Goal: Obtain resource: Download file/media

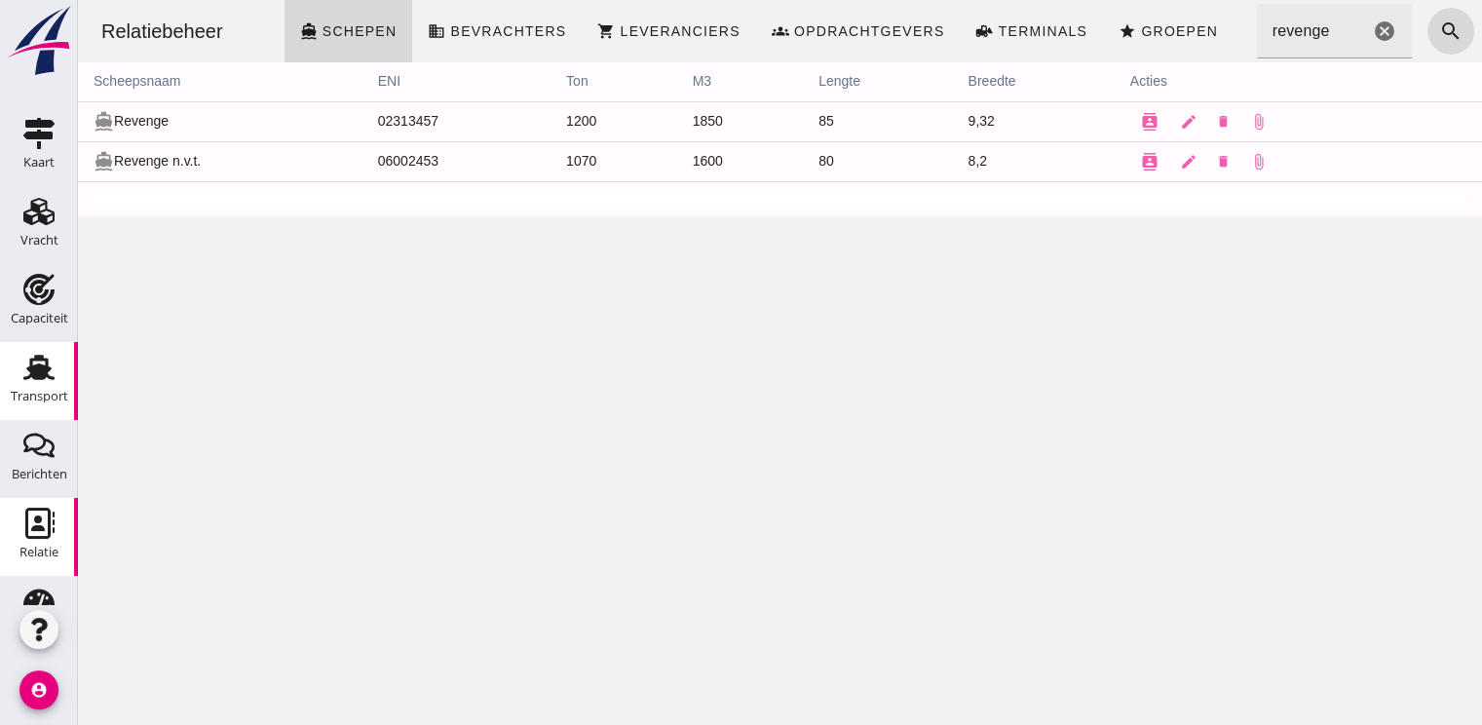
click at [38, 371] on use at bounding box center [38, 367] width 31 height 25
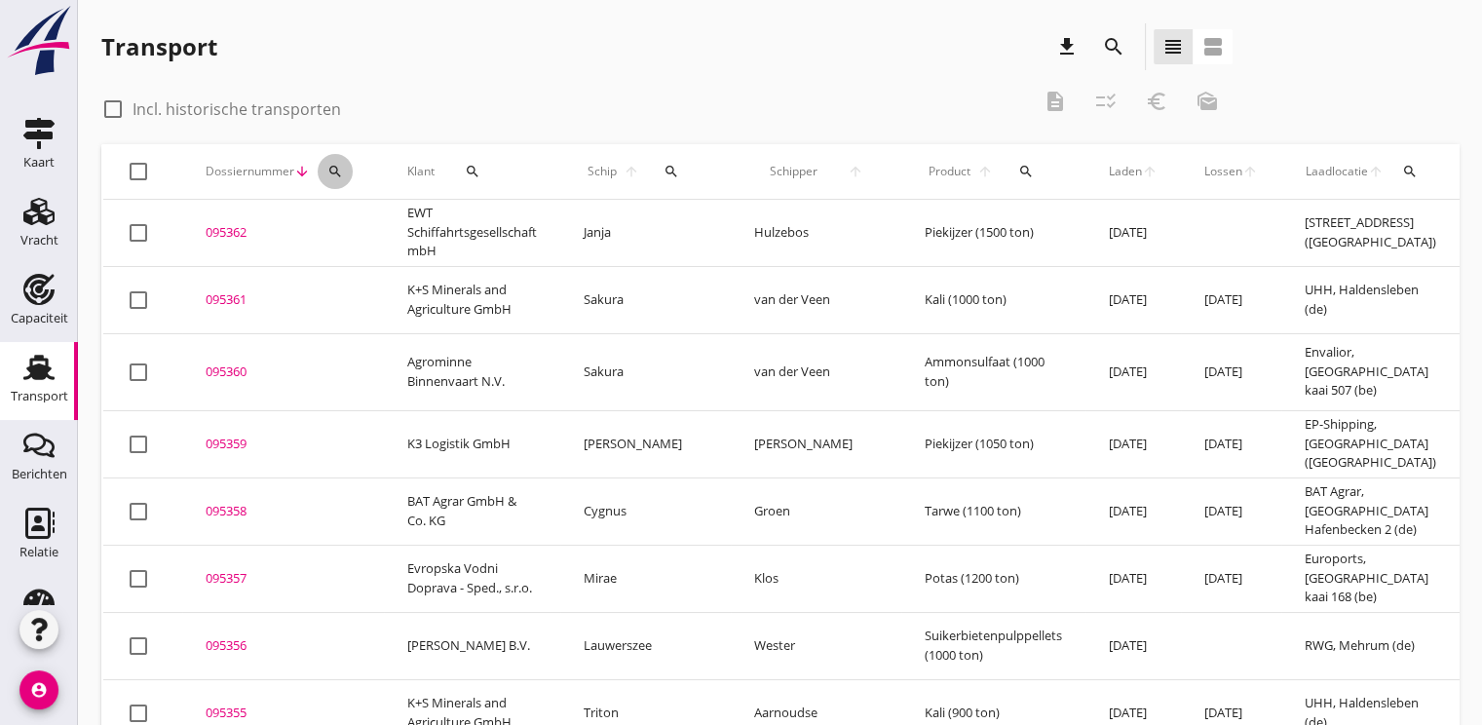
click at [327, 166] on icon "search" at bounding box center [335, 172] width 16 height 16
click at [355, 228] on input "Zoeken op dossiernummer..." at bounding box center [425, 227] width 203 height 31
type input "3"
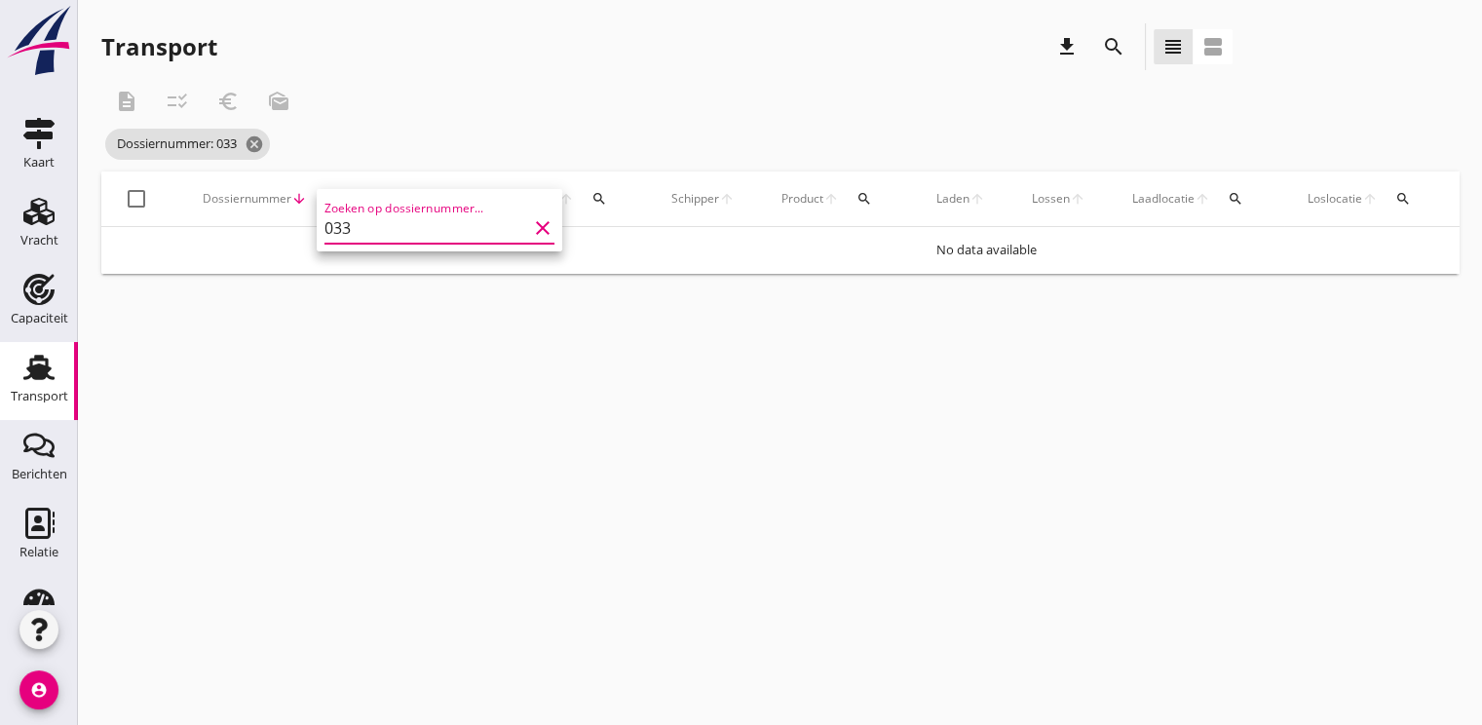
type input "03"
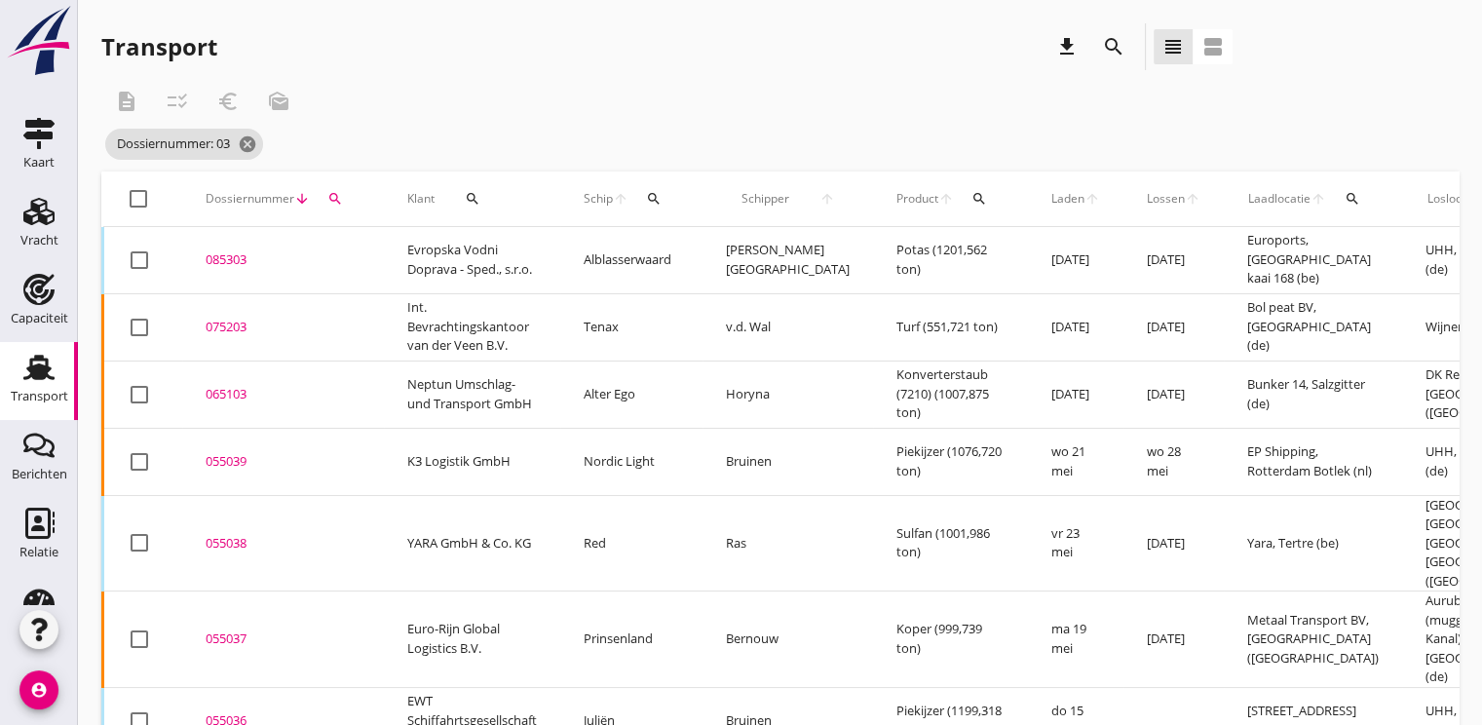
click at [327, 203] on icon "search" at bounding box center [335, 199] width 16 height 16
click at [405, 263] on input "03" at bounding box center [425, 255] width 203 height 31
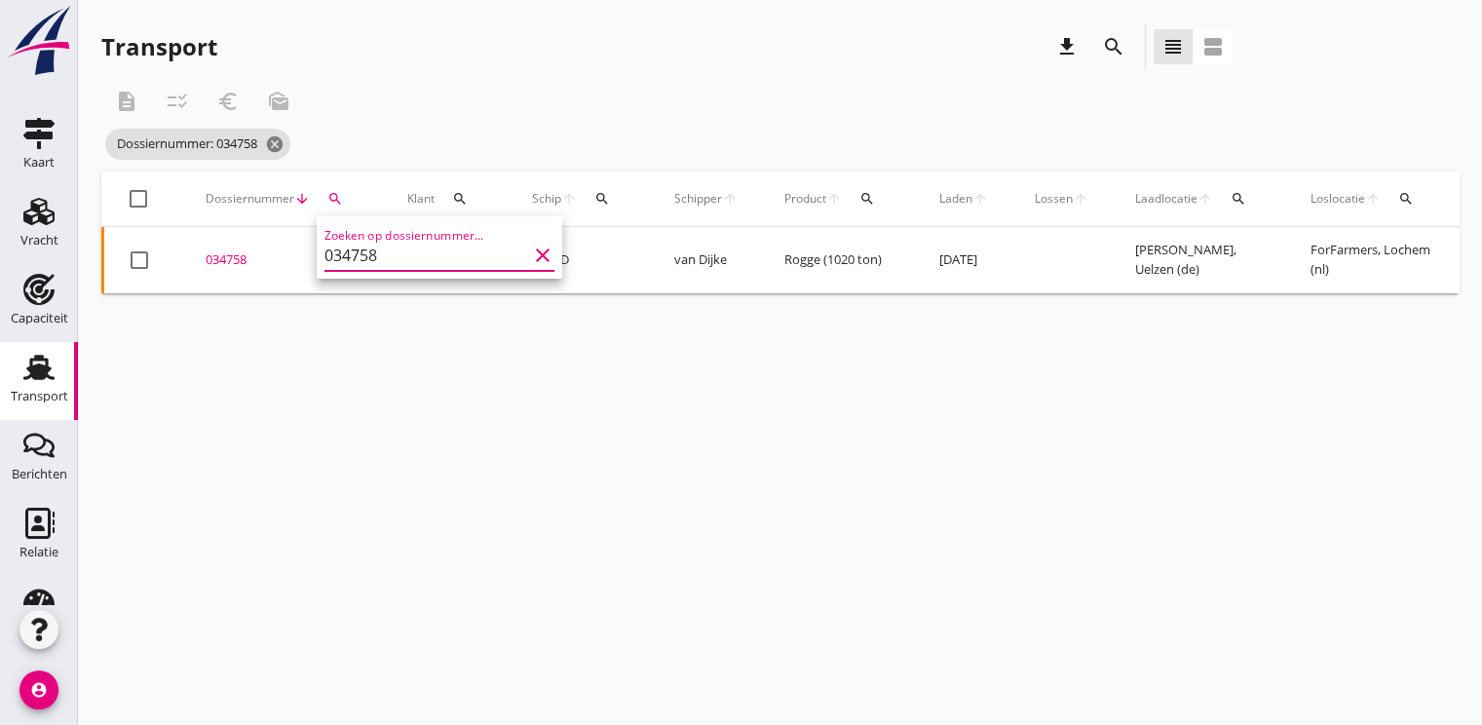
type input "034758"
click at [256, 258] on div "034758" at bounding box center [283, 259] width 155 height 19
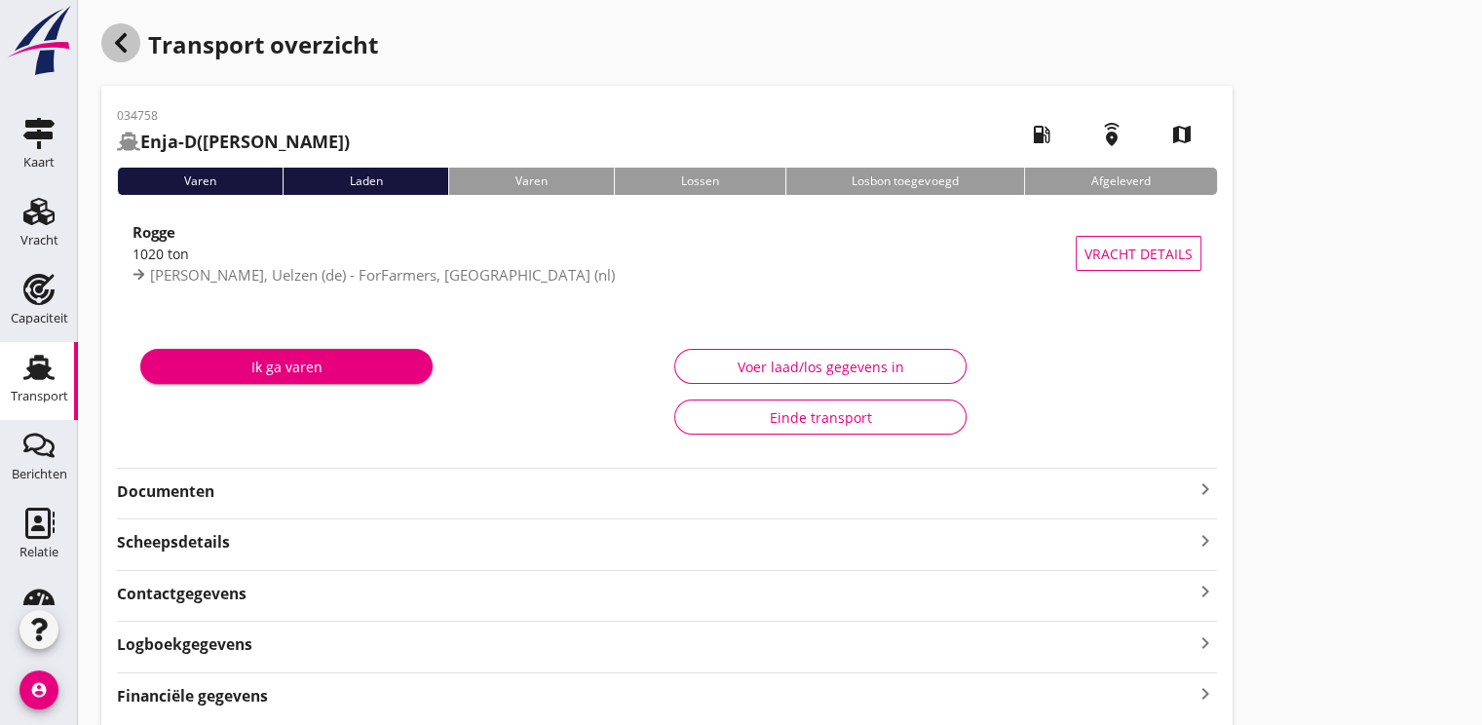
click at [109, 38] on icon "button" at bounding box center [120, 42] width 23 height 23
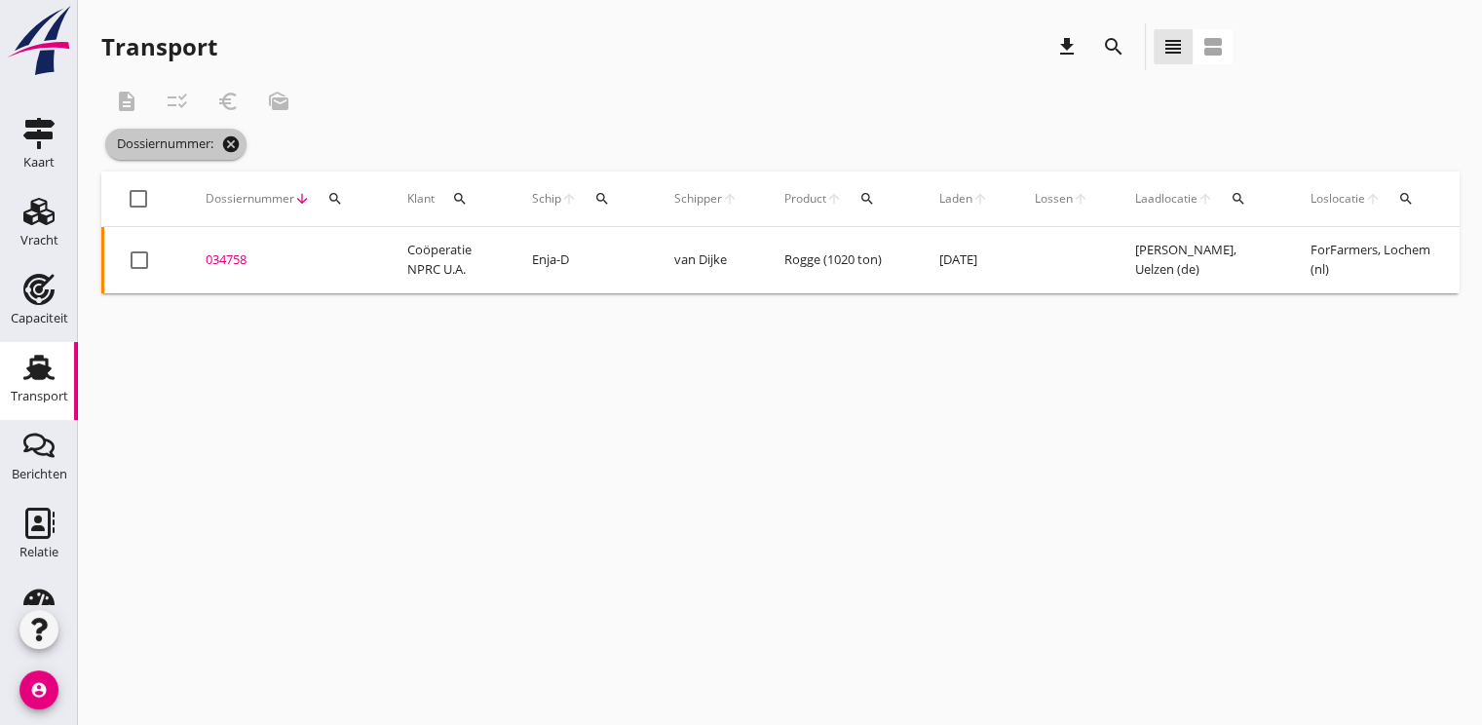
click at [239, 148] on icon "cancel" at bounding box center [230, 143] width 19 height 19
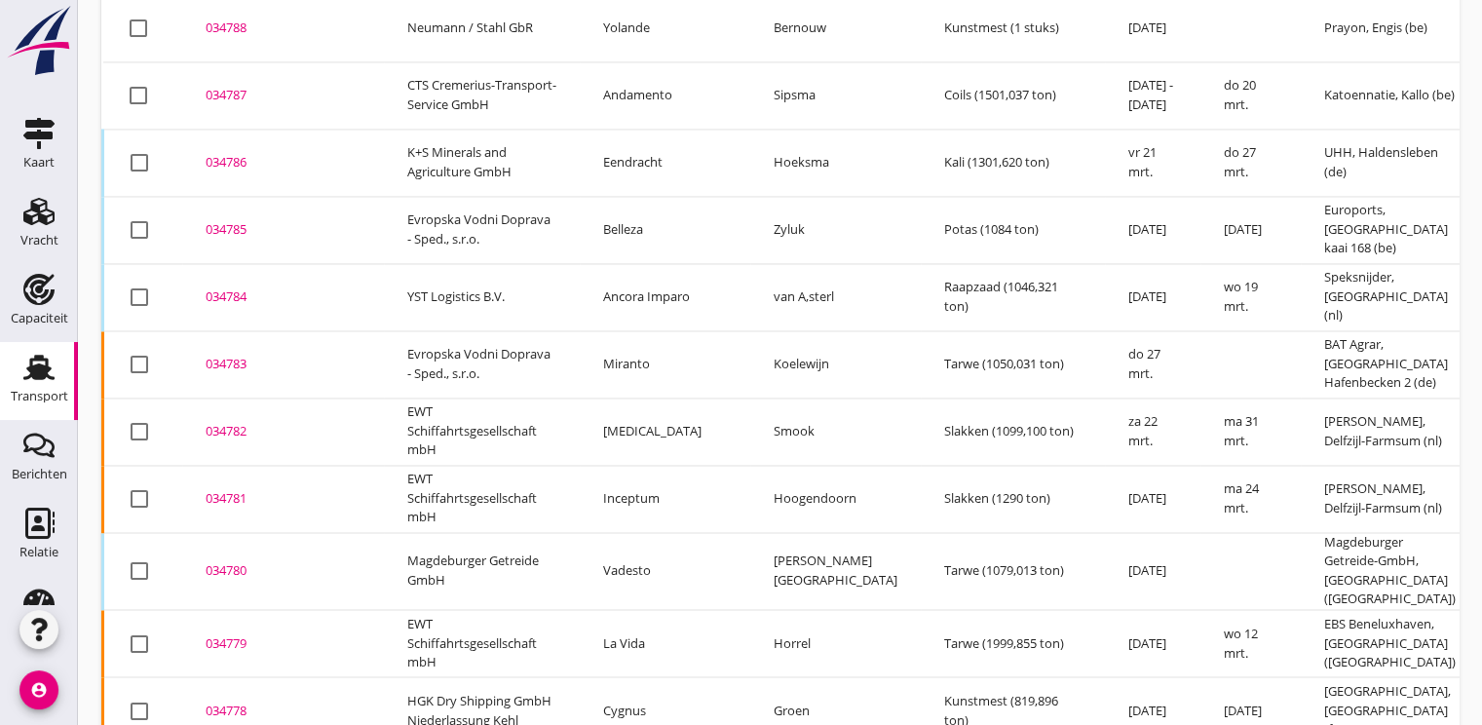
scroll to position [40260, 0]
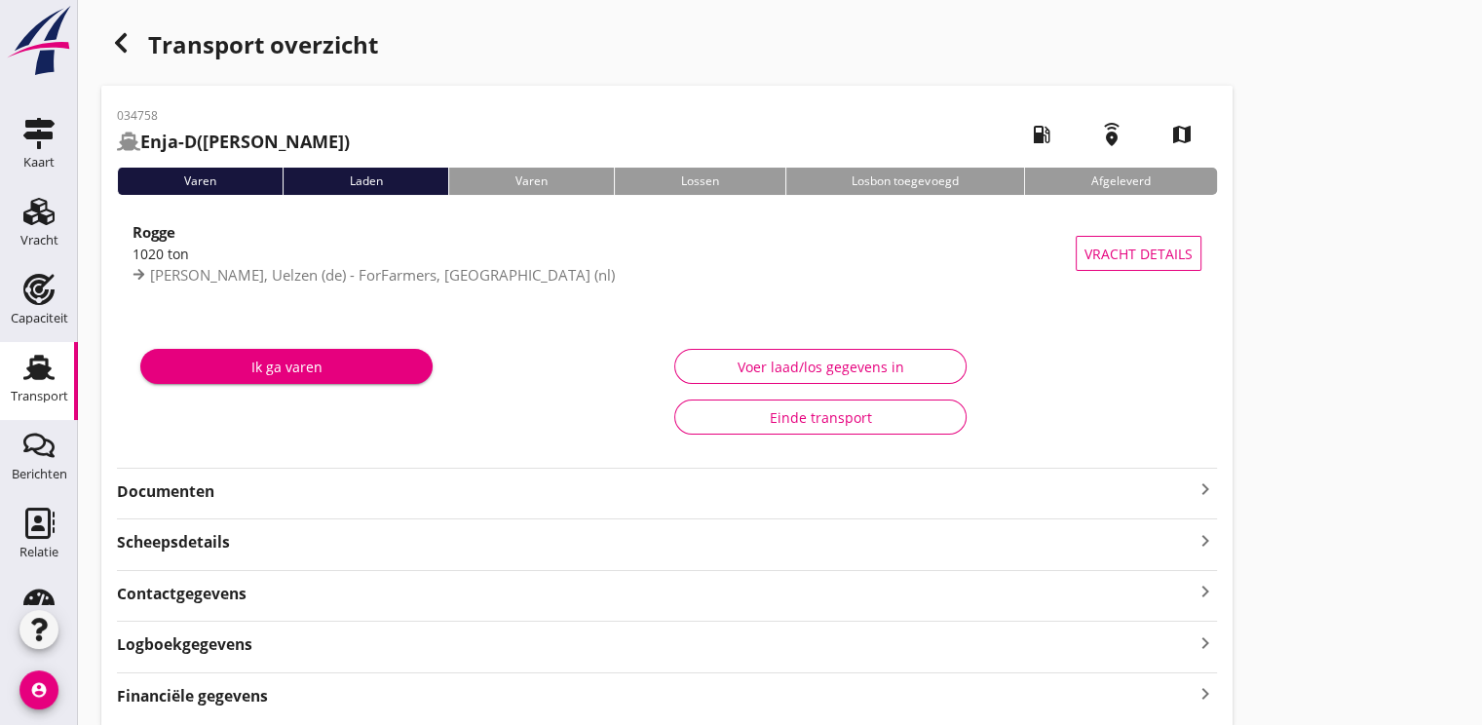
click at [188, 489] on strong "Documenten" at bounding box center [655, 491] width 1076 height 22
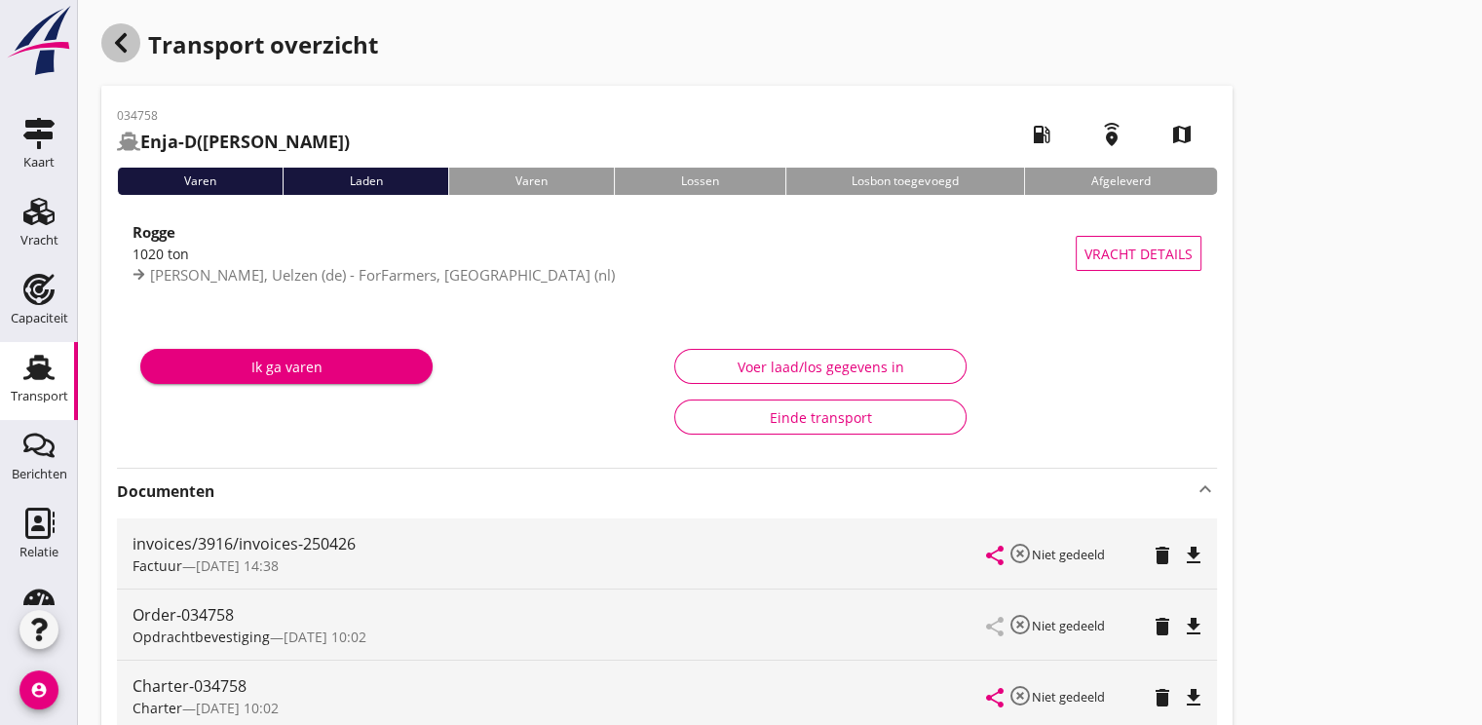
click at [109, 35] on icon "button" at bounding box center [120, 42] width 23 height 23
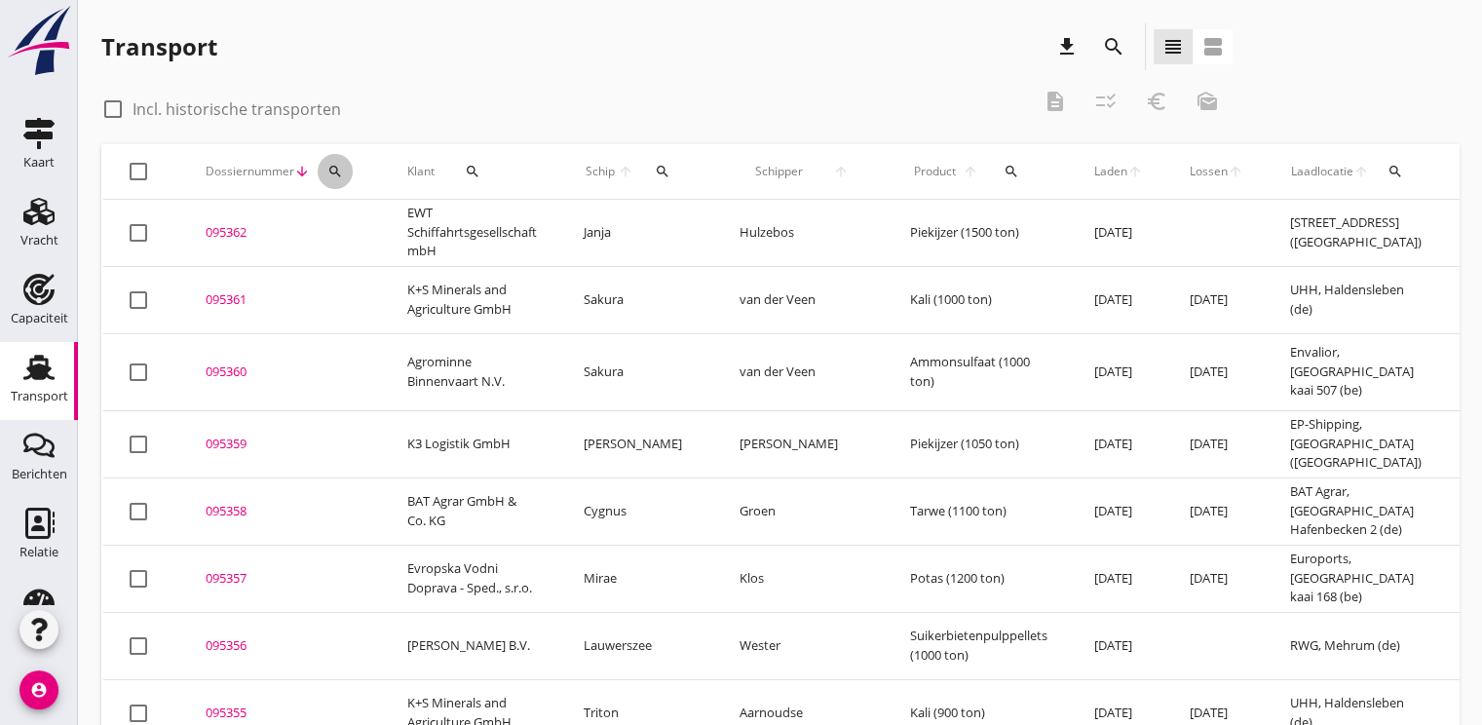
click at [339, 175] on icon "search" at bounding box center [335, 172] width 16 height 16
click at [385, 216] on input "Zoeken op dossiernummer..." at bounding box center [425, 227] width 203 height 31
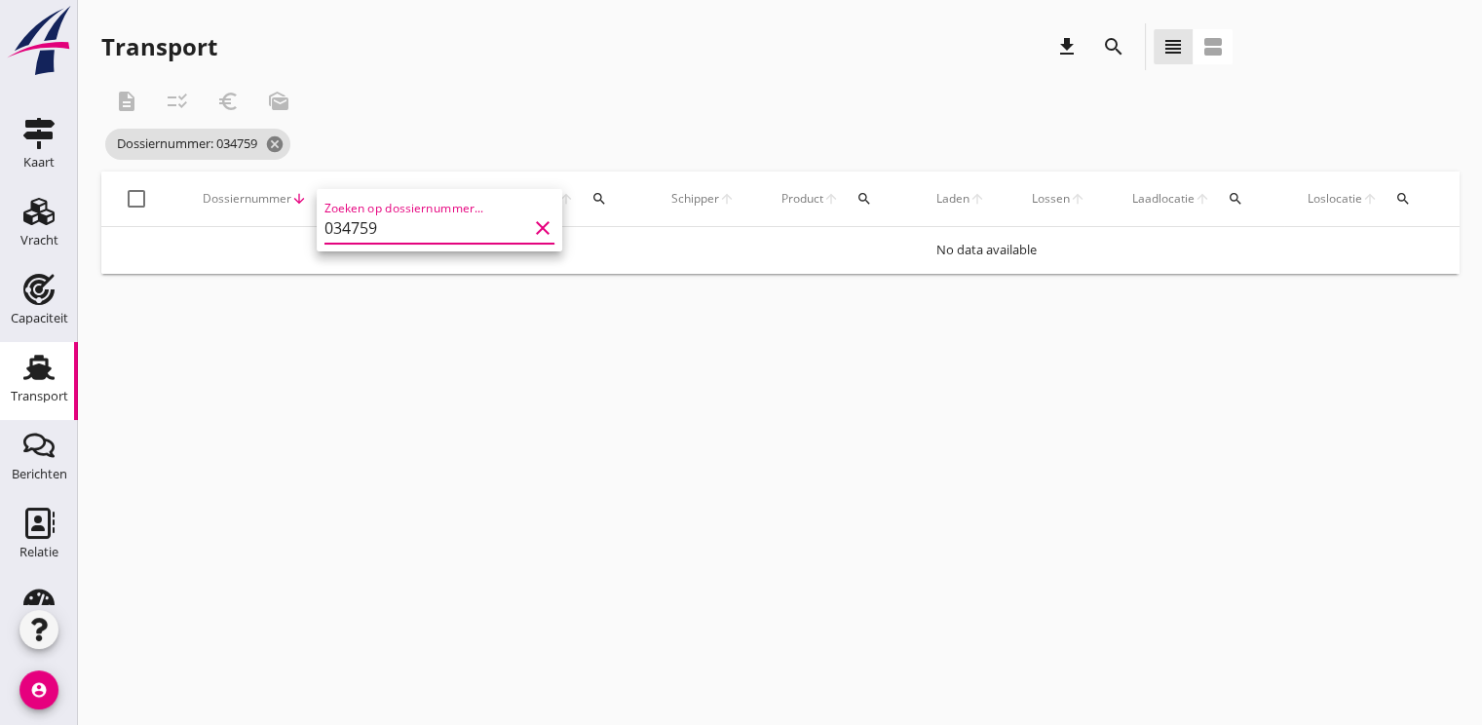
type input "034759"
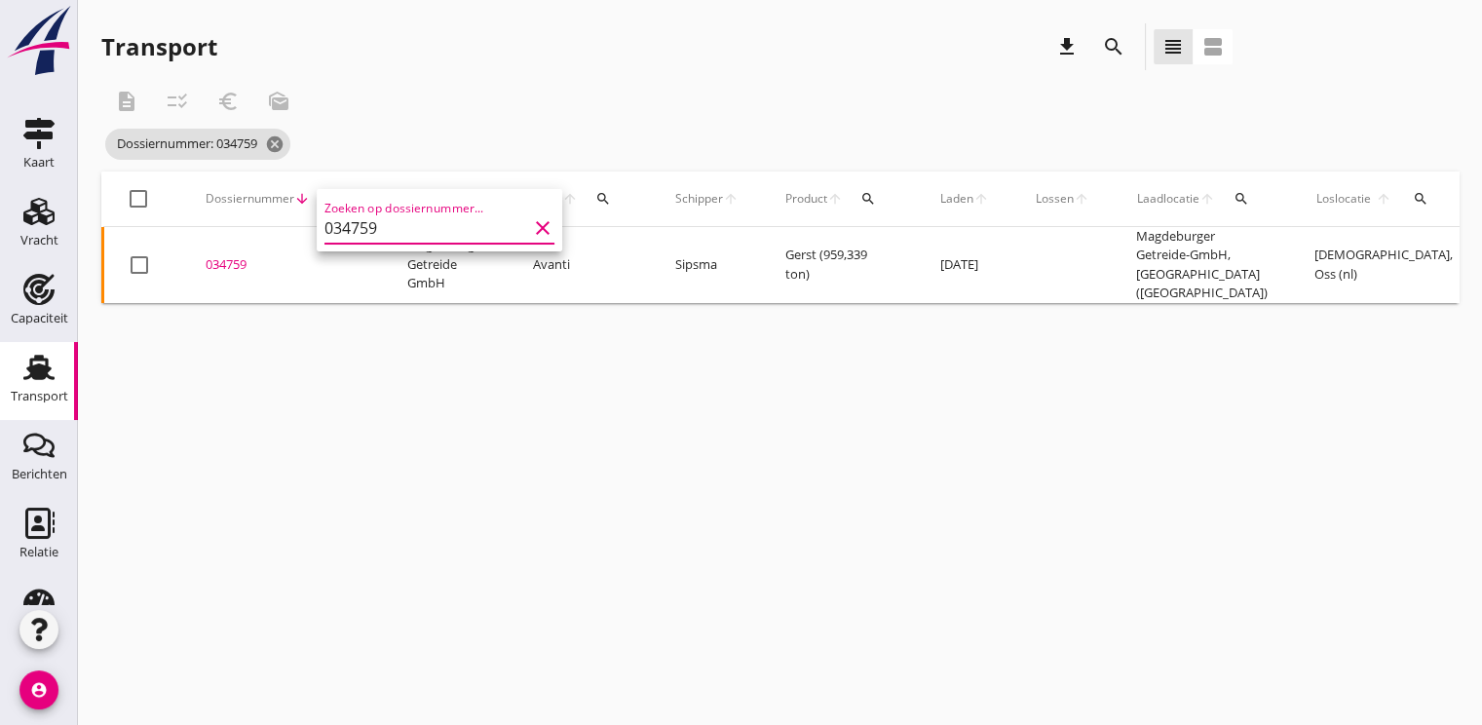
click at [249, 255] on div "034759" at bounding box center [283, 264] width 155 height 19
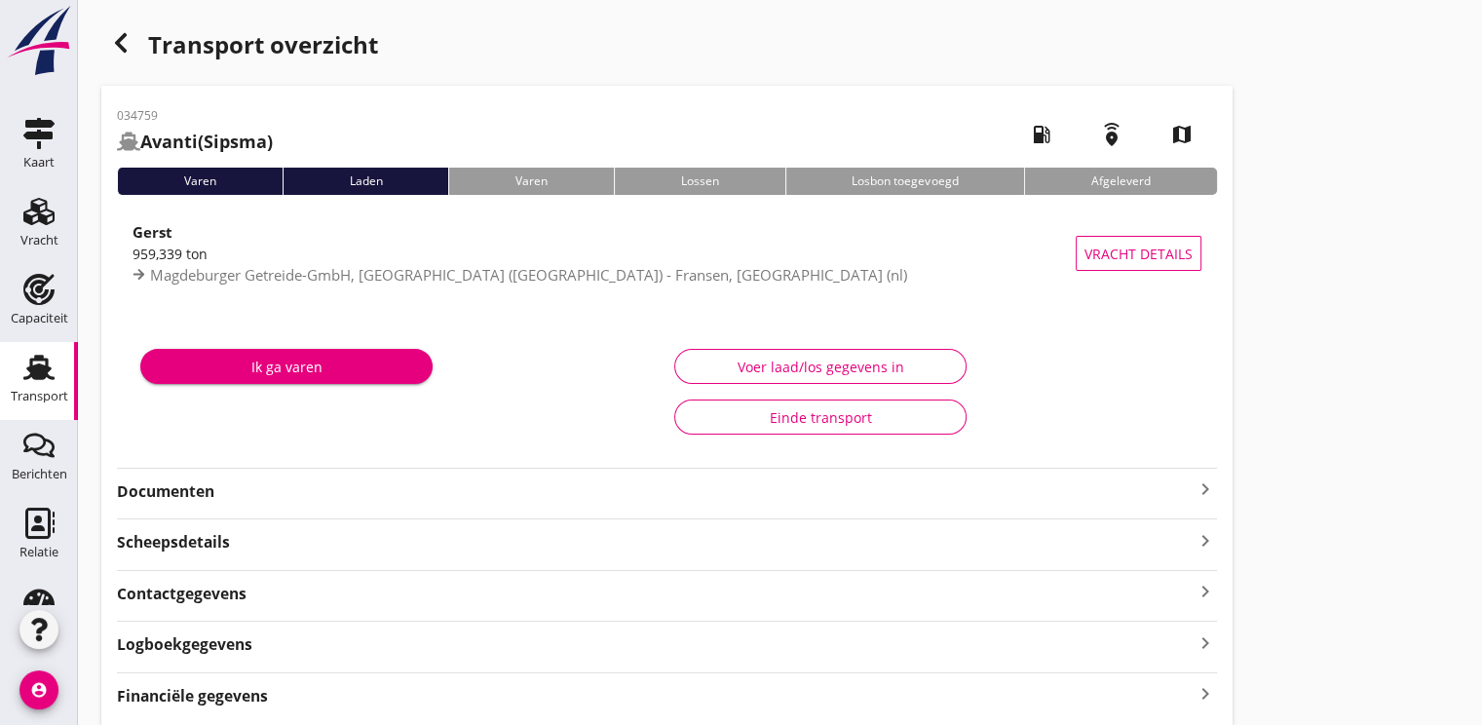
click at [190, 495] on strong "Documenten" at bounding box center [655, 491] width 1076 height 22
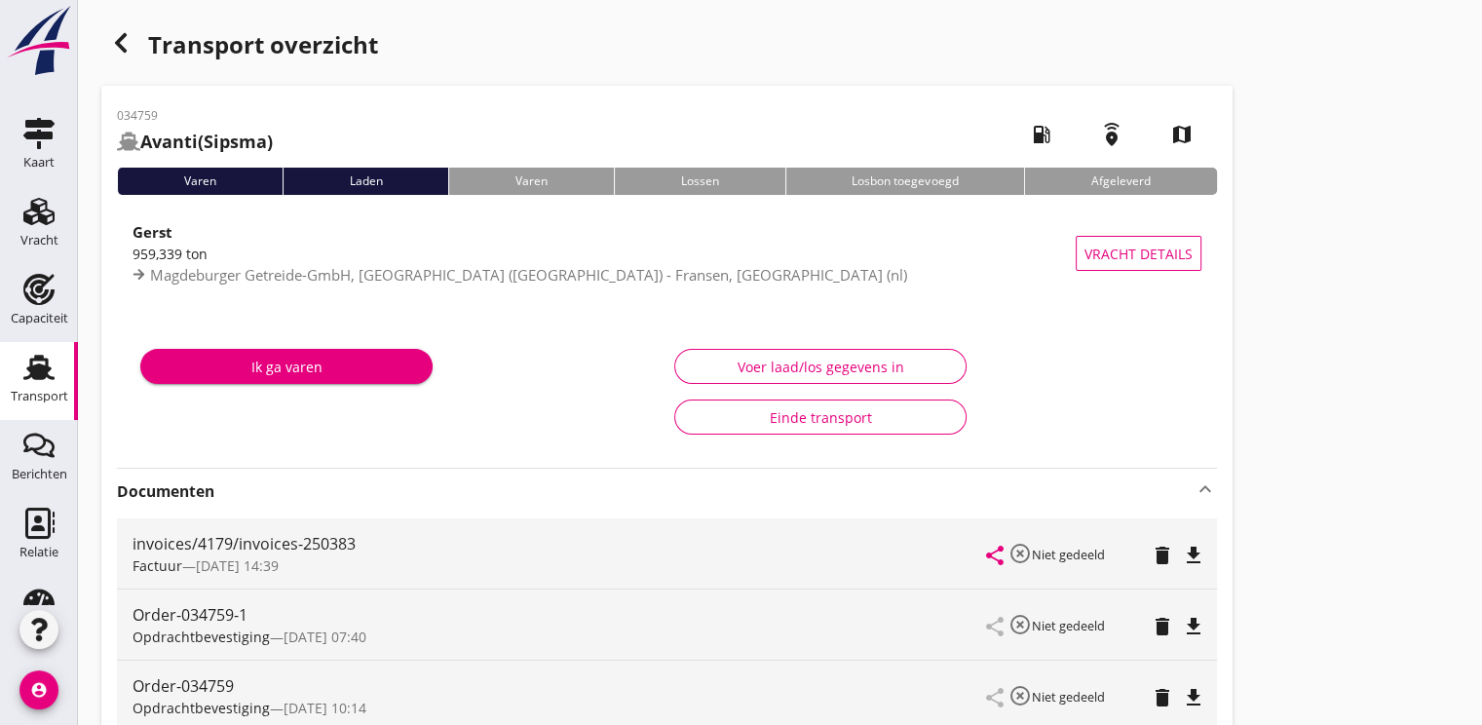
click at [113, 51] on icon "button" at bounding box center [120, 42] width 23 height 23
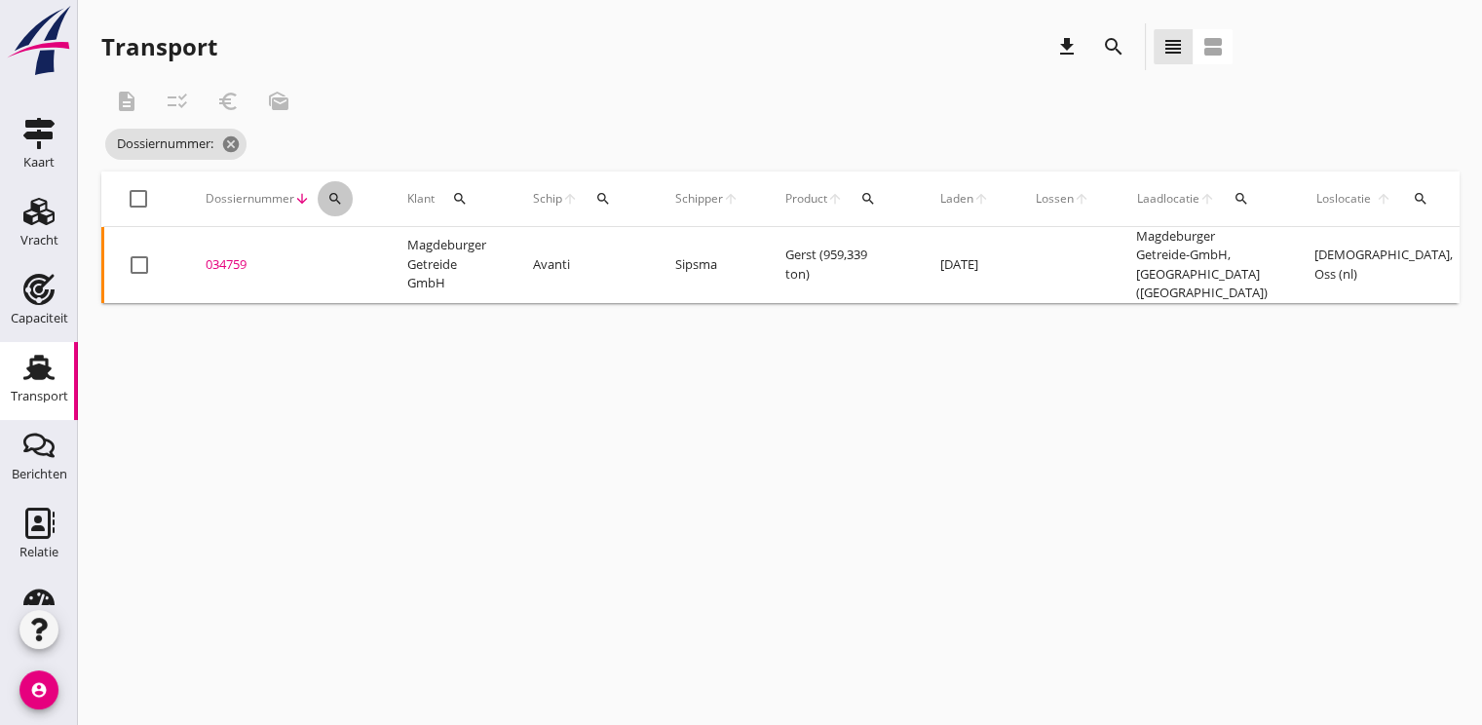
click at [337, 203] on icon "search" at bounding box center [335, 199] width 16 height 16
click at [358, 271] on div "Zoeken op dossiernummer..." at bounding box center [439, 255] width 230 height 31
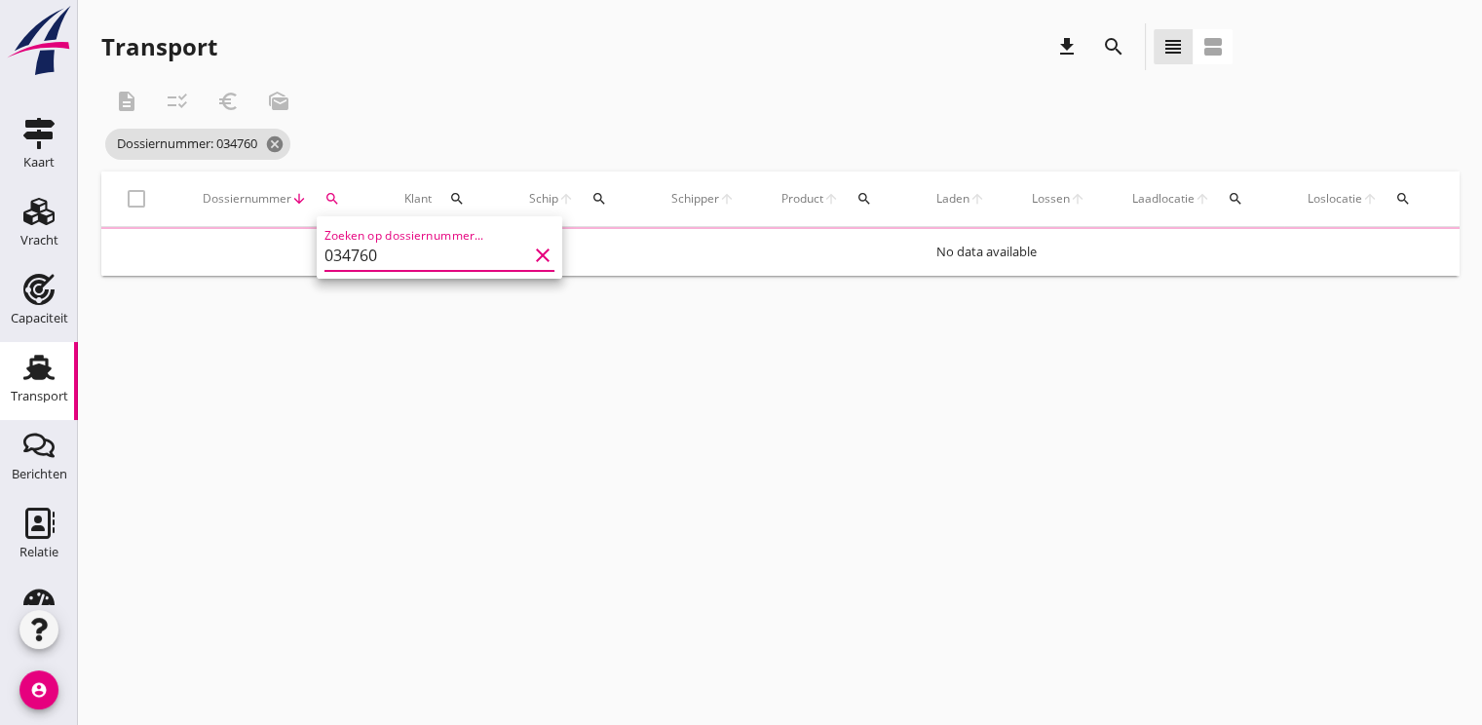
type input "034760"
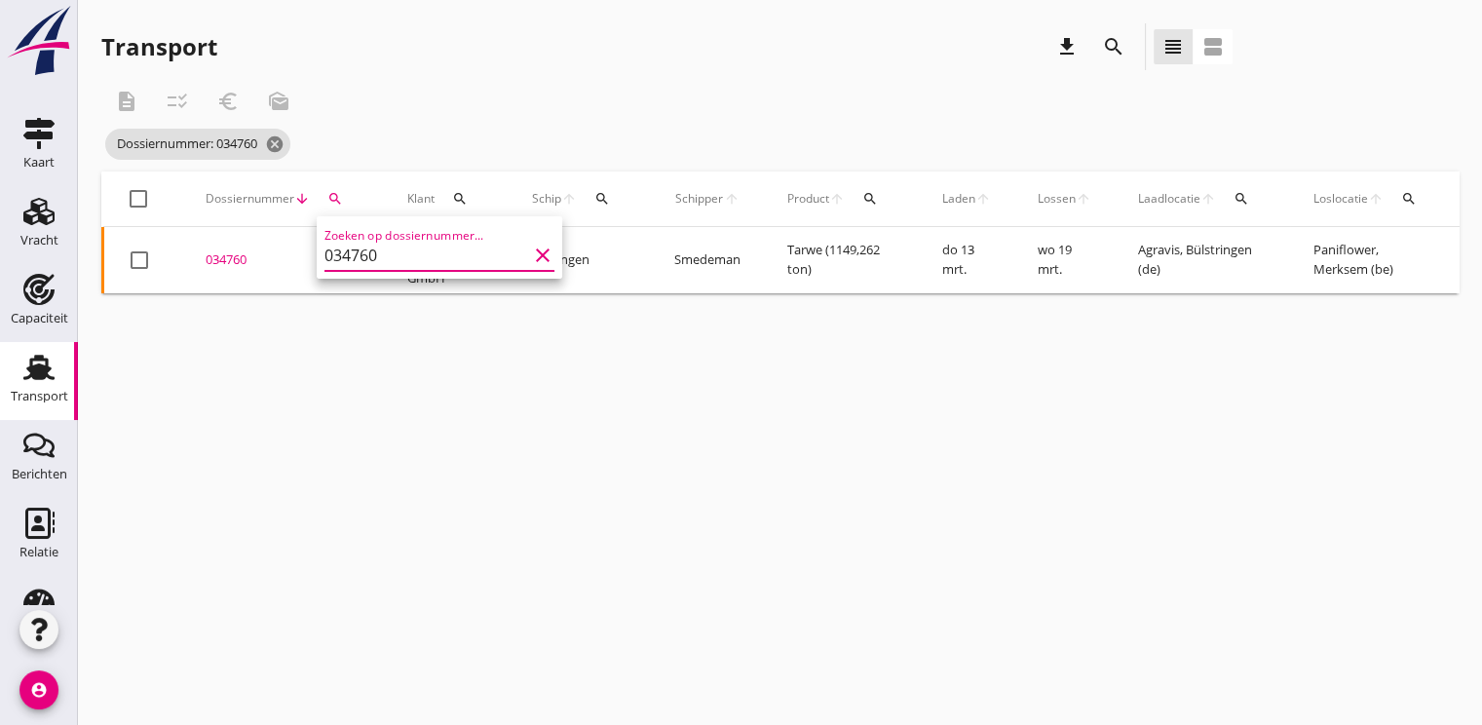
click at [222, 267] on div "034760" at bounding box center [283, 259] width 155 height 19
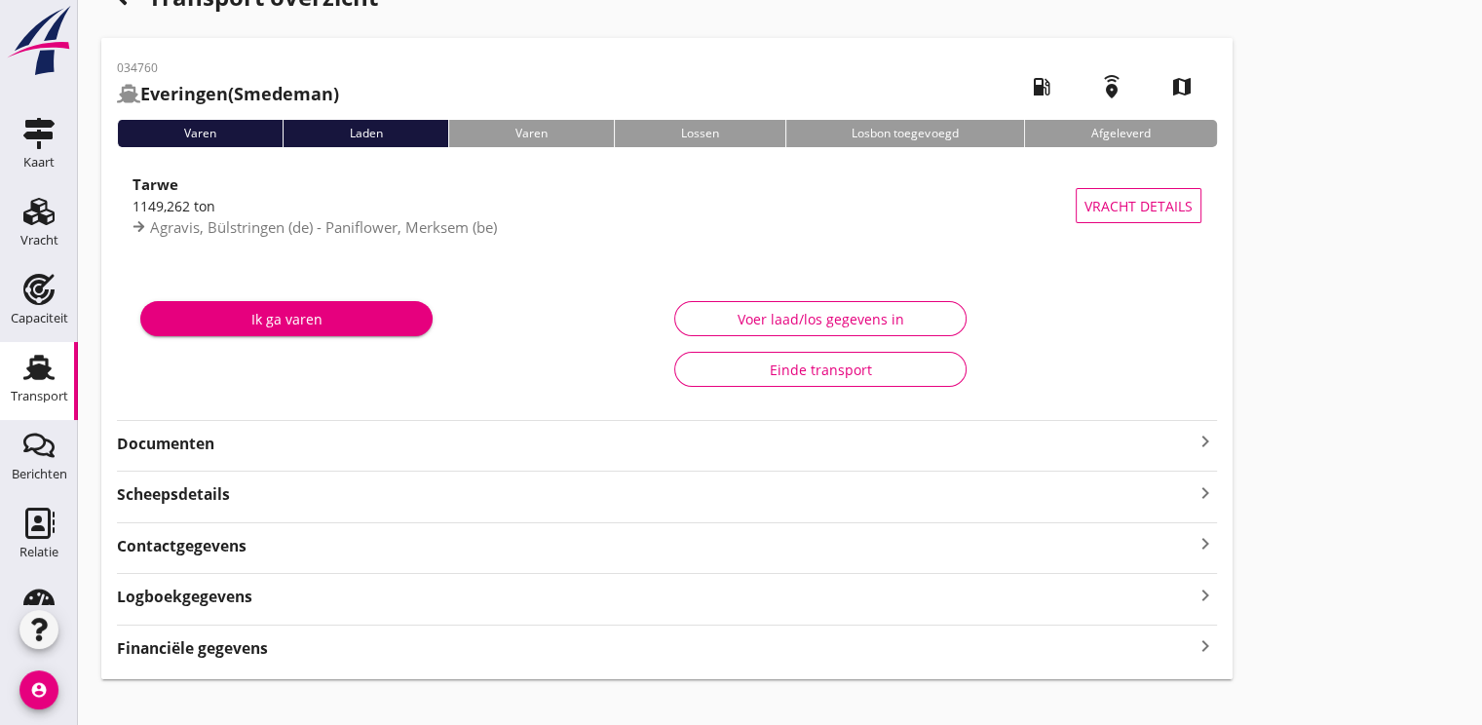
scroll to position [70, 0]
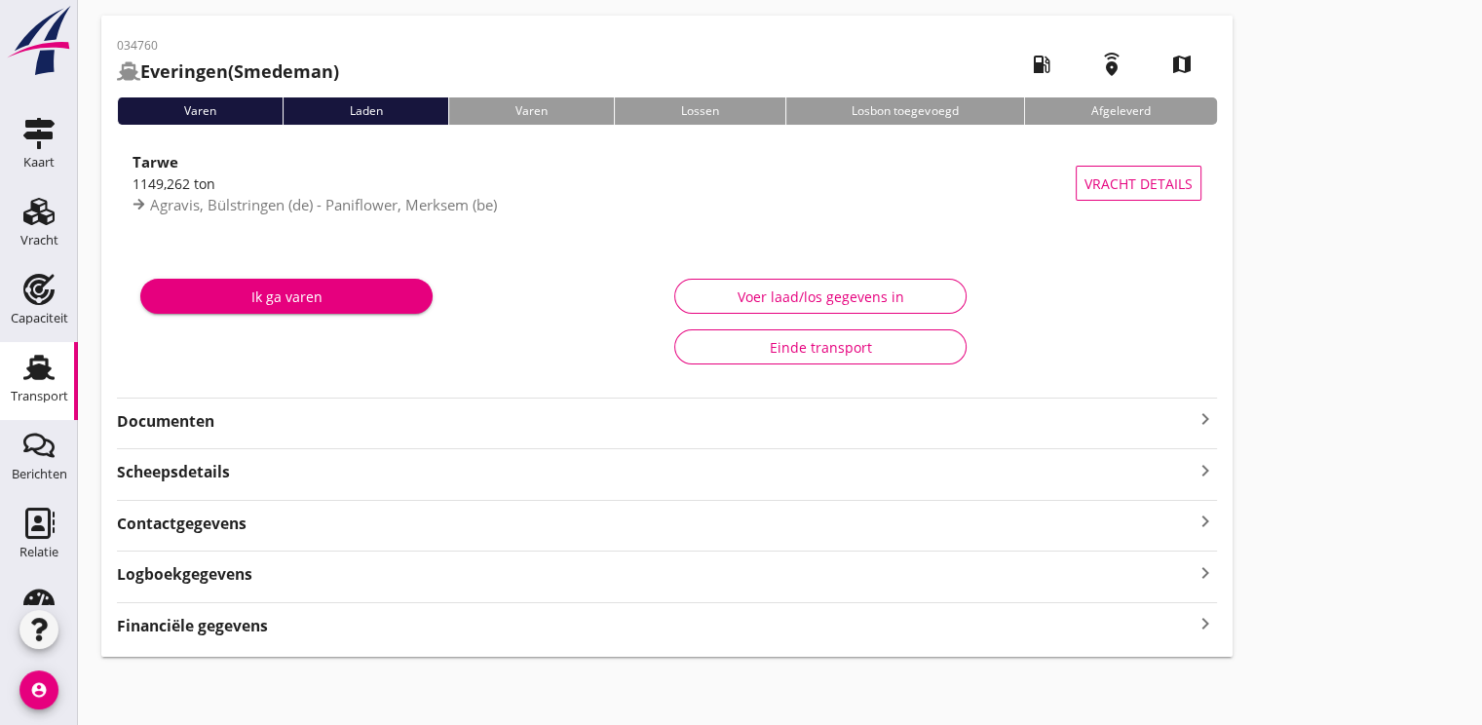
click at [179, 611] on div "Financiële gegevens keyboard_arrow_right" at bounding box center [667, 624] width 1100 height 26
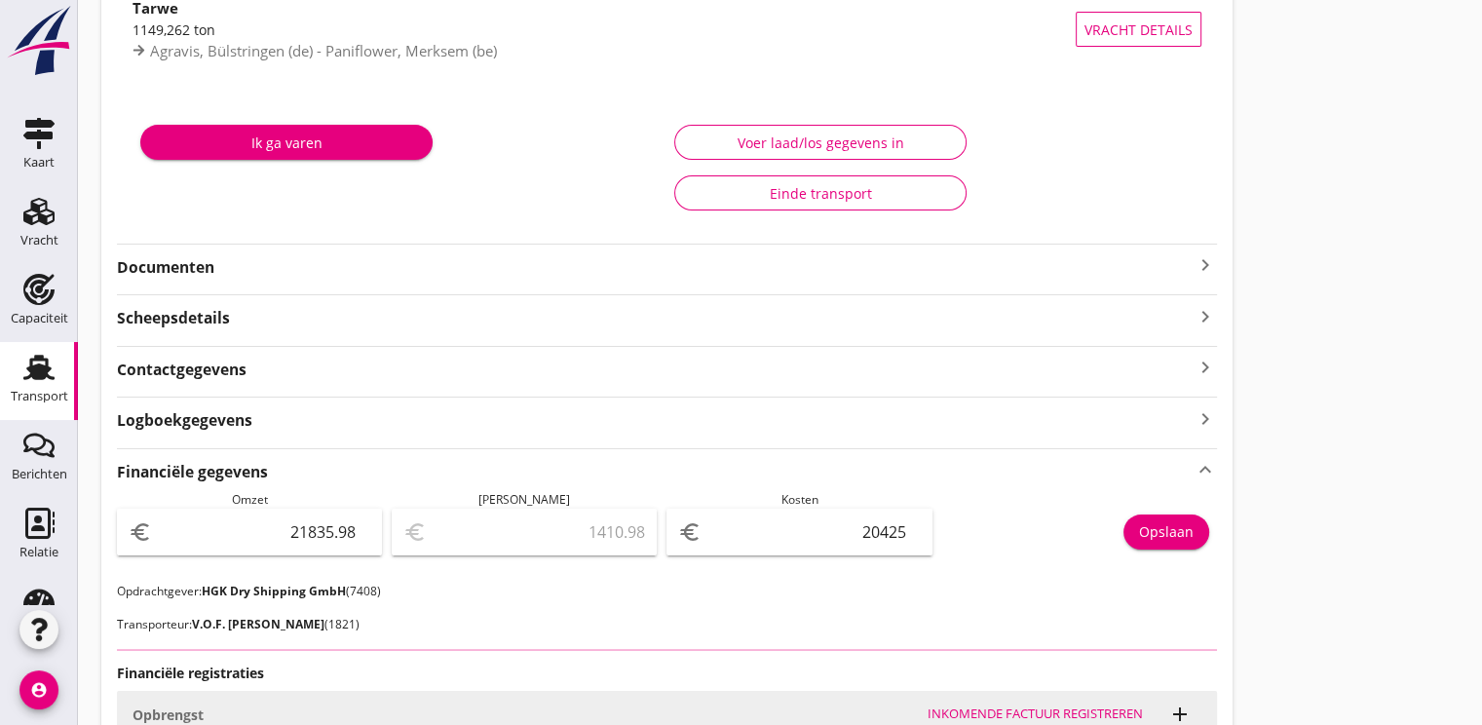
scroll to position [0, 0]
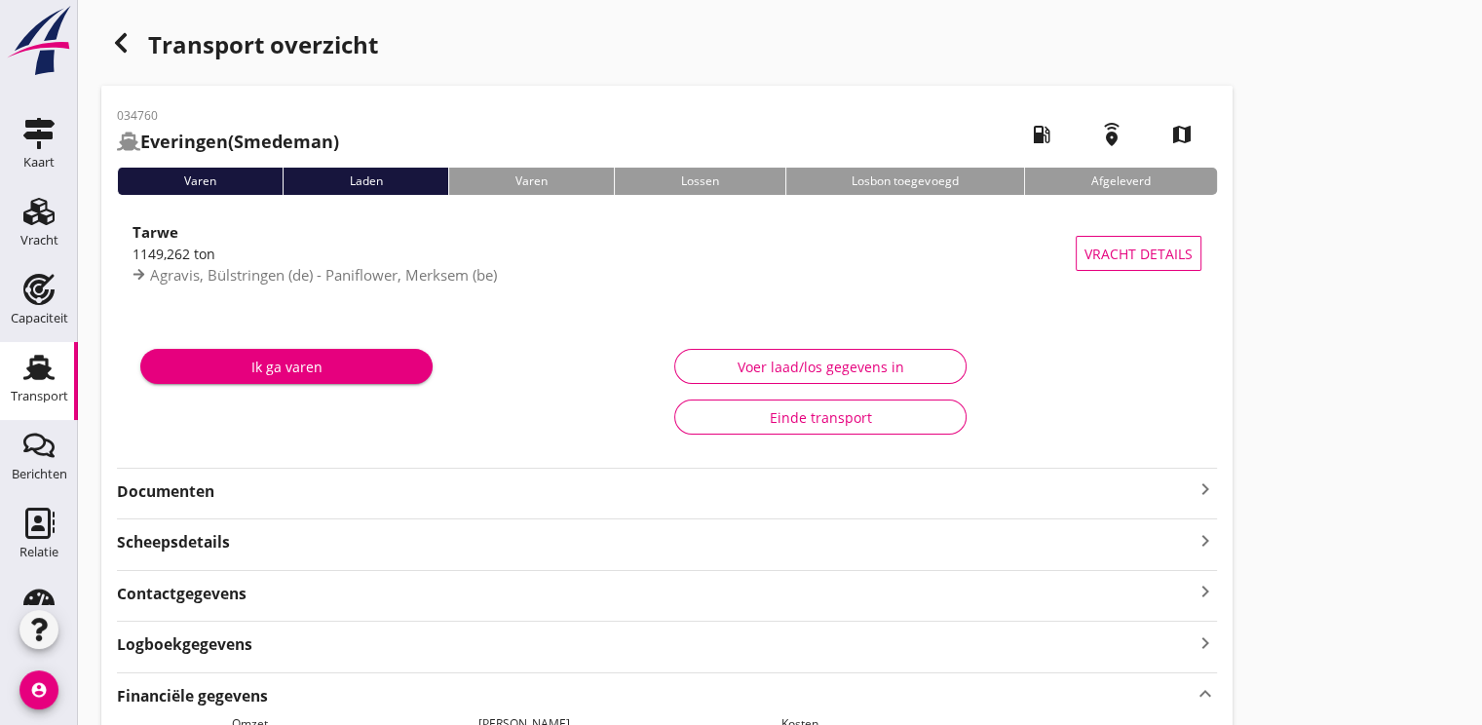
click at [132, 488] on strong "Documenten" at bounding box center [655, 491] width 1076 height 22
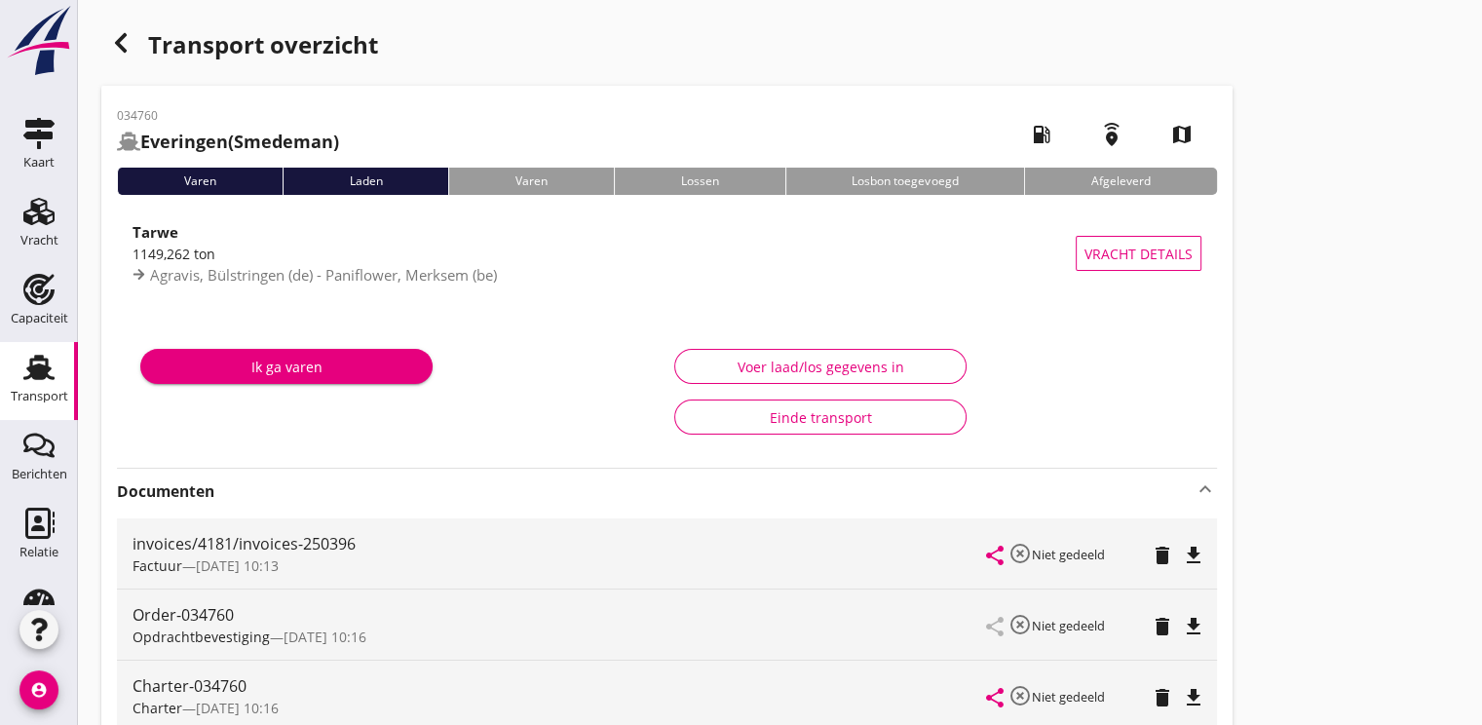
click at [115, 38] on icon "button" at bounding box center [120, 42] width 23 height 23
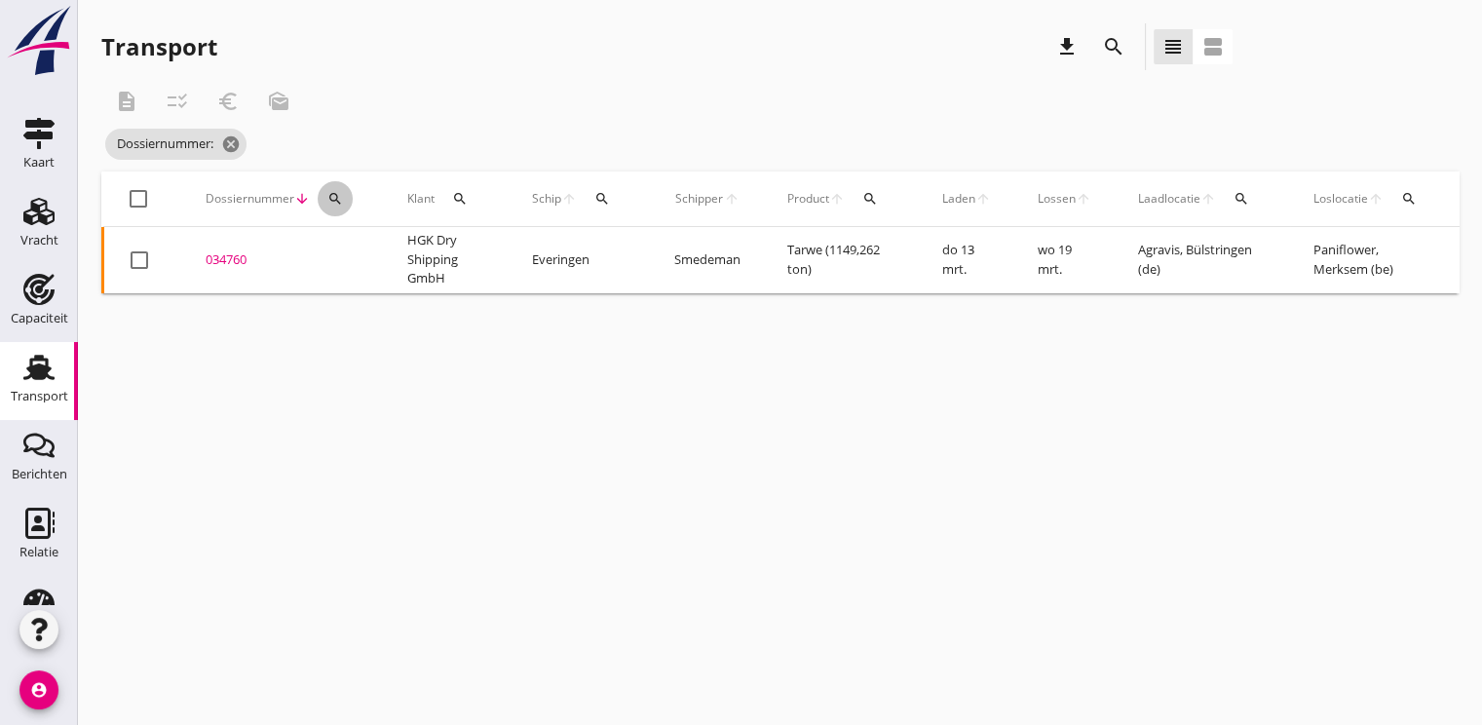
click at [330, 207] on button "search" at bounding box center [335, 198] width 35 height 35
click at [358, 261] on input "Zoeken op dossiernummer..." at bounding box center [425, 255] width 203 height 31
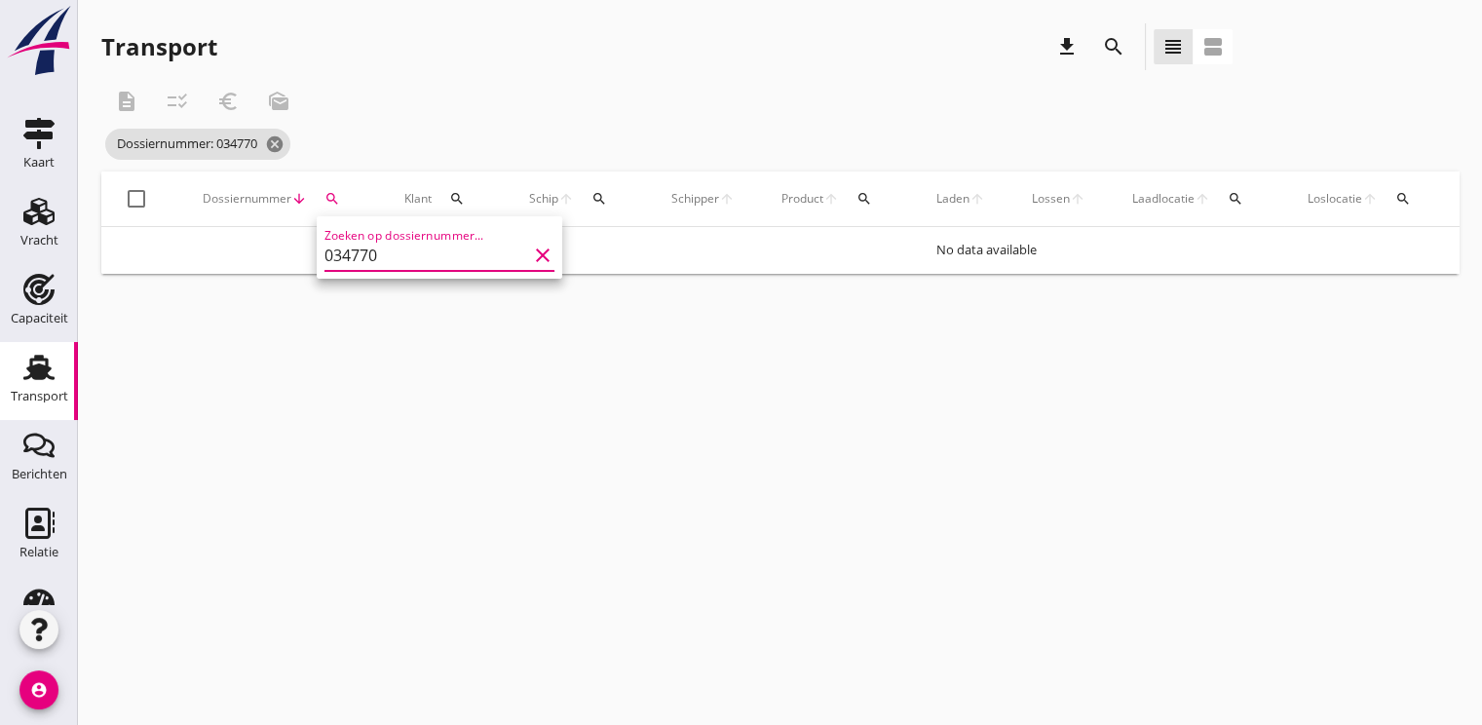
type input "034770"
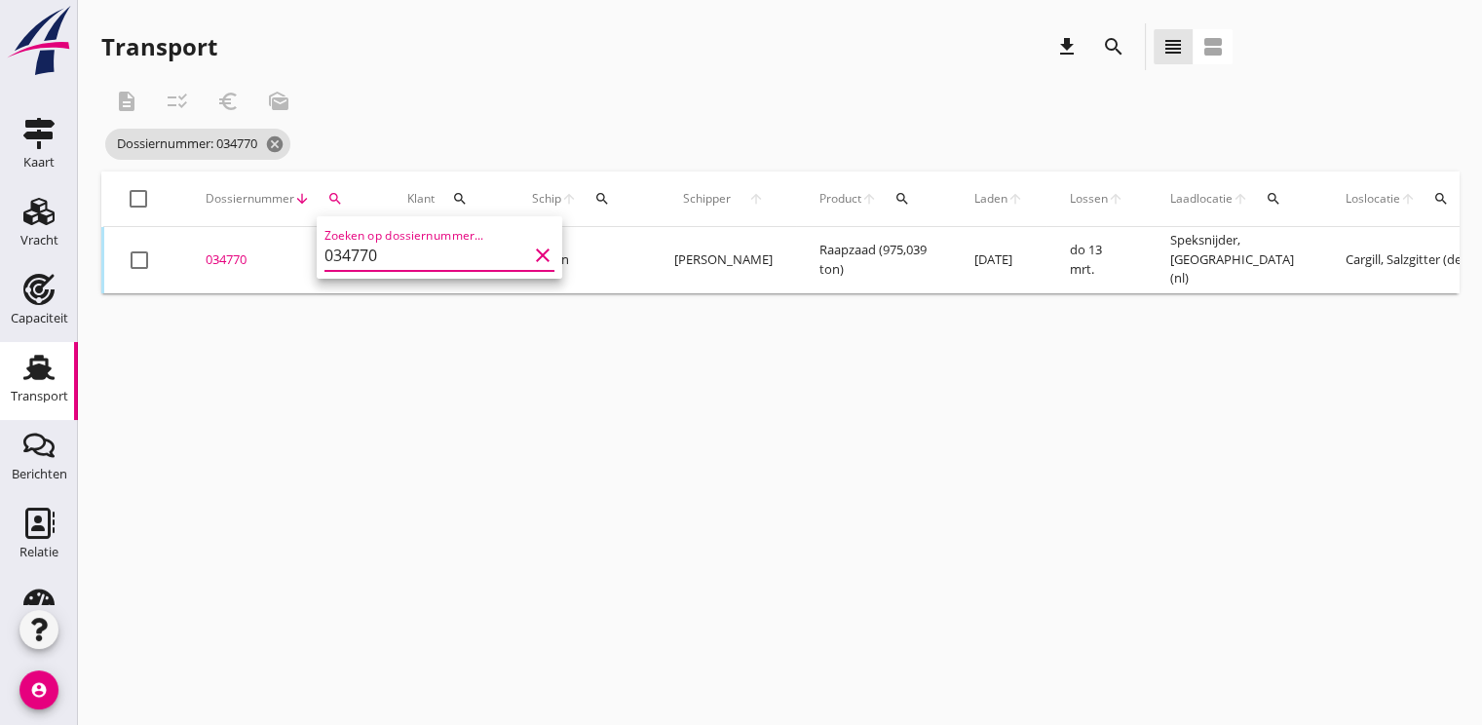
click at [230, 261] on div "034770" at bounding box center [283, 259] width 155 height 19
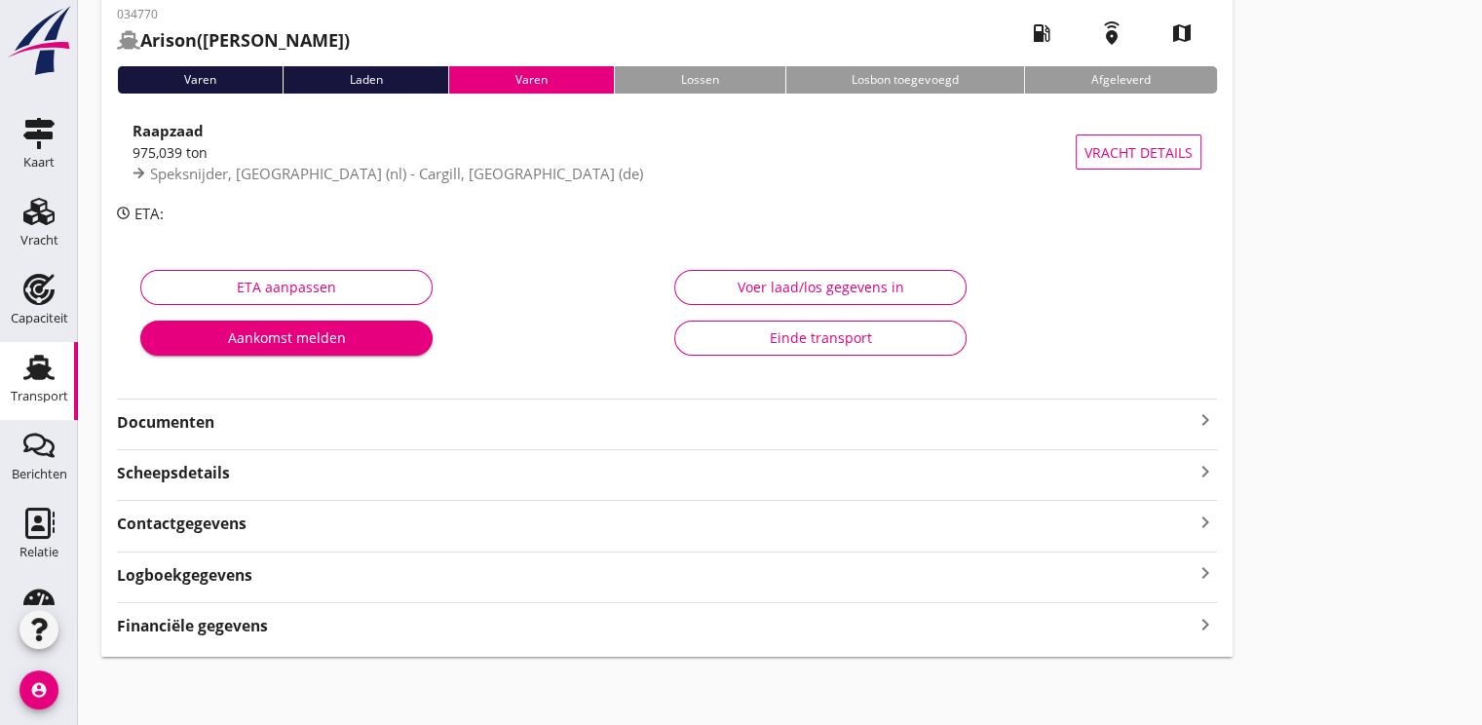
scroll to position [102, 0]
click at [190, 433] on div "034770 [PERSON_NAME] (Budawski) local_gas_station emergency_share map Varen Lad…" at bounding box center [666, 319] width 1131 height 672
click at [164, 413] on strong "Documenten" at bounding box center [655, 421] width 1076 height 22
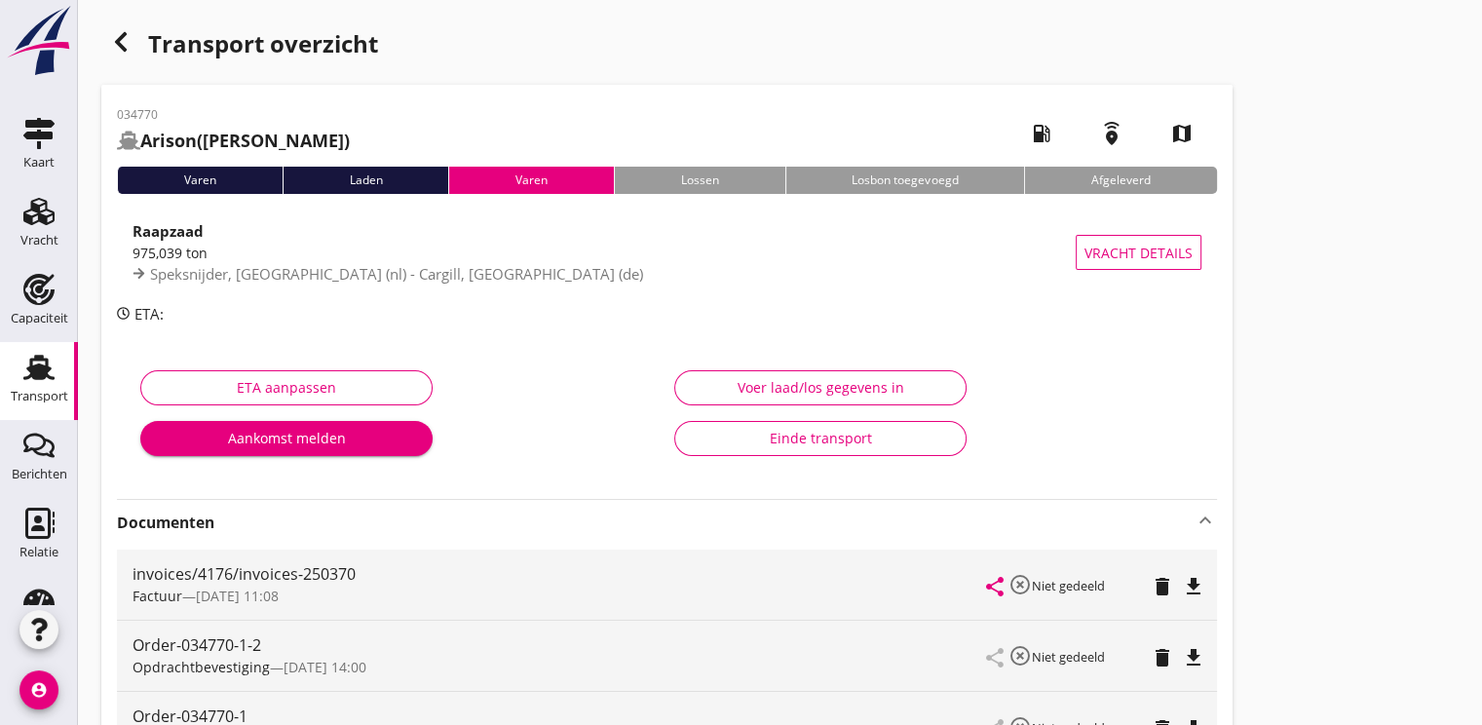
scroll to position [0, 0]
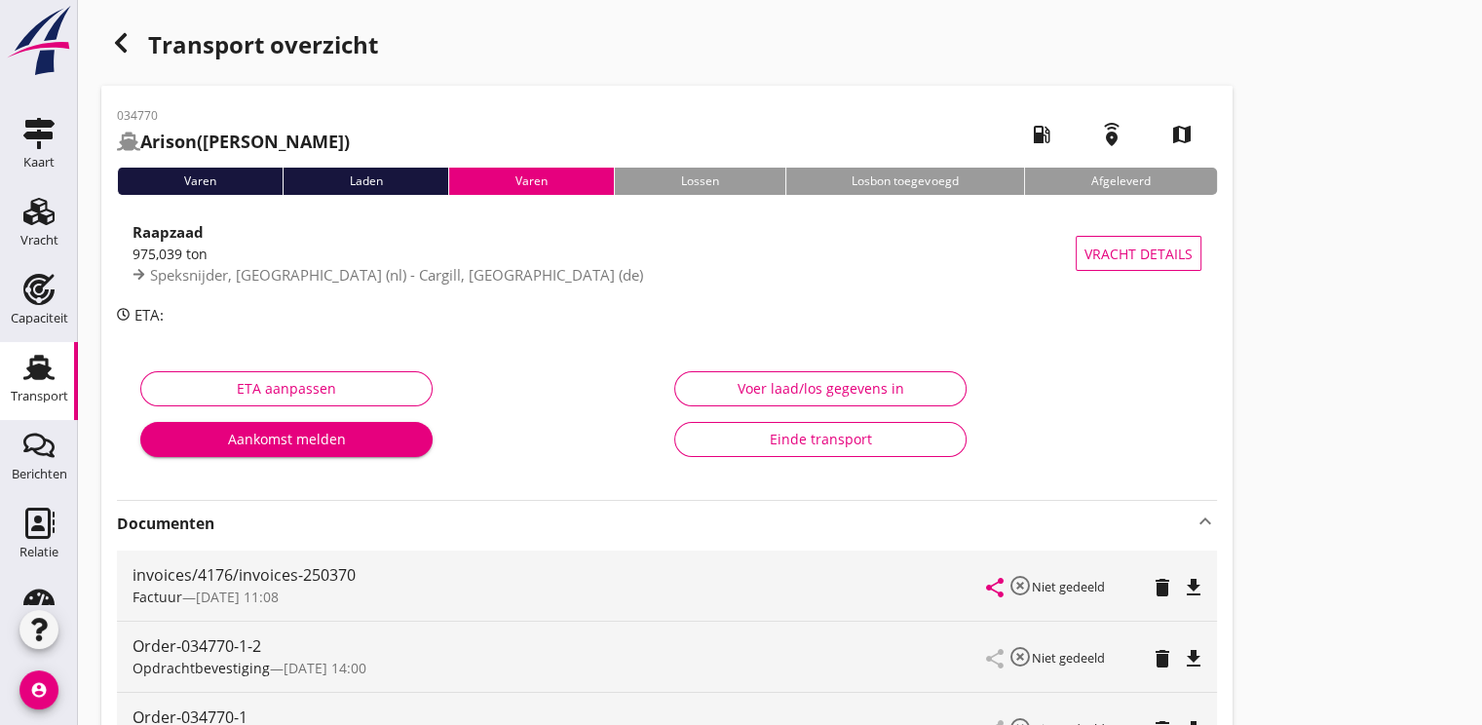
click at [125, 52] on use "button" at bounding box center [121, 42] width 12 height 19
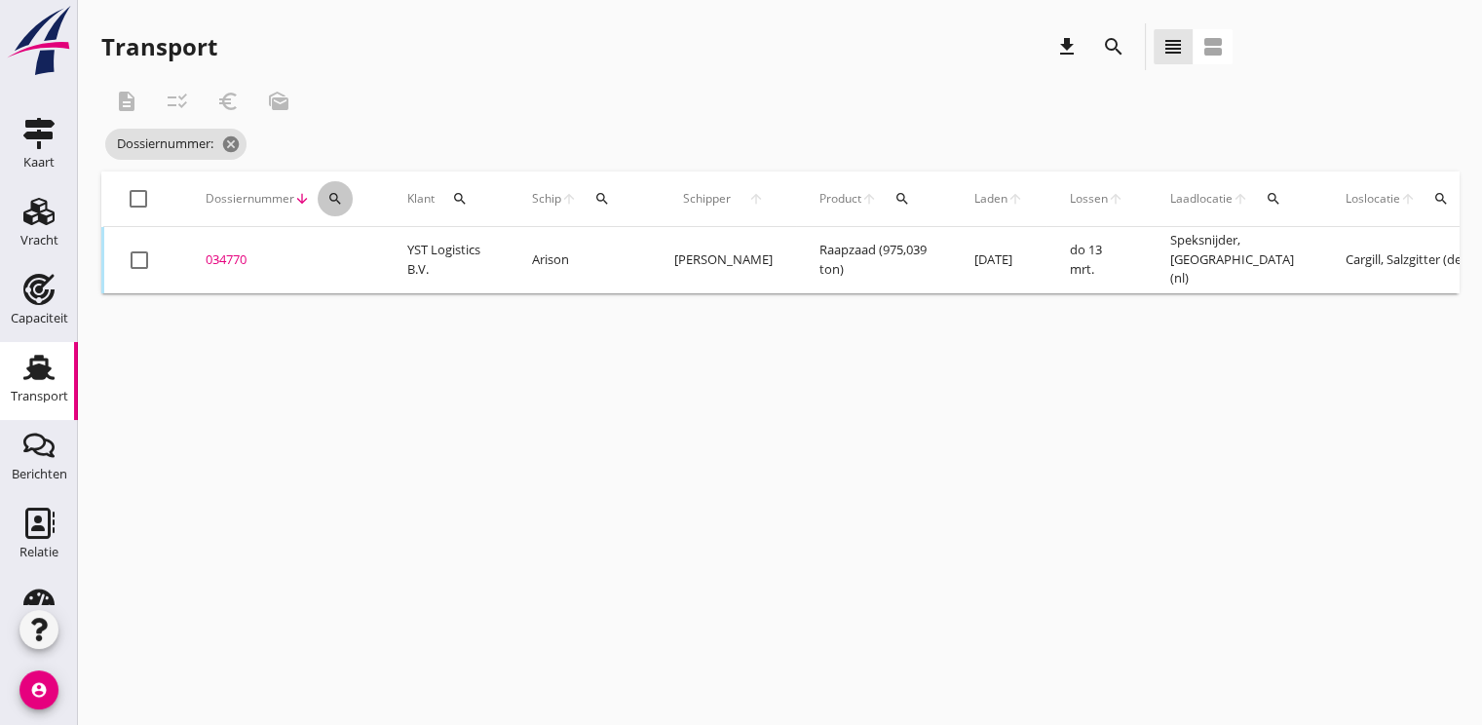
click at [330, 192] on icon "search" at bounding box center [335, 199] width 16 height 16
click at [356, 265] on input "Zoeken op dossiernummer..." at bounding box center [425, 255] width 203 height 31
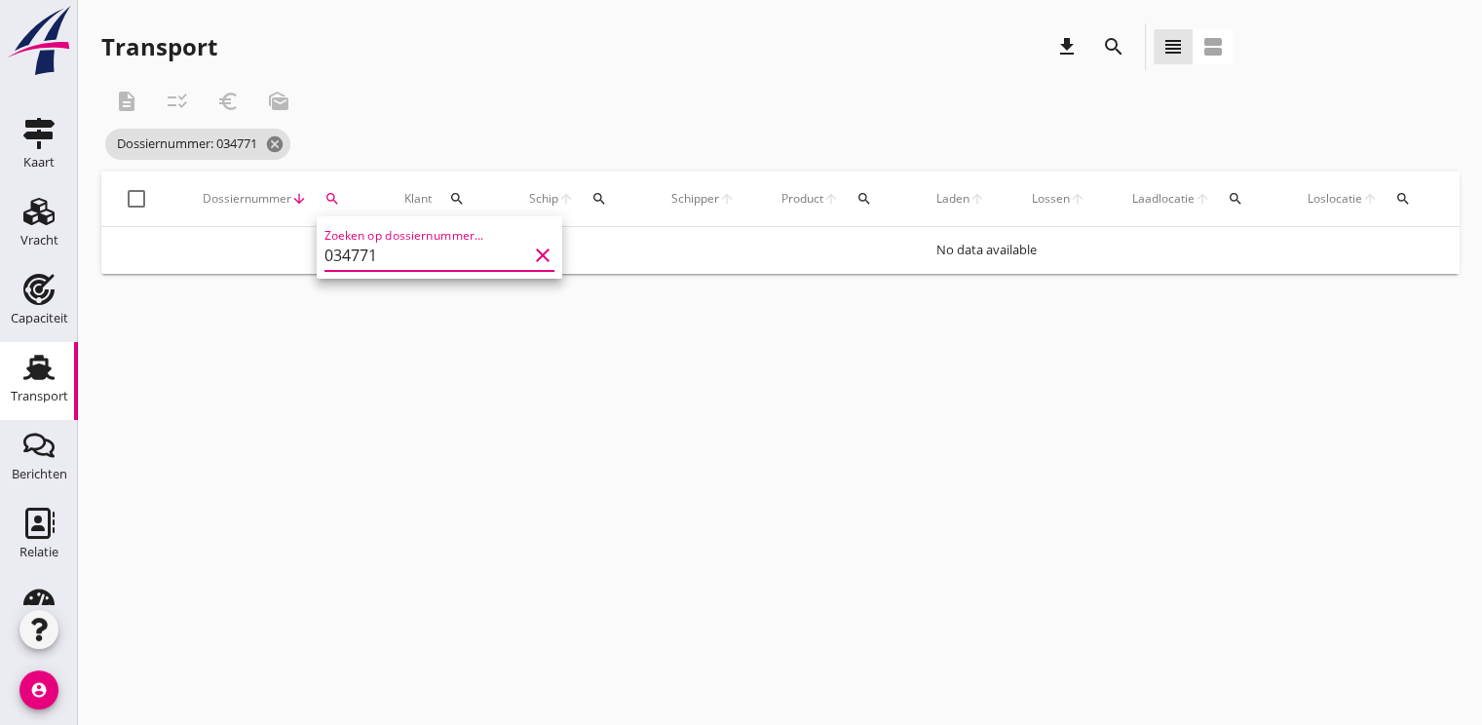
type input "034771"
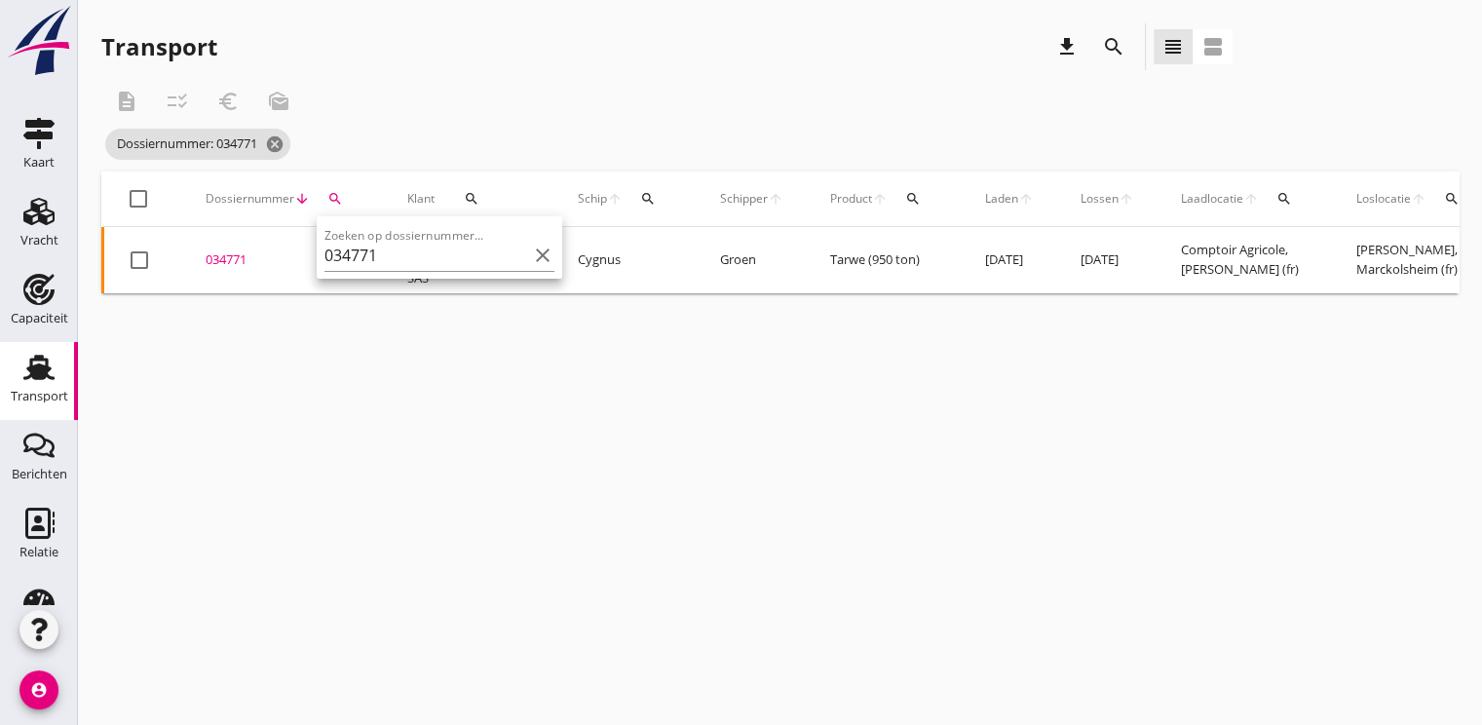
click at [232, 261] on div "034771" at bounding box center [283, 259] width 155 height 19
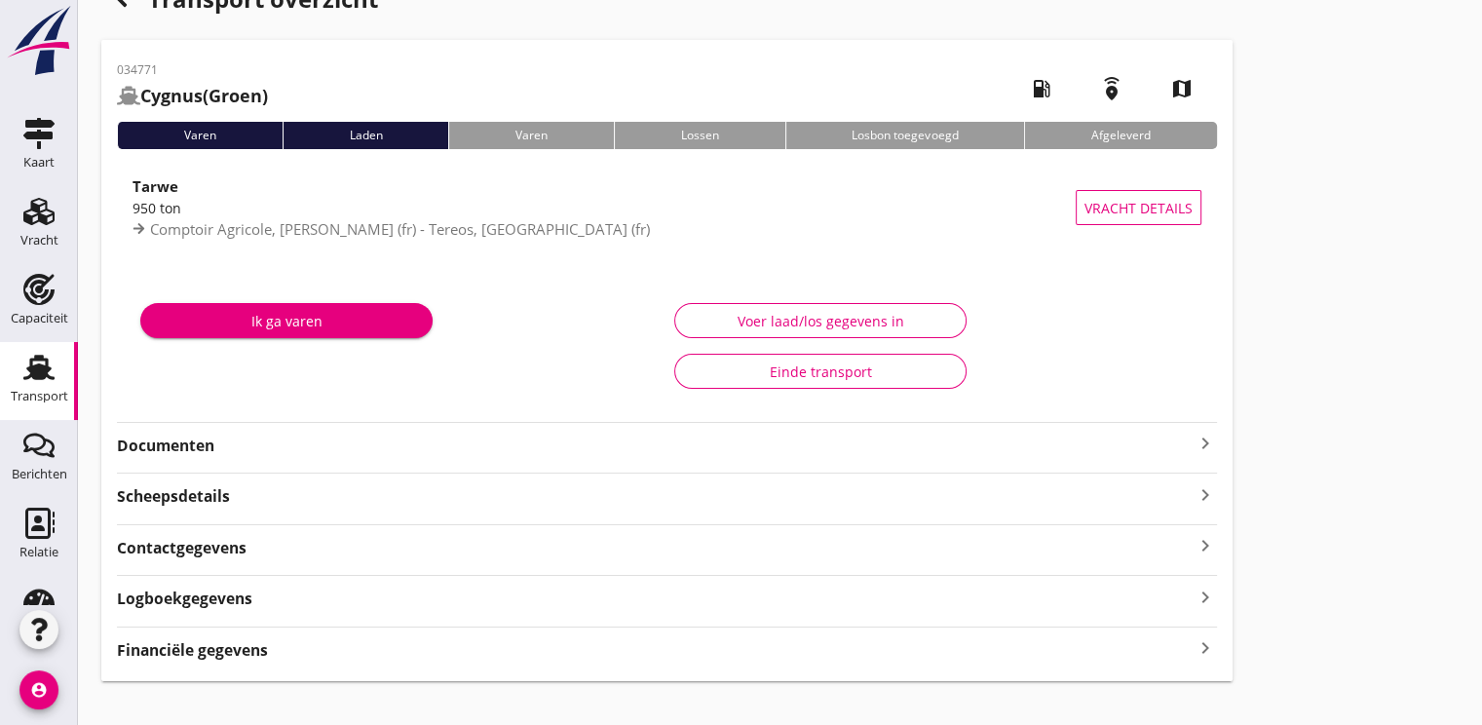
scroll to position [70, 0]
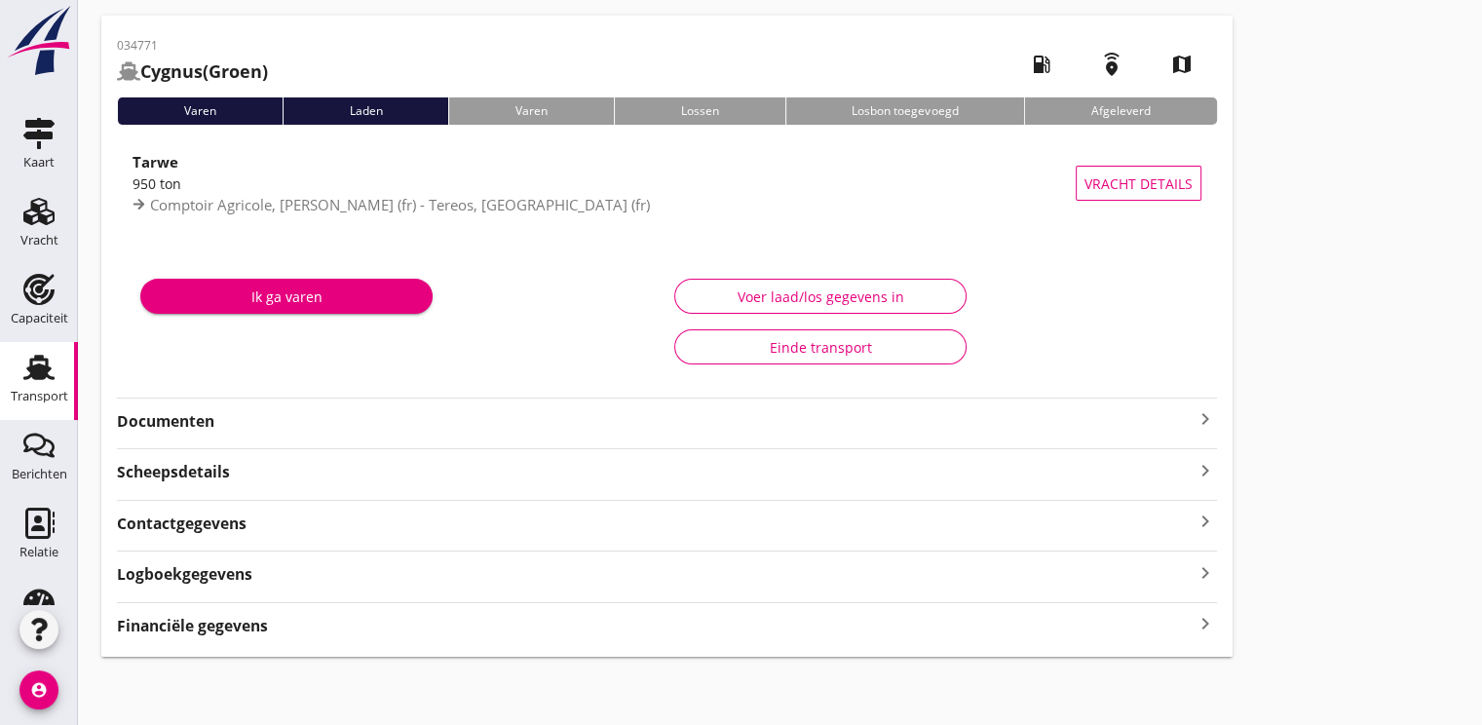
click at [200, 620] on strong "Financiële gegevens" at bounding box center [192, 626] width 151 height 22
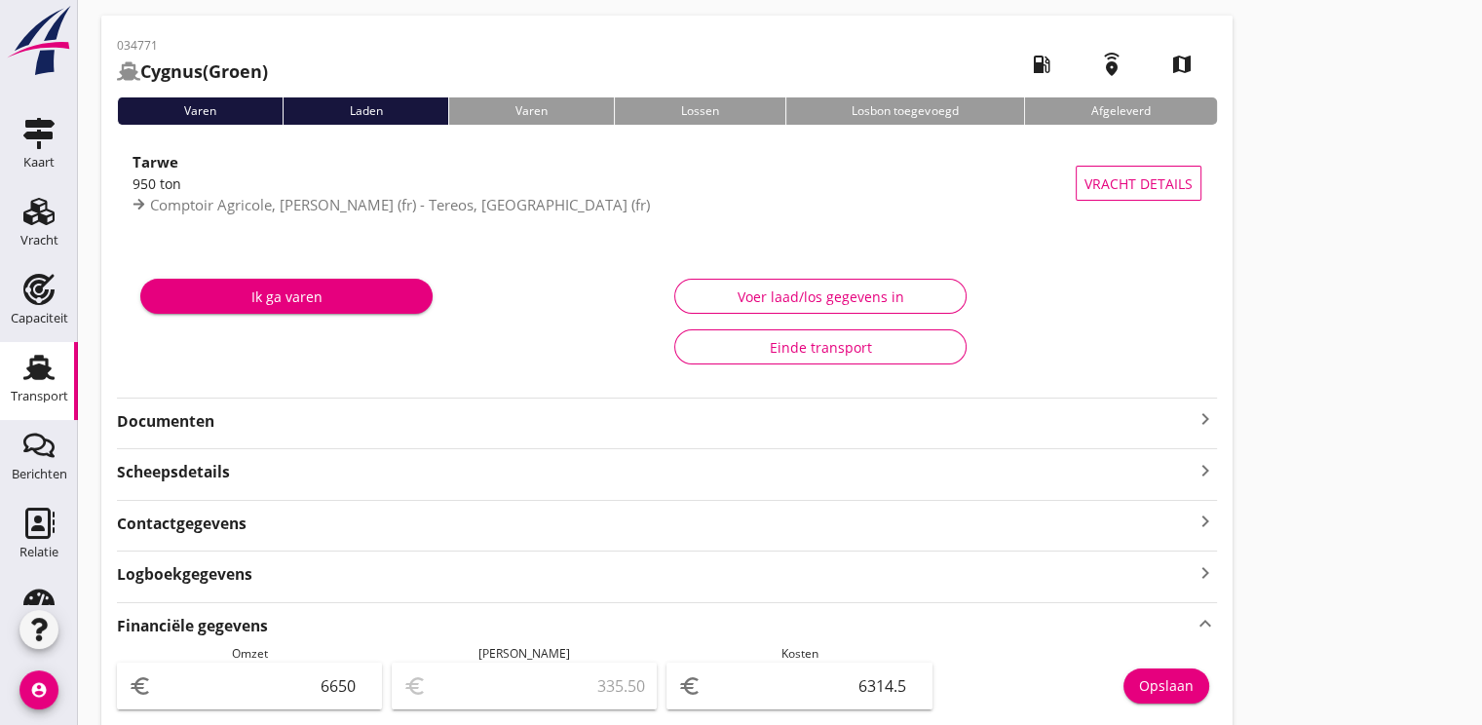
click at [164, 419] on strong "Documenten" at bounding box center [655, 421] width 1076 height 22
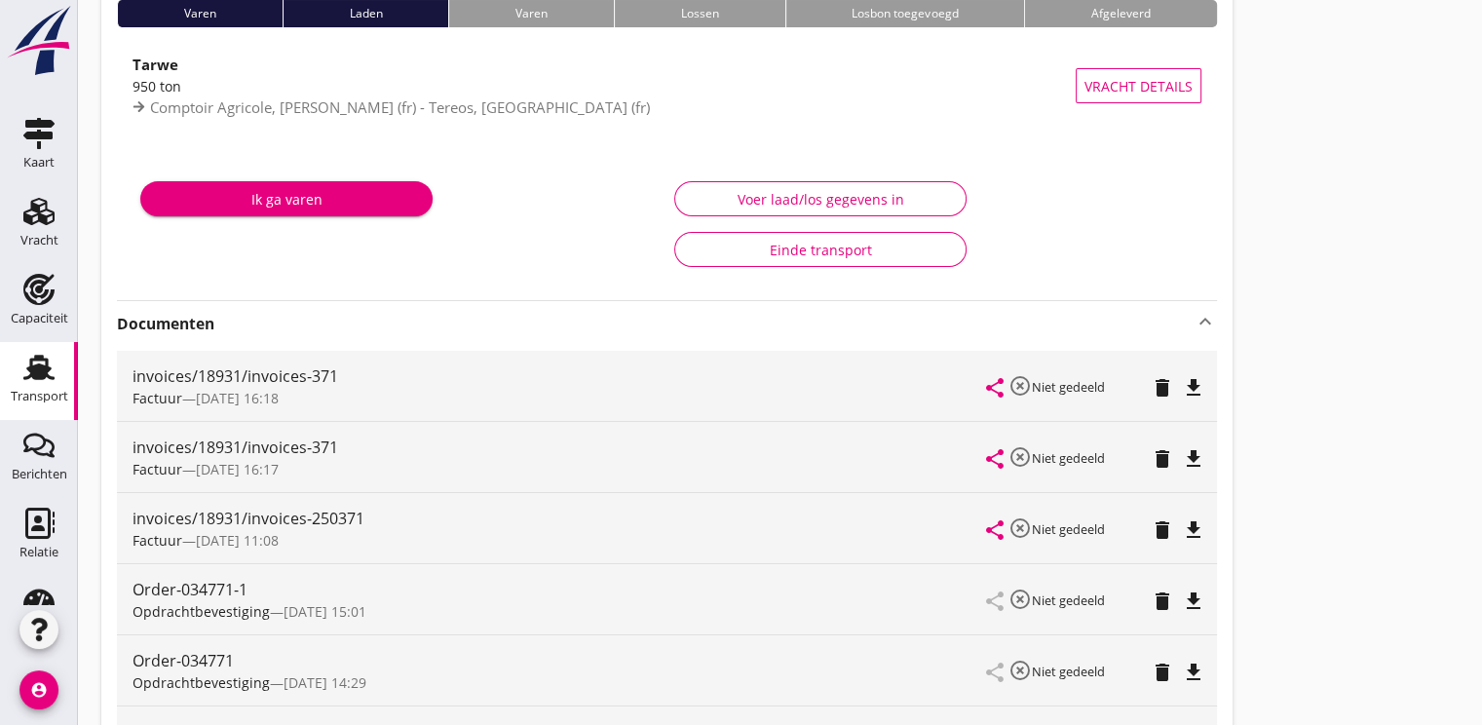
scroll to position [0, 0]
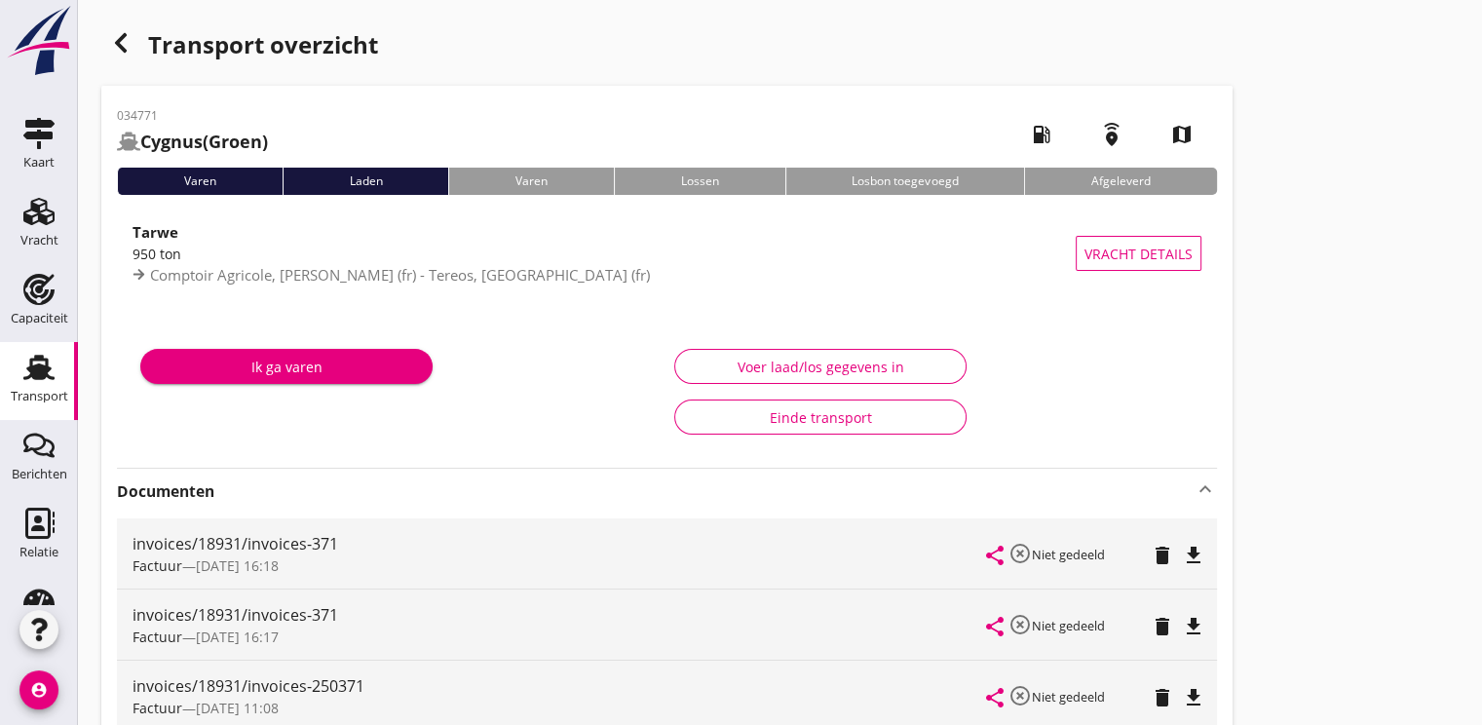
click at [117, 40] on use "button" at bounding box center [121, 42] width 12 height 19
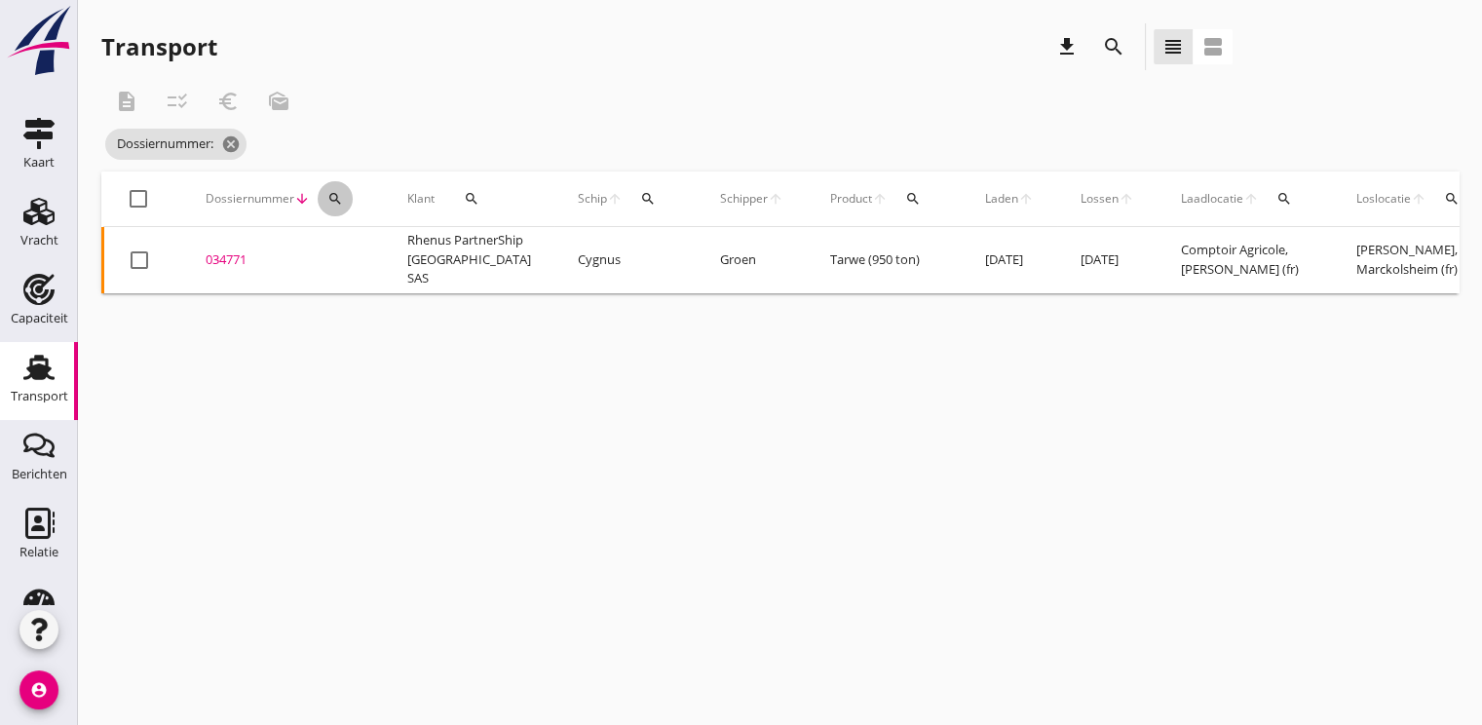
click at [336, 191] on icon "search" at bounding box center [335, 199] width 16 height 16
click at [393, 253] on input "Zoeken op dossiernummer..." at bounding box center [425, 255] width 203 height 31
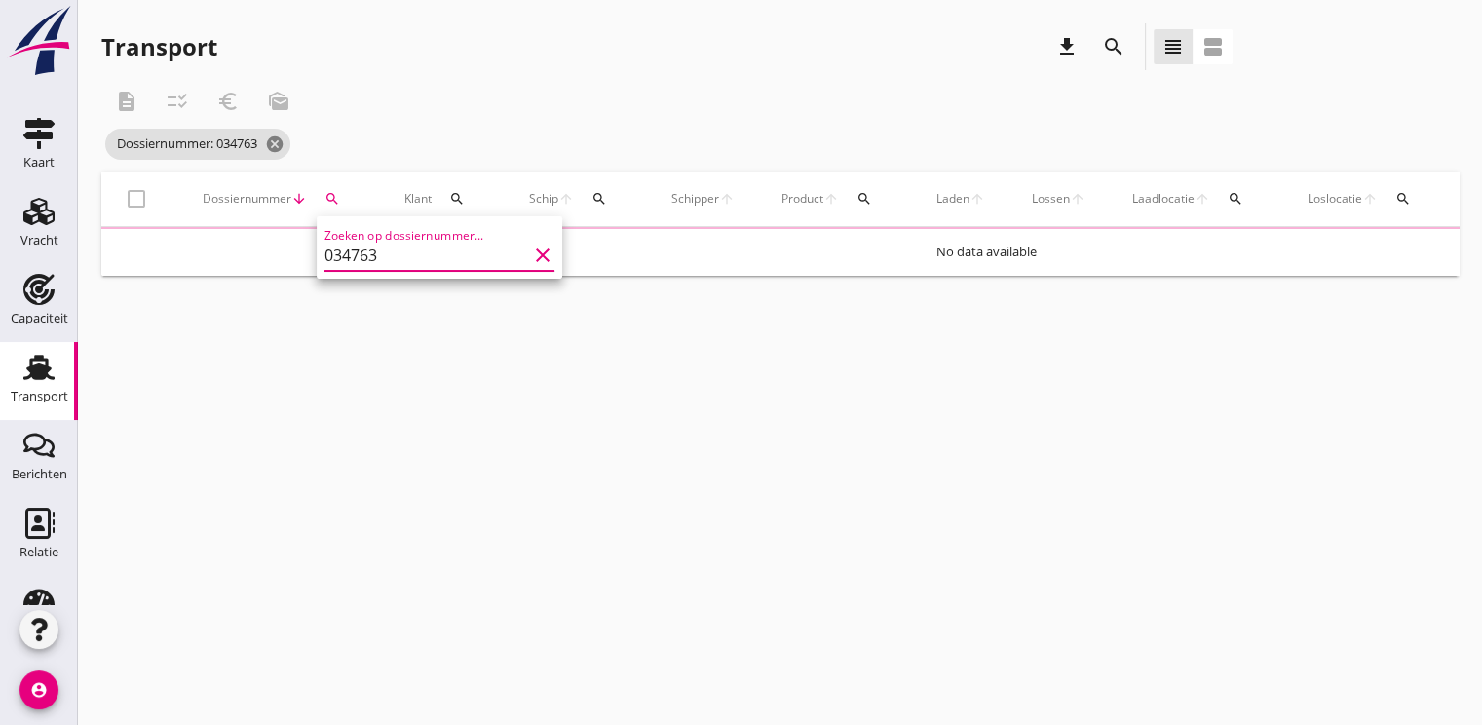
type input "034763"
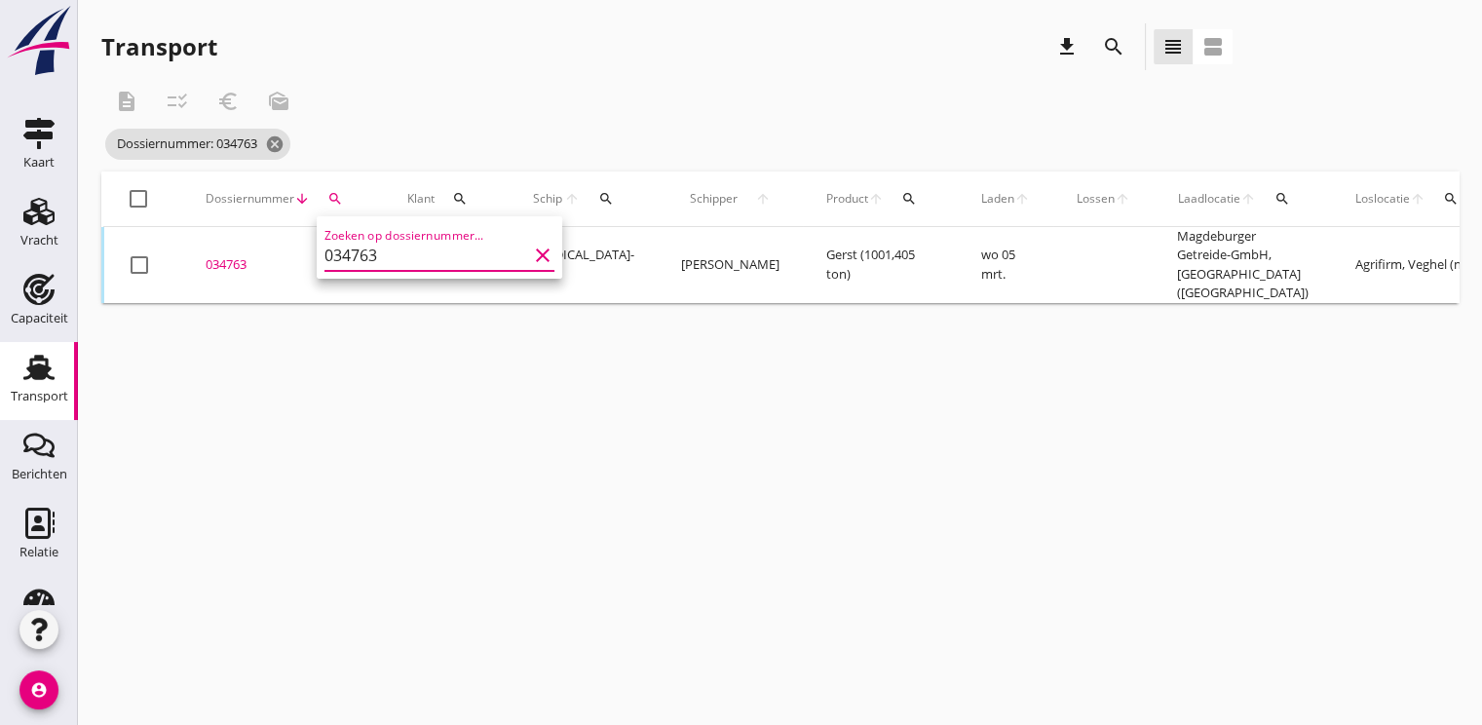
click at [222, 268] on div "034763" at bounding box center [283, 264] width 155 height 19
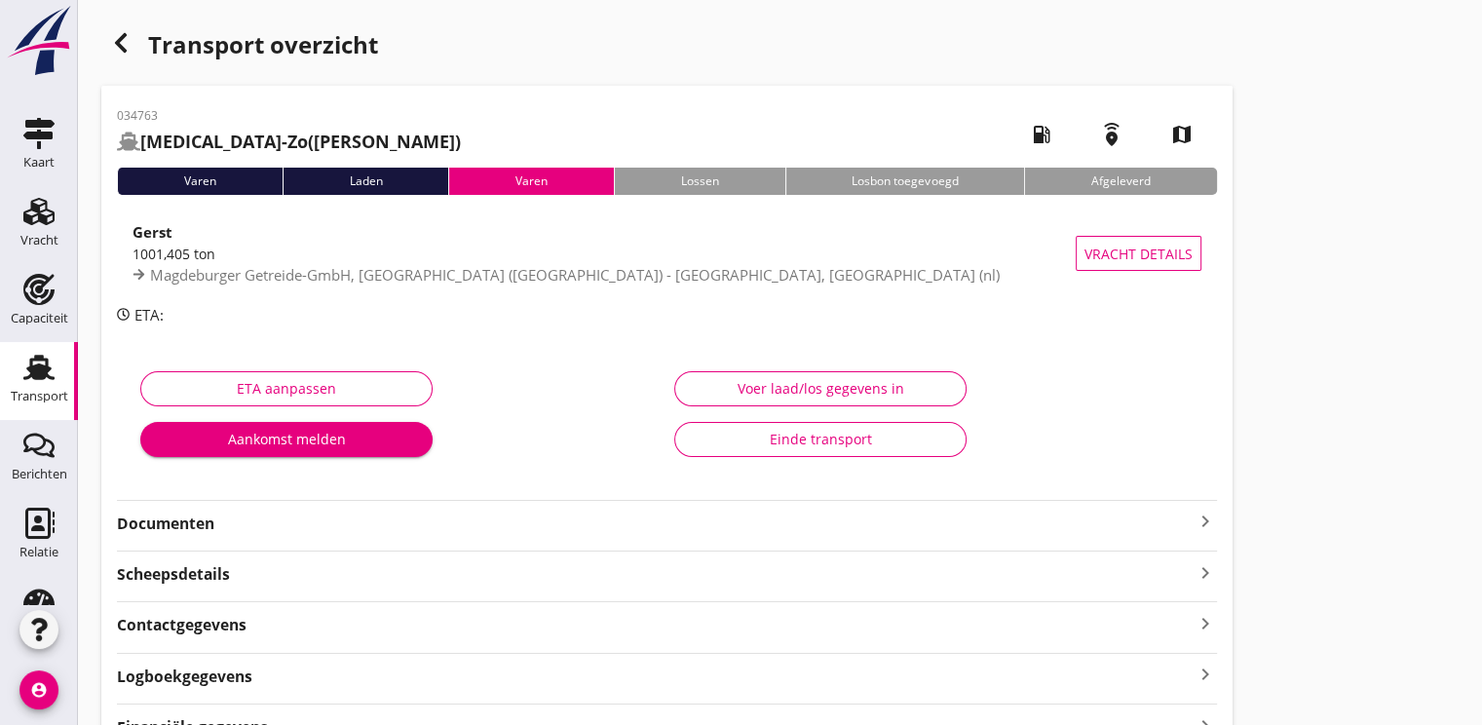
click at [168, 522] on strong "Documenten" at bounding box center [655, 523] width 1076 height 22
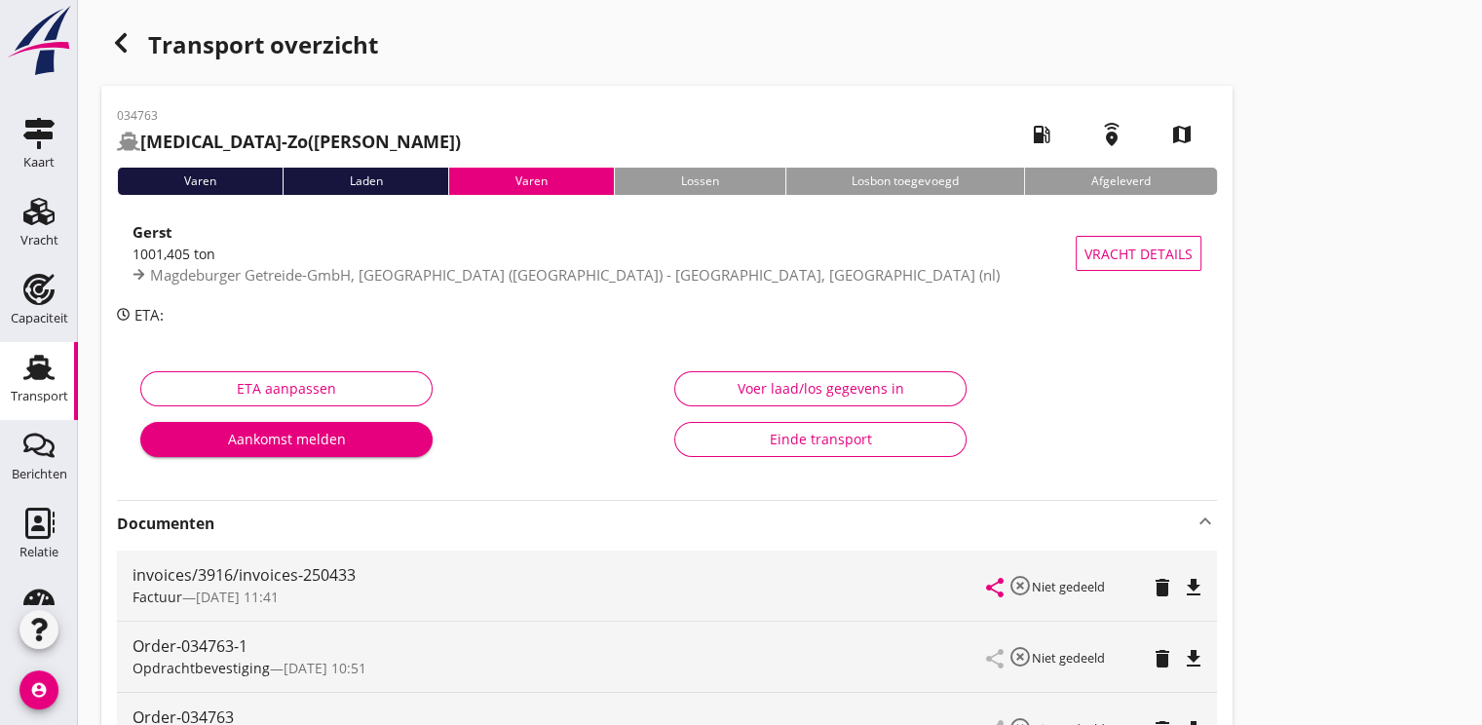
click at [111, 46] on icon "button" at bounding box center [120, 42] width 23 height 23
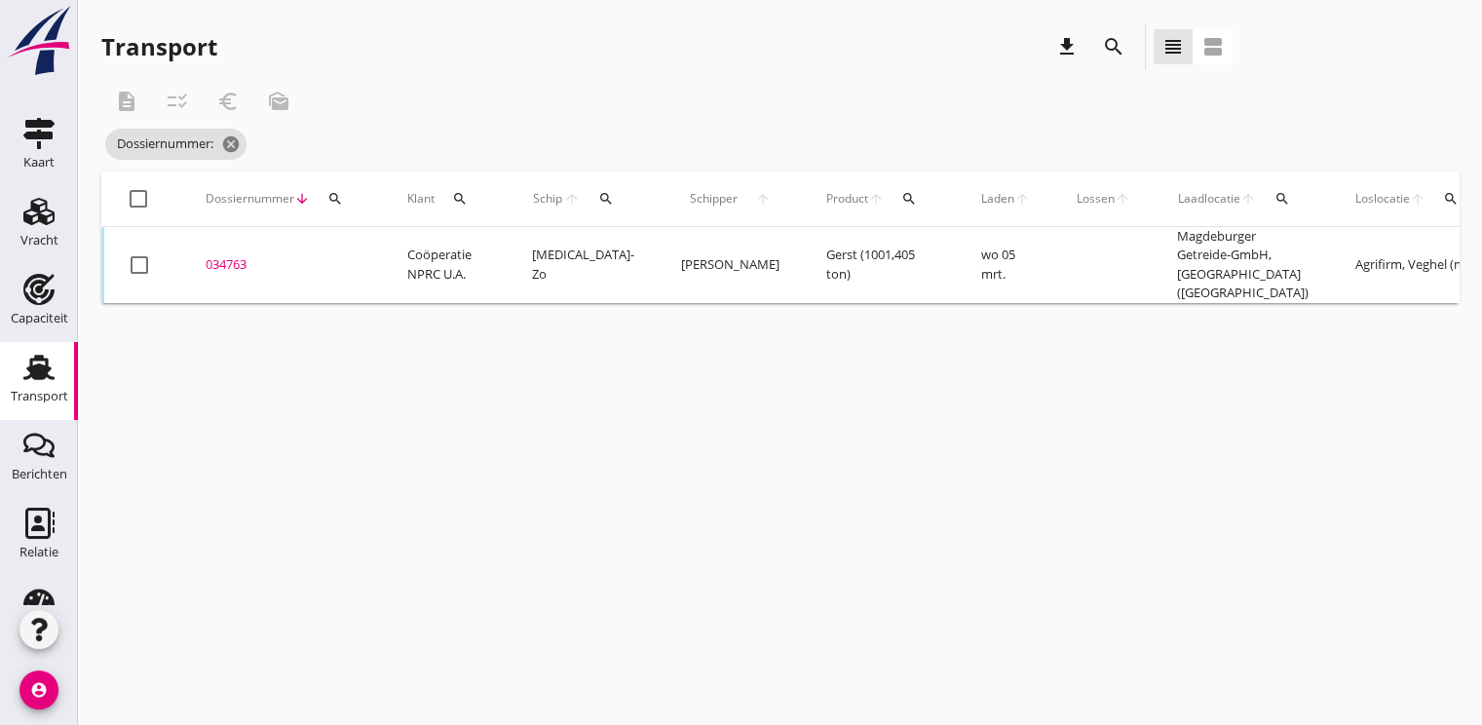
click at [322, 199] on div "search" at bounding box center [335, 199] width 35 height 16
click at [366, 250] on input "Zoeken op dossiernummer..." at bounding box center [425, 255] width 203 height 31
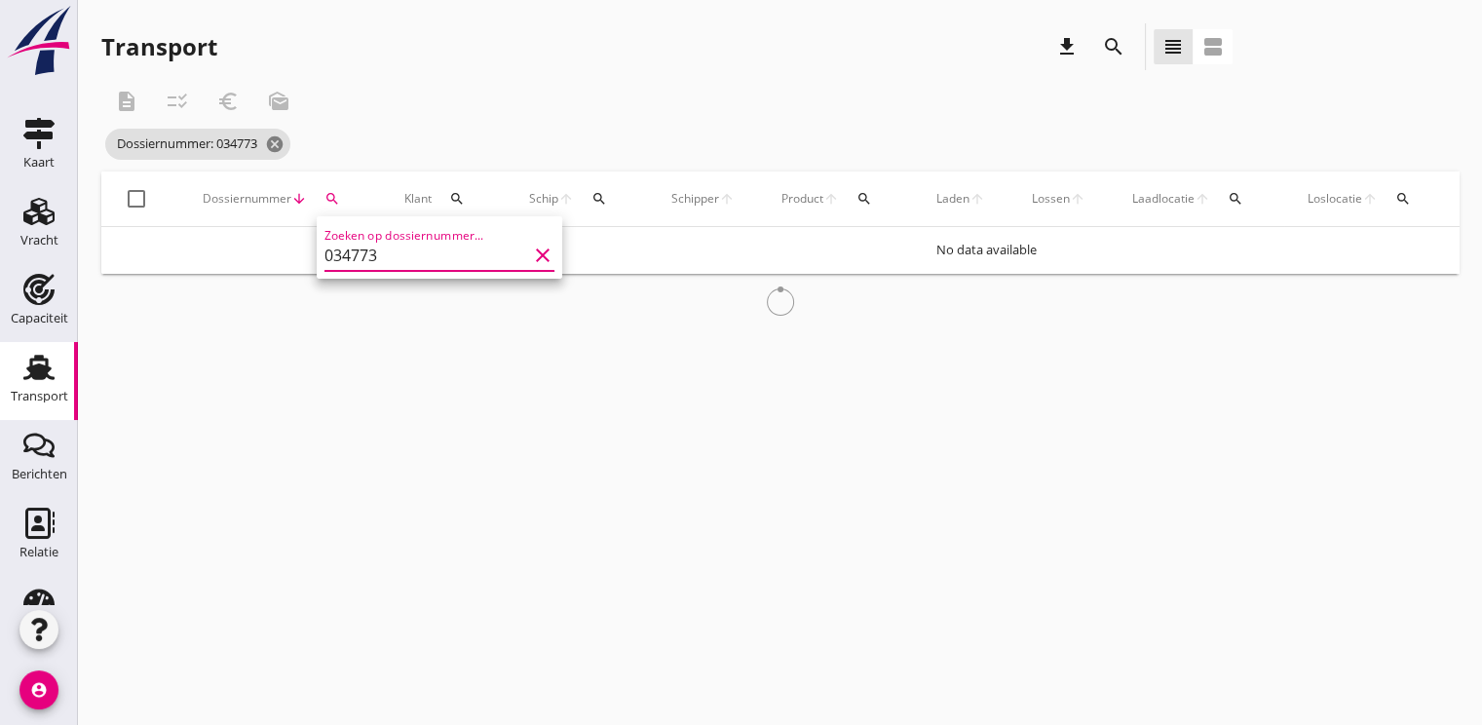
type input "034773"
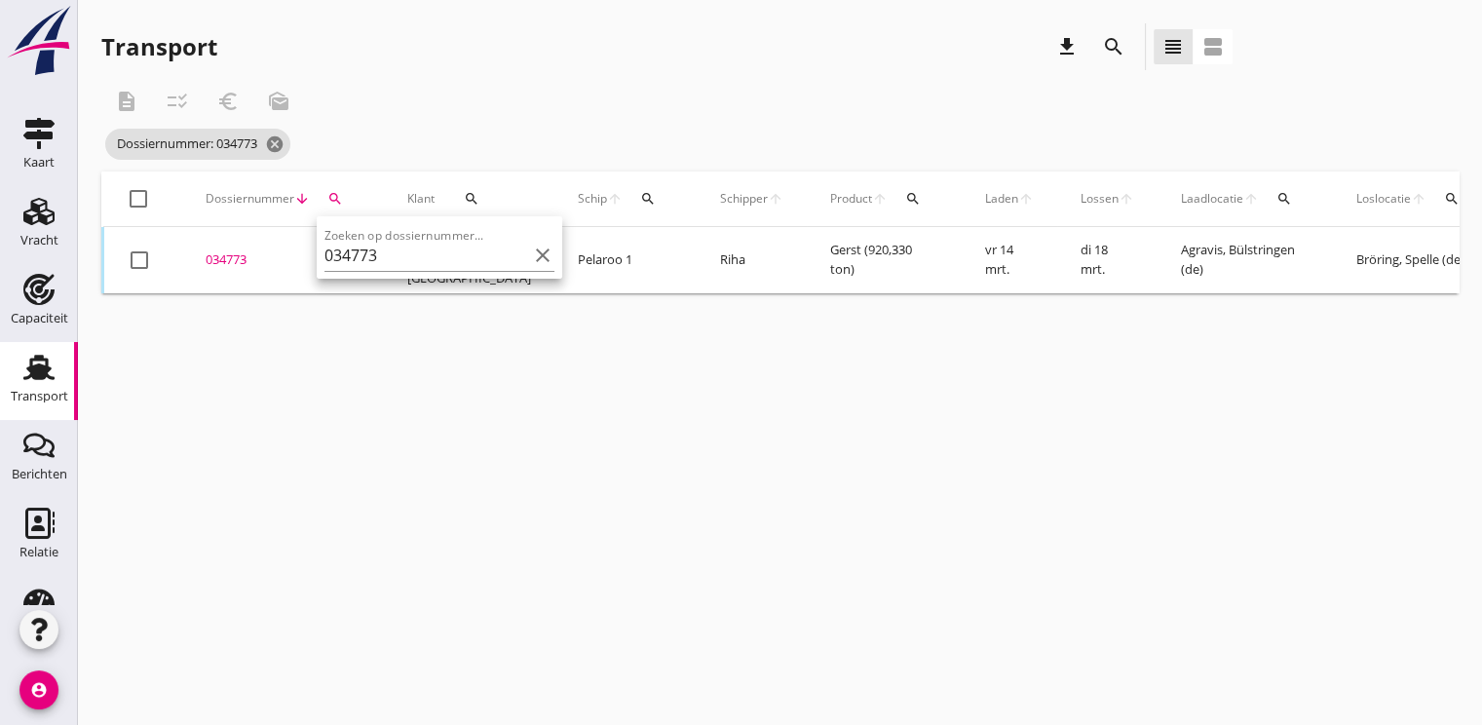
click at [234, 257] on div "034773" at bounding box center [283, 259] width 155 height 19
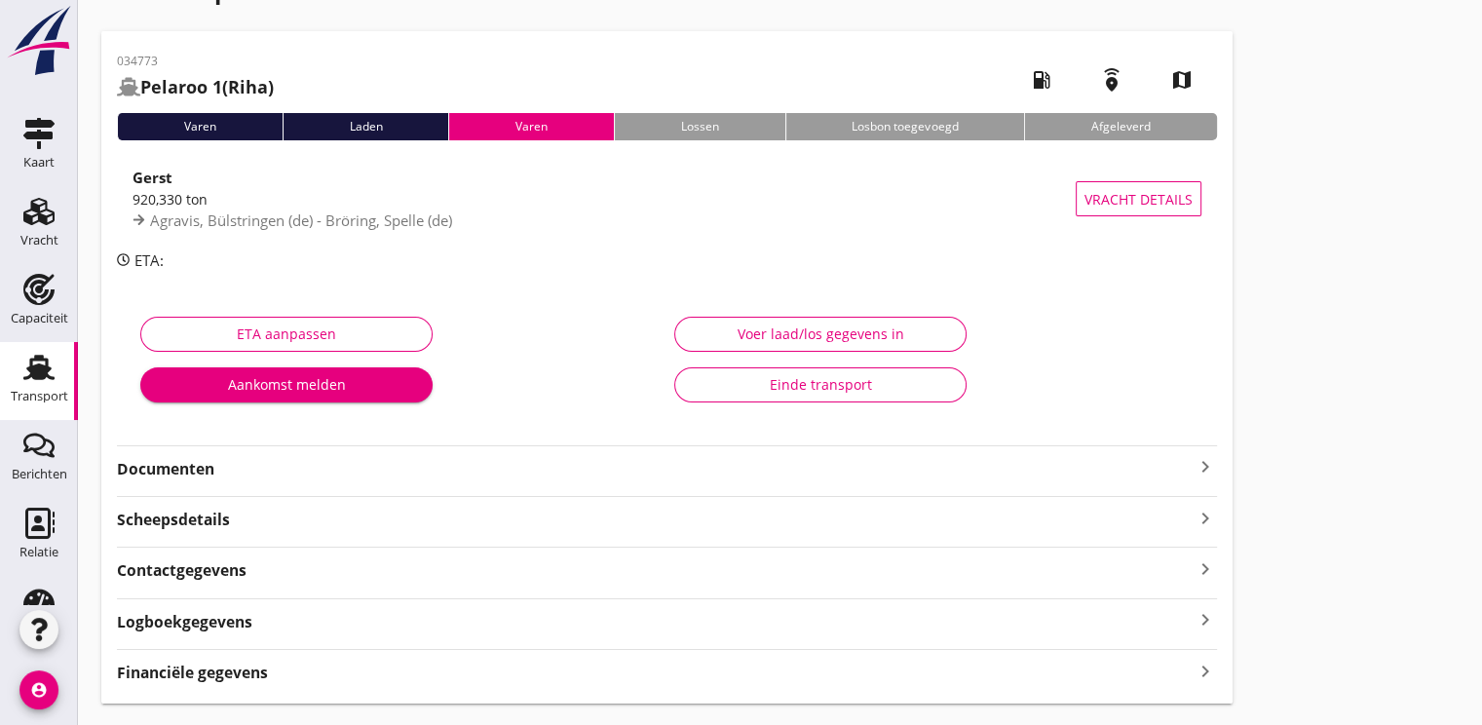
scroll to position [102, 0]
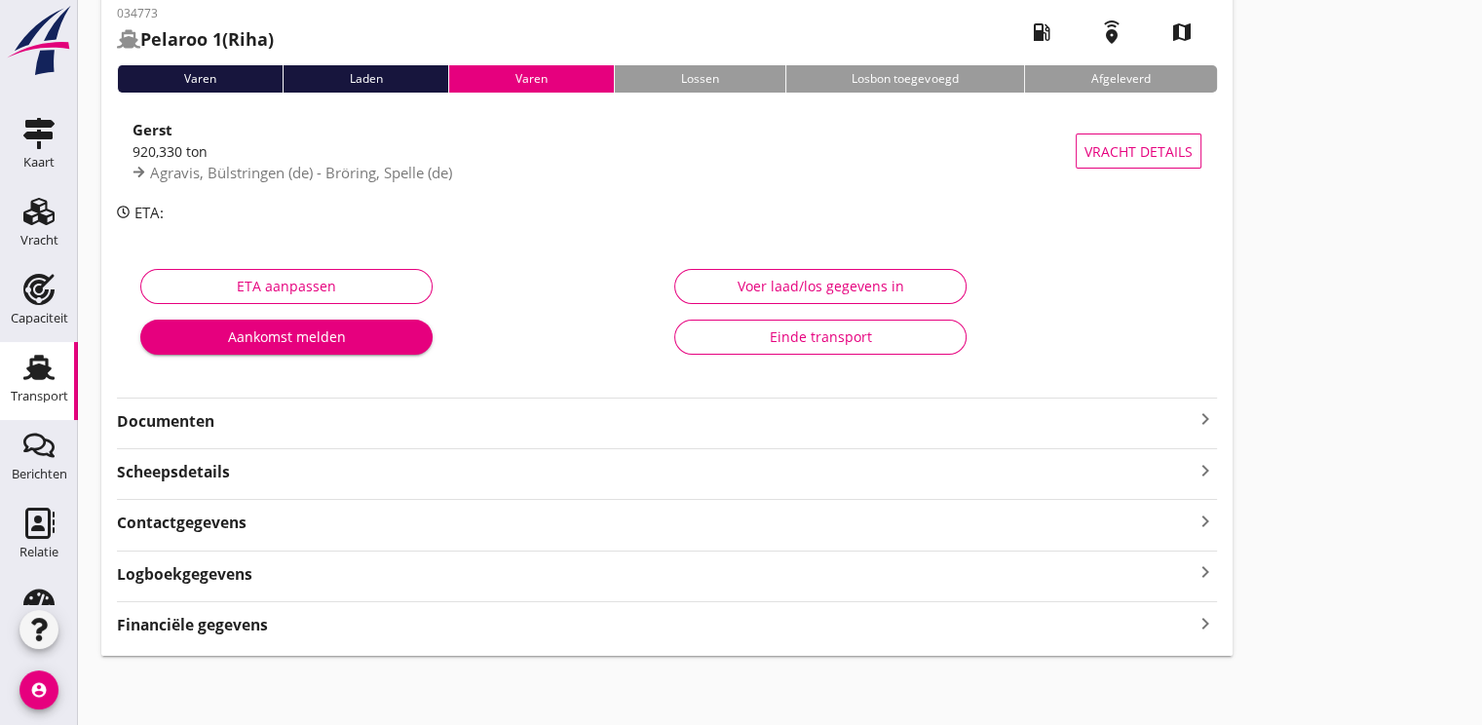
click at [214, 428] on strong "Documenten" at bounding box center [655, 421] width 1076 height 22
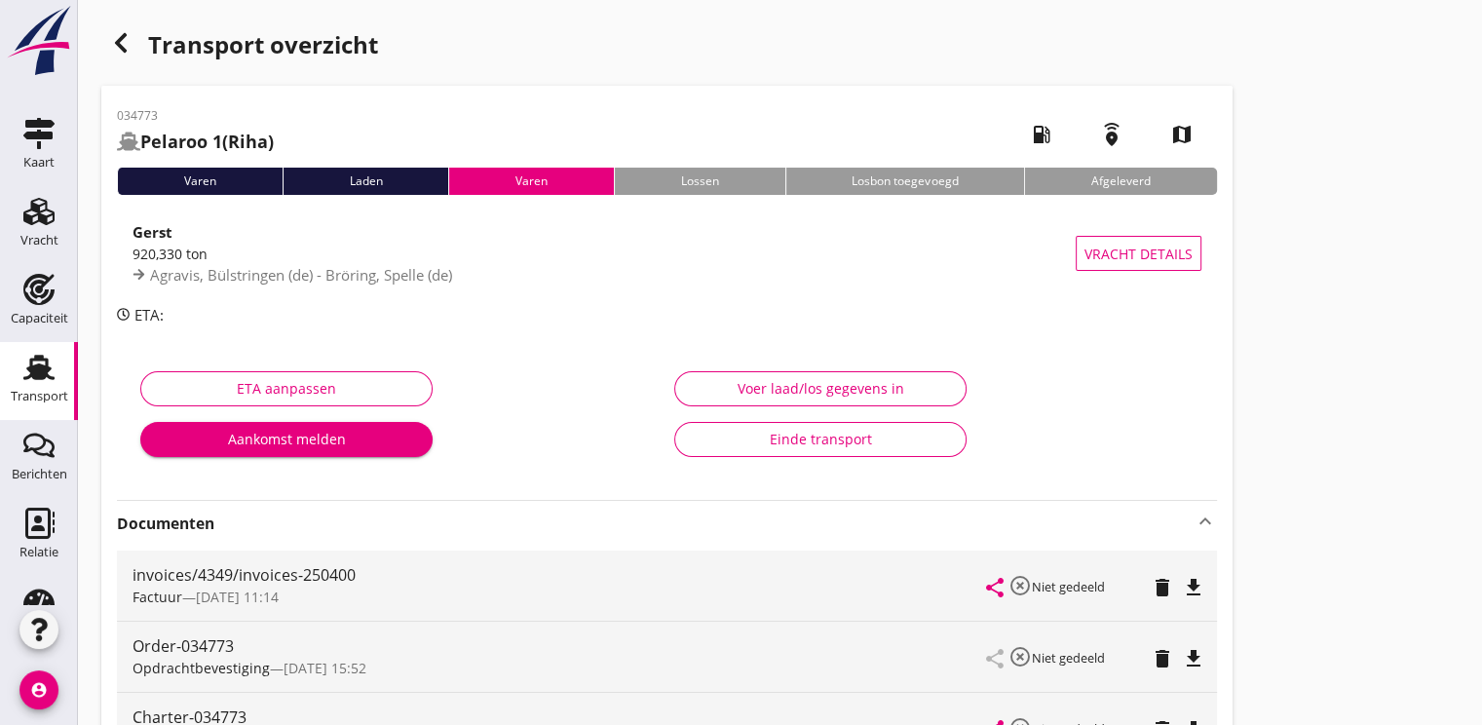
scroll to position [0, 0]
click at [131, 45] on icon "button" at bounding box center [120, 42] width 23 height 23
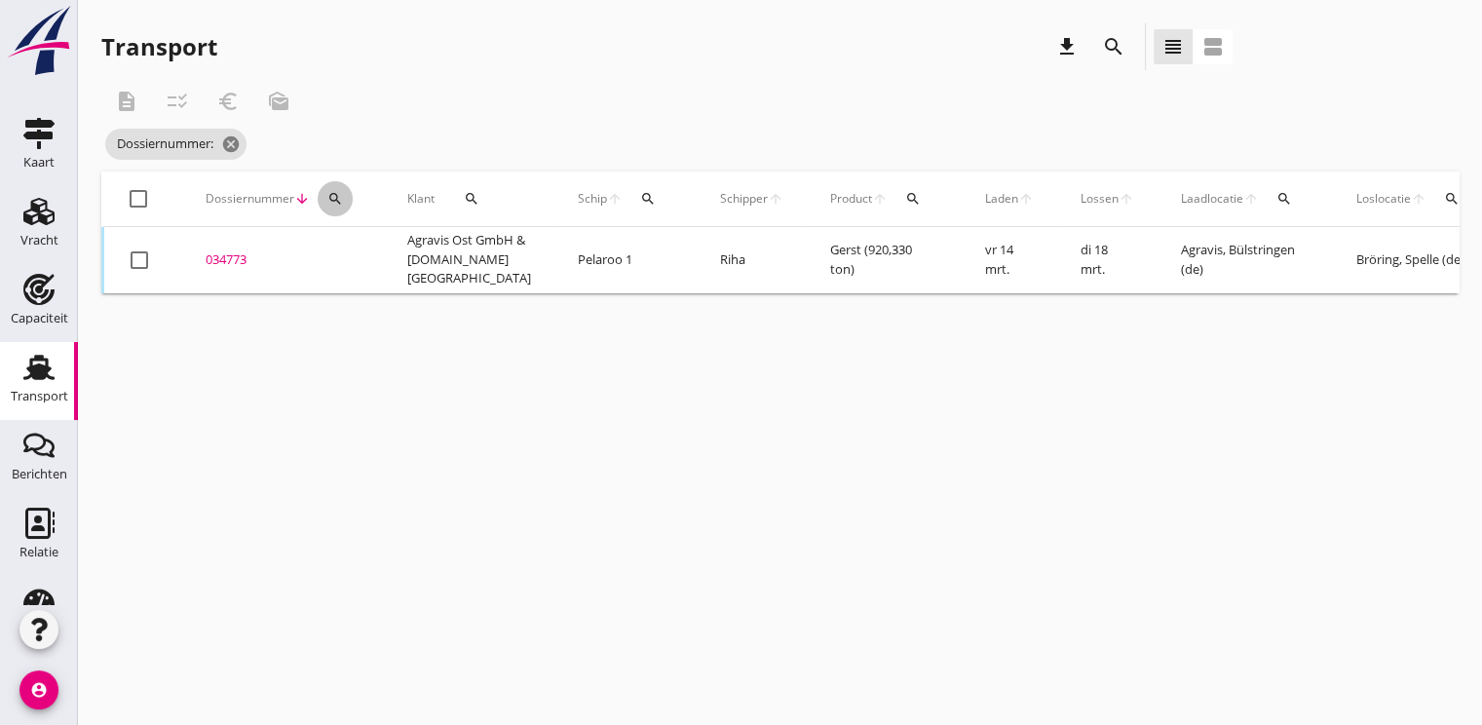
click at [348, 198] on div "search" at bounding box center [335, 199] width 35 height 16
click at [371, 258] on input "Zoeken op dossiernummer..." at bounding box center [425, 255] width 203 height 31
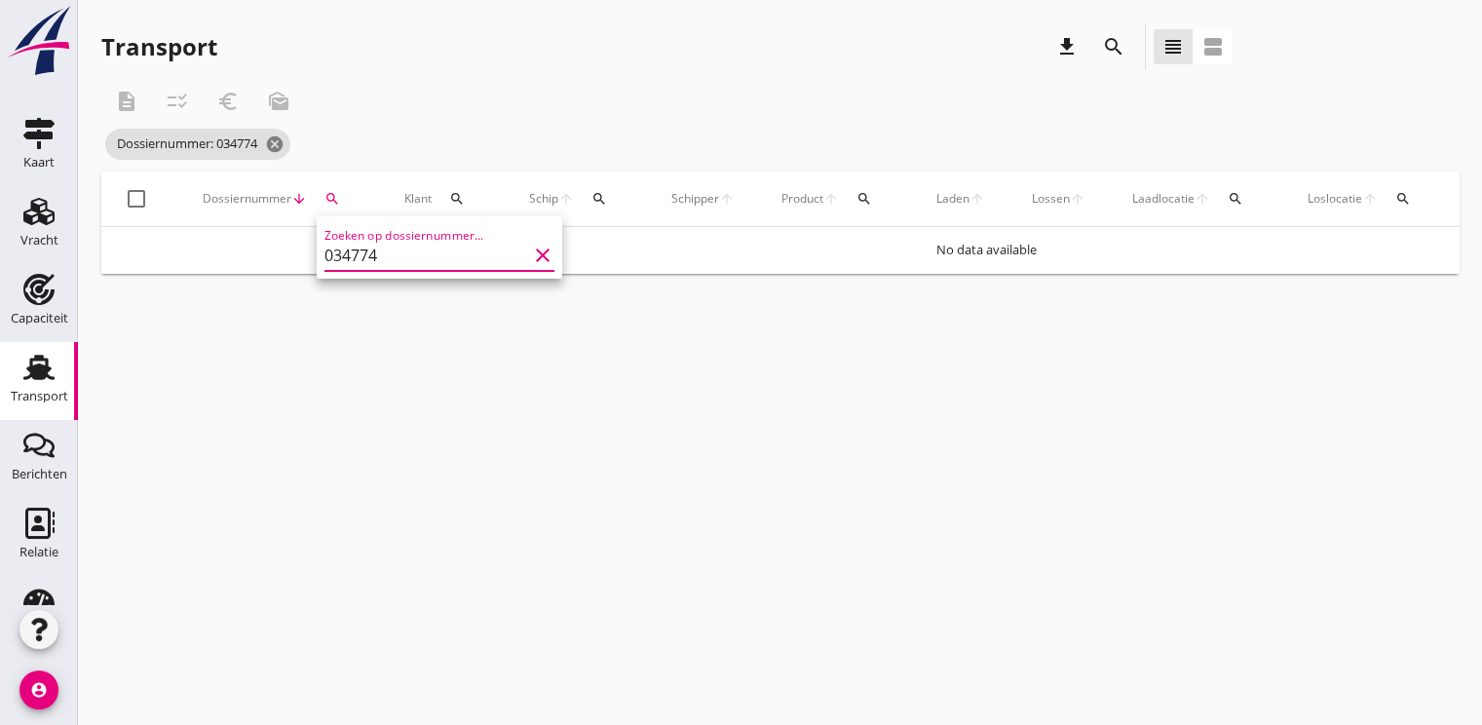
type input "034774"
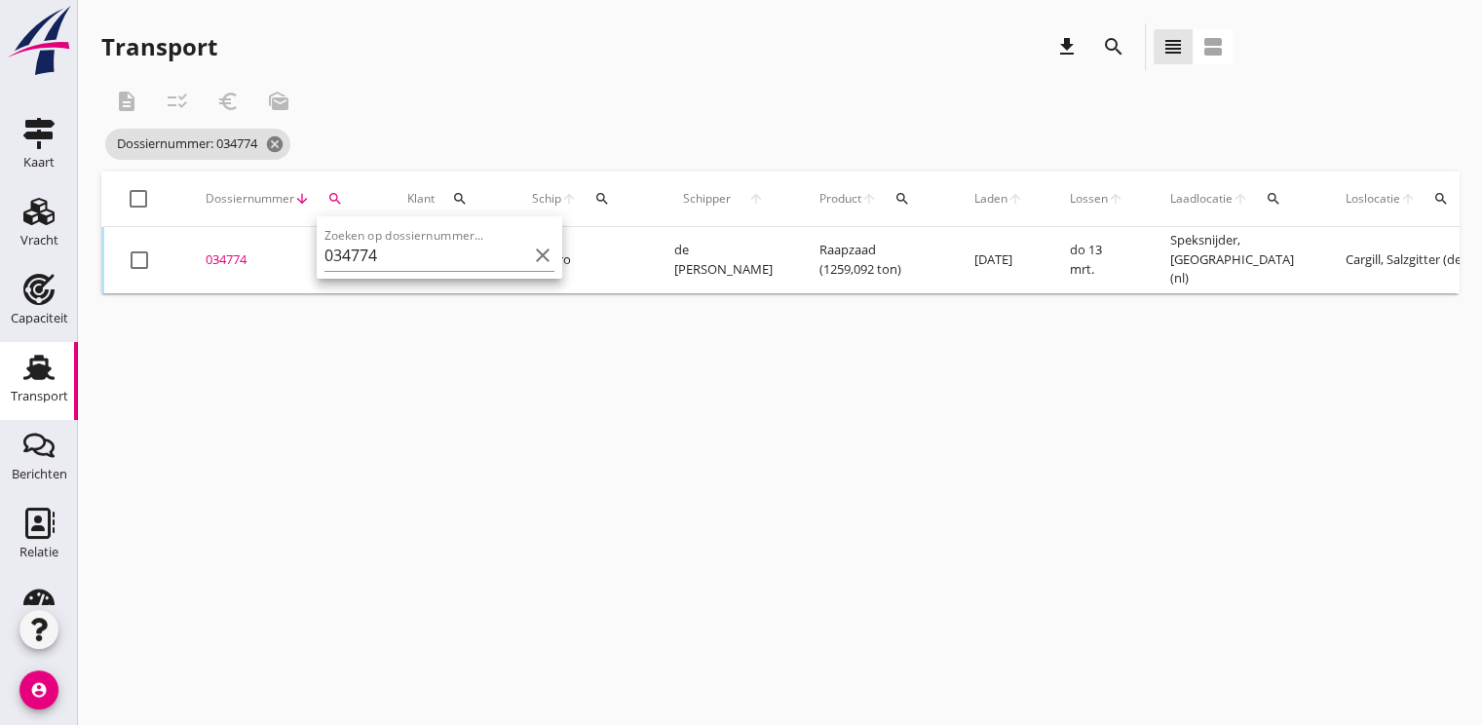
click at [203, 259] on td "034774 upload_file Drop hier uw bestand om het aan het dossier toe te voegen" at bounding box center [283, 260] width 202 height 66
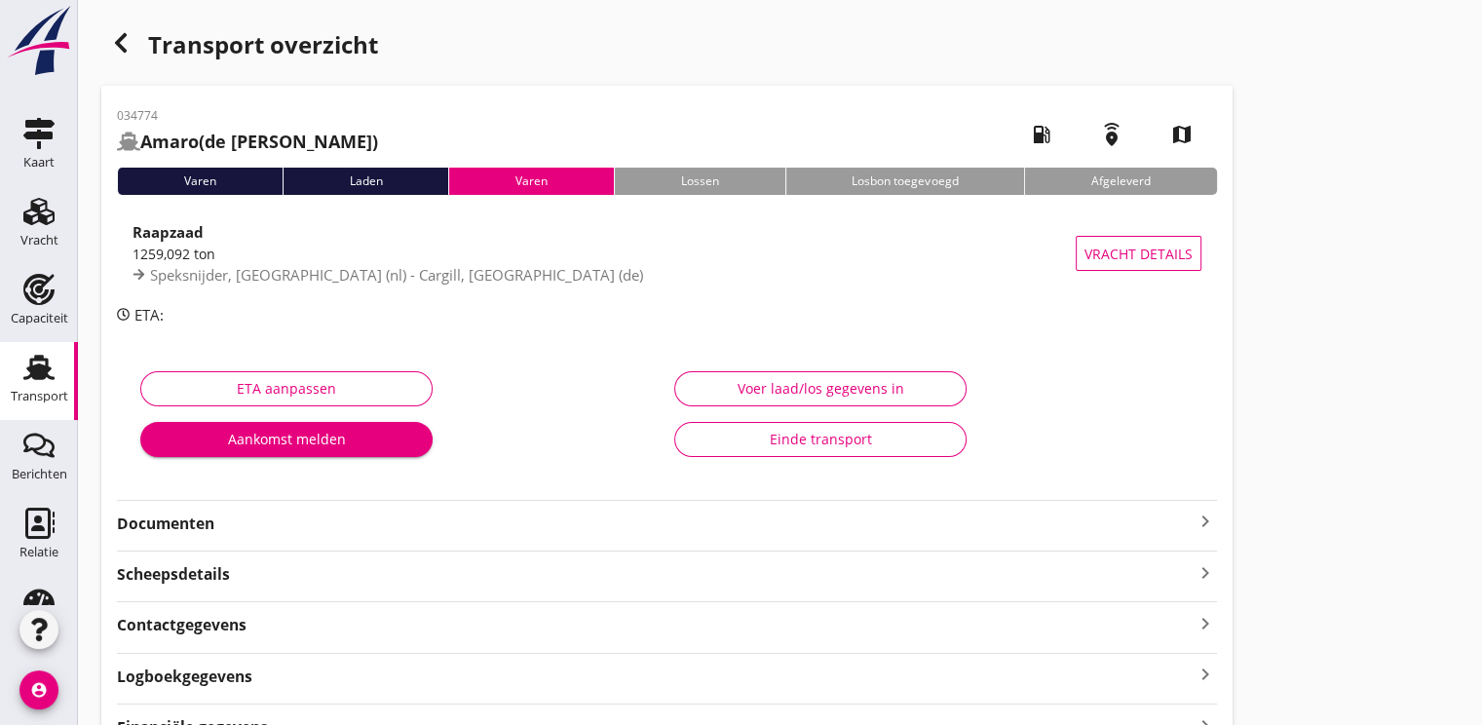
click at [193, 523] on strong "Documenten" at bounding box center [655, 523] width 1076 height 22
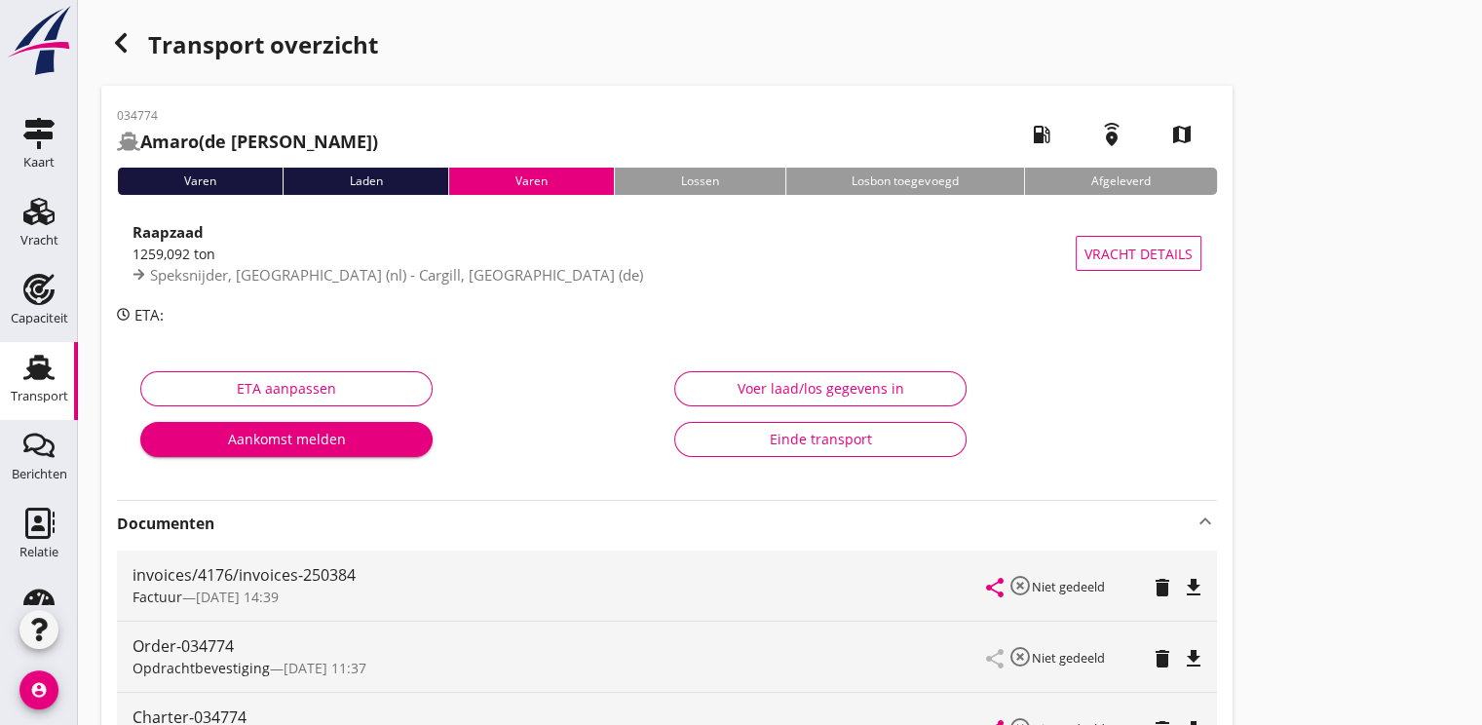
click at [117, 38] on icon "button" at bounding box center [120, 42] width 23 height 23
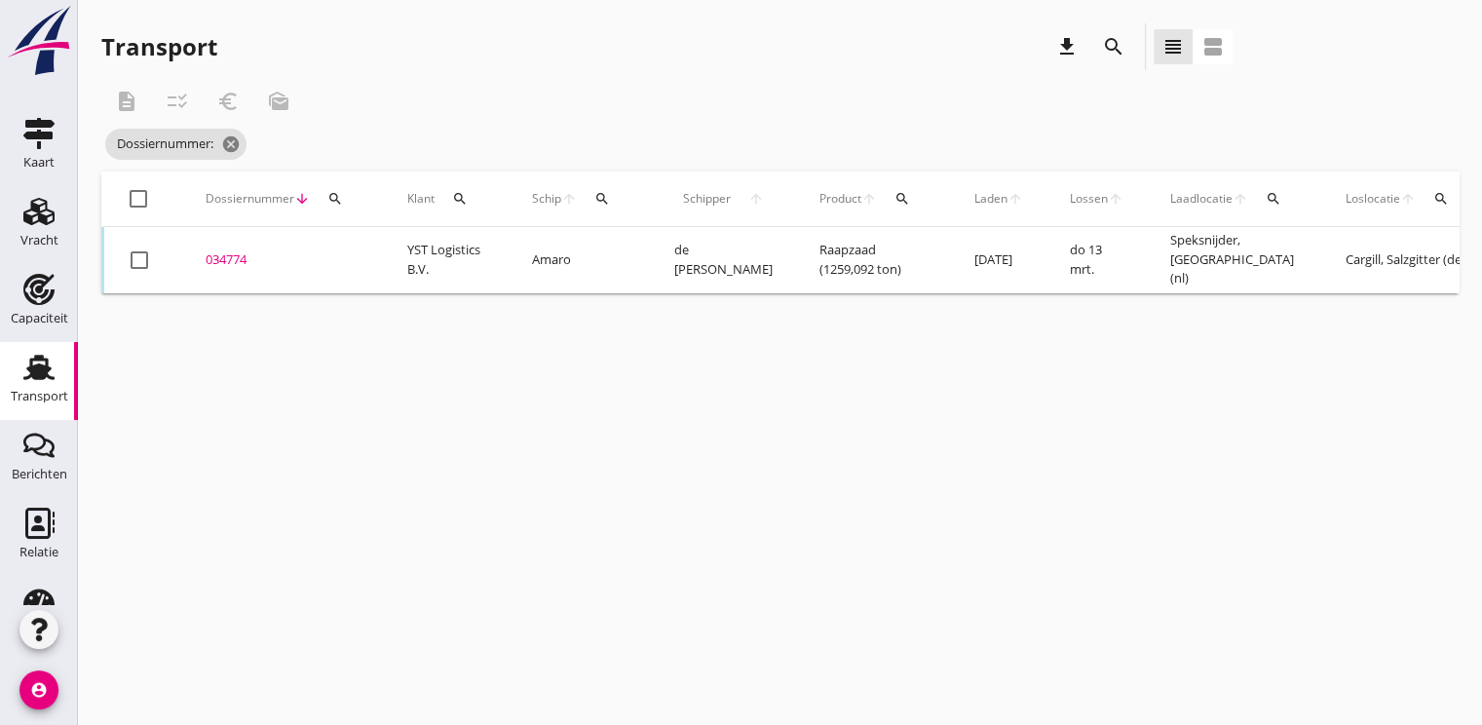
click at [335, 199] on icon "search" at bounding box center [335, 199] width 16 height 16
click at [350, 242] on input "Zoeken op dossiernummer..." at bounding box center [425, 255] width 203 height 31
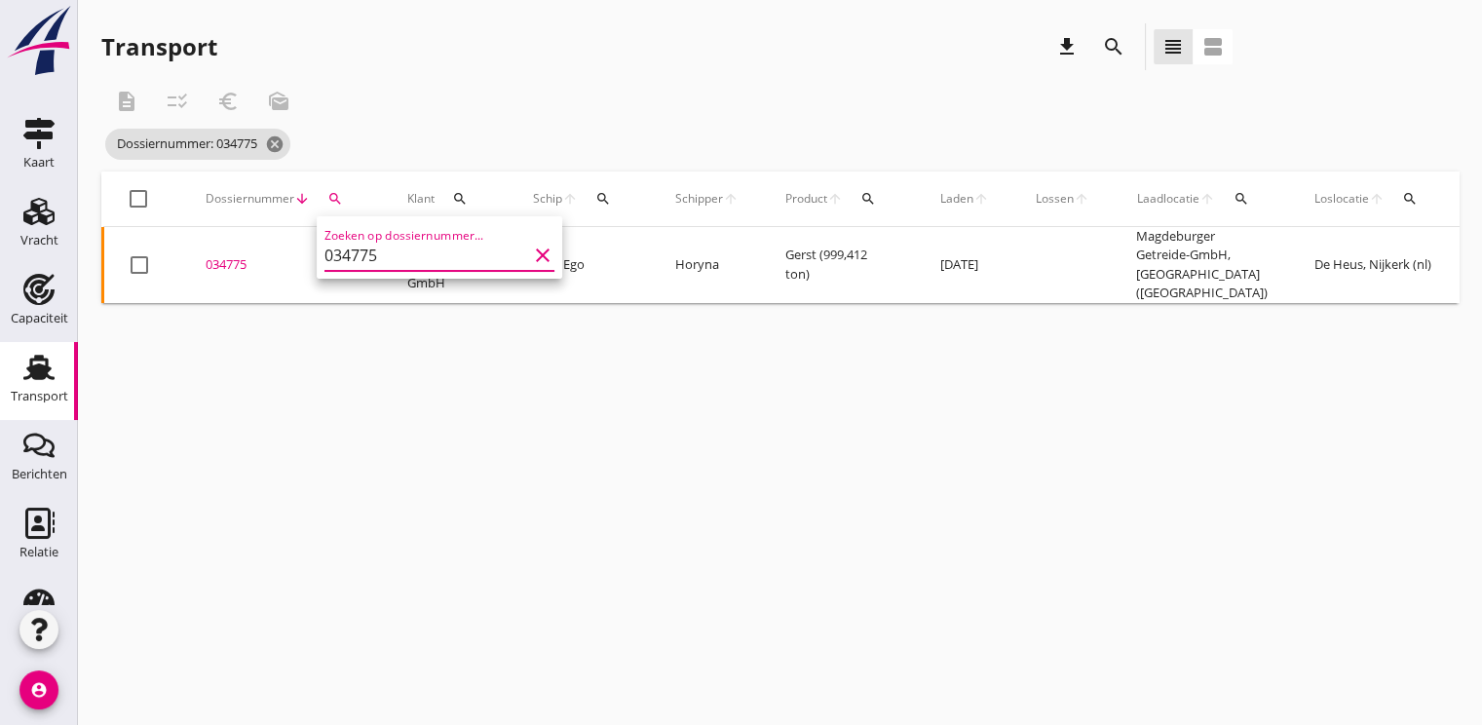
type input "034775"
click at [237, 270] on td "034775 upload_file Drop hier uw bestand om het aan het dossier toe te voegen" at bounding box center [283, 265] width 202 height 76
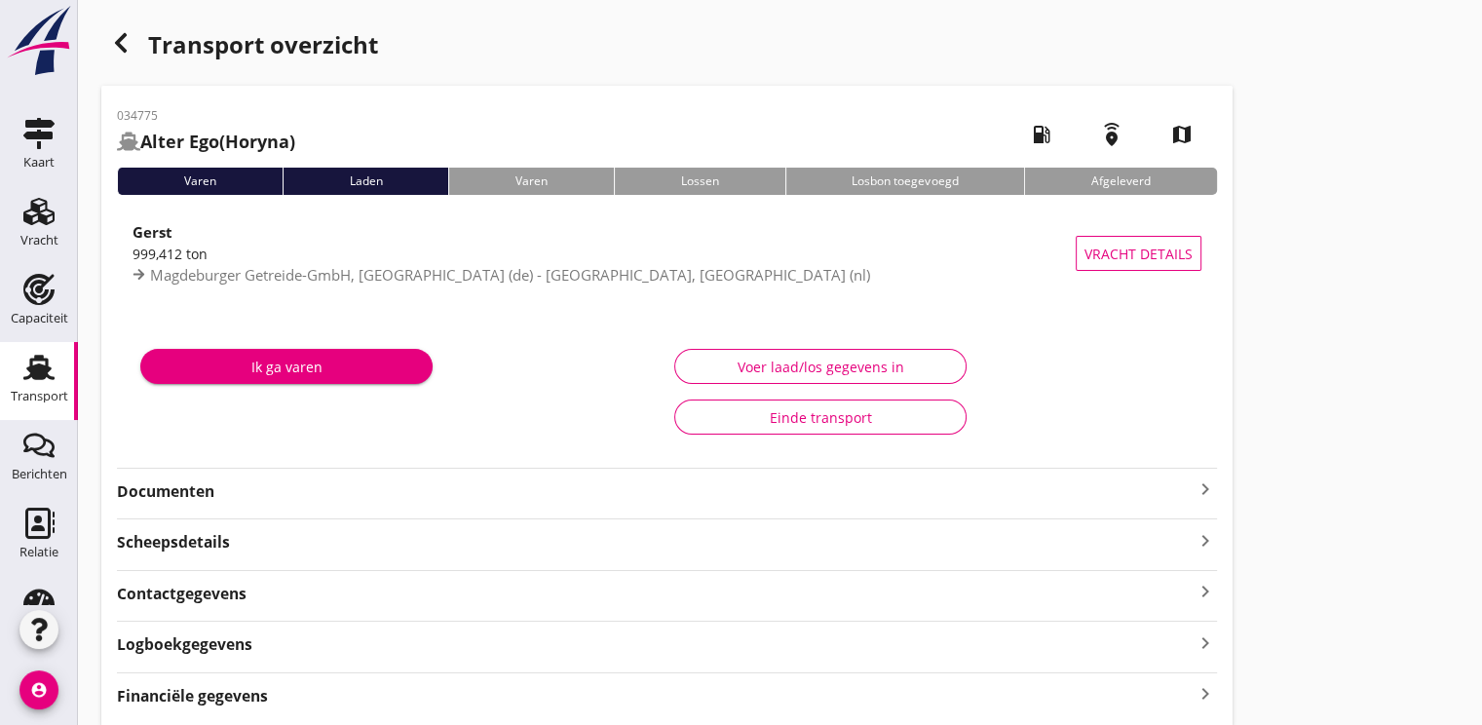
click at [183, 506] on div "034775 Alter Ego (Horyna) local_gas_station emergency_share map Varen Laden Var…" at bounding box center [666, 406] width 1131 height 641
click at [171, 497] on strong "Documenten" at bounding box center [655, 491] width 1076 height 22
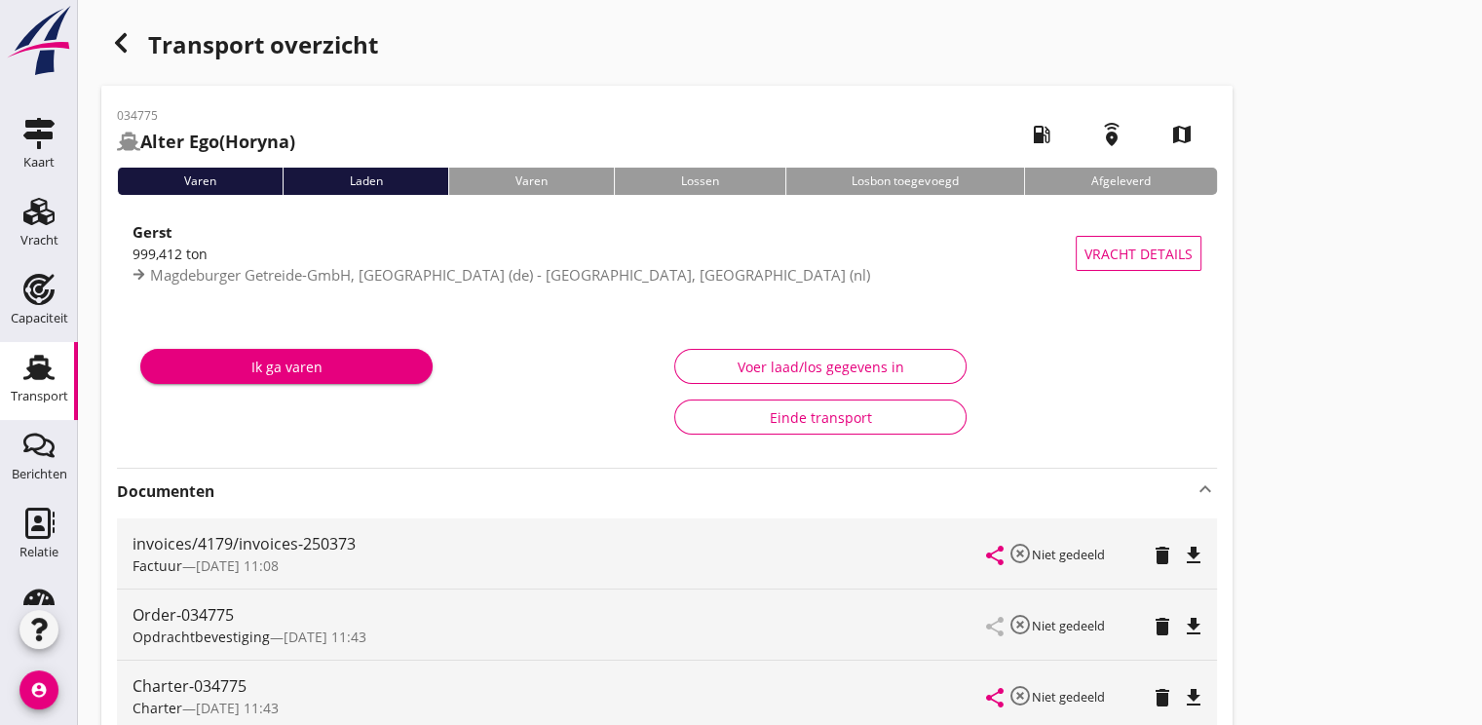
click at [128, 41] on icon "button" at bounding box center [120, 42] width 23 height 23
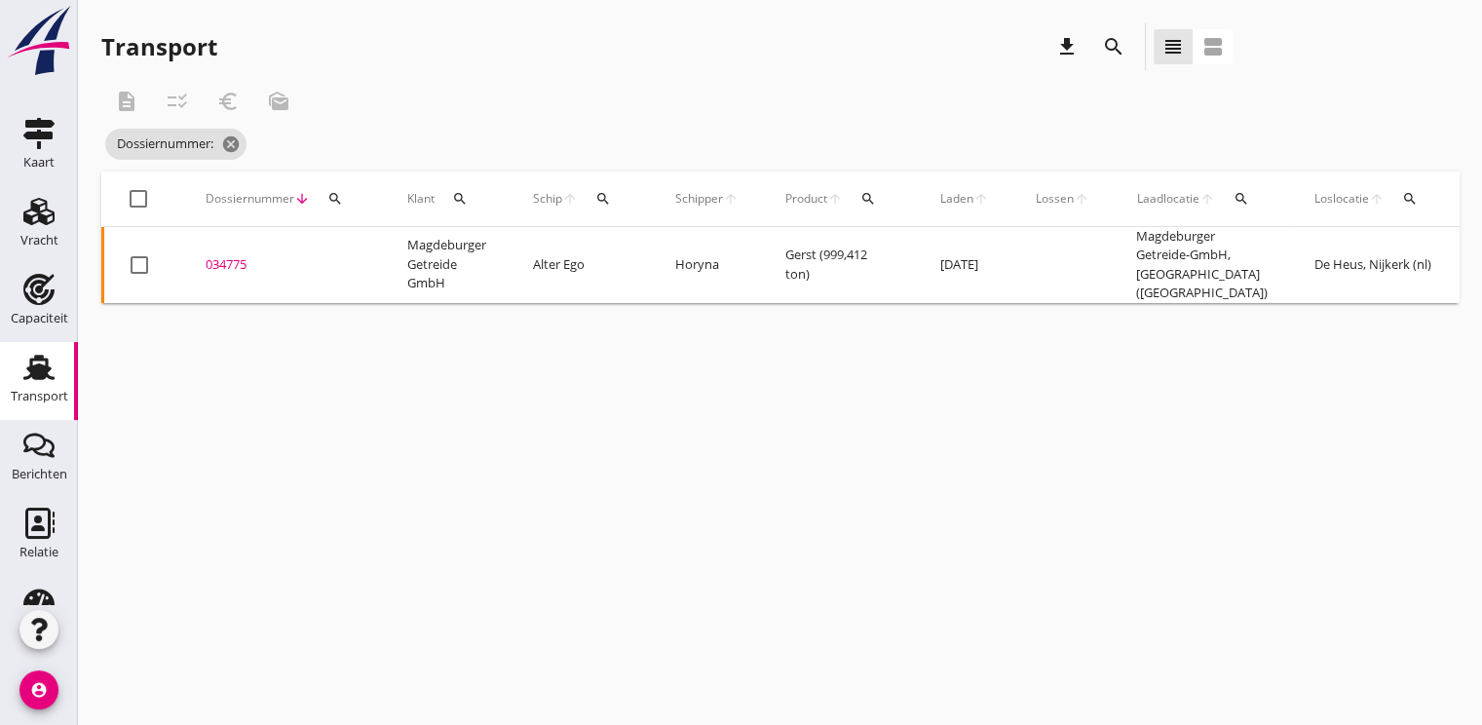
click at [343, 198] on div "search" at bounding box center [335, 199] width 35 height 16
click at [355, 246] on input "Zoeken op dossiernummer..." at bounding box center [425, 255] width 203 height 31
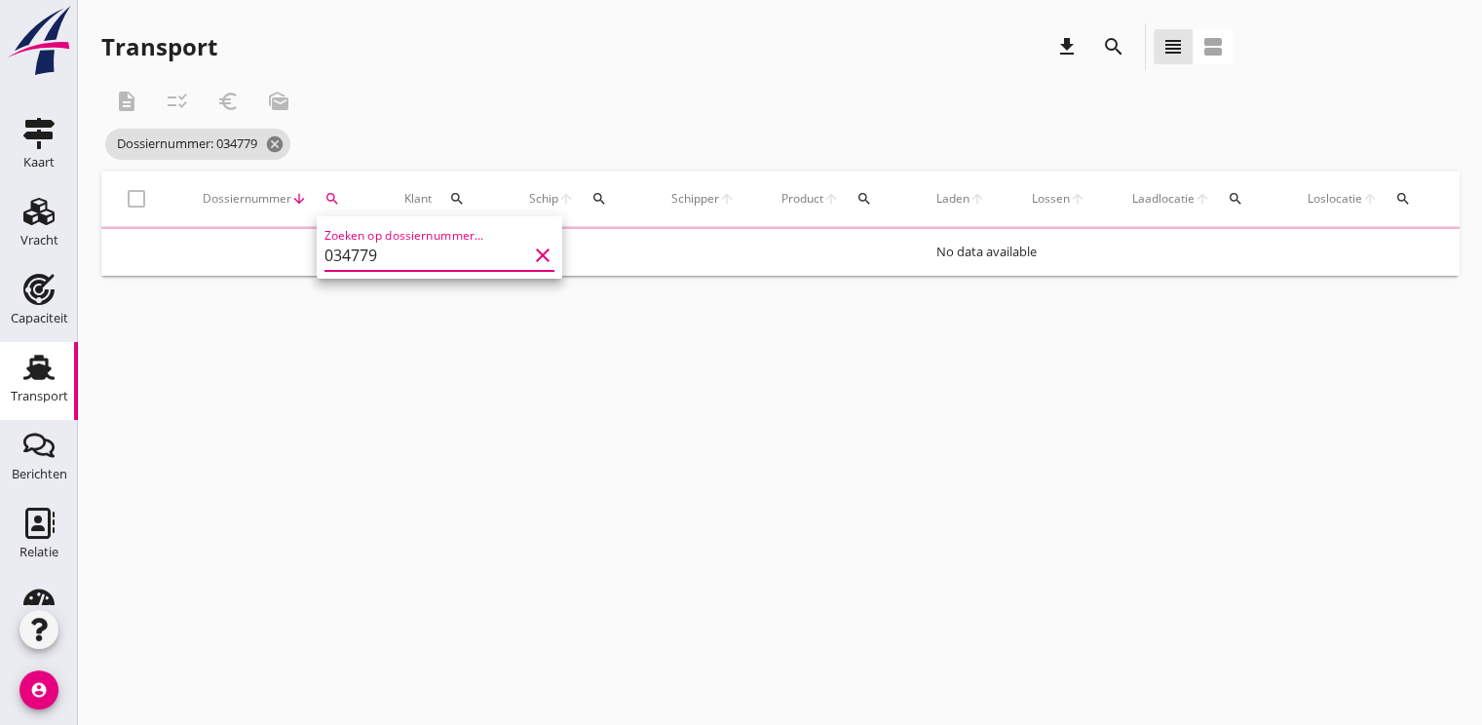
type input "034779"
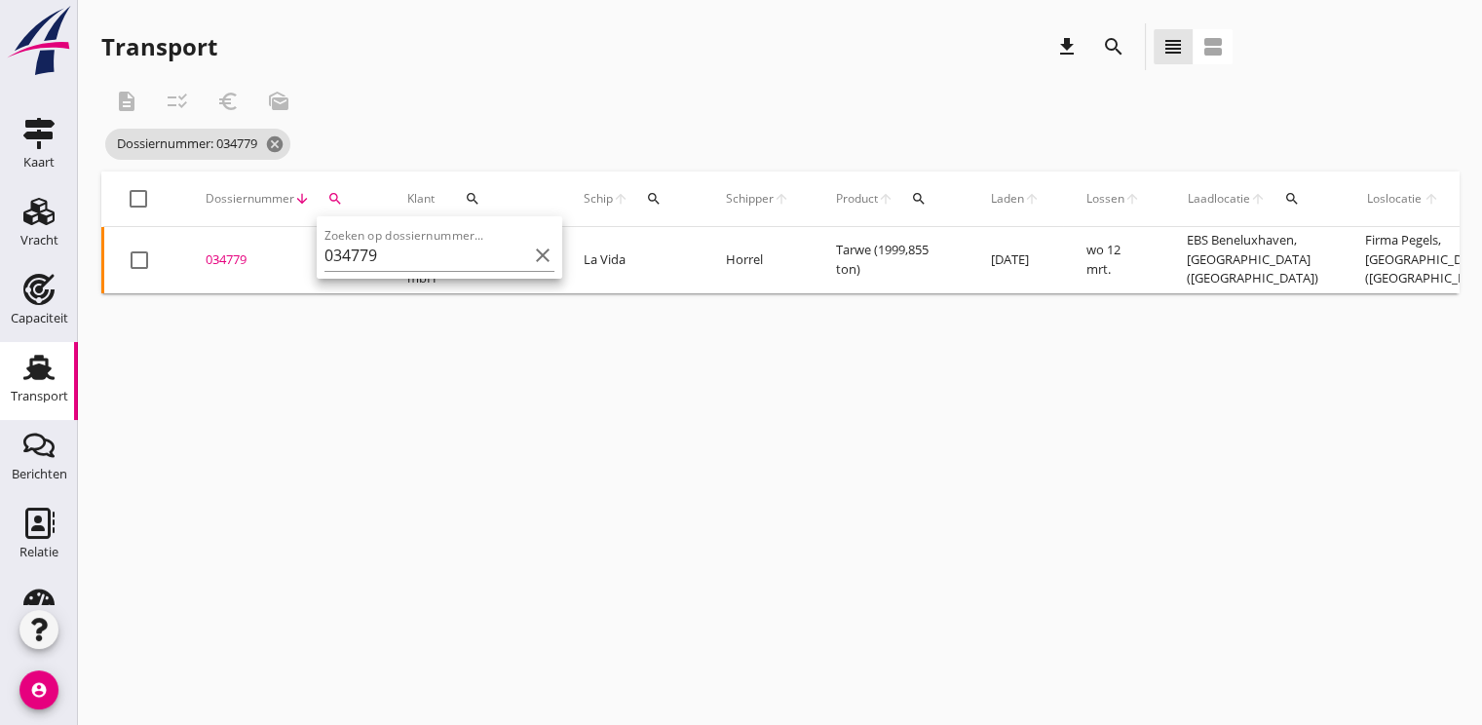
click at [216, 260] on div "034779" at bounding box center [283, 259] width 155 height 19
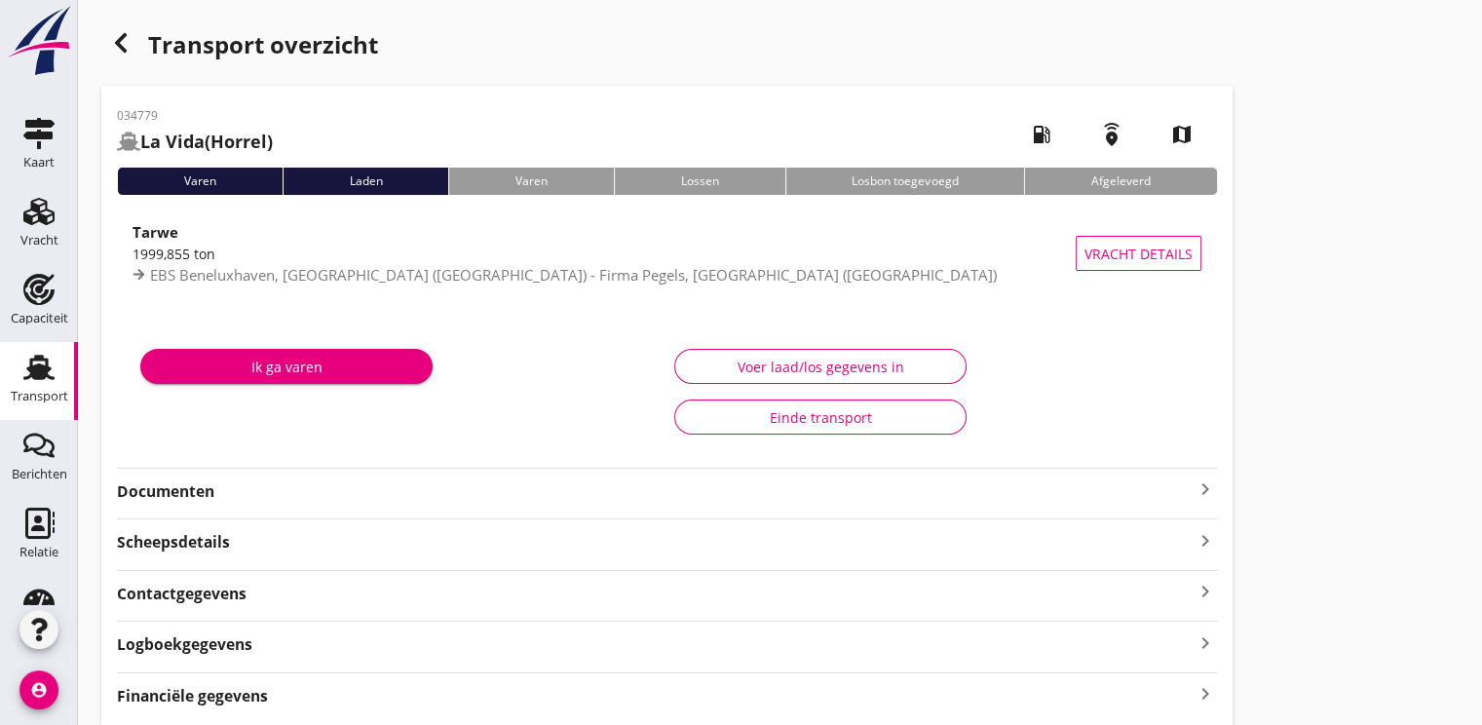
click at [181, 481] on strong "Documenten" at bounding box center [655, 491] width 1076 height 22
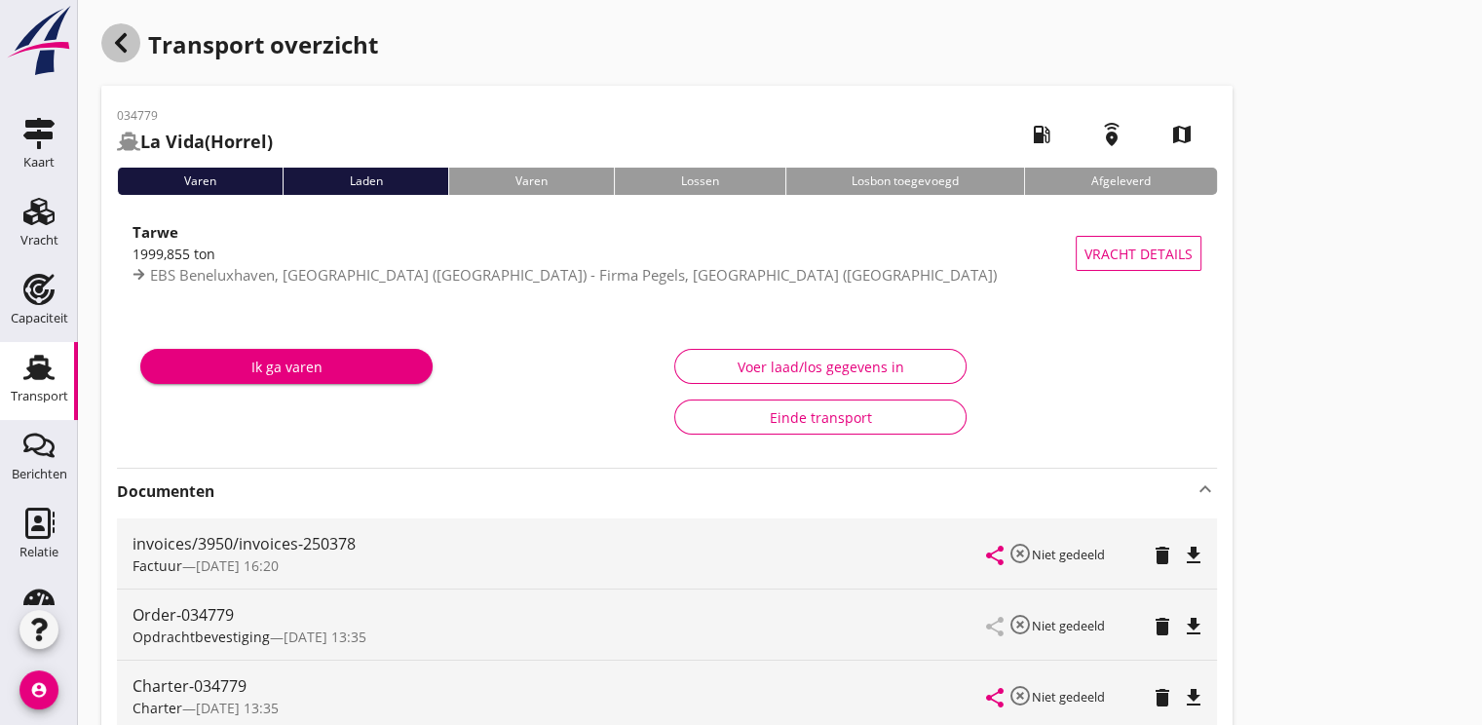
click at [122, 42] on icon "button" at bounding box center [120, 42] width 23 height 23
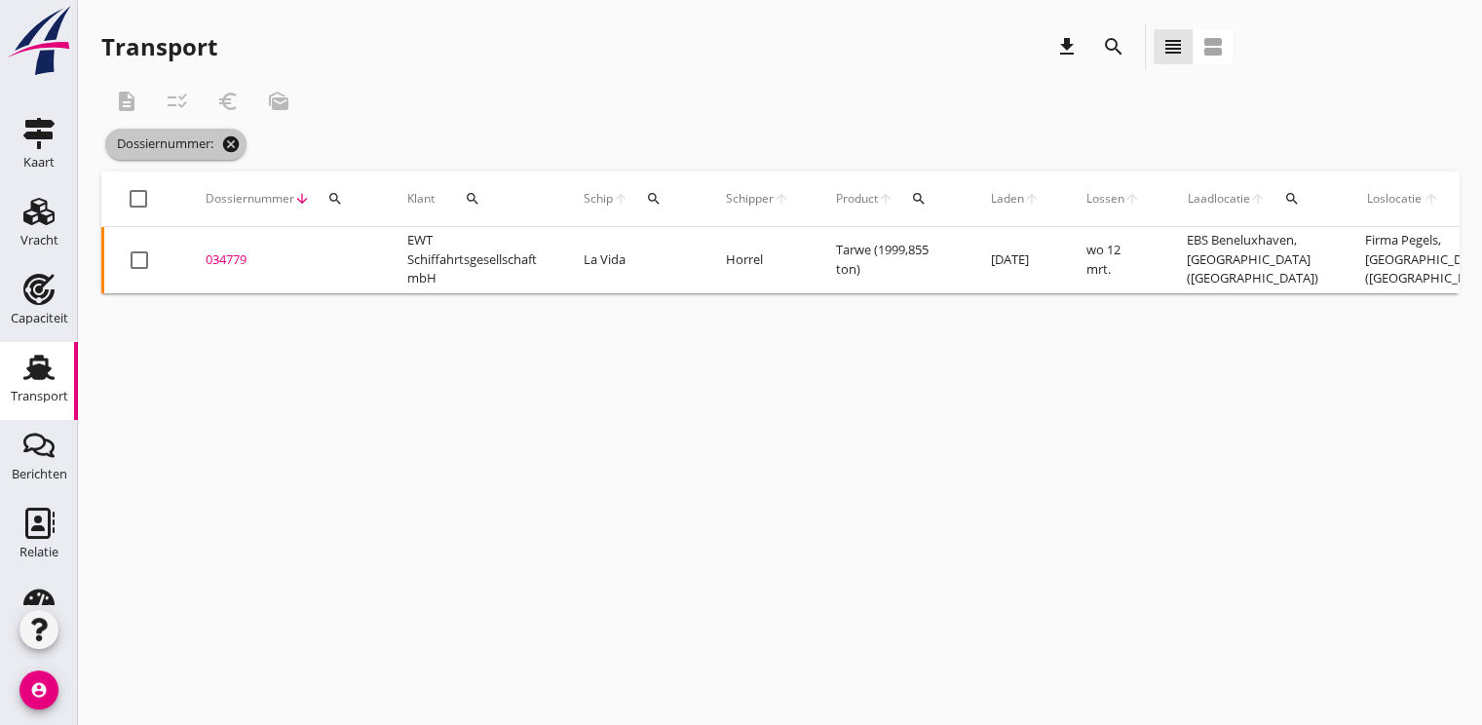
click at [223, 140] on icon "cancel" at bounding box center [230, 143] width 19 height 19
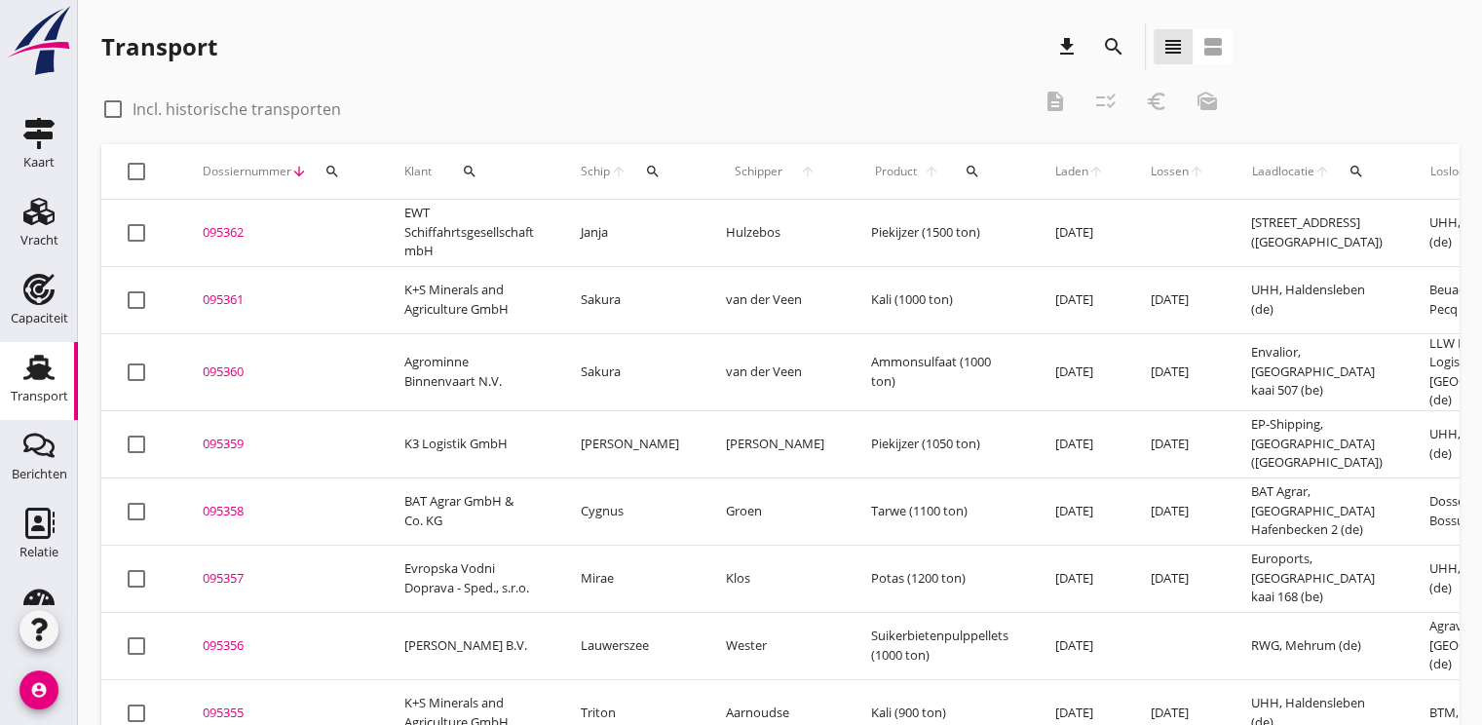
click at [336, 169] on icon "search" at bounding box center [332, 172] width 16 height 16
click at [366, 227] on input "Zoeken op dossiernummer..." at bounding box center [423, 227] width 203 height 31
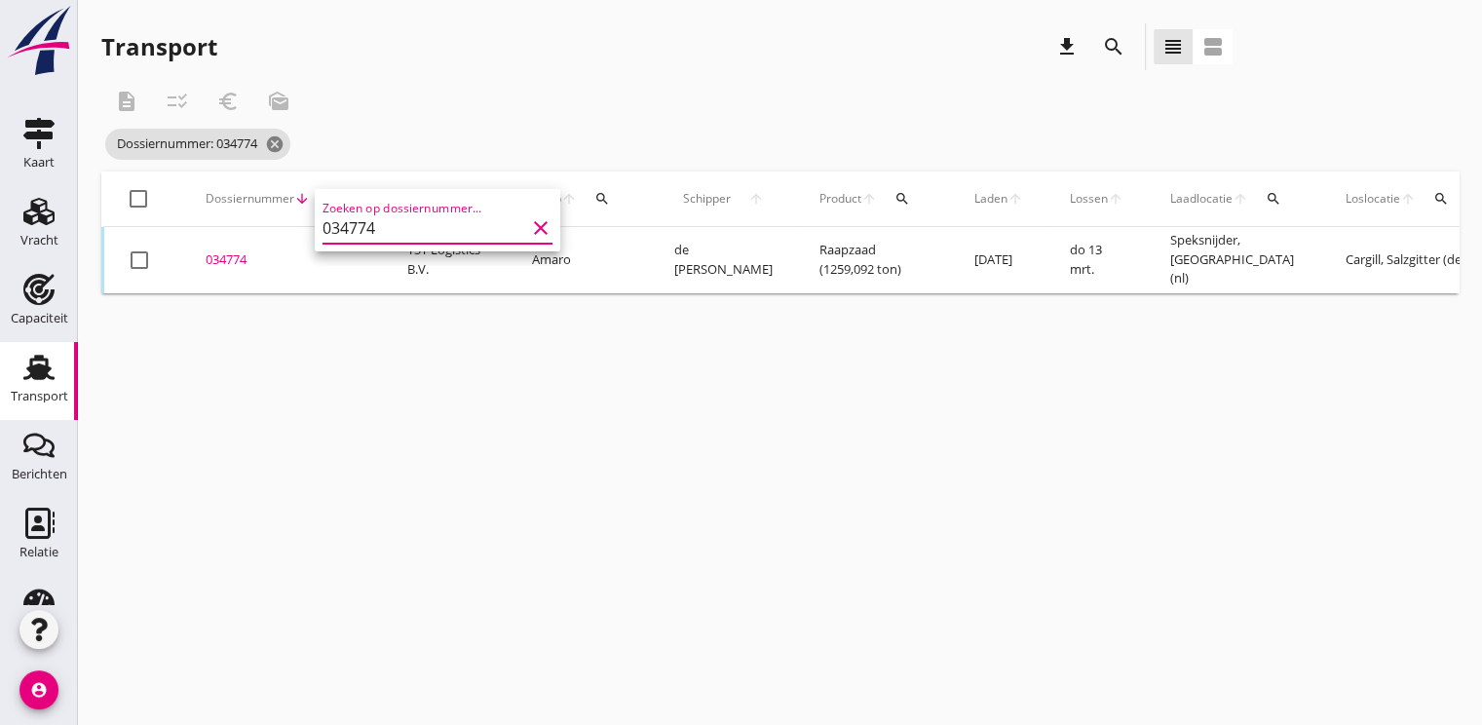
type input "034774"
click at [219, 254] on div "034774" at bounding box center [283, 259] width 155 height 19
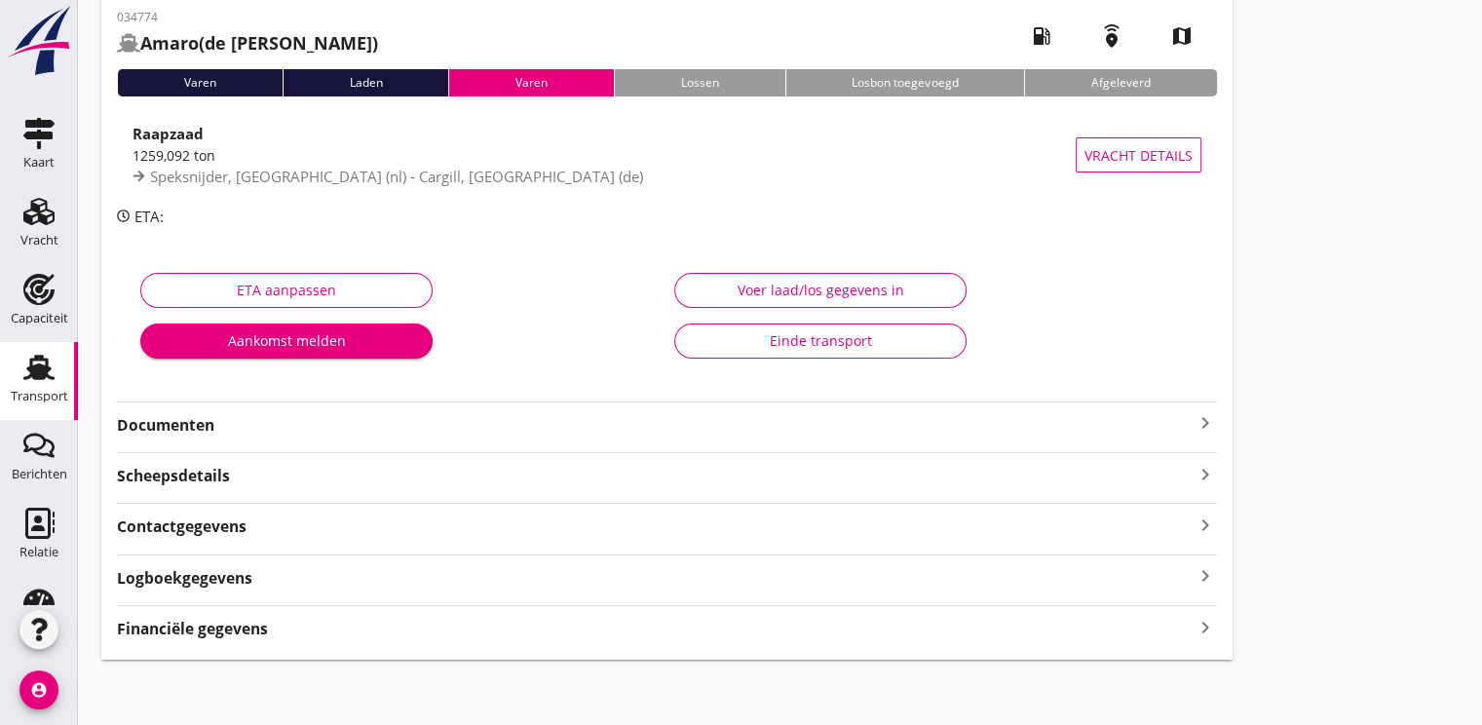
scroll to position [102, 0]
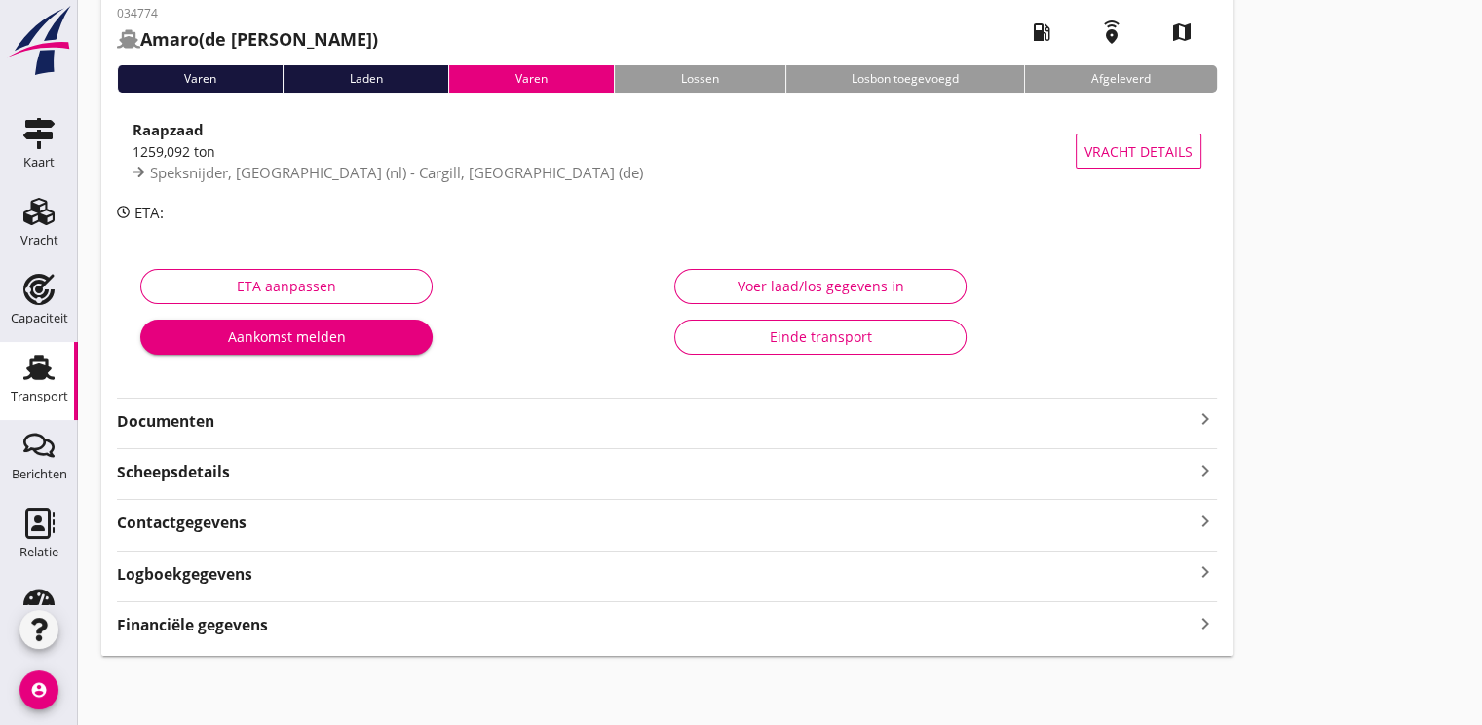
click at [161, 417] on strong "Documenten" at bounding box center [655, 421] width 1076 height 22
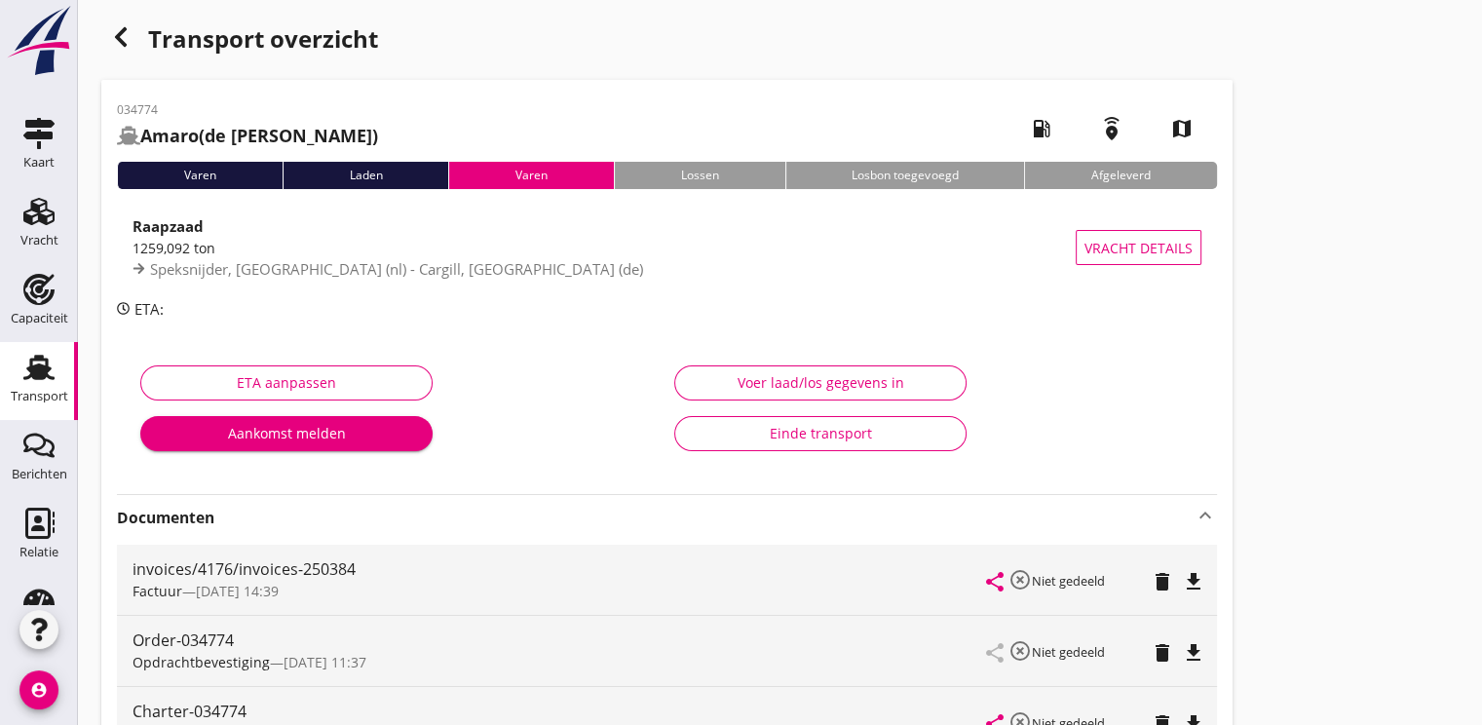
scroll to position [0, 0]
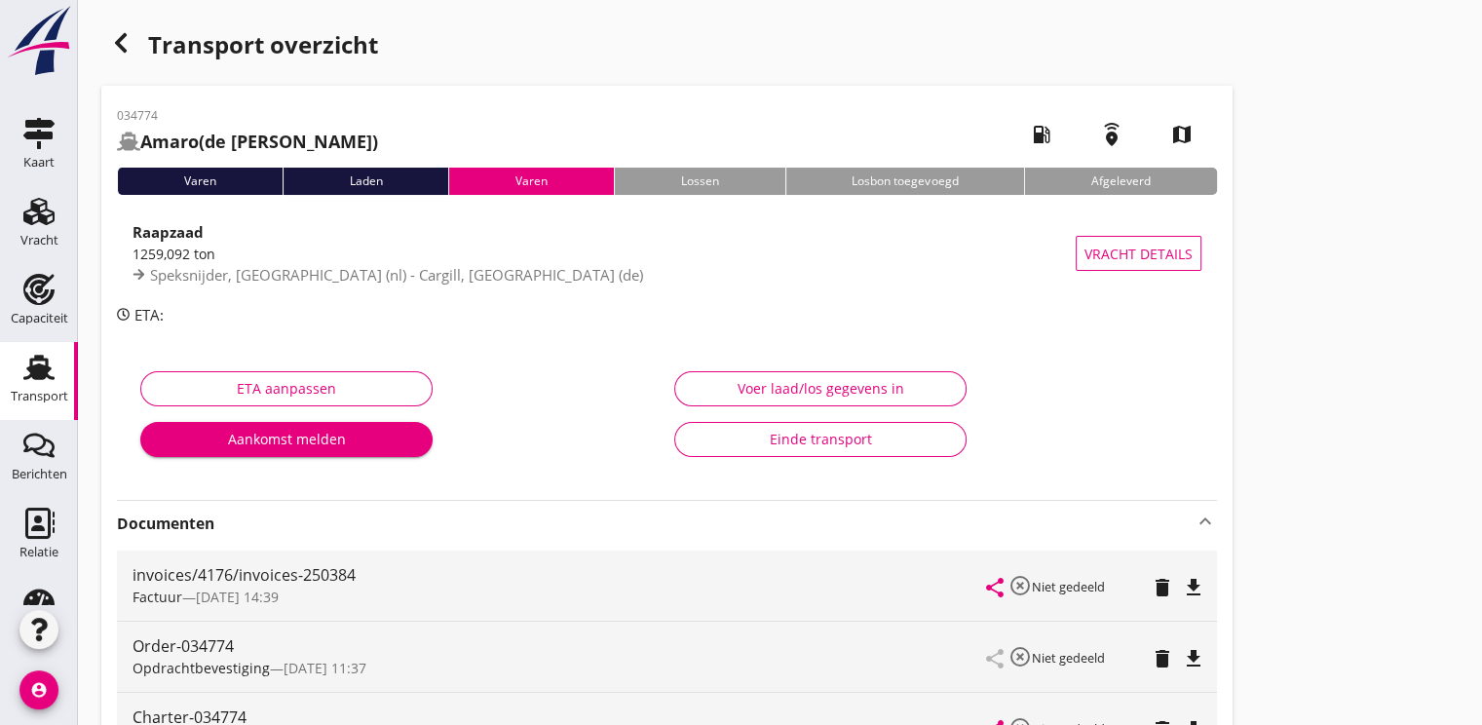
click at [121, 32] on icon "button" at bounding box center [120, 42] width 23 height 23
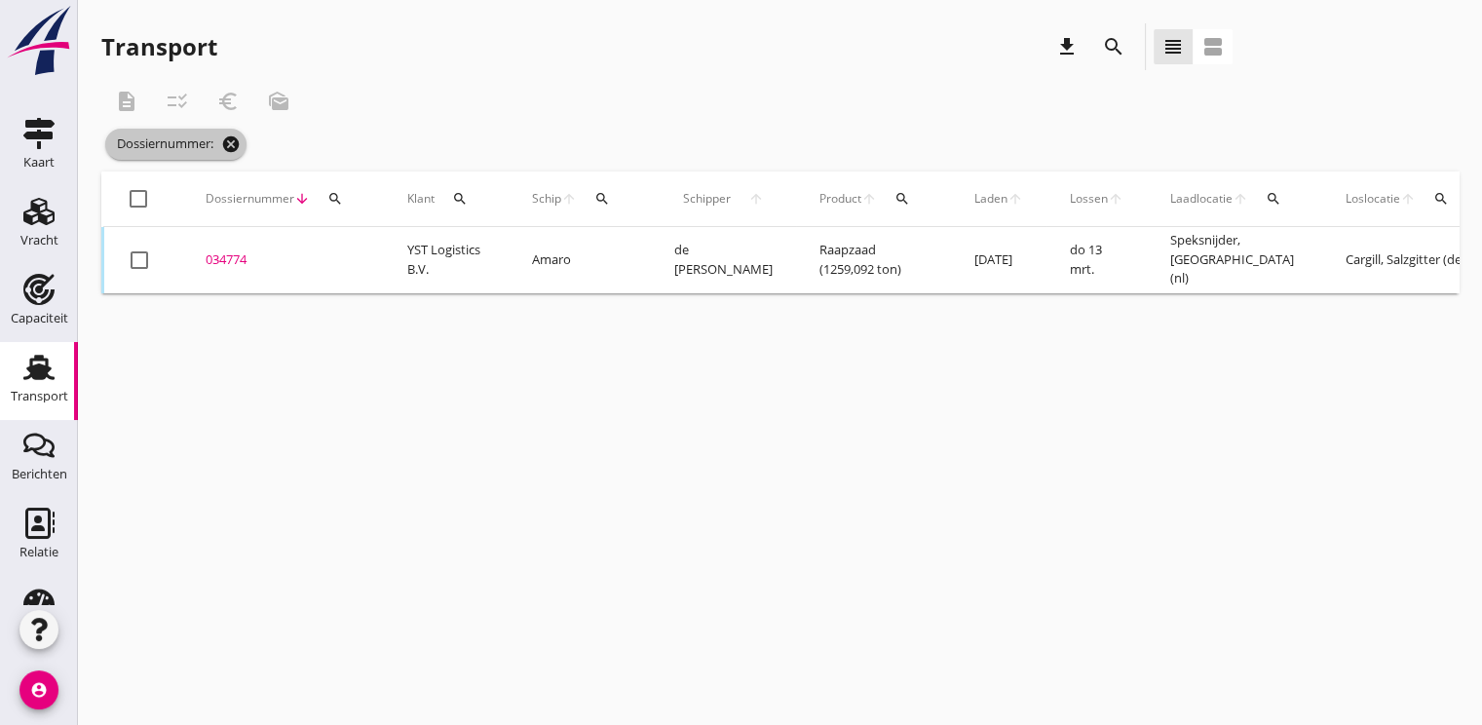
click at [237, 143] on icon "cancel" at bounding box center [230, 143] width 19 height 19
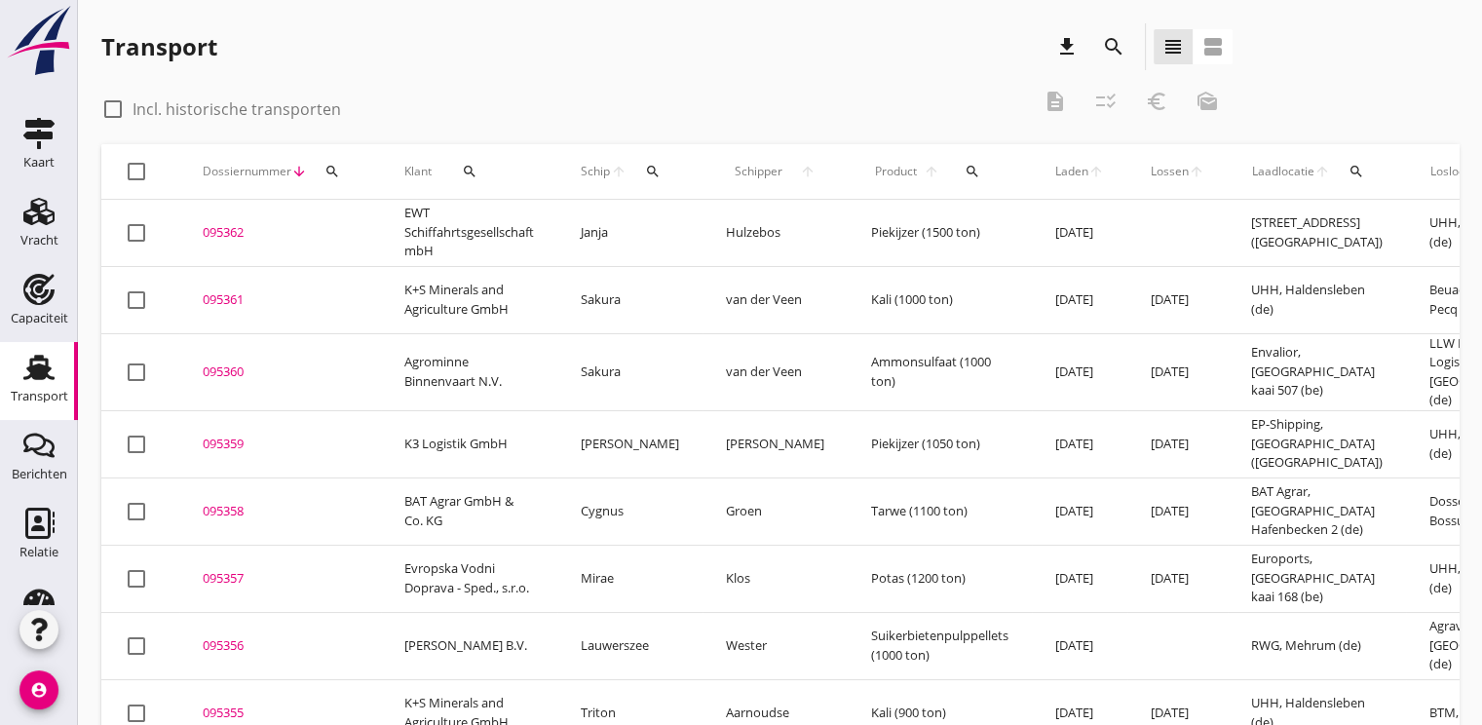
click at [326, 171] on icon "search" at bounding box center [332, 172] width 16 height 16
click at [348, 218] on input "Zoeken op dossiernummer..." at bounding box center [423, 227] width 203 height 31
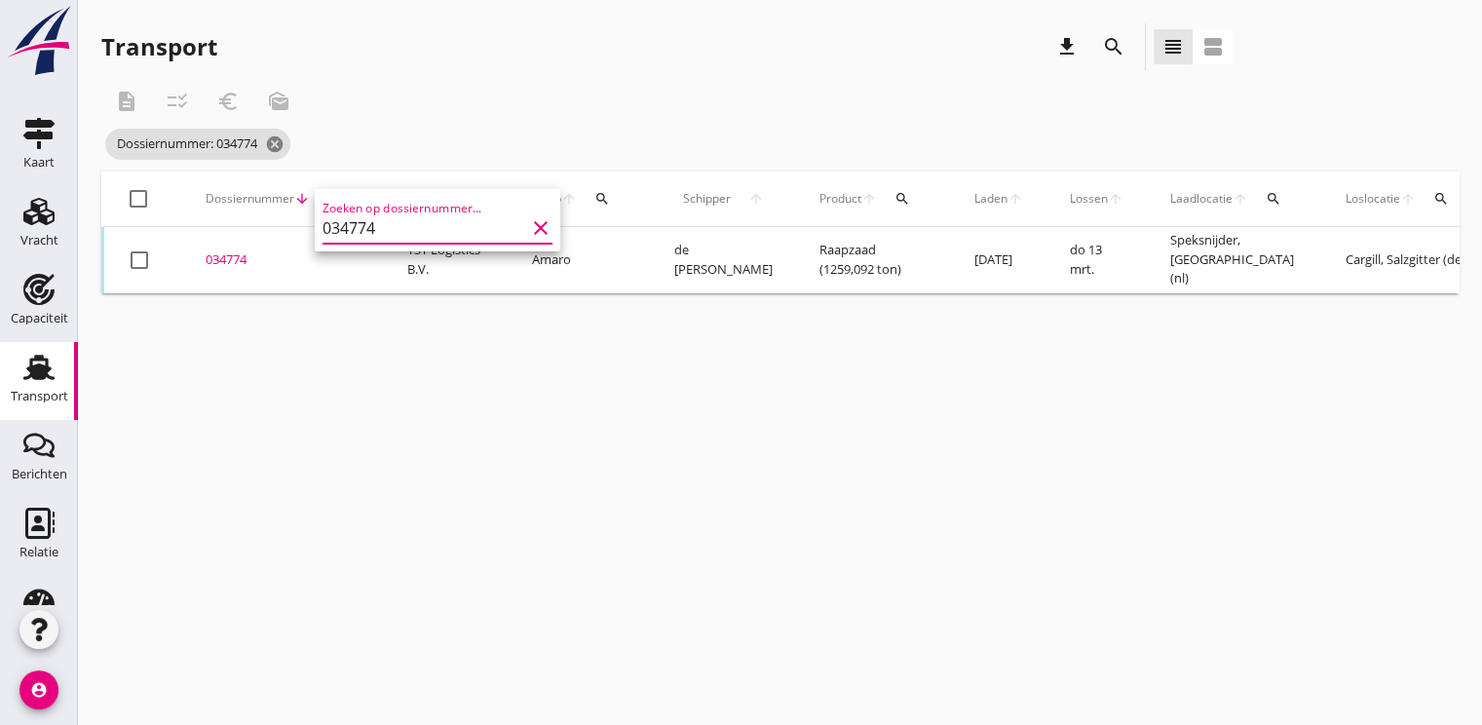
type input "034774"
click at [417, 391] on div "cancel You are impersonating another user. Transport download search view_headl…" at bounding box center [780, 362] width 1404 height 725
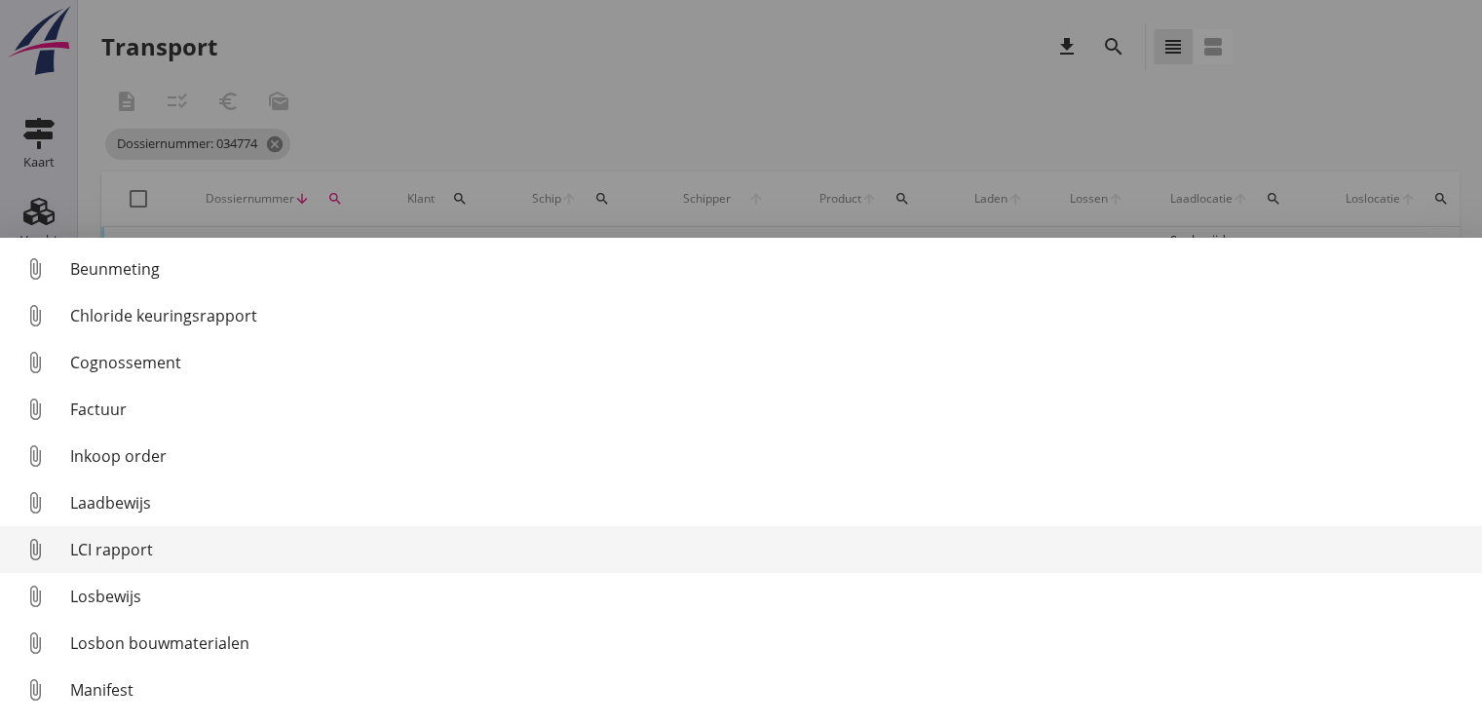
click at [148, 546] on div "LCI rapport" at bounding box center [768, 549] width 1396 height 23
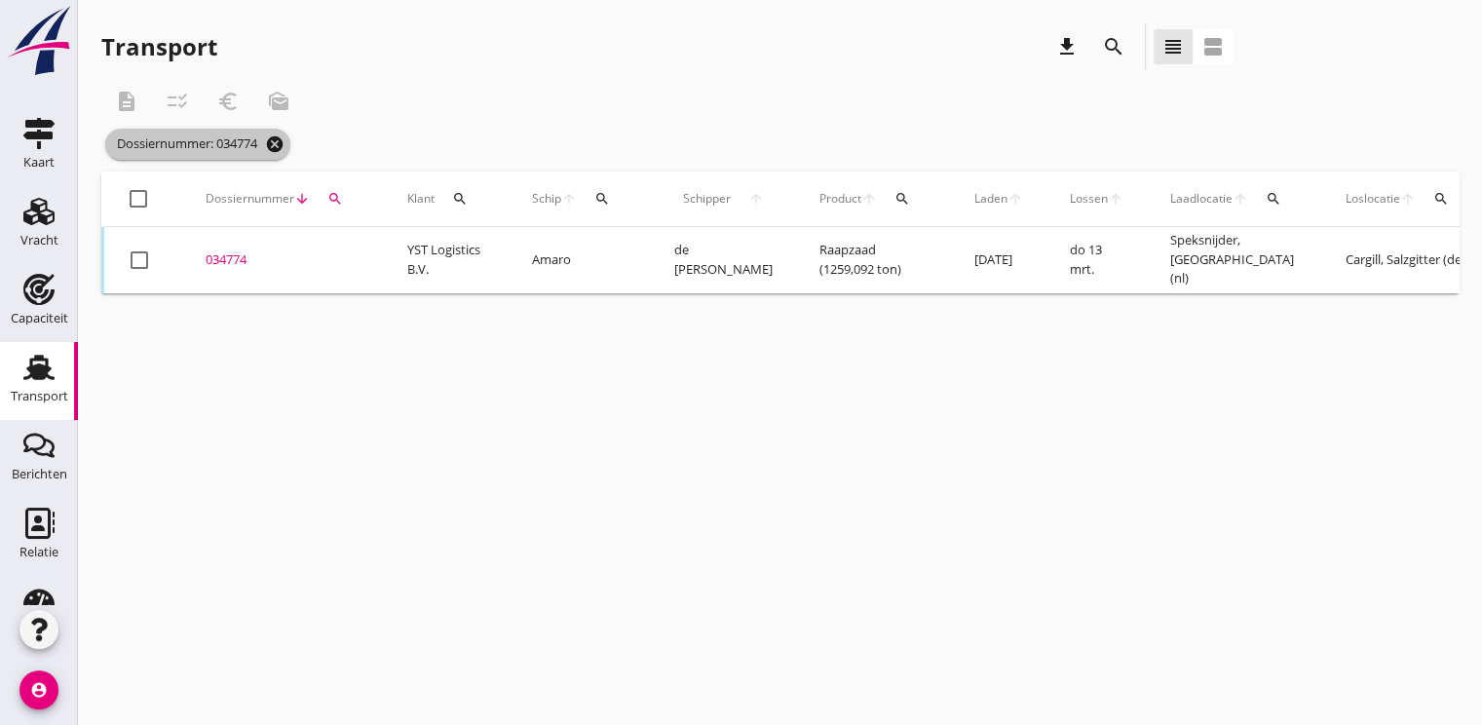
click at [277, 148] on icon "cancel" at bounding box center [274, 143] width 19 height 19
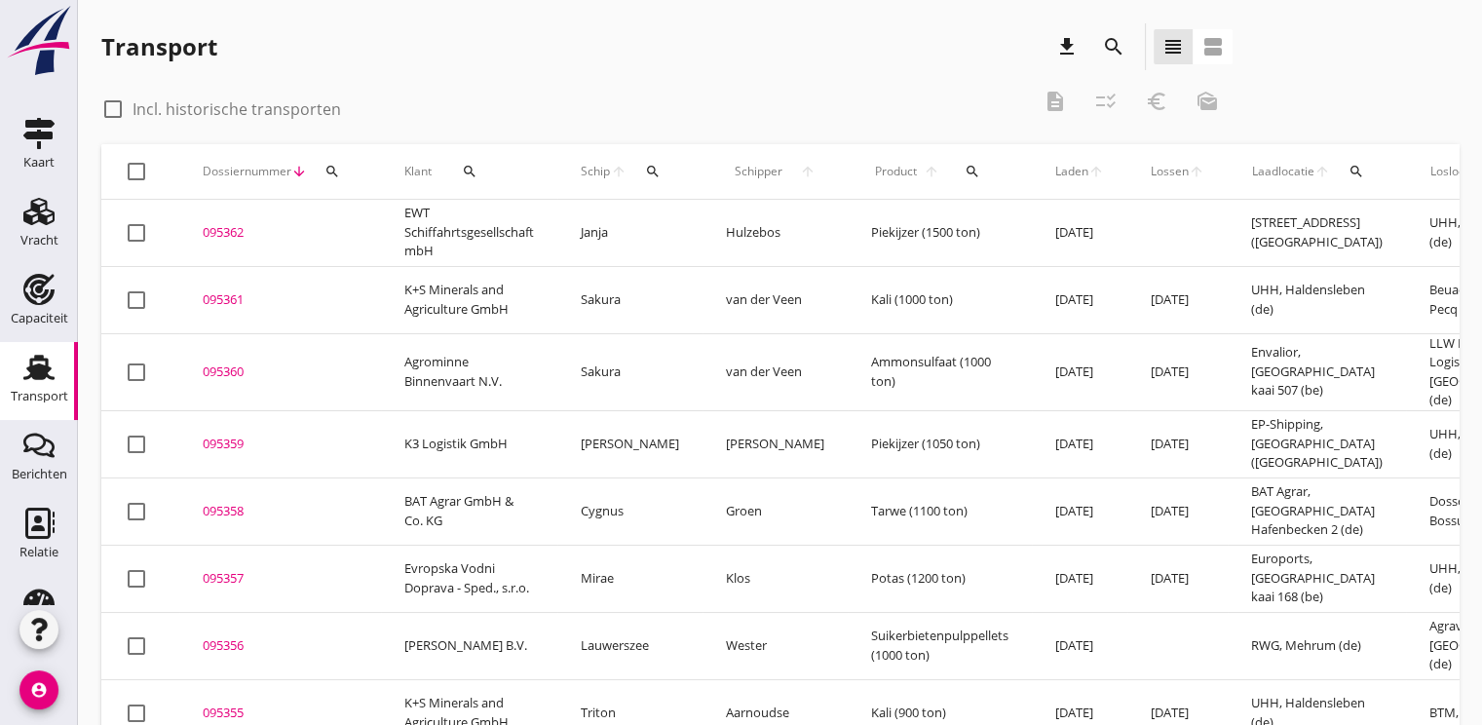
click at [335, 174] on icon "search" at bounding box center [332, 172] width 16 height 16
click at [343, 227] on input "Zoeken op dossiernummer..." at bounding box center [423, 227] width 203 height 31
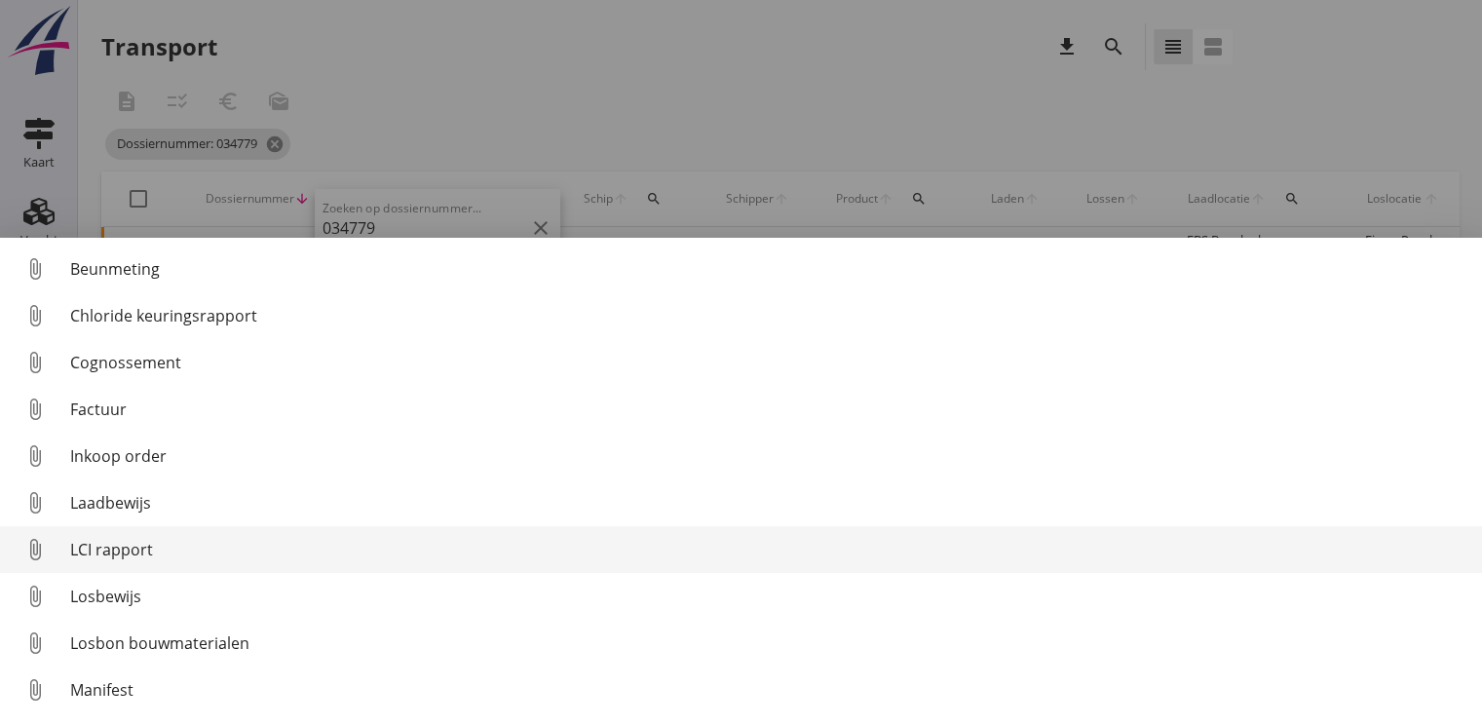
click at [107, 541] on div "LCI rapport" at bounding box center [768, 549] width 1396 height 23
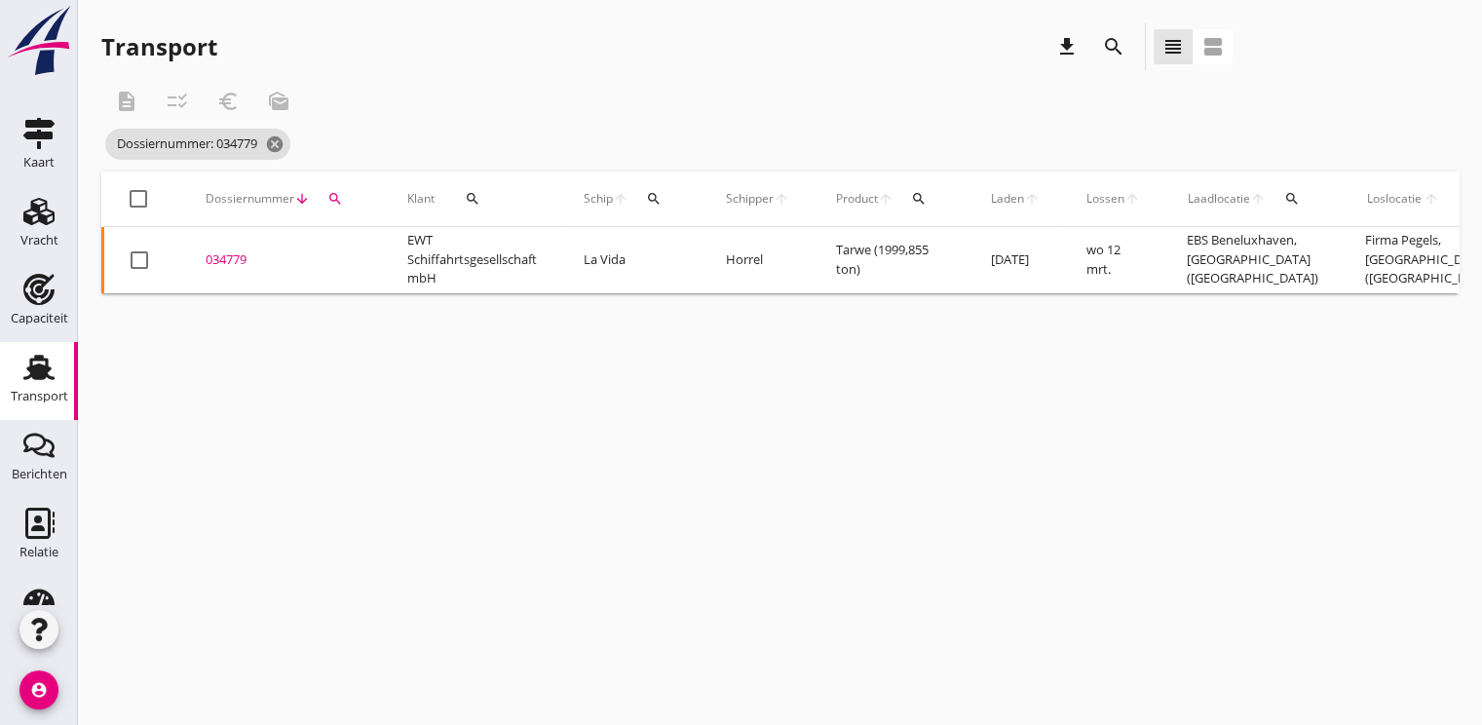
click at [336, 193] on icon "search" at bounding box center [335, 199] width 16 height 16
click at [406, 253] on input "034779" at bounding box center [425, 255] width 203 height 31
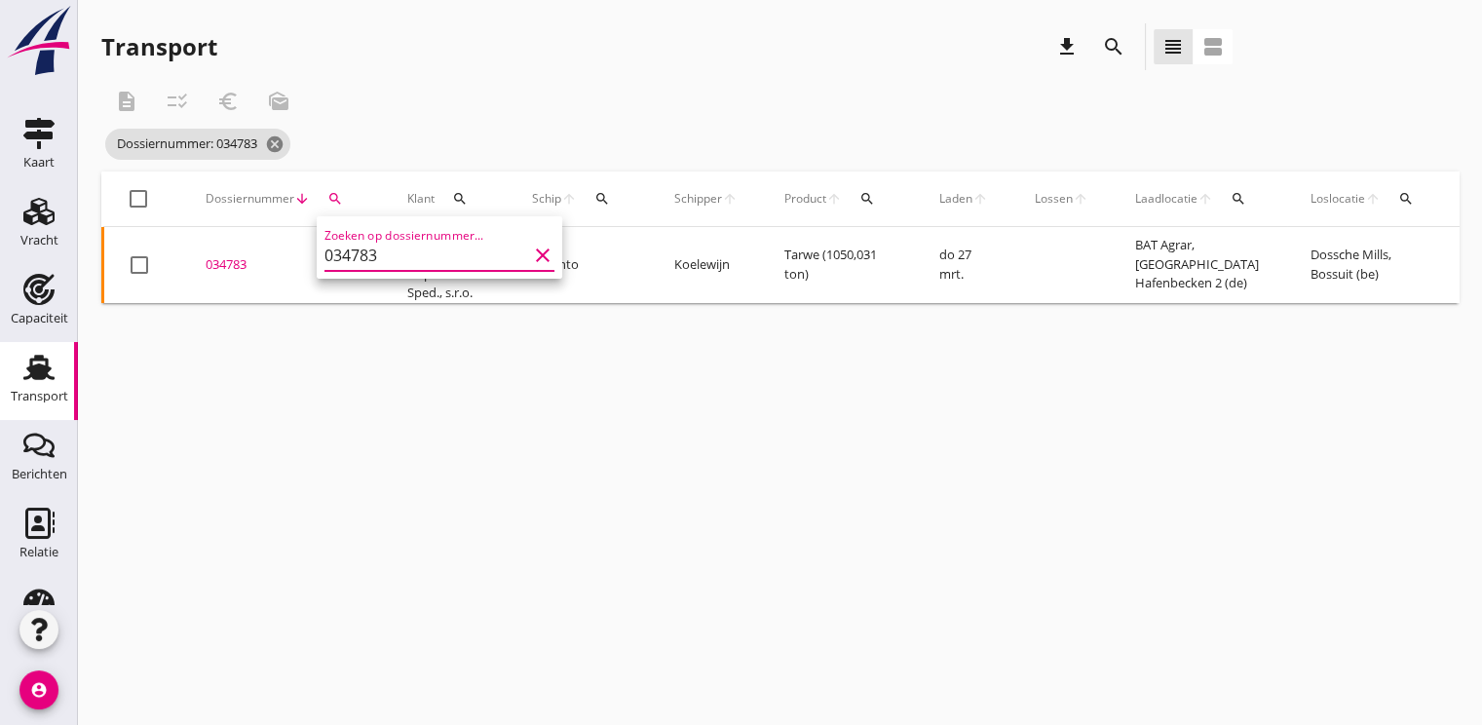
type input "034783"
click at [226, 265] on div "034783" at bounding box center [283, 264] width 155 height 19
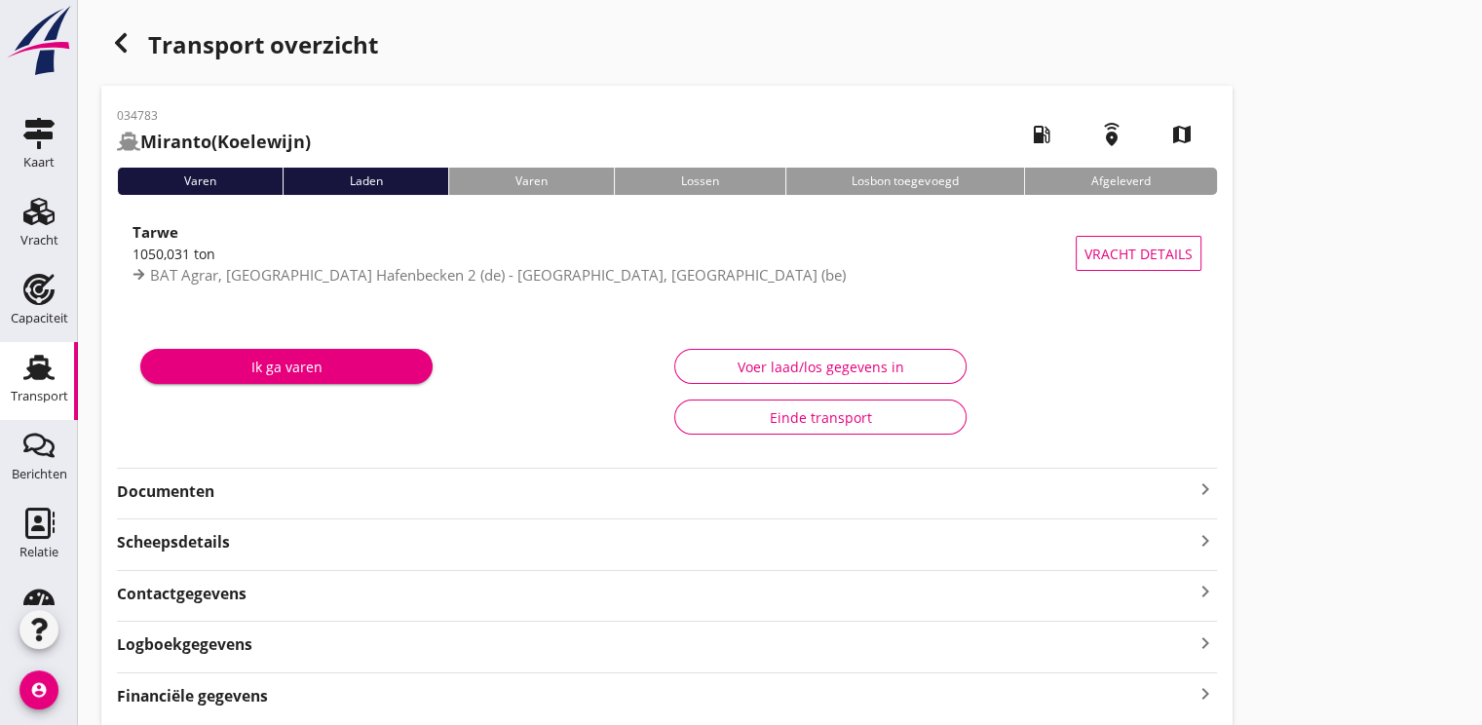
click at [160, 483] on strong "Documenten" at bounding box center [655, 491] width 1076 height 22
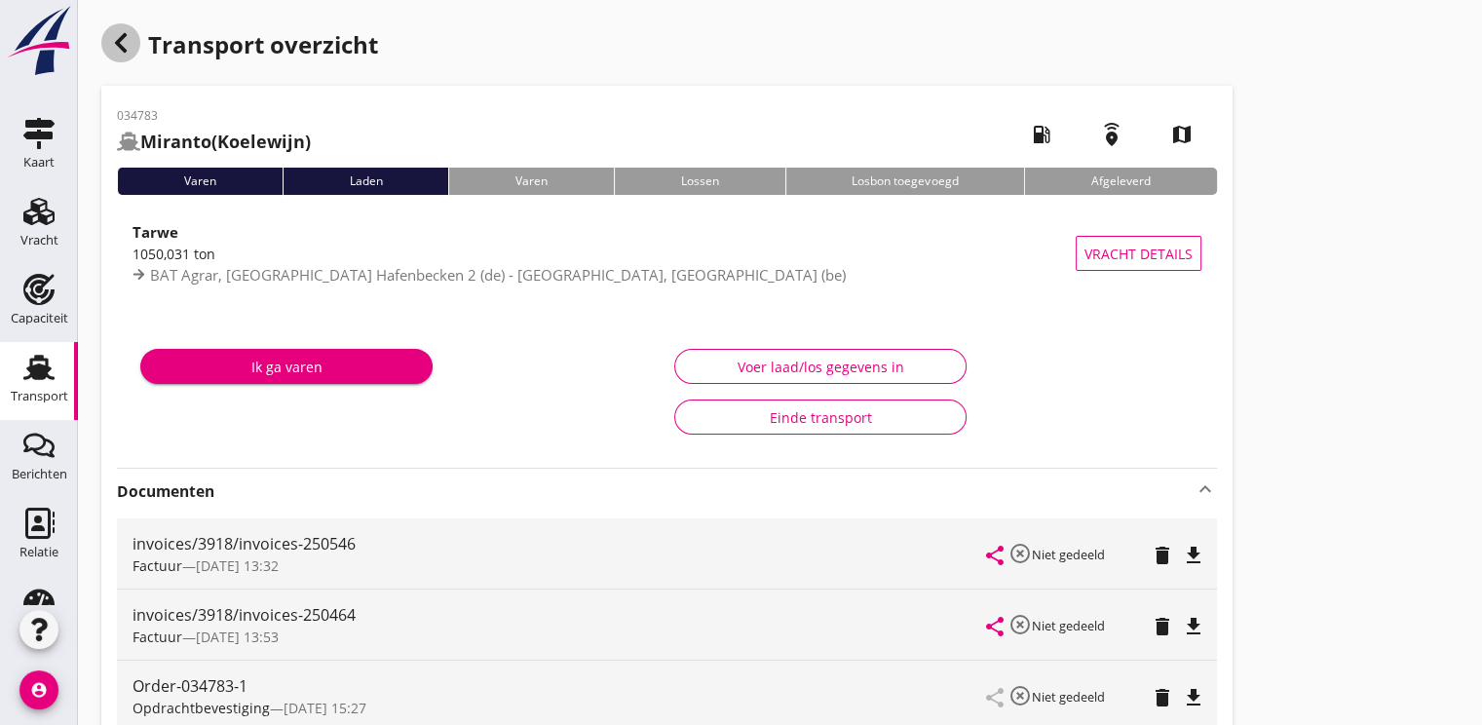
click at [131, 50] on icon "button" at bounding box center [120, 42] width 23 height 23
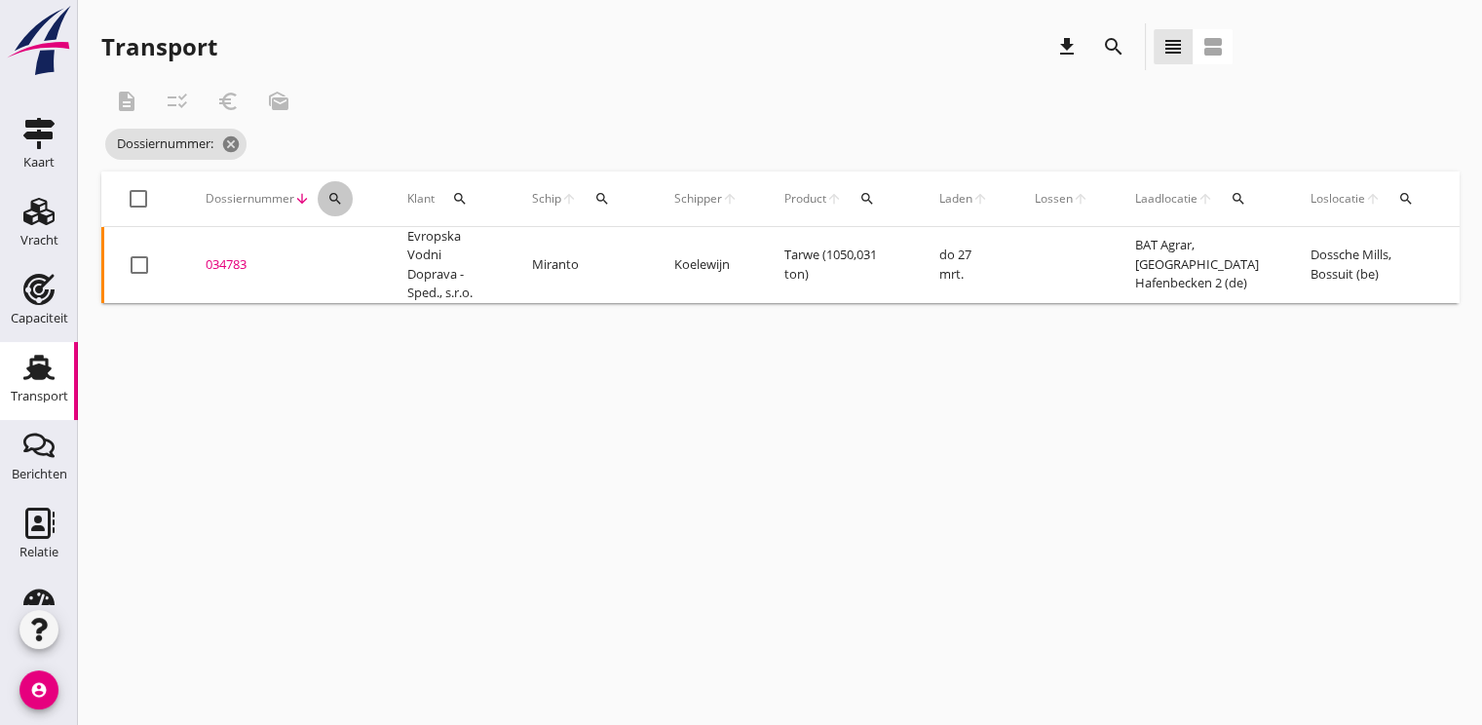
click at [341, 200] on icon "search" at bounding box center [335, 199] width 16 height 16
click at [344, 265] on input "Zoeken op dossiernummer..." at bounding box center [425, 255] width 203 height 31
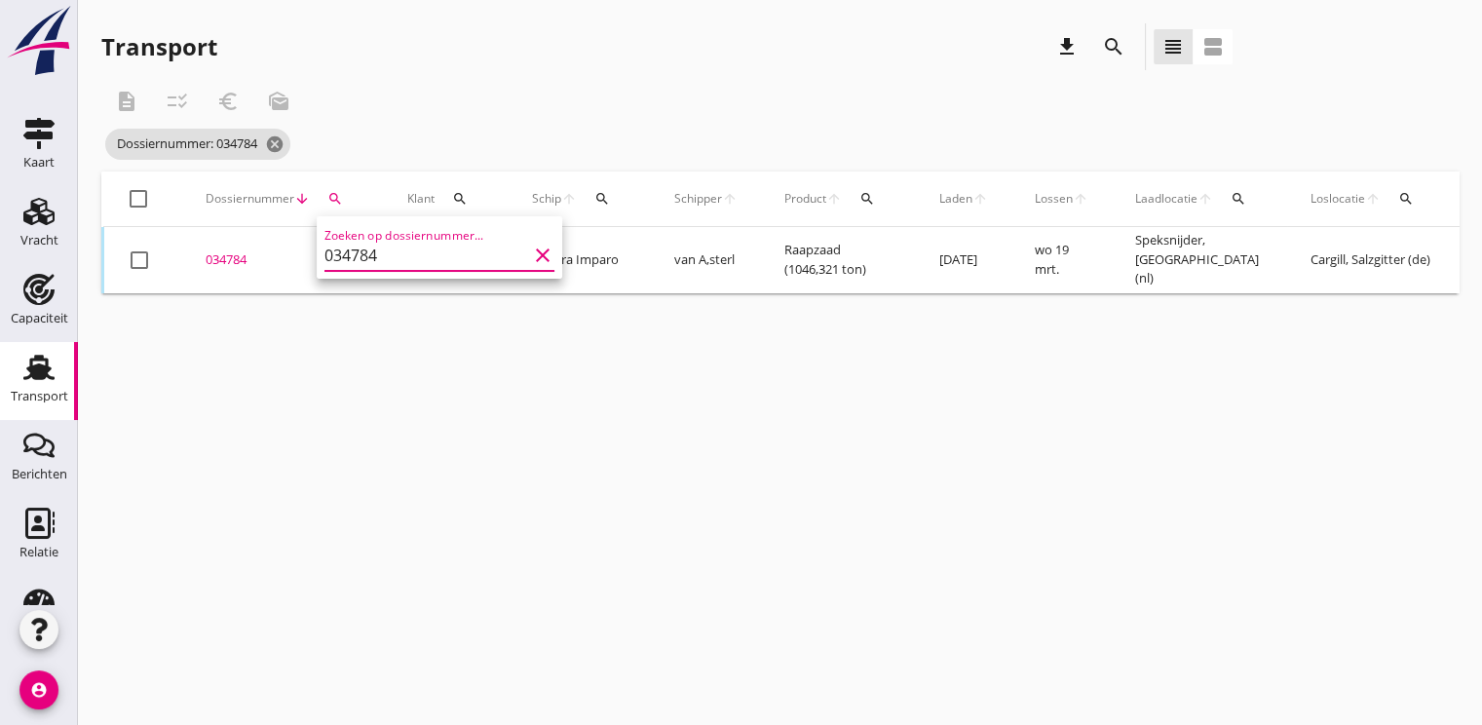
type input "034784"
click at [231, 255] on div "034784" at bounding box center [283, 259] width 155 height 19
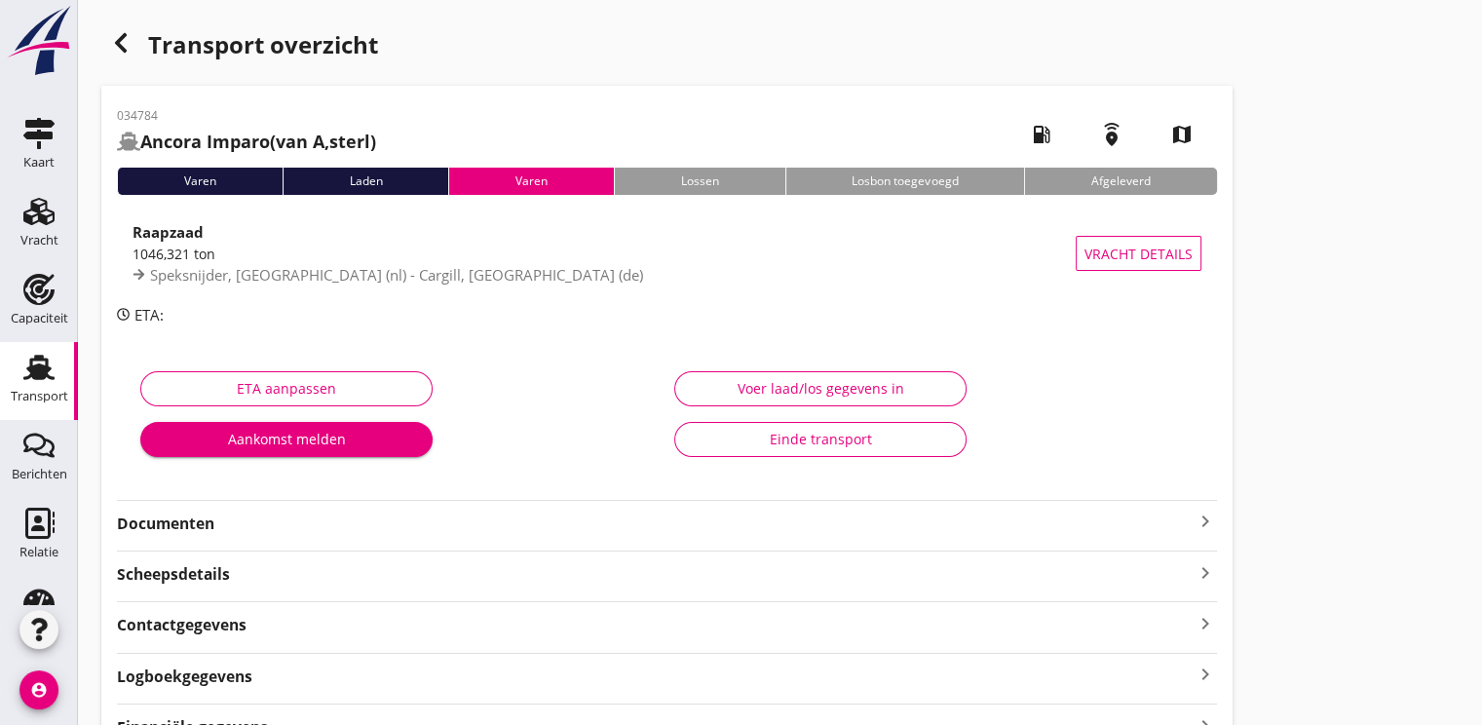
click at [177, 521] on strong "Documenten" at bounding box center [655, 523] width 1076 height 22
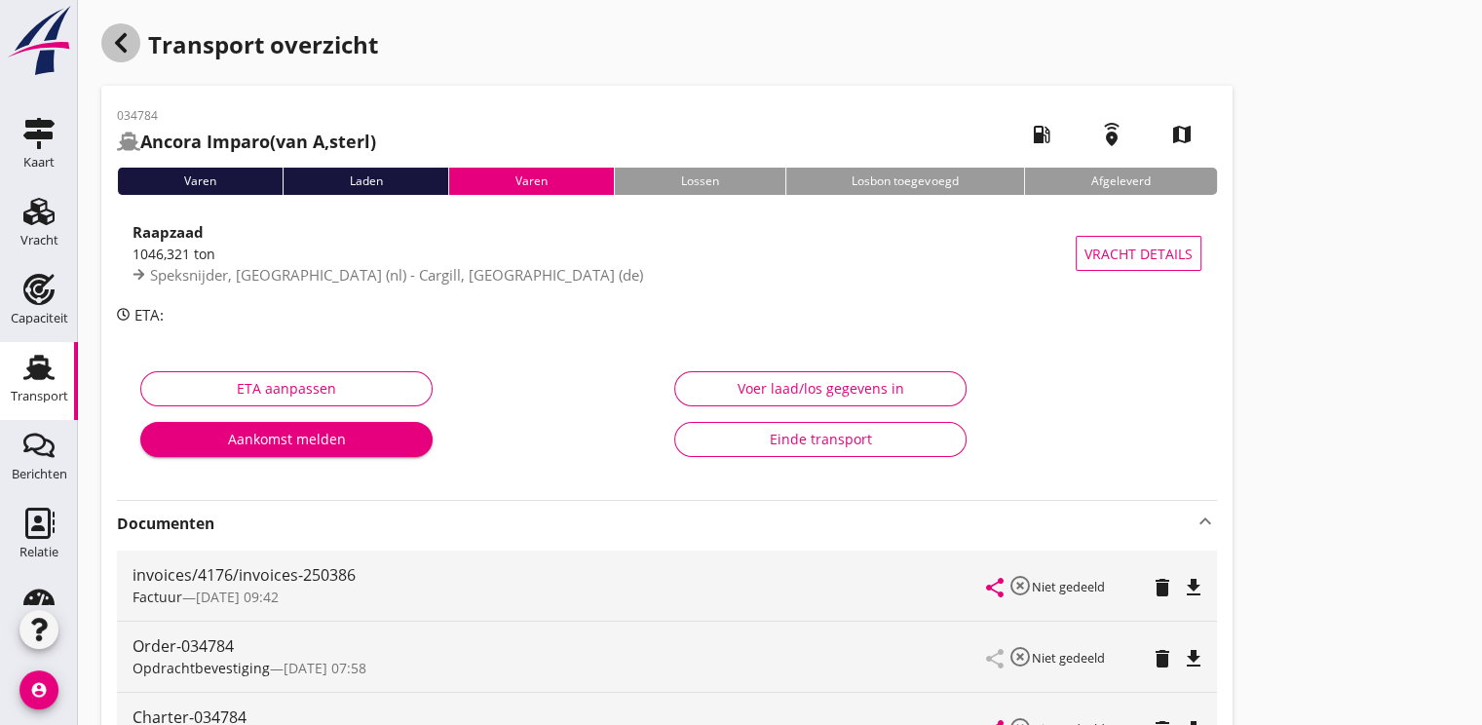
click at [124, 55] on div "button" at bounding box center [120, 42] width 39 height 39
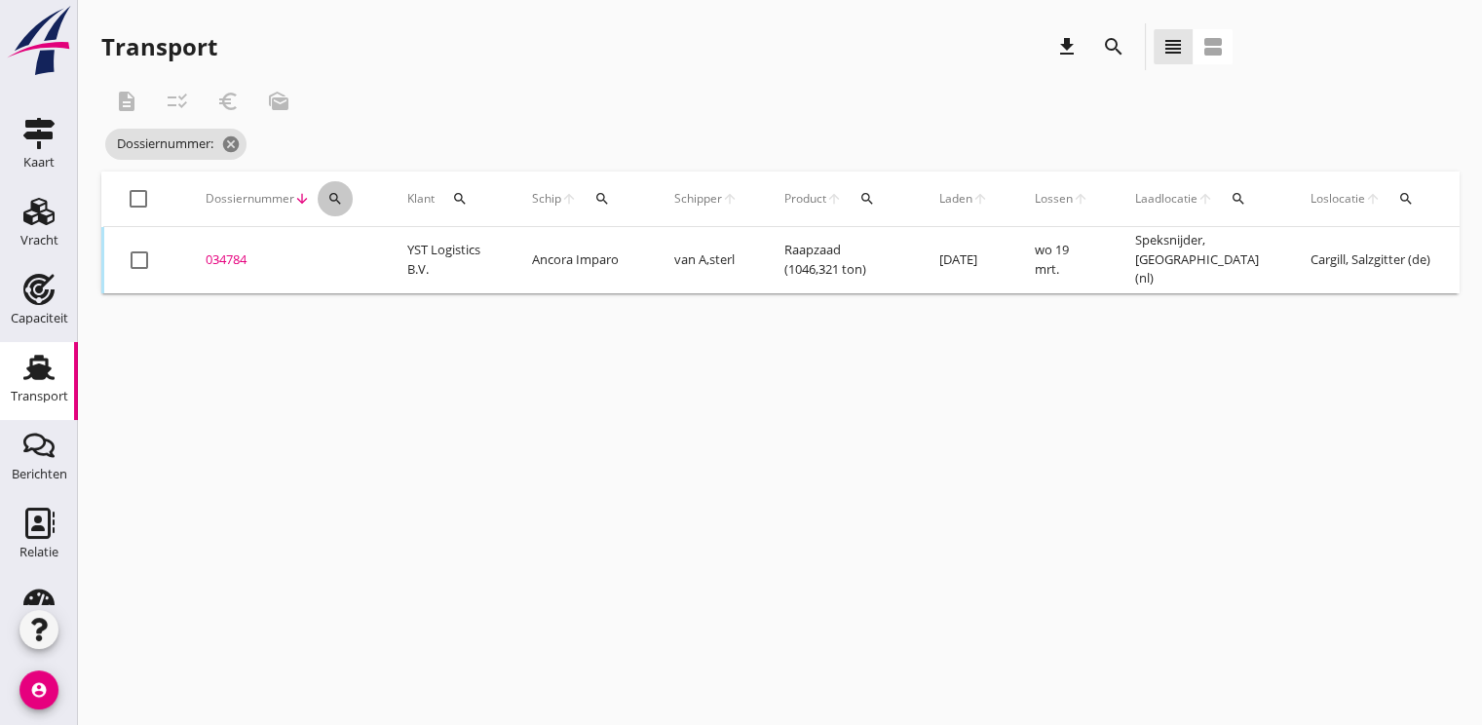
click at [328, 199] on icon "search" at bounding box center [335, 199] width 16 height 16
click at [353, 259] on input "Zoeken op dossiernummer..." at bounding box center [425, 255] width 203 height 31
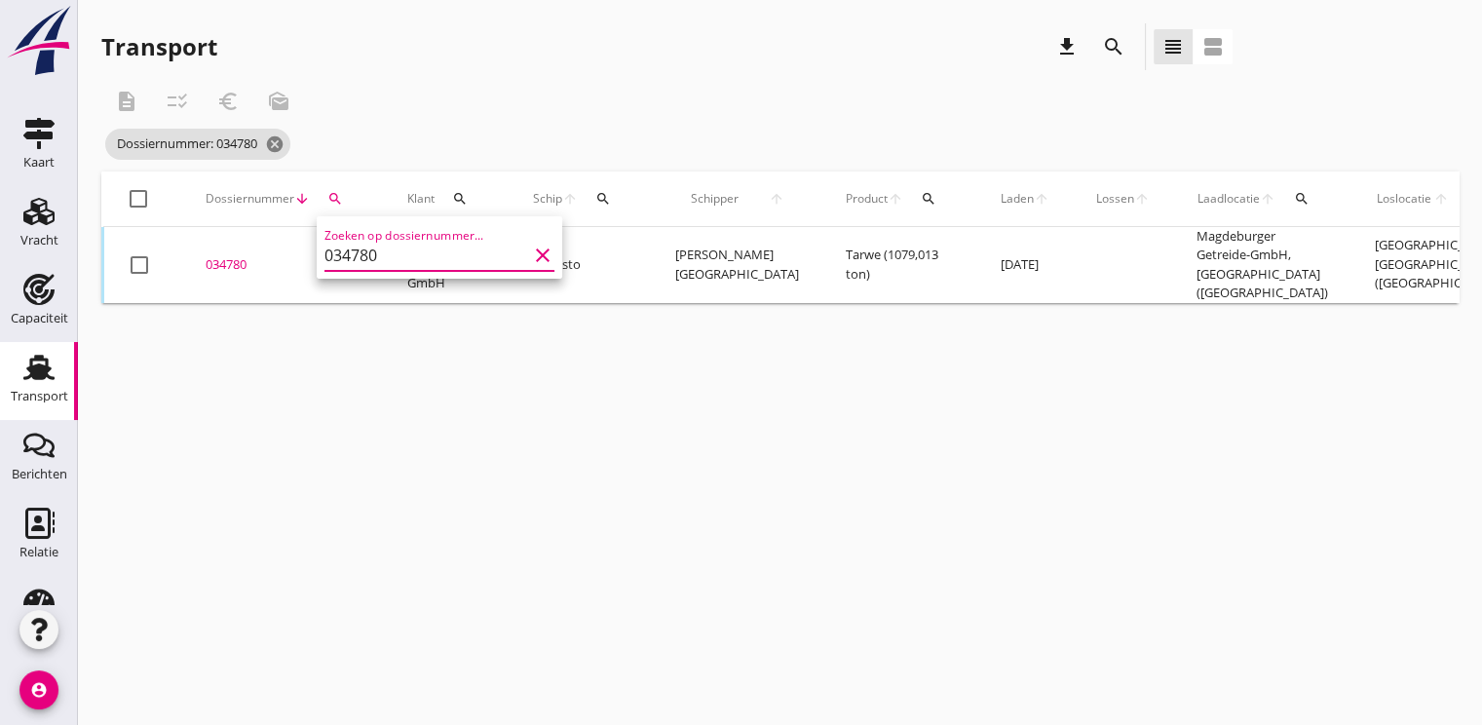
type input "034780"
click at [217, 248] on td "034780 upload_file Drop hier uw bestand om het aan het dossier toe te voegen" at bounding box center [283, 265] width 202 height 76
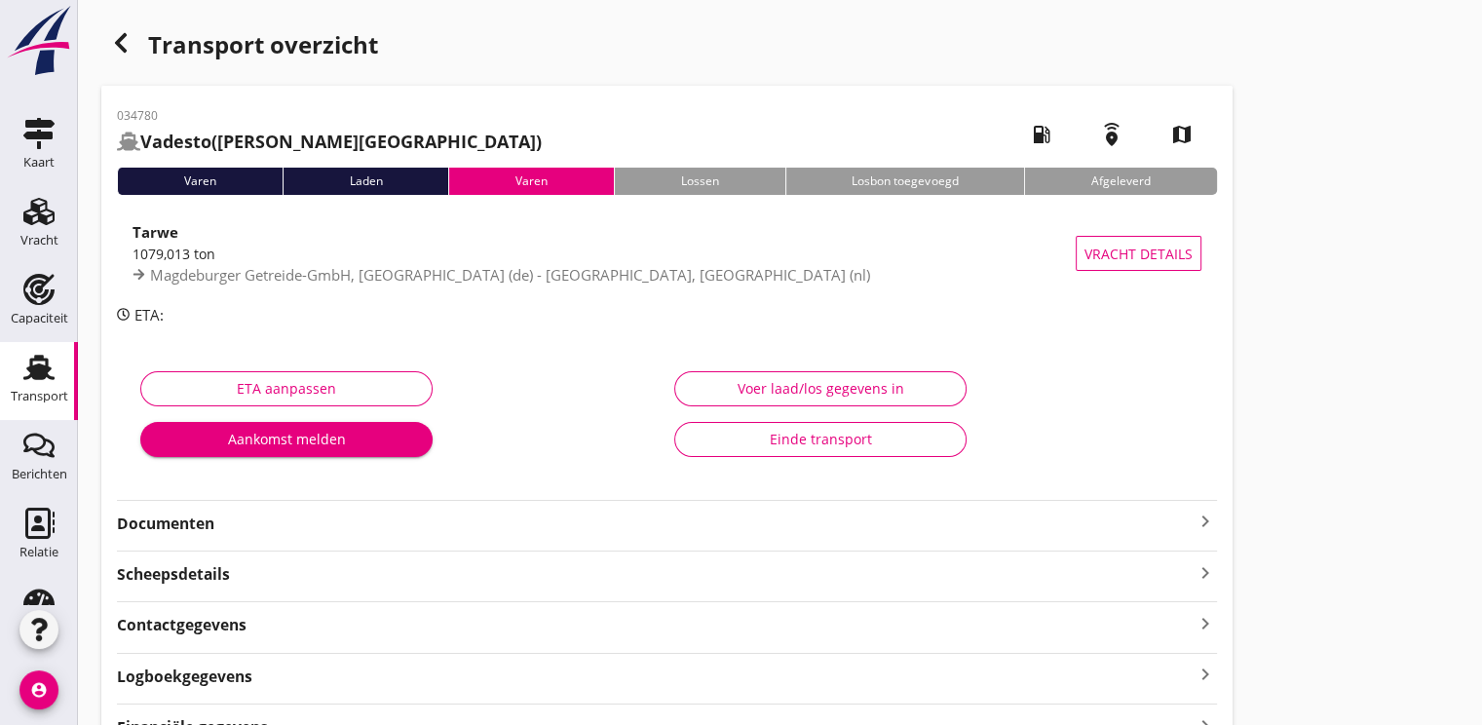
click at [182, 524] on strong "Documenten" at bounding box center [655, 523] width 1076 height 22
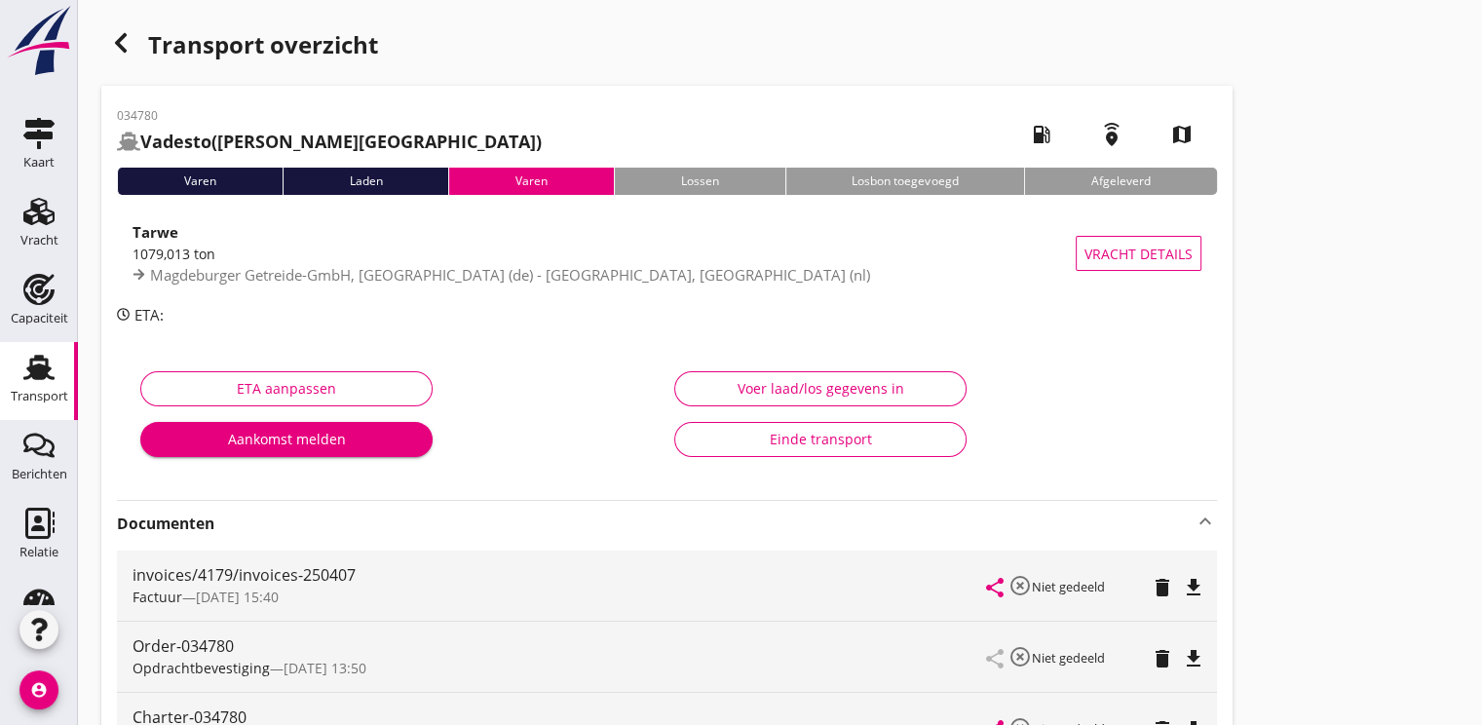
click at [114, 42] on icon "button" at bounding box center [120, 42] width 23 height 23
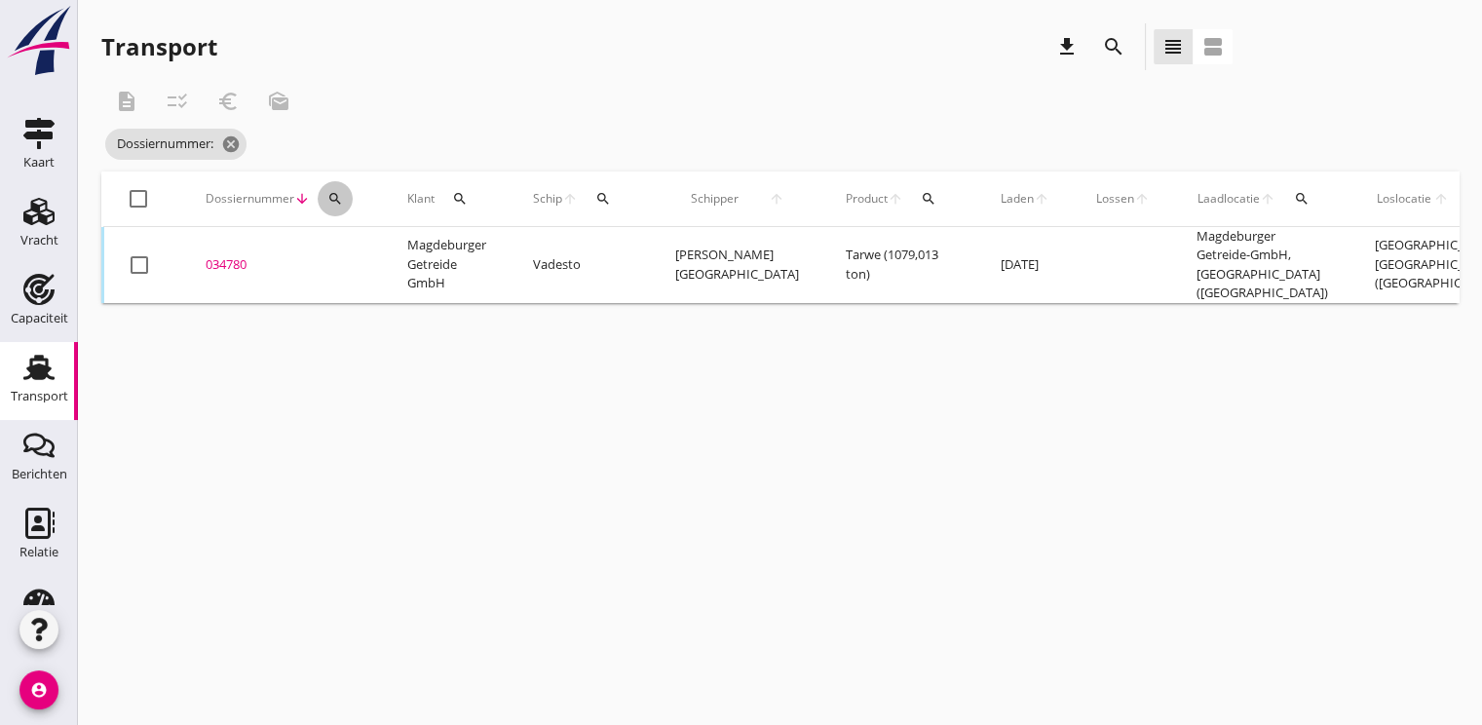
click at [334, 201] on icon "search" at bounding box center [335, 199] width 16 height 16
click at [347, 241] on input "Zoeken op dossiernummer..." at bounding box center [425, 255] width 203 height 31
click at [346, 261] on input "Zoeken op dossiernummer..." at bounding box center [425, 255] width 203 height 31
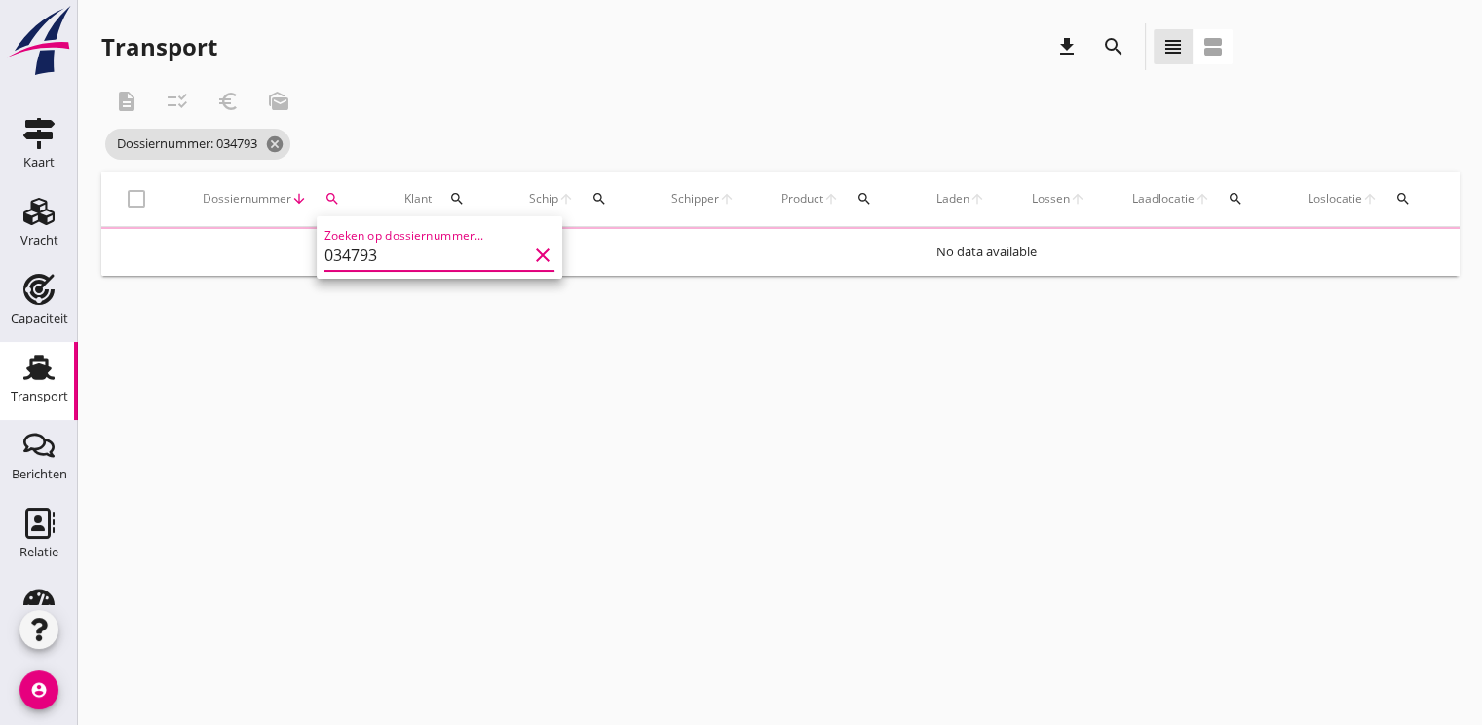
type input "034793"
click at [230, 263] on div "034793" at bounding box center [283, 259] width 155 height 19
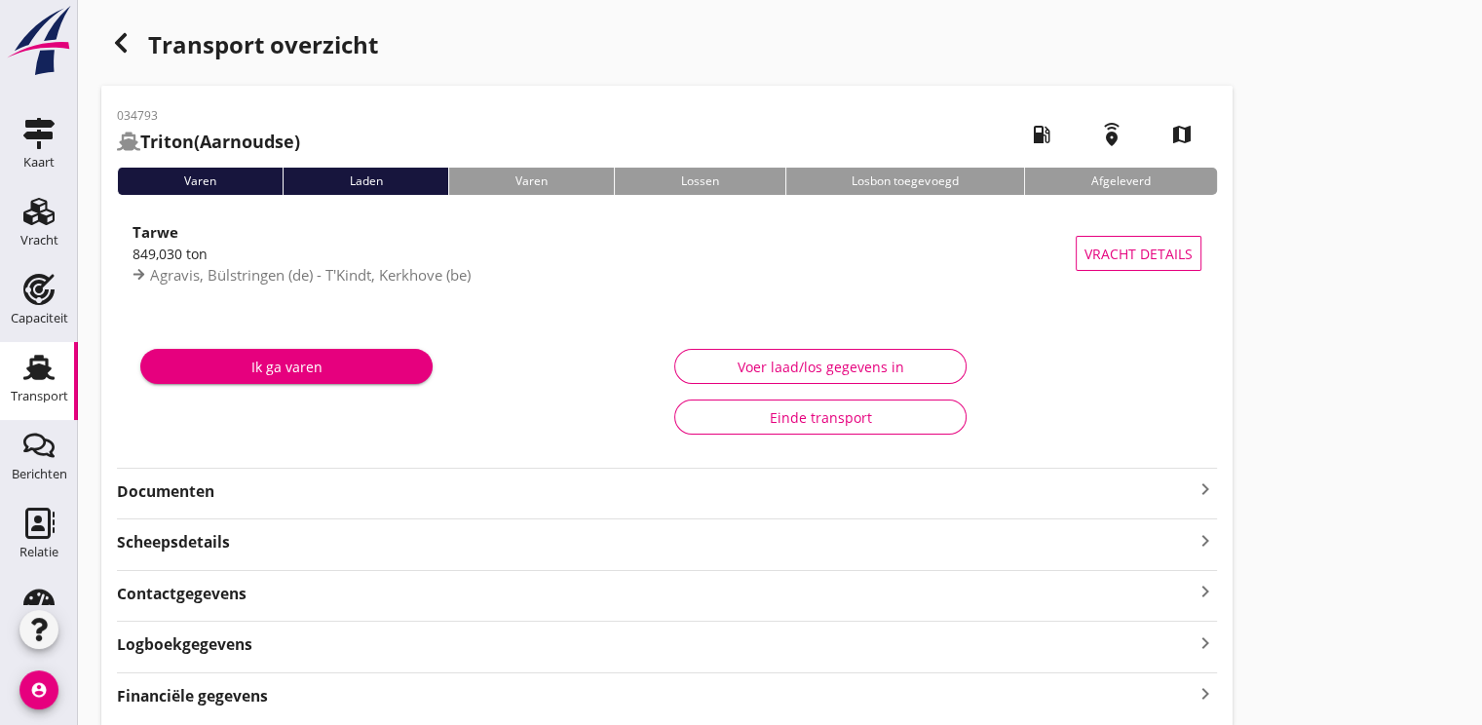
click at [175, 488] on strong "Documenten" at bounding box center [655, 491] width 1076 height 22
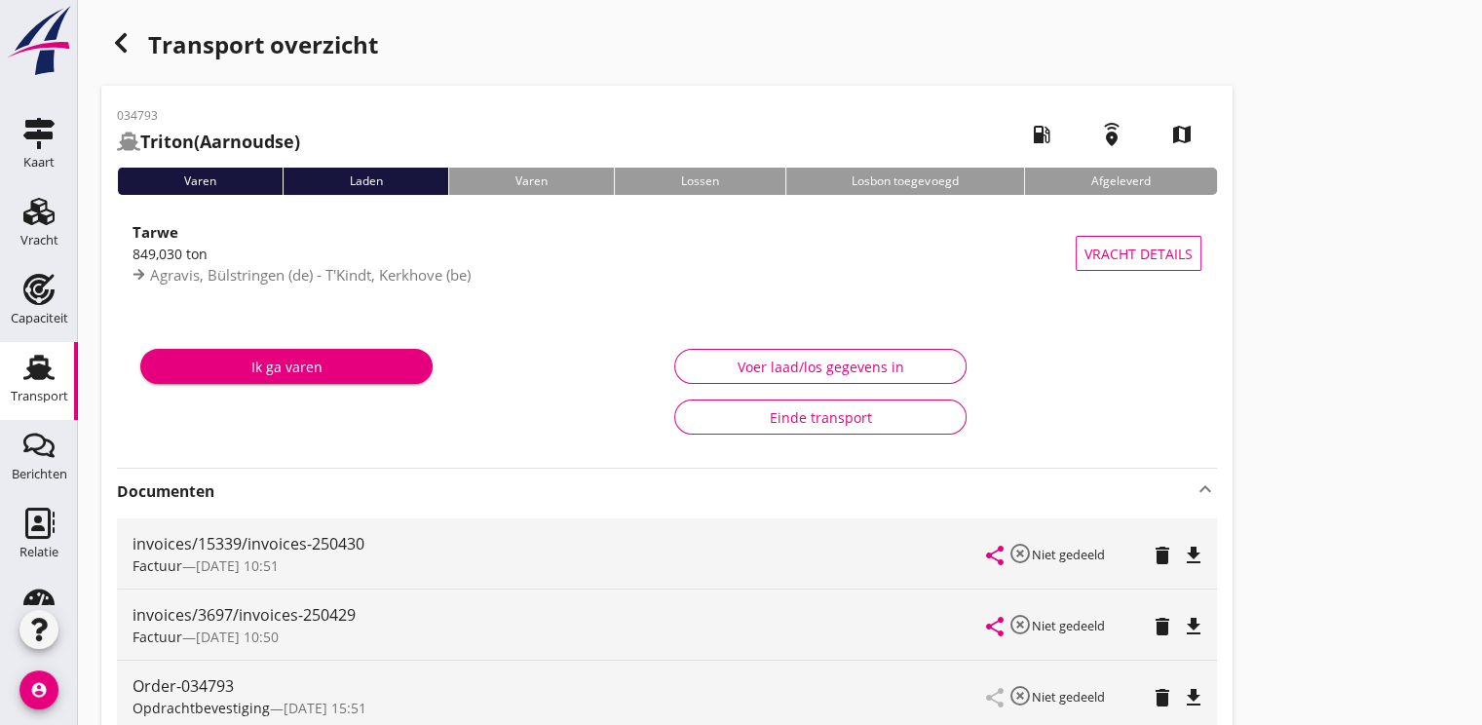
click at [122, 43] on icon "button" at bounding box center [120, 42] width 23 height 23
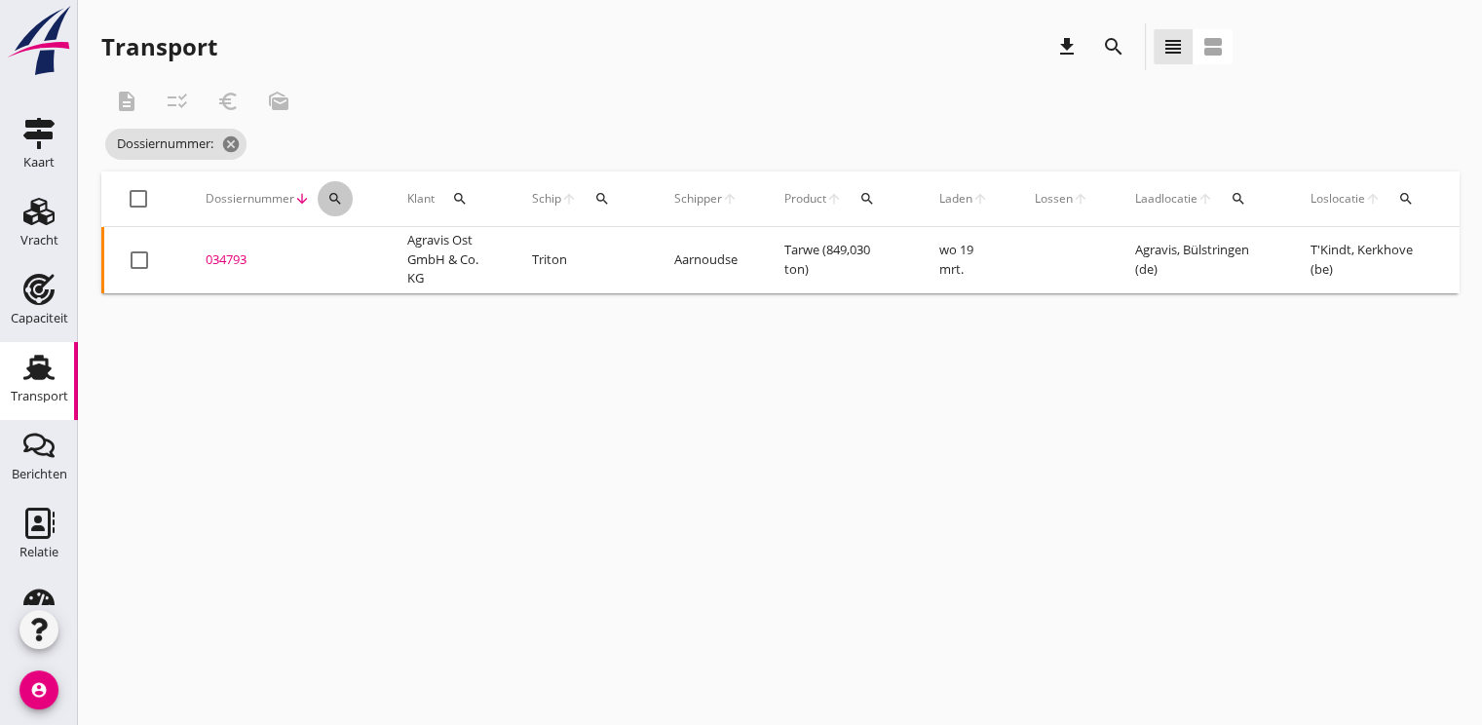
click at [339, 207] on button "search" at bounding box center [335, 198] width 35 height 35
click at [342, 269] on input "Zoeken op dossiernummer..." at bounding box center [425, 255] width 203 height 31
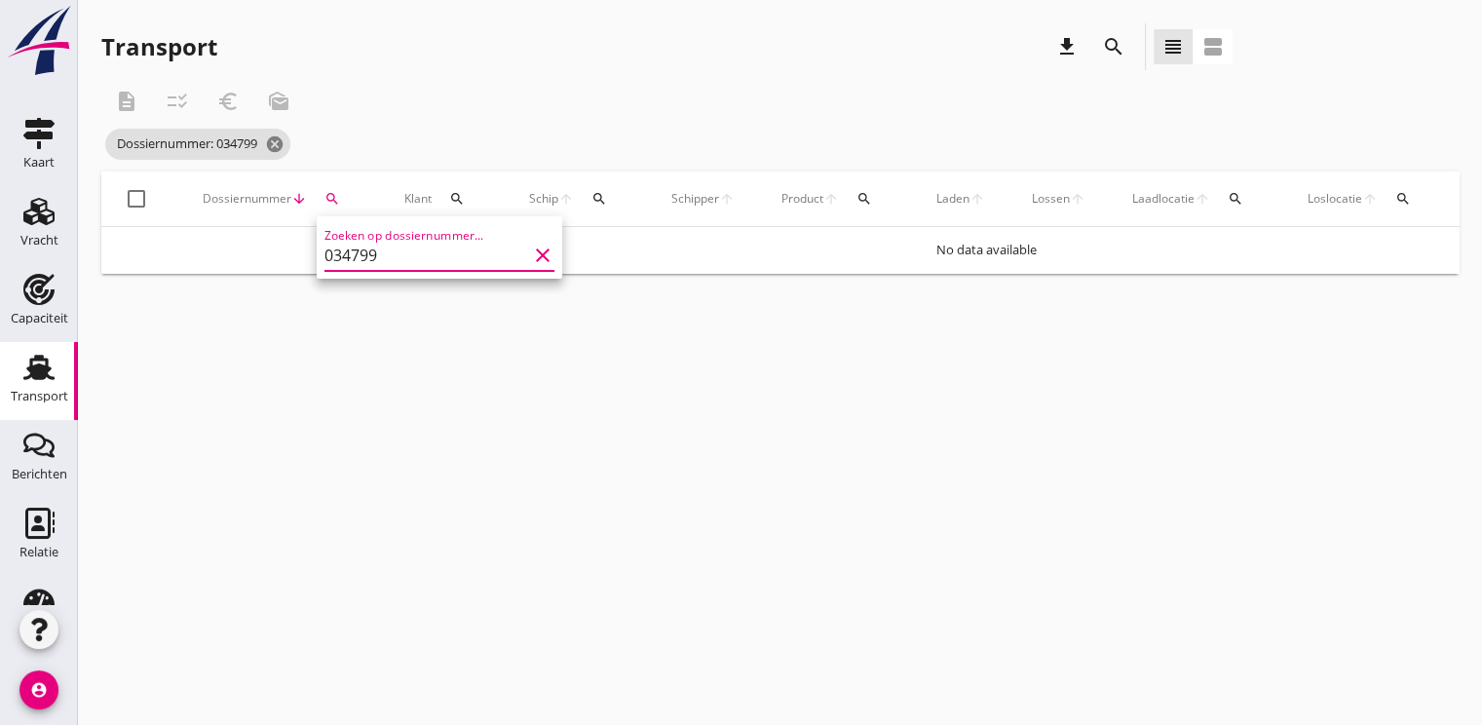
type input "034799"
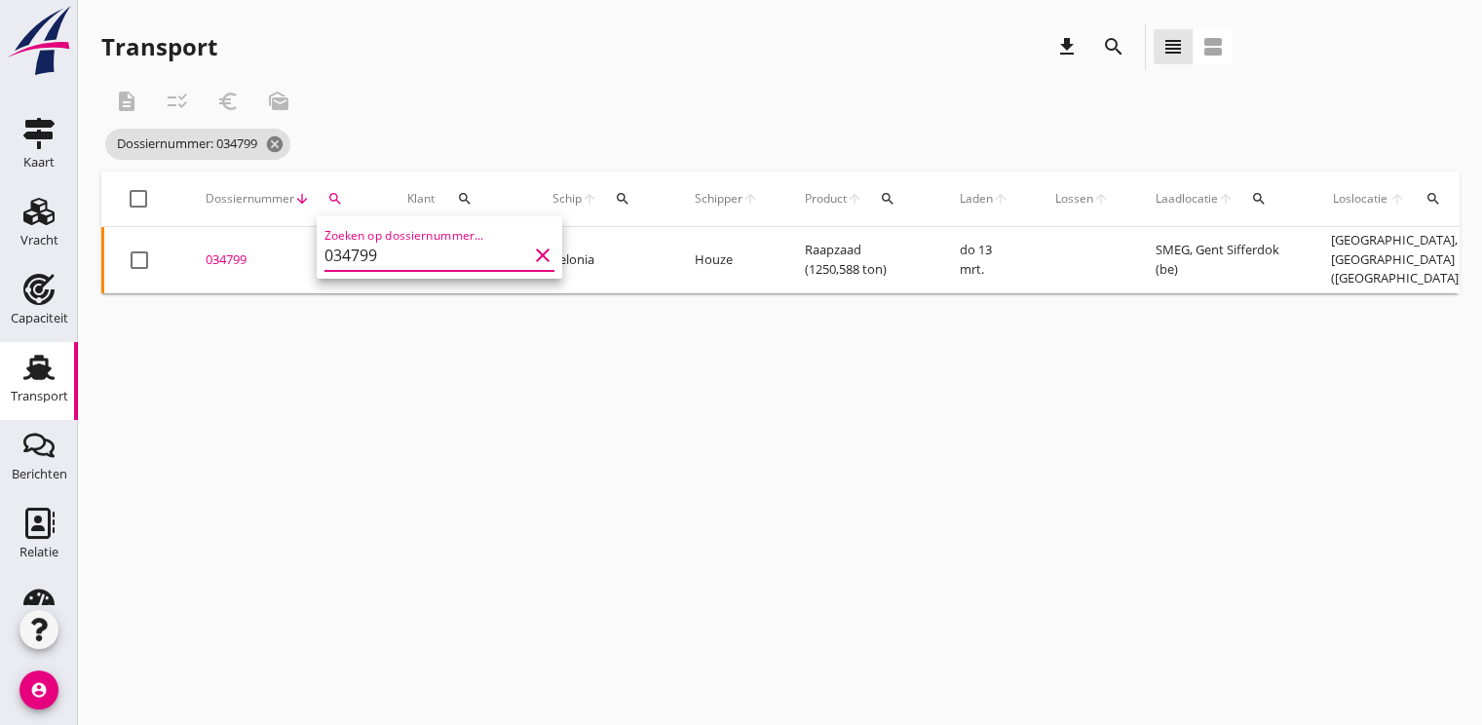
click at [240, 262] on div "034799" at bounding box center [283, 259] width 155 height 19
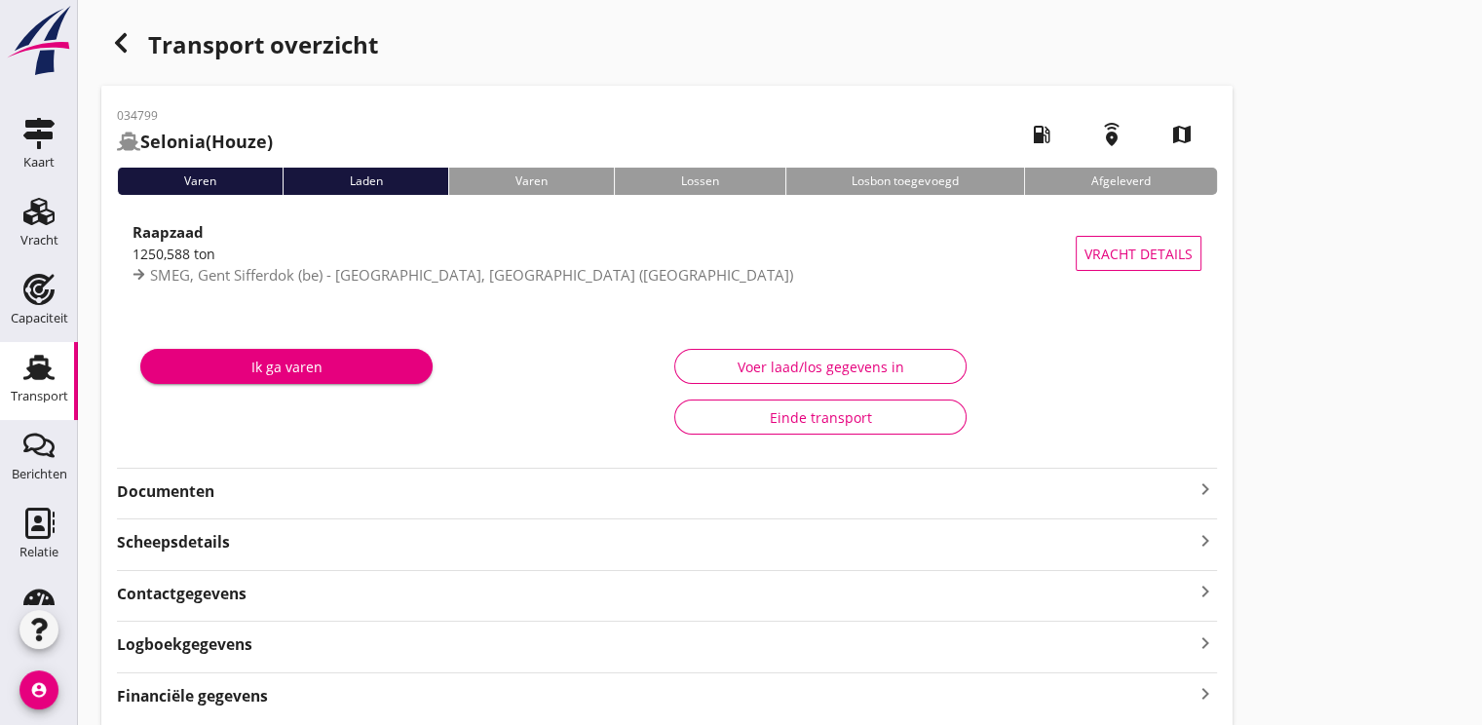
drag, startPoint x: 183, startPoint y: 496, endPoint x: 173, endPoint y: 484, distance: 15.2
click at [183, 494] on strong "Documenten" at bounding box center [655, 491] width 1076 height 22
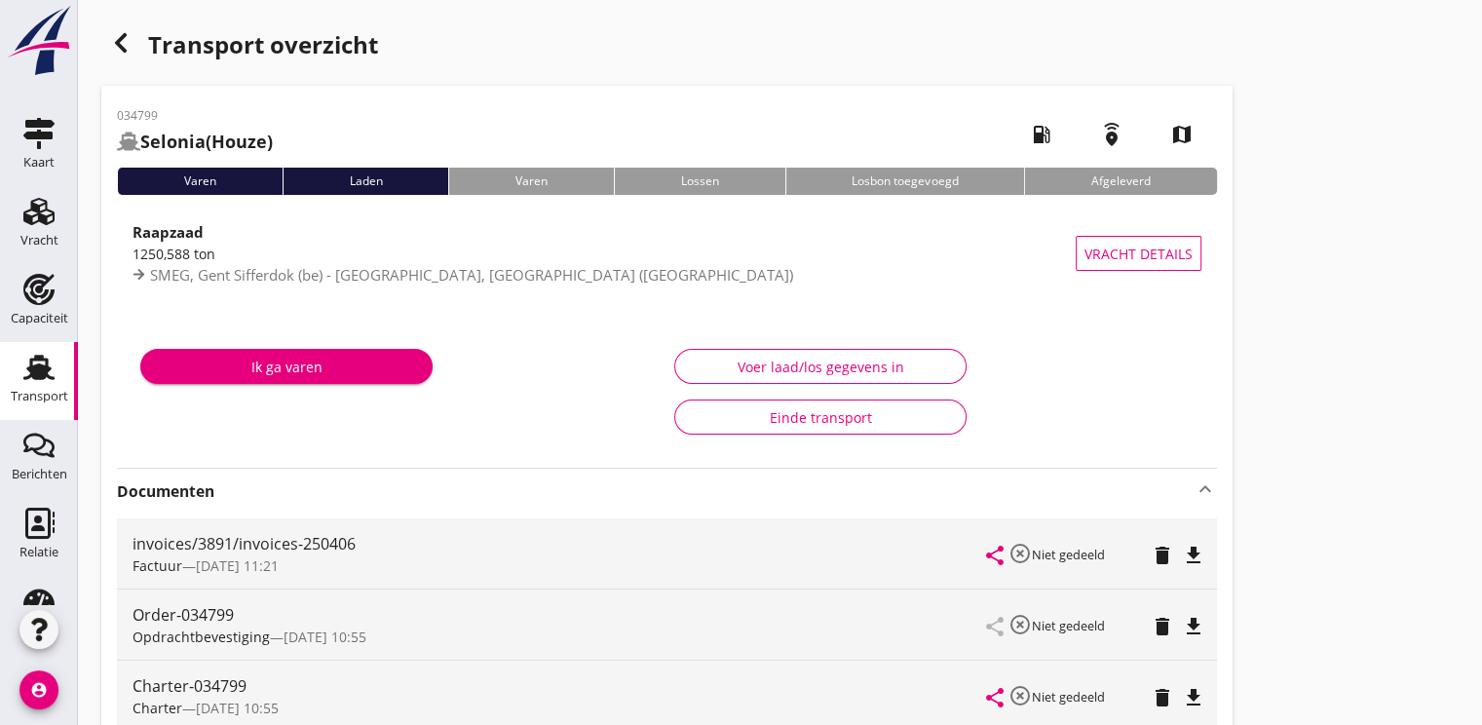
click at [169, 486] on strong "Documenten" at bounding box center [655, 491] width 1076 height 22
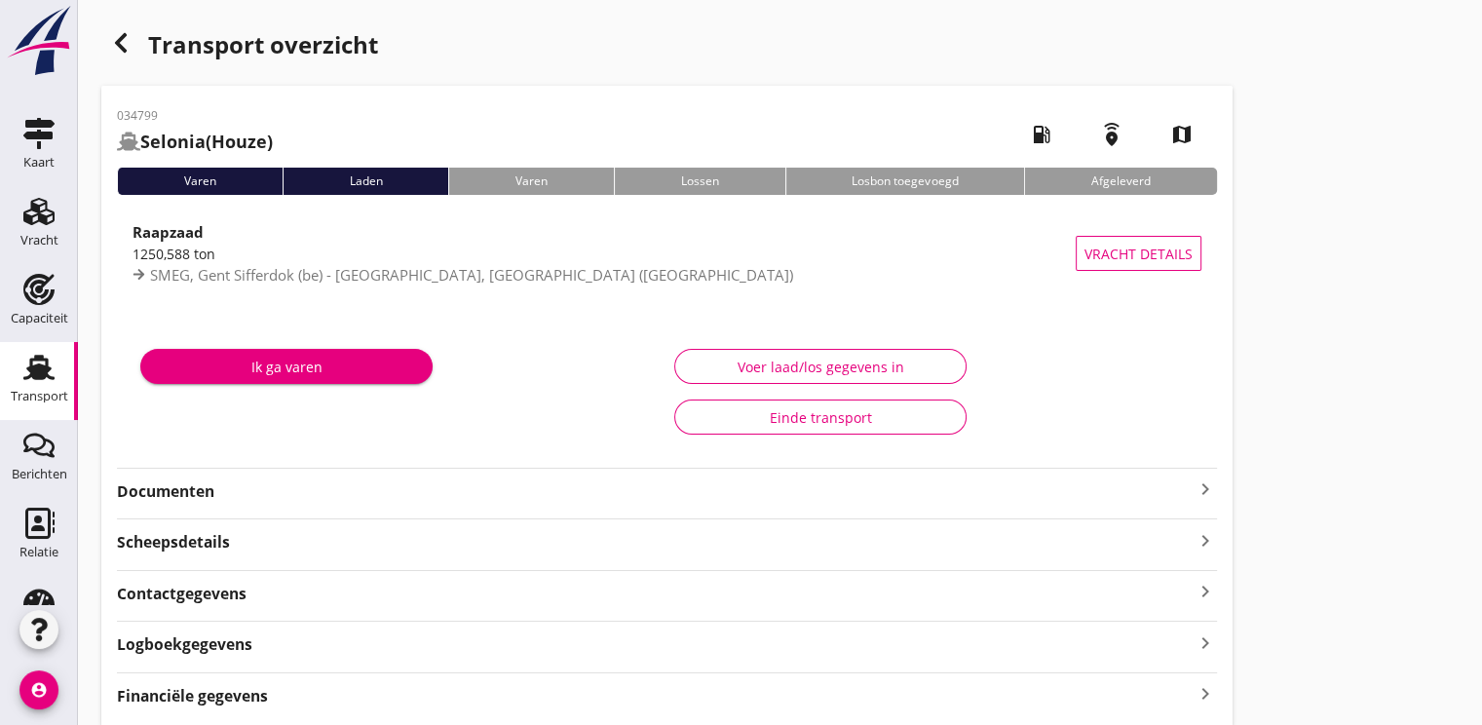
click at [169, 486] on strong "Documenten" at bounding box center [655, 491] width 1076 height 22
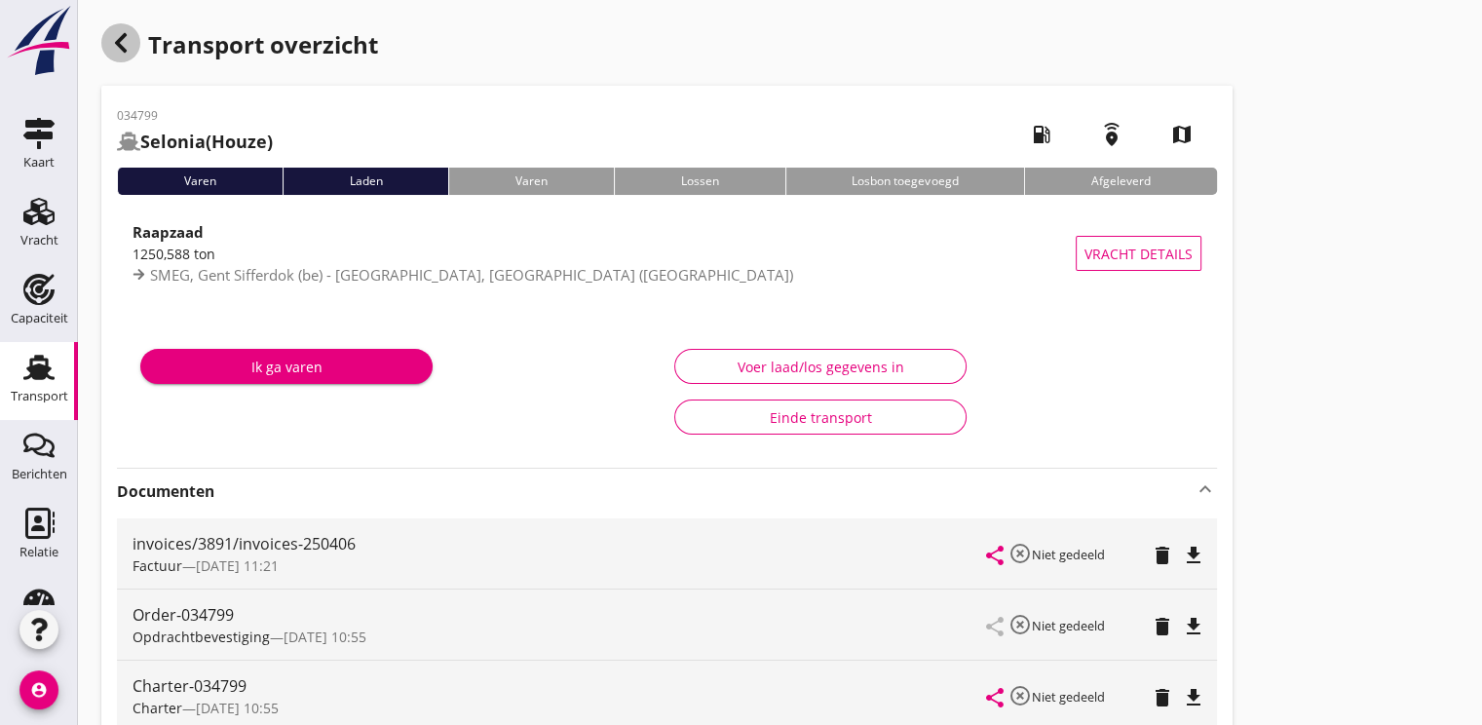
click at [118, 35] on icon "button" at bounding box center [120, 42] width 23 height 23
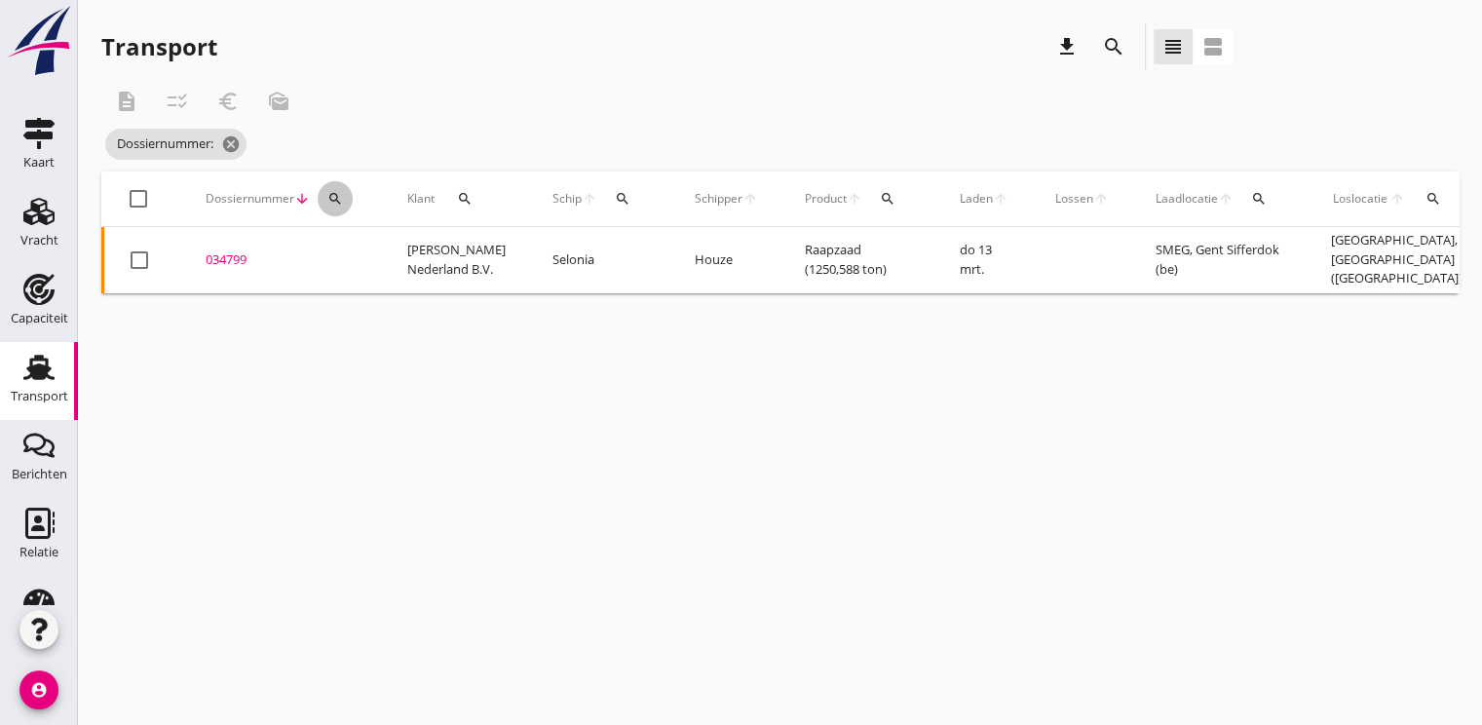
click at [336, 203] on icon "search" at bounding box center [335, 199] width 16 height 16
click at [349, 264] on input "Zoeken op dossiernummer..." at bounding box center [425, 255] width 203 height 31
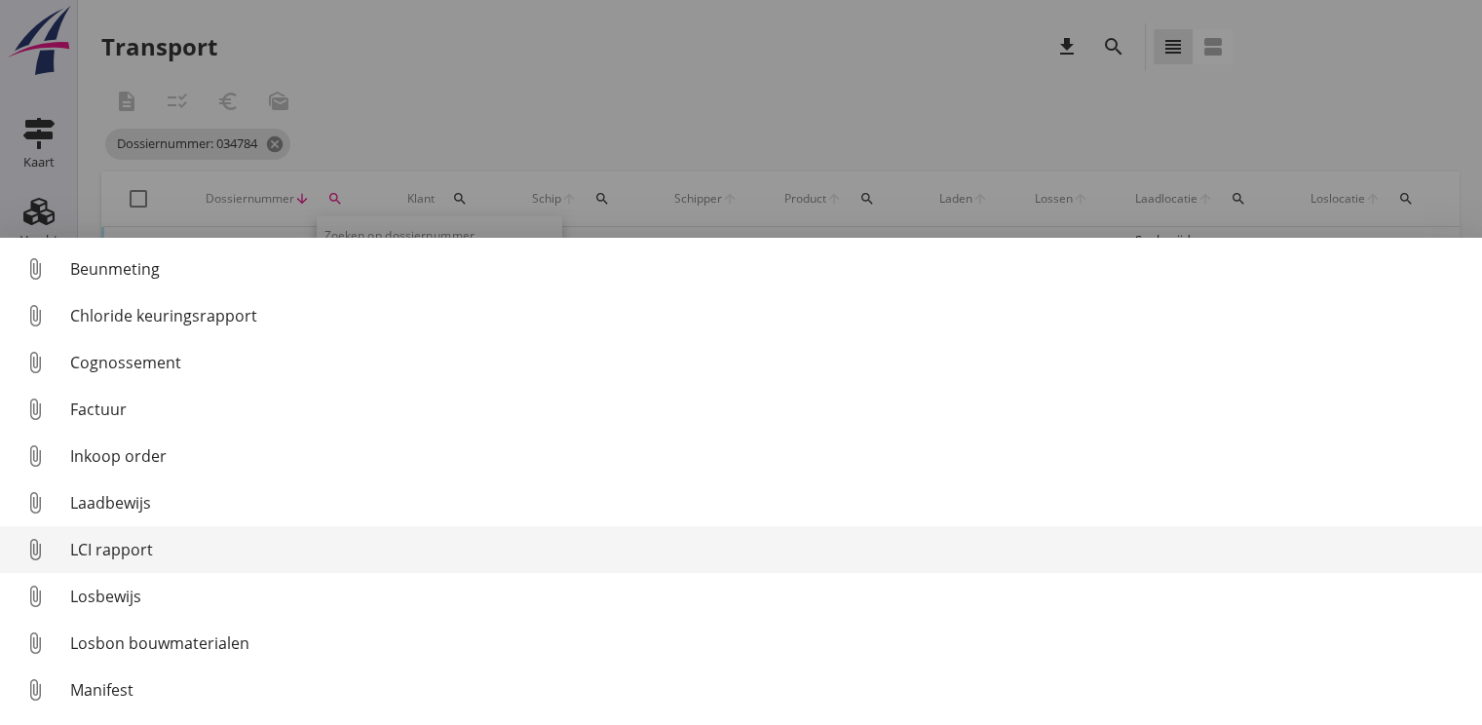
click at [105, 549] on div "LCI rapport" at bounding box center [768, 549] width 1396 height 23
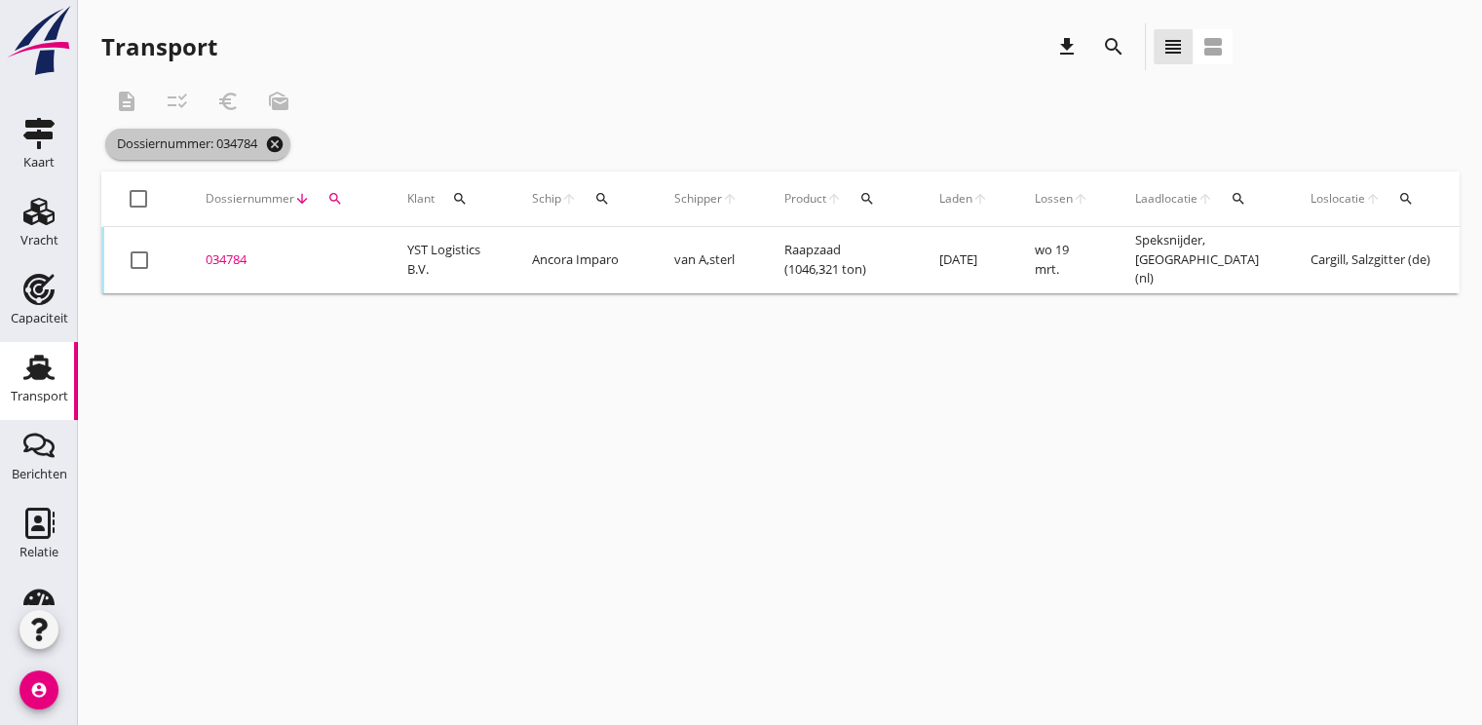
click at [282, 135] on icon "cancel" at bounding box center [274, 143] width 19 height 19
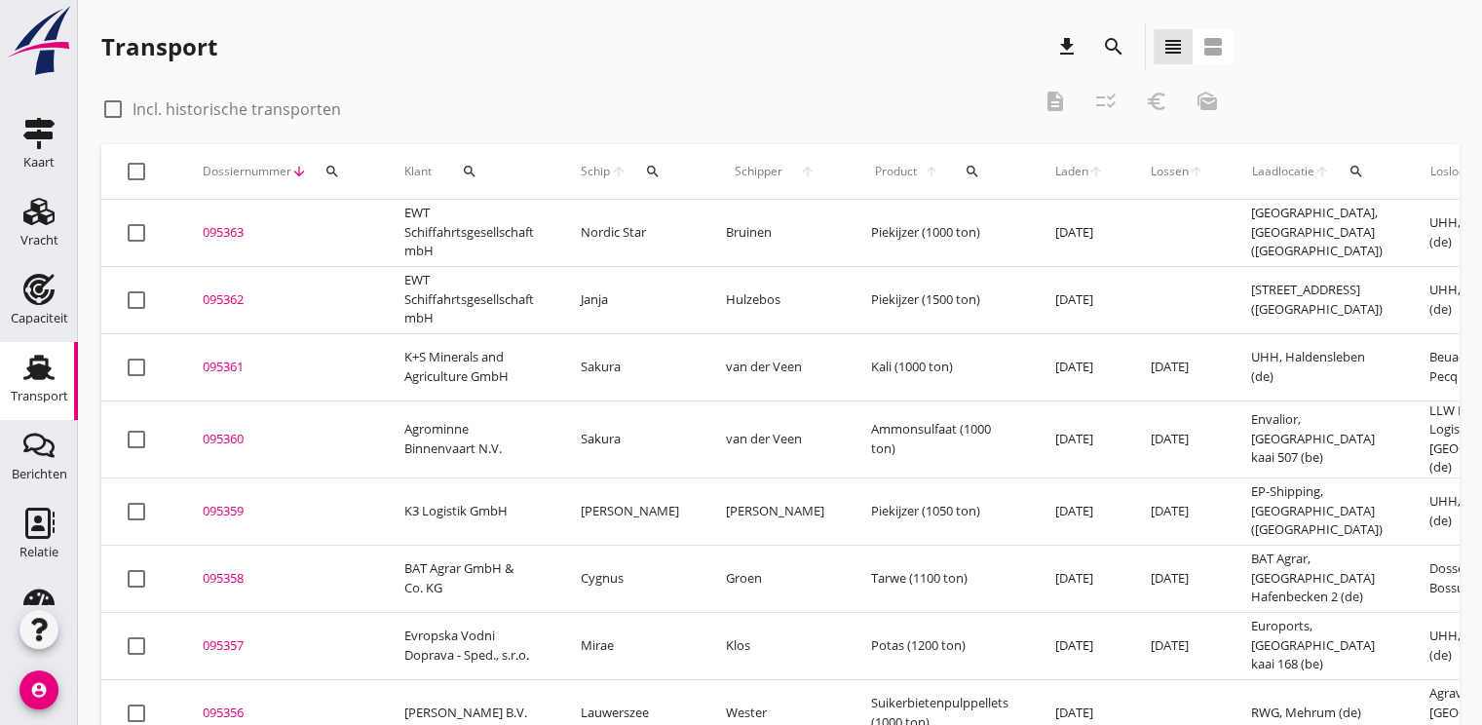
click at [324, 173] on icon "search" at bounding box center [332, 172] width 16 height 16
click at [369, 233] on input "Zoeken op dossiernummer..." at bounding box center [423, 227] width 203 height 31
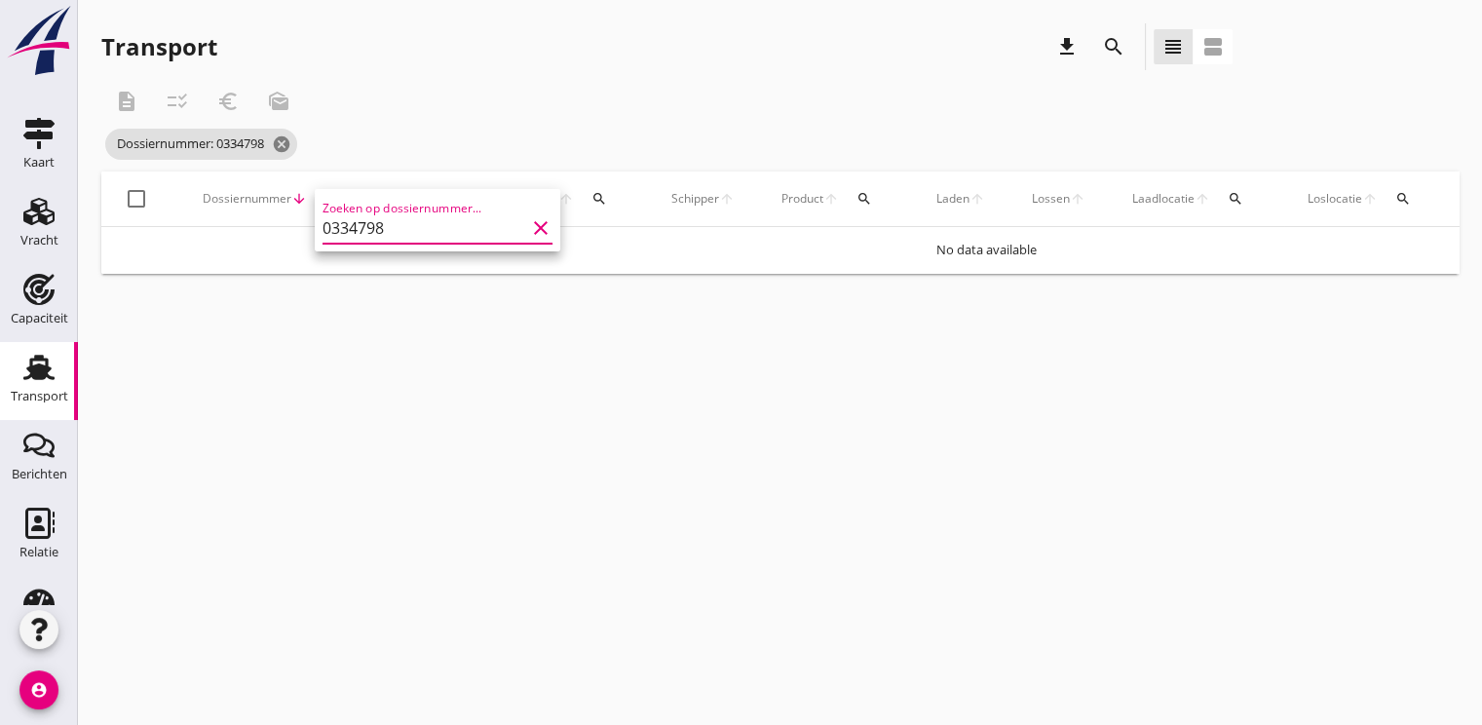
type input "03347983"
click at [341, 199] on div "search" at bounding box center [332, 199] width 35 height 16
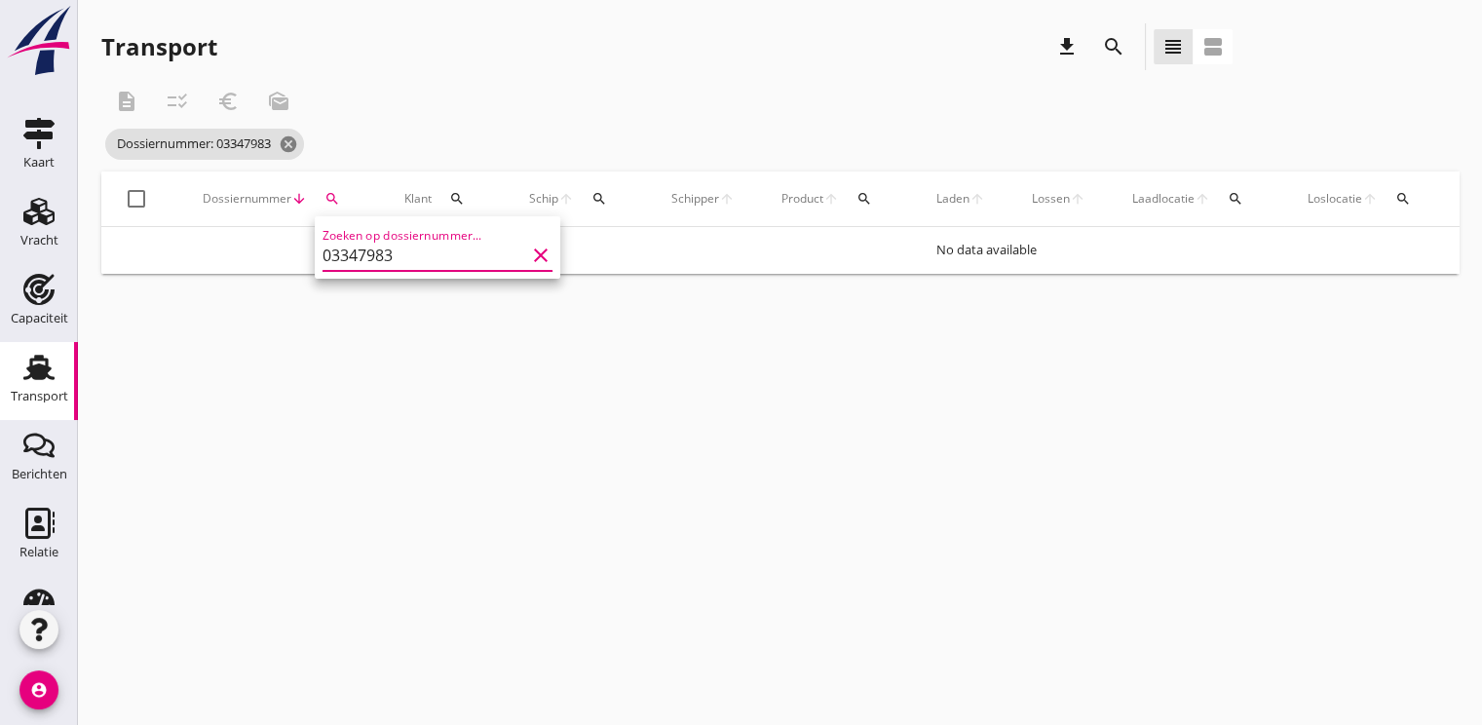
click at [362, 245] on input "03347983" at bounding box center [423, 255] width 203 height 31
click at [348, 267] on input "03347983" at bounding box center [423, 255] width 203 height 31
type input "0347983"
click at [335, 201] on icon "search" at bounding box center [332, 199] width 16 height 16
click at [376, 257] on input "0347983" at bounding box center [423, 255] width 203 height 31
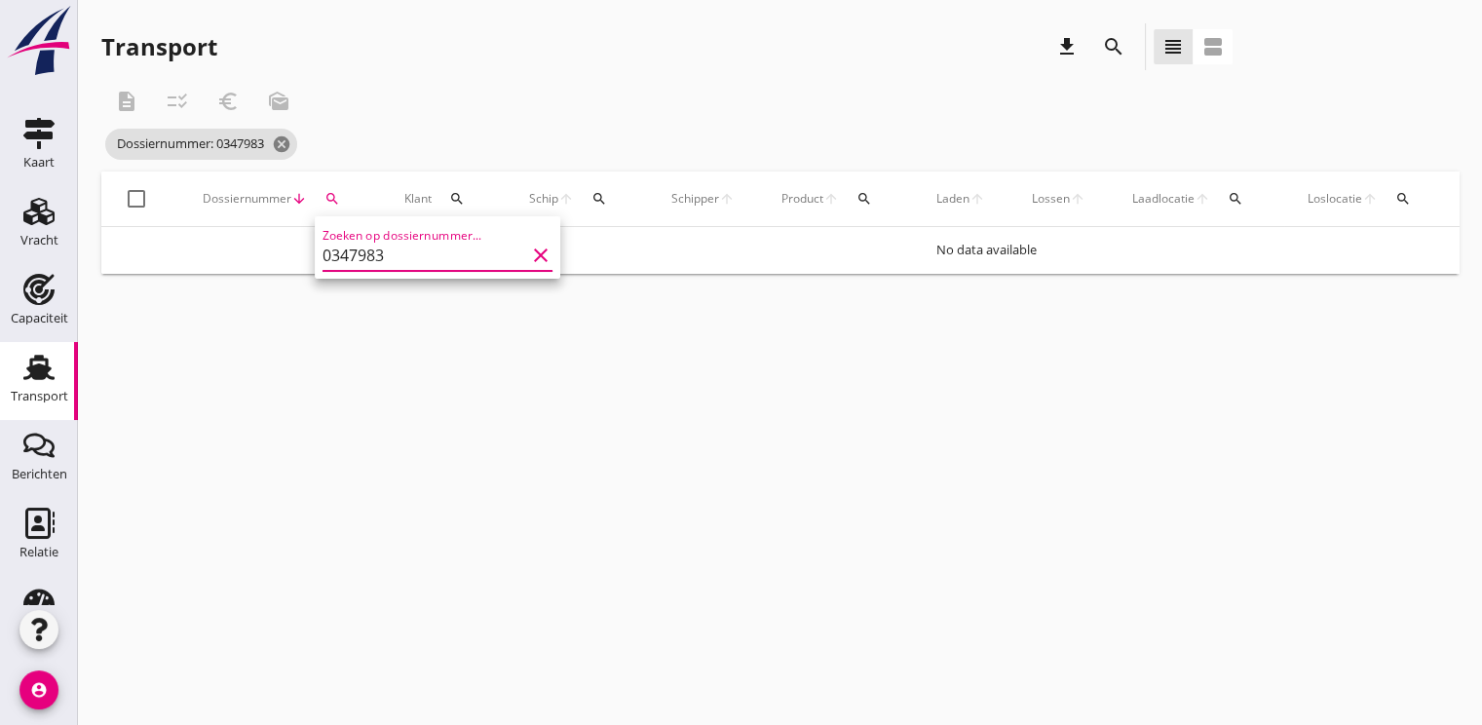
type input "034793"
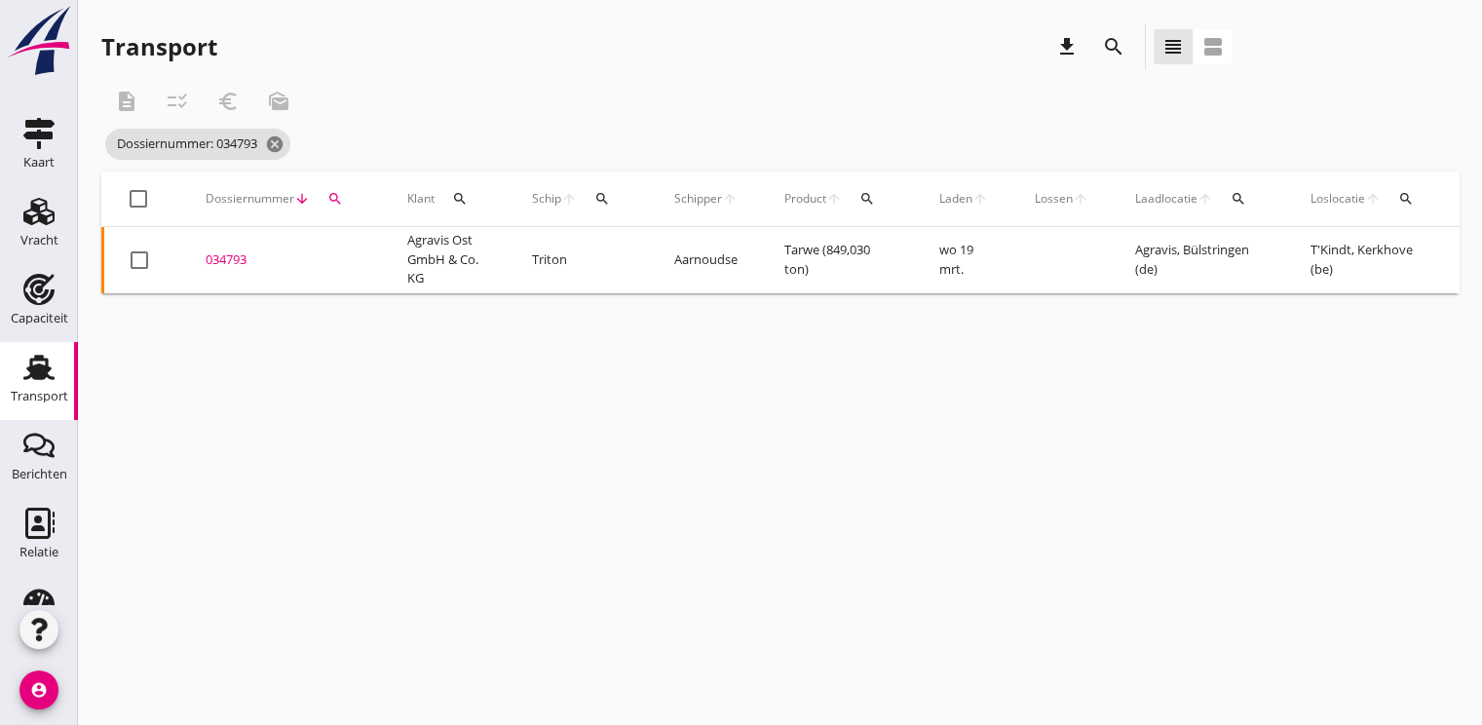
click at [245, 260] on div "034793" at bounding box center [283, 259] width 155 height 19
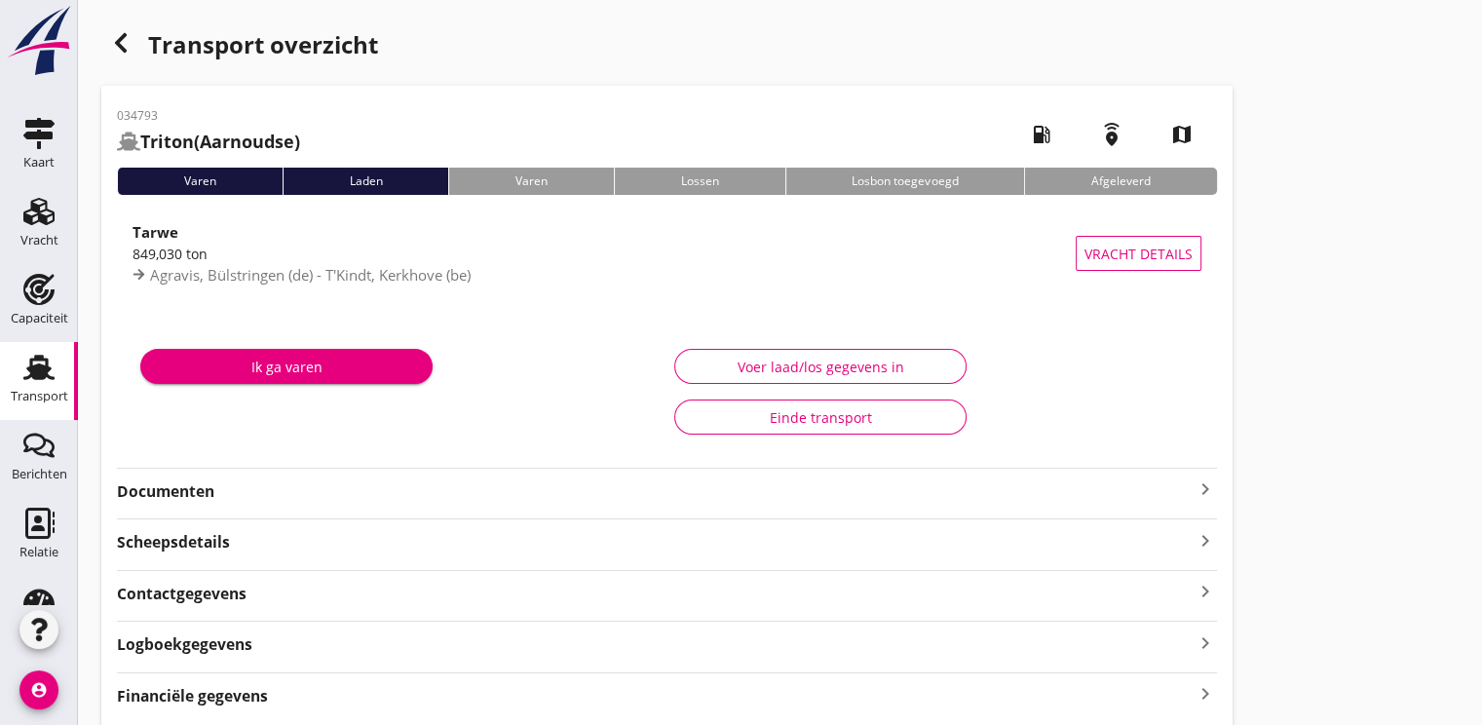
click at [187, 498] on strong "Documenten" at bounding box center [655, 491] width 1076 height 22
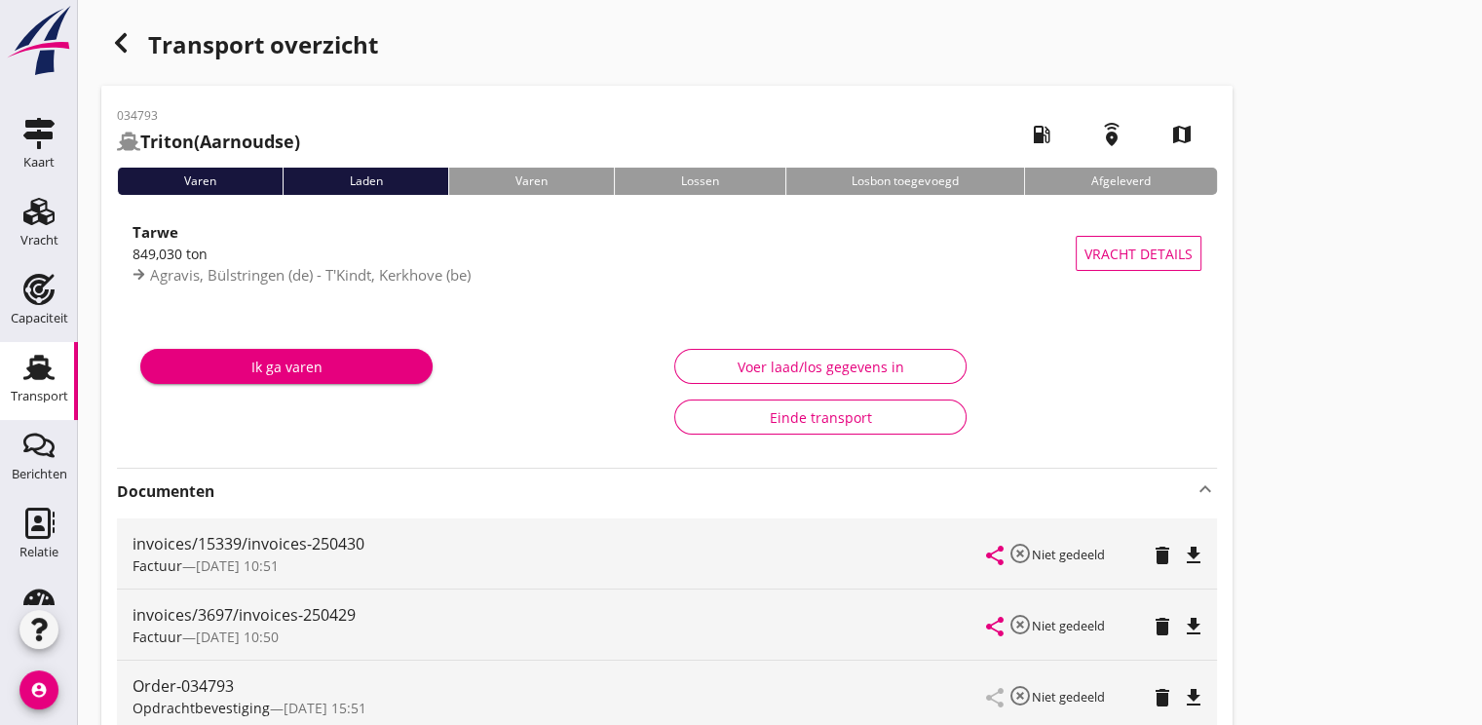
click at [132, 52] on div "button" at bounding box center [120, 42] width 39 height 39
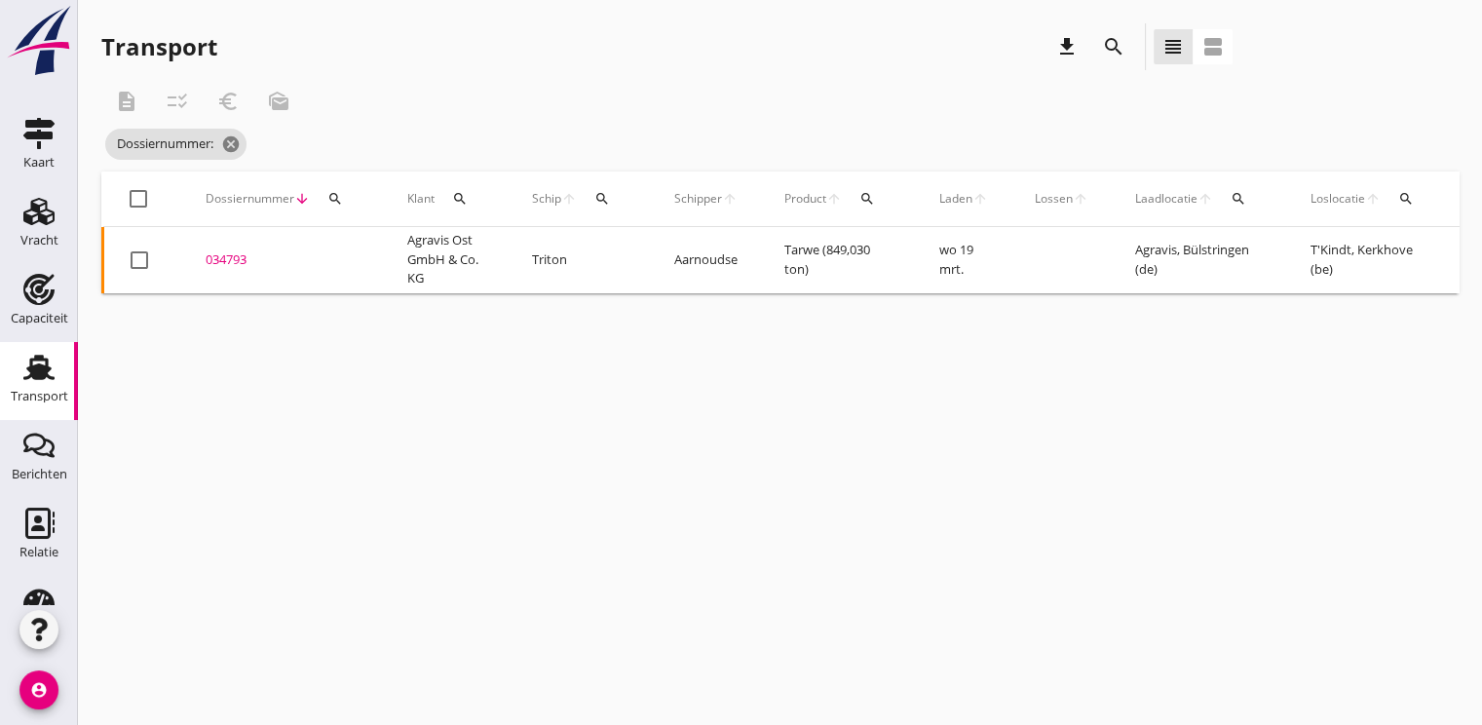
click at [326, 209] on button "search" at bounding box center [335, 198] width 35 height 35
click at [345, 258] on input "Zoeken op dossiernummer..." at bounding box center [425, 255] width 203 height 31
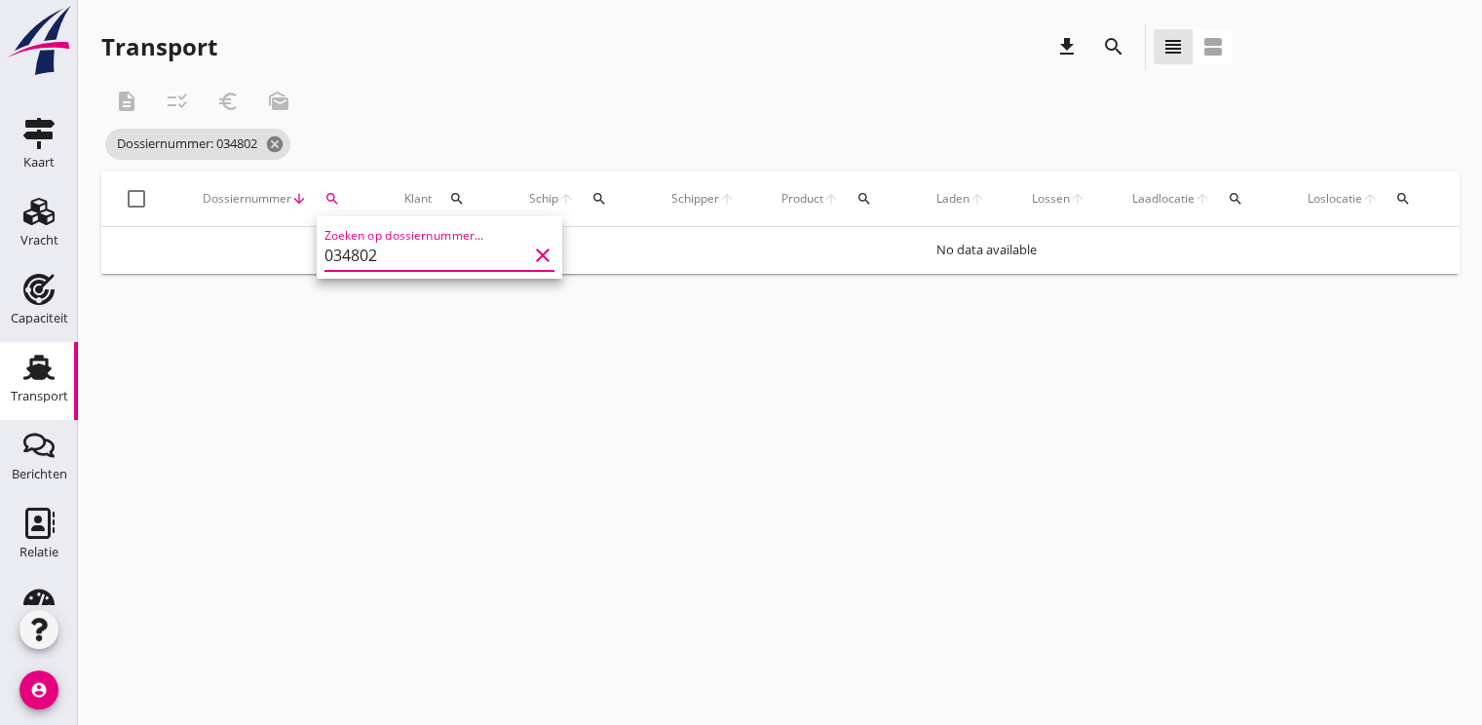
type input "034802"
click at [246, 261] on div "034802" at bounding box center [283, 259] width 155 height 19
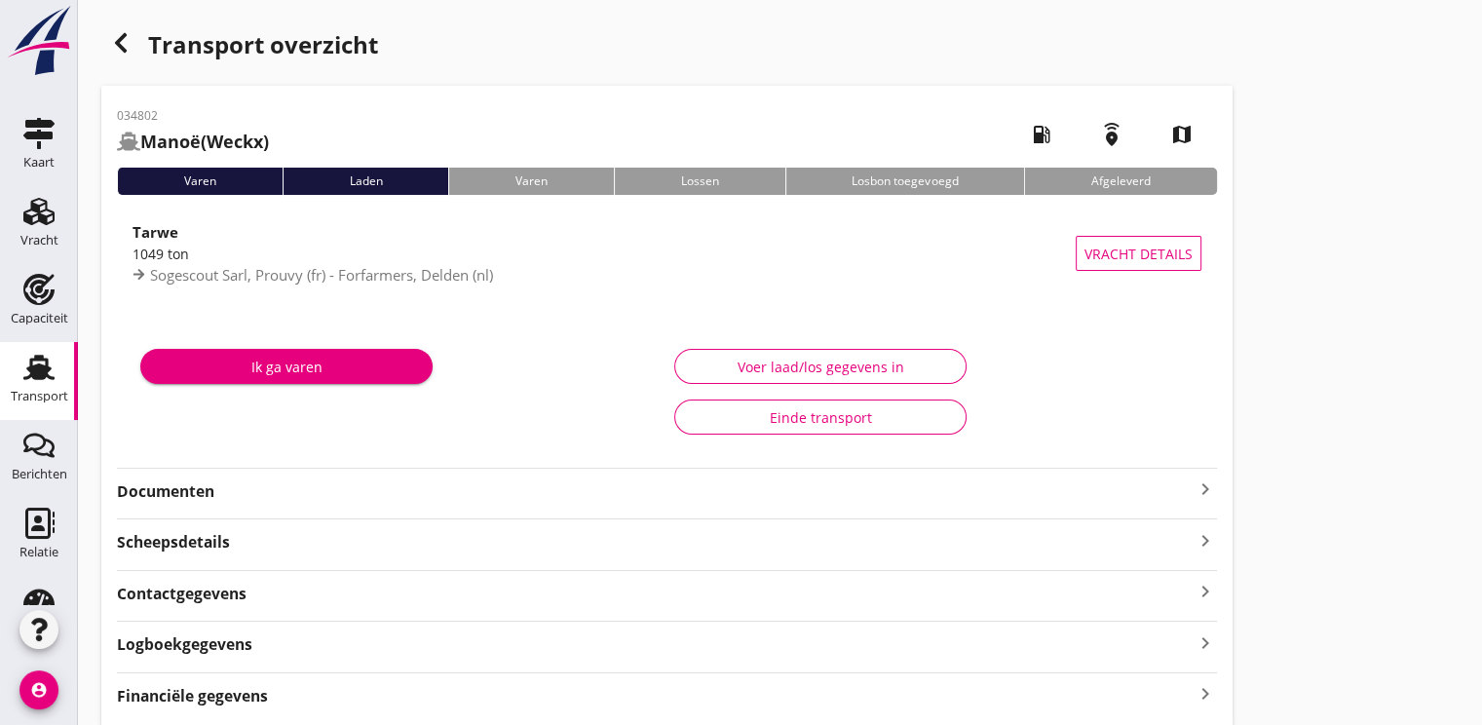
click at [171, 487] on strong "Documenten" at bounding box center [655, 491] width 1076 height 22
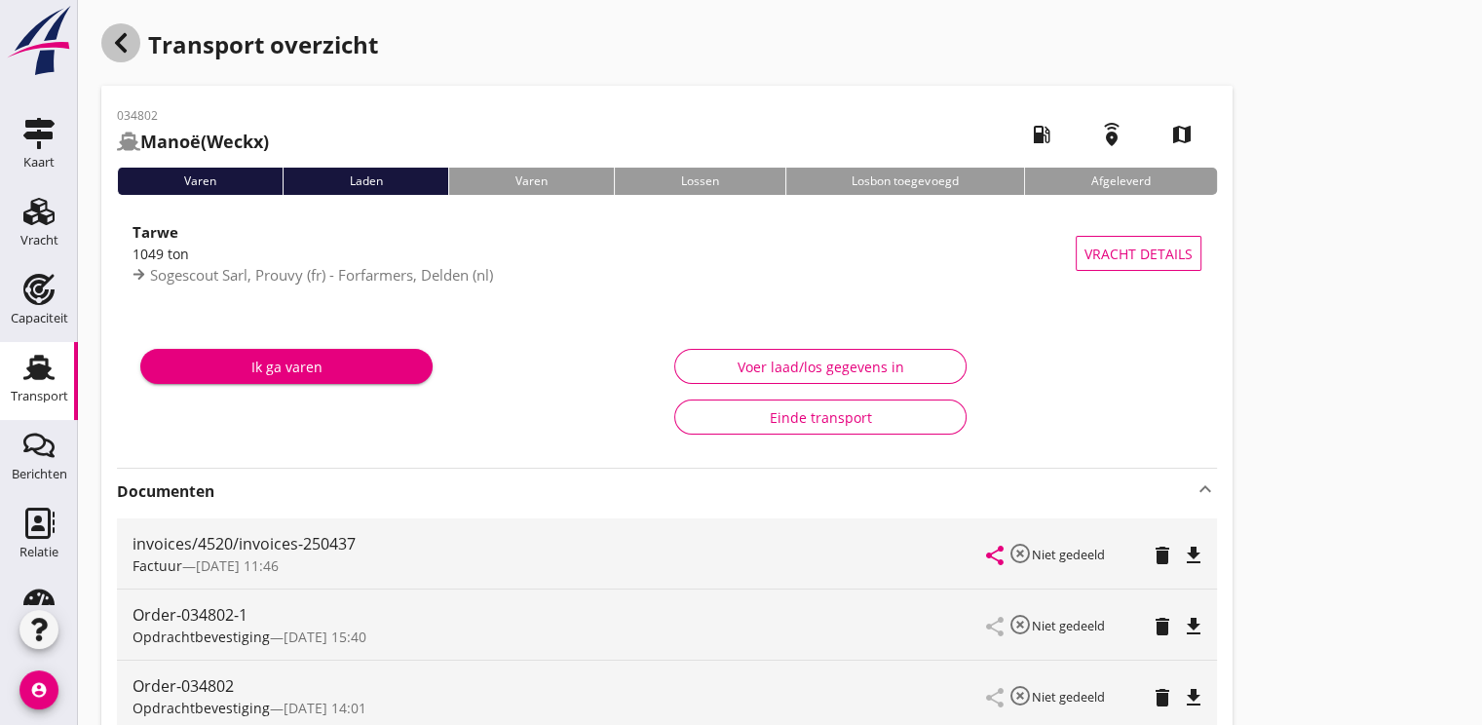
click at [112, 43] on icon "button" at bounding box center [120, 42] width 23 height 23
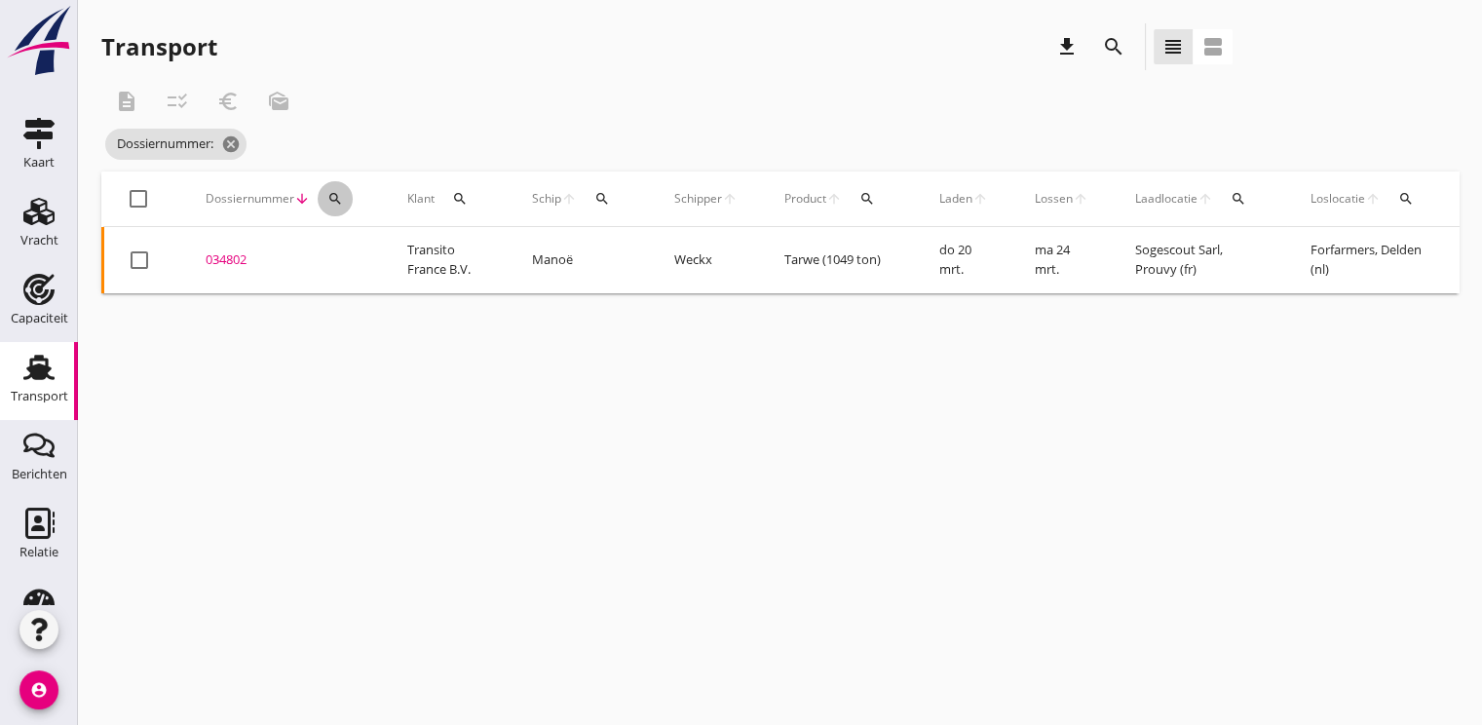
click at [335, 195] on icon "search" at bounding box center [335, 199] width 16 height 16
click at [358, 257] on input "Zoeken op dossiernummer..." at bounding box center [425, 255] width 203 height 31
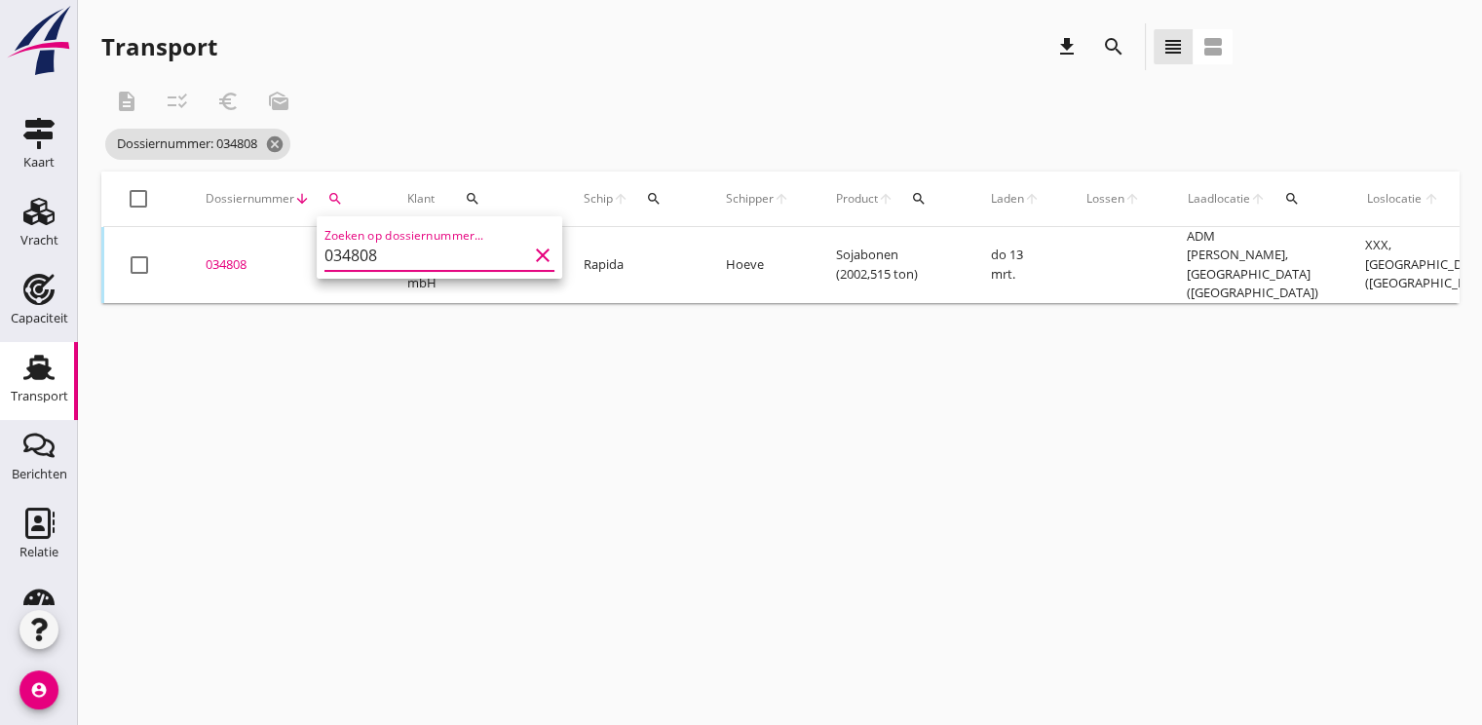
type input "034808"
click at [245, 266] on div "034808" at bounding box center [283, 264] width 155 height 19
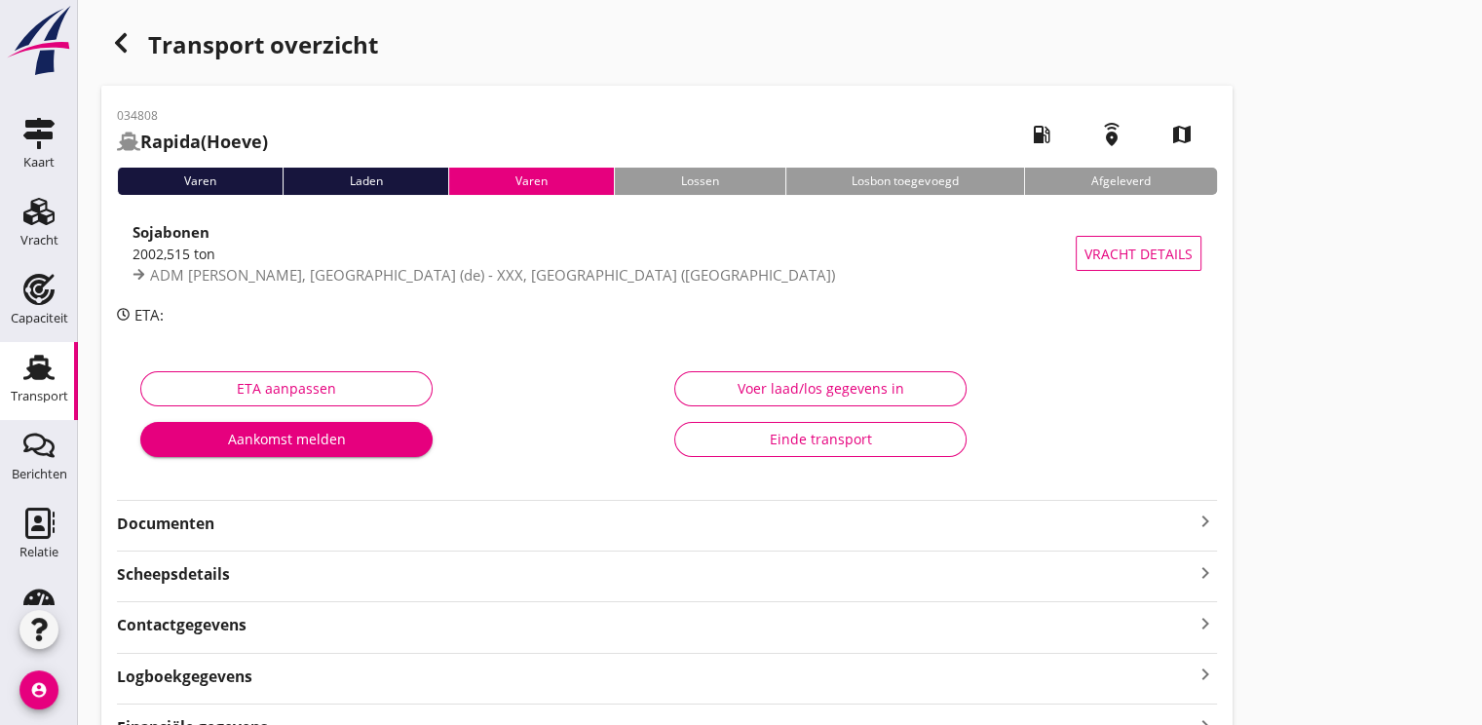
click at [167, 523] on strong "Documenten" at bounding box center [655, 523] width 1076 height 22
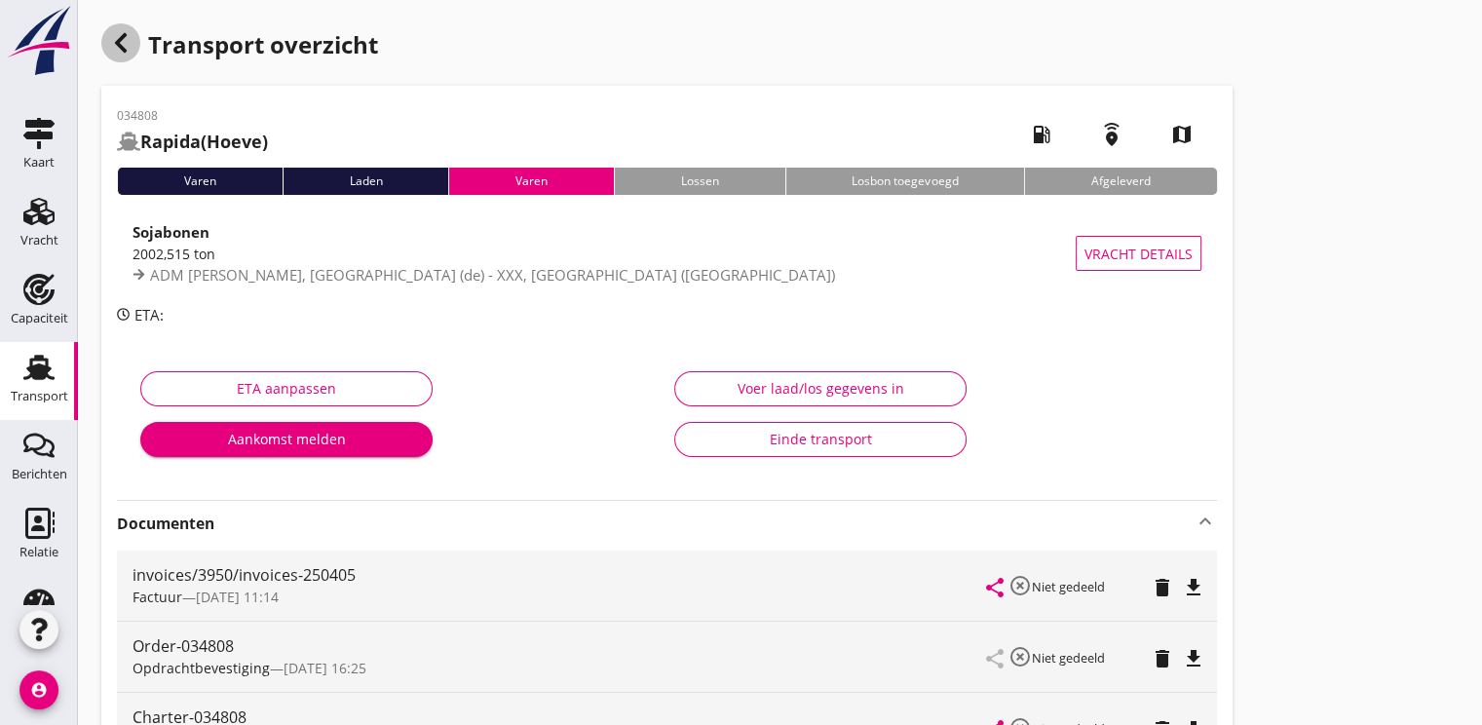
click at [127, 46] on icon "button" at bounding box center [120, 42] width 23 height 23
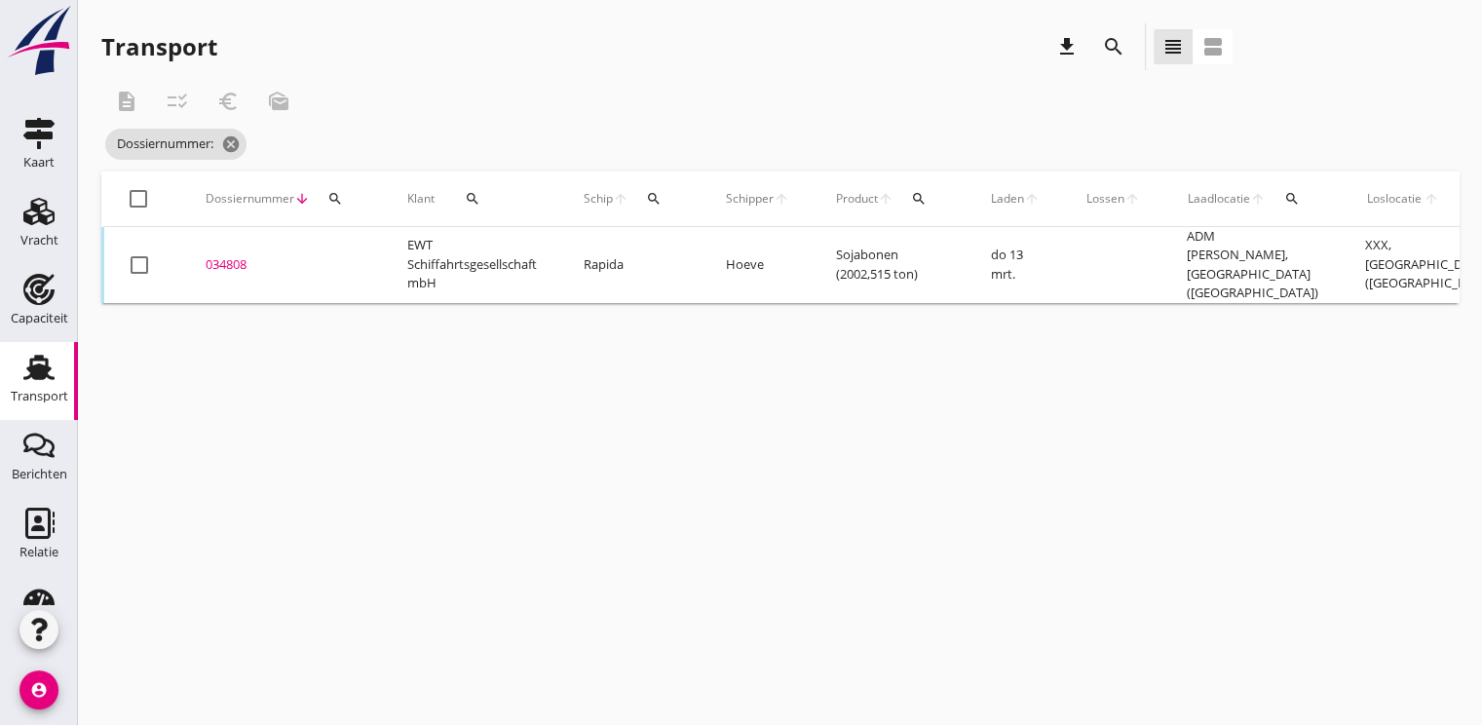
click at [340, 192] on icon "search" at bounding box center [335, 199] width 16 height 16
click at [366, 252] on input "Zoeken op dossiernummer..." at bounding box center [425, 255] width 203 height 31
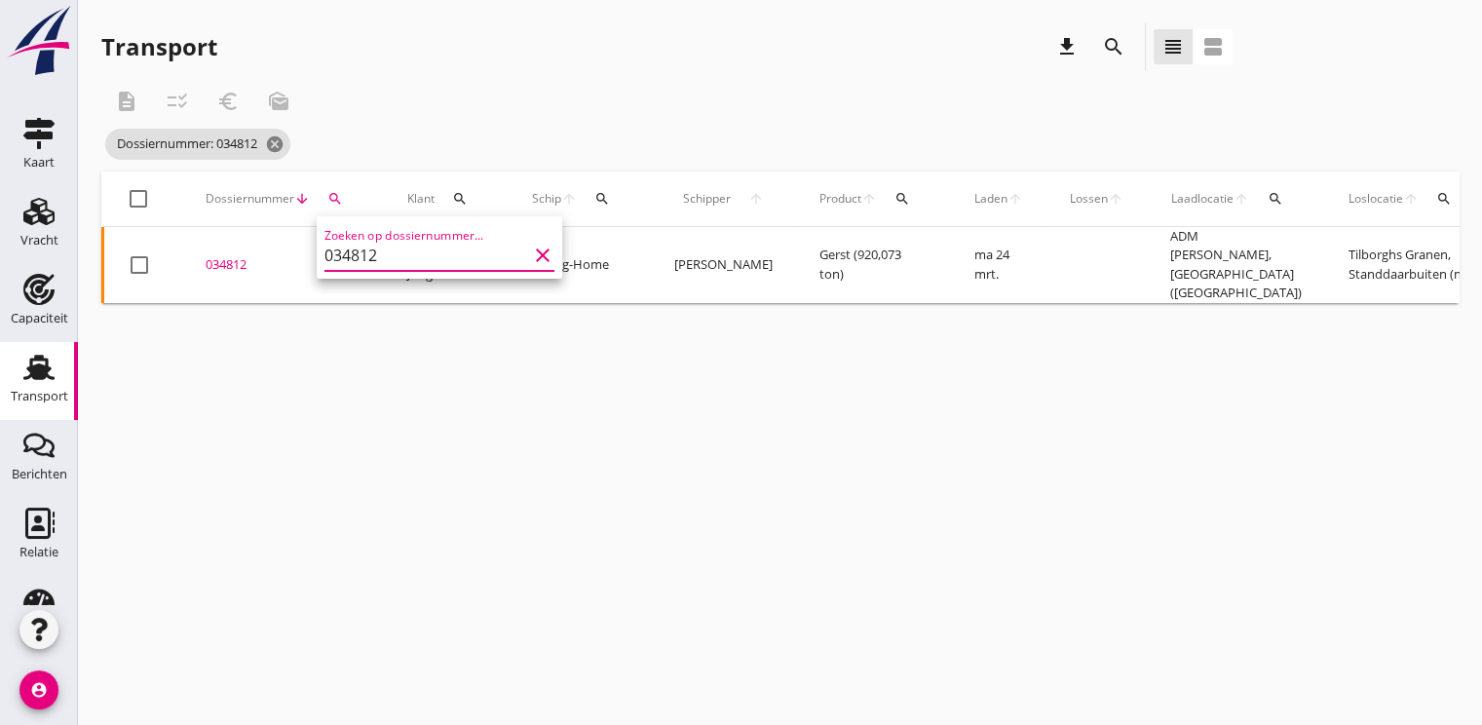
type input "034812"
click at [238, 255] on div "034812" at bounding box center [283, 264] width 155 height 19
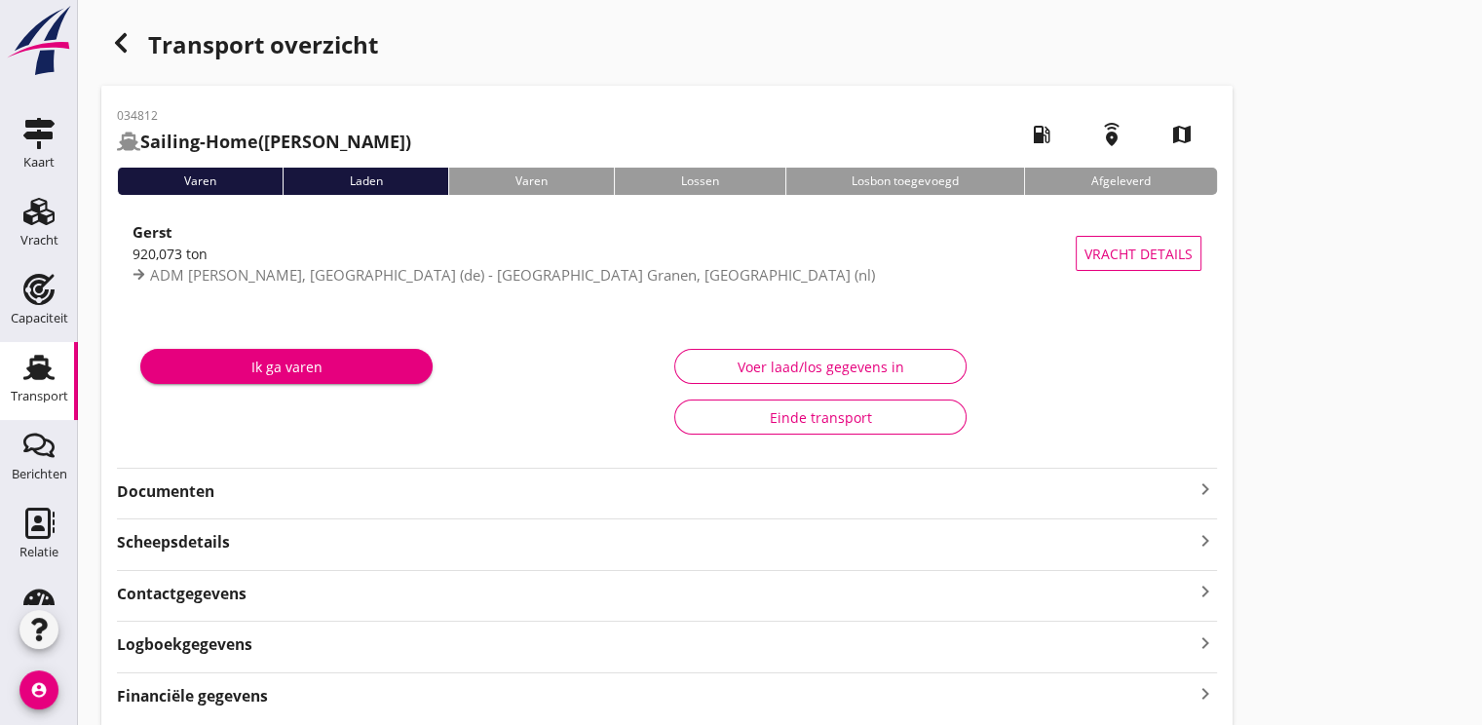
click at [172, 492] on strong "Documenten" at bounding box center [655, 491] width 1076 height 22
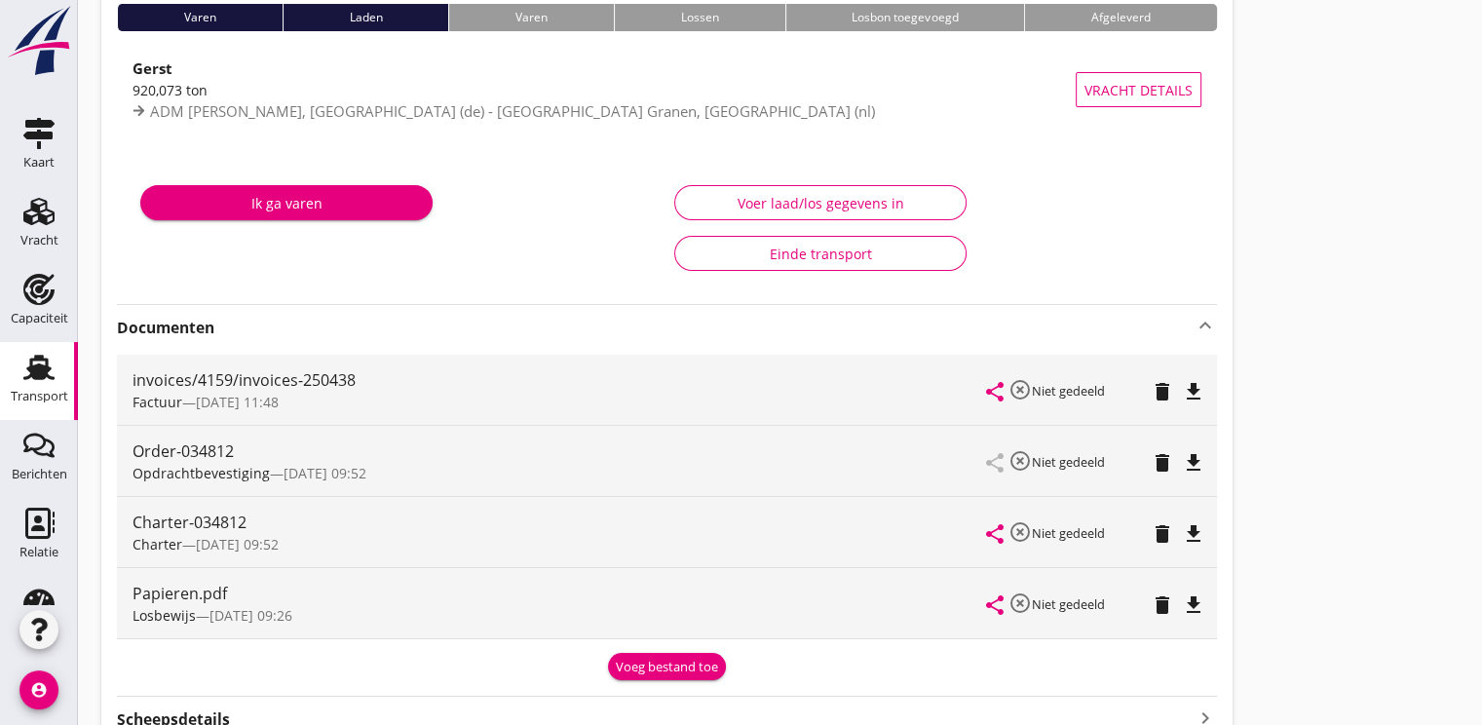
scroll to position [195, 0]
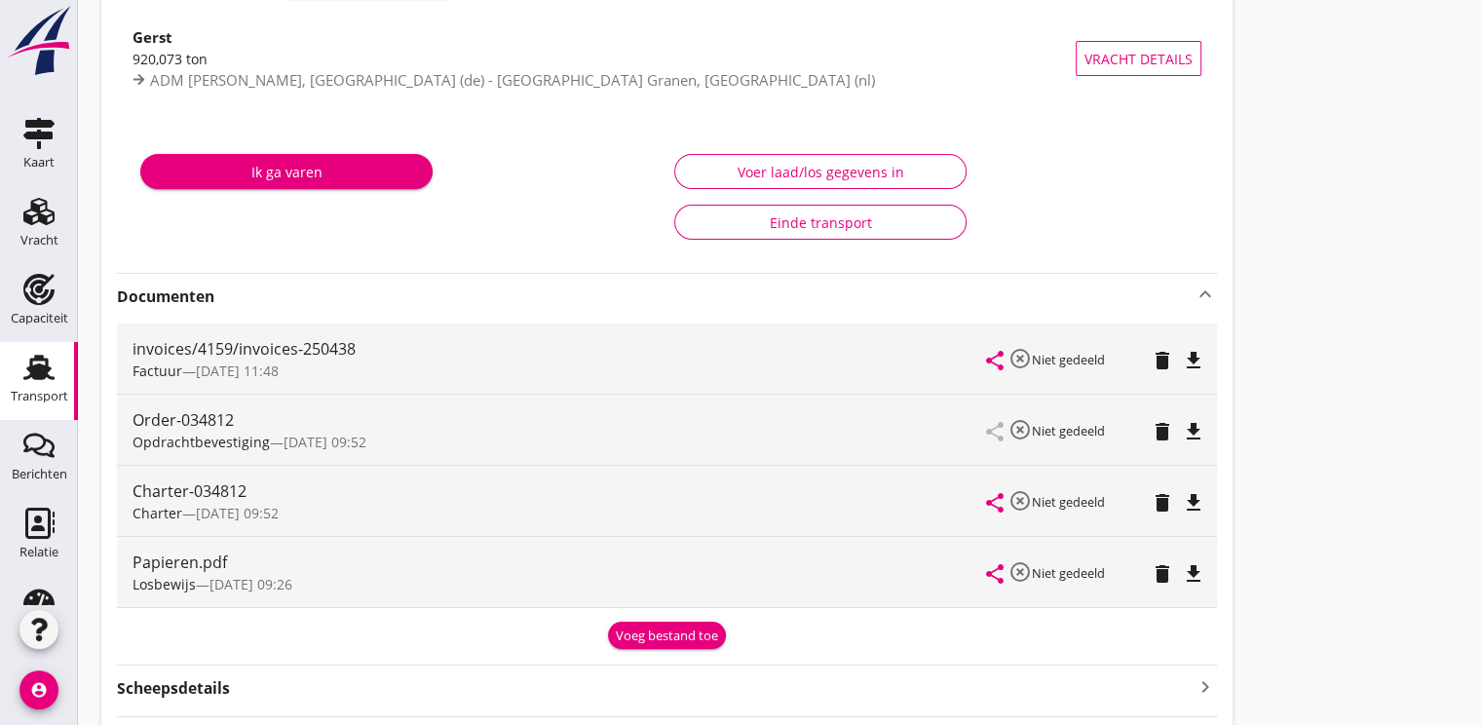
click at [160, 510] on span "Charter" at bounding box center [157, 513] width 50 height 19
click at [1197, 494] on icon "file_download" at bounding box center [1193, 502] width 23 height 23
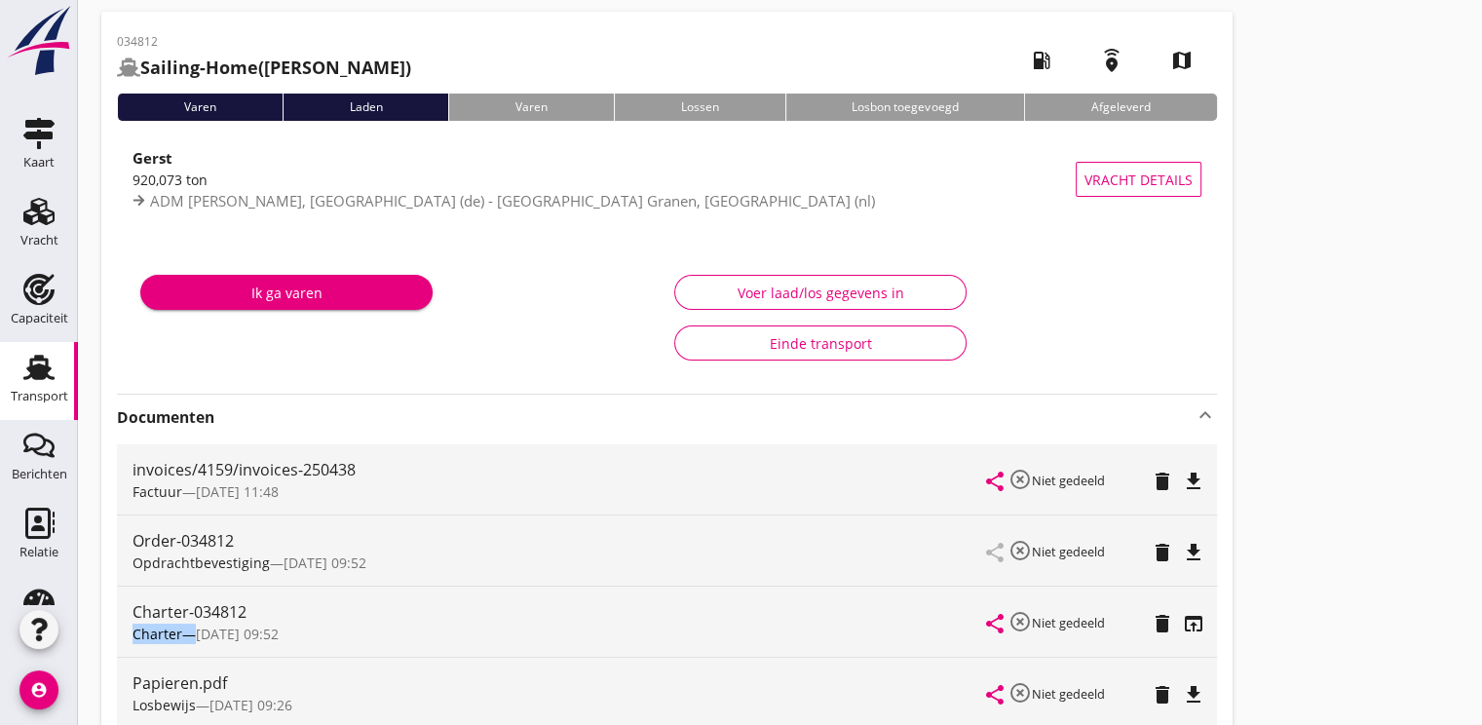
scroll to position [0, 0]
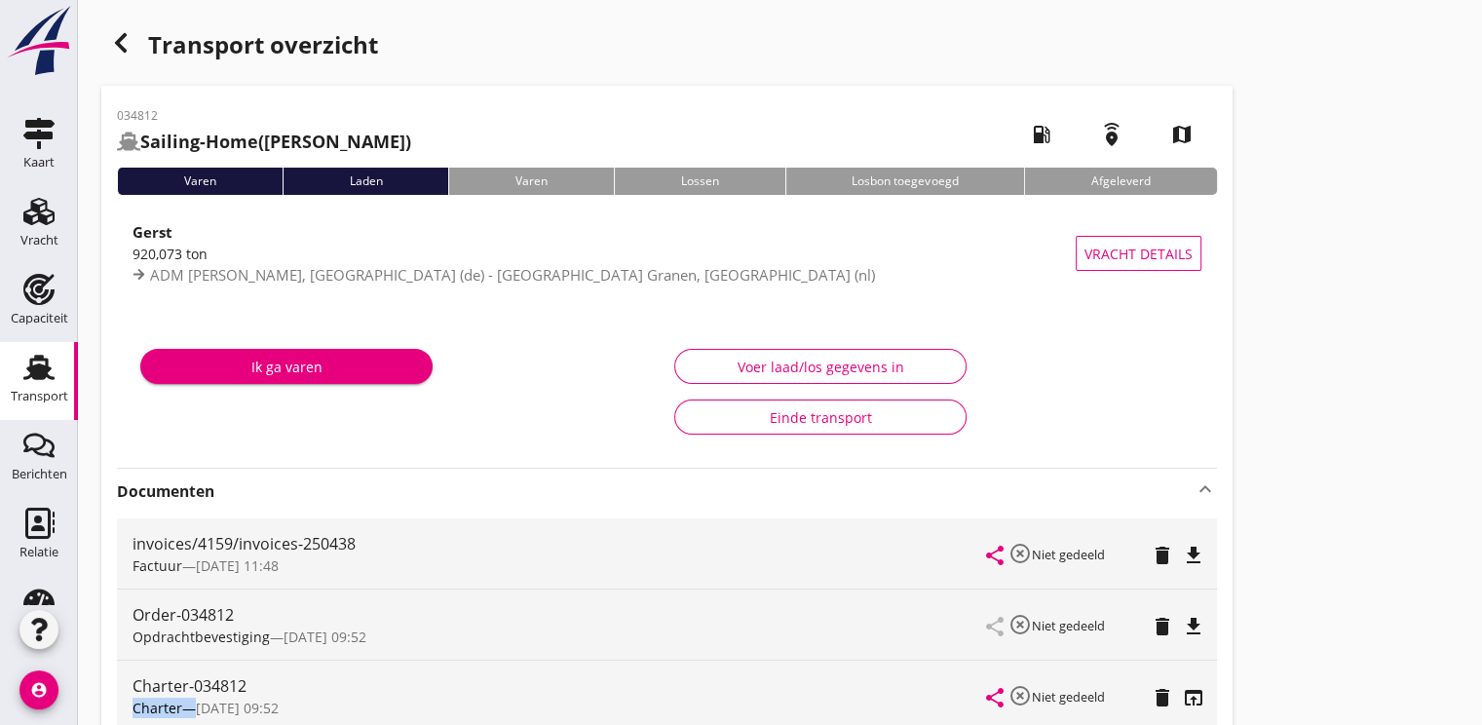
click at [117, 40] on use "button" at bounding box center [121, 42] width 12 height 19
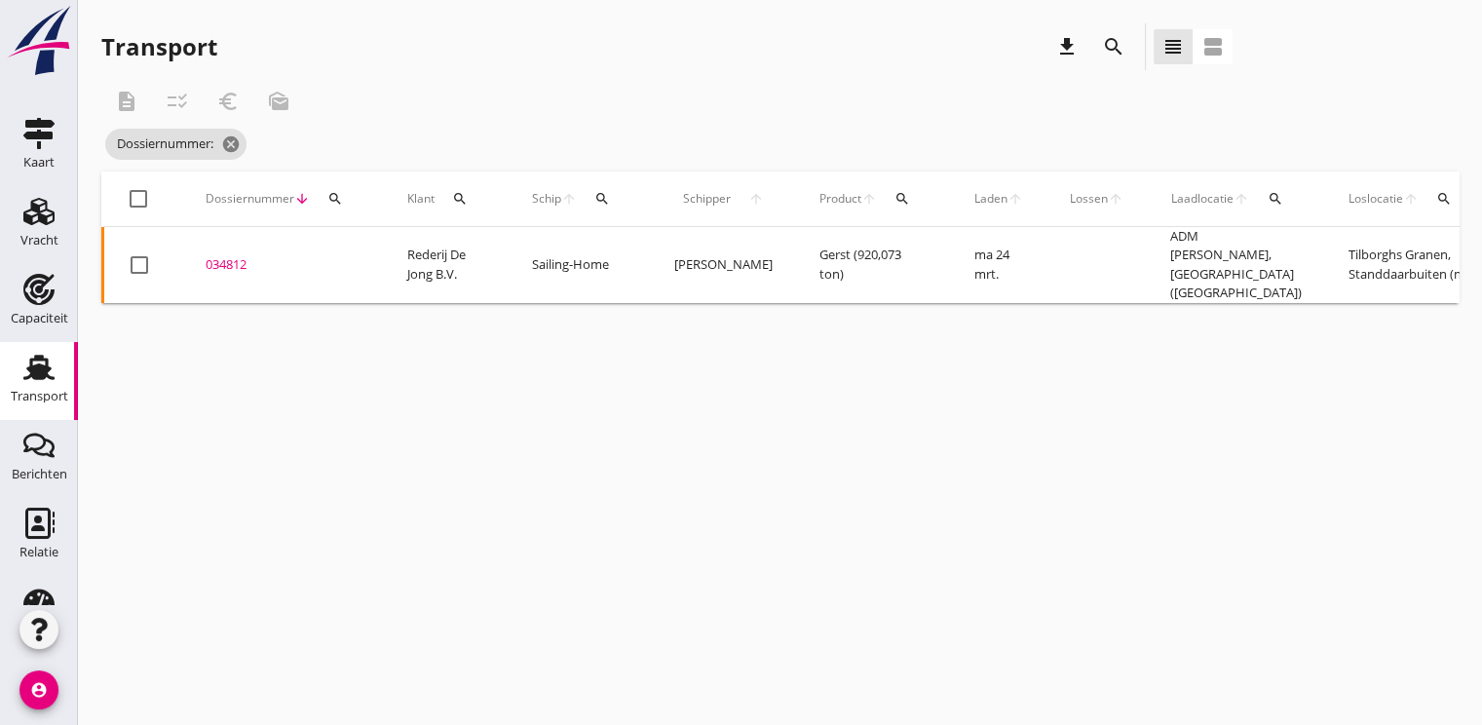
click at [338, 189] on button "search" at bounding box center [335, 198] width 35 height 35
click at [337, 257] on input "Zoeken op dossiernummer..." at bounding box center [425, 255] width 203 height 31
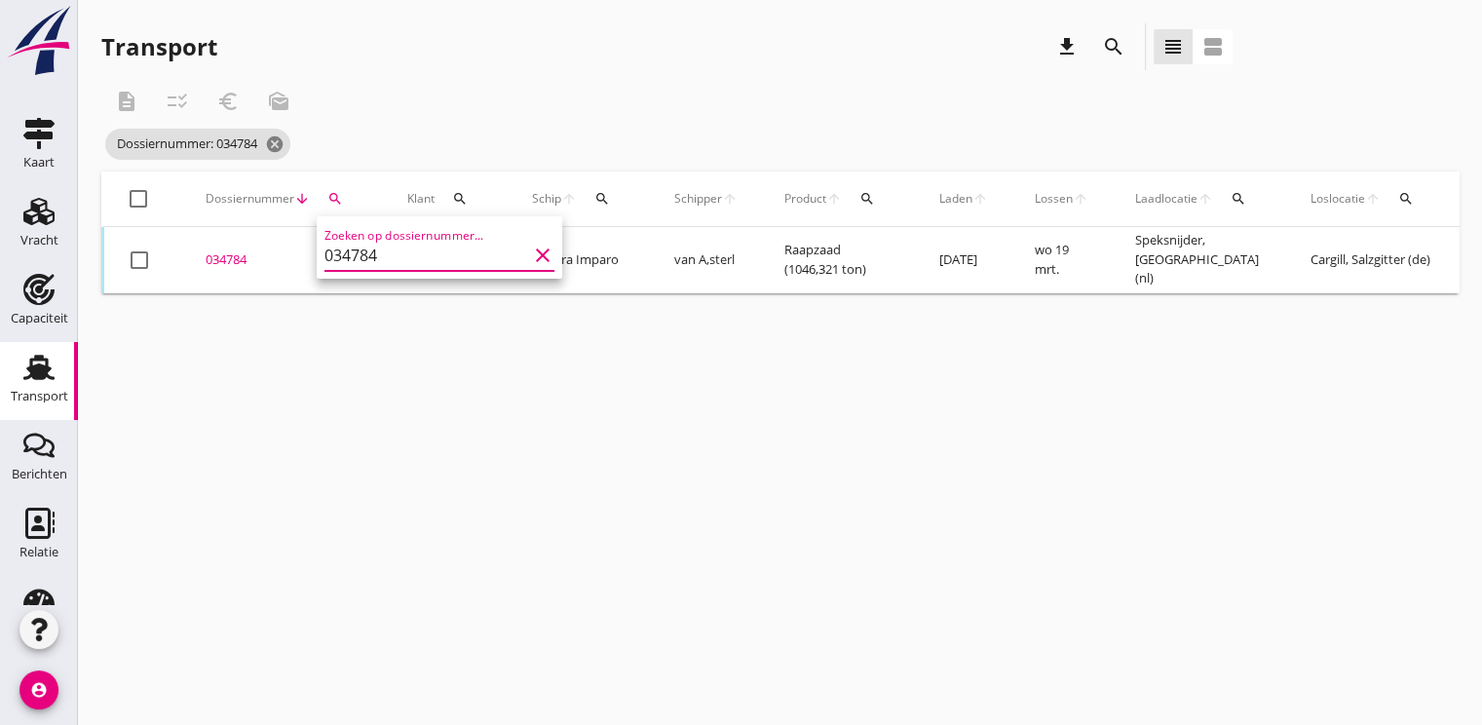
type input "034784"
click at [225, 259] on div "034784" at bounding box center [283, 259] width 155 height 19
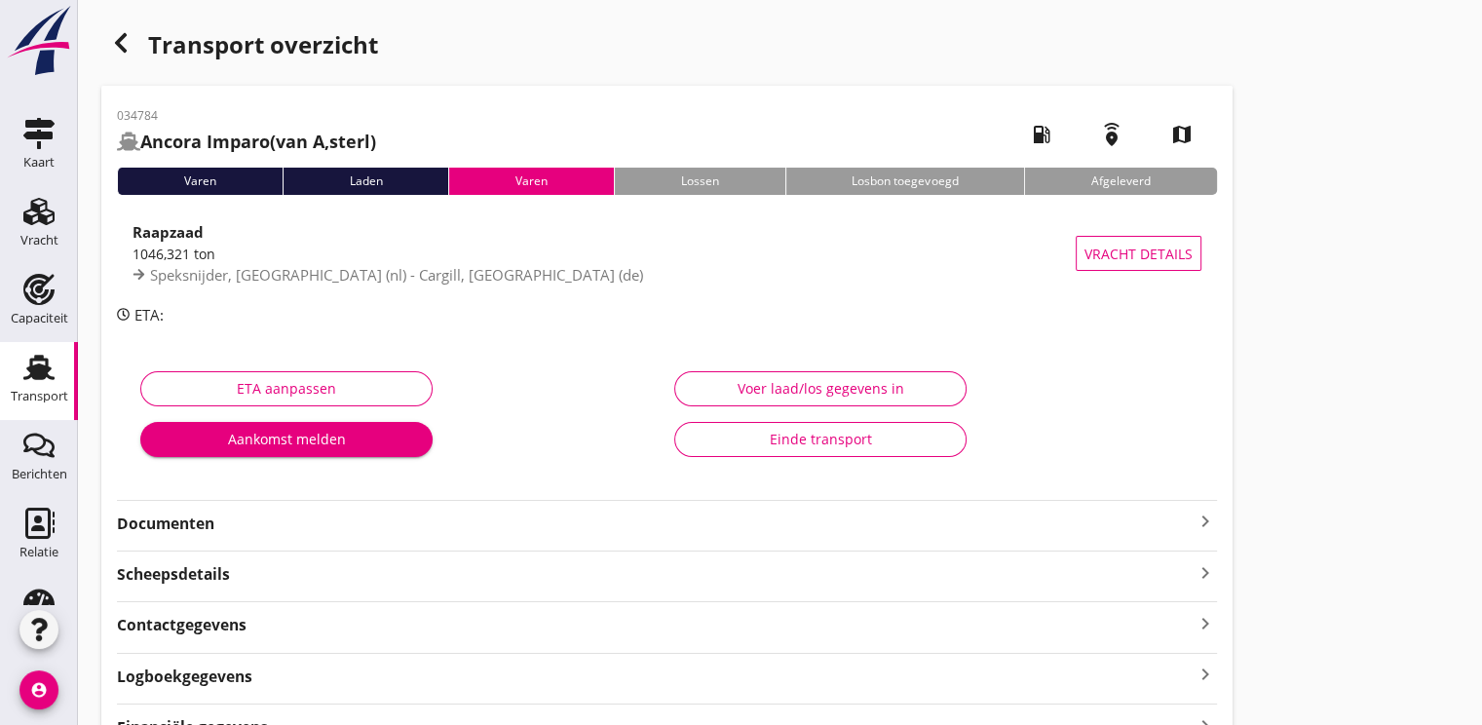
click at [171, 531] on strong "Documenten" at bounding box center [655, 523] width 1076 height 22
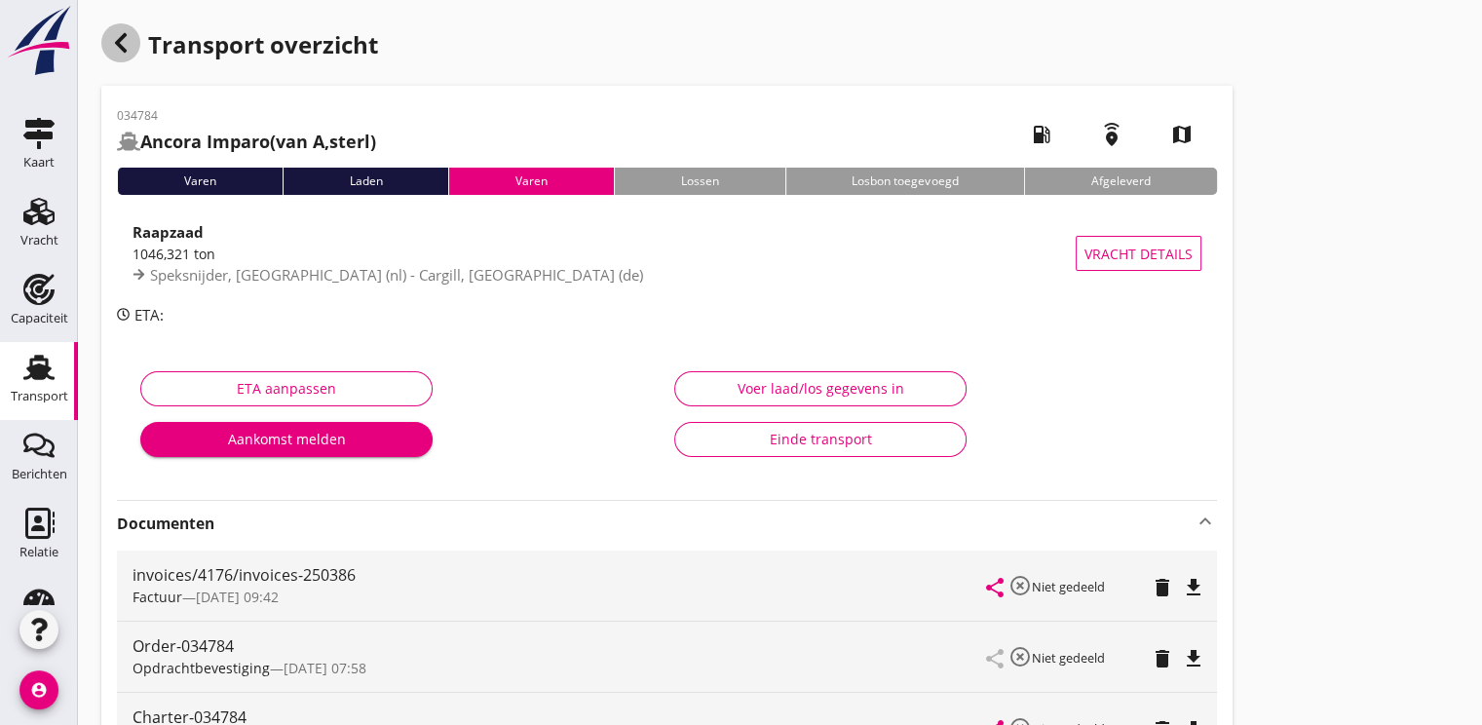
click at [127, 39] on icon "button" at bounding box center [120, 42] width 23 height 23
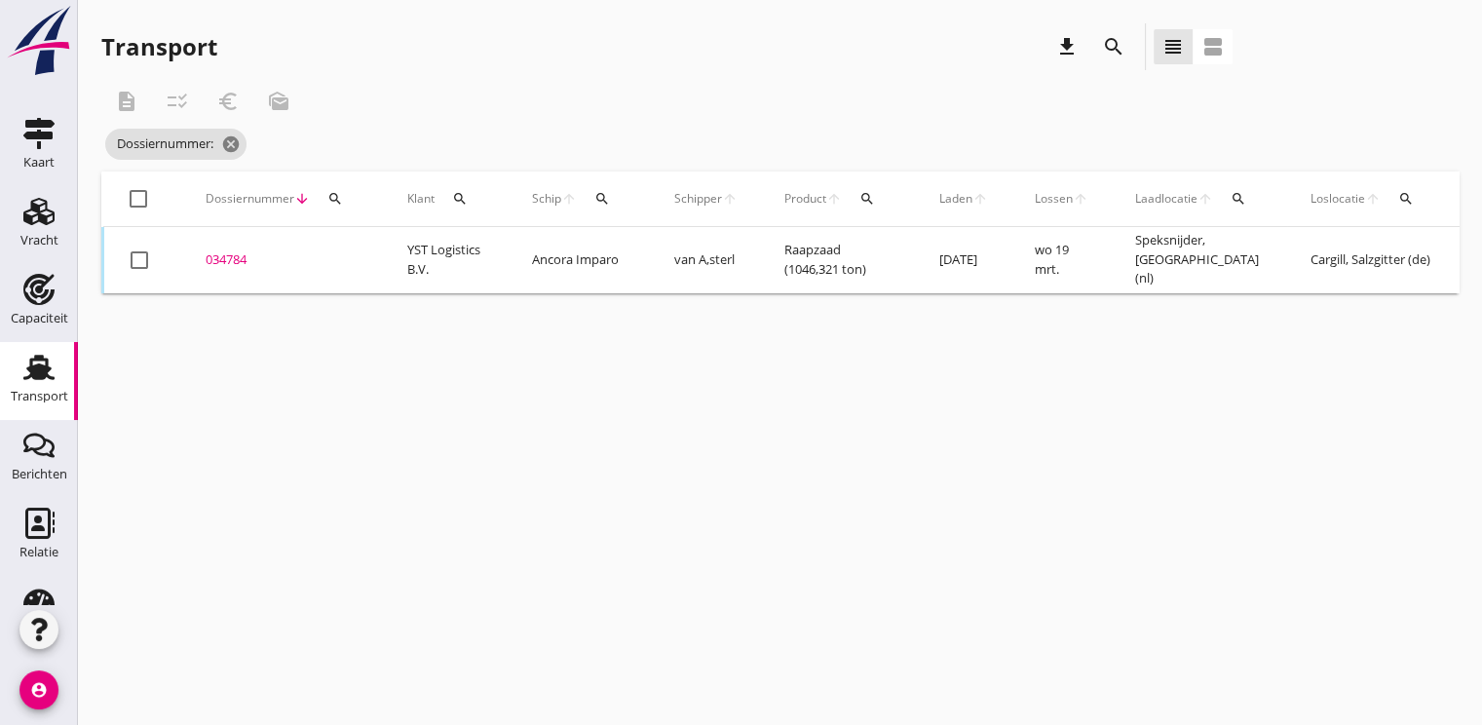
click at [338, 199] on icon "search" at bounding box center [335, 199] width 16 height 16
click at [341, 249] on input "Zoeken op dossiernummer..." at bounding box center [425, 255] width 203 height 31
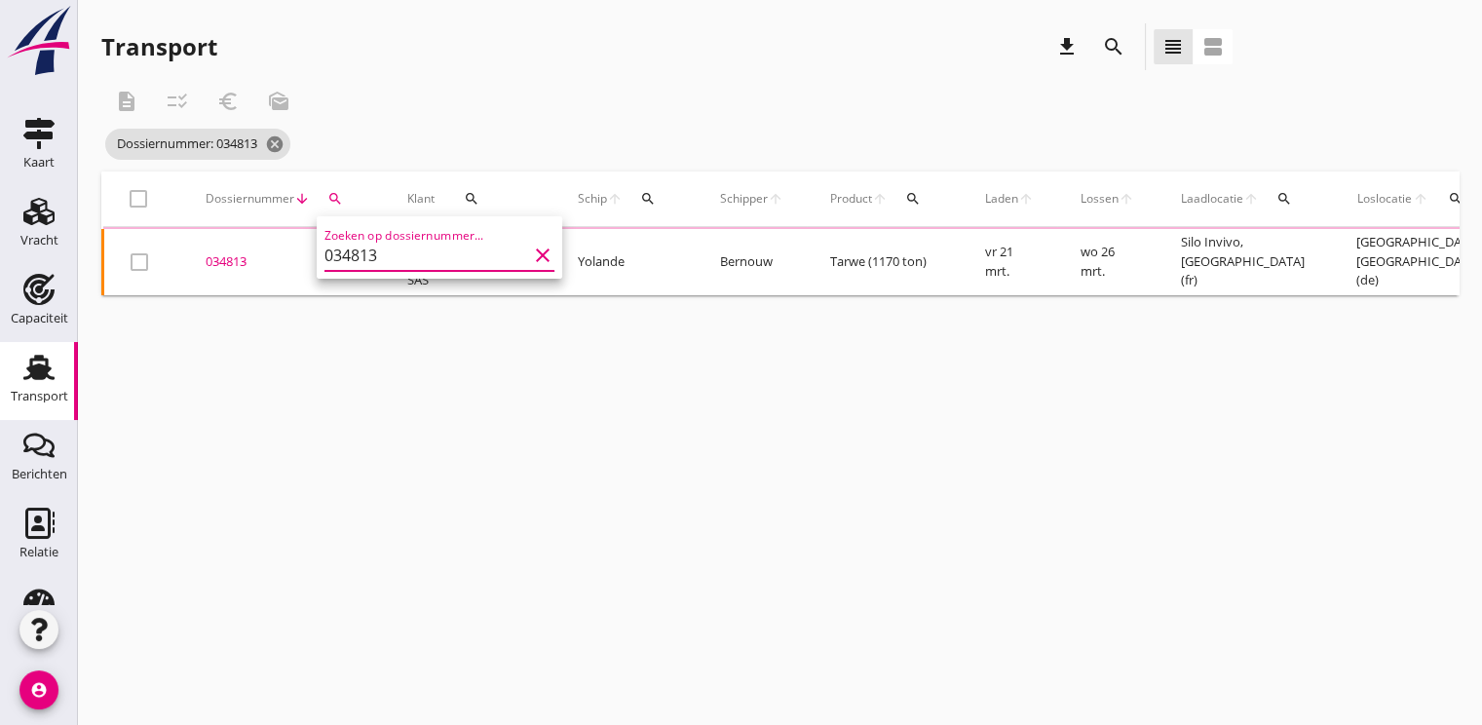
type input "034813"
click at [226, 248] on td "034813 upload_file Drop hier uw bestand om het aan het dossier toe te voegen" at bounding box center [283, 260] width 202 height 66
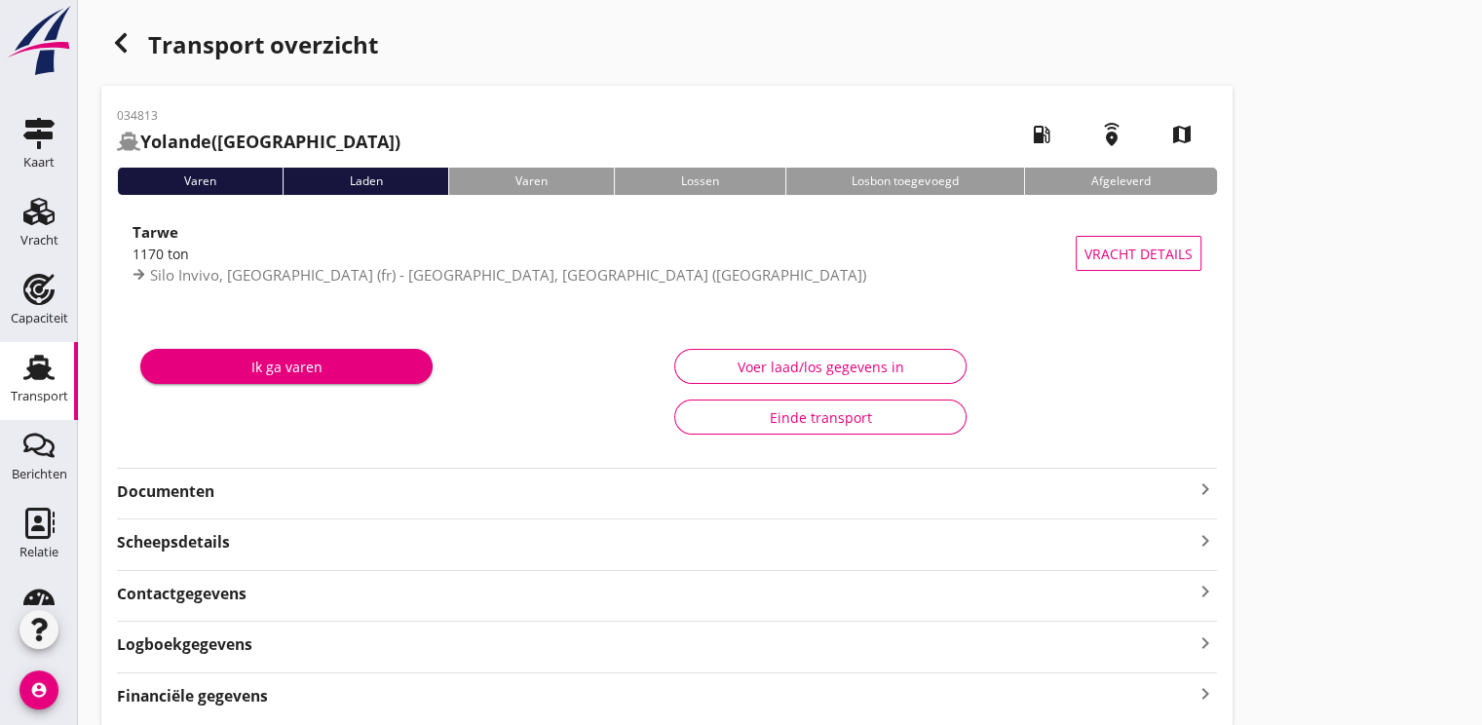
click at [170, 483] on strong "Documenten" at bounding box center [655, 491] width 1076 height 22
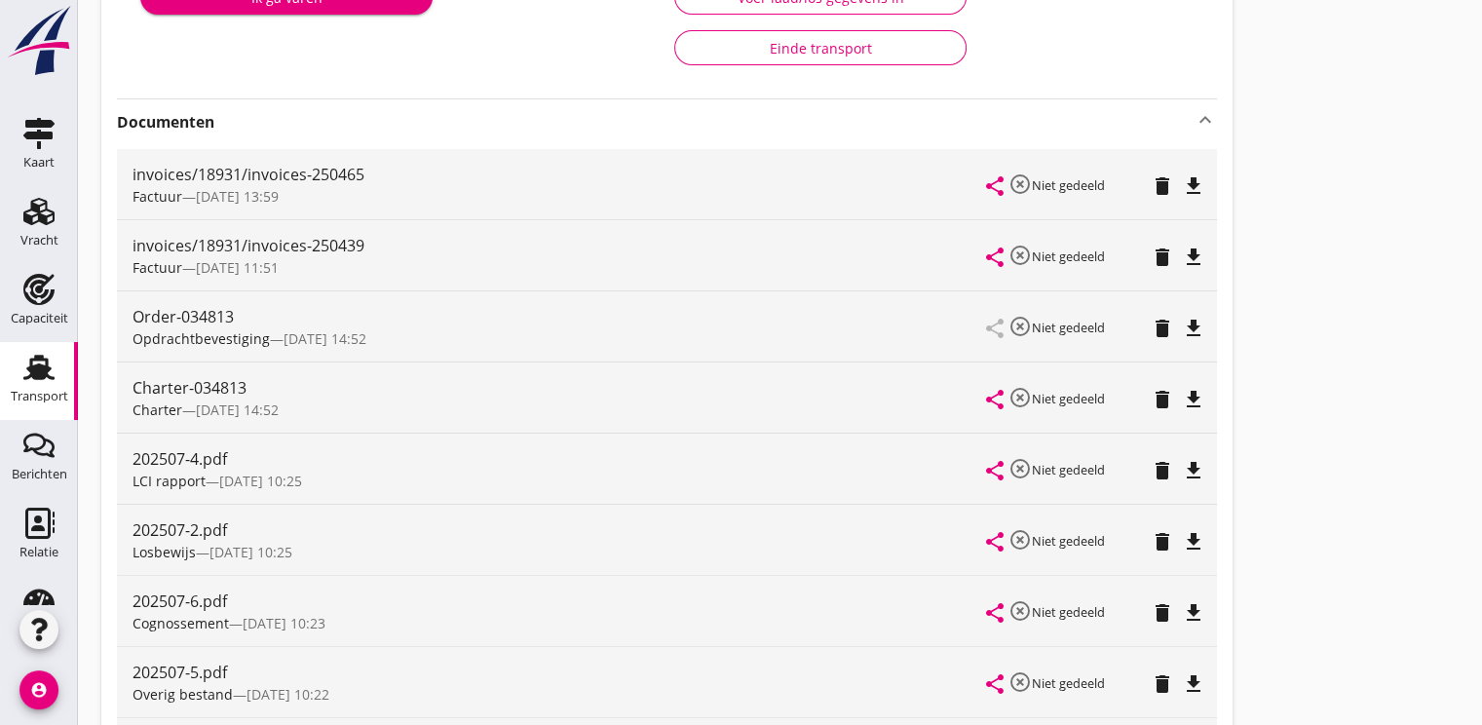
scroll to position [487, 0]
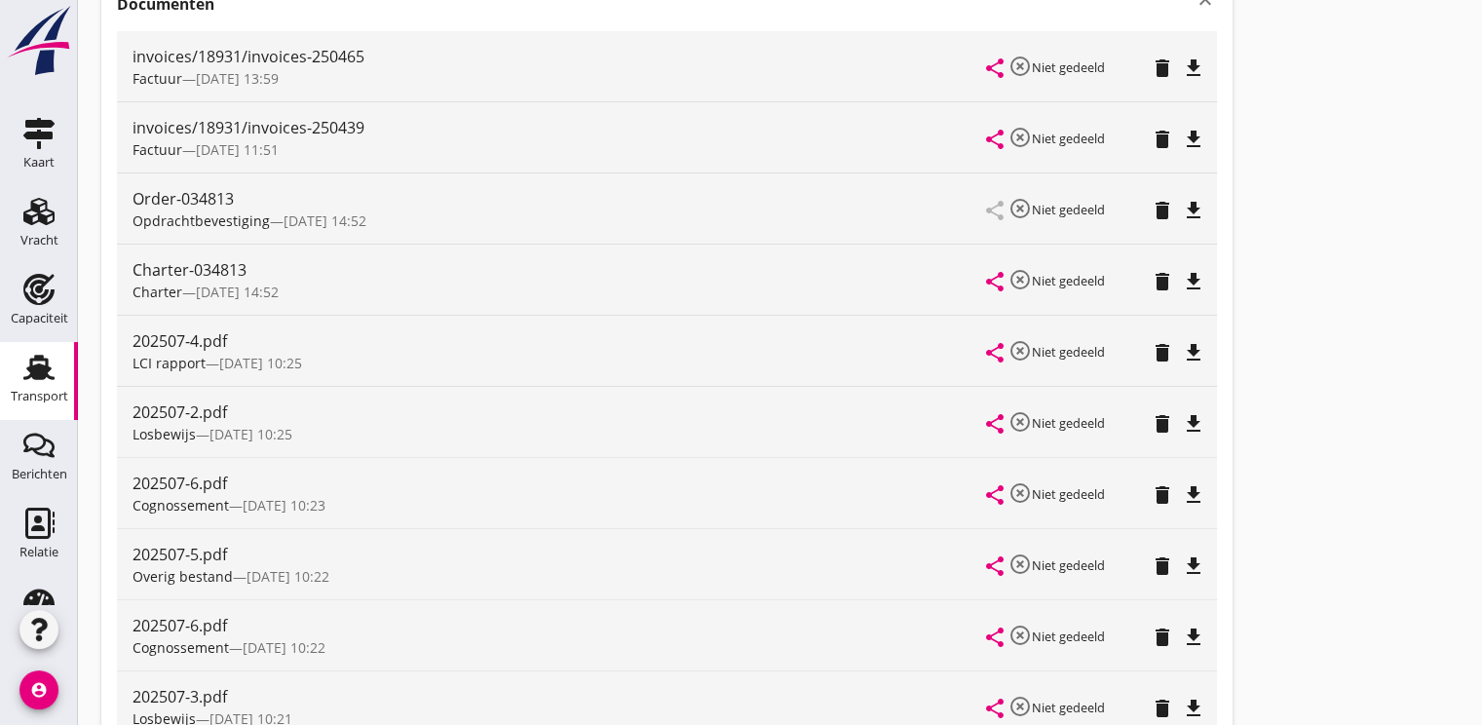
click at [1199, 355] on icon "file_download" at bounding box center [1193, 352] width 23 height 23
click at [1188, 270] on icon "file_download" at bounding box center [1193, 281] width 23 height 23
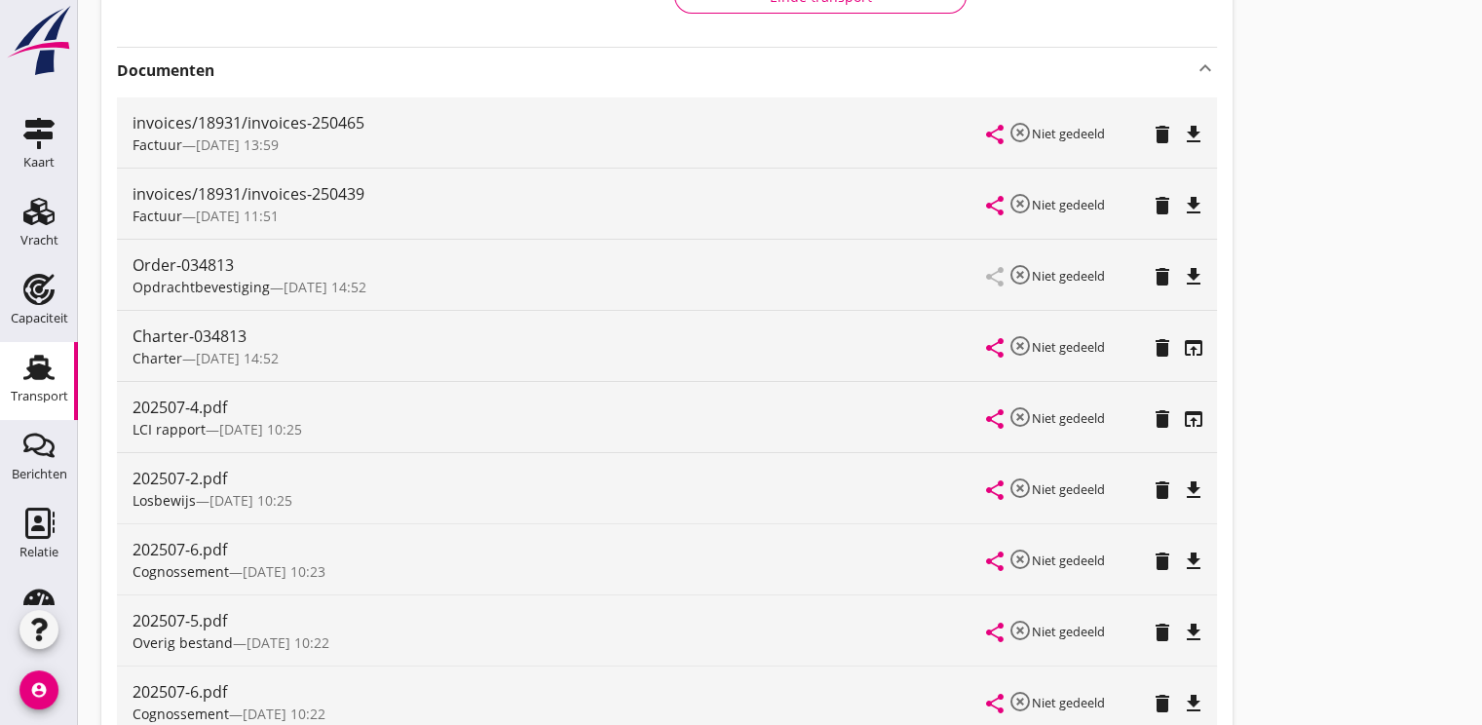
scroll to position [0, 0]
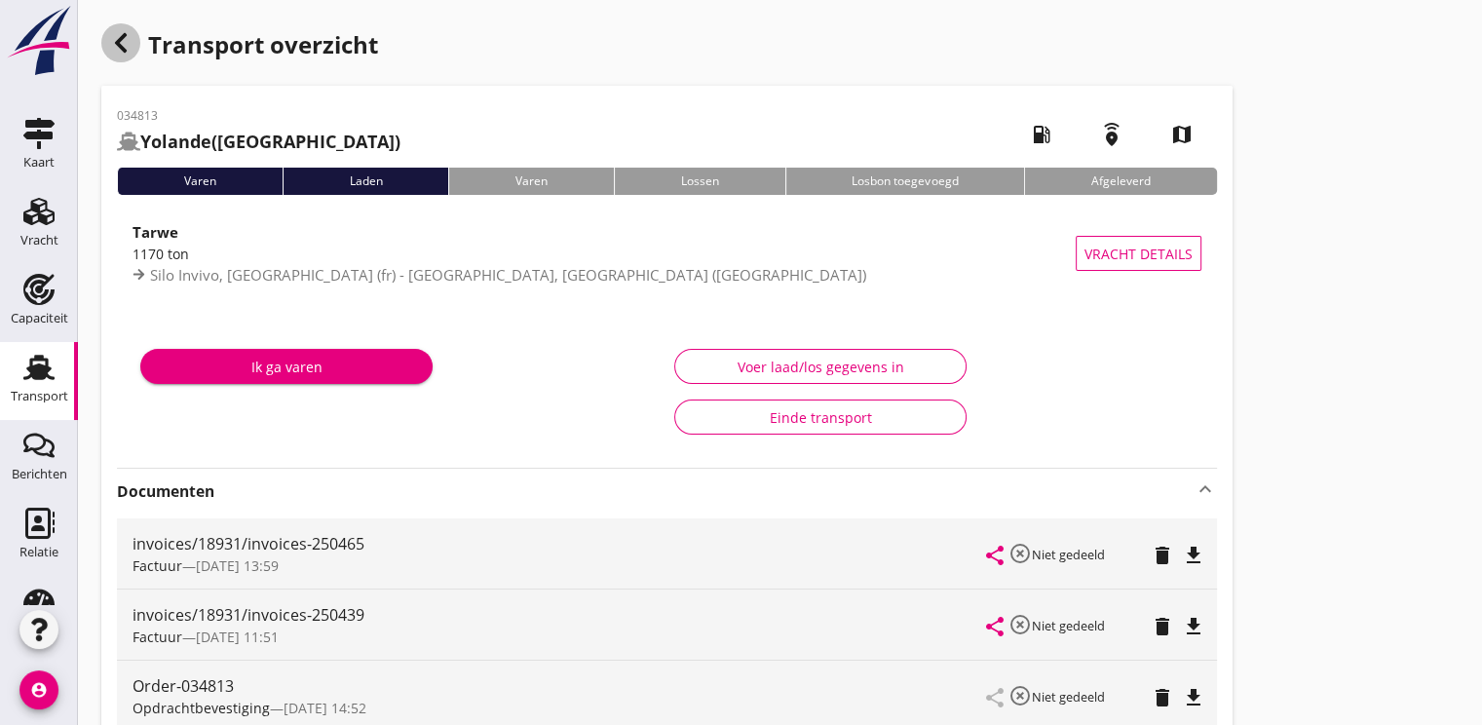
click at [120, 35] on icon "button" at bounding box center [120, 42] width 23 height 23
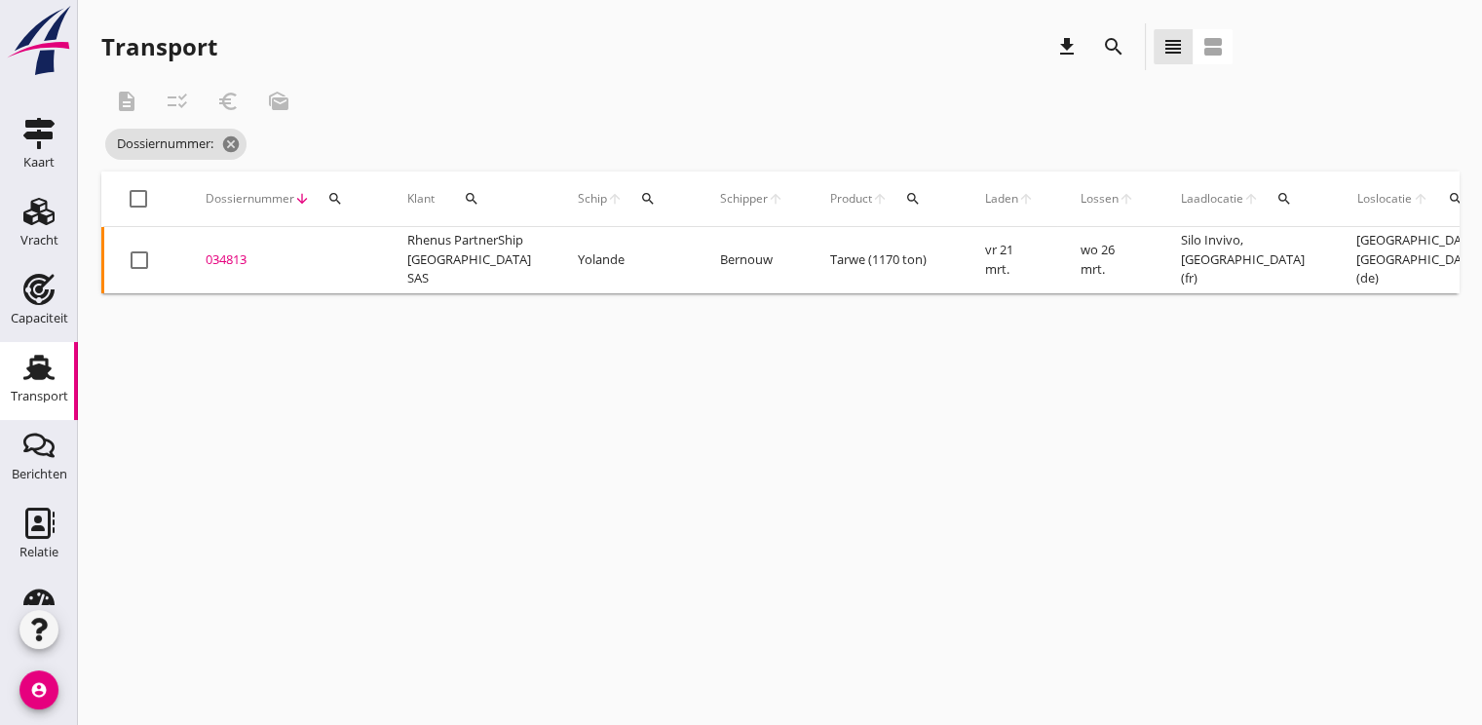
click at [331, 205] on icon "search" at bounding box center [335, 199] width 16 height 16
click at [352, 261] on input "Zoeken op dossiernummer..." at bounding box center [425, 255] width 203 height 31
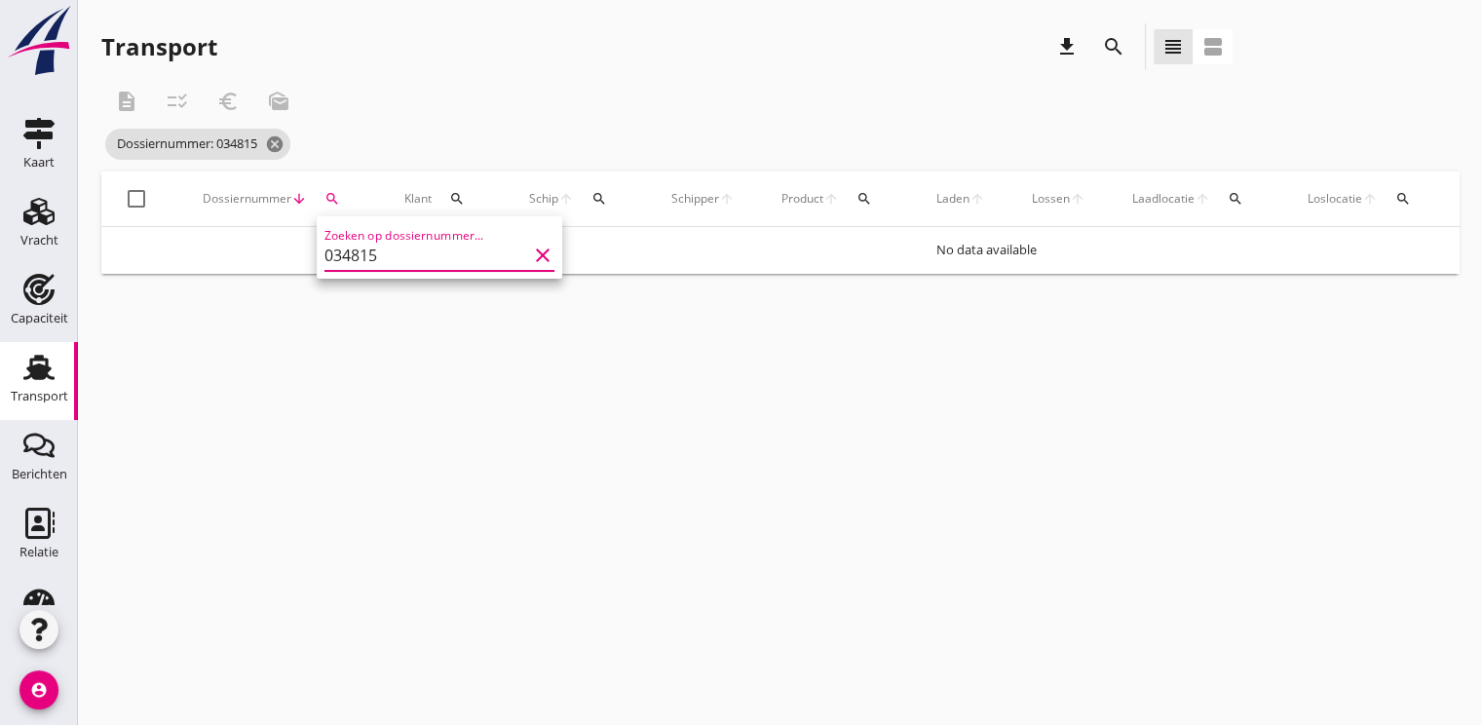
type input "034815"
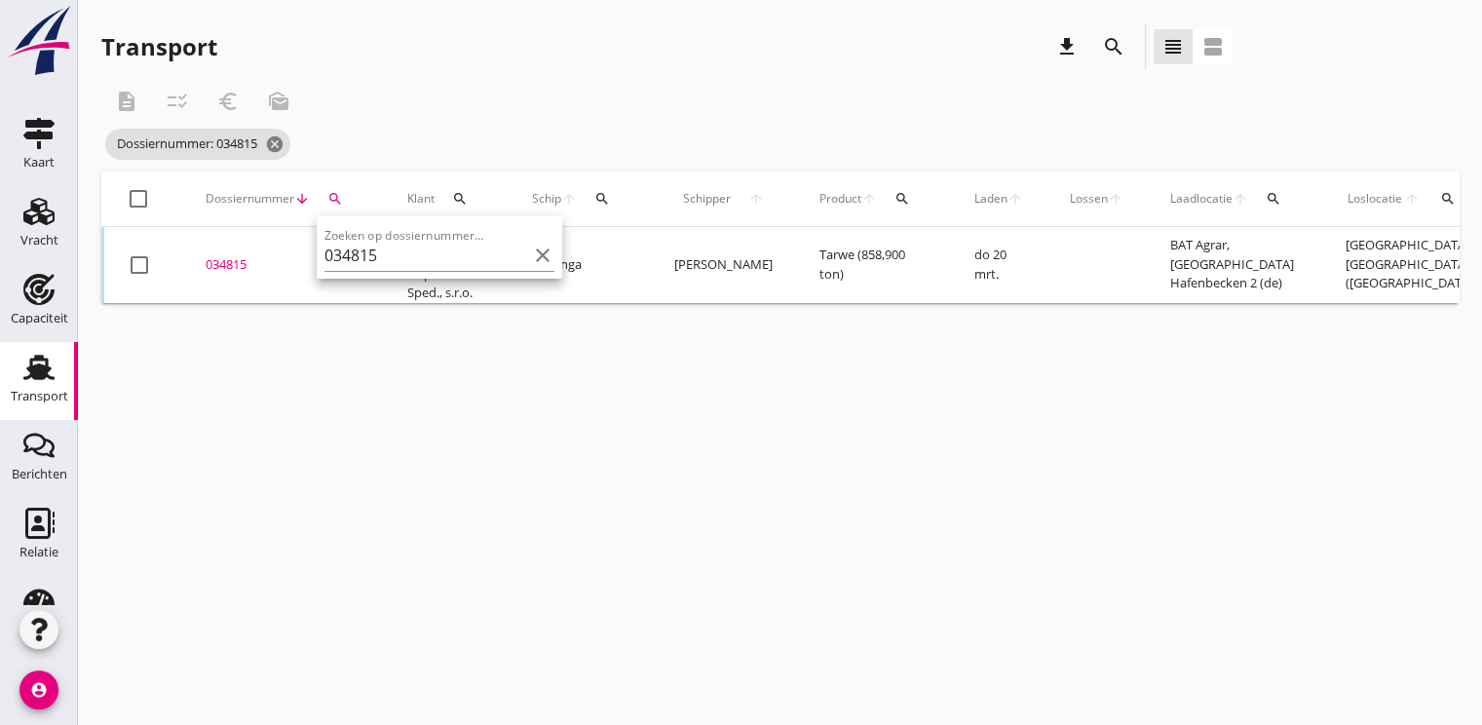
click at [219, 261] on div "034815" at bounding box center [283, 264] width 155 height 19
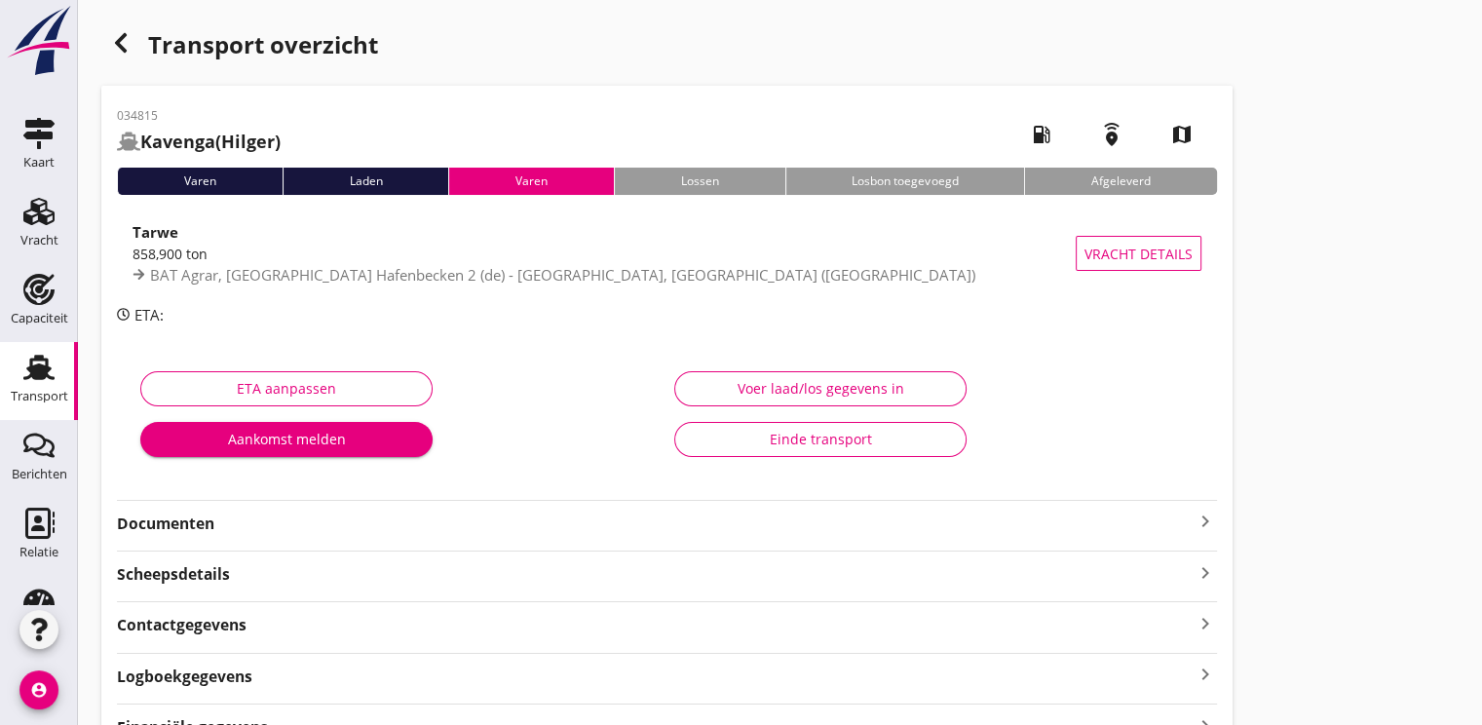
click at [173, 529] on strong "Documenten" at bounding box center [655, 523] width 1076 height 22
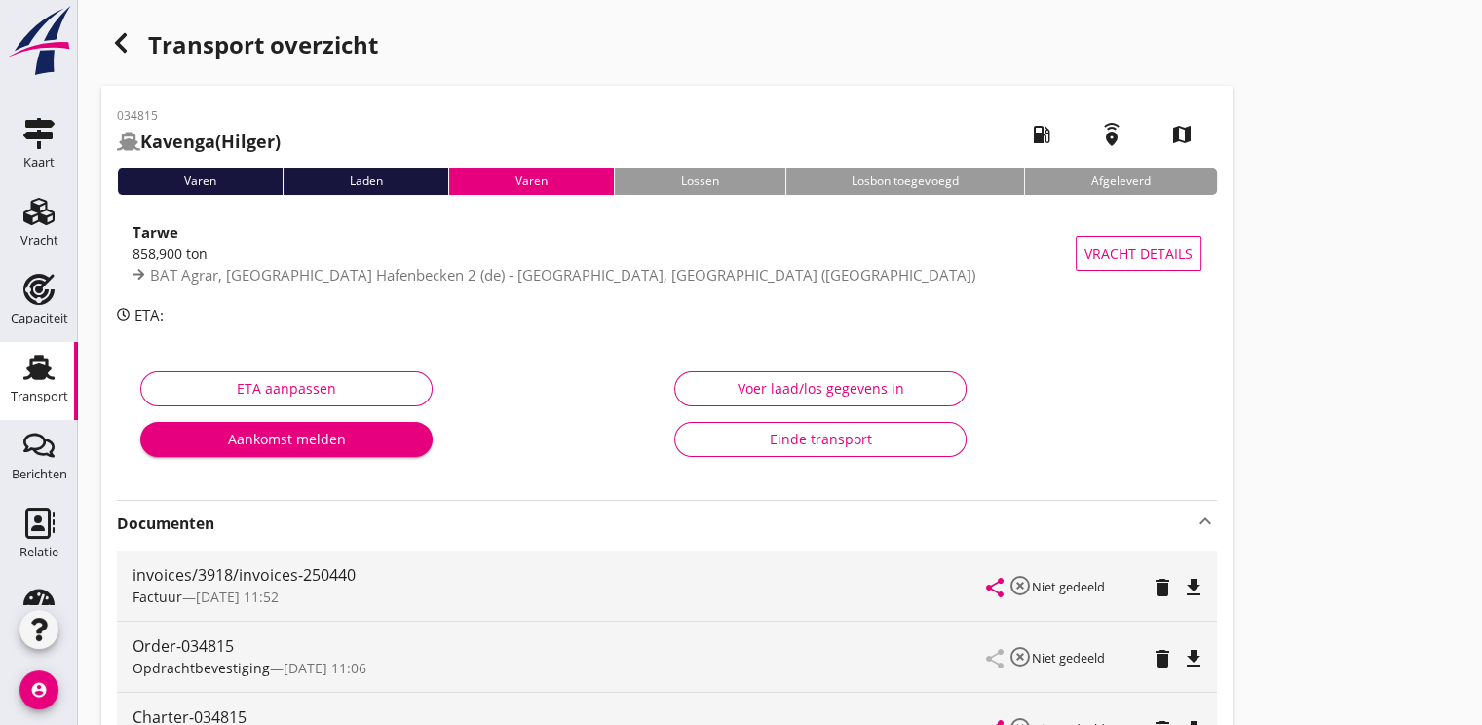
click at [127, 41] on icon "button" at bounding box center [120, 42] width 23 height 23
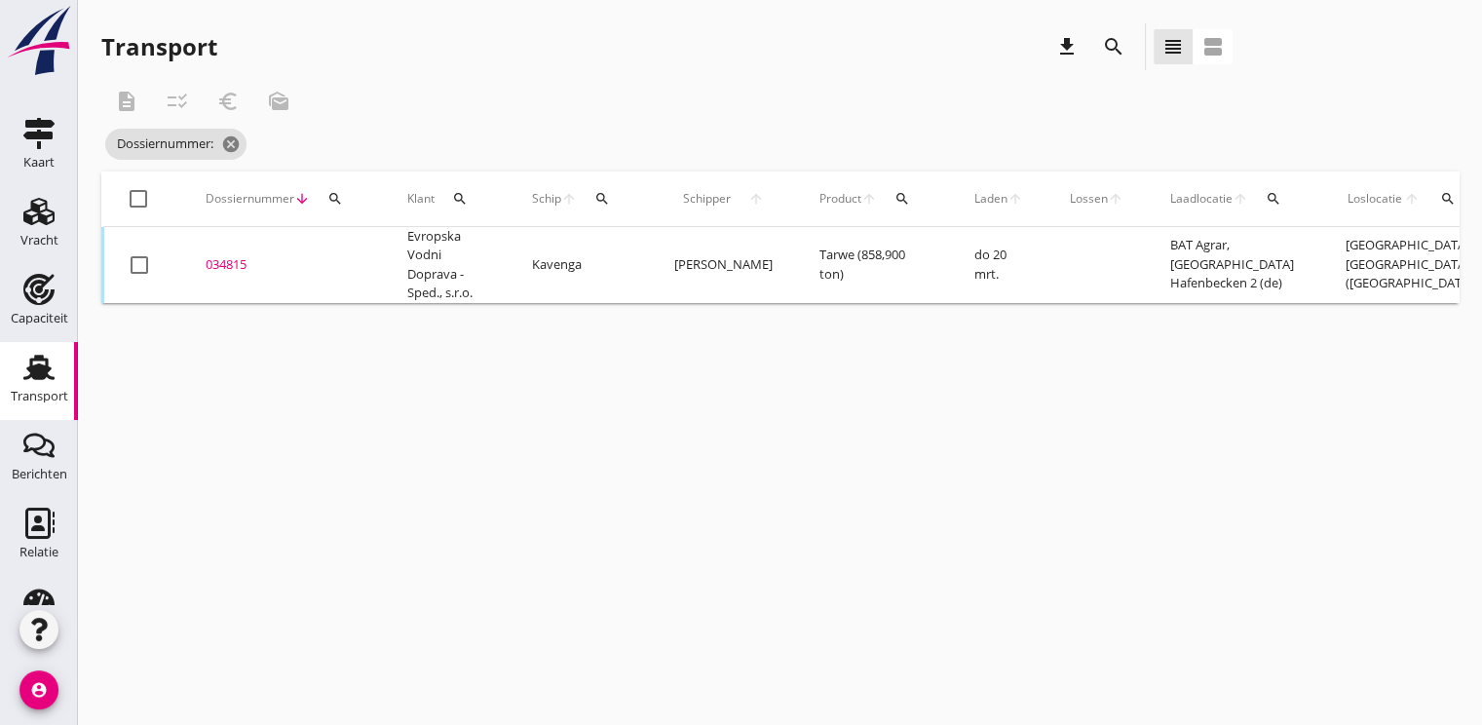
click at [340, 188] on button "search" at bounding box center [335, 198] width 35 height 35
click at [345, 260] on input "Zoeken op dossiernummer..." at bounding box center [425, 255] width 203 height 31
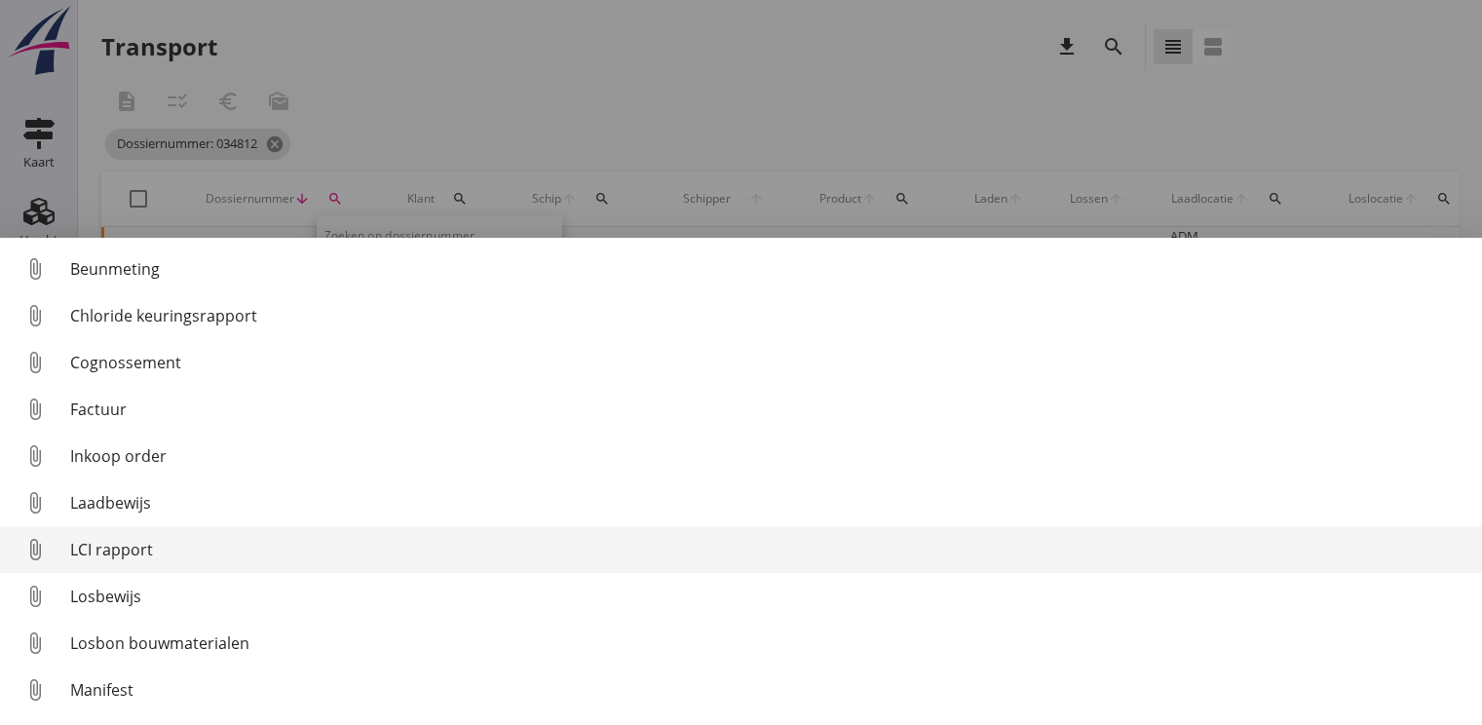
click at [118, 542] on div "LCI rapport" at bounding box center [768, 549] width 1396 height 23
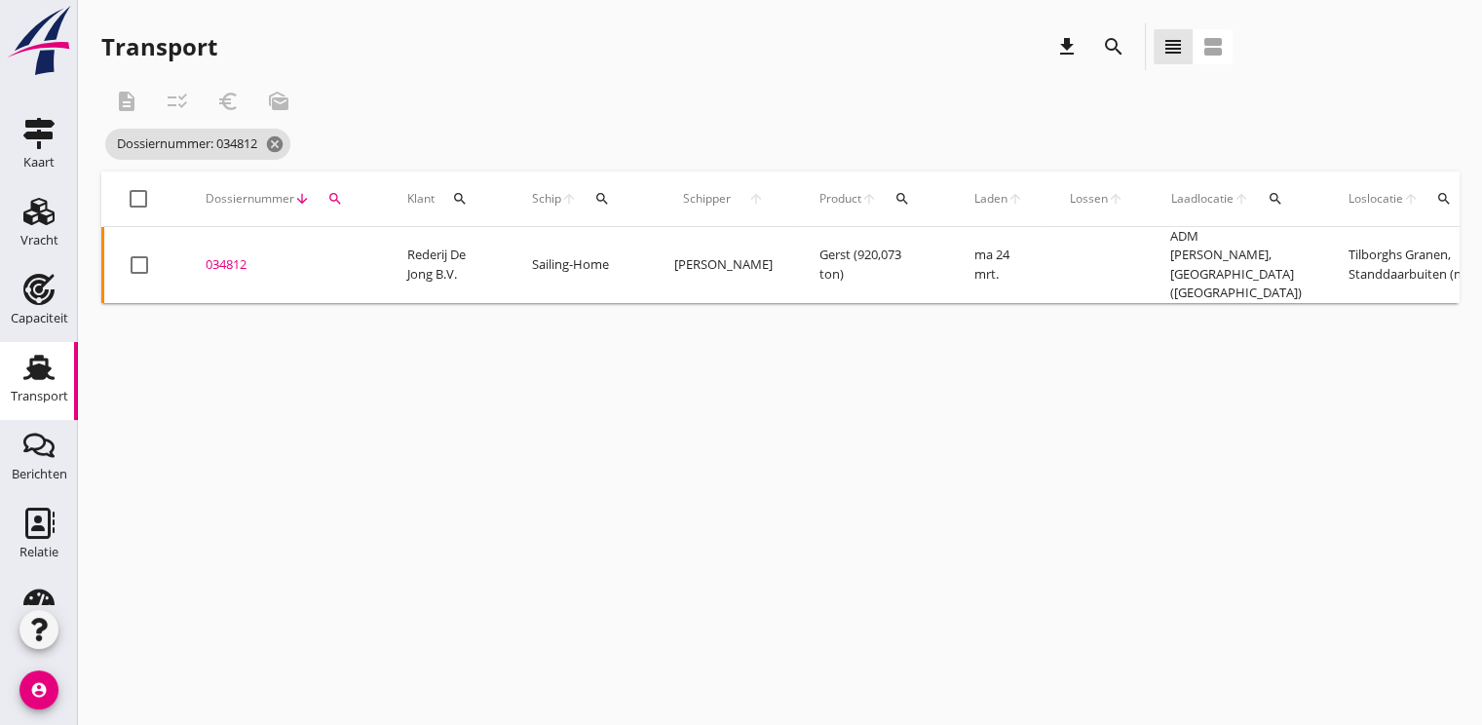
click at [342, 200] on div "search" at bounding box center [335, 199] width 35 height 16
click at [351, 245] on input "034812" at bounding box center [425, 255] width 203 height 31
click at [404, 253] on input "034812" at bounding box center [425, 255] width 203 height 31
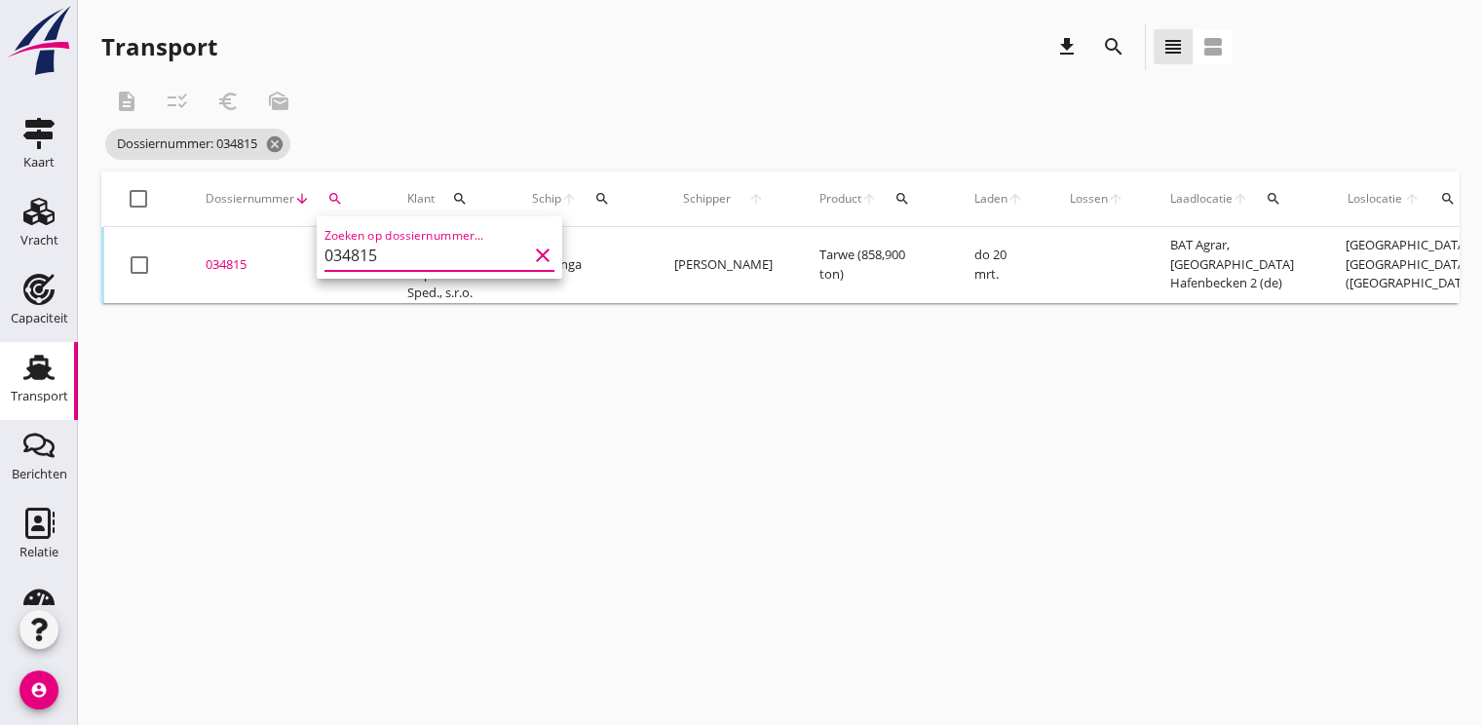
type input "034815"
click at [248, 262] on div "034815" at bounding box center [283, 264] width 155 height 19
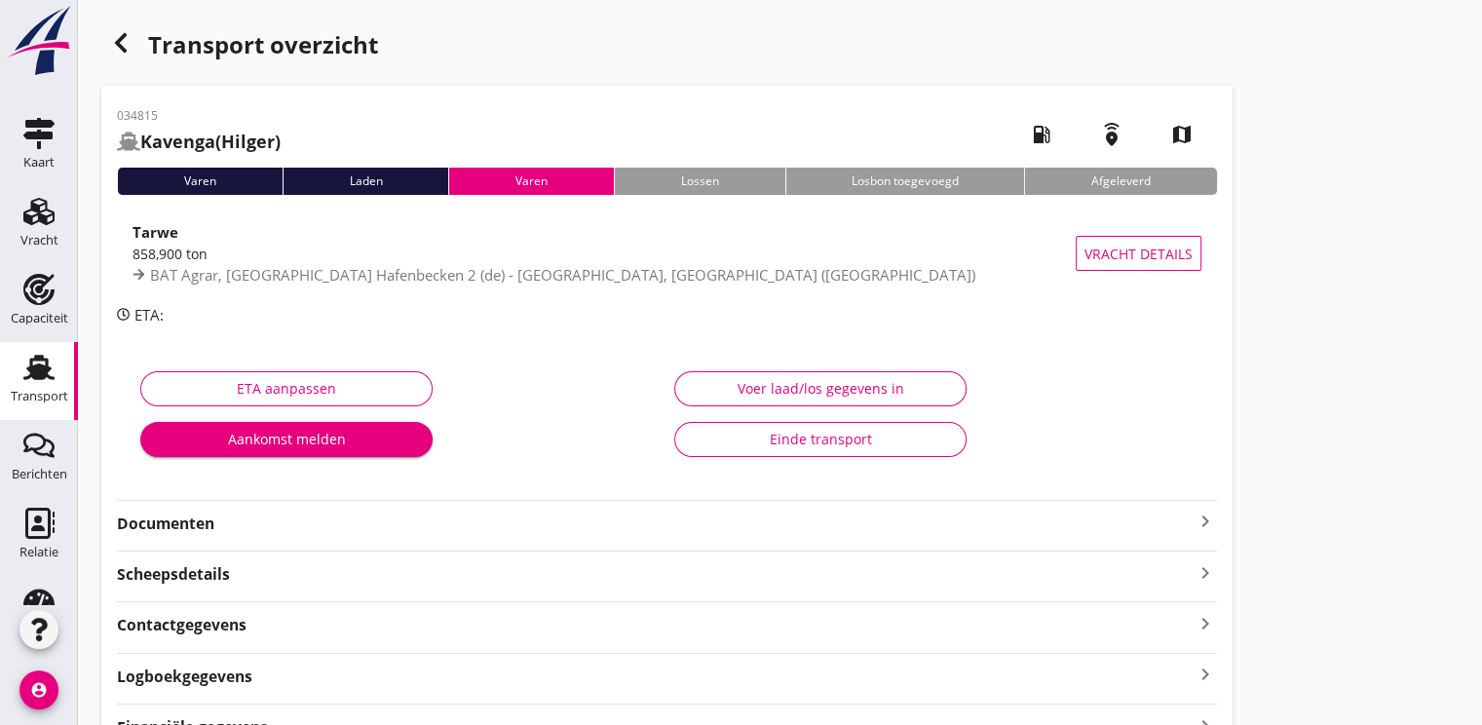
click at [165, 517] on strong "Documenten" at bounding box center [655, 523] width 1076 height 22
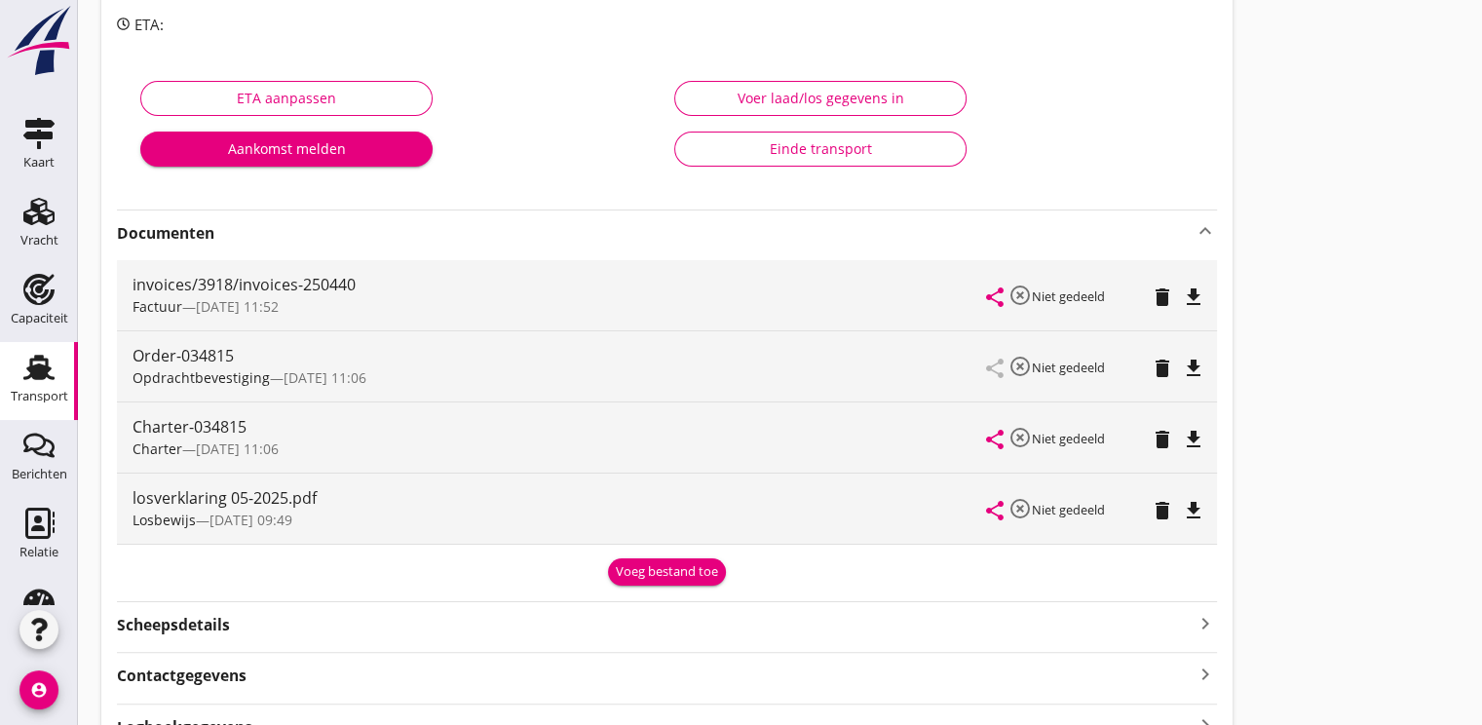
scroll to position [292, 0]
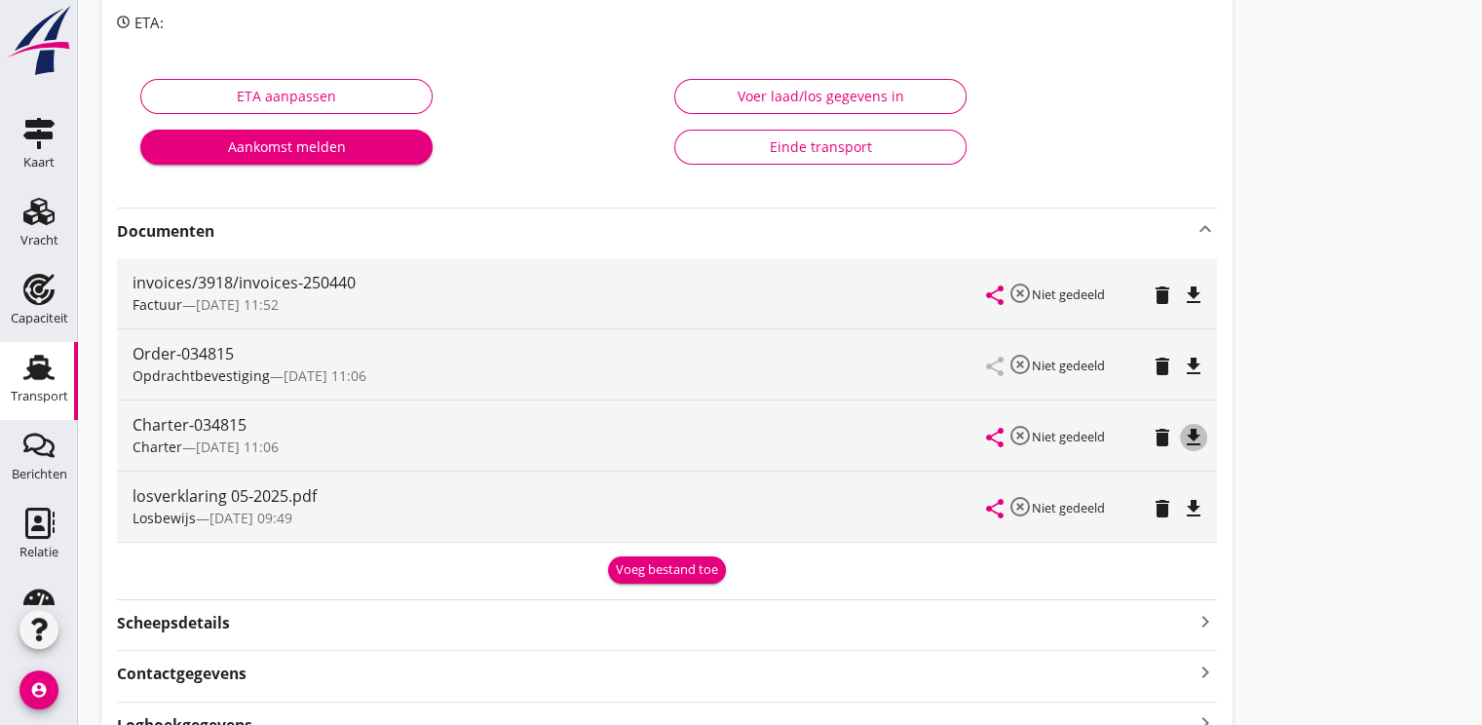
click at [1194, 429] on icon "file_download" at bounding box center [1193, 437] width 23 height 23
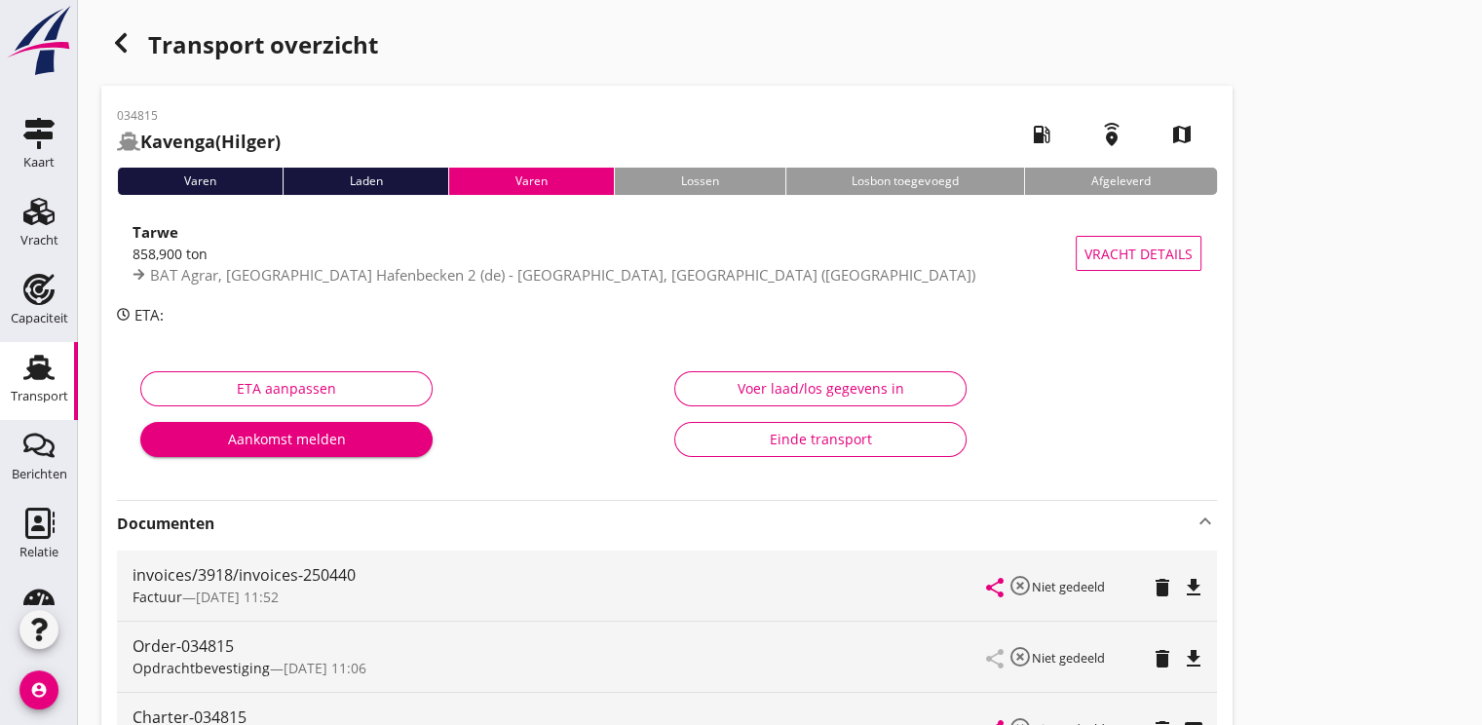
click at [110, 39] on icon "button" at bounding box center [120, 42] width 23 height 23
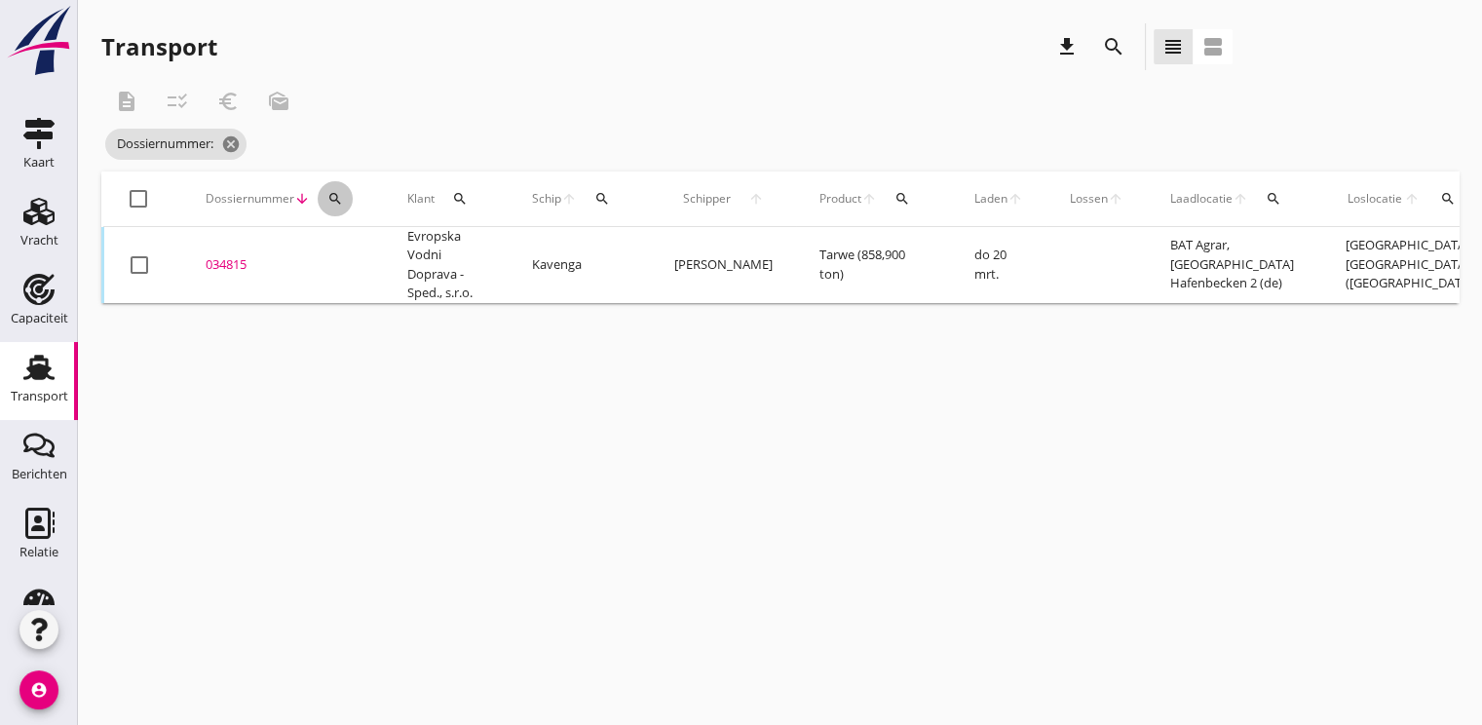
click at [350, 196] on div "search" at bounding box center [335, 199] width 35 height 16
click at [390, 246] on input "Zoeken op dossiernummer..." at bounding box center [425, 255] width 203 height 31
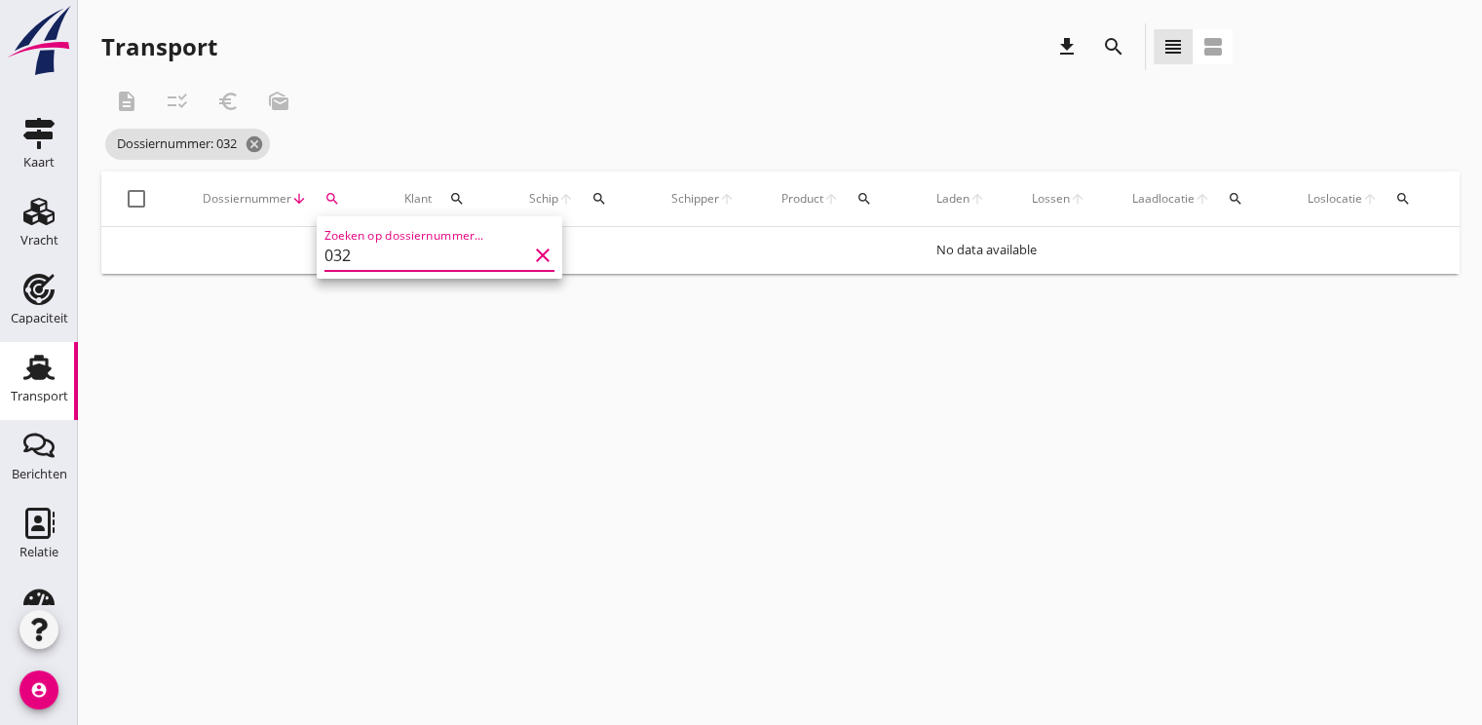
type input "03"
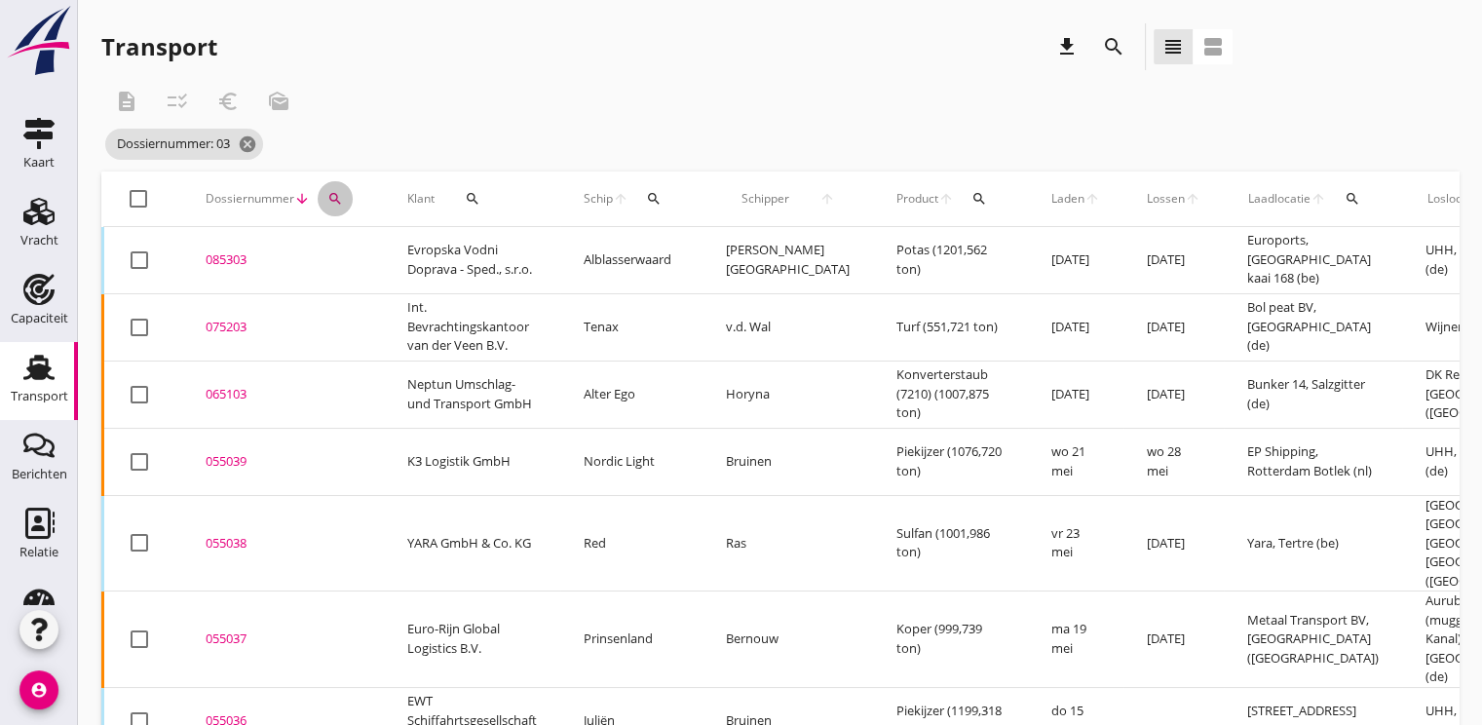
click at [327, 199] on icon "search" at bounding box center [335, 199] width 16 height 16
click at [354, 254] on input "03" at bounding box center [425, 255] width 203 height 31
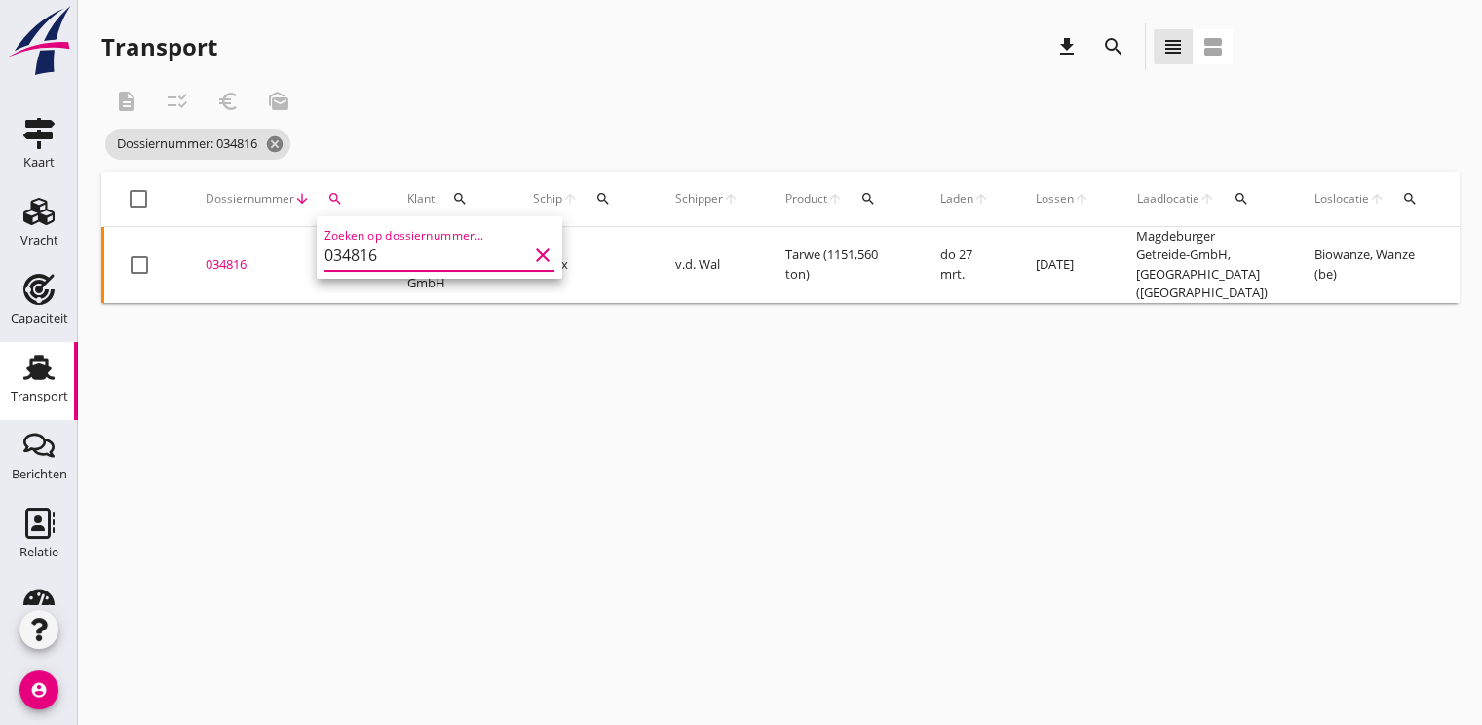
type input "034816"
click at [223, 256] on div "034816" at bounding box center [283, 264] width 155 height 19
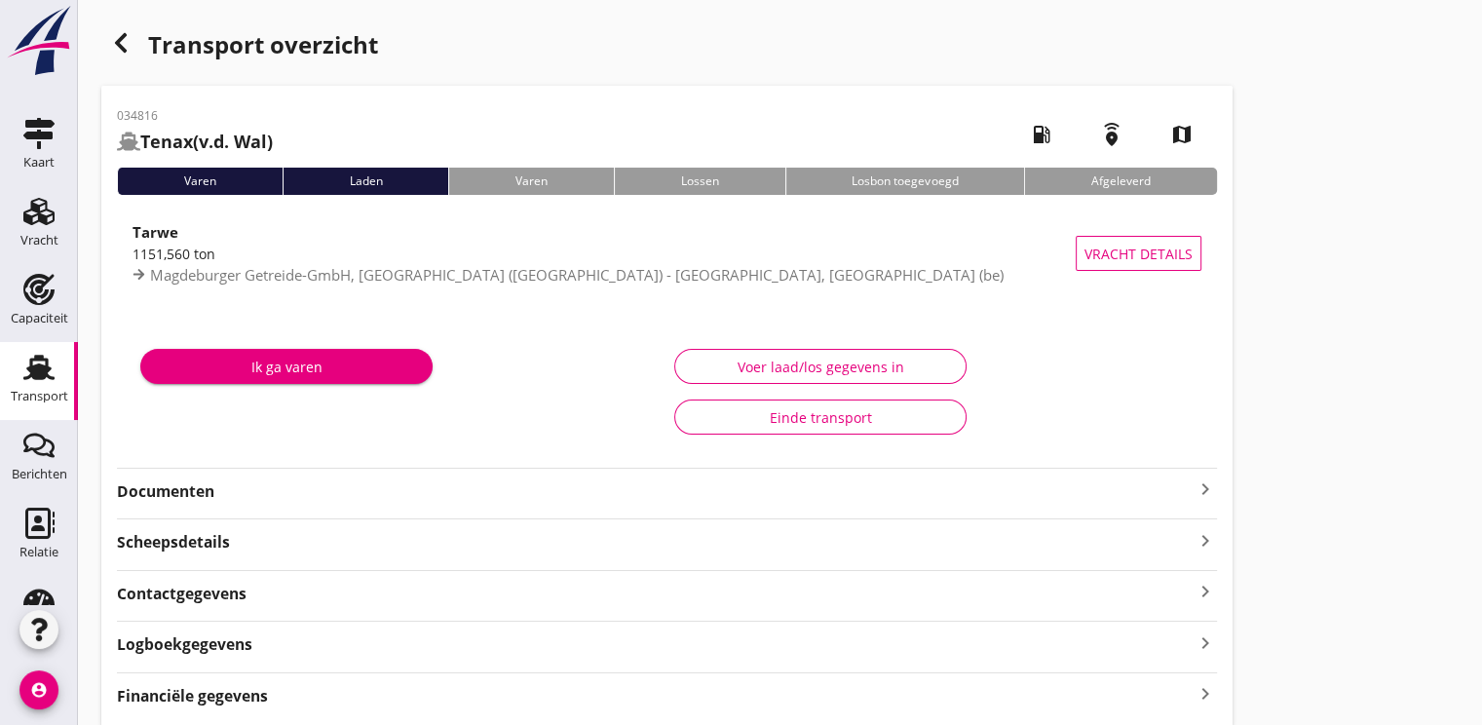
click at [158, 490] on strong "Documenten" at bounding box center [655, 491] width 1076 height 22
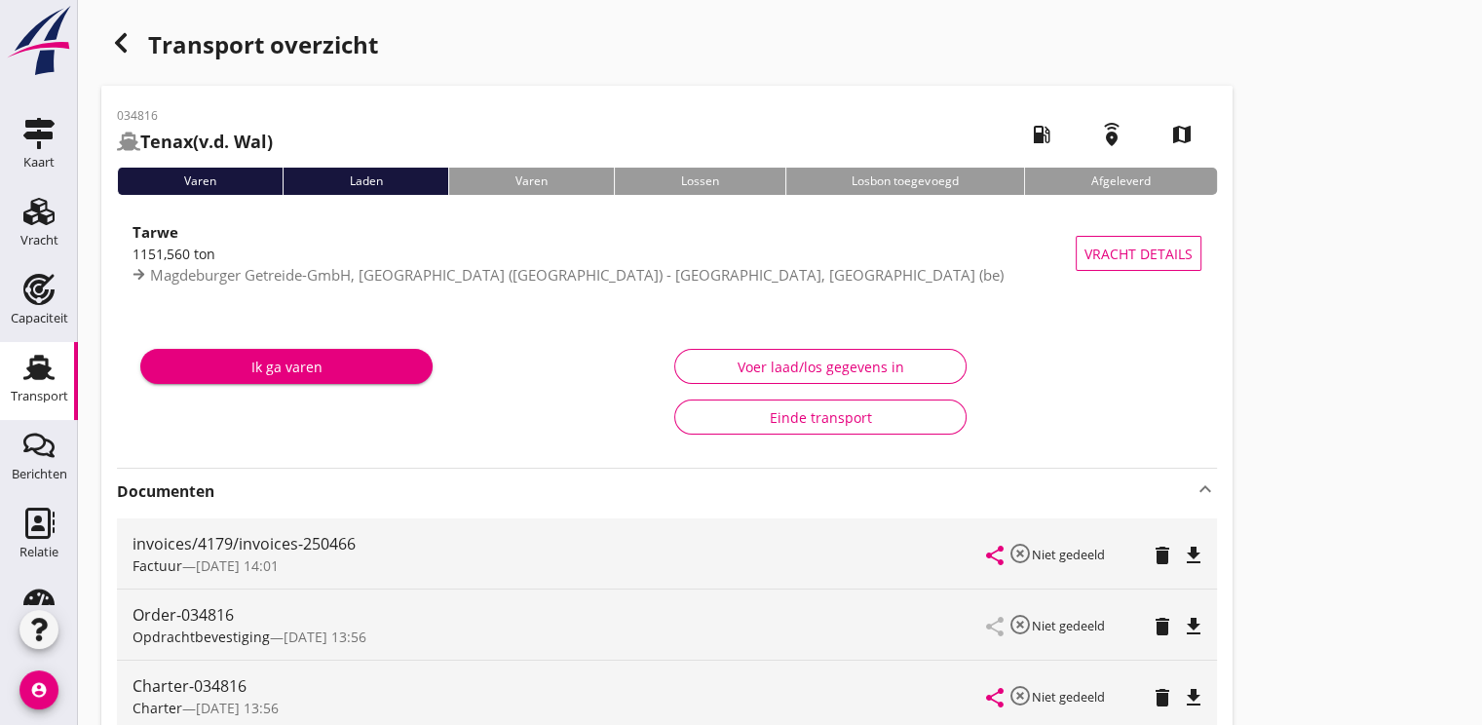
click at [126, 47] on icon "button" at bounding box center [120, 42] width 23 height 23
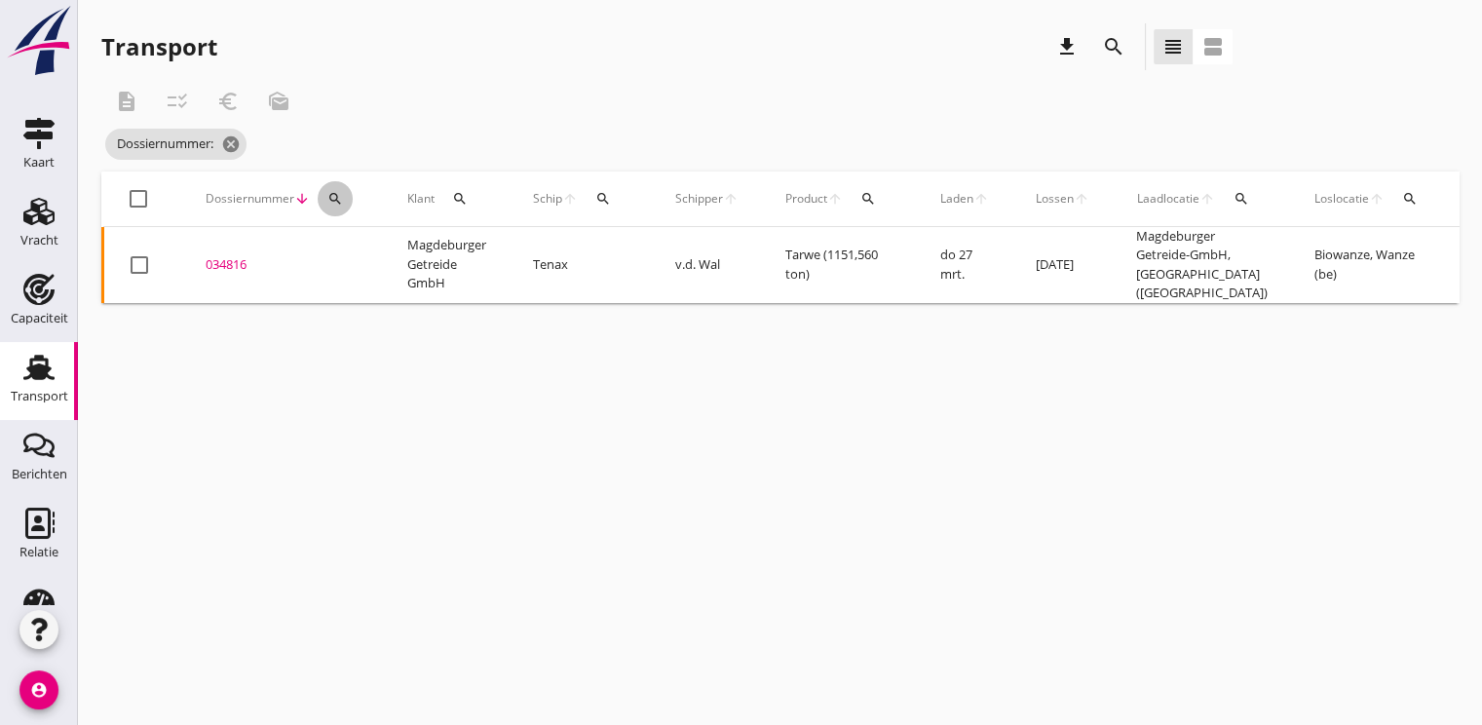
click at [341, 203] on icon "search" at bounding box center [335, 199] width 16 height 16
click at [365, 248] on input "Zoeken op dossiernummer..." at bounding box center [425, 255] width 203 height 31
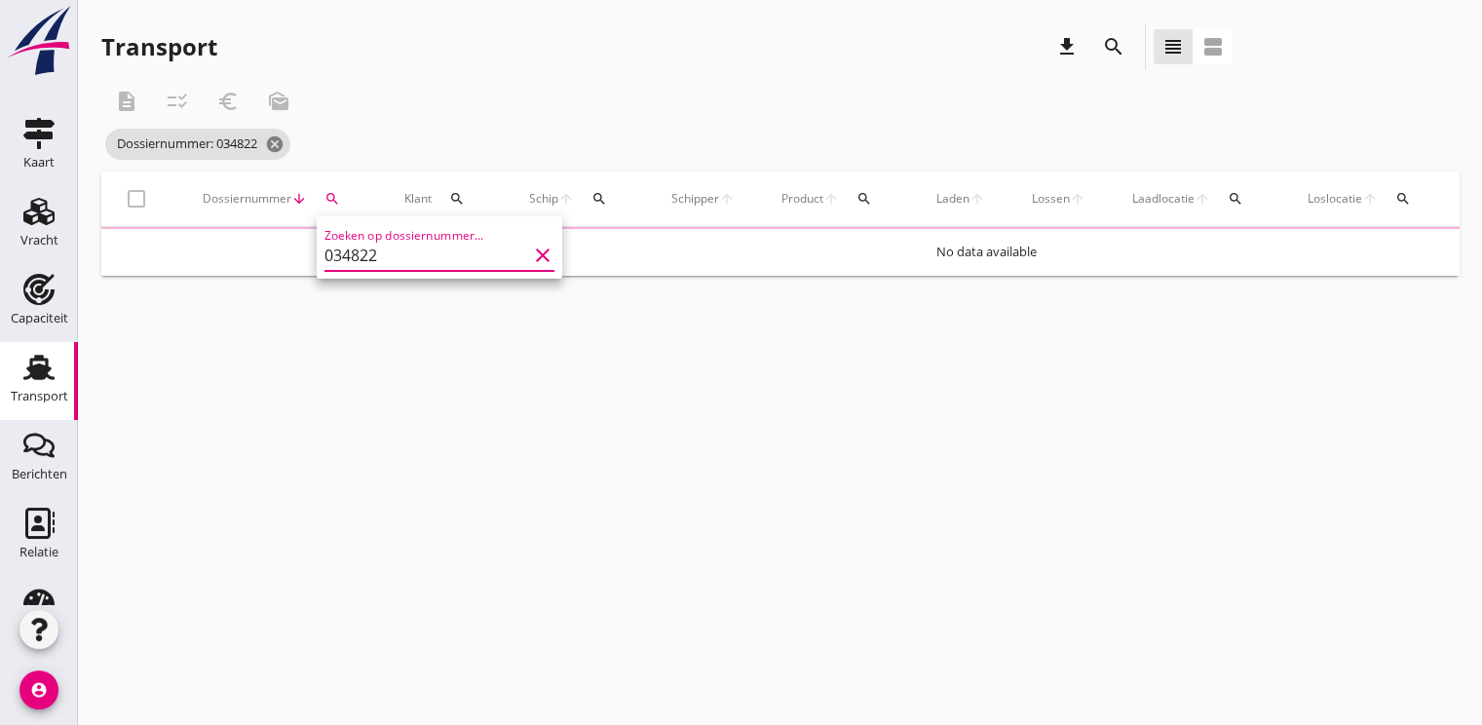
type input "034822"
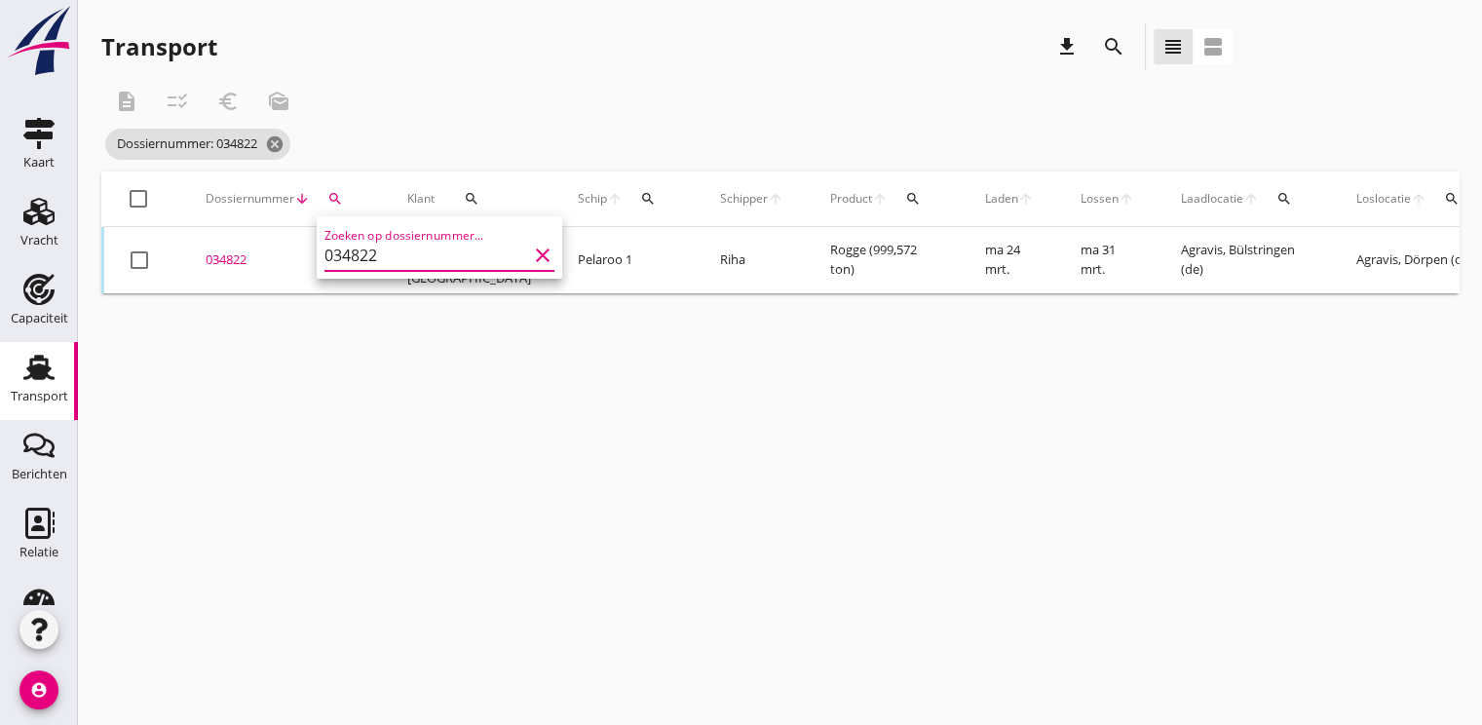
click at [236, 260] on div "034822" at bounding box center [283, 259] width 155 height 19
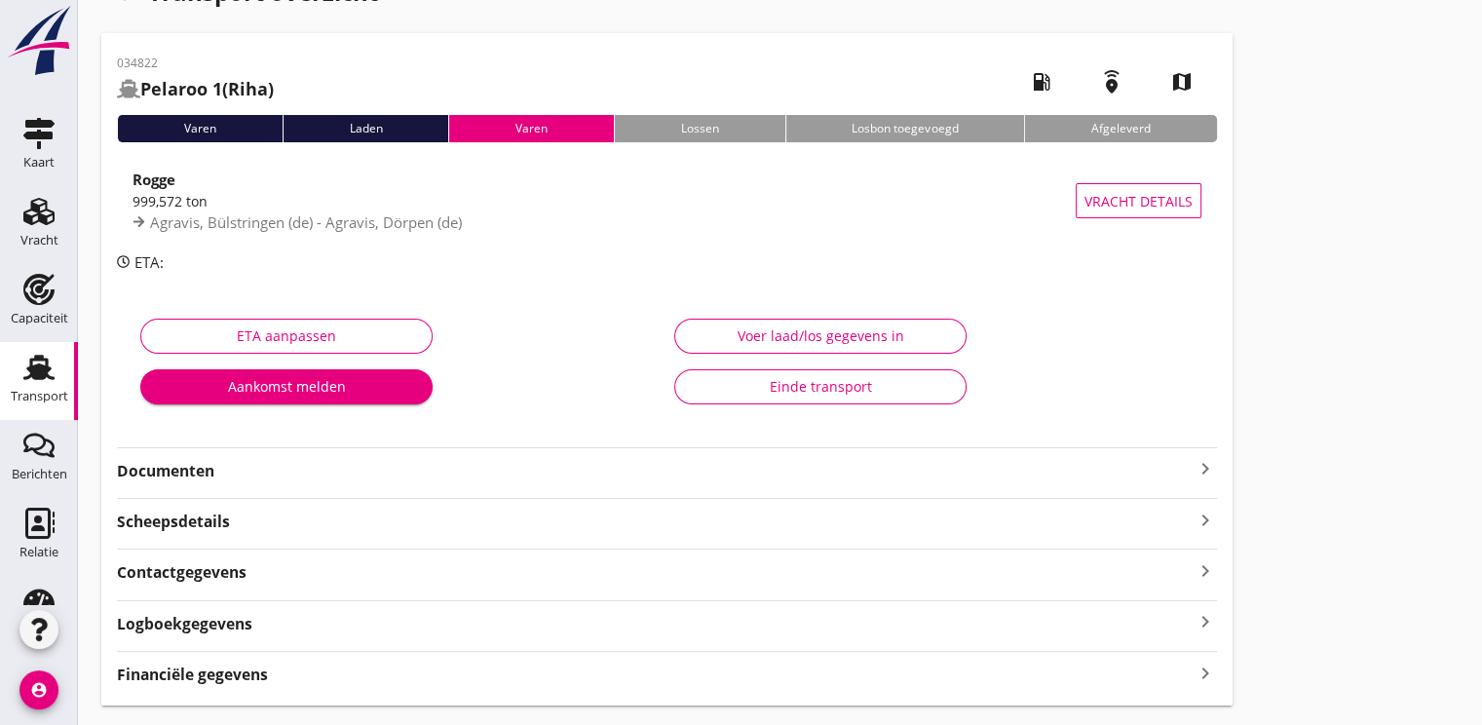
scroll to position [102, 0]
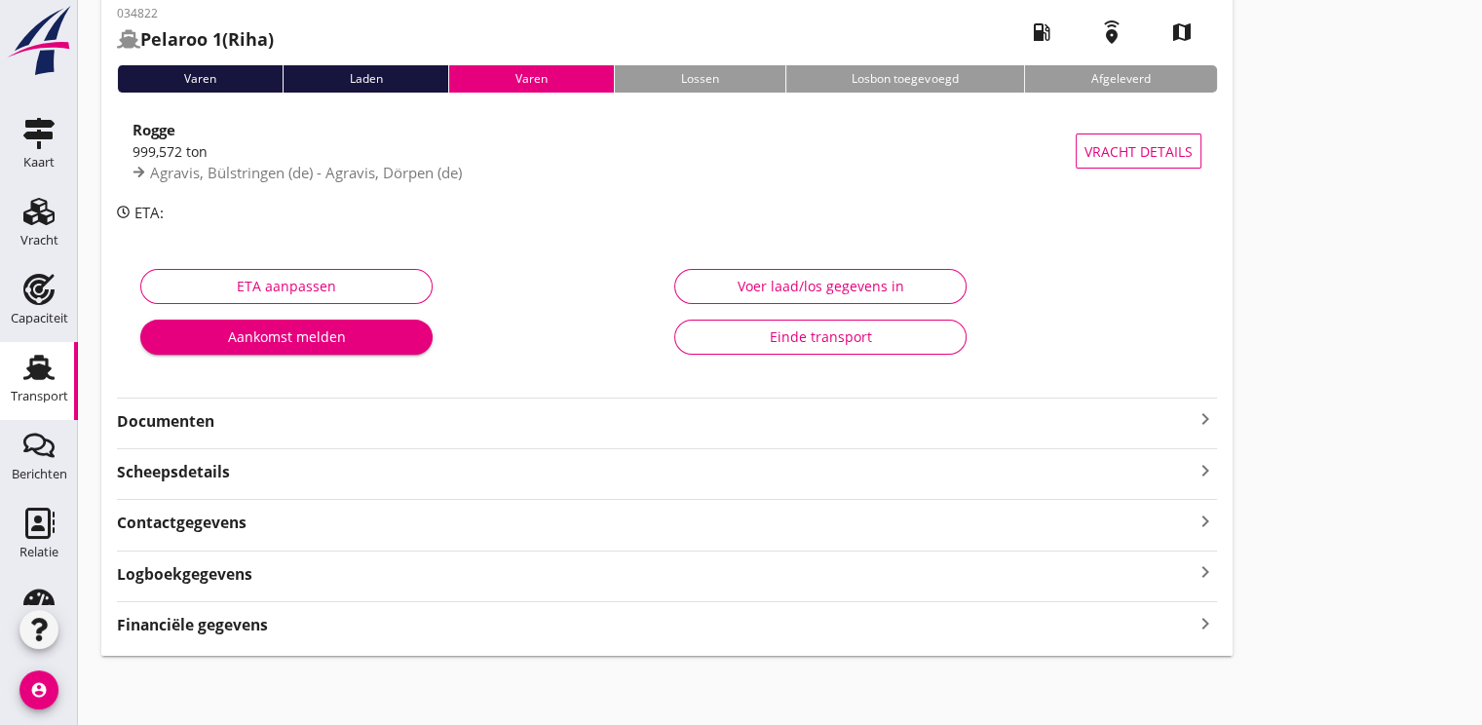
click at [206, 412] on strong "Documenten" at bounding box center [655, 421] width 1076 height 22
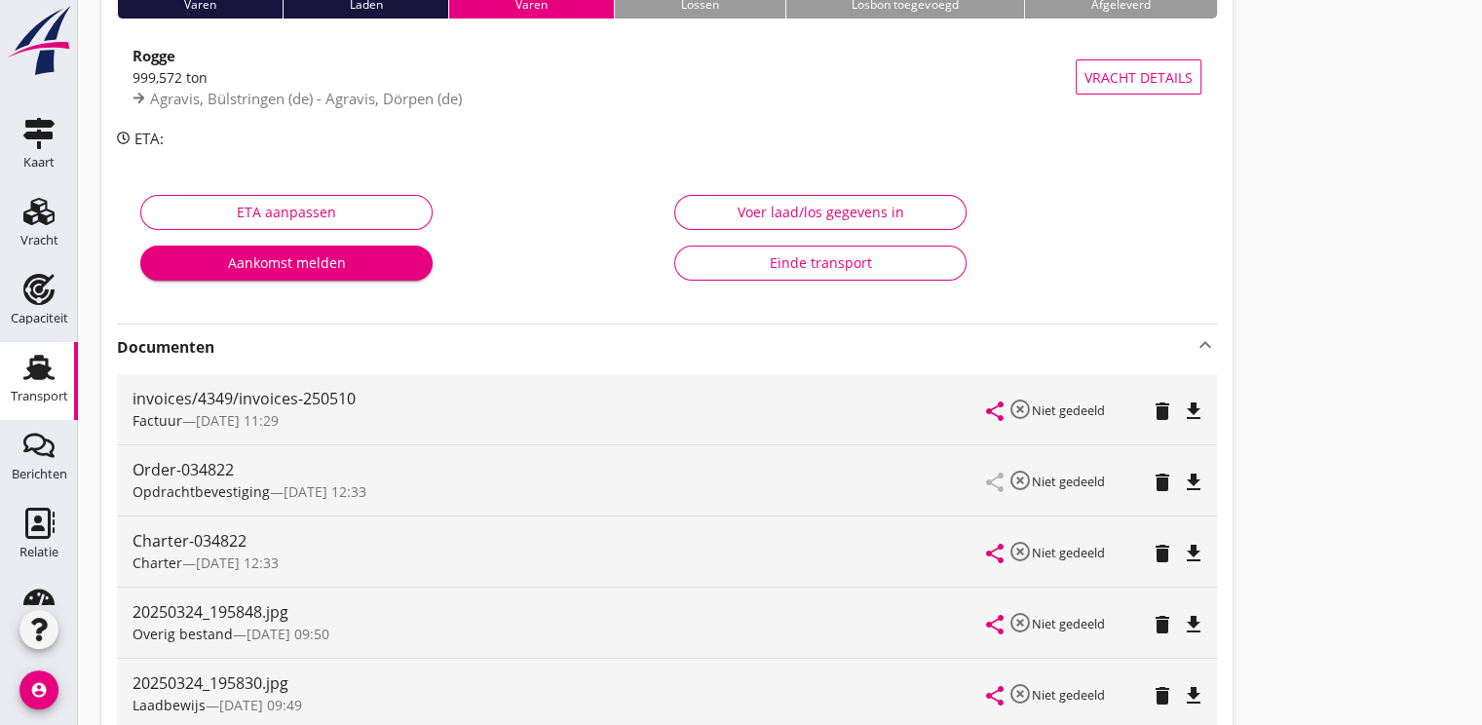
scroll to position [195, 0]
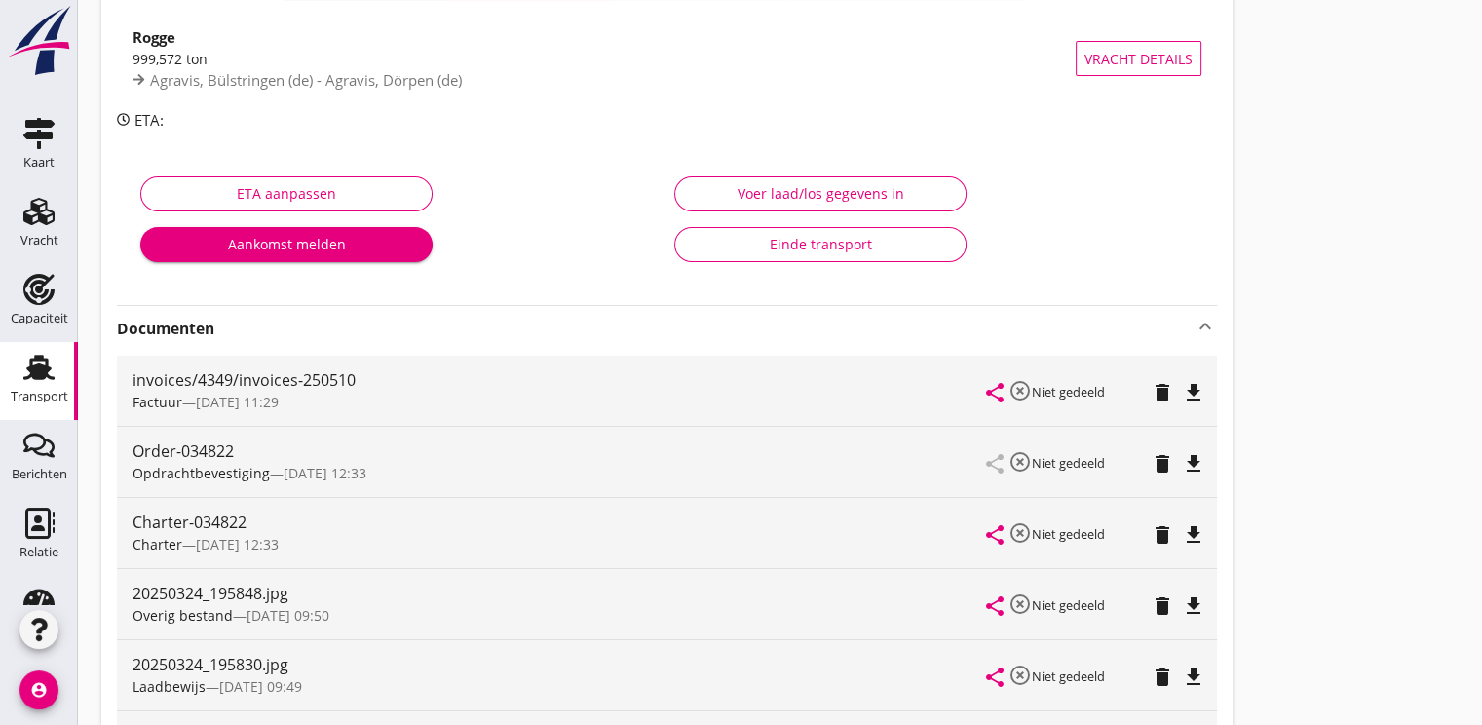
click at [1201, 533] on icon "file_download" at bounding box center [1193, 534] width 23 height 23
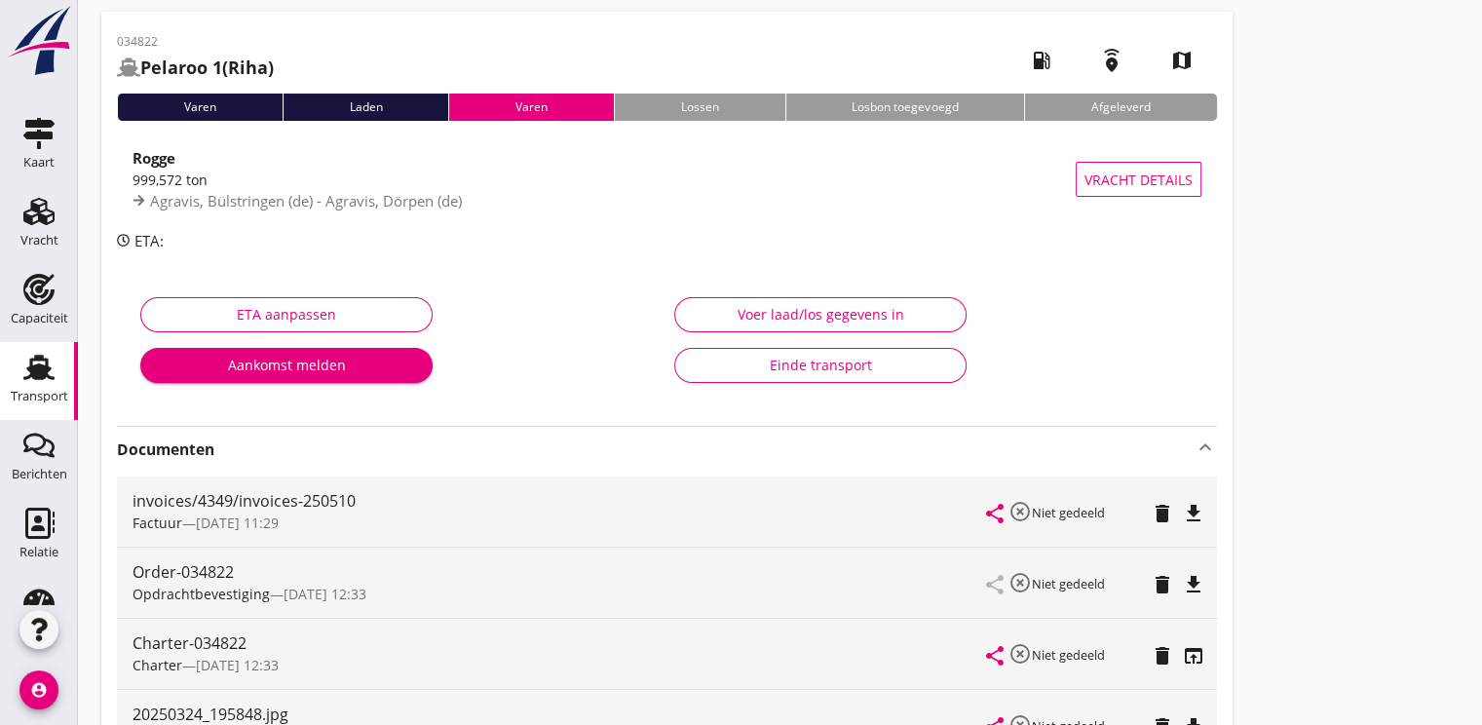
scroll to position [0, 0]
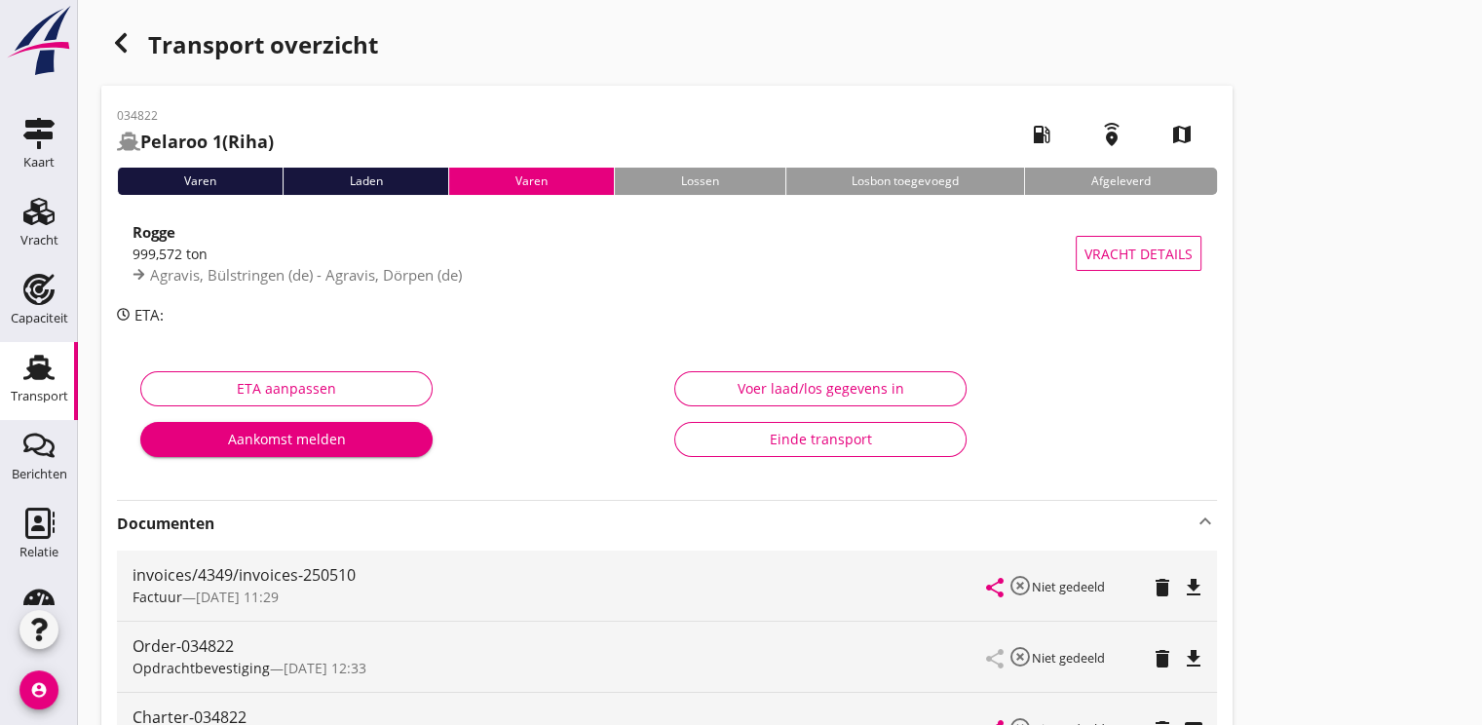
click at [121, 41] on use "button" at bounding box center [121, 42] width 12 height 19
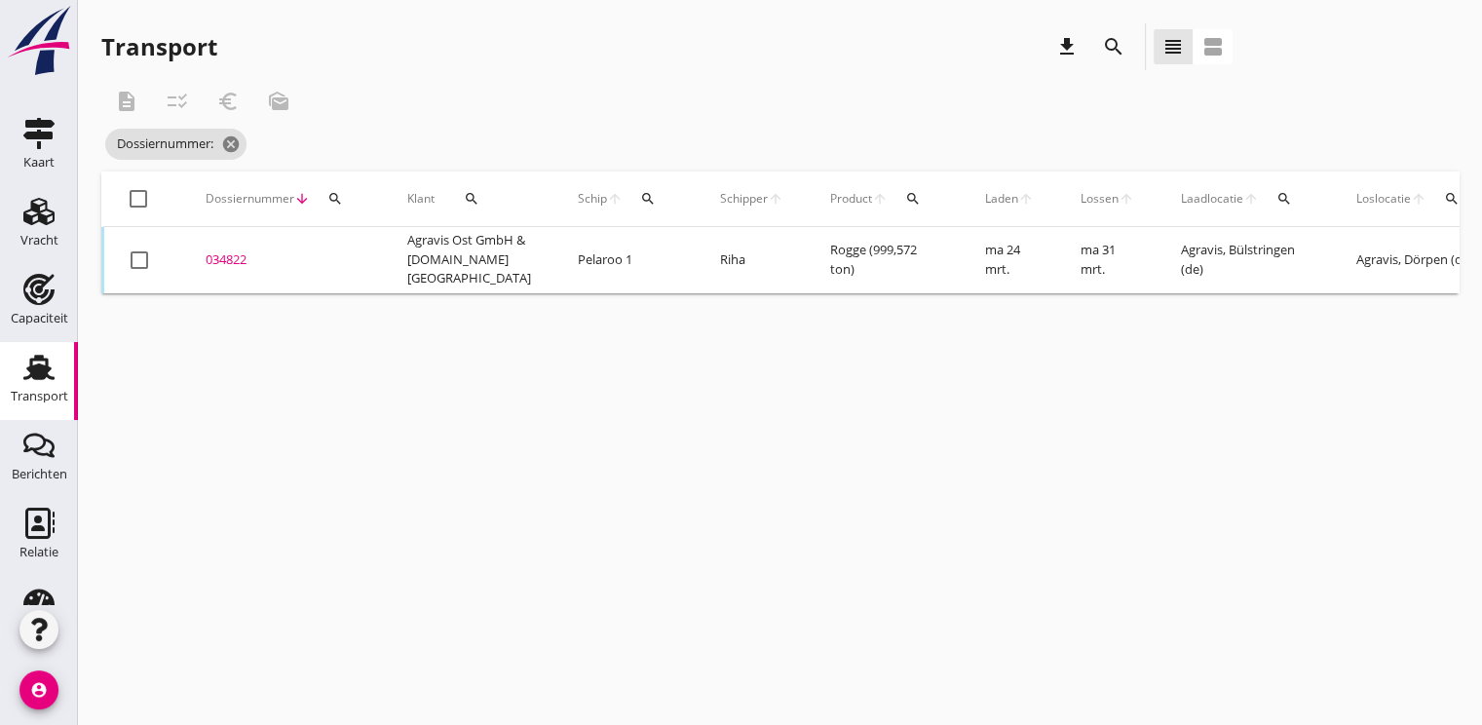
click at [333, 202] on icon "search" at bounding box center [335, 199] width 16 height 16
click at [354, 252] on input "Zoeken op dossiernummer..." at bounding box center [425, 255] width 203 height 31
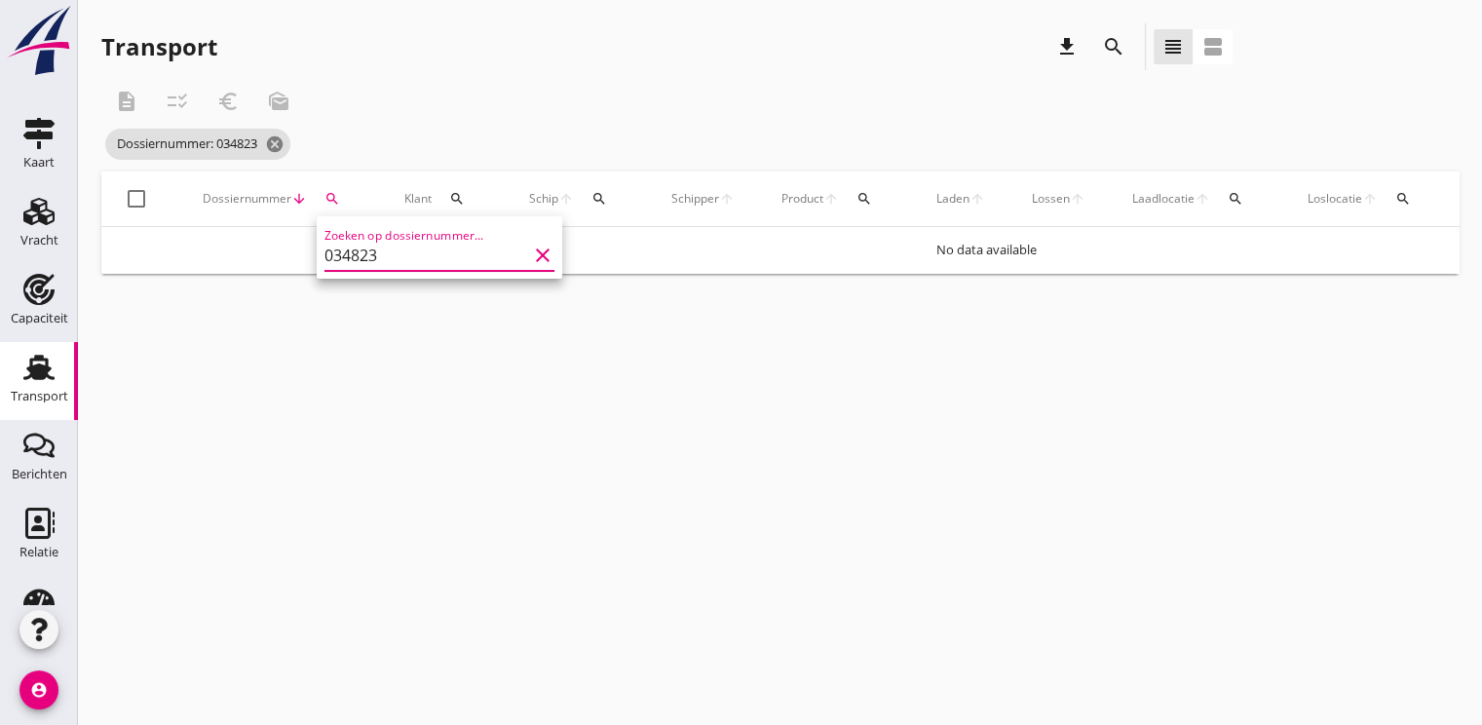
type input "034823"
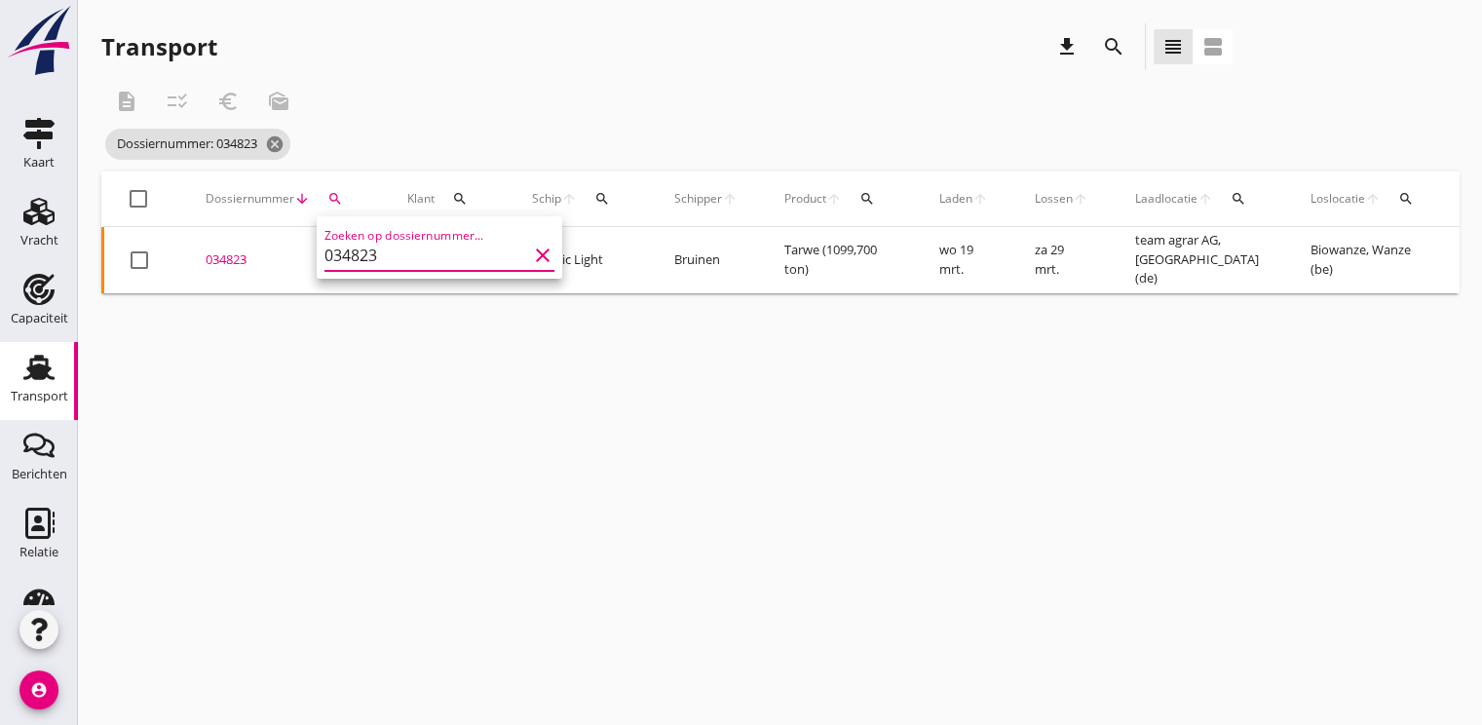
click at [219, 256] on div "034823" at bounding box center [283, 259] width 155 height 19
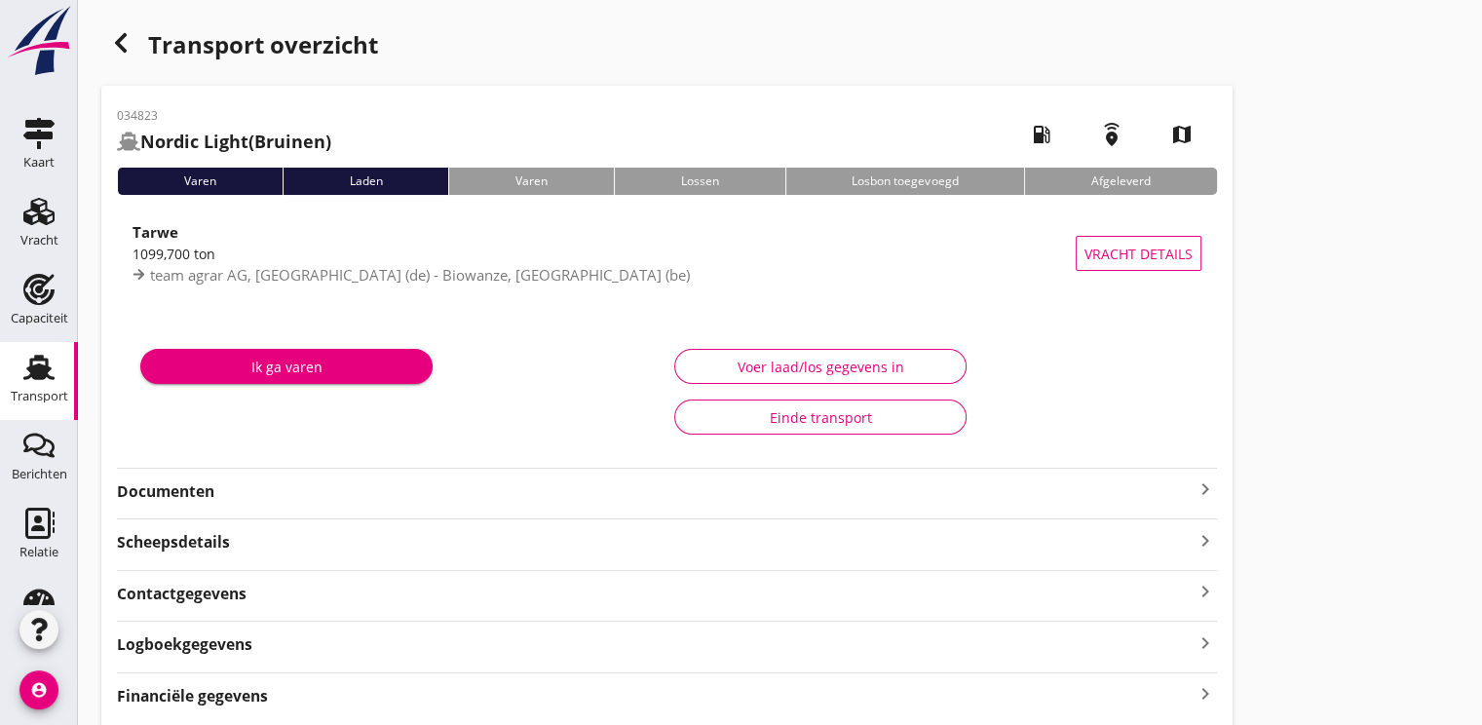
click at [158, 484] on strong "Documenten" at bounding box center [655, 491] width 1076 height 22
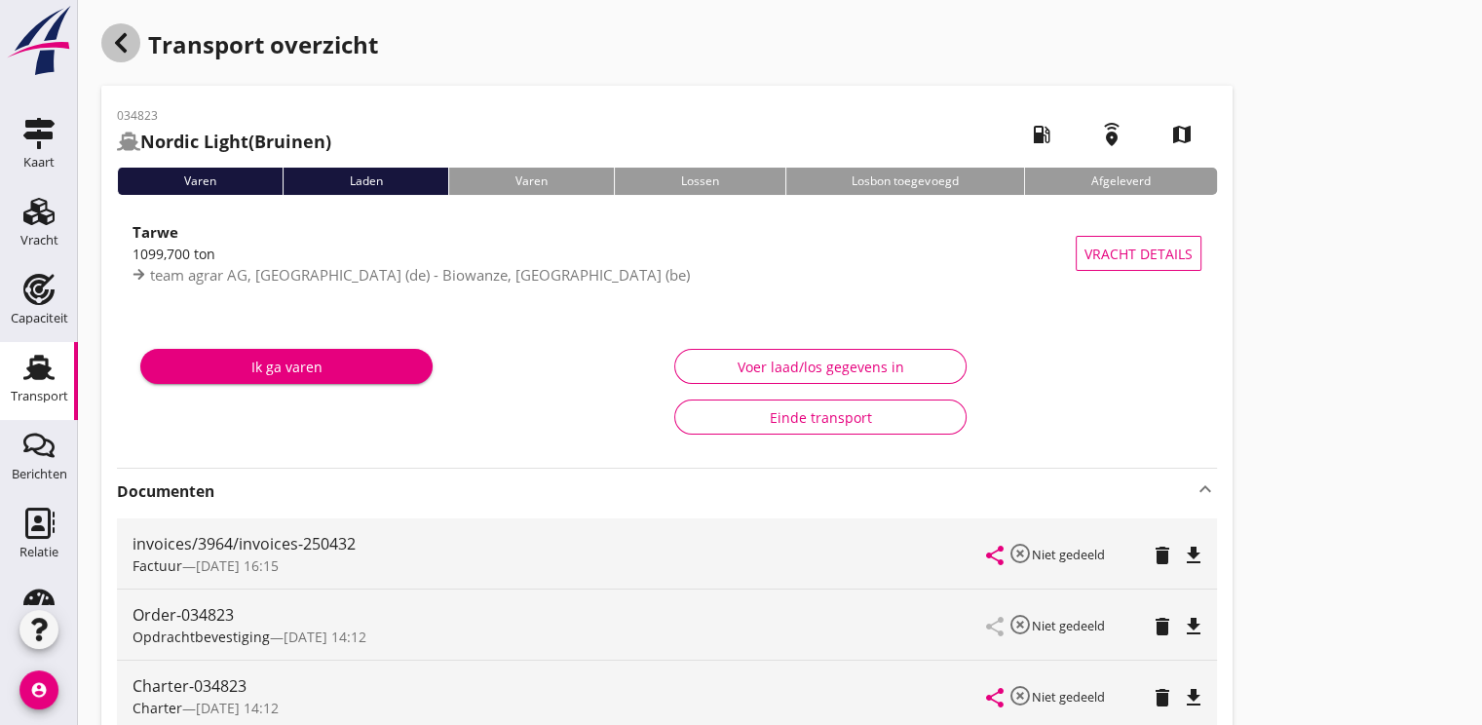
click at [122, 37] on use "button" at bounding box center [121, 42] width 12 height 19
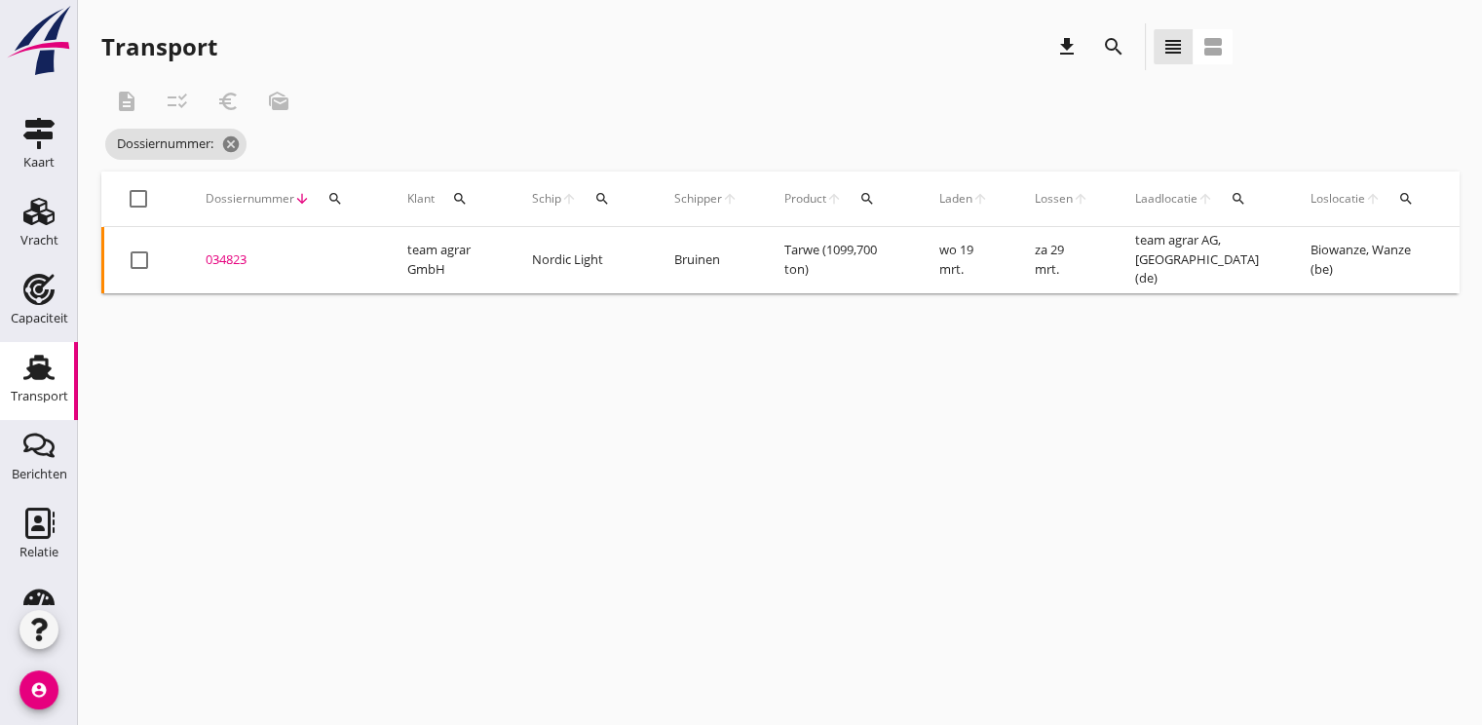
click at [238, 265] on div "034823" at bounding box center [283, 259] width 155 height 19
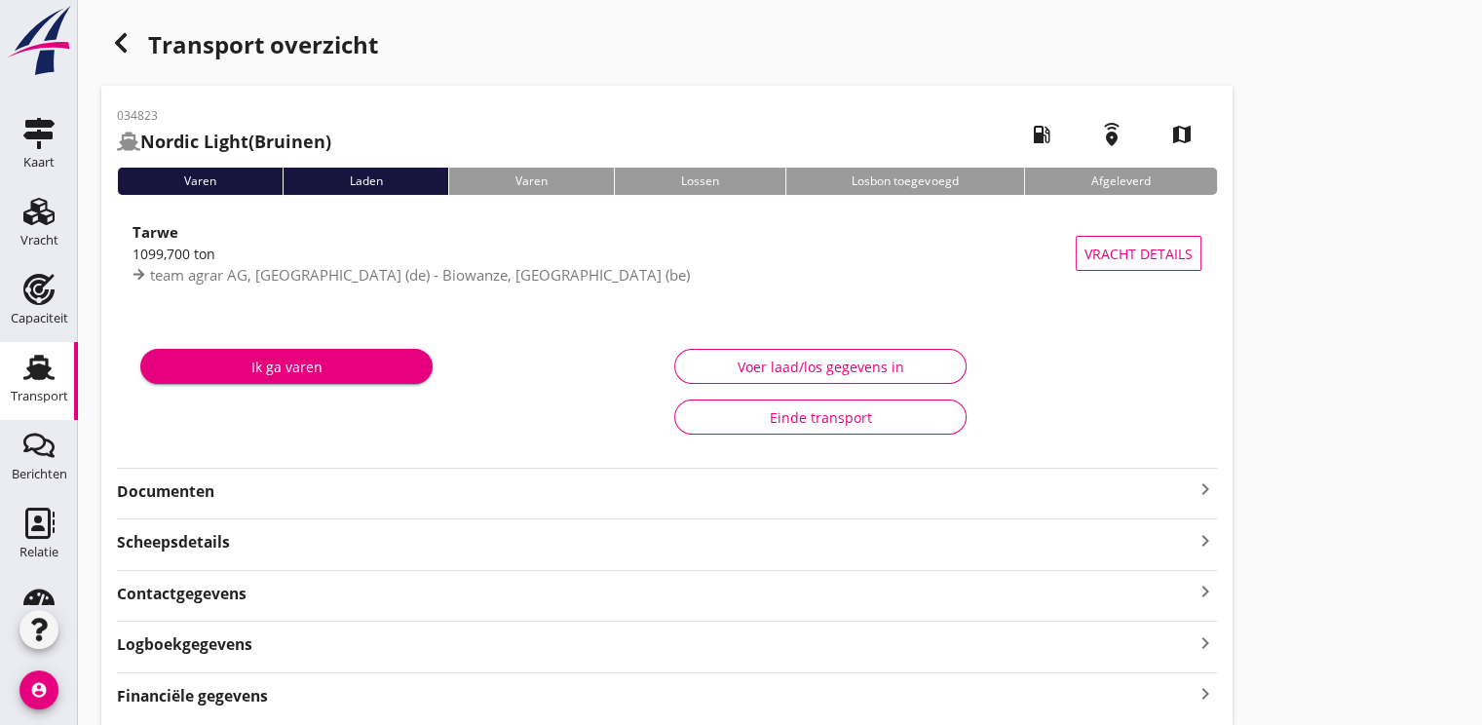
click at [163, 479] on div "Documenten keyboard_arrow_right" at bounding box center [667, 489] width 1100 height 26
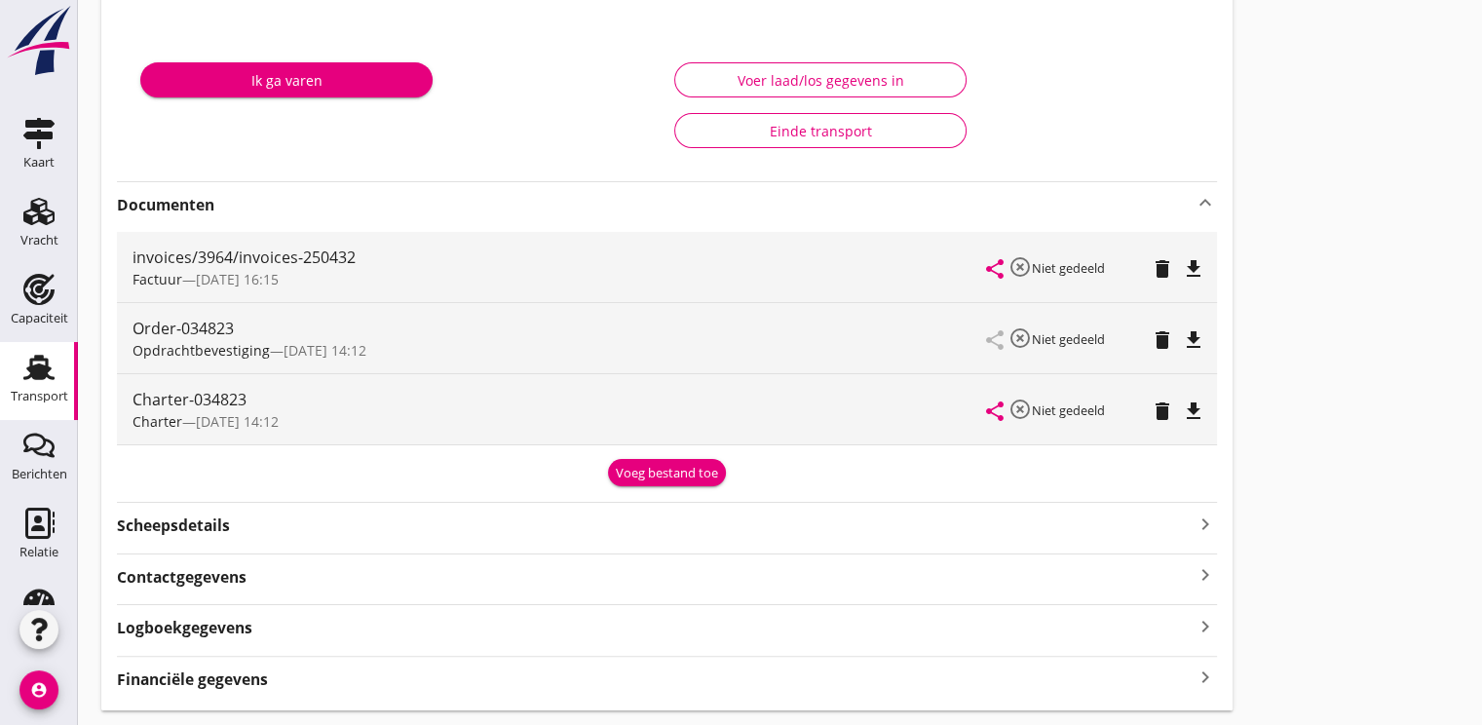
scroll to position [292, 0]
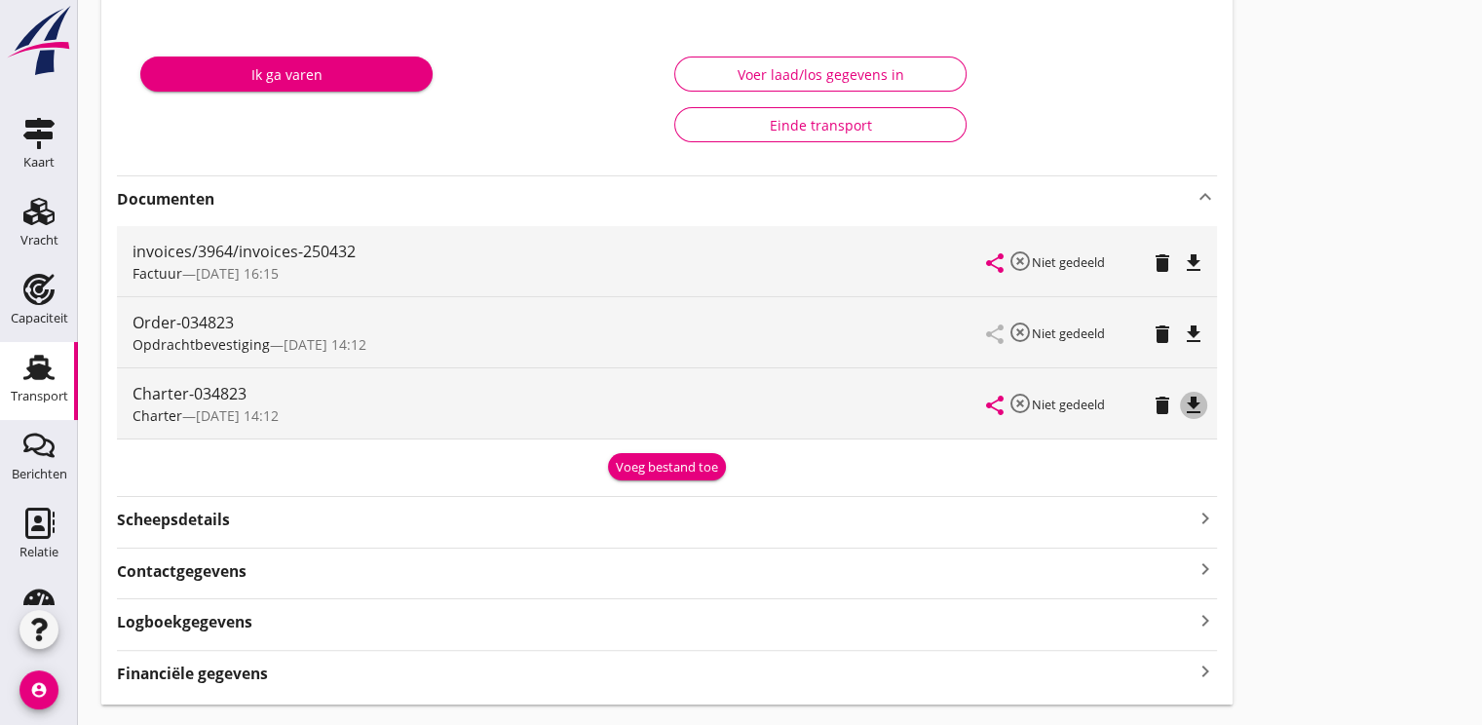
click at [1189, 400] on icon "file_download" at bounding box center [1193, 405] width 23 height 23
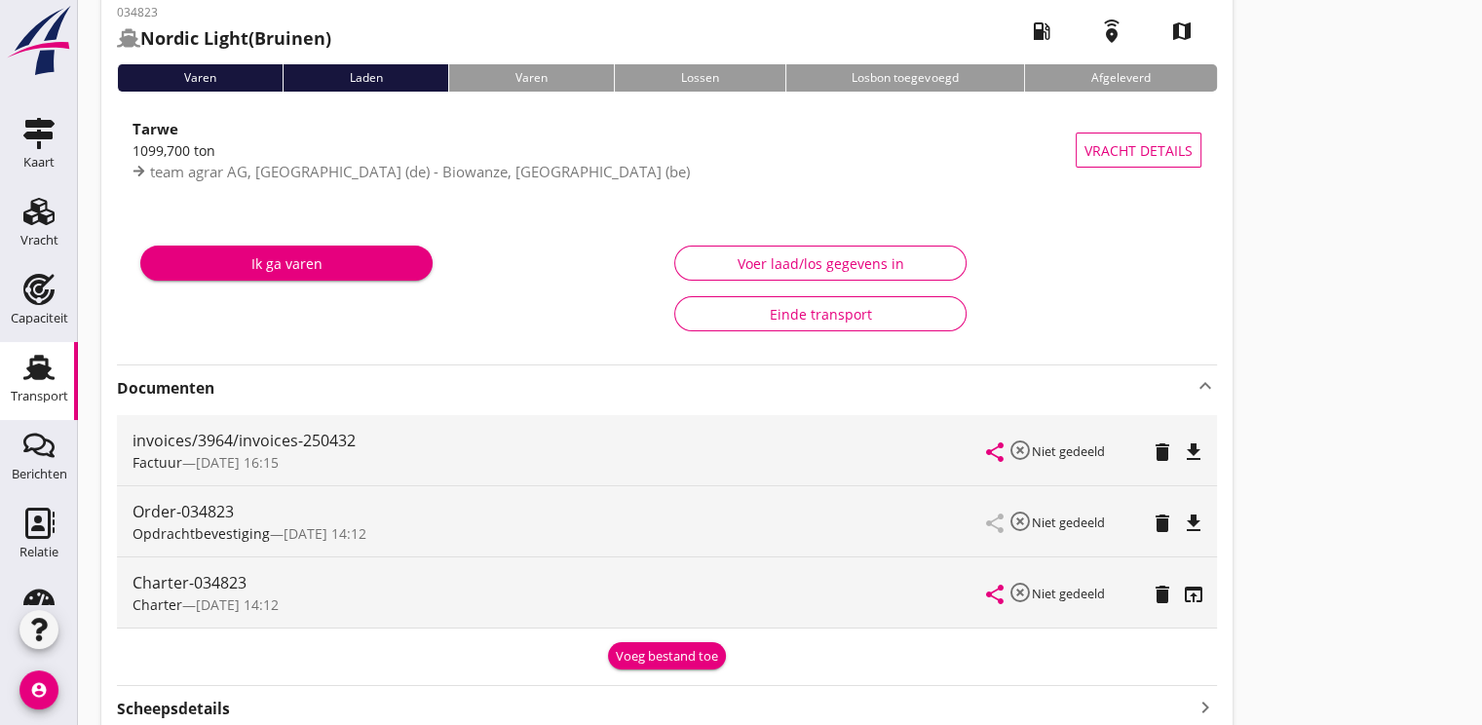
scroll to position [0, 0]
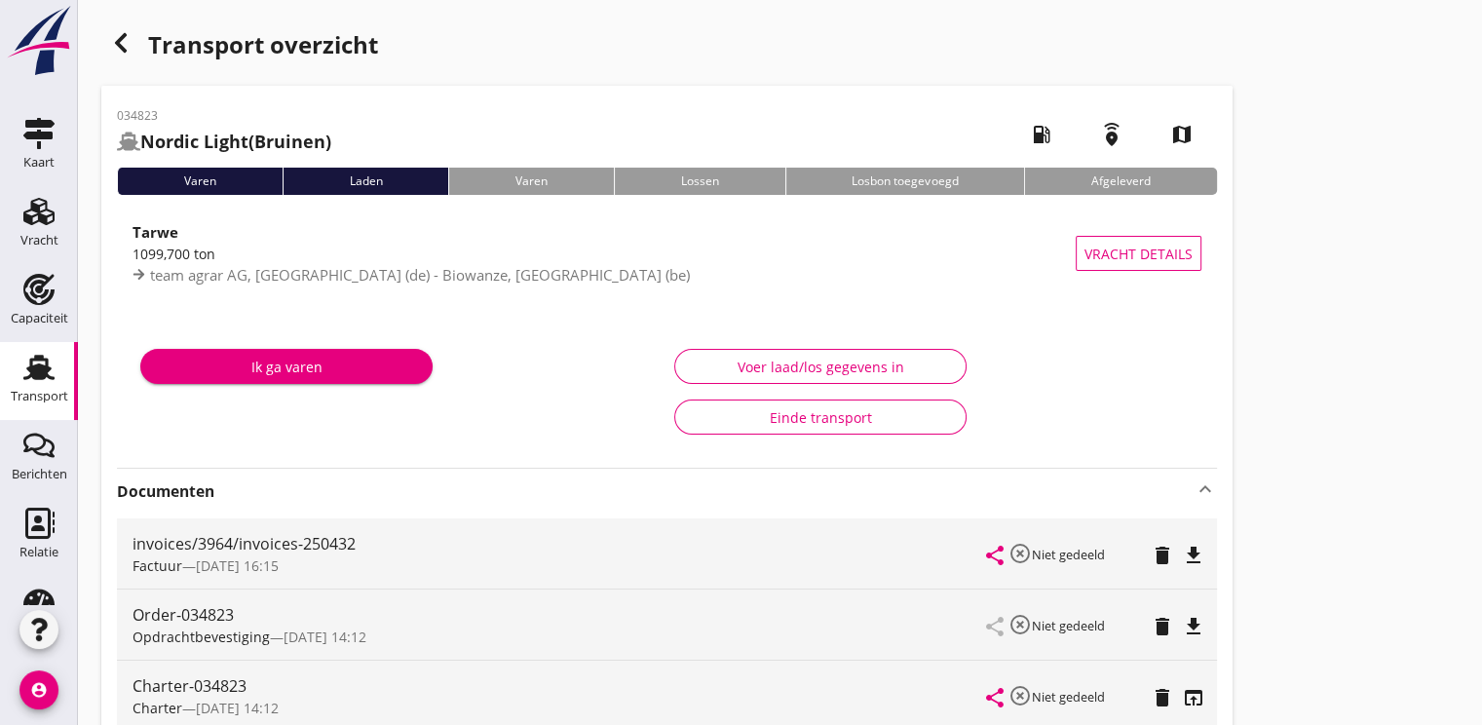
click at [117, 43] on use "button" at bounding box center [121, 42] width 12 height 19
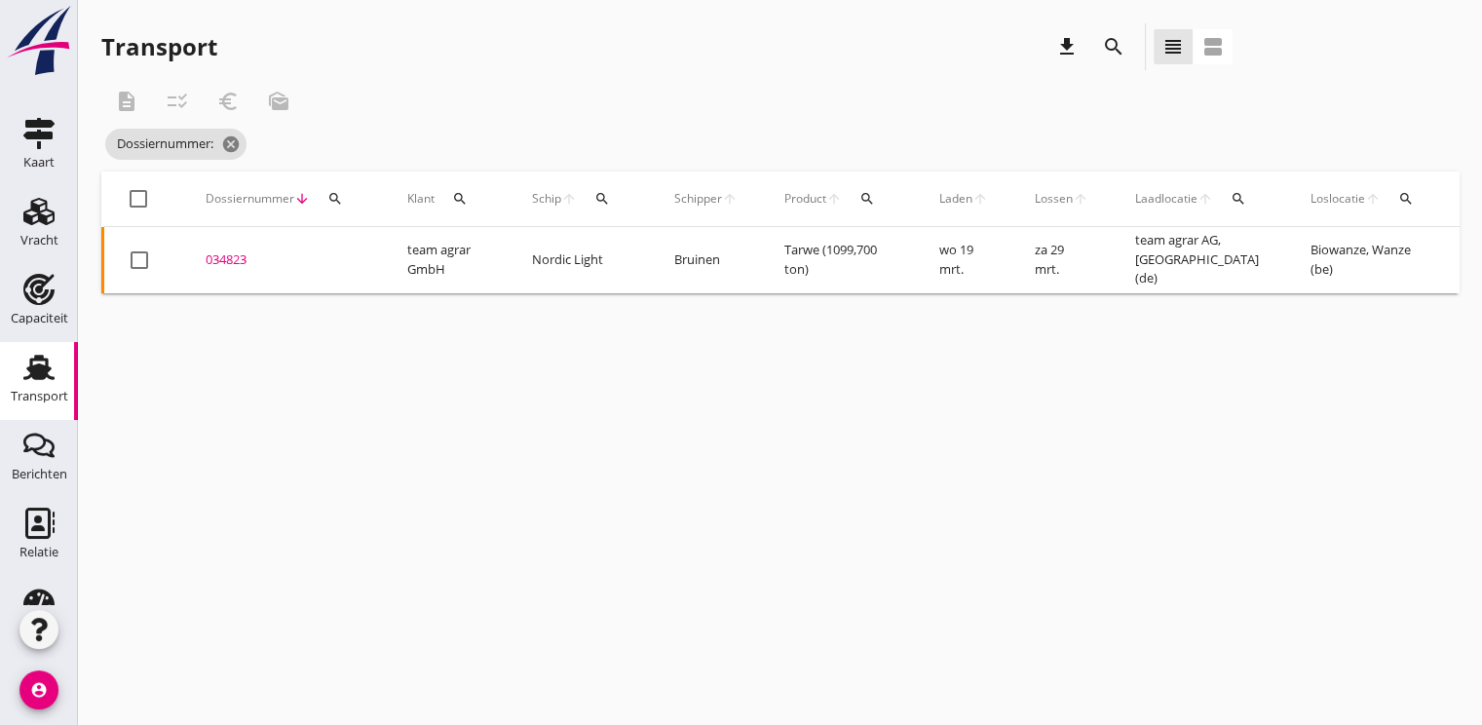
click at [316, 192] on div "Dossiernummer arrow_downward search" at bounding box center [283, 198] width 155 height 47
click at [338, 191] on icon "search" at bounding box center [335, 199] width 16 height 16
click at [377, 257] on input "Zoeken op dossiernummer..." at bounding box center [425, 255] width 203 height 31
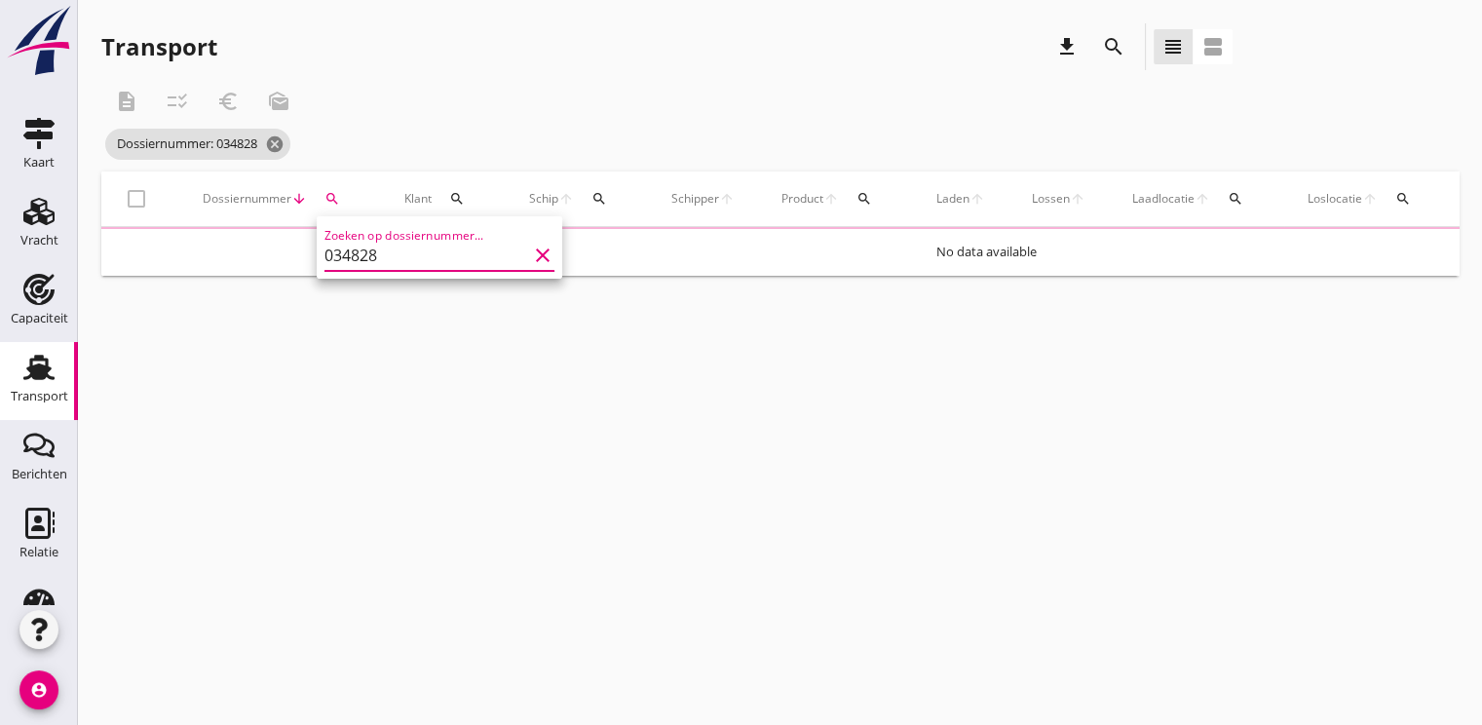
type input "034828"
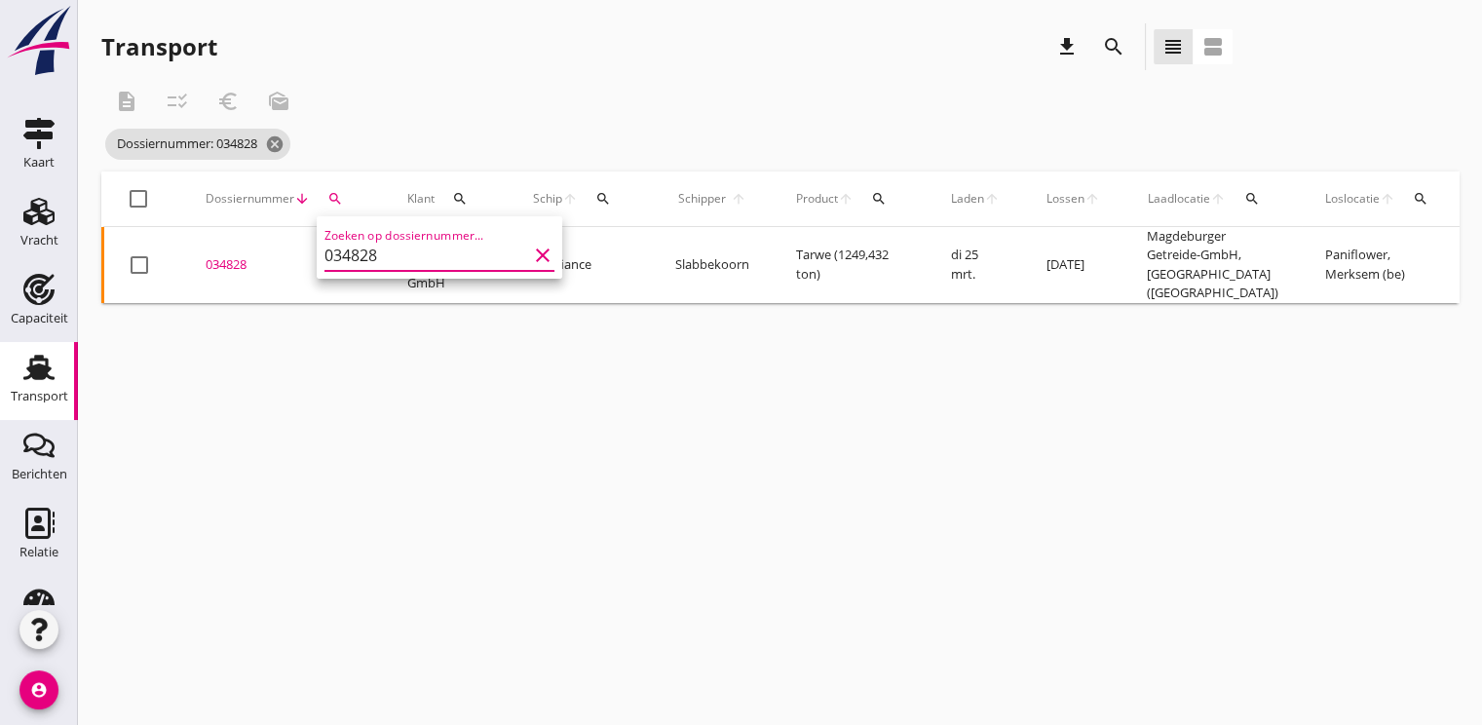
click at [222, 258] on div "034828" at bounding box center [283, 264] width 155 height 19
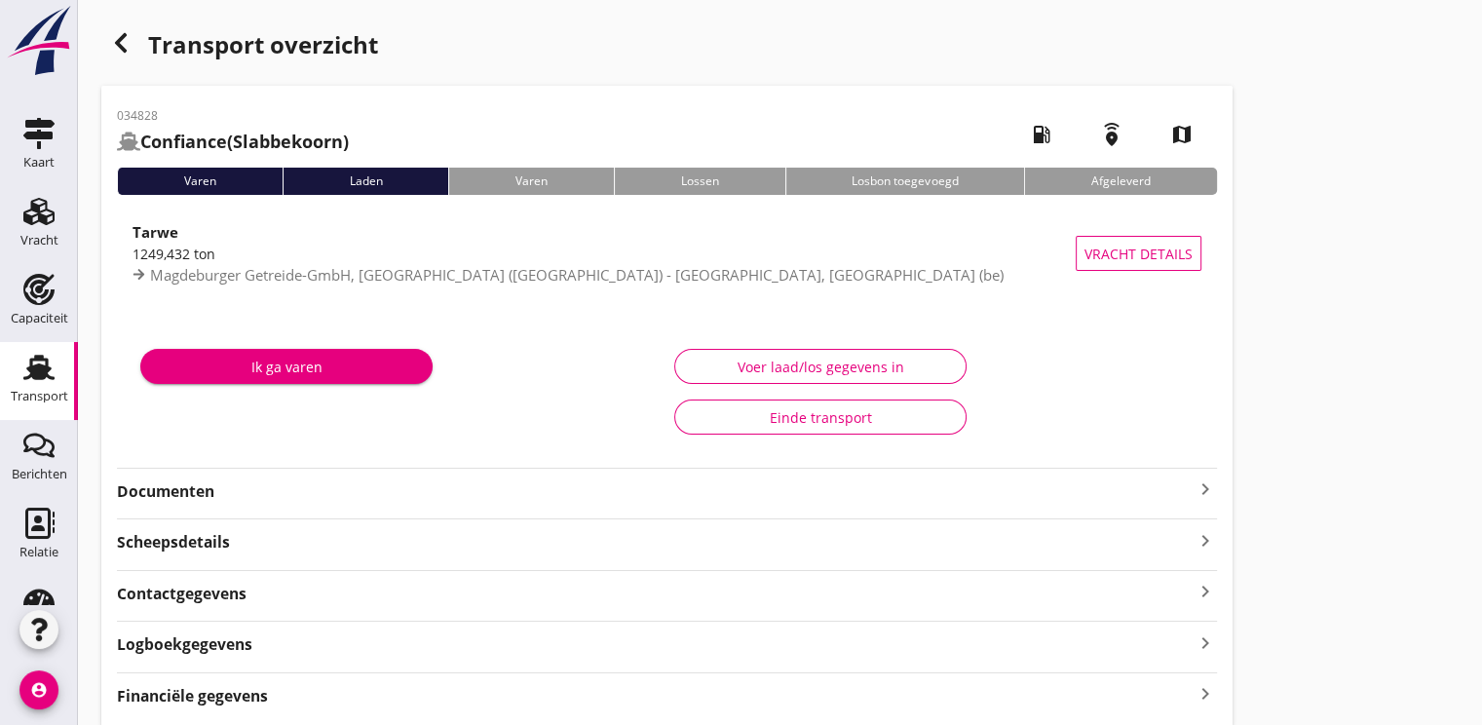
click at [174, 498] on strong "Documenten" at bounding box center [655, 491] width 1076 height 22
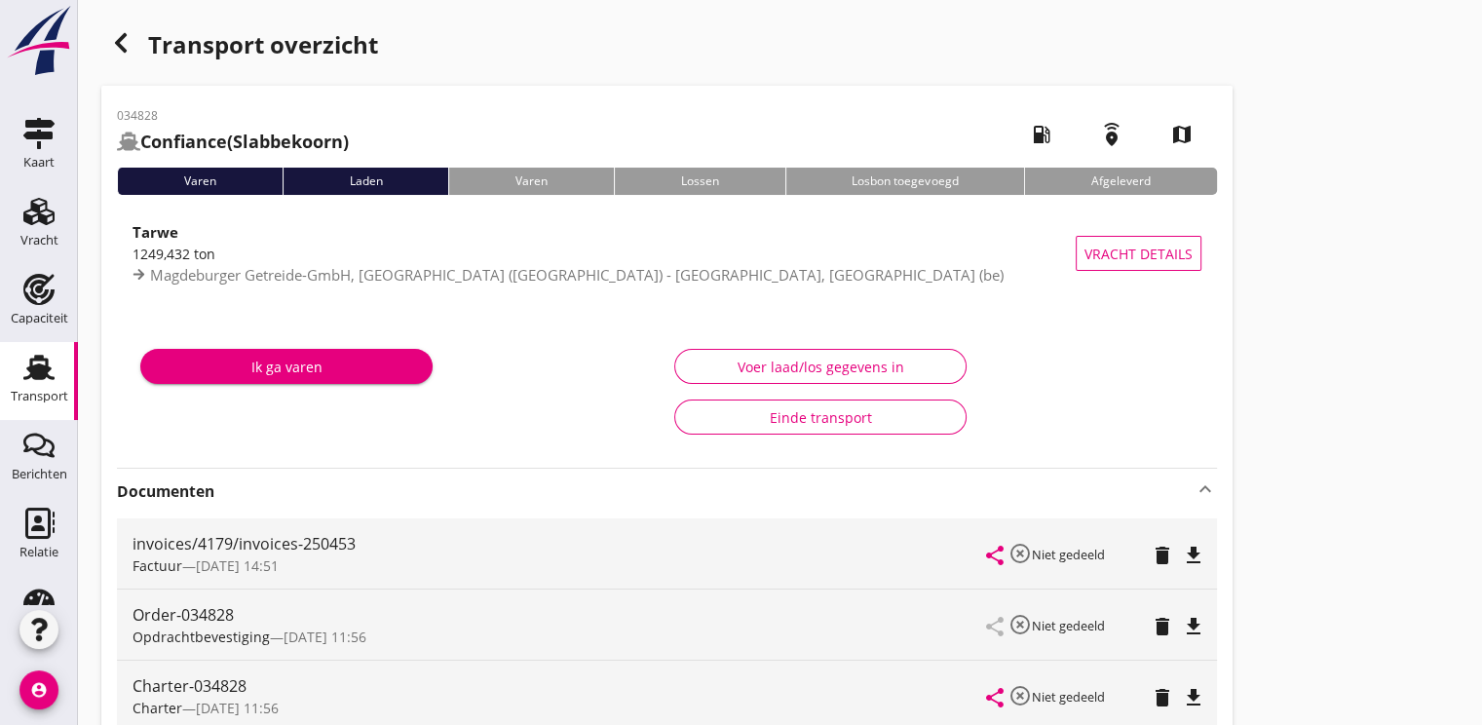
click at [124, 45] on icon "button" at bounding box center [120, 42] width 23 height 23
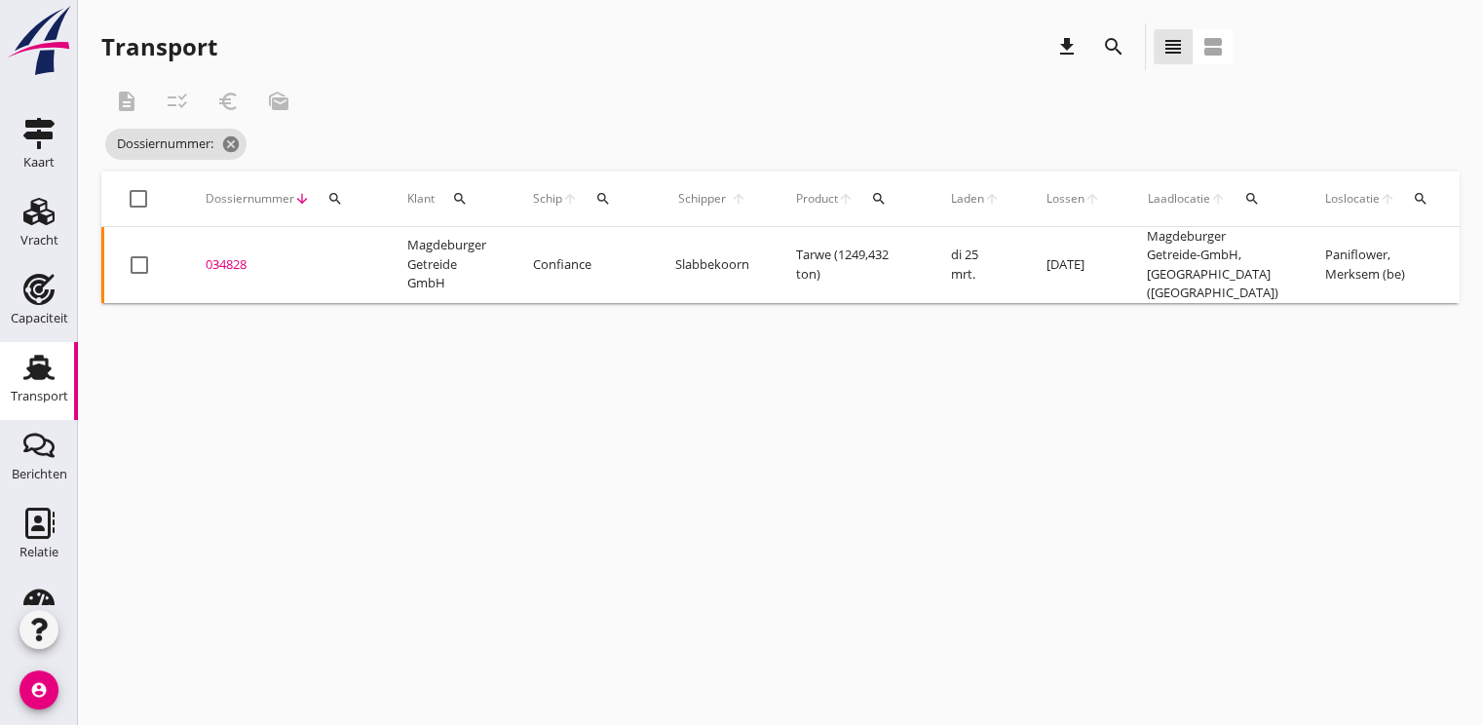
click at [331, 195] on icon "search" at bounding box center [335, 199] width 16 height 16
click at [358, 255] on input "Zoeken op dossiernummer..." at bounding box center [425, 255] width 203 height 31
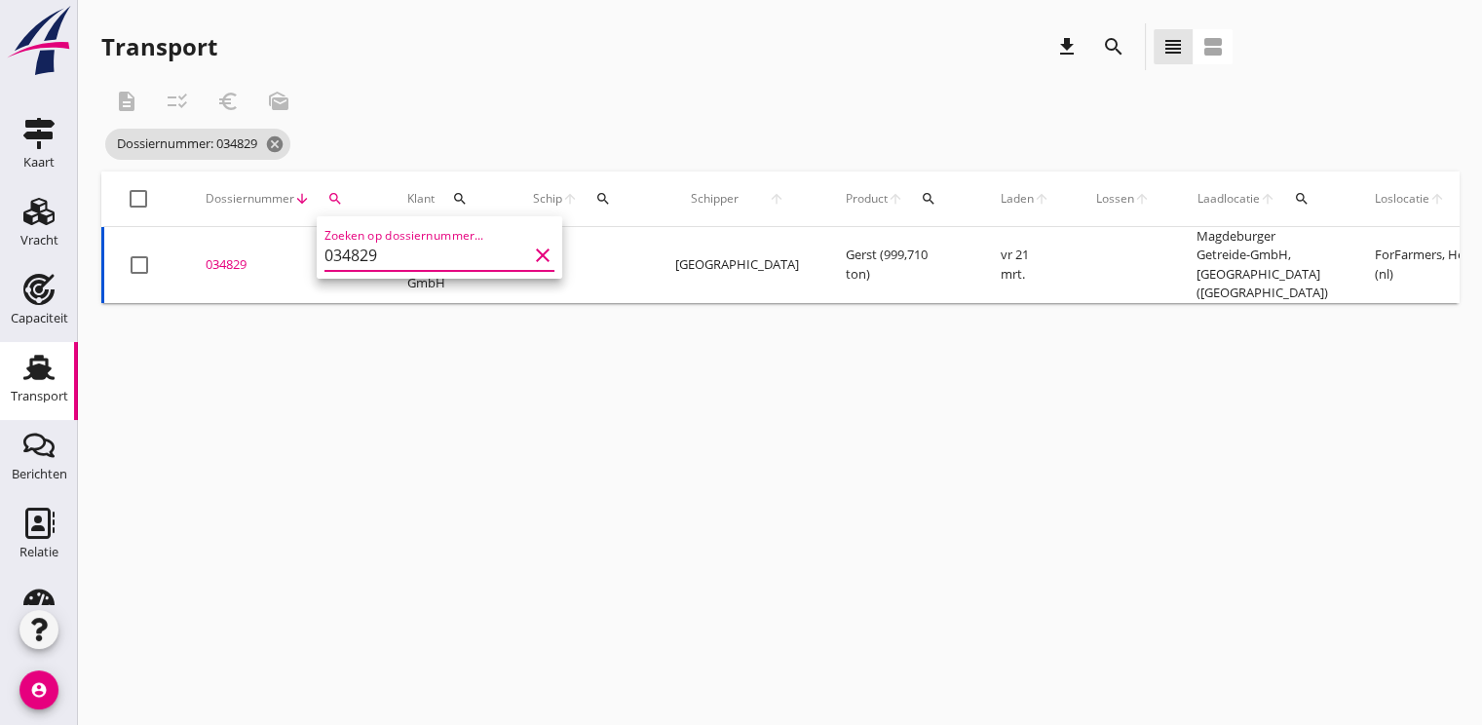
type input "034829"
click at [226, 255] on div "034829" at bounding box center [283, 264] width 155 height 19
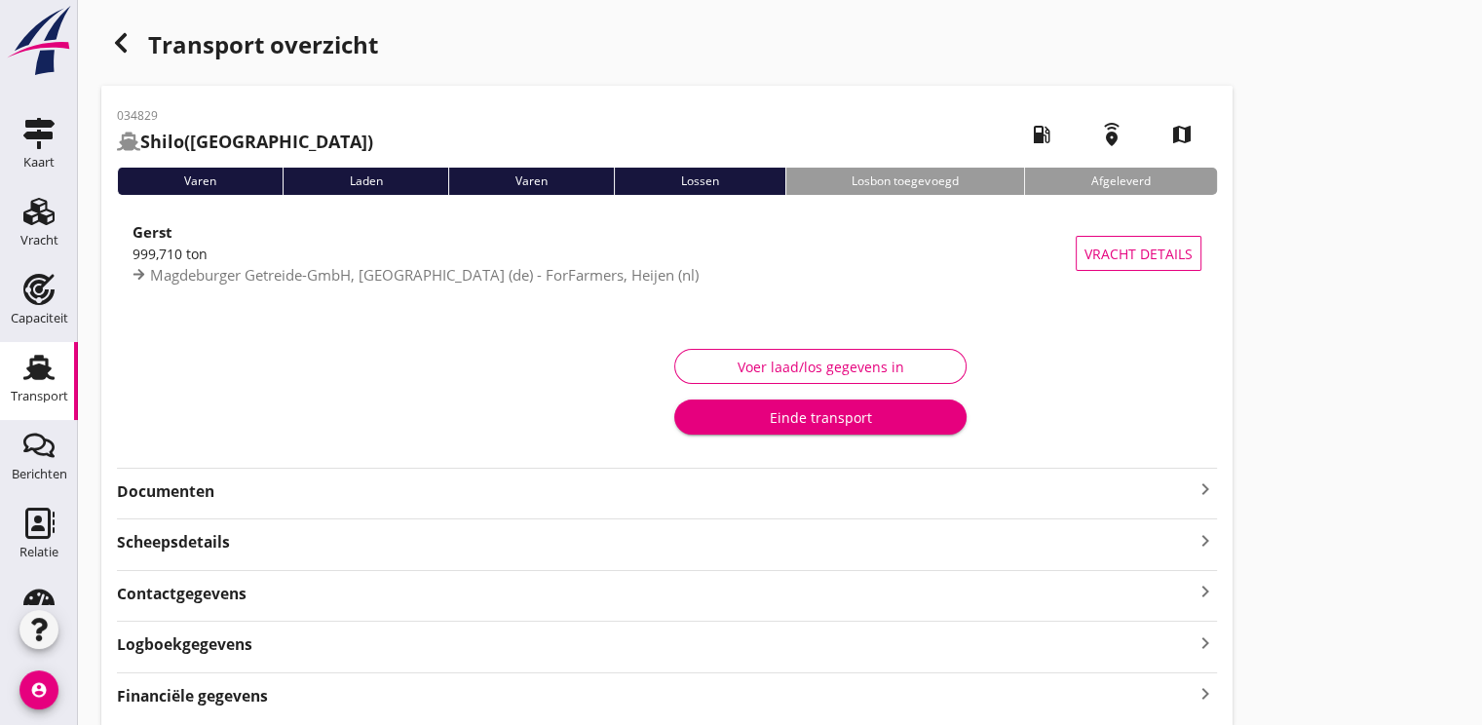
click at [180, 496] on strong "Documenten" at bounding box center [655, 491] width 1076 height 22
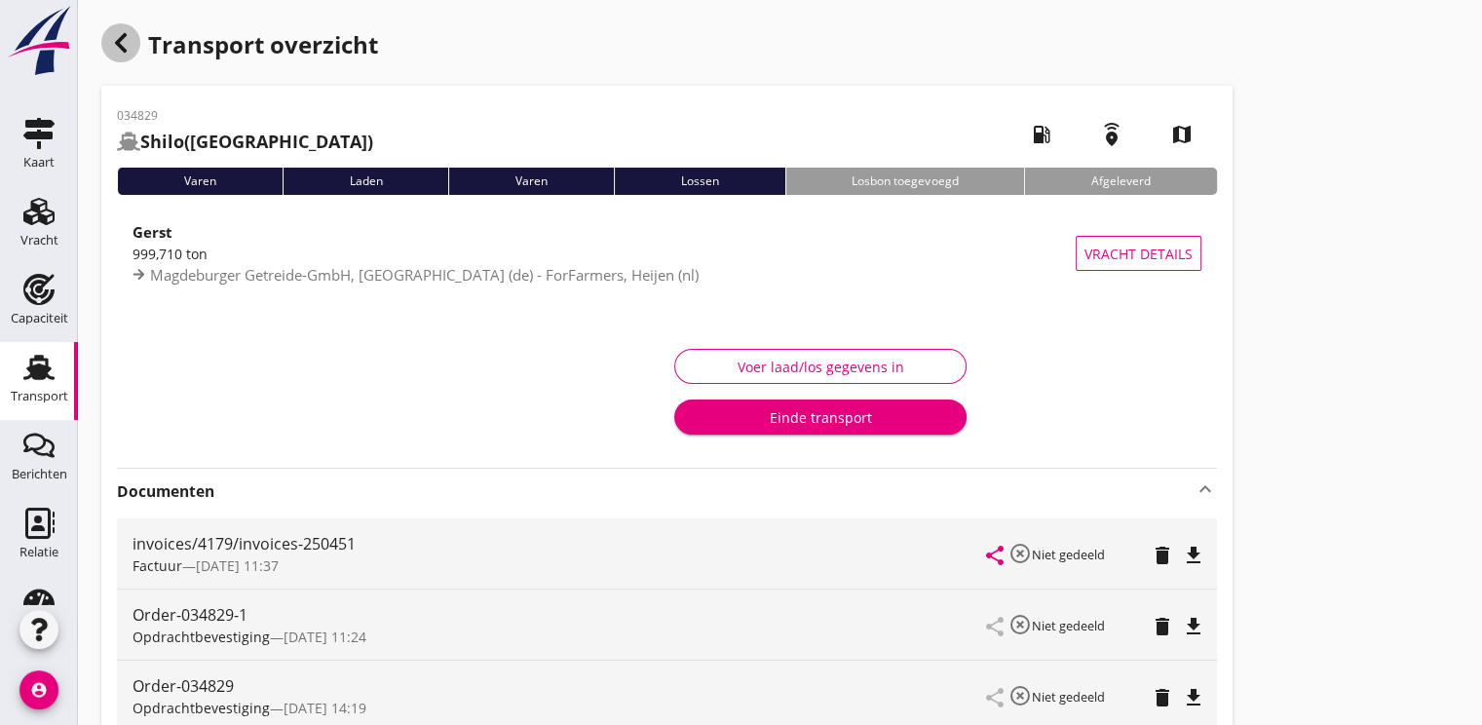
click at [124, 44] on icon "button" at bounding box center [120, 42] width 23 height 23
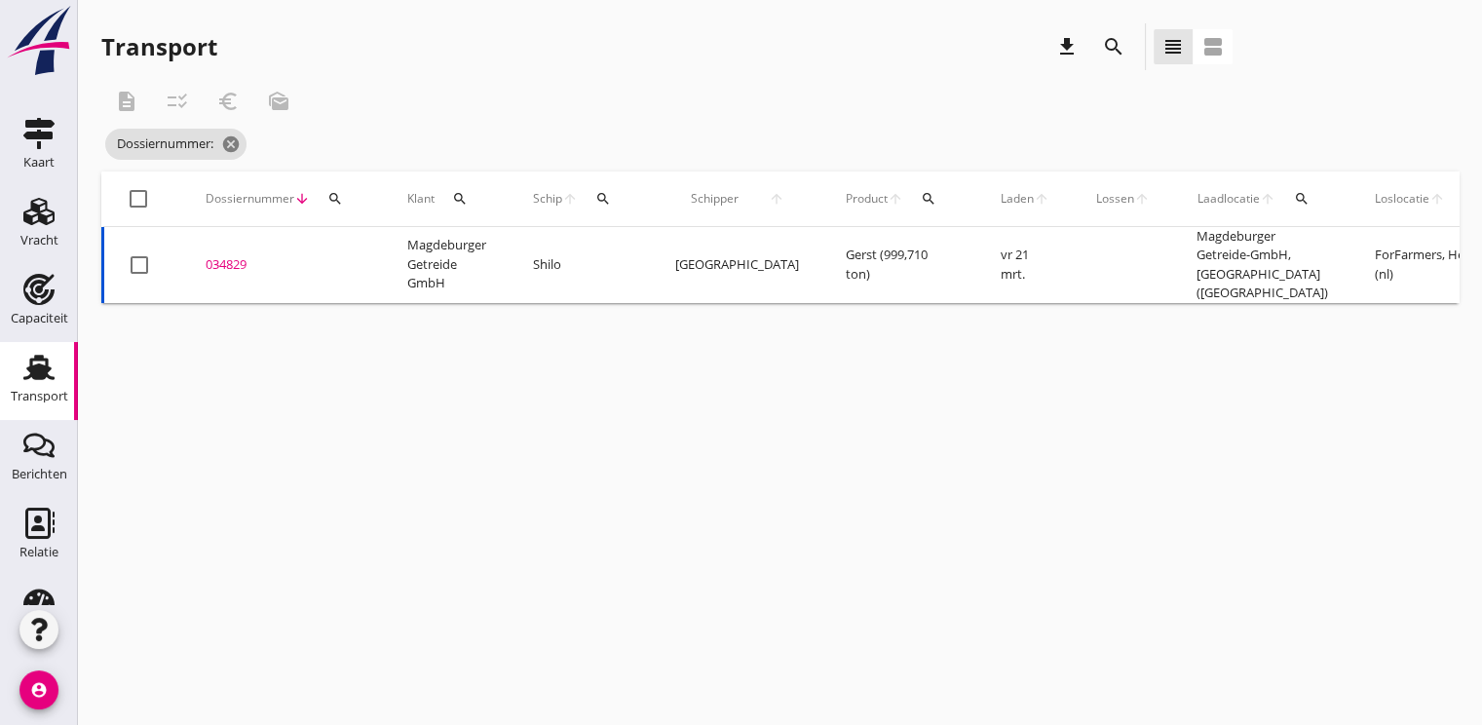
click at [210, 255] on div "034829" at bounding box center [283, 264] width 155 height 19
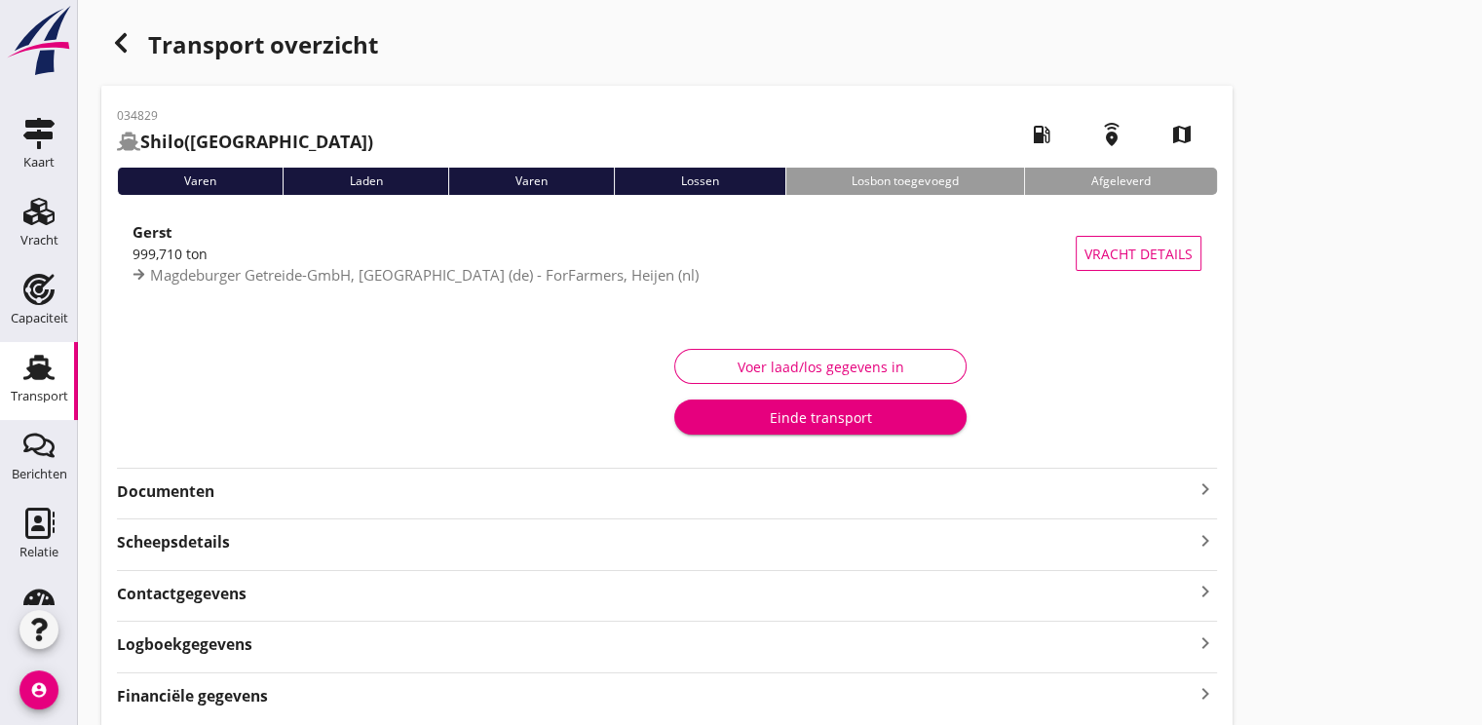
click at [156, 495] on strong "Documenten" at bounding box center [655, 491] width 1076 height 22
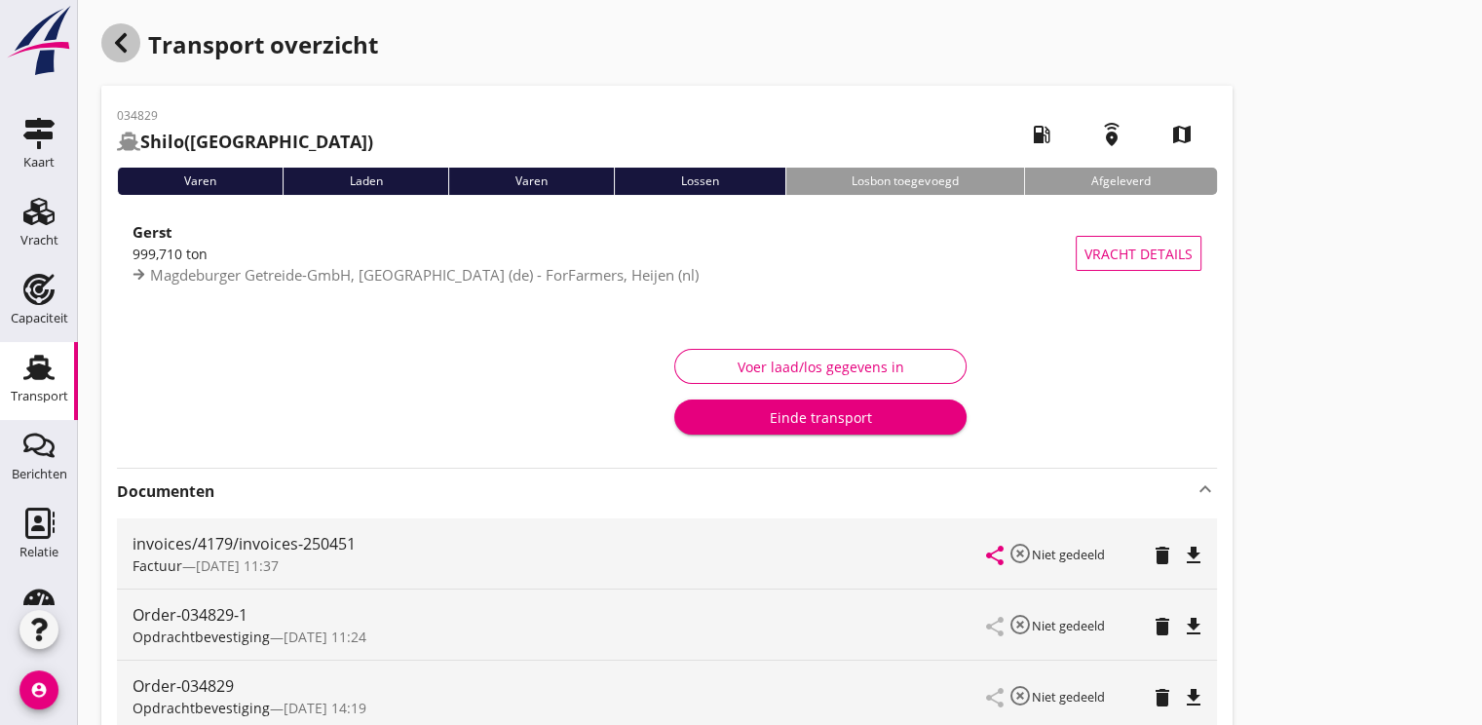
click at [129, 33] on icon "button" at bounding box center [120, 42] width 23 height 23
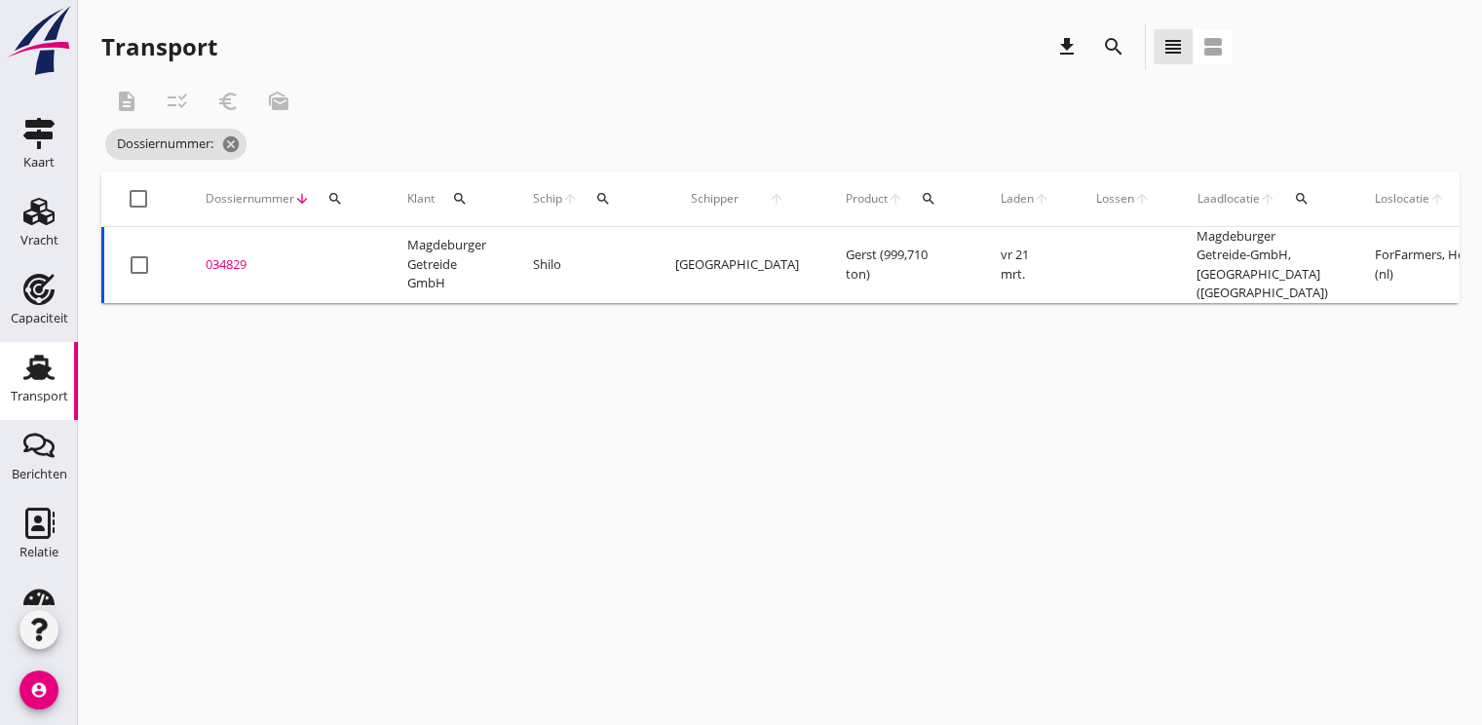
click at [337, 191] on icon "search" at bounding box center [335, 199] width 16 height 16
click at [351, 258] on input "Zoeken op dossiernummer..." at bounding box center [425, 255] width 203 height 31
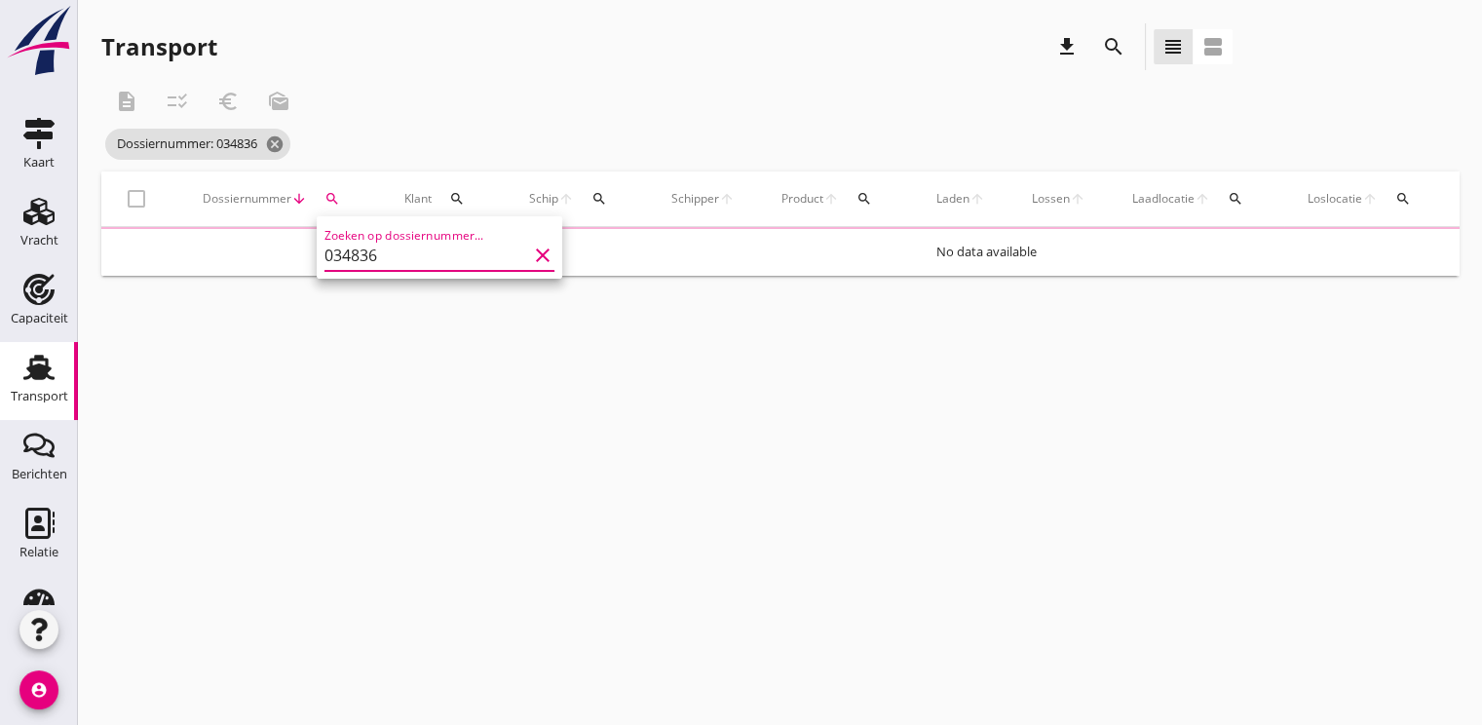
type input "034836"
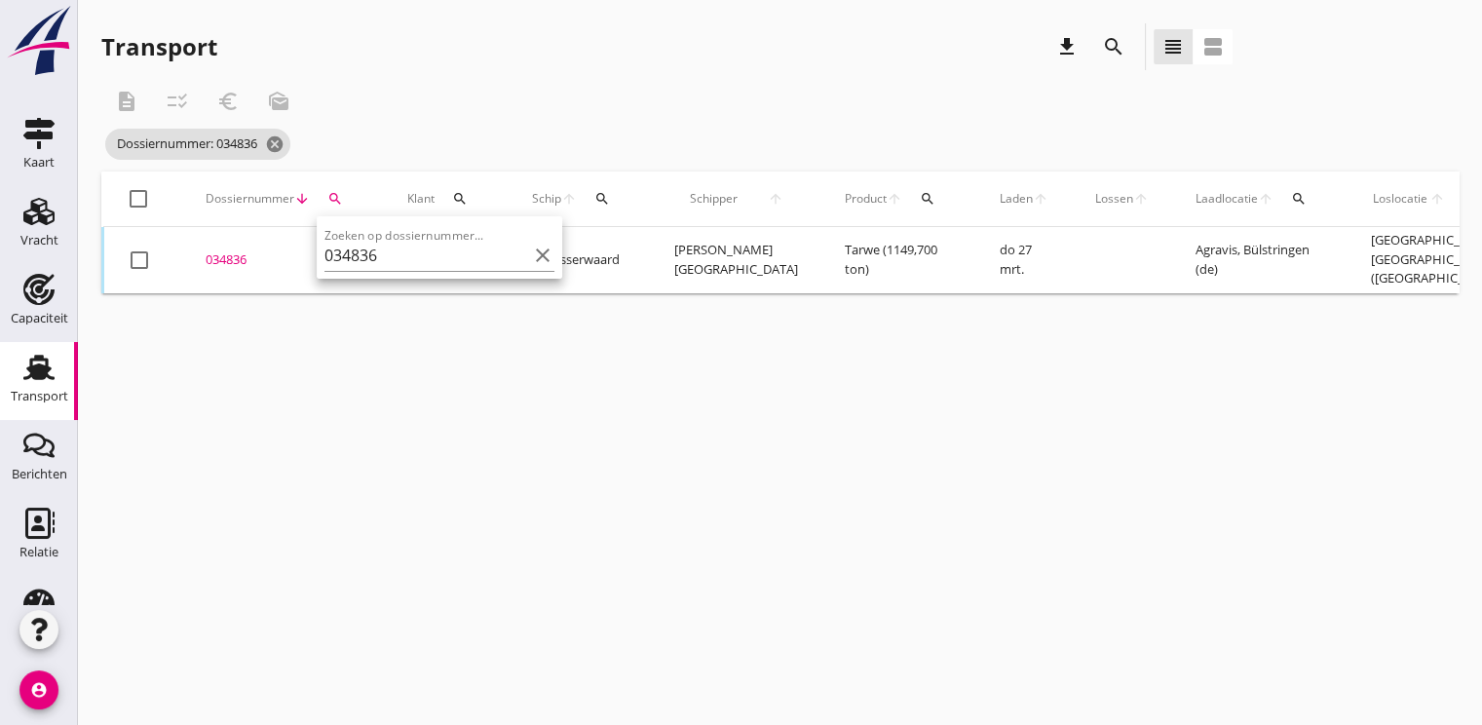
click at [218, 259] on div "034836" at bounding box center [283, 259] width 155 height 19
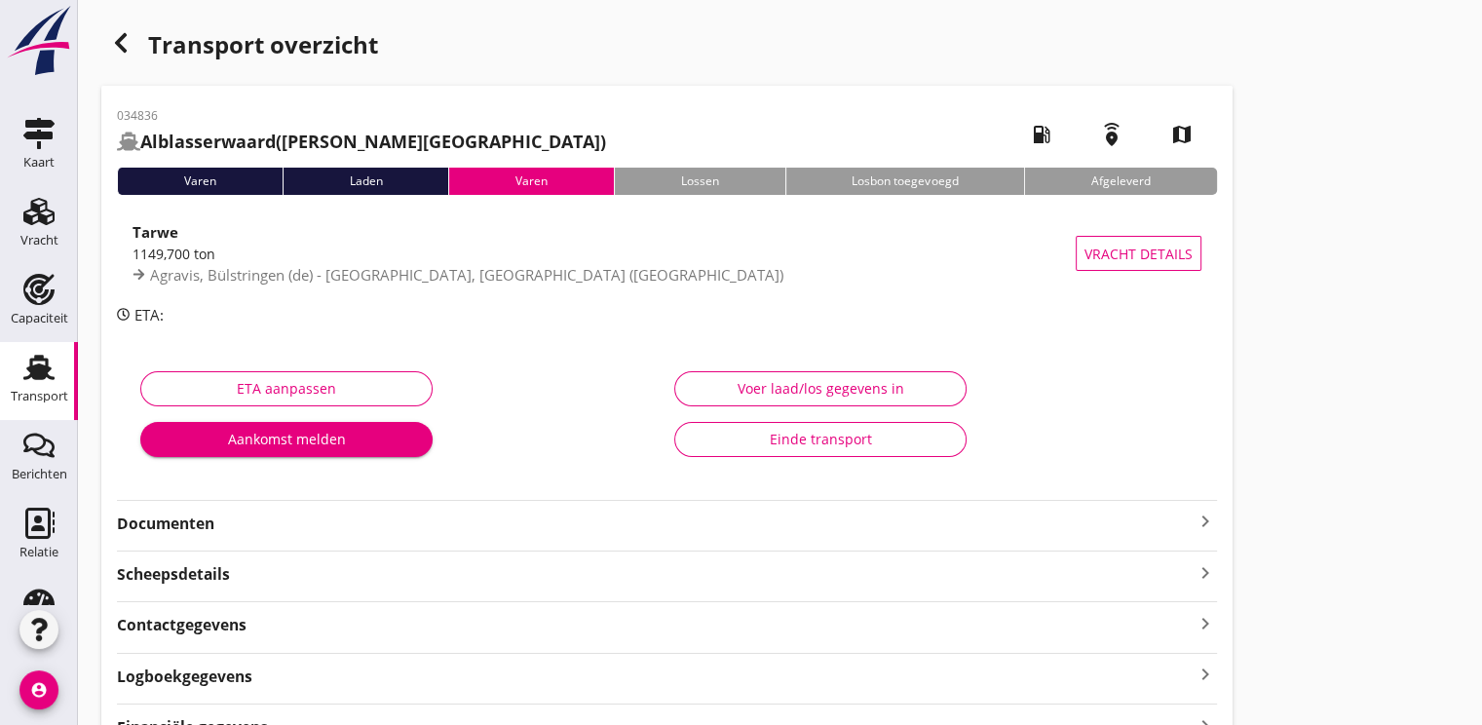
click at [167, 526] on strong "Documenten" at bounding box center [655, 523] width 1076 height 22
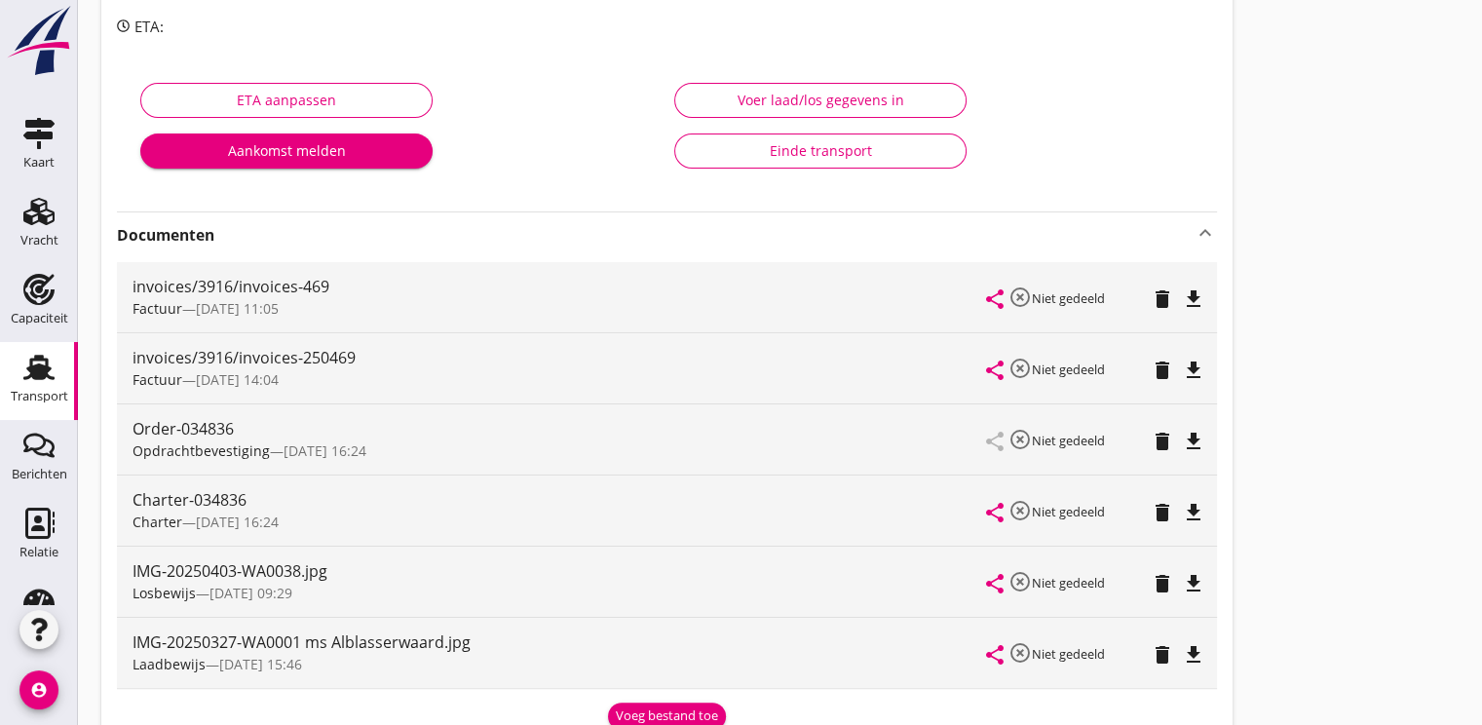
scroll to position [390, 0]
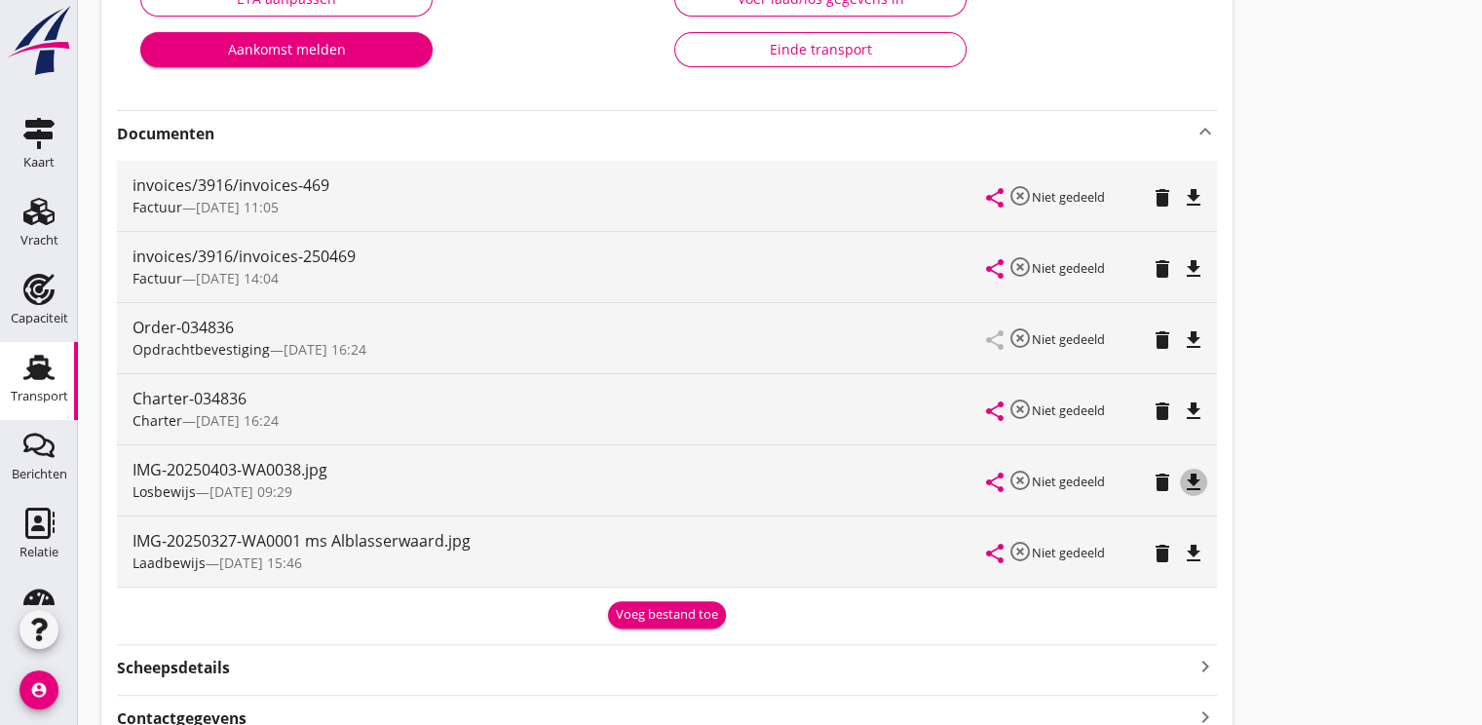
click at [1190, 480] on icon "file_download" at bounding box center [1193, 482] width 23 height 23
click at [1192, 546] on icon "file_download" at bounding box center [1193, 553] width 23 height 23
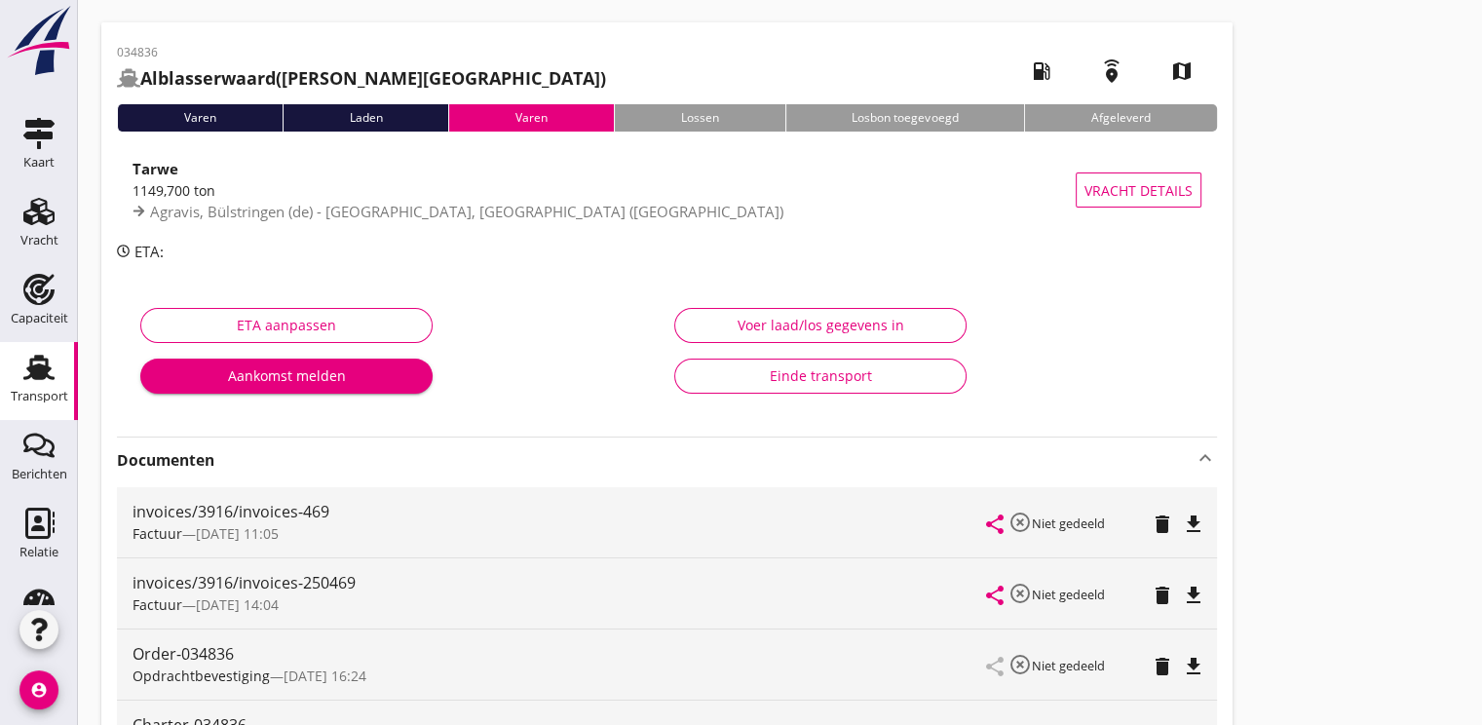
scroll to position [0, 0]
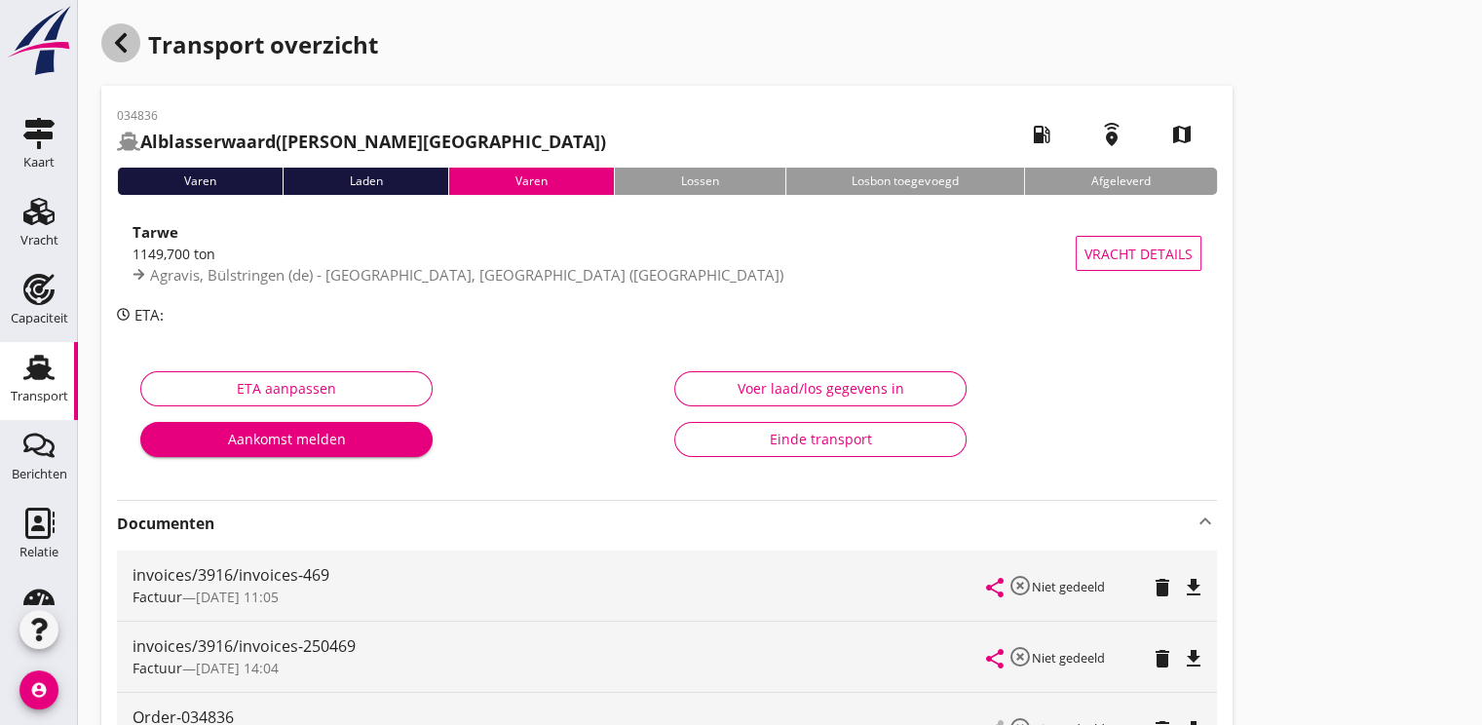
click at [128, 51] on icon "button" at bounding box center [120, 42] width 23 height 23
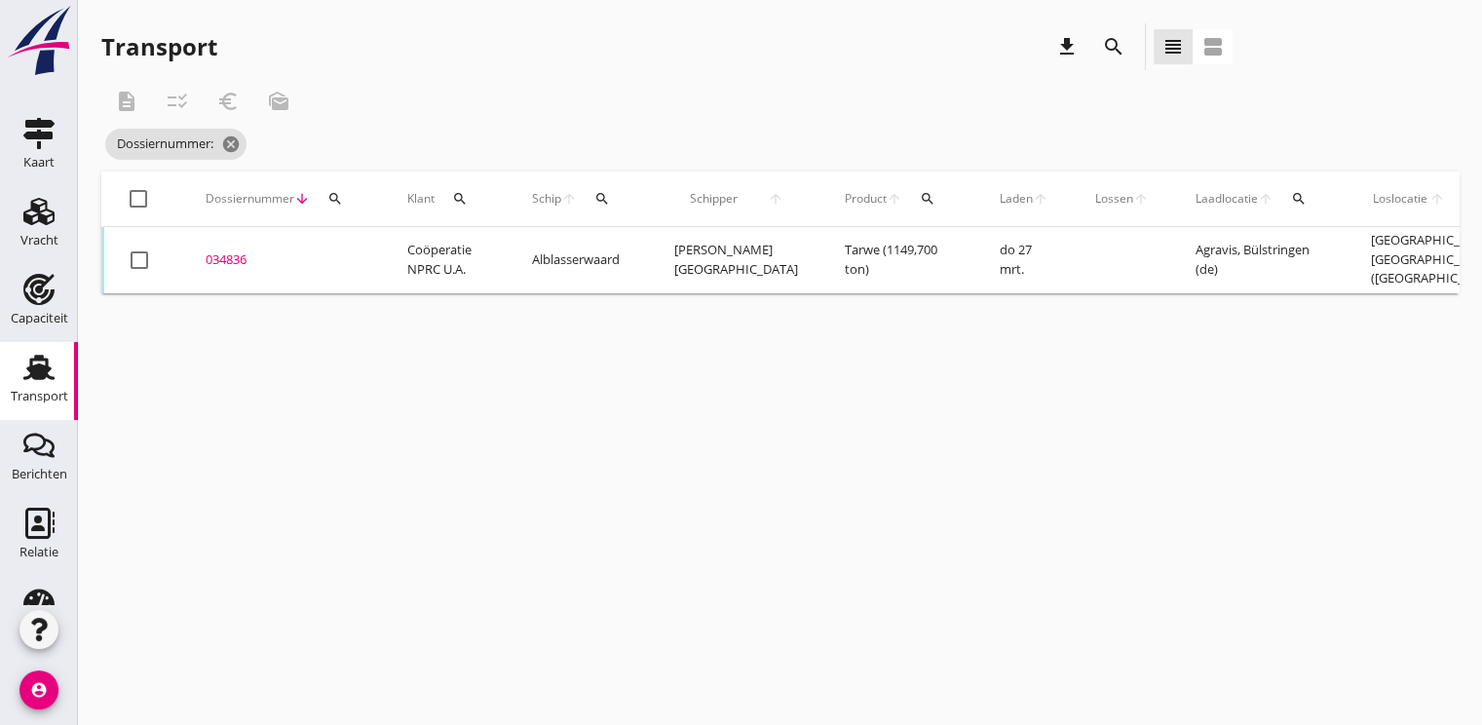
click at [238, 254] on div "034836" at bounding box center [283, 259] width 155 height 19
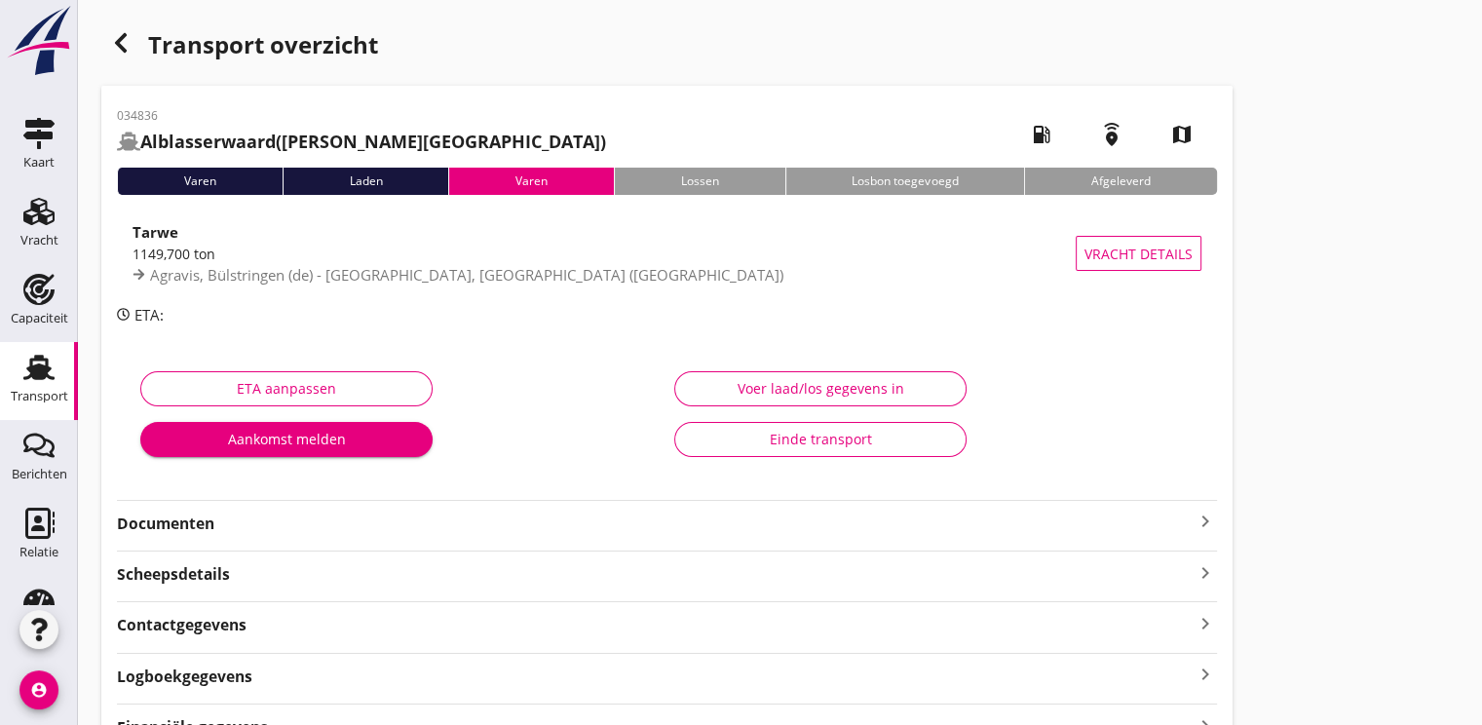
click at [174, 522] on strong "Documenten" at bounding box center [655, 523] width 1076 height 22
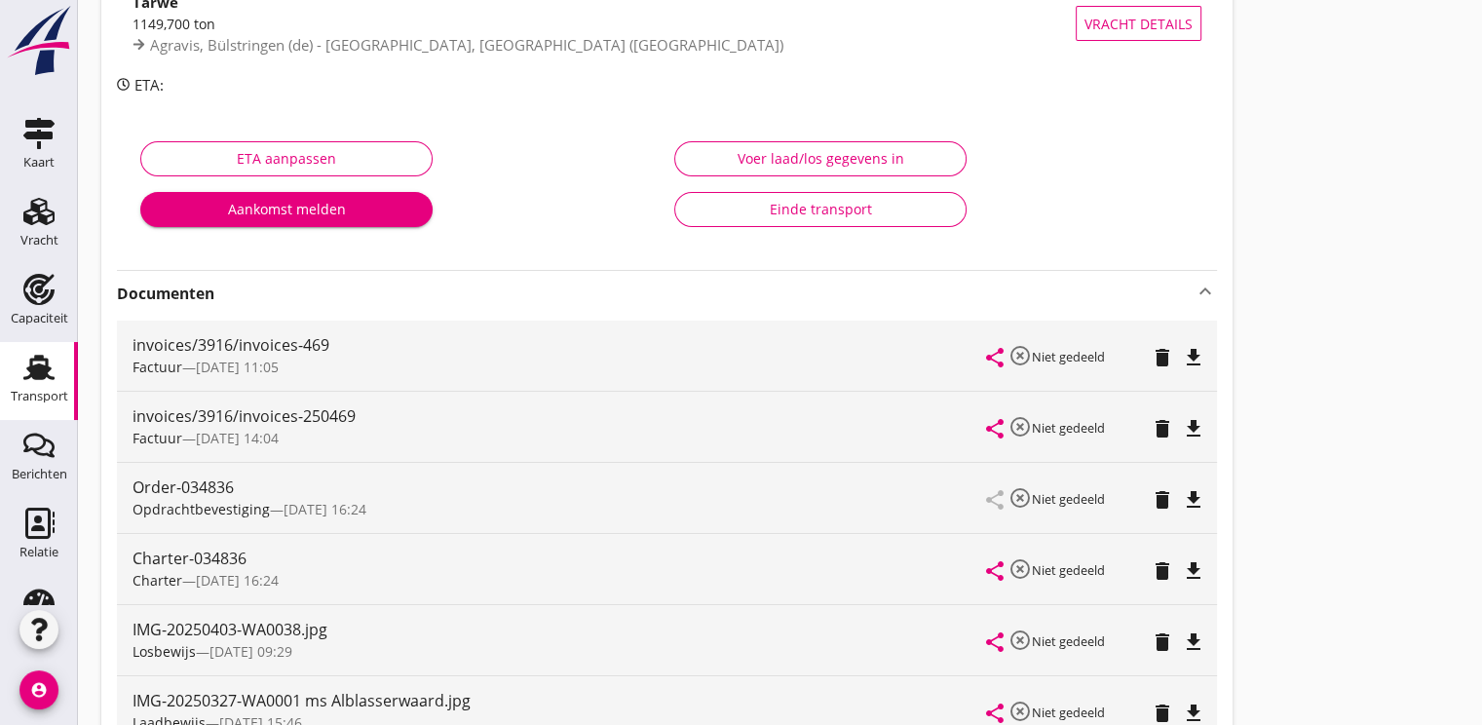
scroll to position [292, 0]
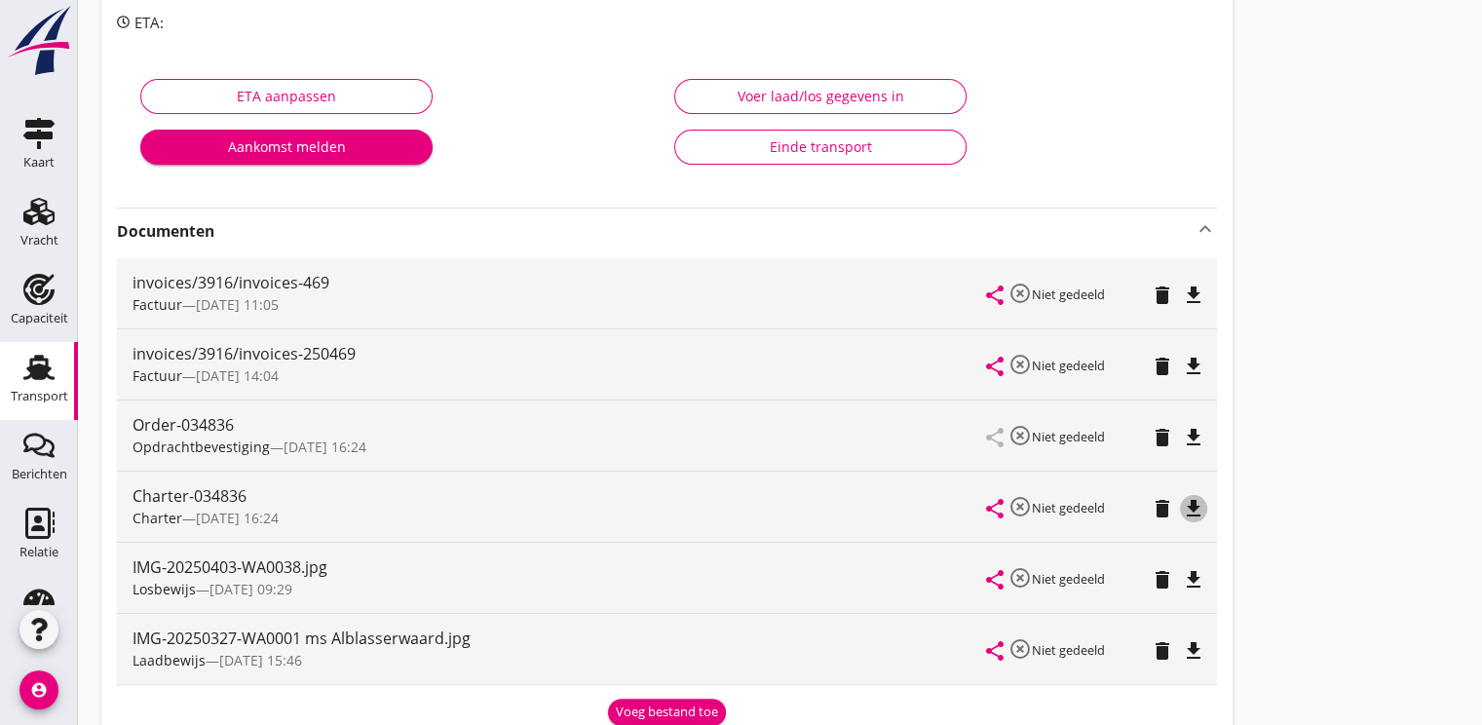
click at [1188, 507] on icon "file_download" at bounding box center [1193, 508] width 23 height 23
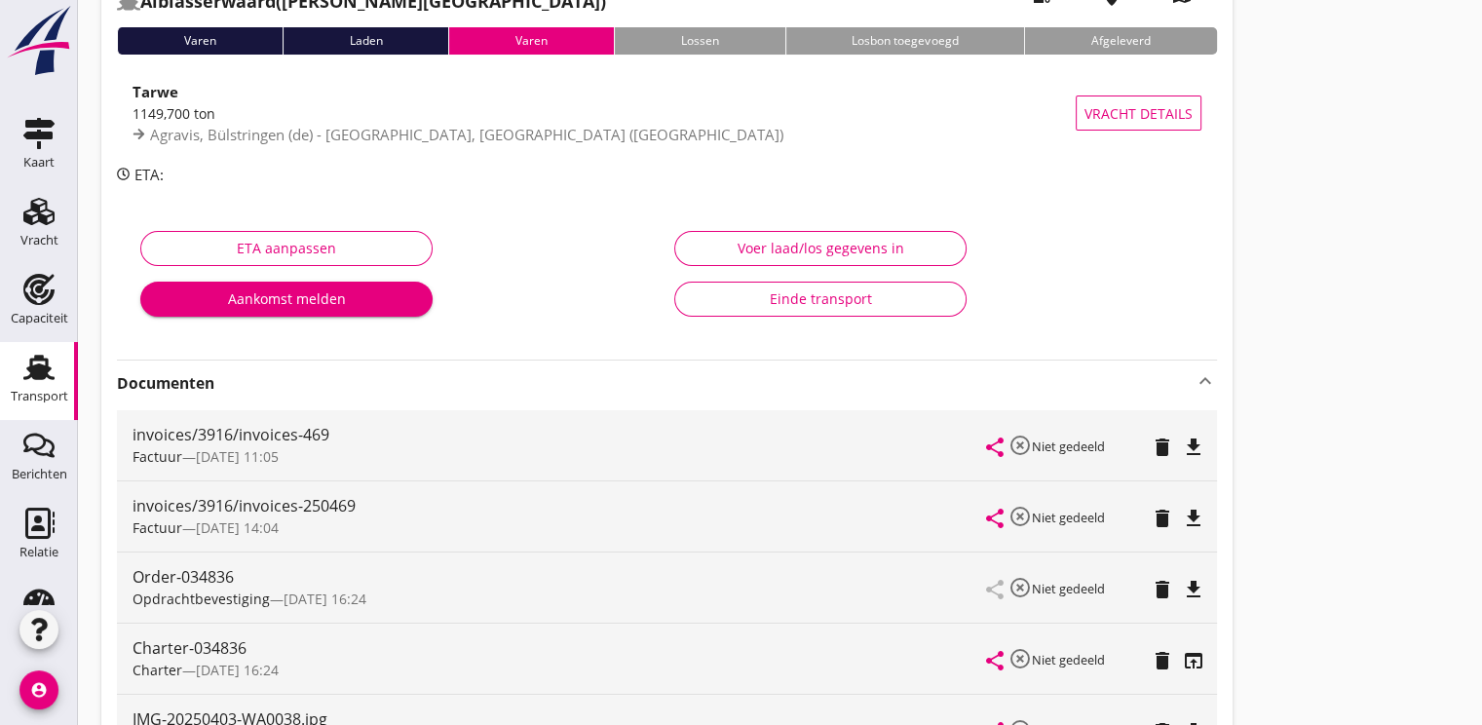
scroll to position [0, 0]
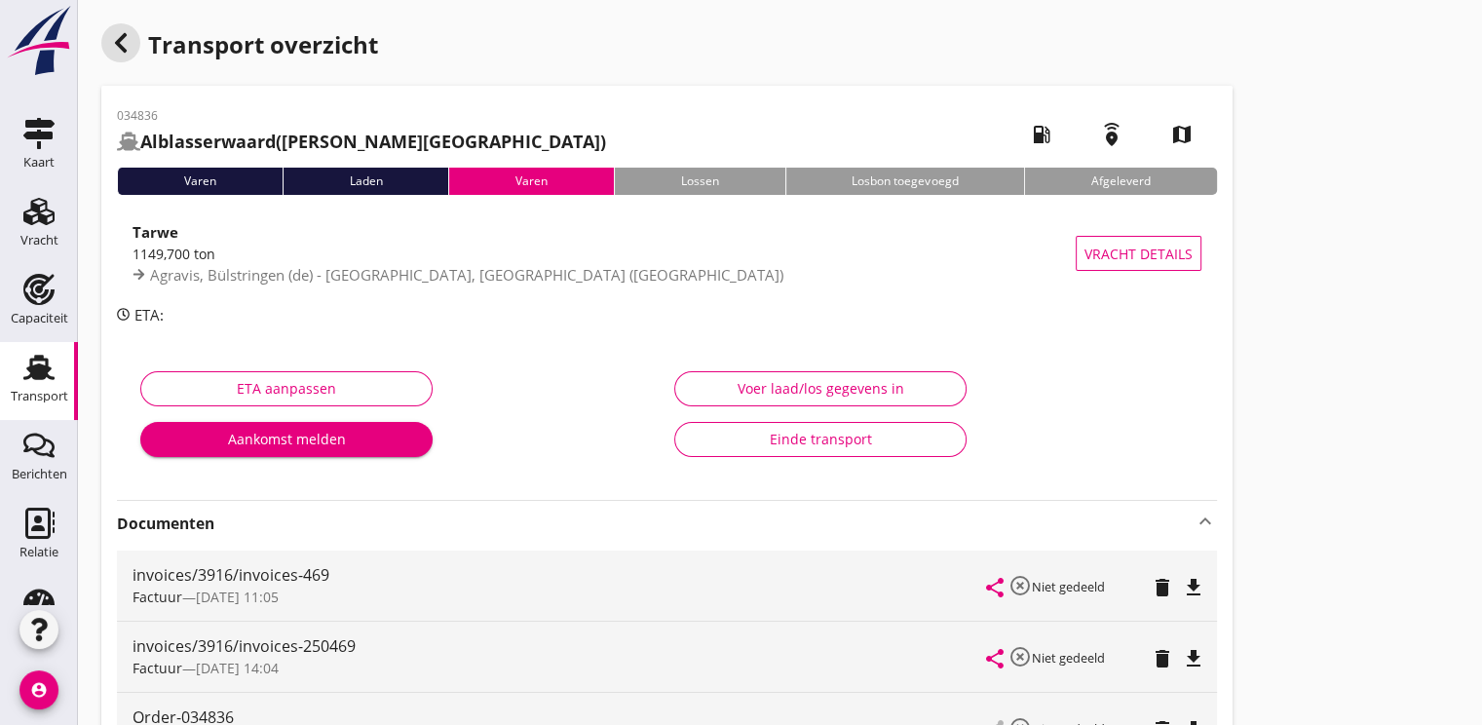
drag, startPoint x: 121, startPoint y: 43, endPoint x: 37, endPoint y: 69, distance: 87.8
click at [121, 43] on icon "button" at bounding box center [120, 42] width 23 height 23
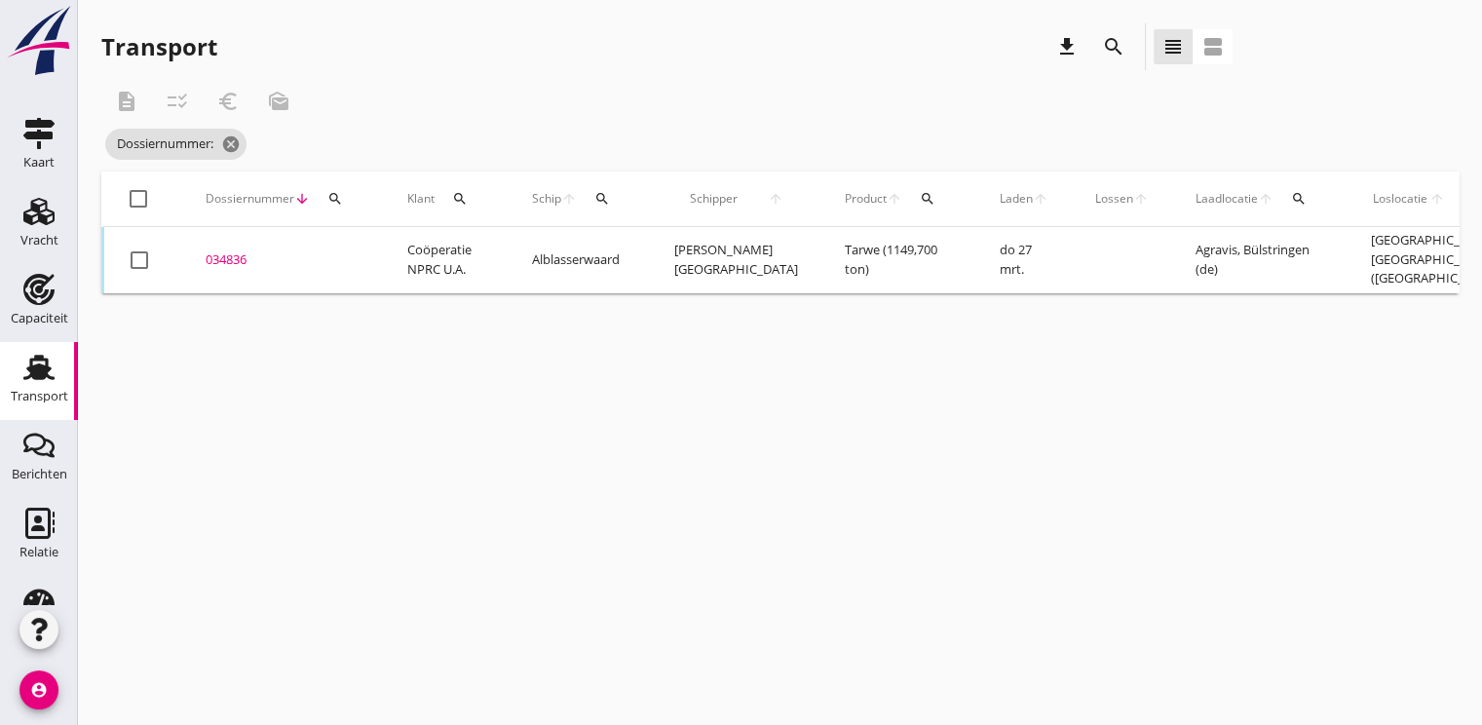
click at [336, 203] on icon "search" at bounding box center [335, 199] width 16 height 16
click at [389, 261] on input "Zoeken op dossiernummer..." at bounding box center [425, 255] width 203 height 31
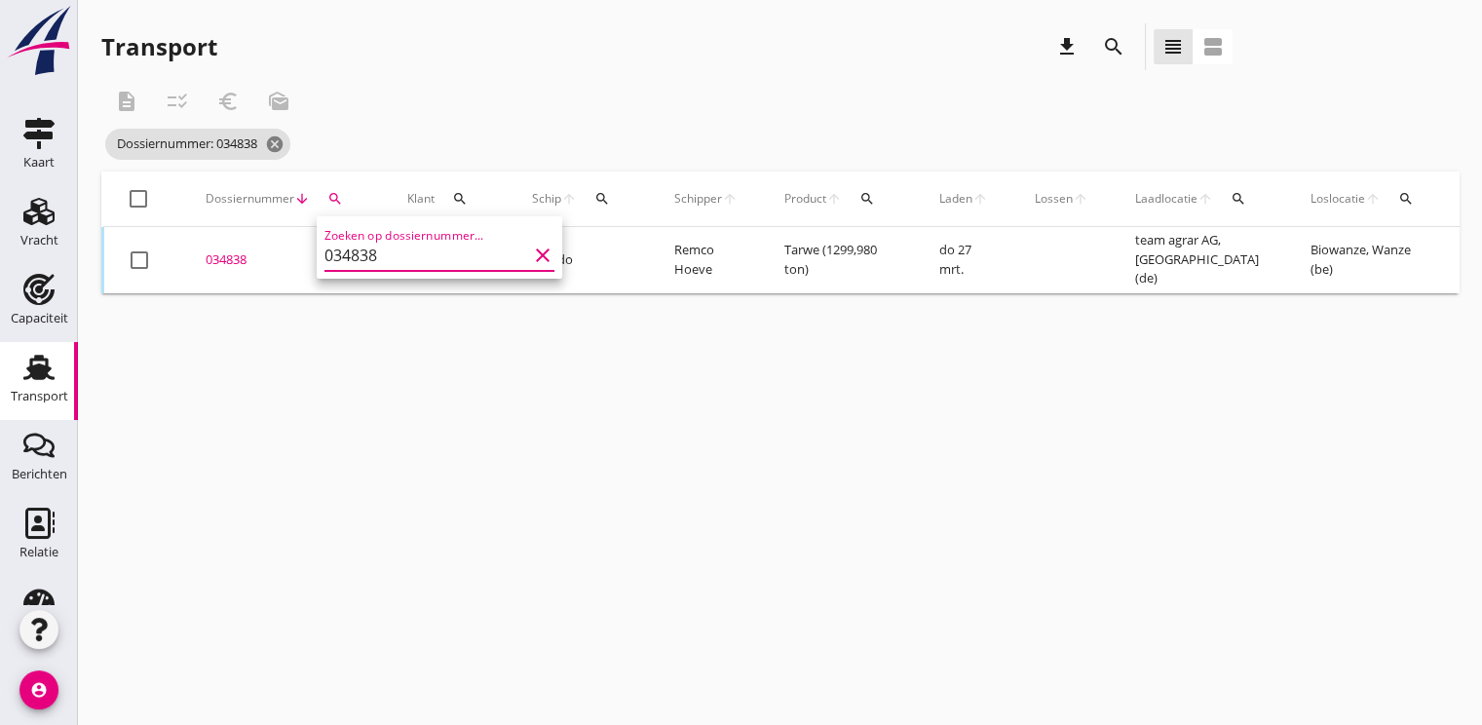
type input "034838"
click at [234, 257] on div "034838" at bounding box center [283, 259] width 155 height 19
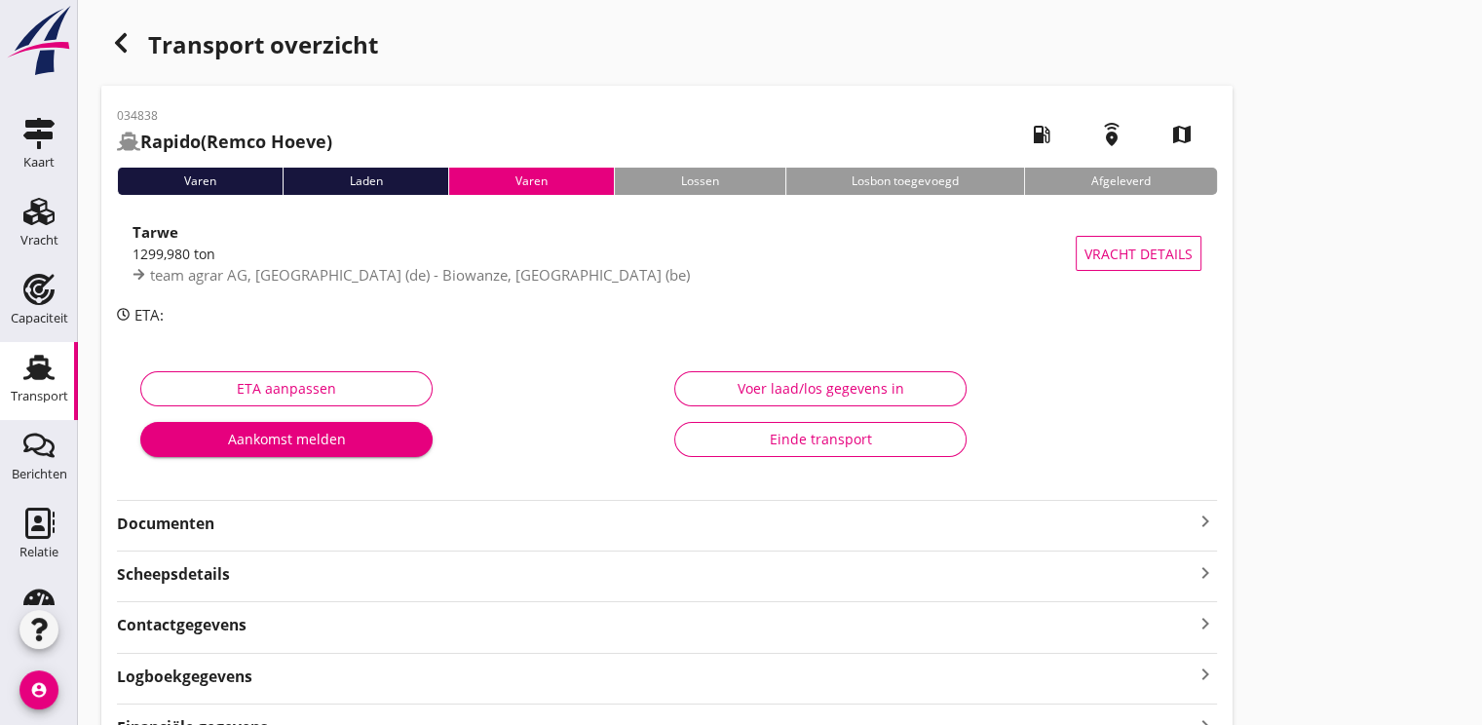
click at [221, 531] on strong "Documenten" at bounding box center [655, 523] width 1076 height 22
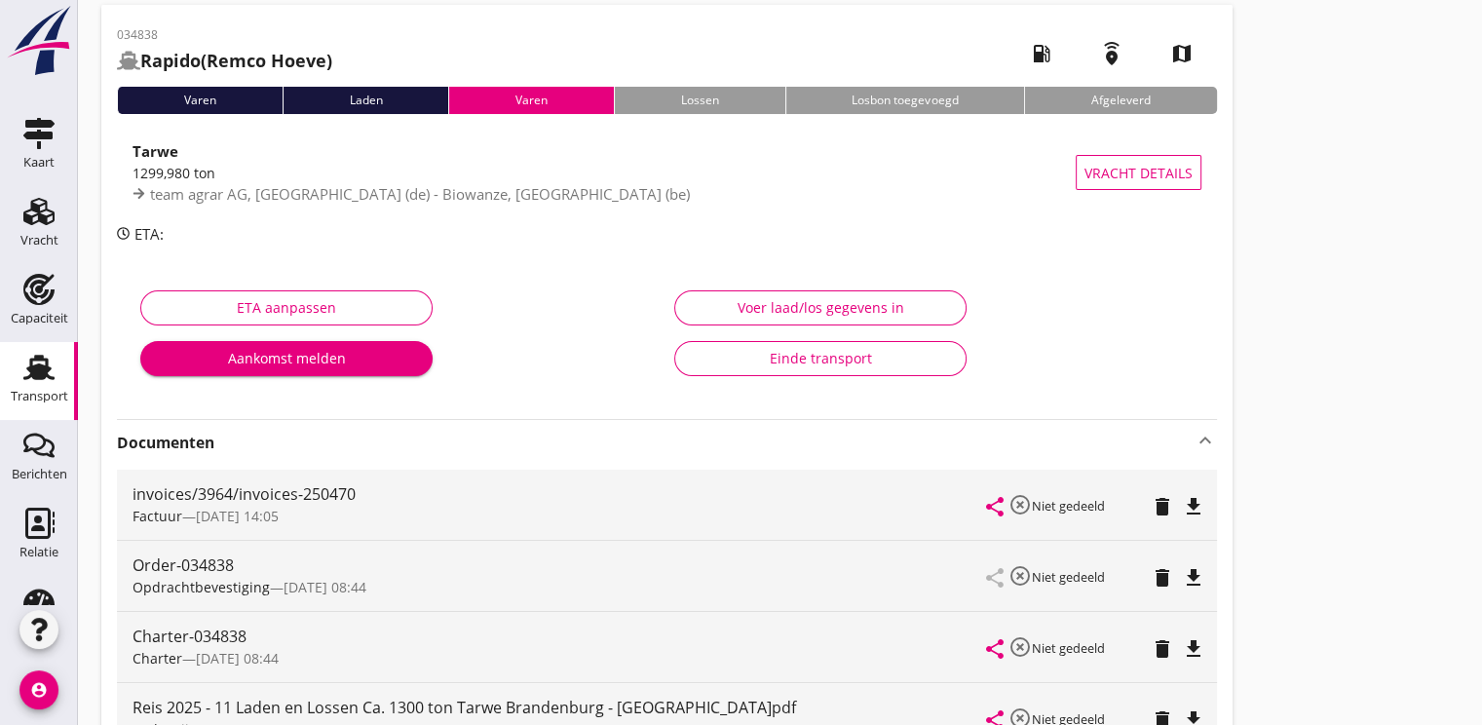
scroll to position [195, 0]
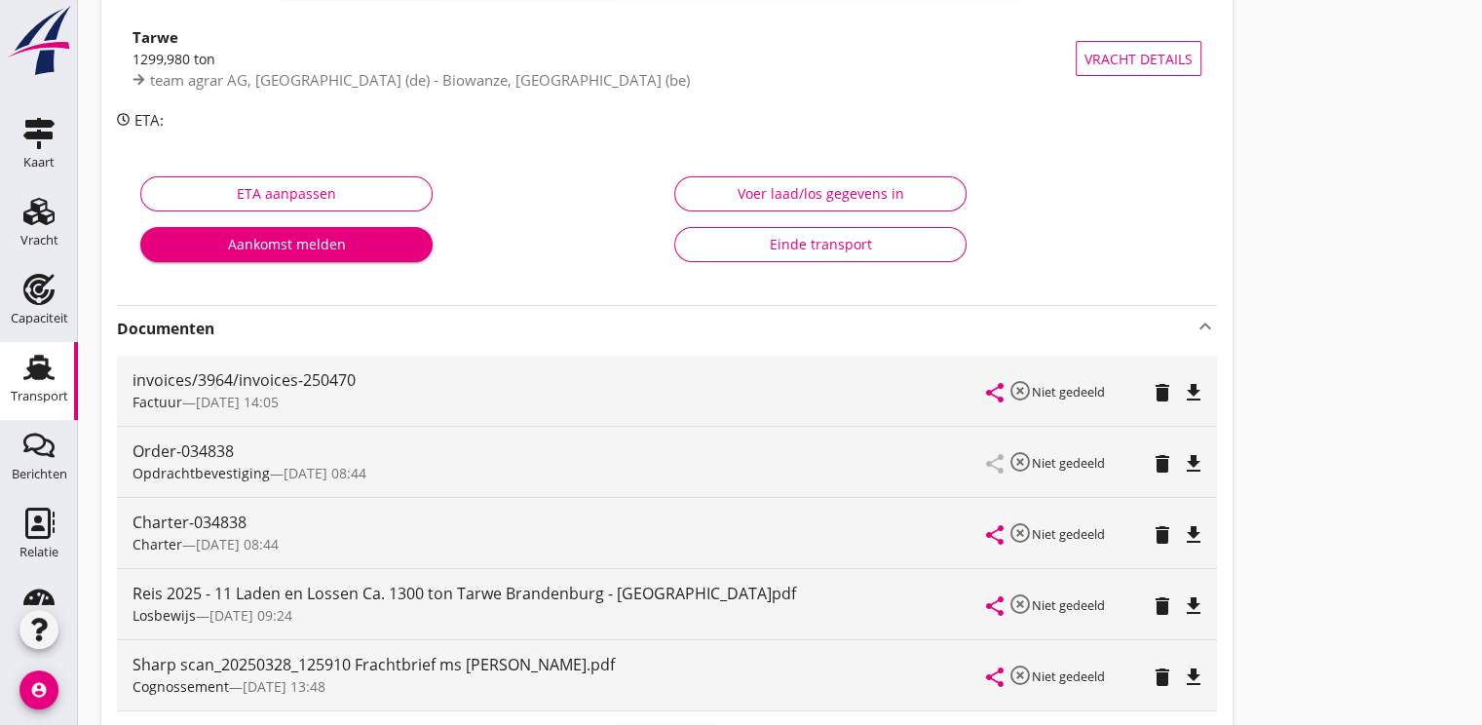
click at [1194, 533] on icon "file_download" at bounding box center [1193, 534] width 23 height 23
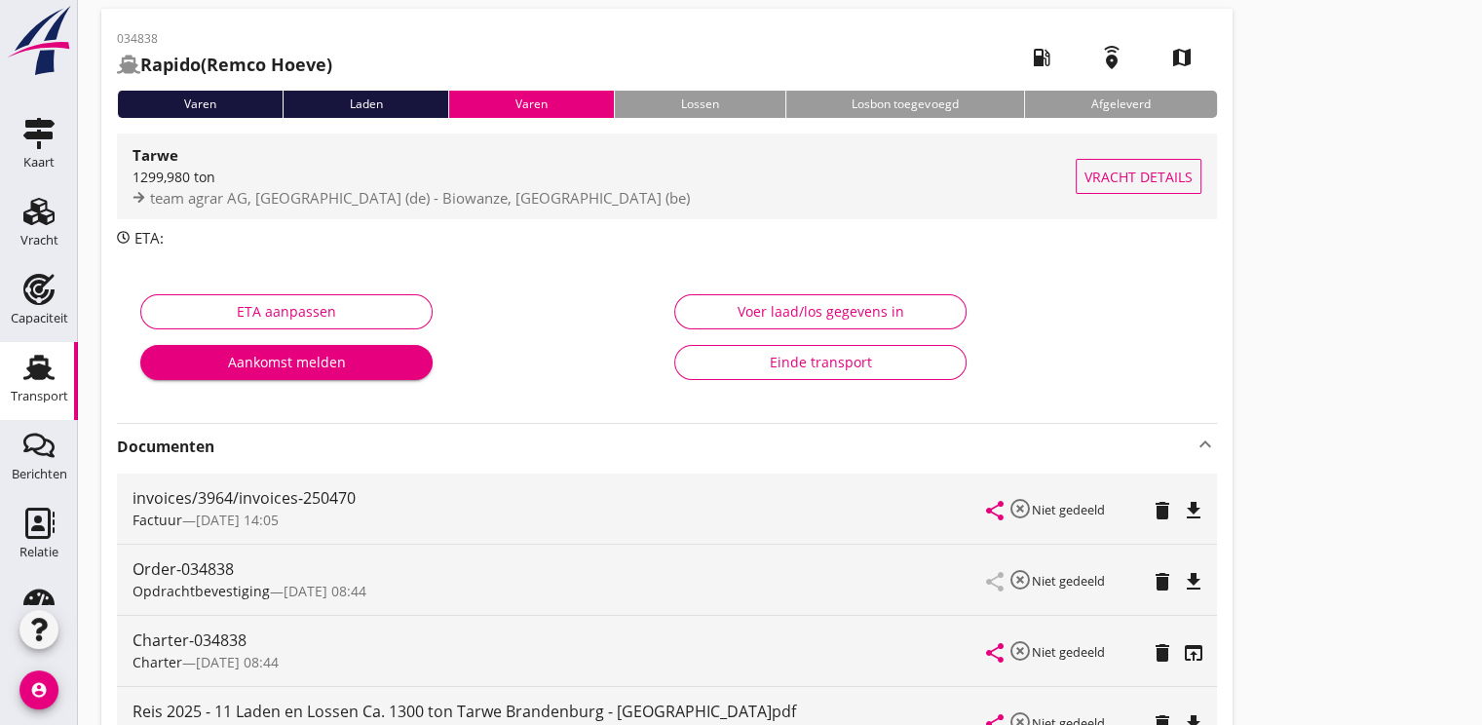
scroll to position [0, 0]
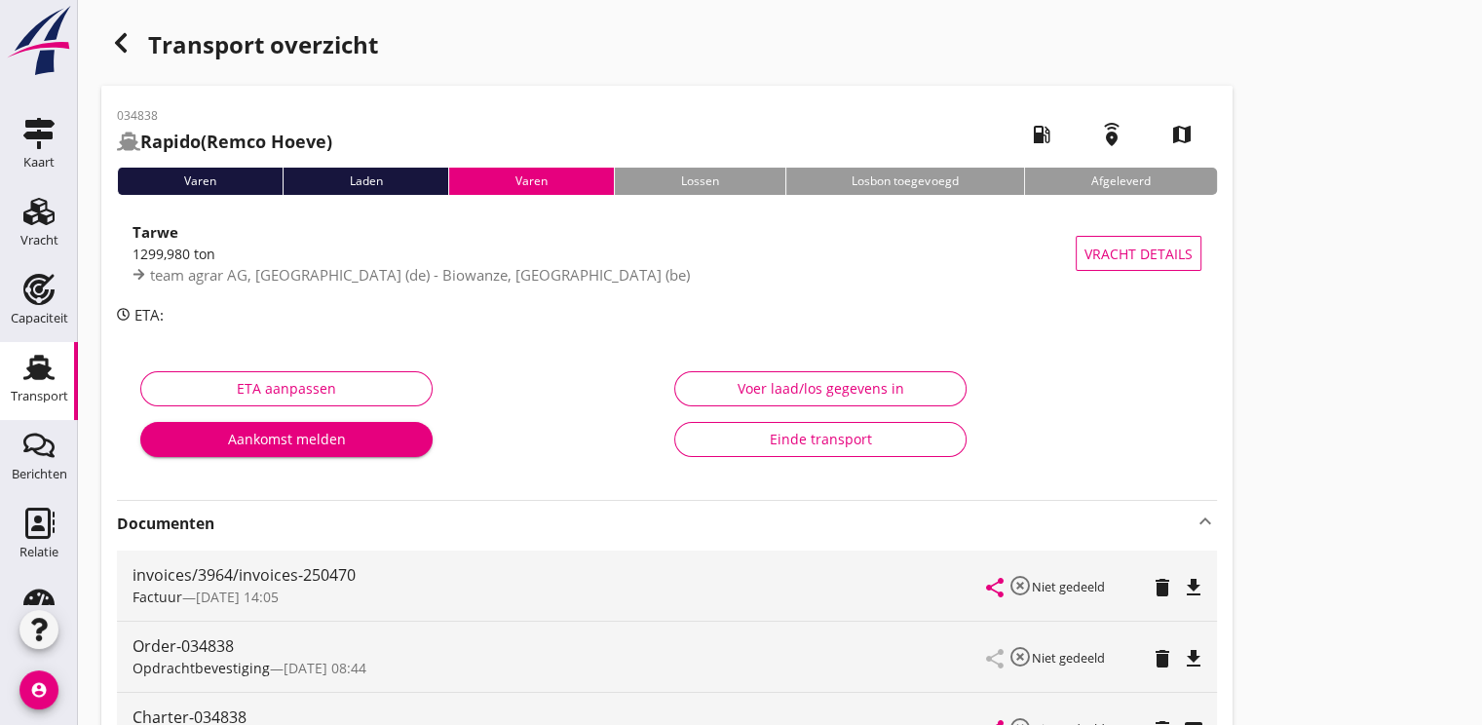
click at [115, 43] on use "button" at bounding box center [121, 42] width 12 height 19
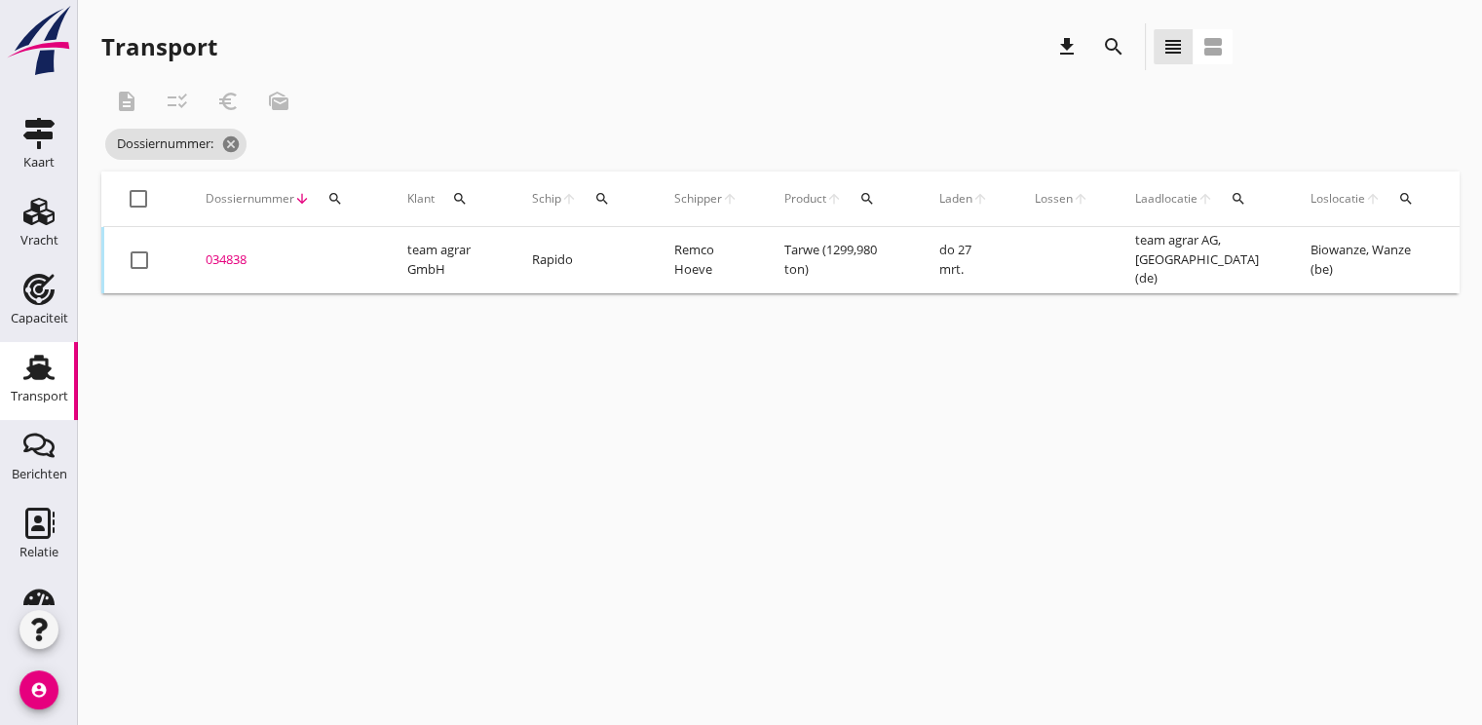
click at [336, 188] on button "search" at bounding box center [335, 198] width 35 height 35
click at [343, 233] on div "Zoeken op dossiernummer..." at bounding box center [439, 249] width 230 height 43
click at [345, 242] on input "Zoeken op dossiernummer..." at bounding box center [425, 255] width 203 height 31
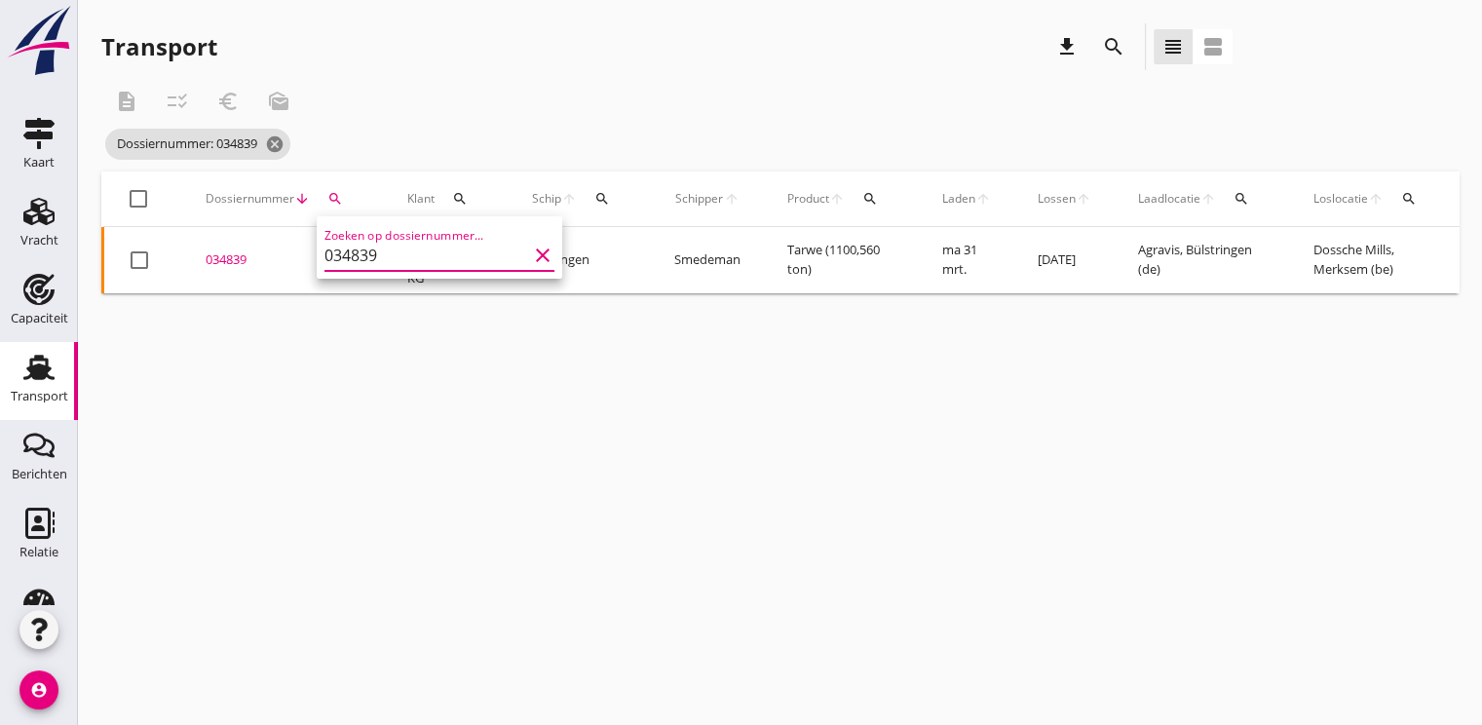
type input "034839"
click at [230, 256] on div "034839" at bounding box center [283, 259] width 155 height 19
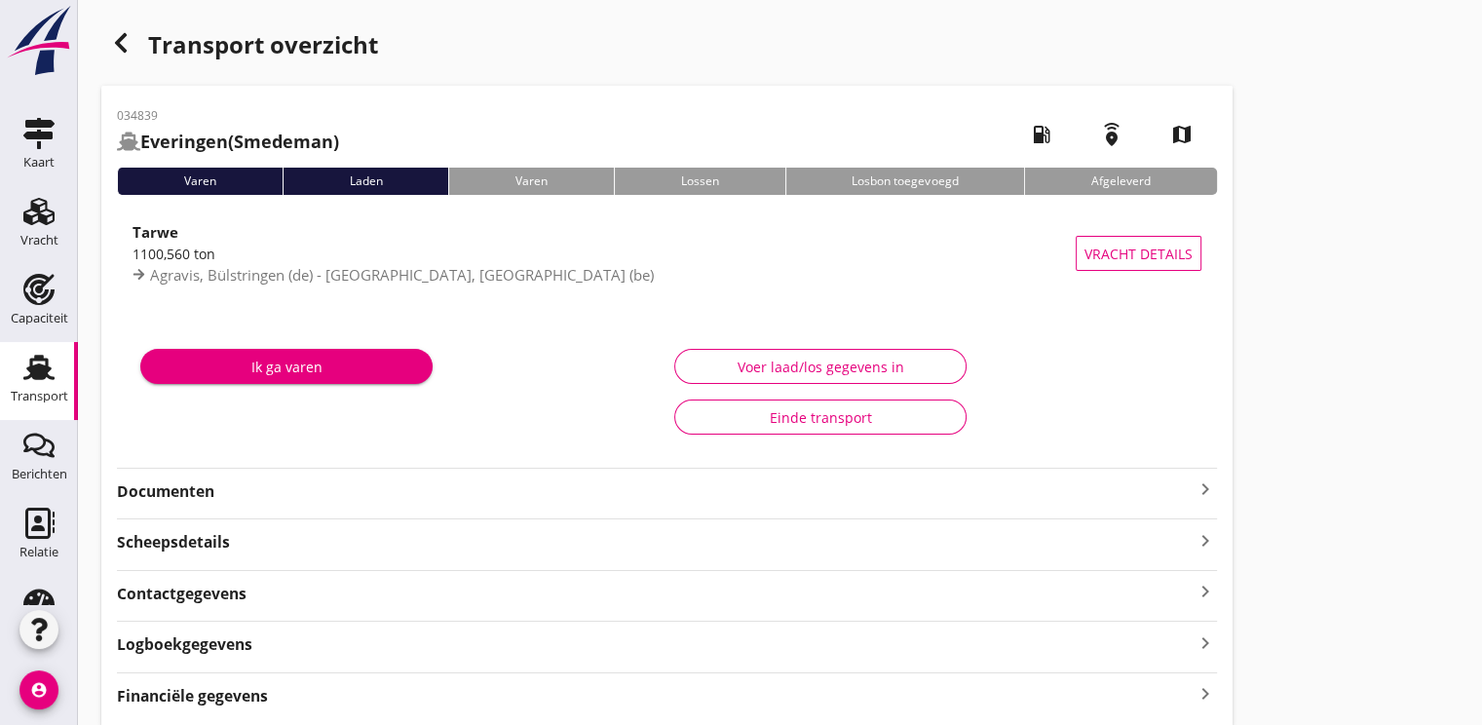
click at [162, 488] on strong "Documenten" at bounding box center [655, 491] width 1076 height 22
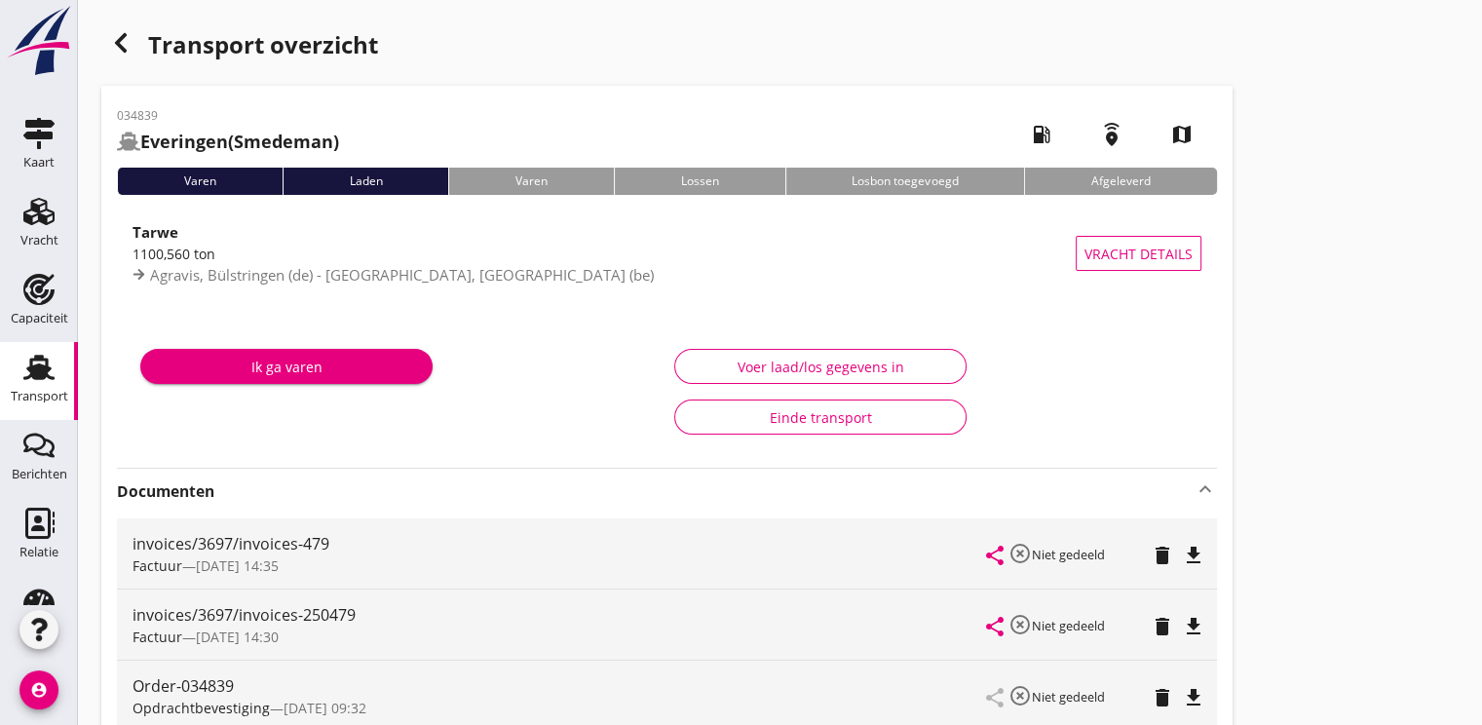
click at [118, 43] on use "button" at bounding box center [121, 42] width 12 height 19
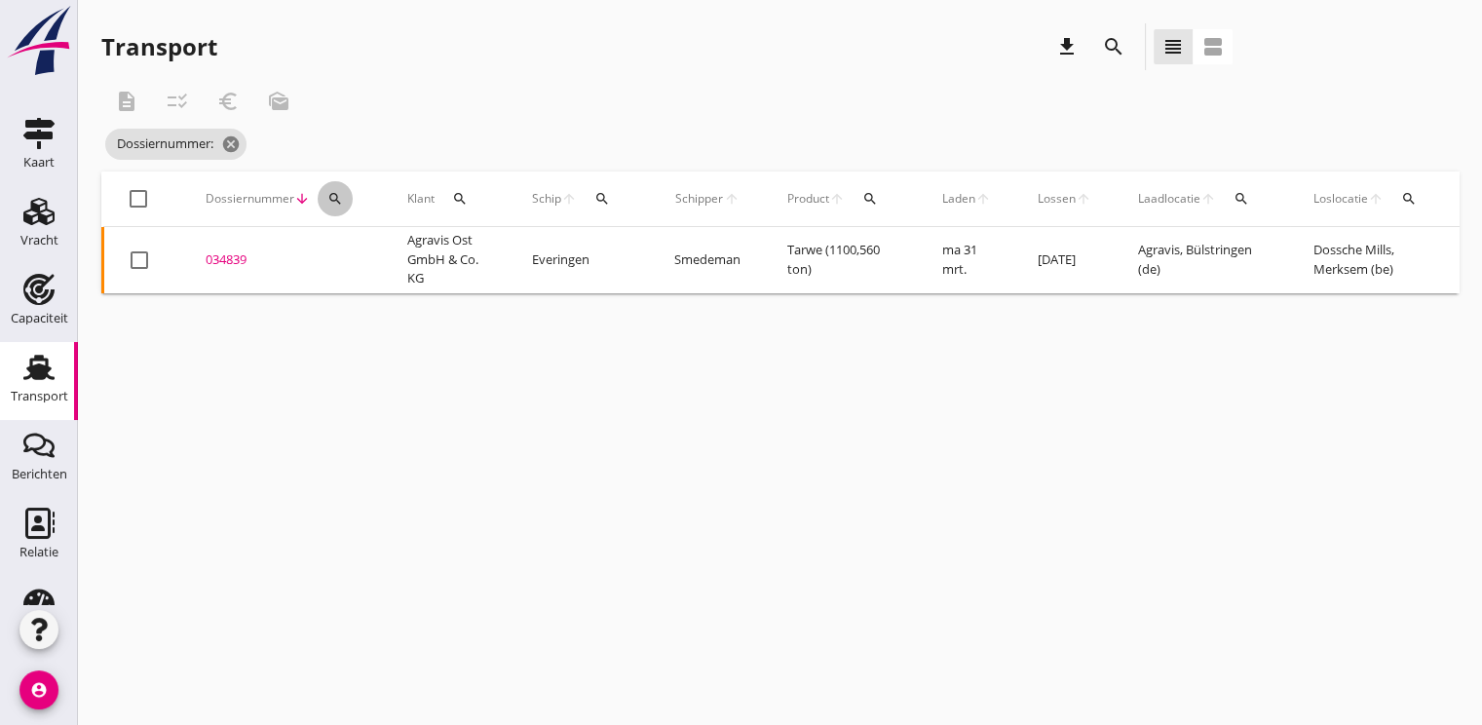
click at [331, 195] on icon "search" at bounding box center [335, 199] width 16 height 16
drag, startPoint x: 366, startPoint y: 256, endPoint x: 361, endPoint y: 246, distance: 10.9
click at [363, 253] on input "Zoeken op dossiernummer..." at bounding box center [425, 255] width 203 height 31
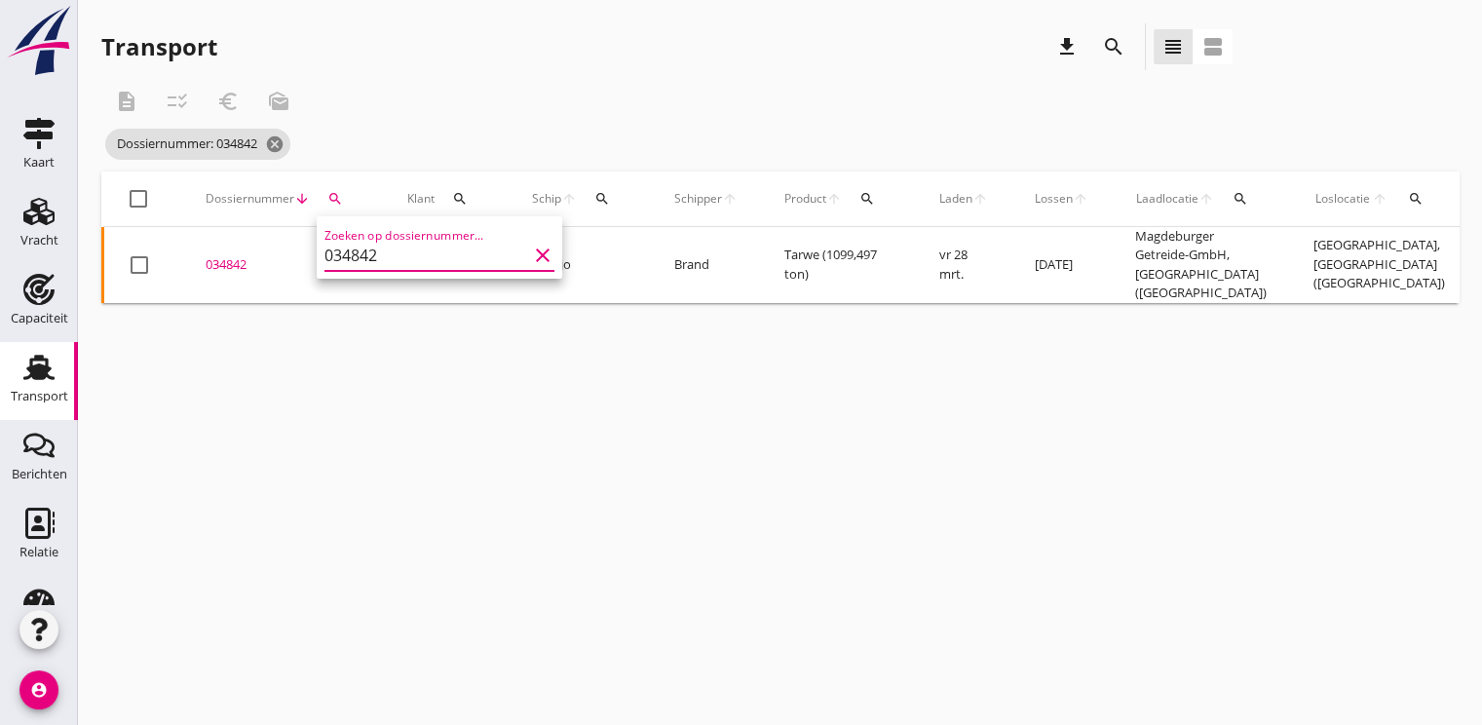
type input "034842"
click at [239, 261] on div "034842" at bounding box center [283, 264] width 155 height 19
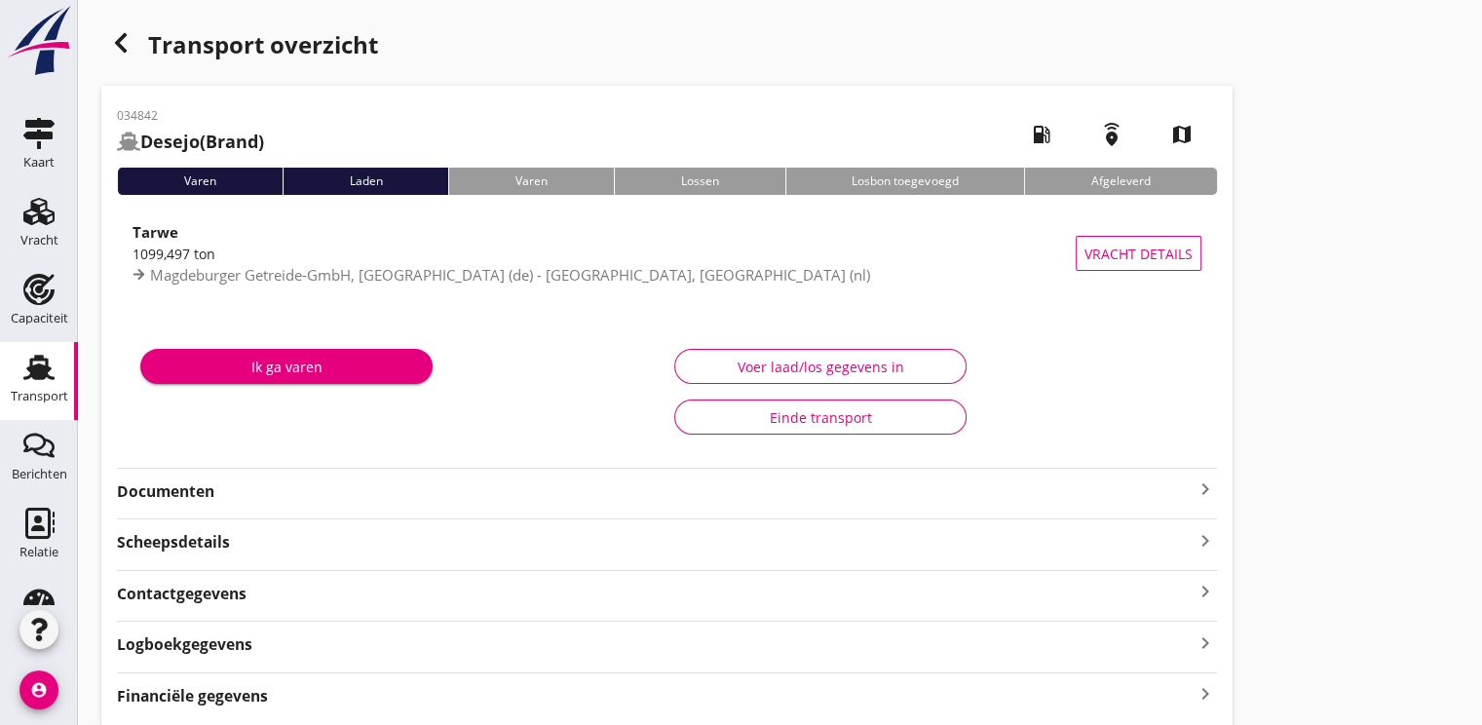
click at [172, 491] on strong "Documenten" at bounding box center [655, 491] width 1076 height 22
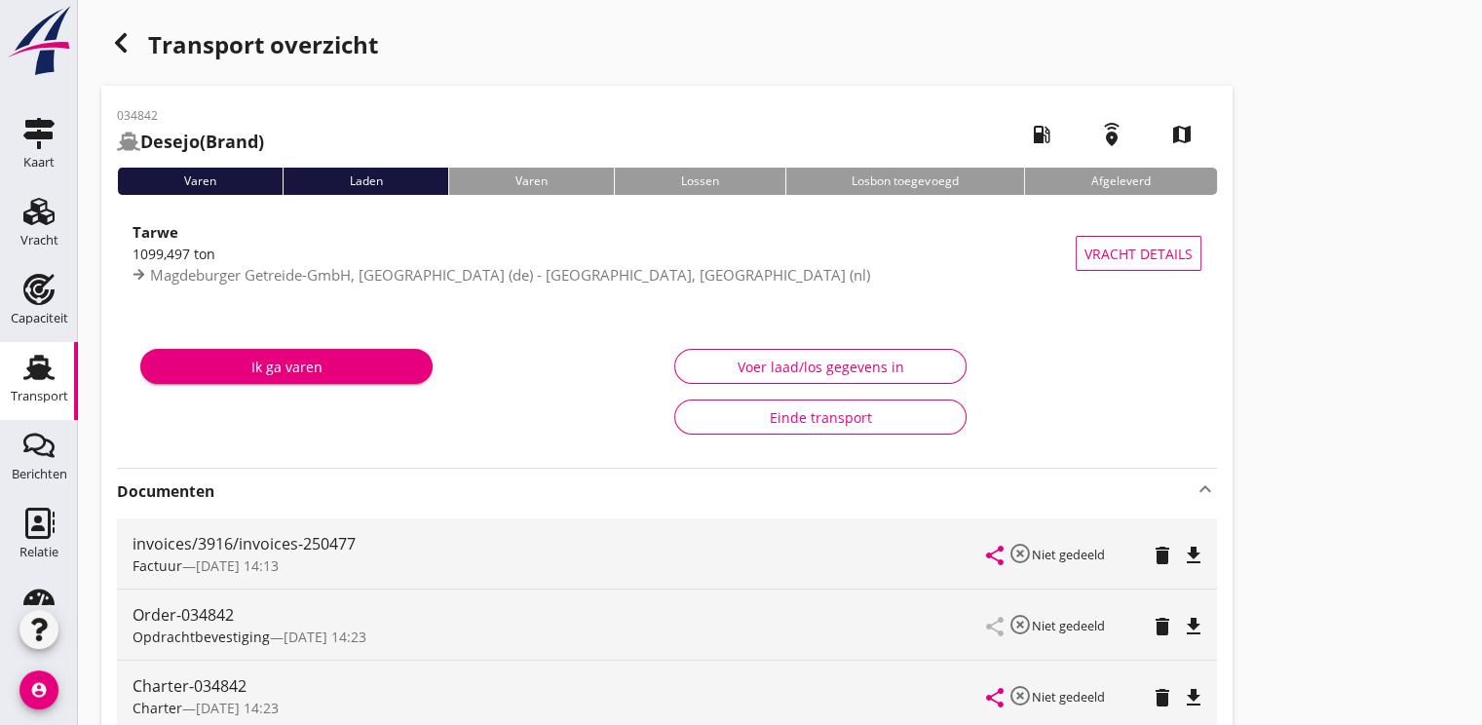
click at [123, 50] on use "button" at bounding box center [121, 42] width 12 height 19
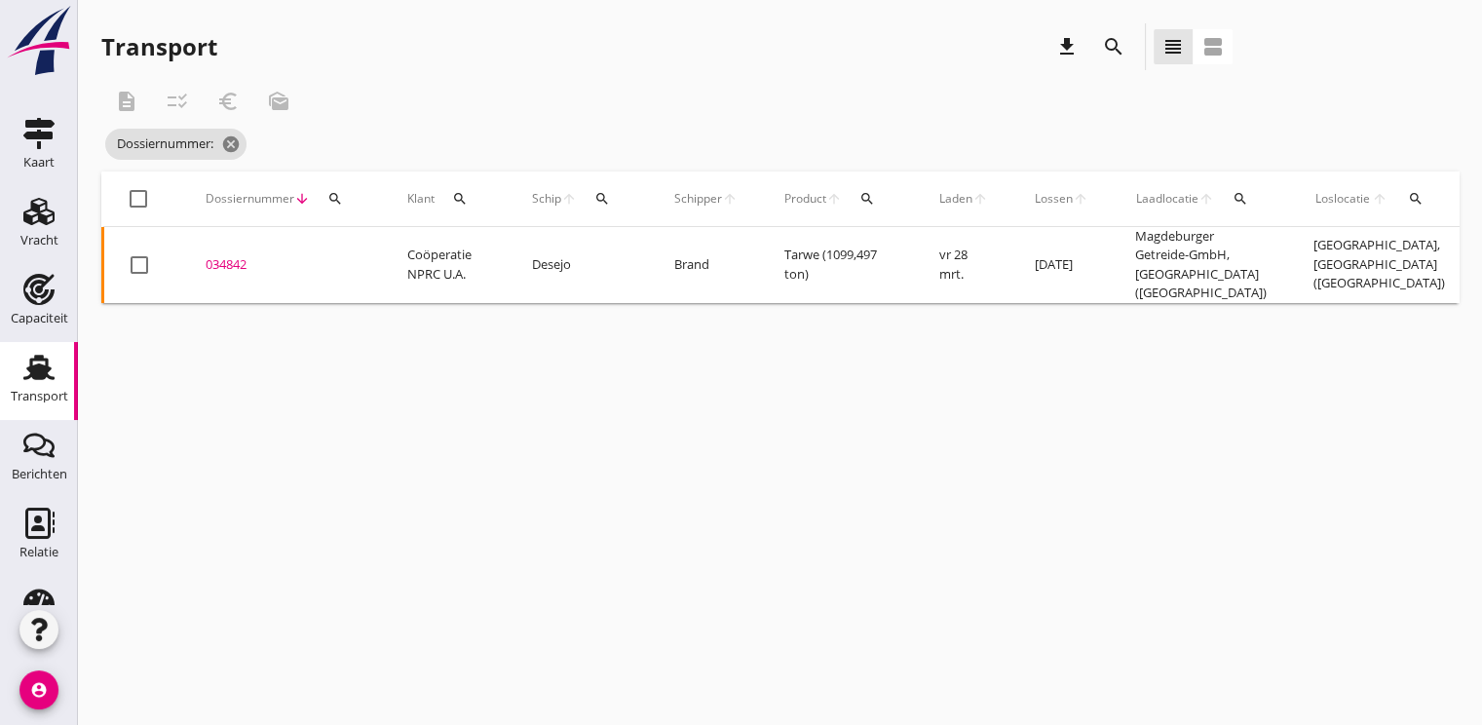
click at [358, 186] on div "Dossiernummer arrow_downward search" at bounding box center [283, 198] width 155 height 47
click at [342, 192] on div "search" at bounding box center [335, 199] width 35 height 16
click at [351, 258] on input "Zoeken op dossiernummer..." at bounding box center [425, 255] width 203 height 31
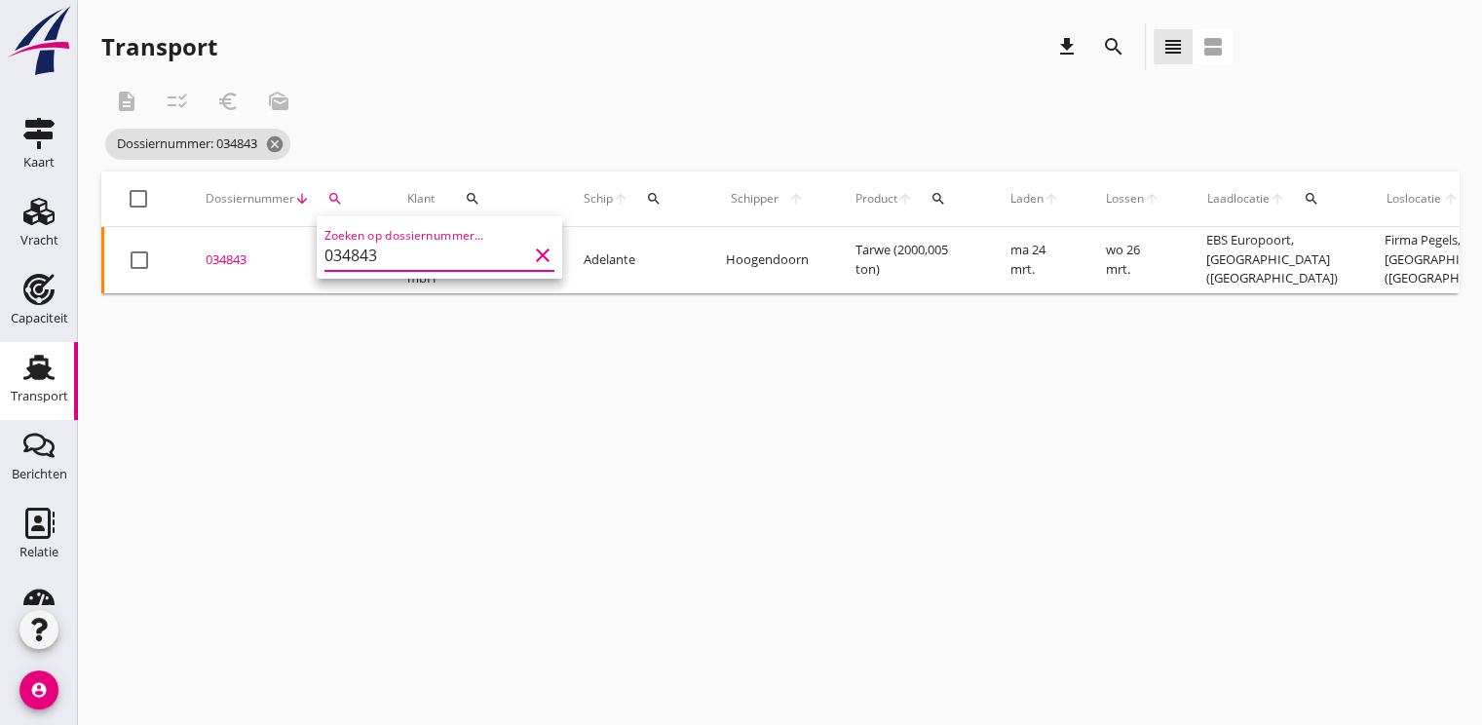
type input "034843"
click at [245, 257] on div "034843" at bounding box center [283, 259] width 155 height 19
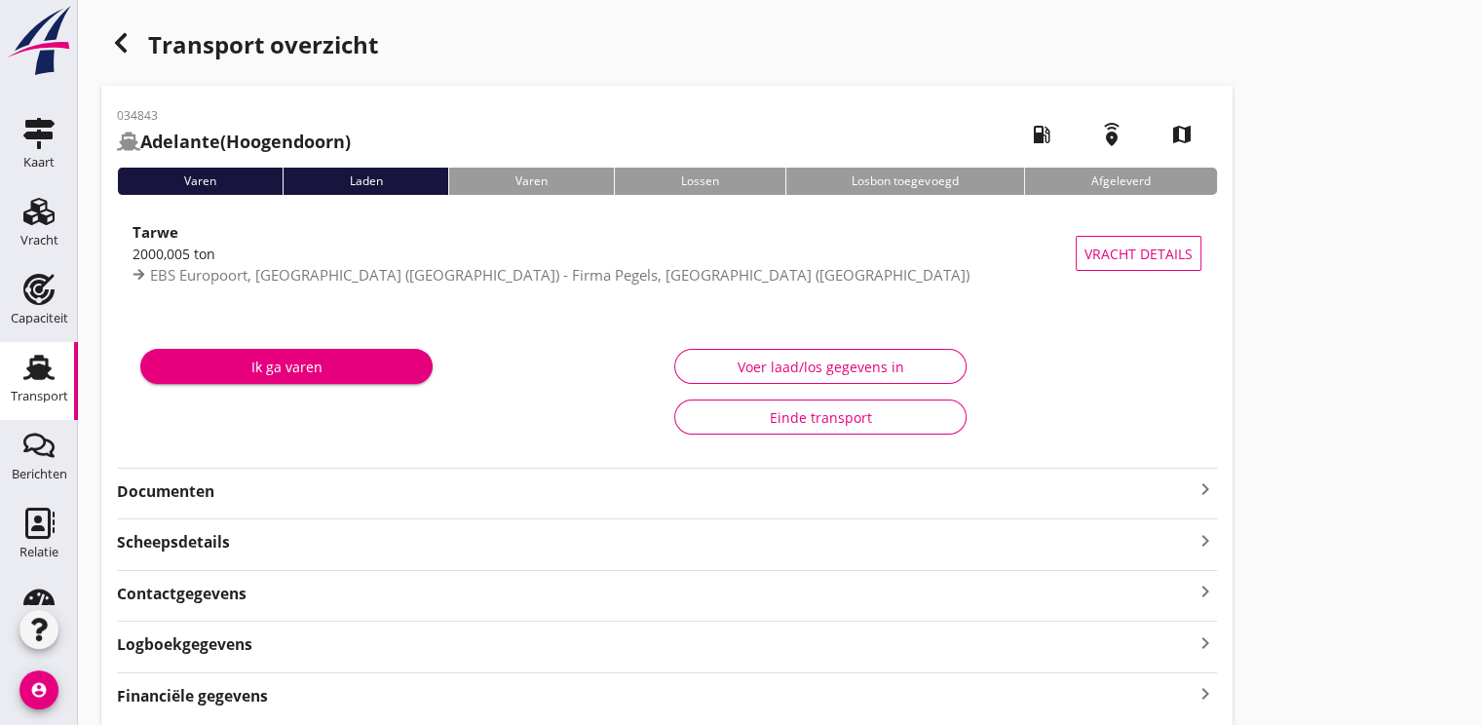
click at [176, 487] on strong "Documenten" at bounding box center [655, 491] width 1076 height 22
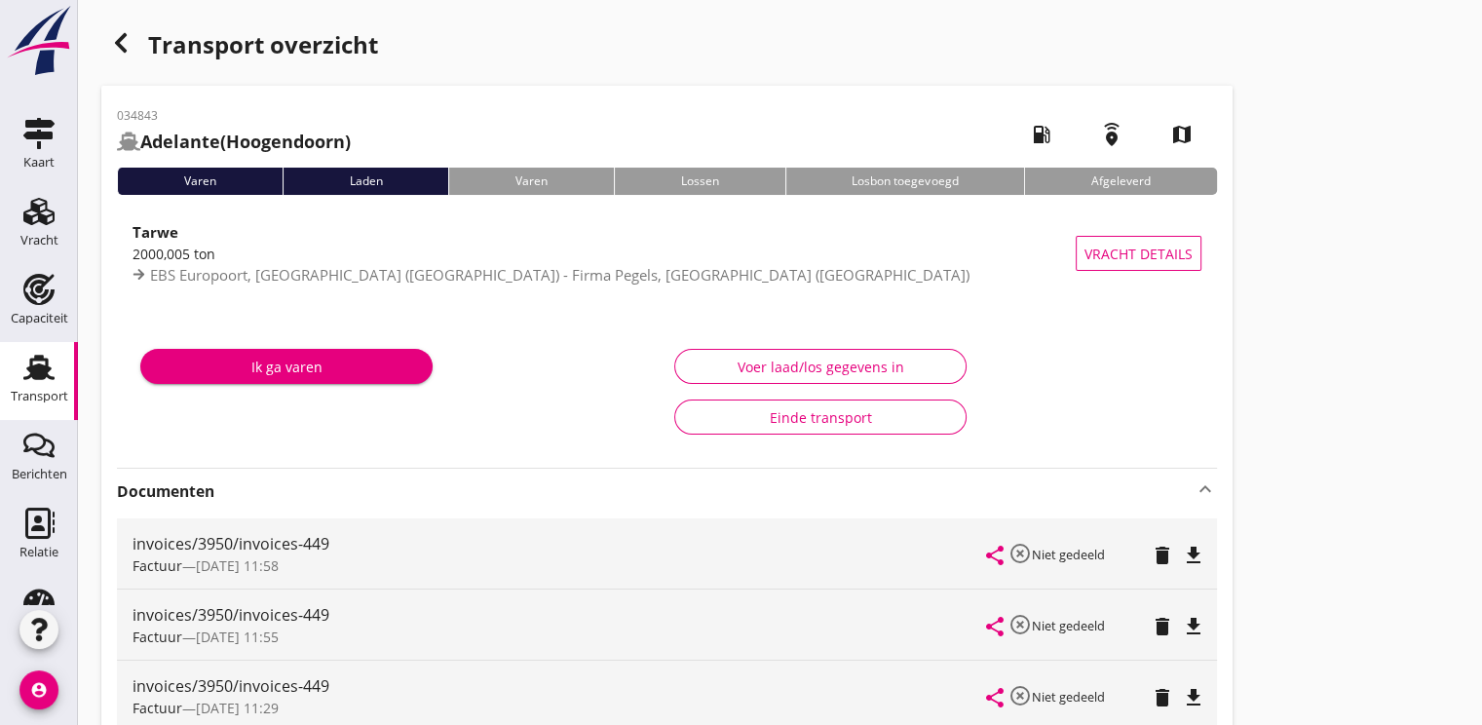
click at [123, 55] on div "button" at bounding box center [120, 42] width 39 height 39
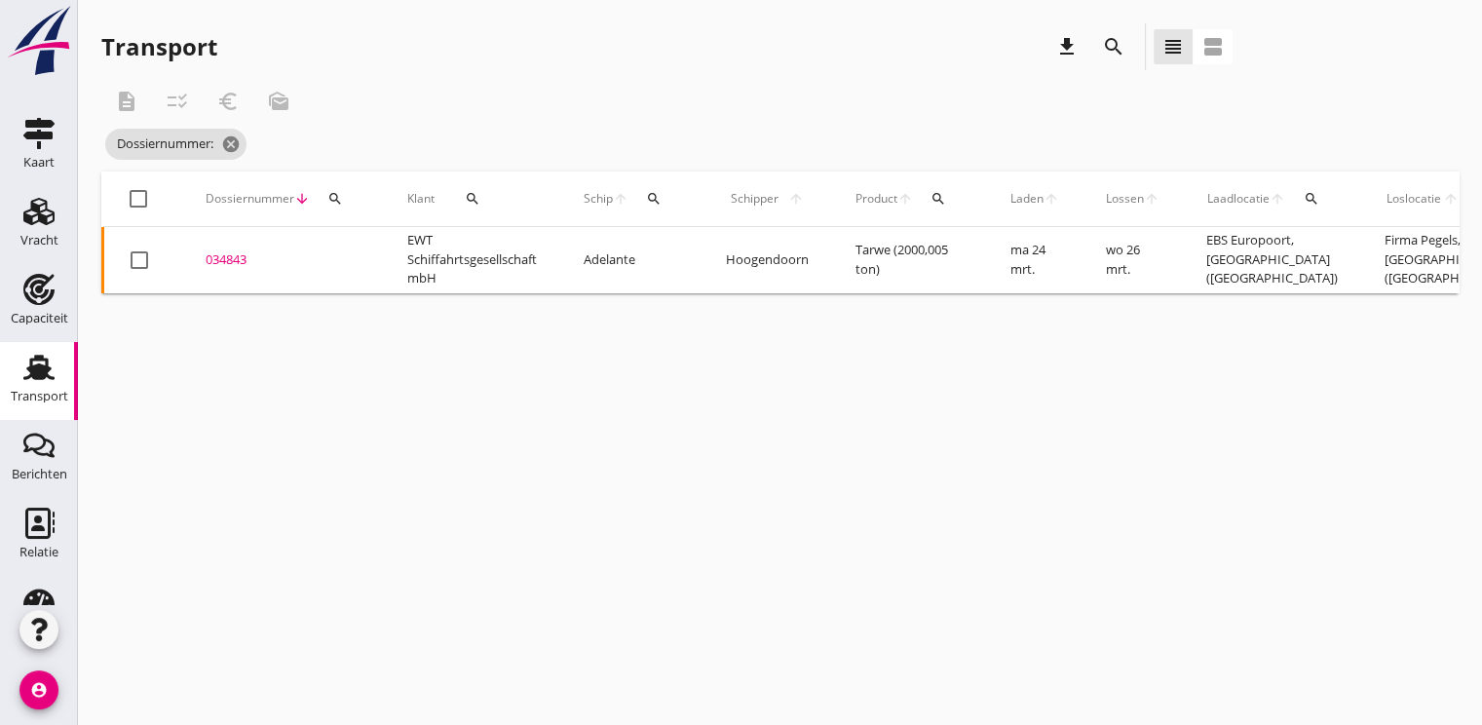
click at [335, 198] on icon "search" at bounding box center [335, 199] width 16 height 16
click at [362, 250] on input "Zoeken op dossiernummer..." at bounding box center [425, 255] width 203 height 31
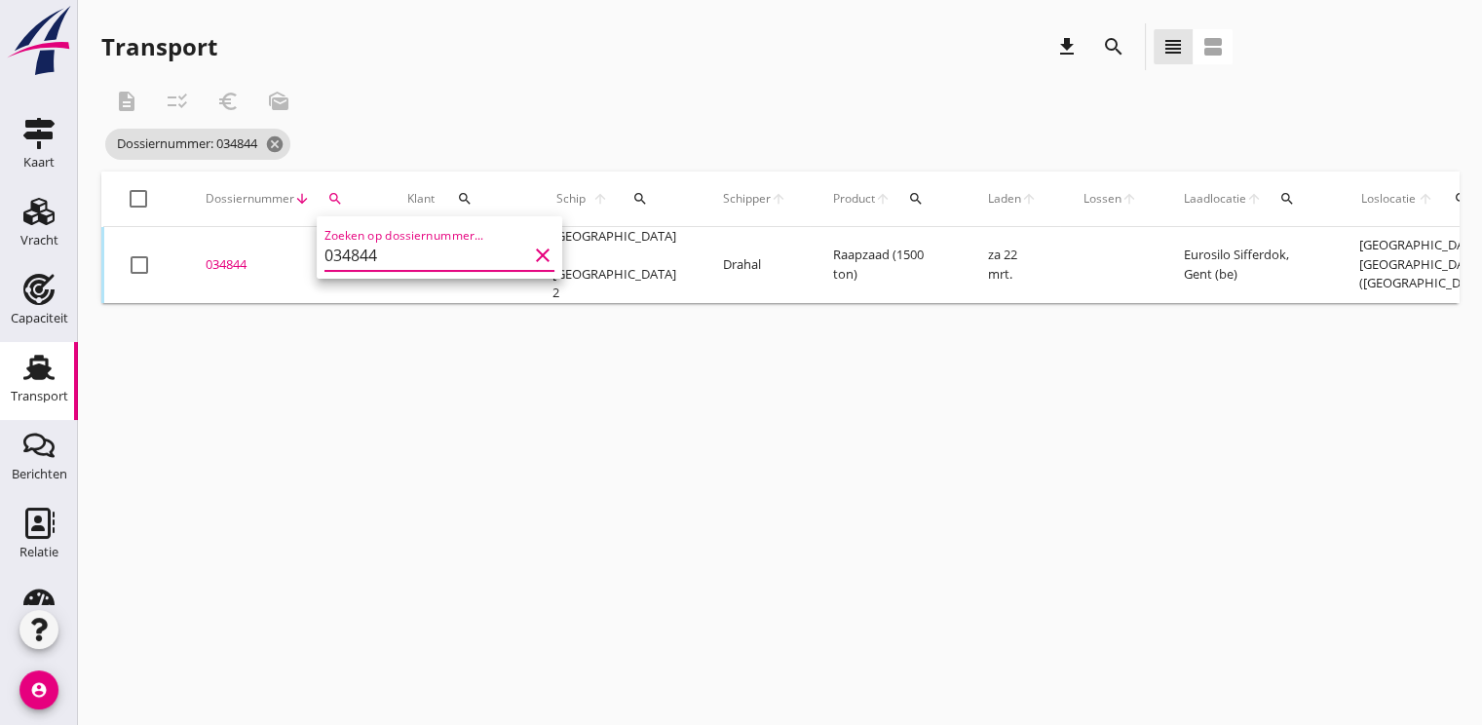
type input "034844"
click at [230, 264] on div "034844" at bounding box center [283, 264] width 155 height 19
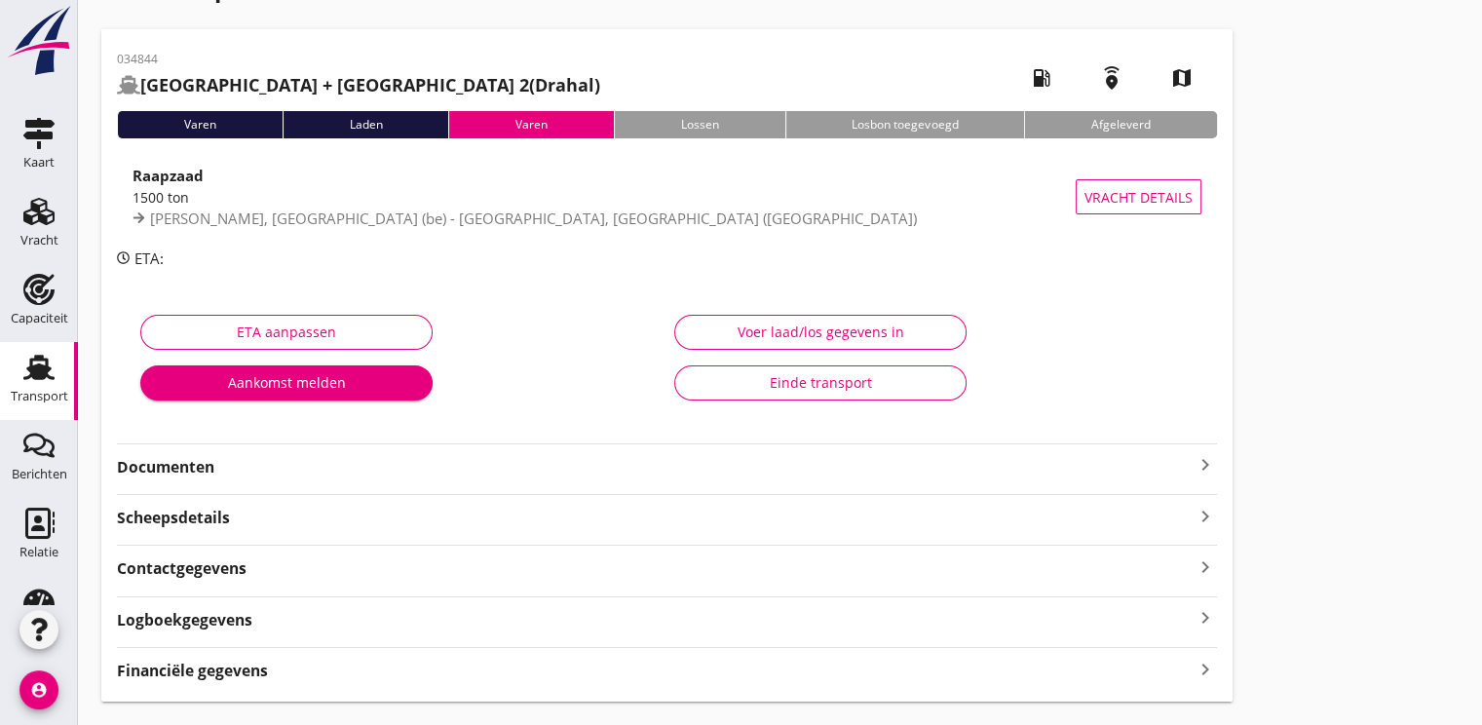
scroll to position [102, 0]
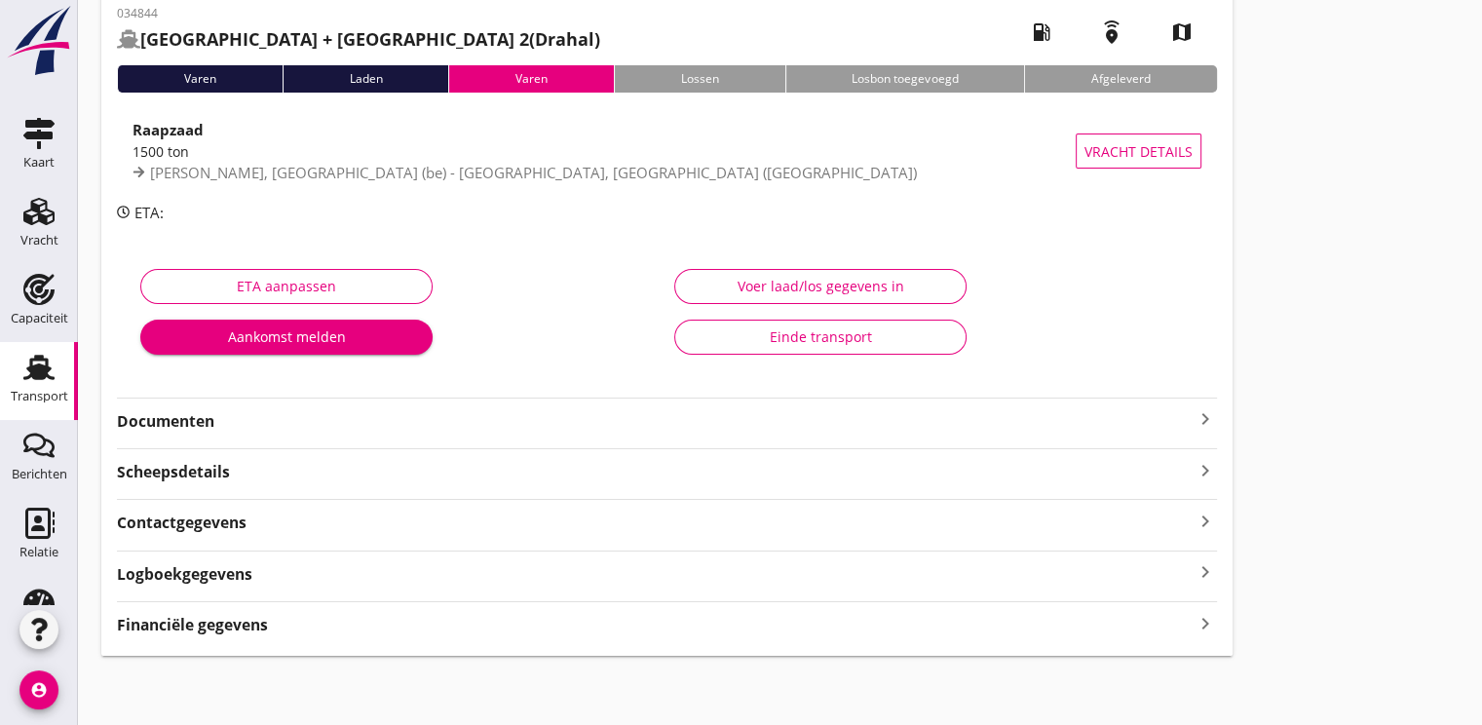
click at [174, 429] on strong "Documenten" at bounding box center [655, 421] width 1076 height 22
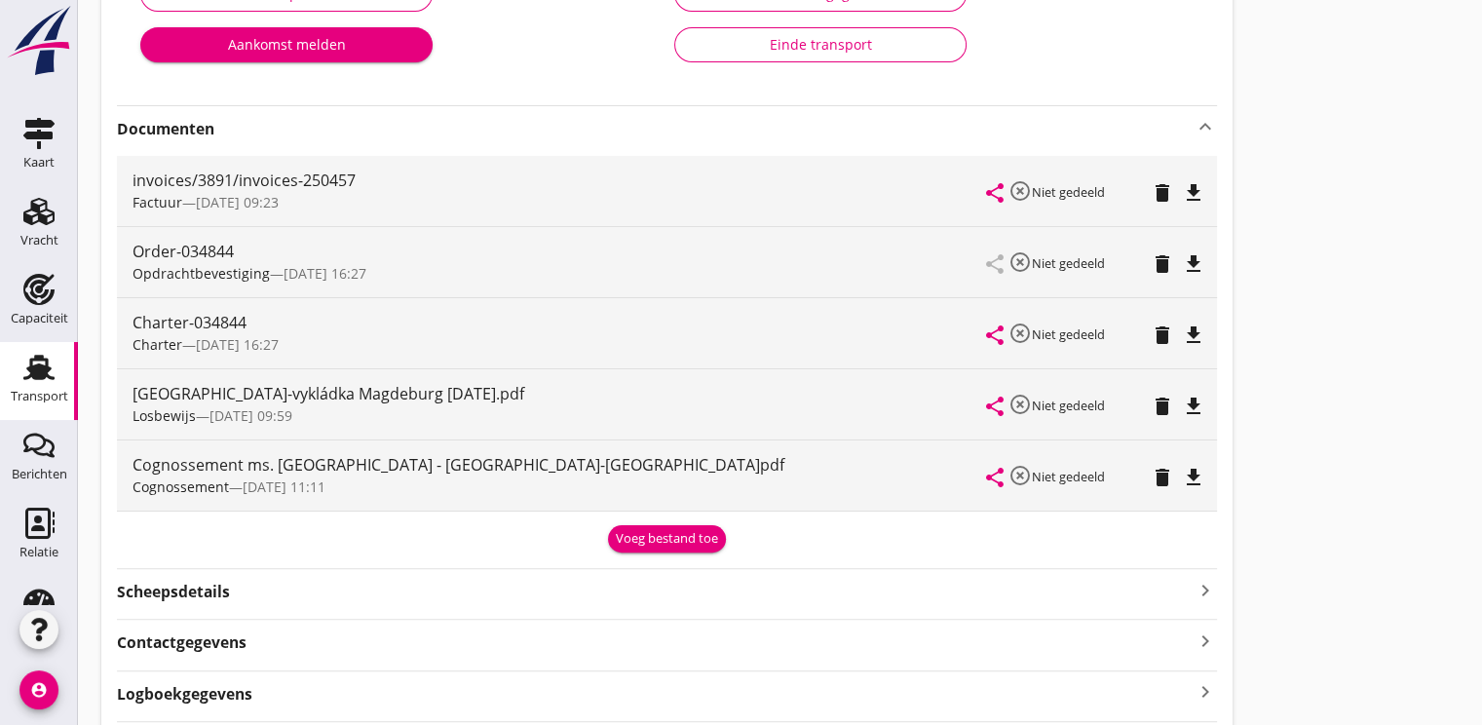
scroll to position [0, 0]
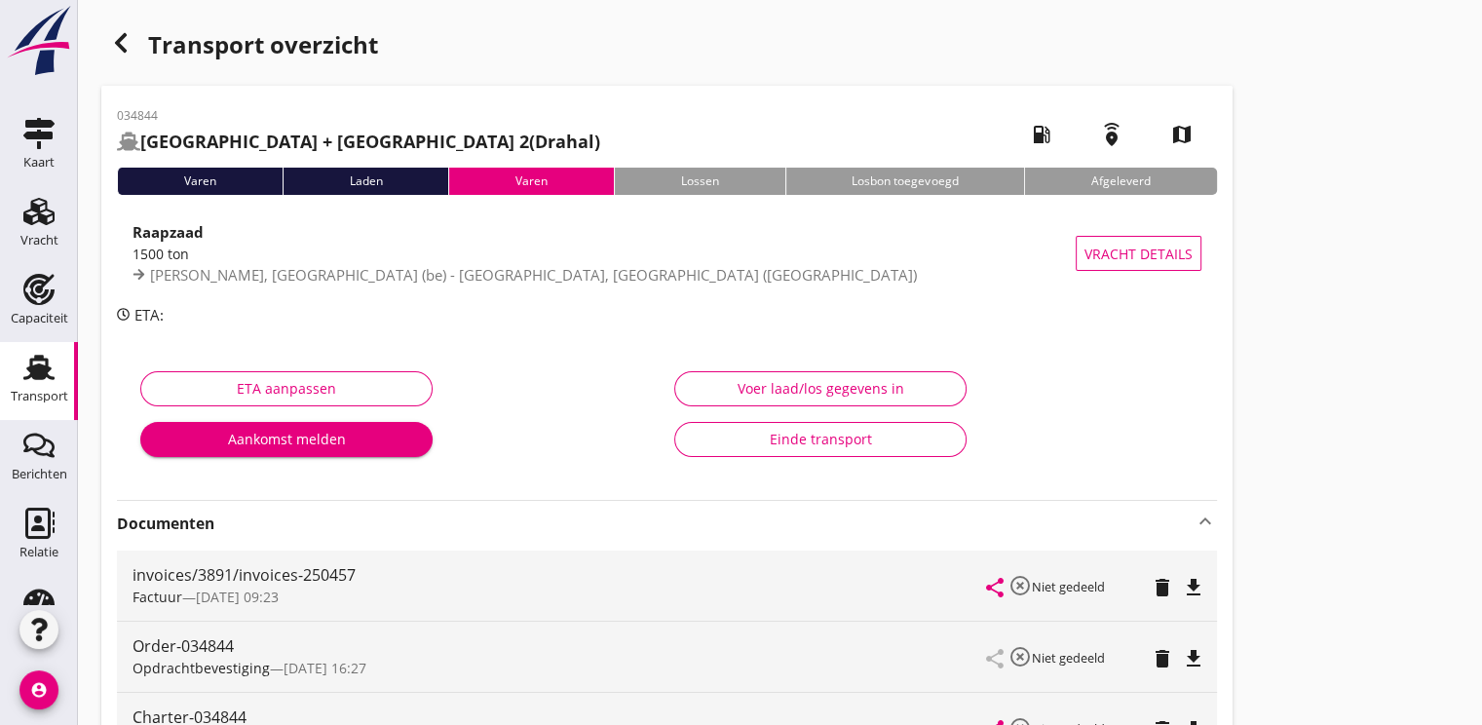
click at [125, 27] on div "button" at bounding box center [120, 42] width 39 height 39
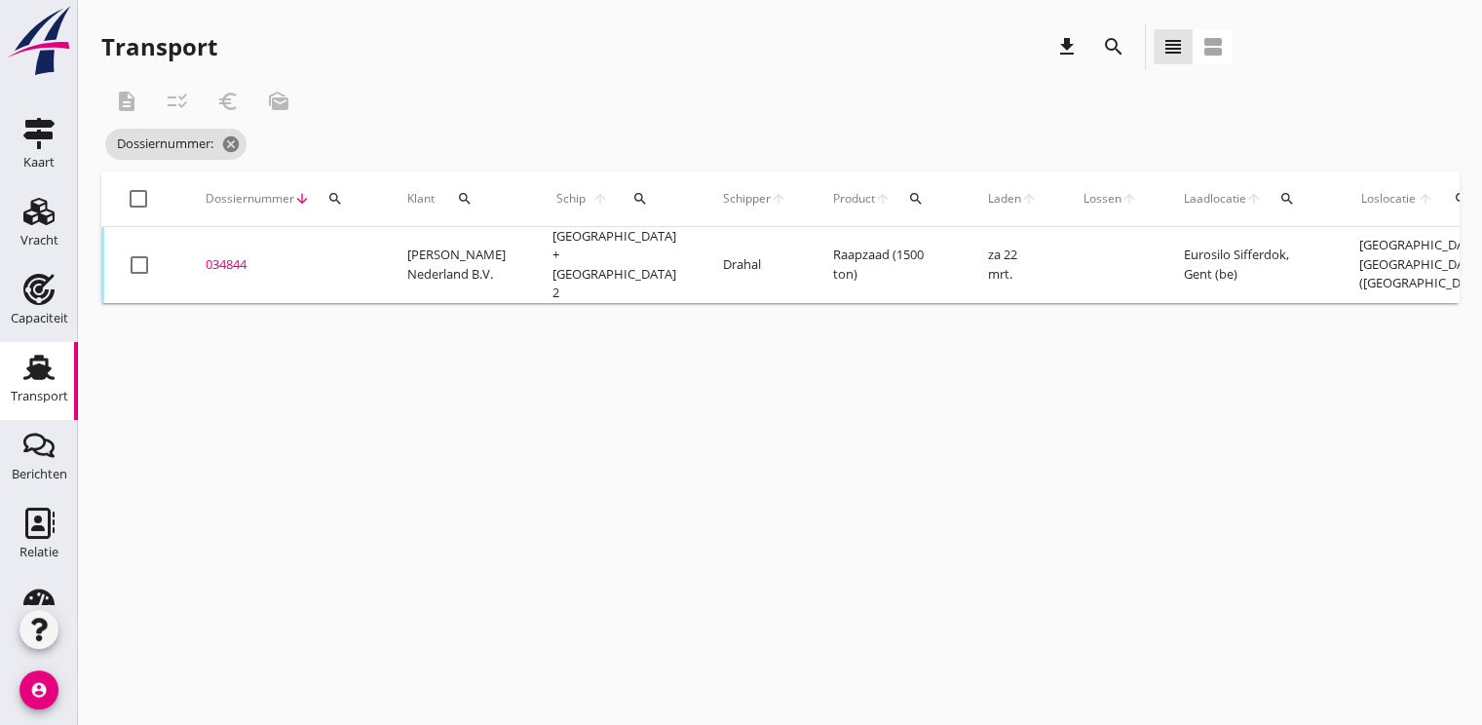
click at [331, 200] on icon "search" at bounding box center [335, 199] width 16 height 16
click at [340, 261] on input "Zoeken op dossiernummer..." at bounding box center [425, 255] width 203 height 31
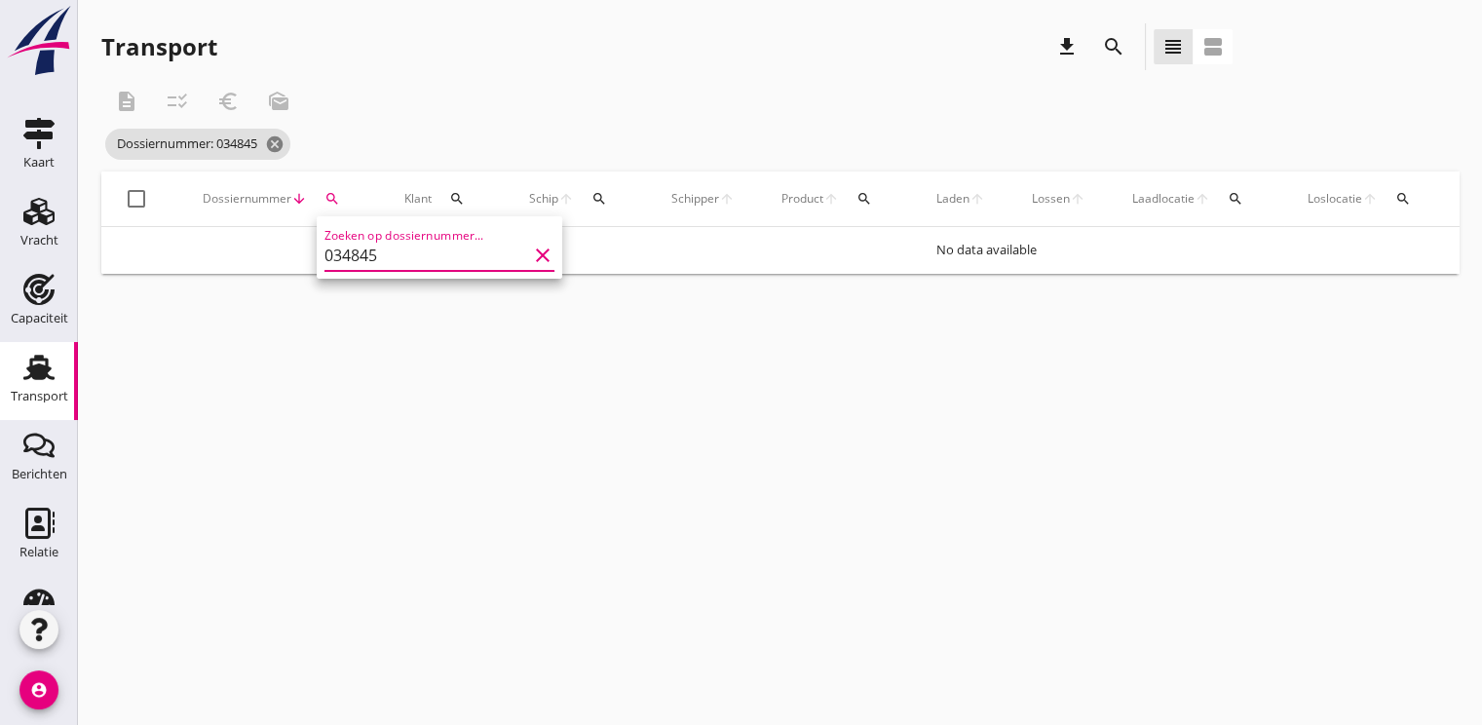
type input "034845"
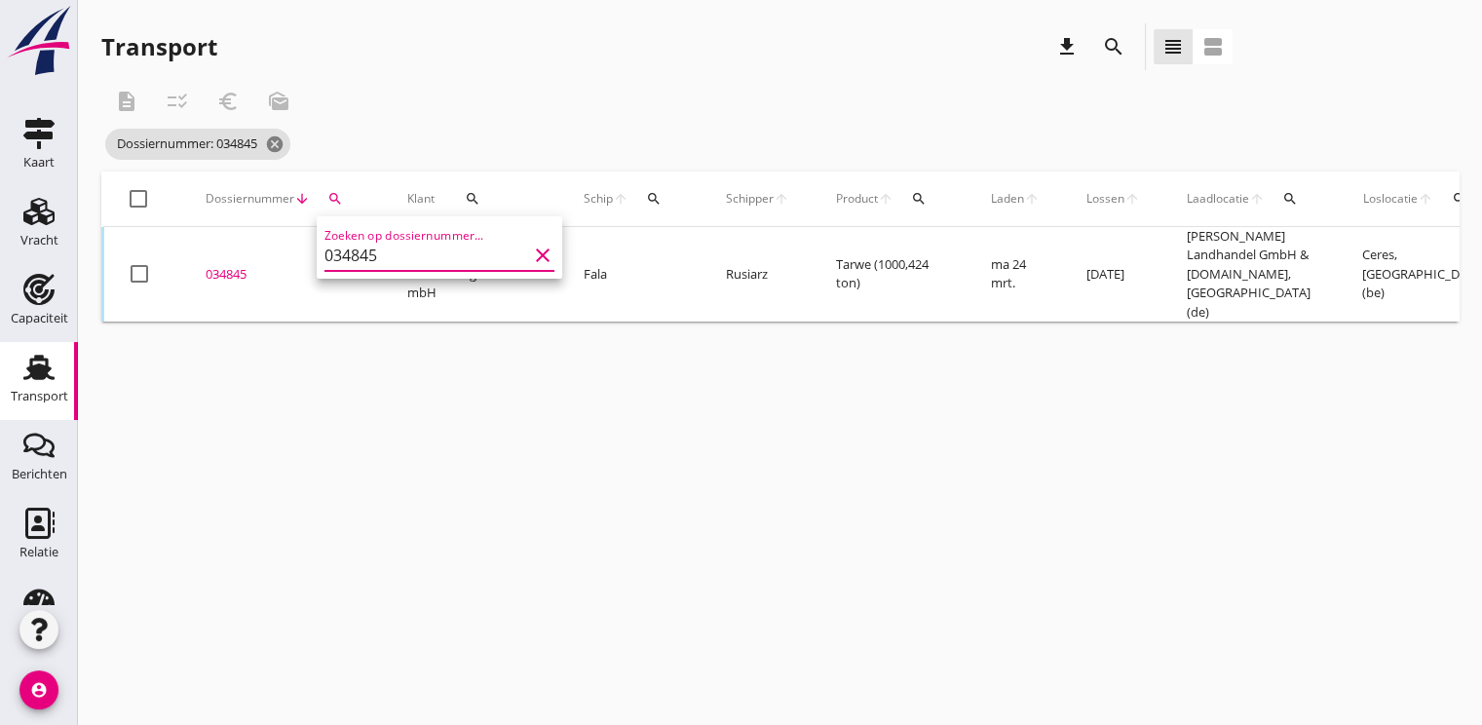
click at [244, 265] on div "034845" at bounding box center [283, 274] width 155 height 19
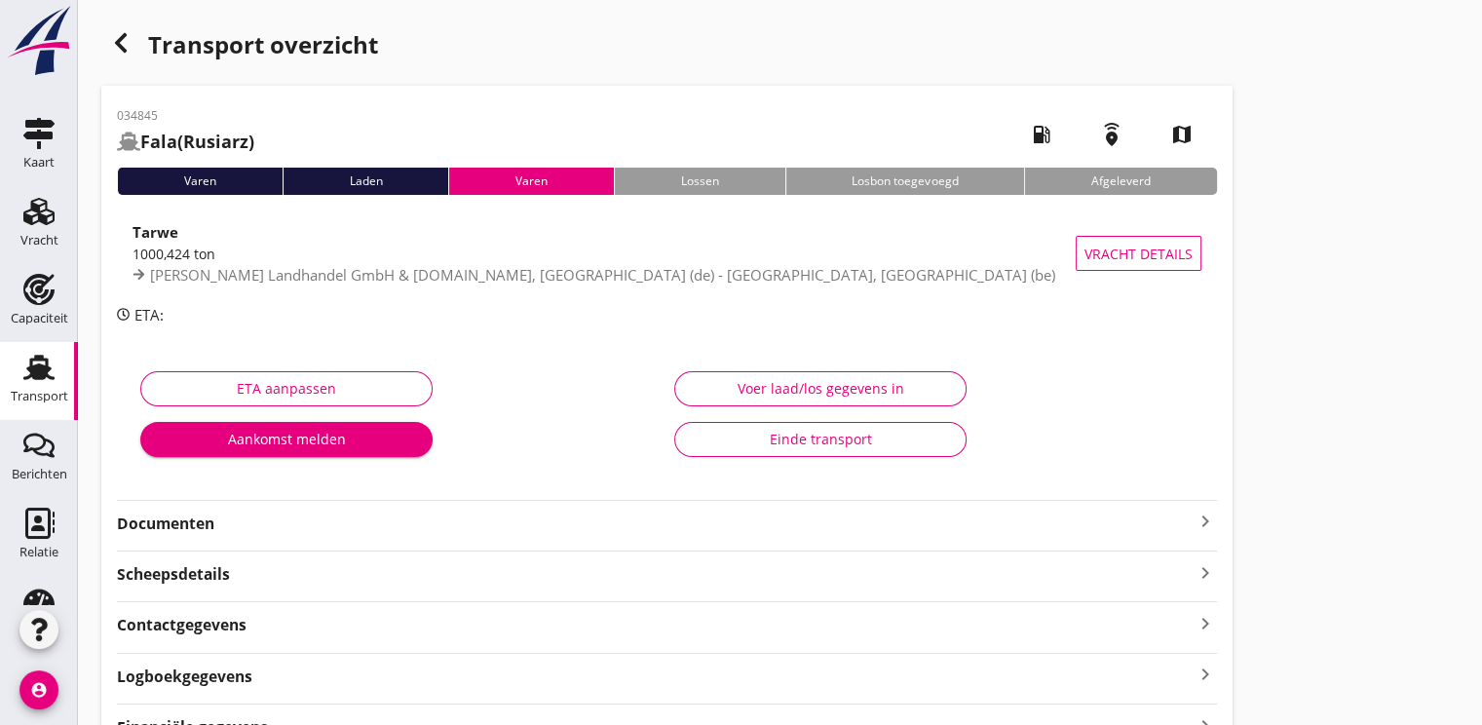
click at [172, 520] on strong "Documenten" at bounding box center [655, 523] width 1076 height 22
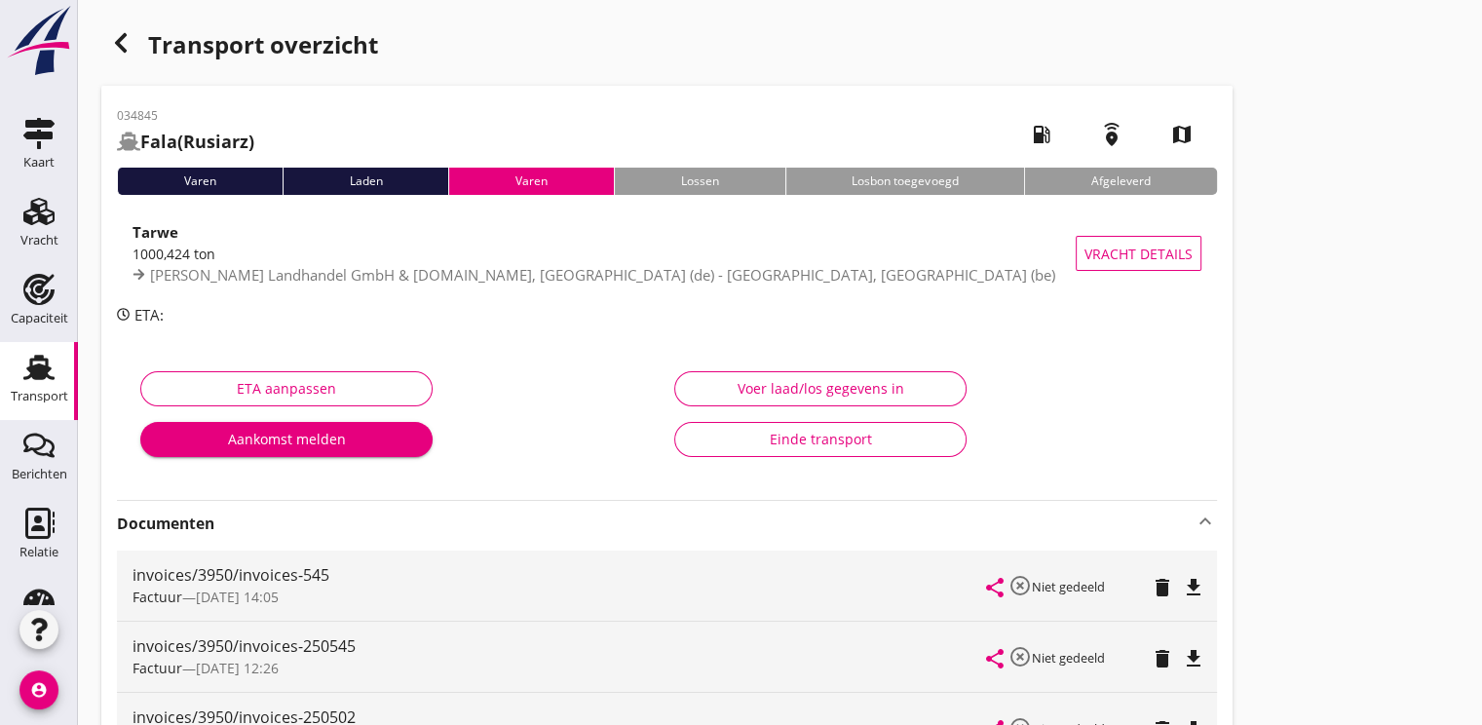
click at [122, 37] on use "button" at bounding box center [121, 42] width 12 height 19
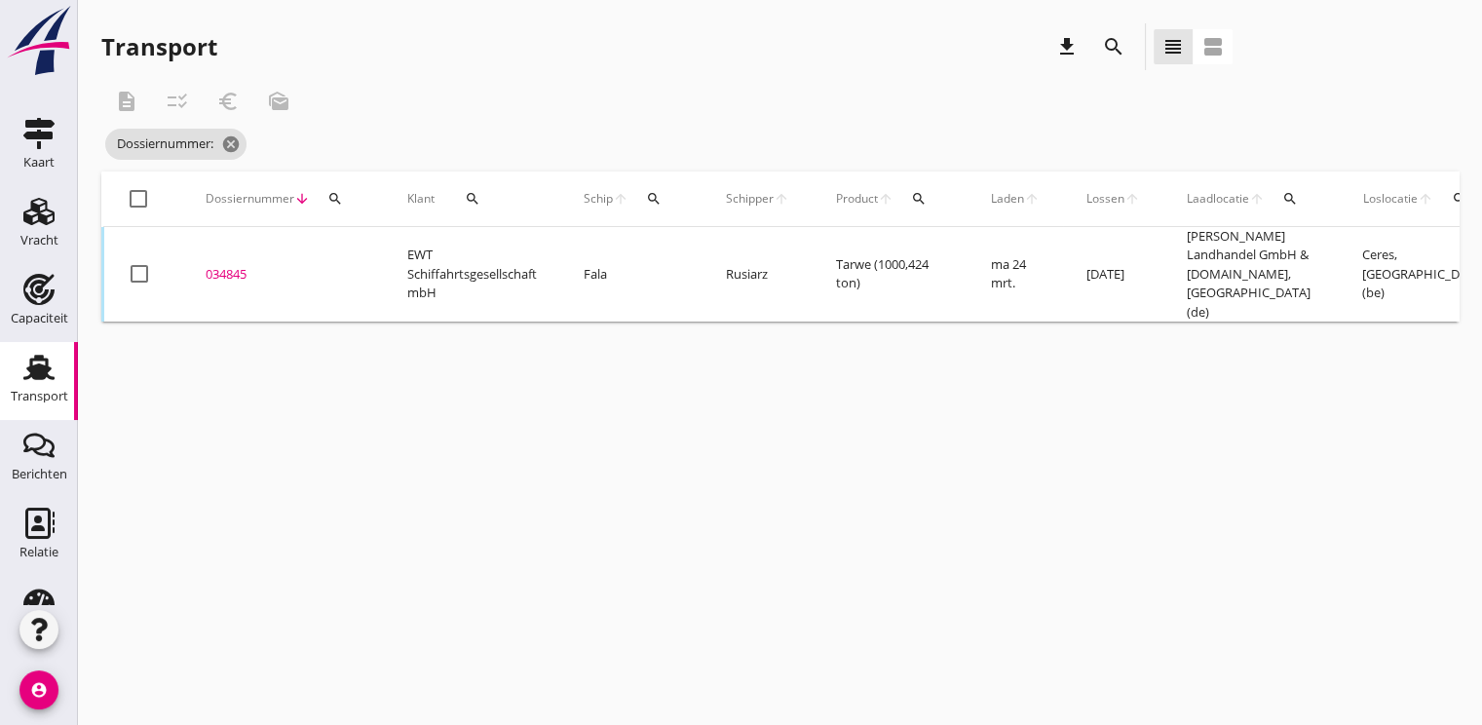
click at [331, 203] on icon "search" at bounding box center [335, 199] width 16 height 16
click at [347, 255] on input "Zoeken op dossiernummer..." at bounding box center [425, 255] width 203 height 31
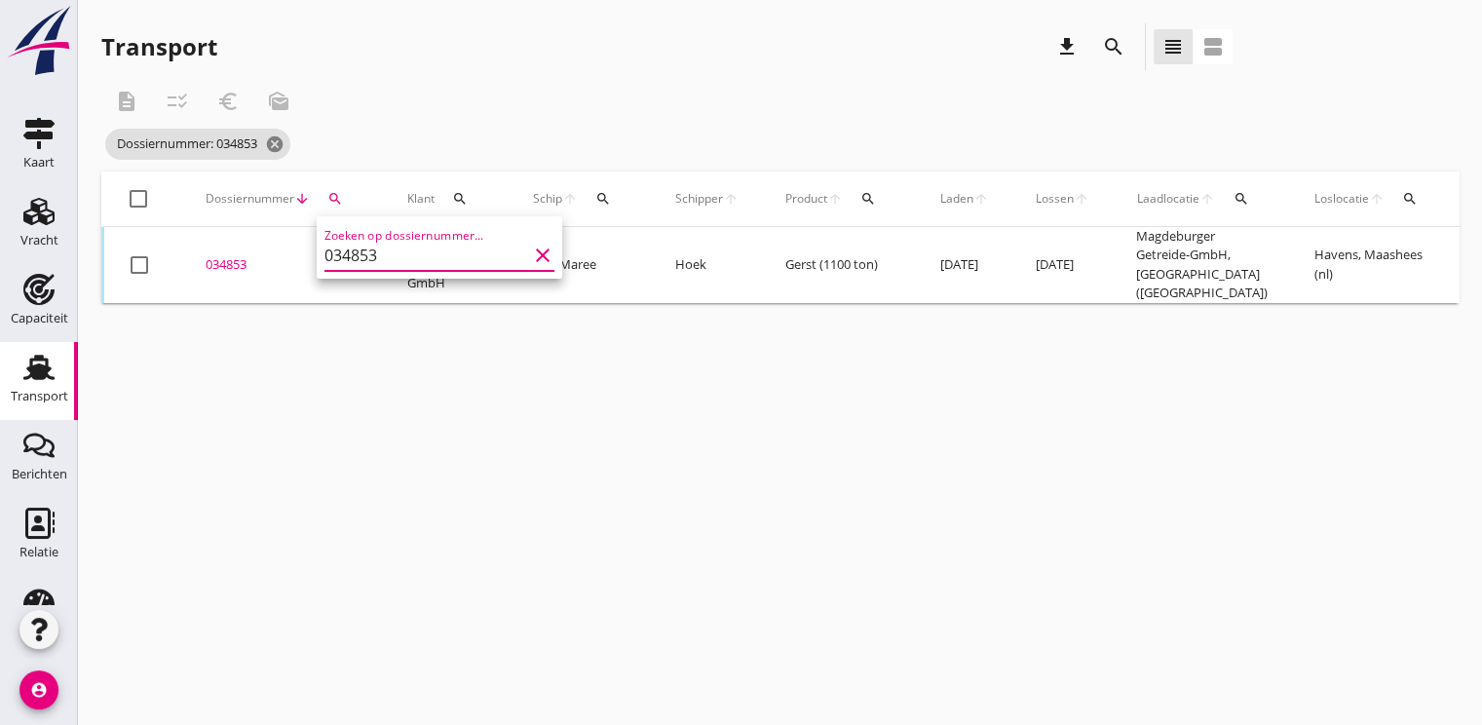
type input "034853"
click at [233, 255] on div "034853" at bounding box center [283, 264] width 155 height 19
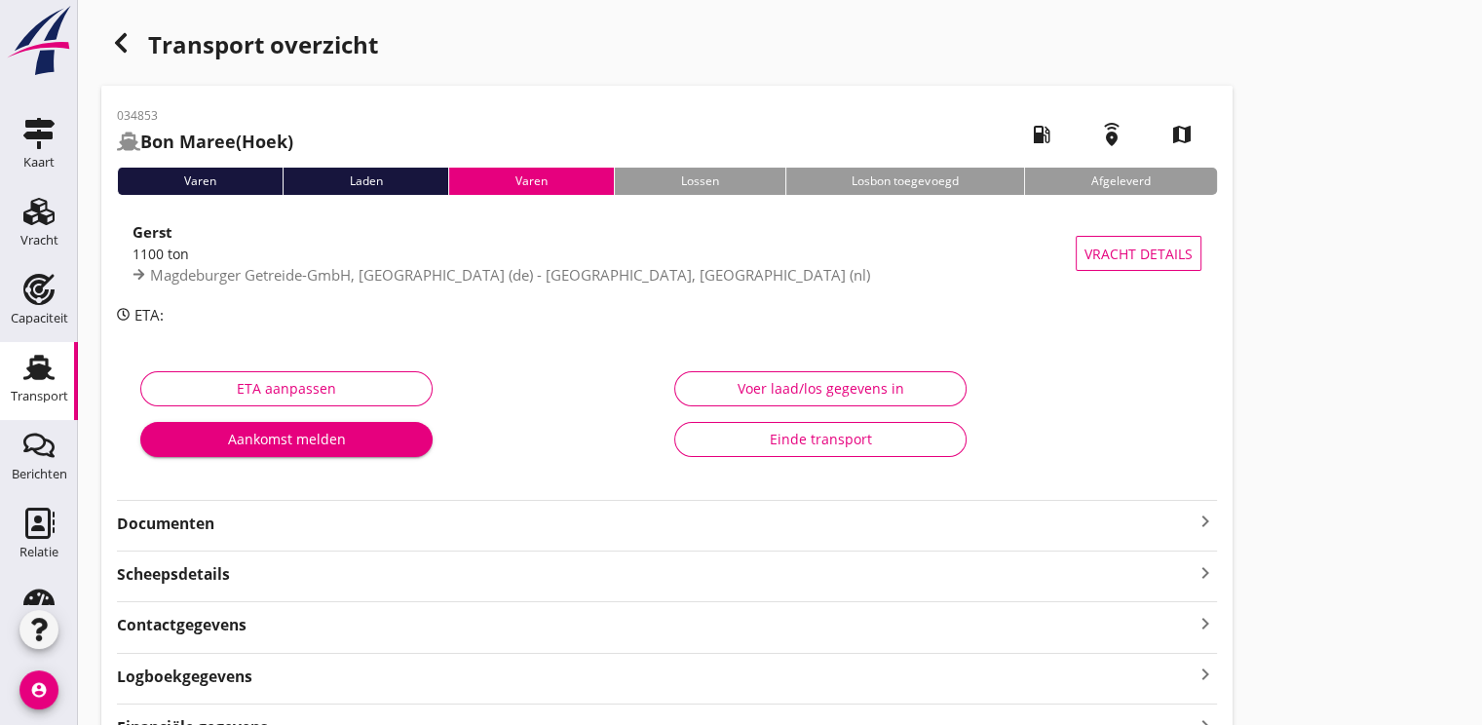
click at [207, 526] on strong "Documenten" at bounding box center [655, 523] width 1076 height 22
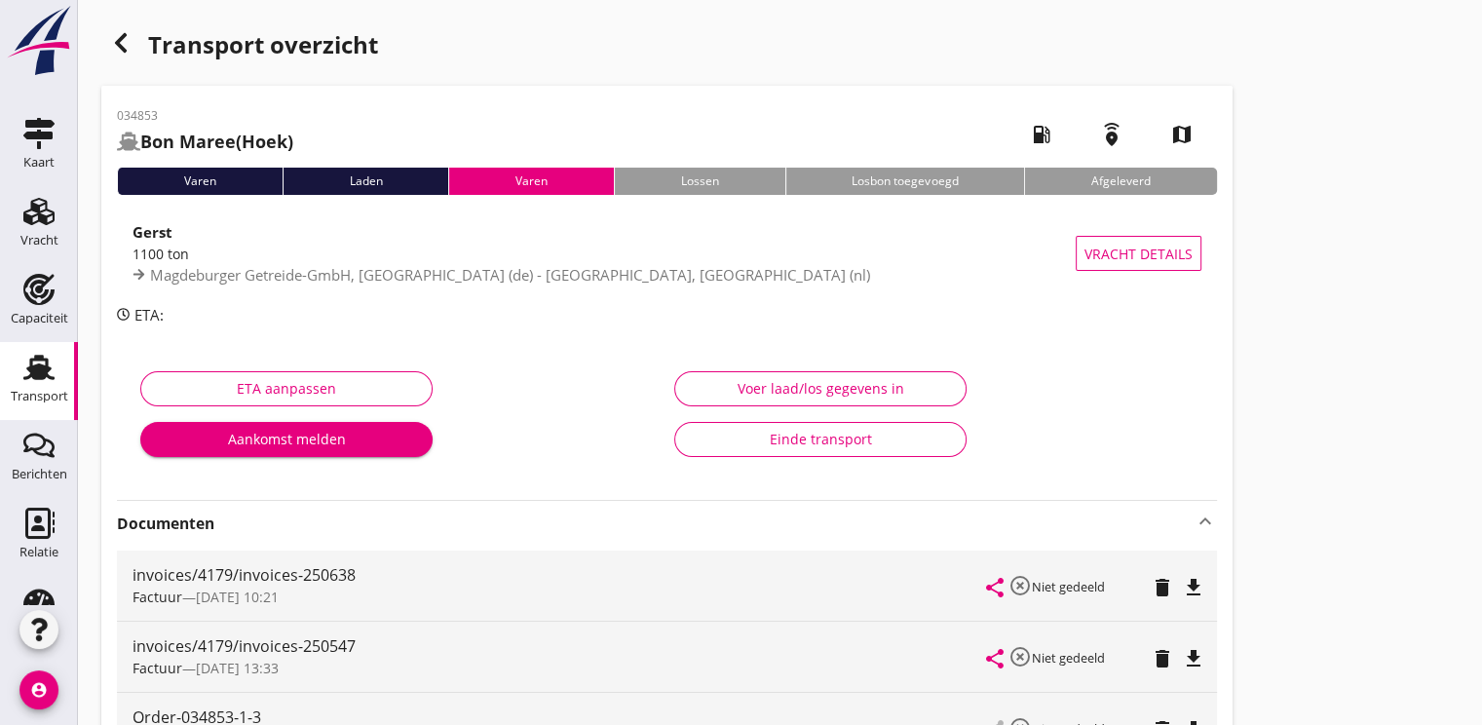
click at [104, 33] on div "button" at bounding box center [120, 42] width 39 height 39
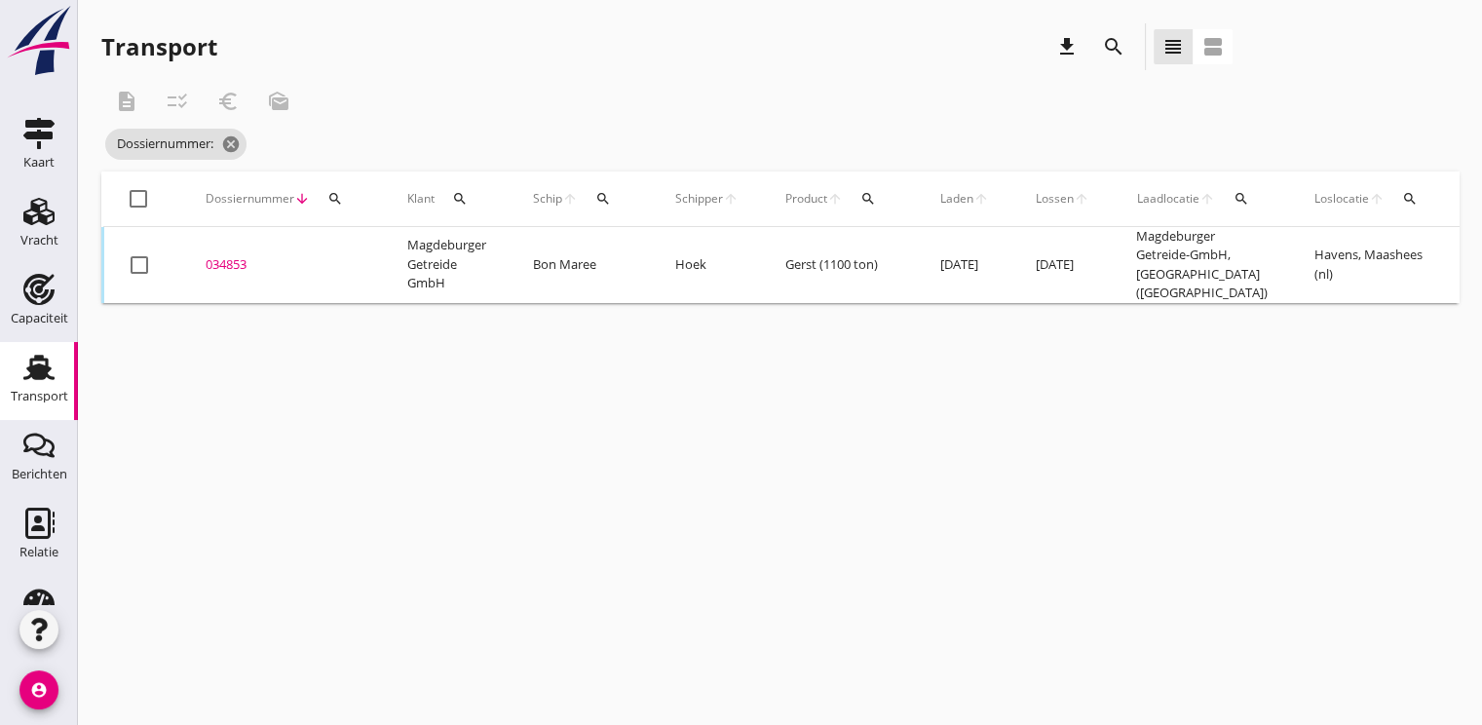
click at [343, 199] on div "search" at bounding box center [335, 199] width 35 height 16
click at [362, 249] on input "Zoeken op dossiernummer..." at bounding box center [425, 255] width 203 height 31
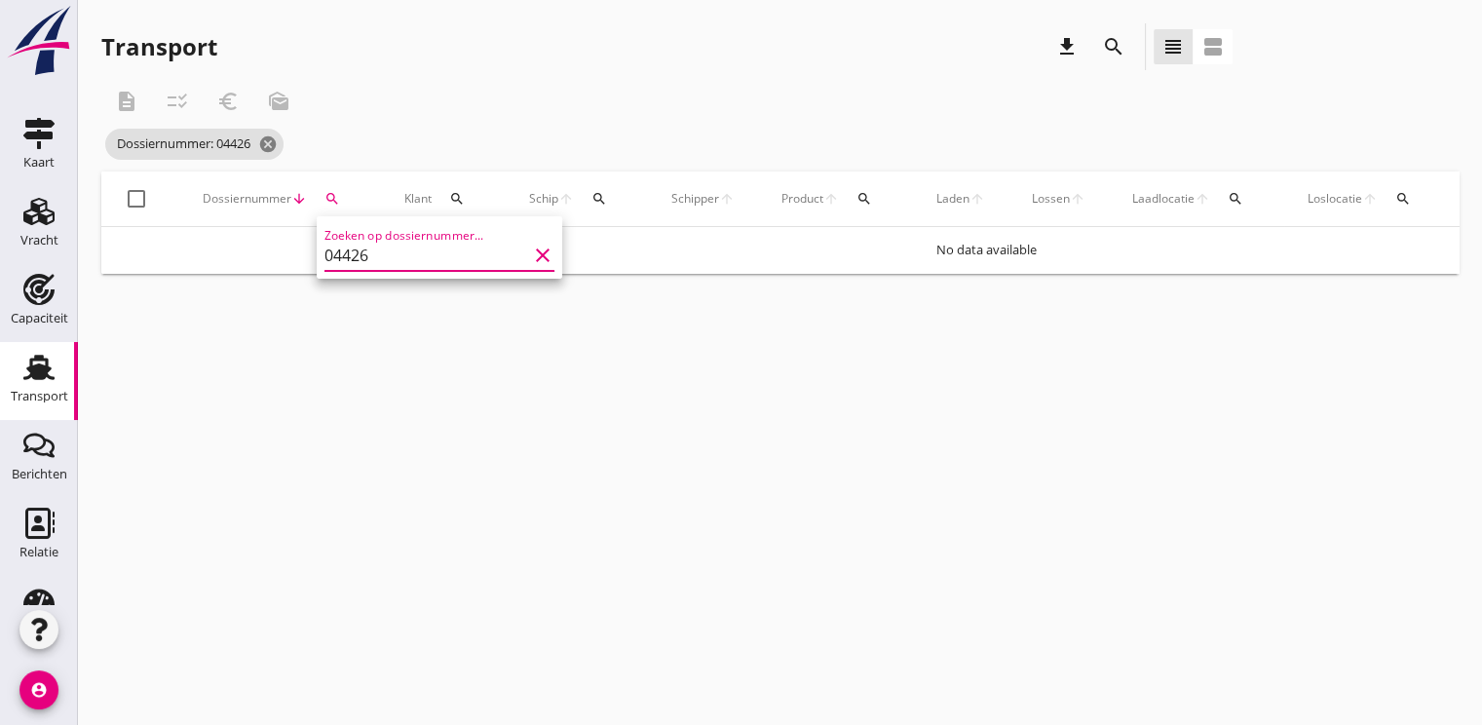
type input "044263"
click at [331, 194] on icon "search" at bounding box center [332, 199] width 16 height 16
click at [396, 242] on input "044263" at bounding box center [423, 255] width 203 height 31
type input "044"
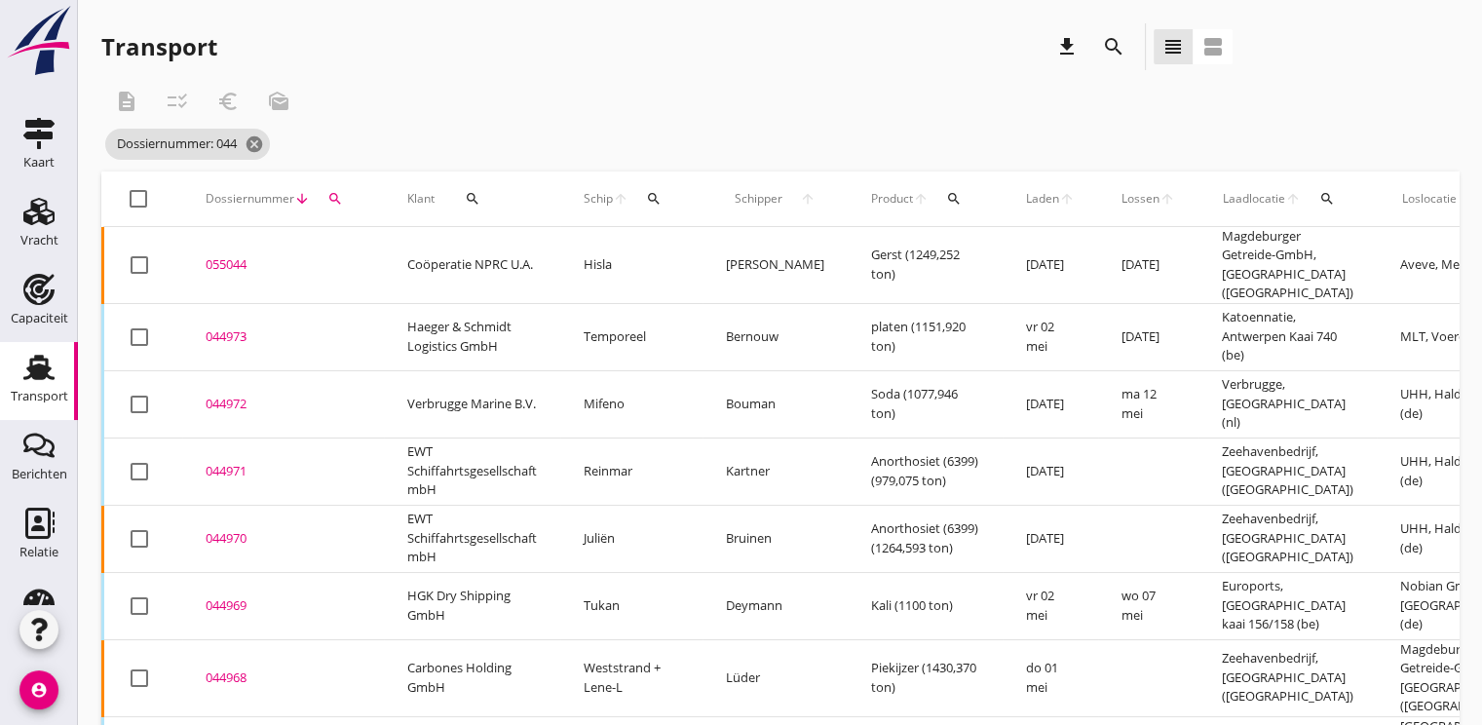
click at [336, 203] on icon "search" at bounding box center [335, 199] width 16 height 16
click at [387, 257] on input "044" at bounding box center [425, 255] width 203 height 31
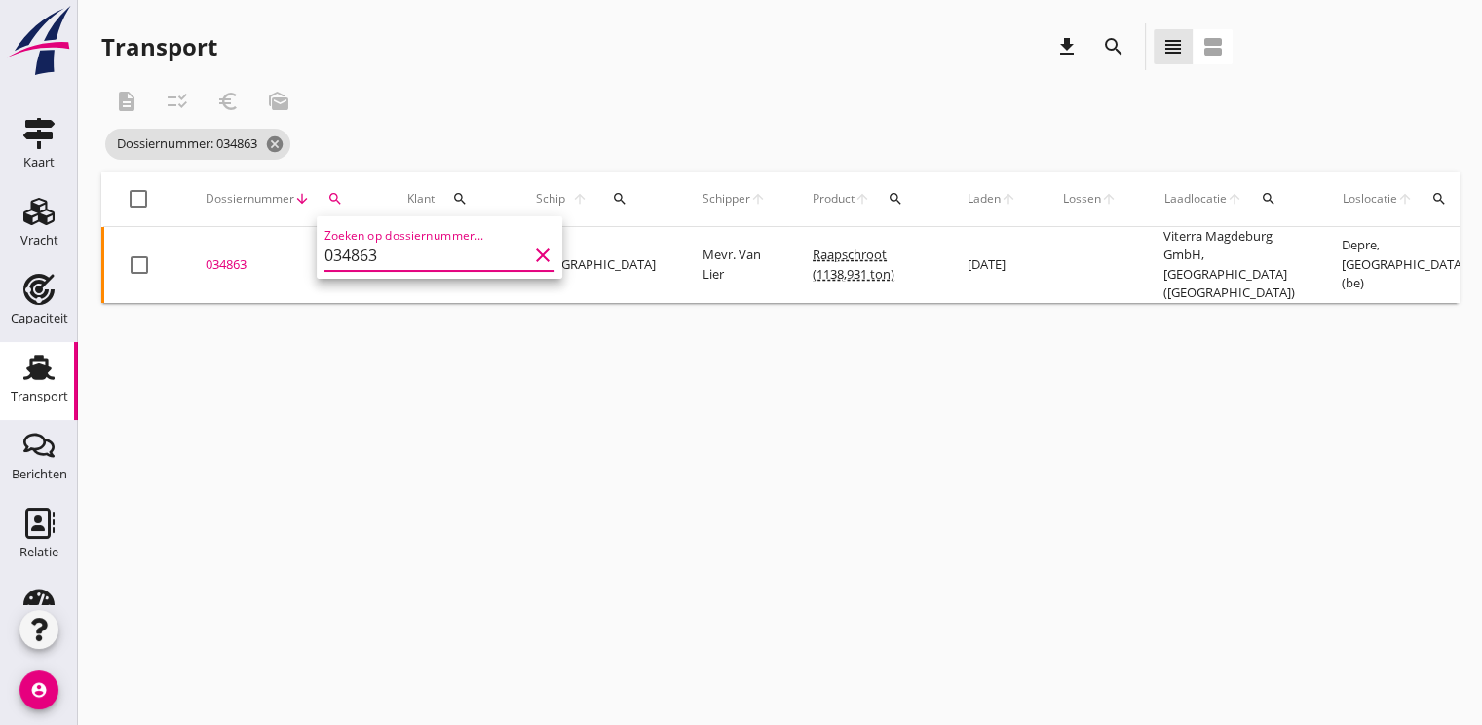
type input "034863"
click at [237, 264] on div "034863" at bounding box center [283, 264] width 155 height 19
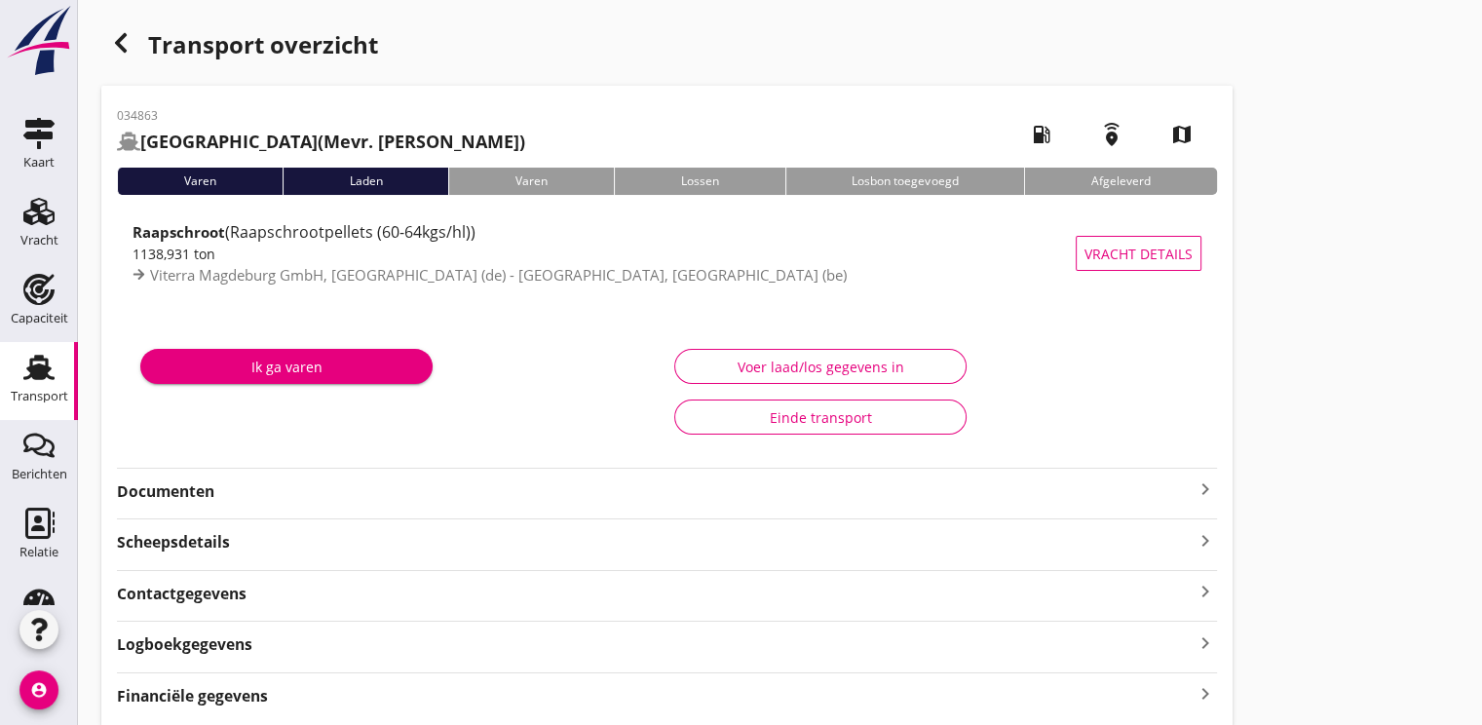
click at [157, 489] on strong "Documenten" at bounding box center [655, 491] width 1076 height 22
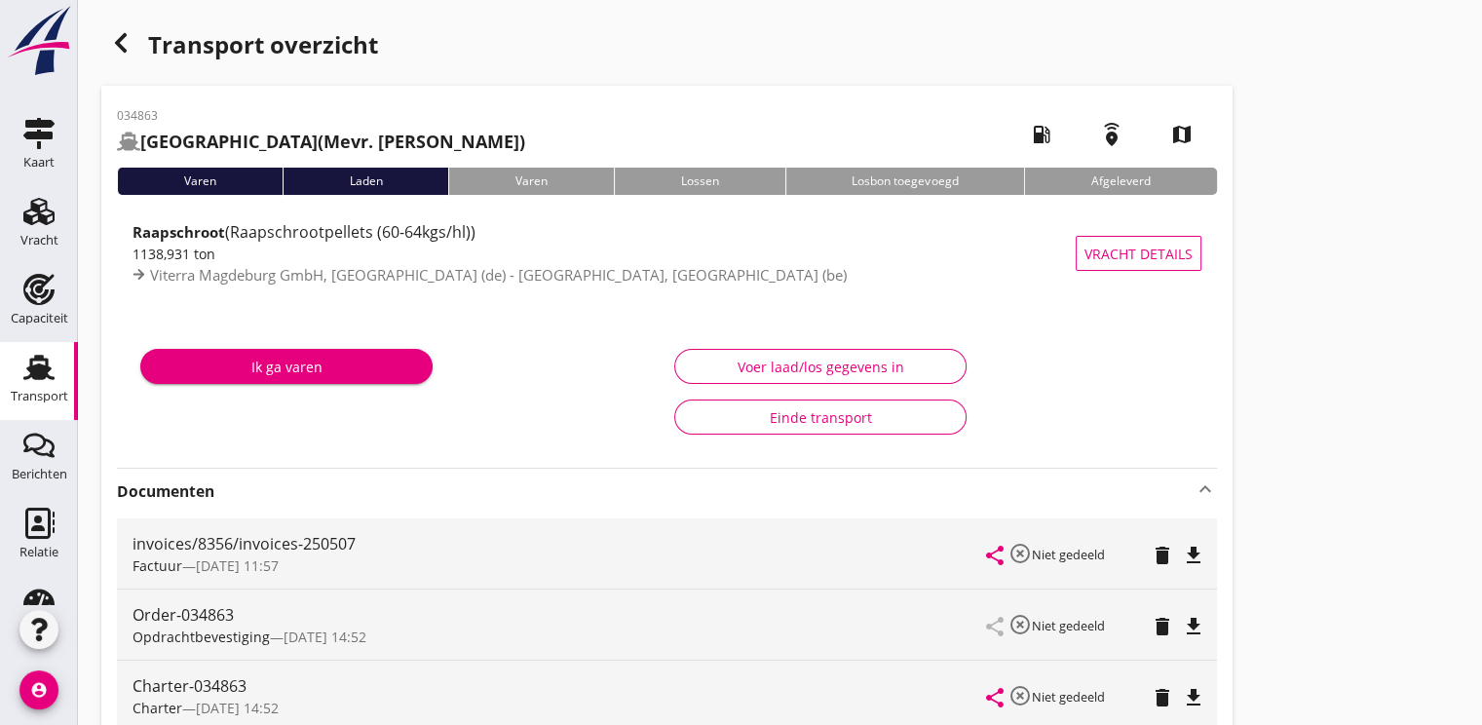
click at [124, 36] on use "button" at bounding box center [121, 42] width 12 height 19
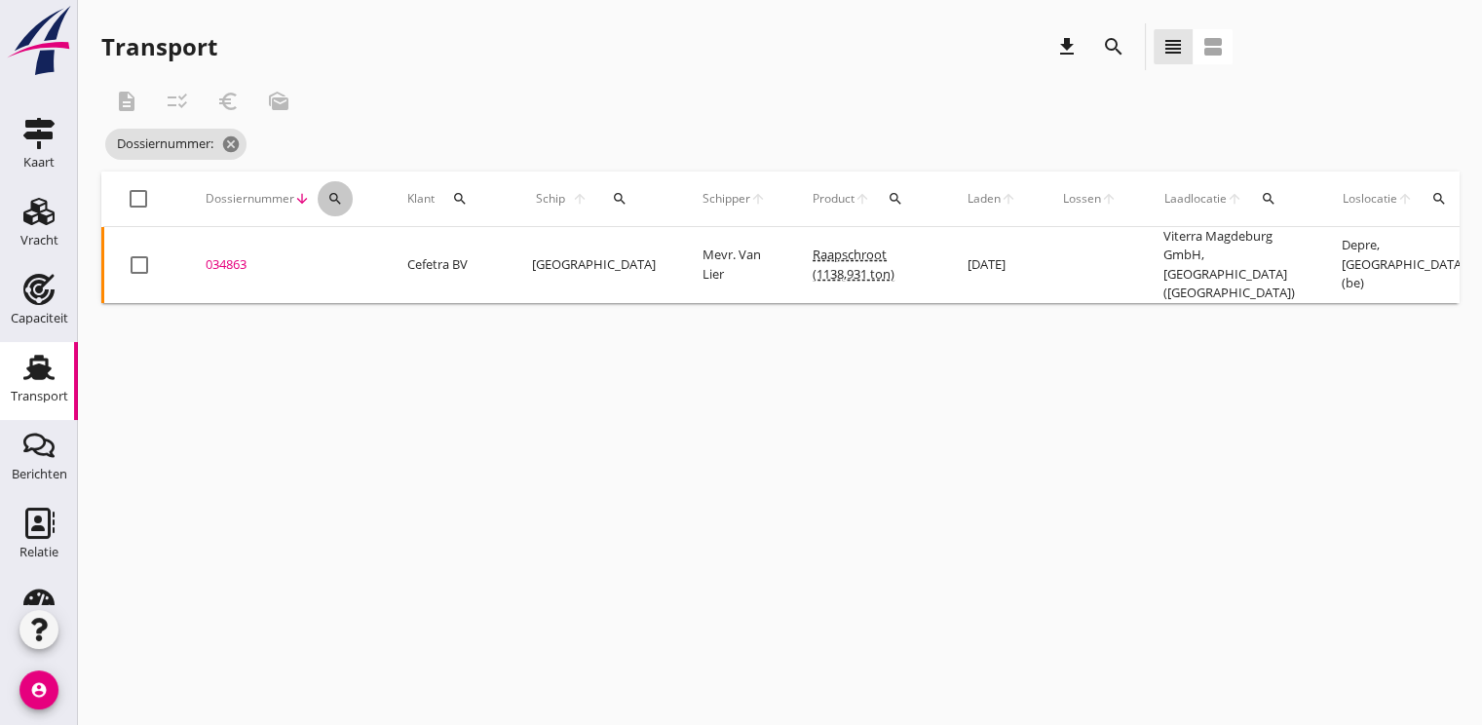
click at [341, 205] on icon "search" at bounding box center [335, 199] width 16 height 16
click at [355, 252] on input "Zoeken op dossiernummer..." at bounding box center [425, 255] width 203 height 31
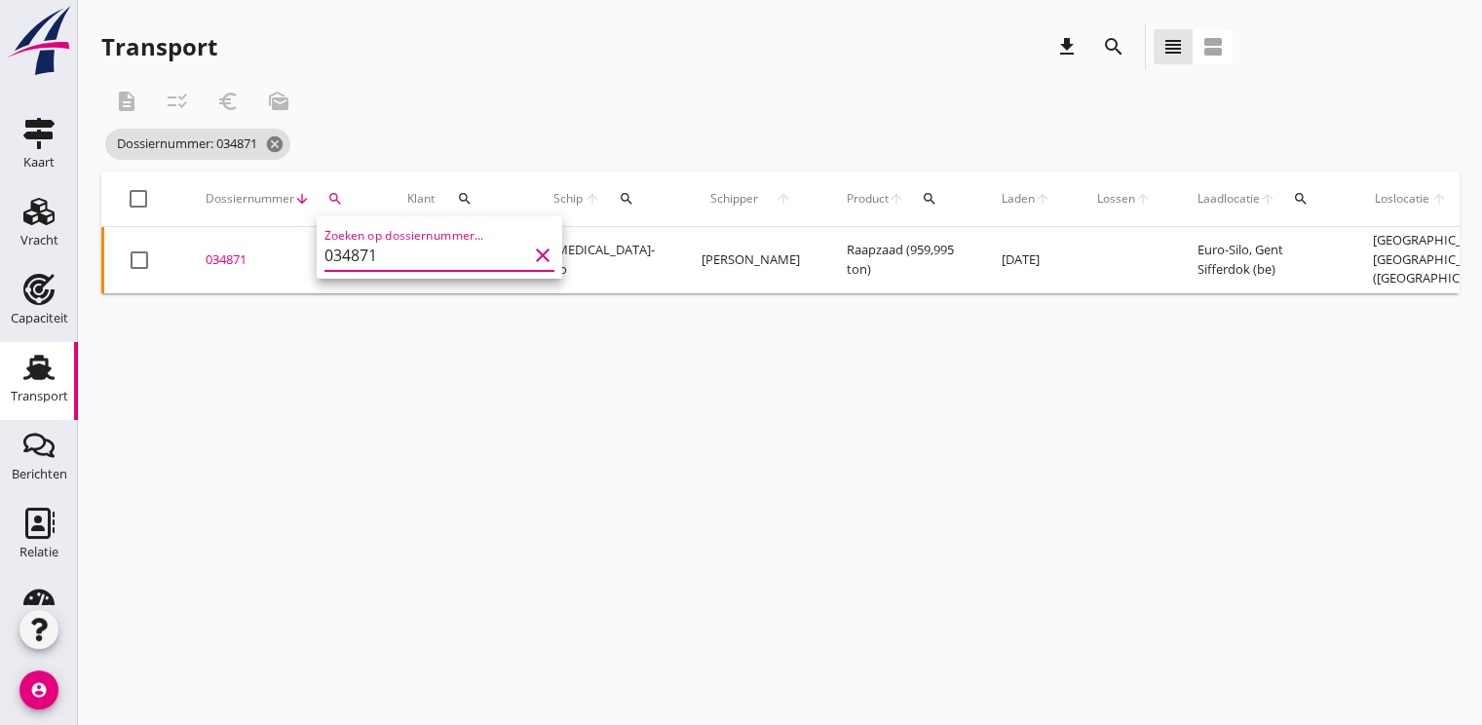
type input "034871"
click at [250, 265] on div "034871" at bounding box center [283, 259] width 155 height 19
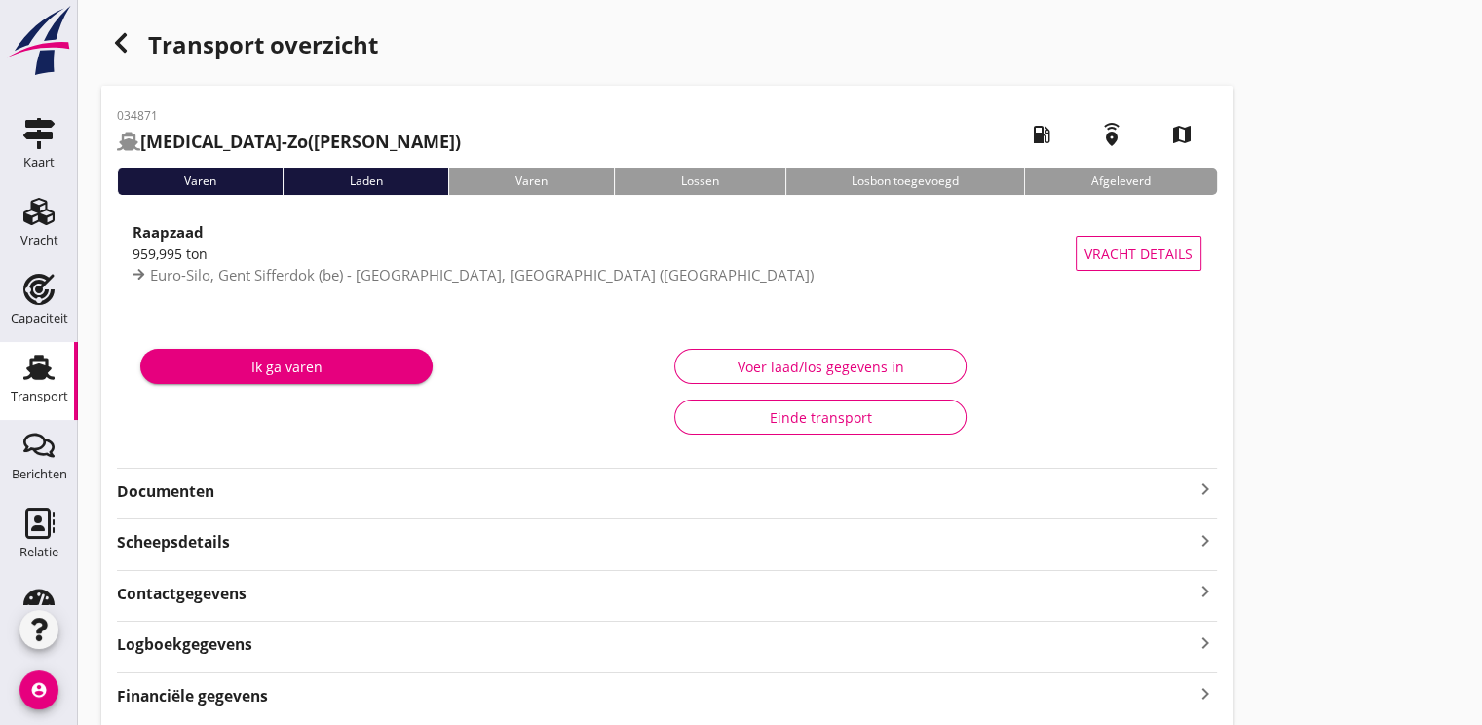
click at [140, 494] on strong "Documenten" at bounding box center [655, 491] width 1076 height 22
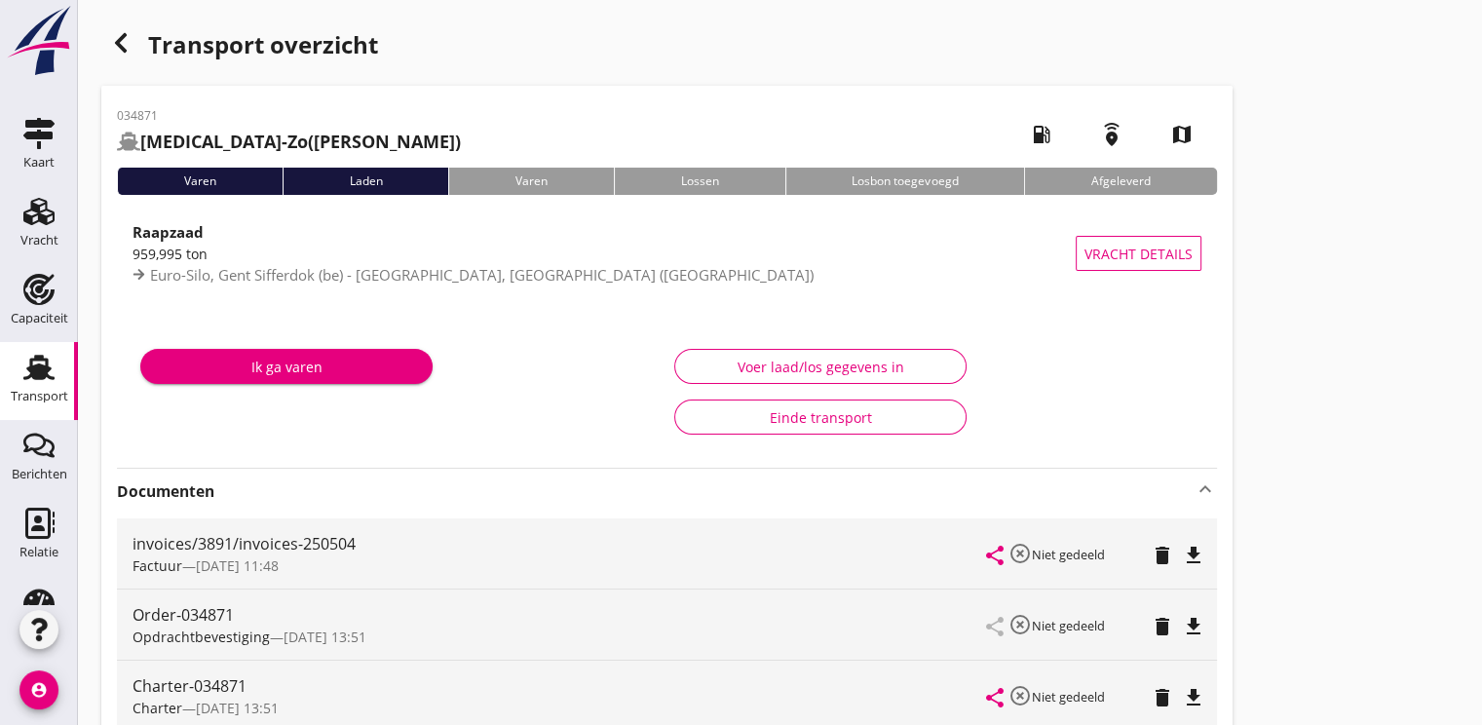
click at [115, 37] on icon "button" at bounding box center [120, 42] width 23 height 23
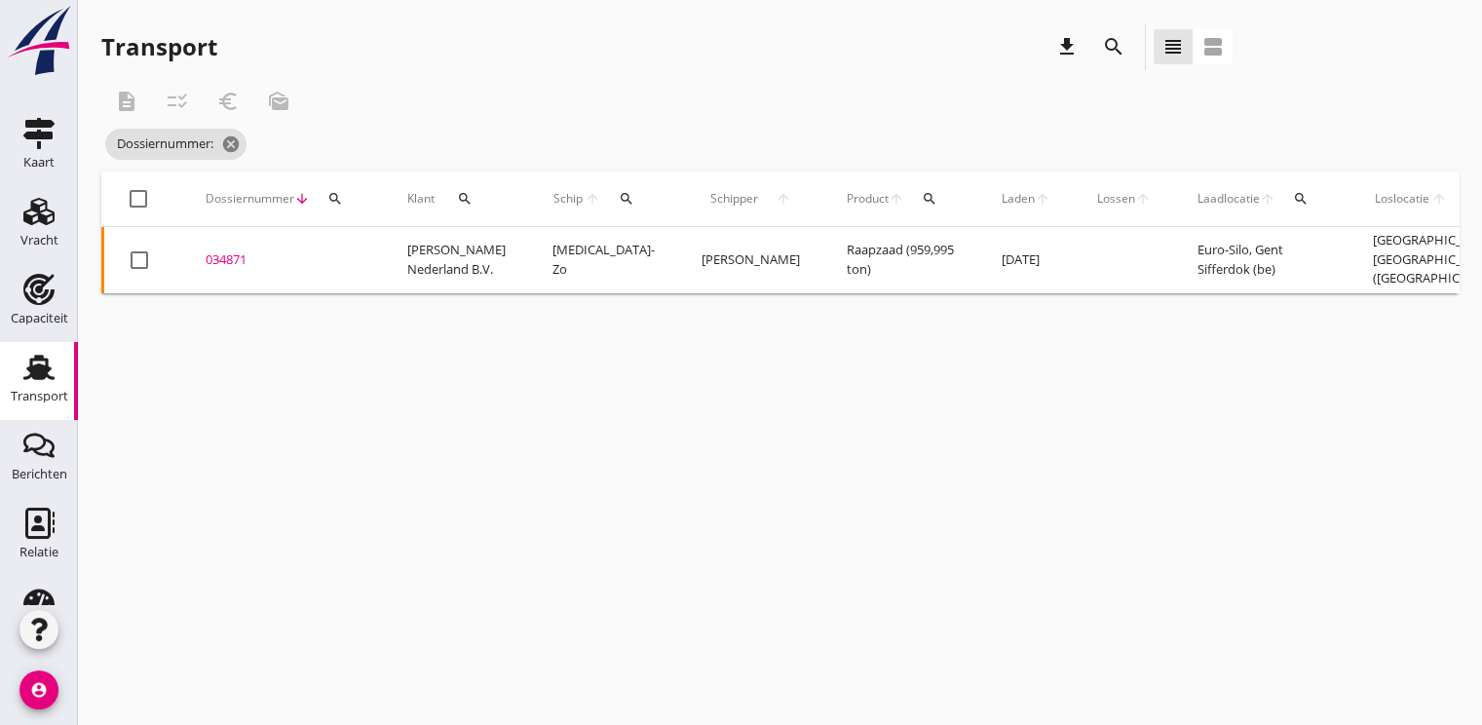
click at [333, 191] on icon "search" at bounding box center [335, 199] width 16 height 16
click at [366, 246] on input "Zoeken op dossiernummer..." at bounding box center [425, 255] width 203 height 31
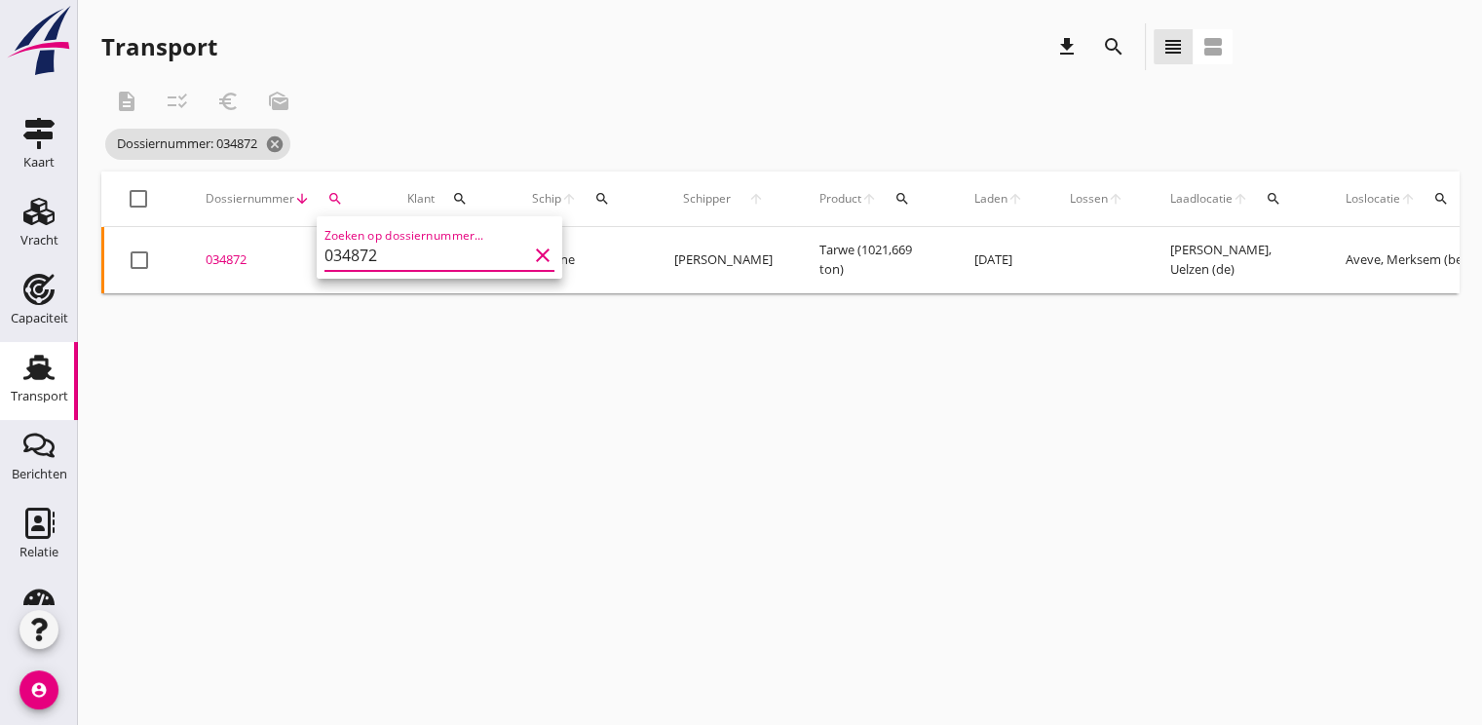
type input "034872"
click at [234, 267] on div "034872" at bounding box center [283, 259] width 155 height 19
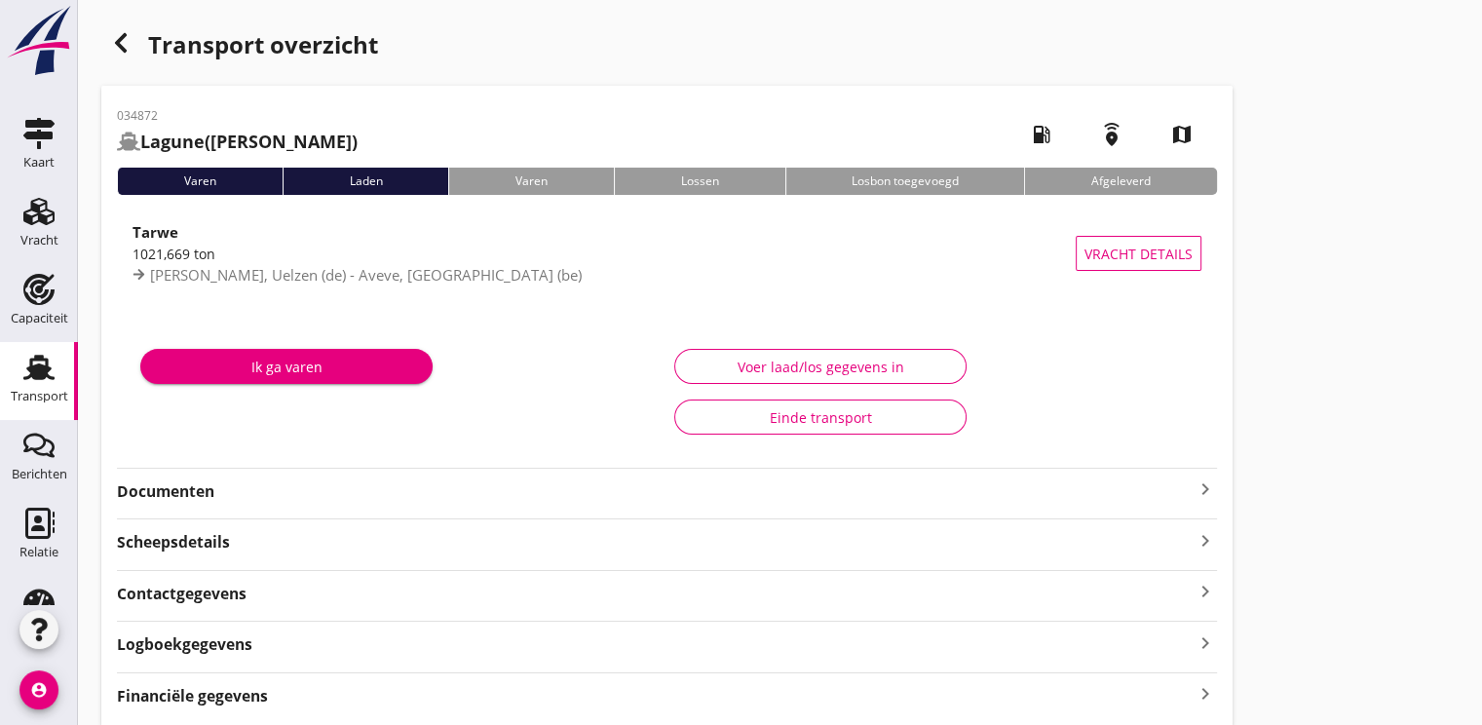
click at [141, 498] on strong "Documenten" at bounding box center [655, 491] width 1076 height 22
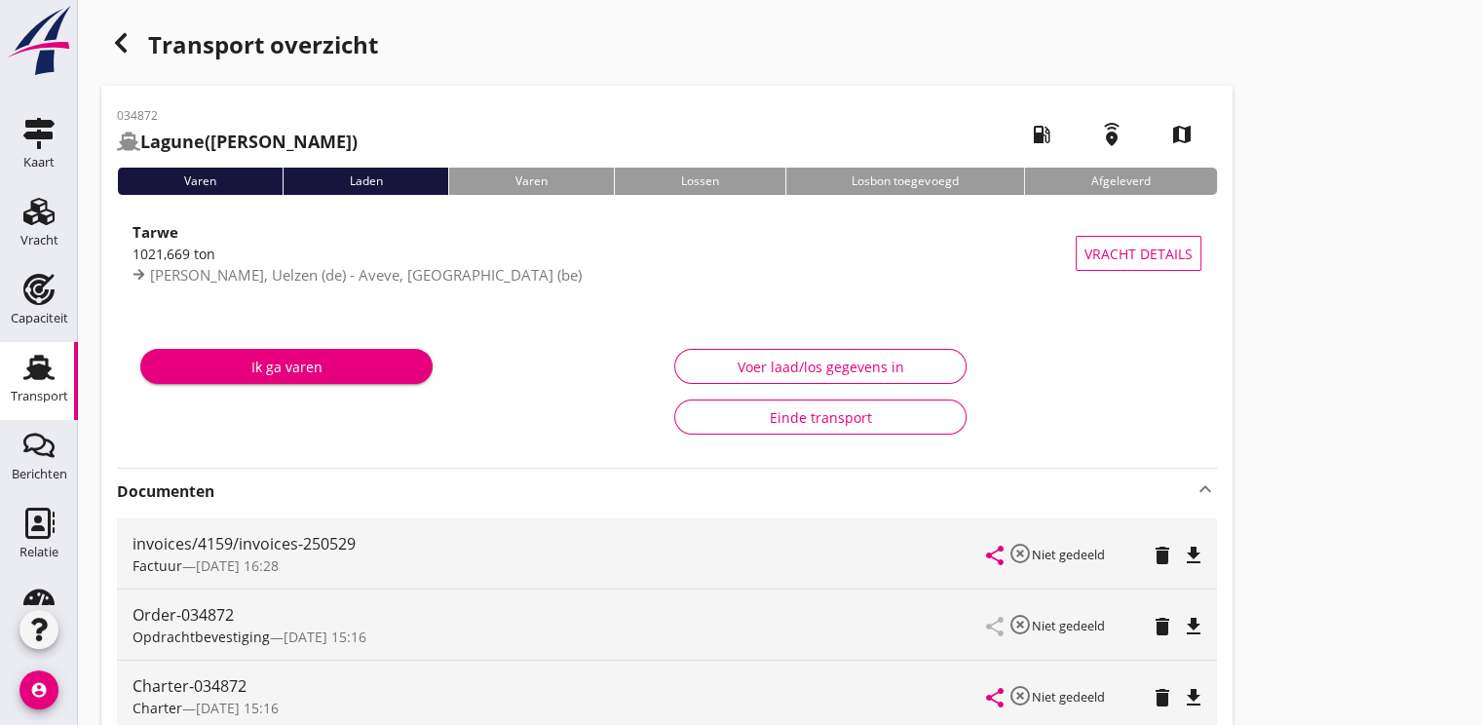
click at [122, 38] on use "button" at bounding box center [121, 42] width 12 height 19
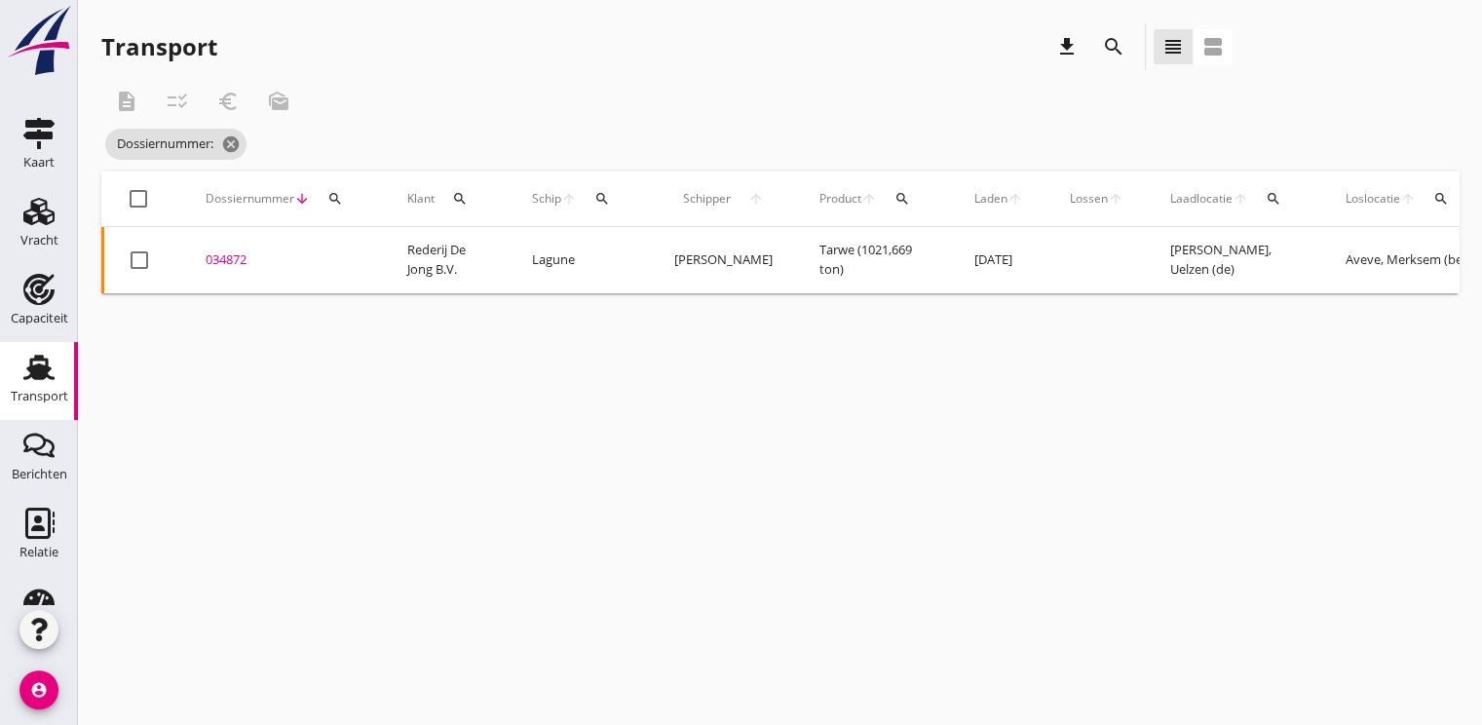
click at [343, 207] on button "search" at bounding box center [335, 198] width 35 height 35
click at [216, 250] on div "034872" at bounding box center [283, 259] width 155 height 19
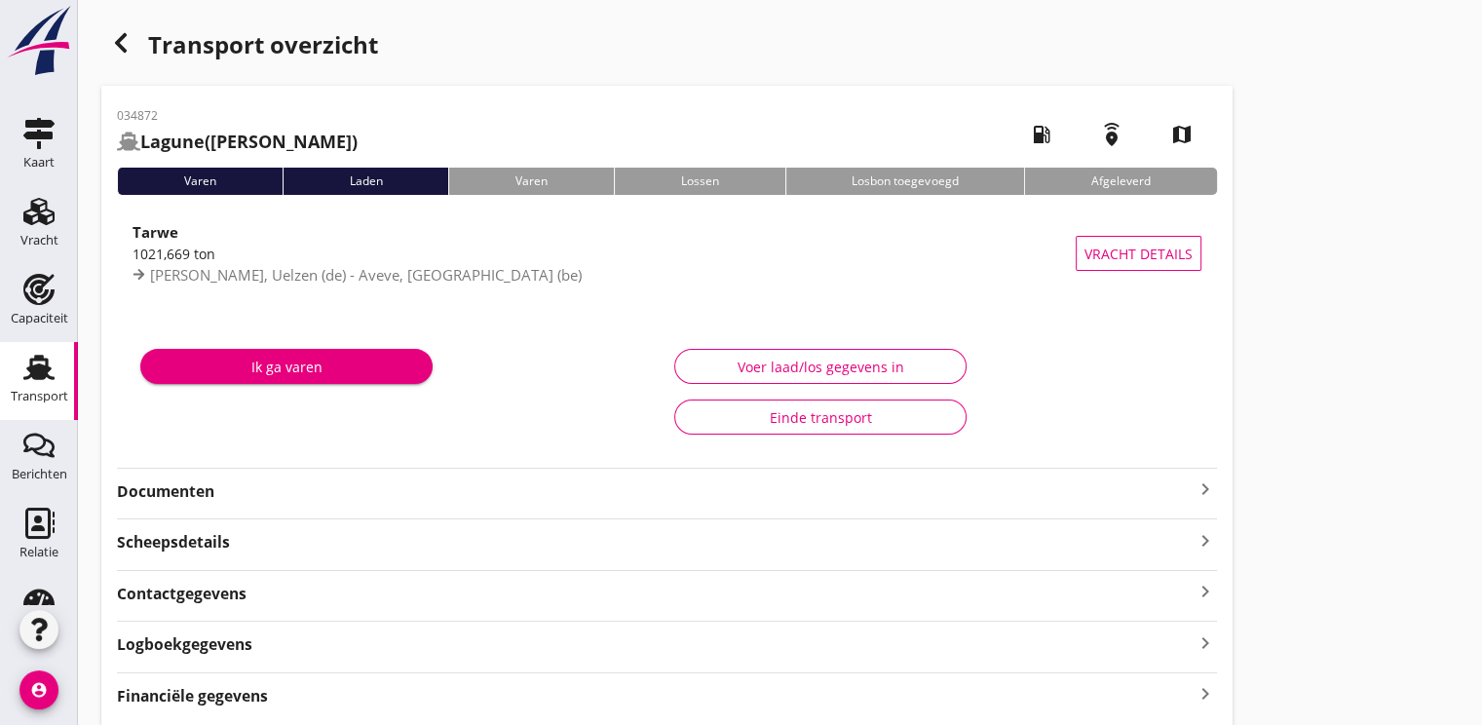
click at [164, 500] on strong "Documenten" at bounding box center [655, 491] width 1076 height 22
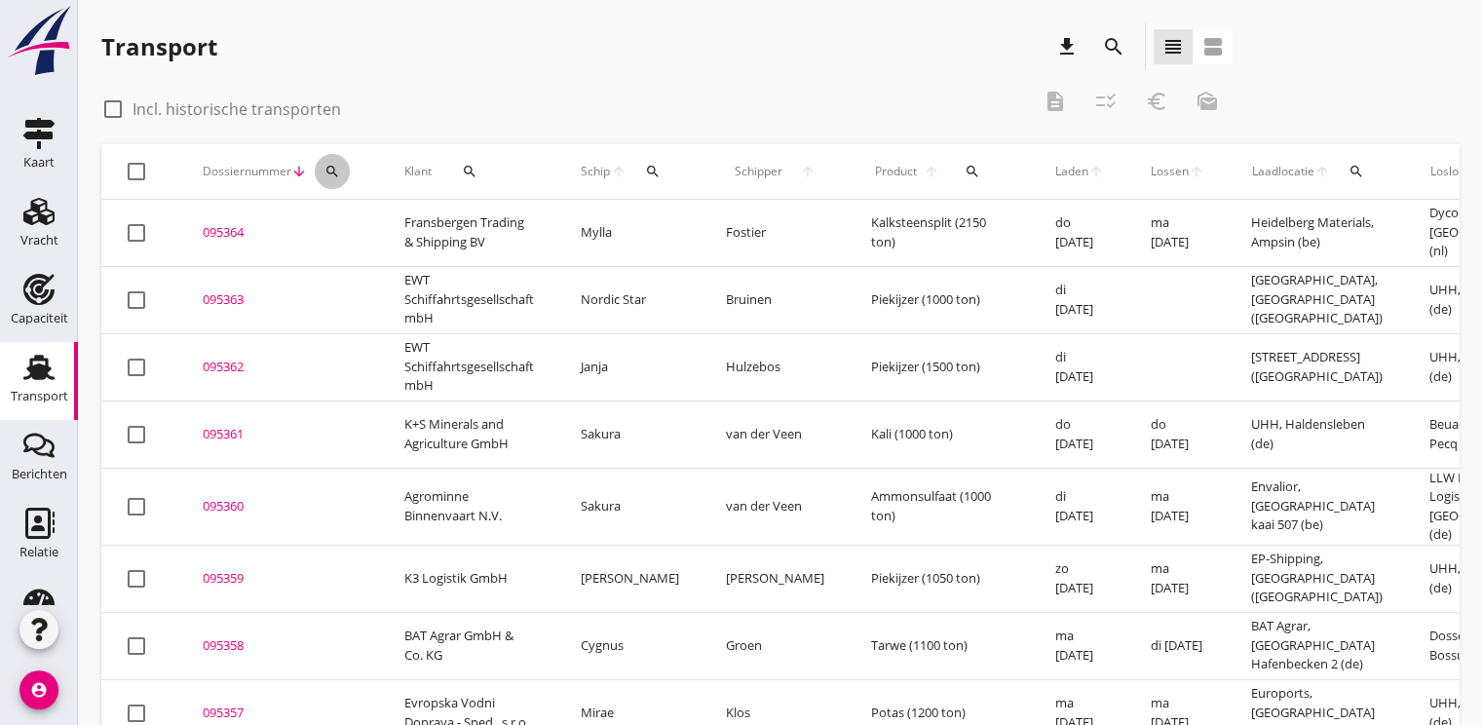
click at [339, 172] on div "search" at bounding box center [332, 172] width 35 height 16
click at [358, 226] on input "Zoeken op dossiernummer..." at bounding box center [423, 227] width 203 height 31
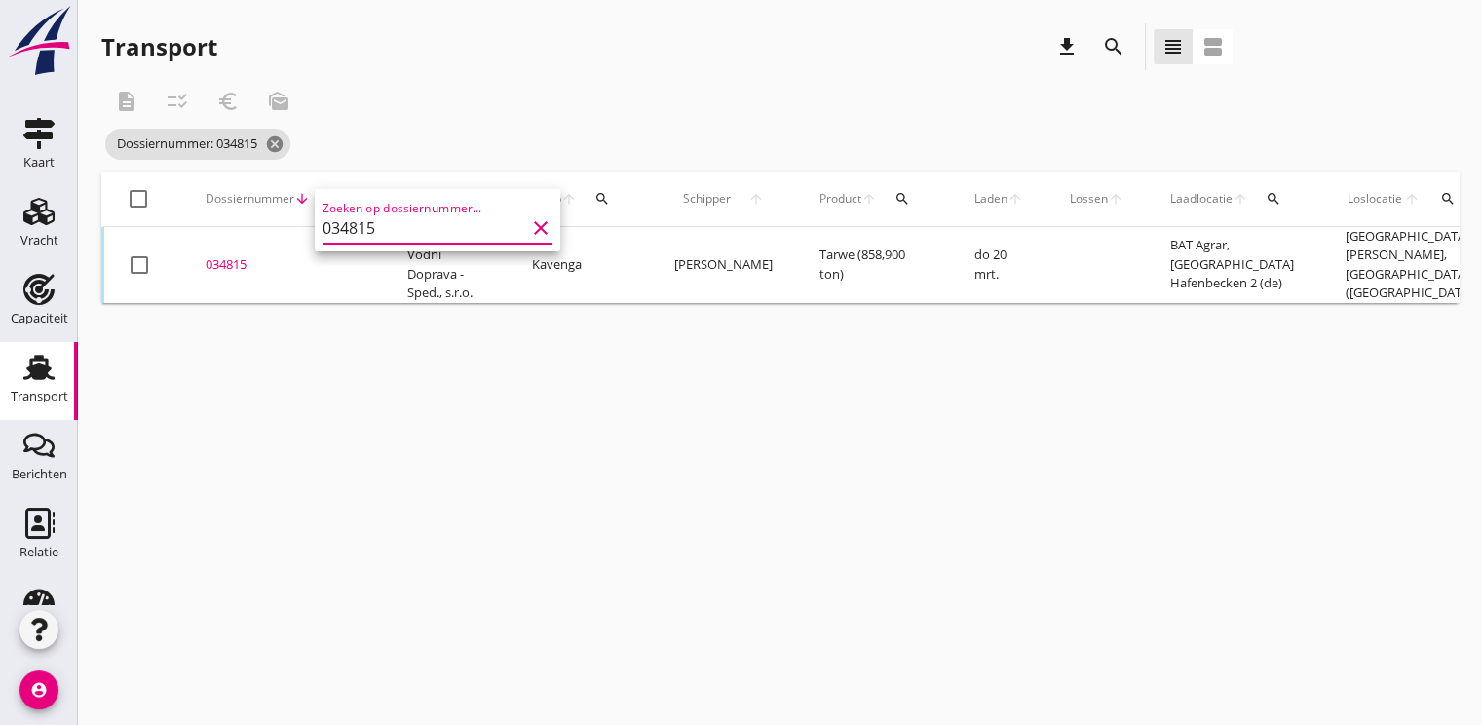
type input "034815"
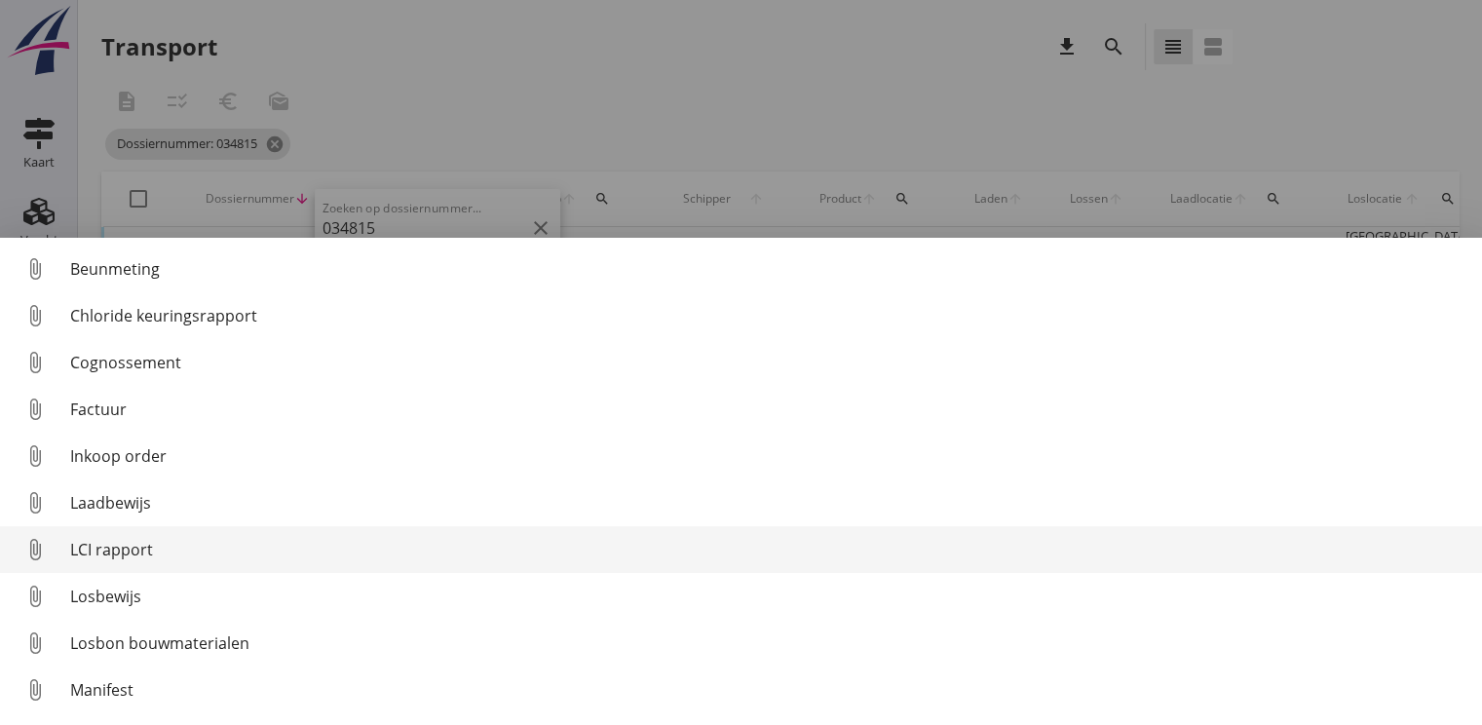
click at [105, 540] on div "LCI rapport" at bounding box center [768, 549] width 1396 height 23
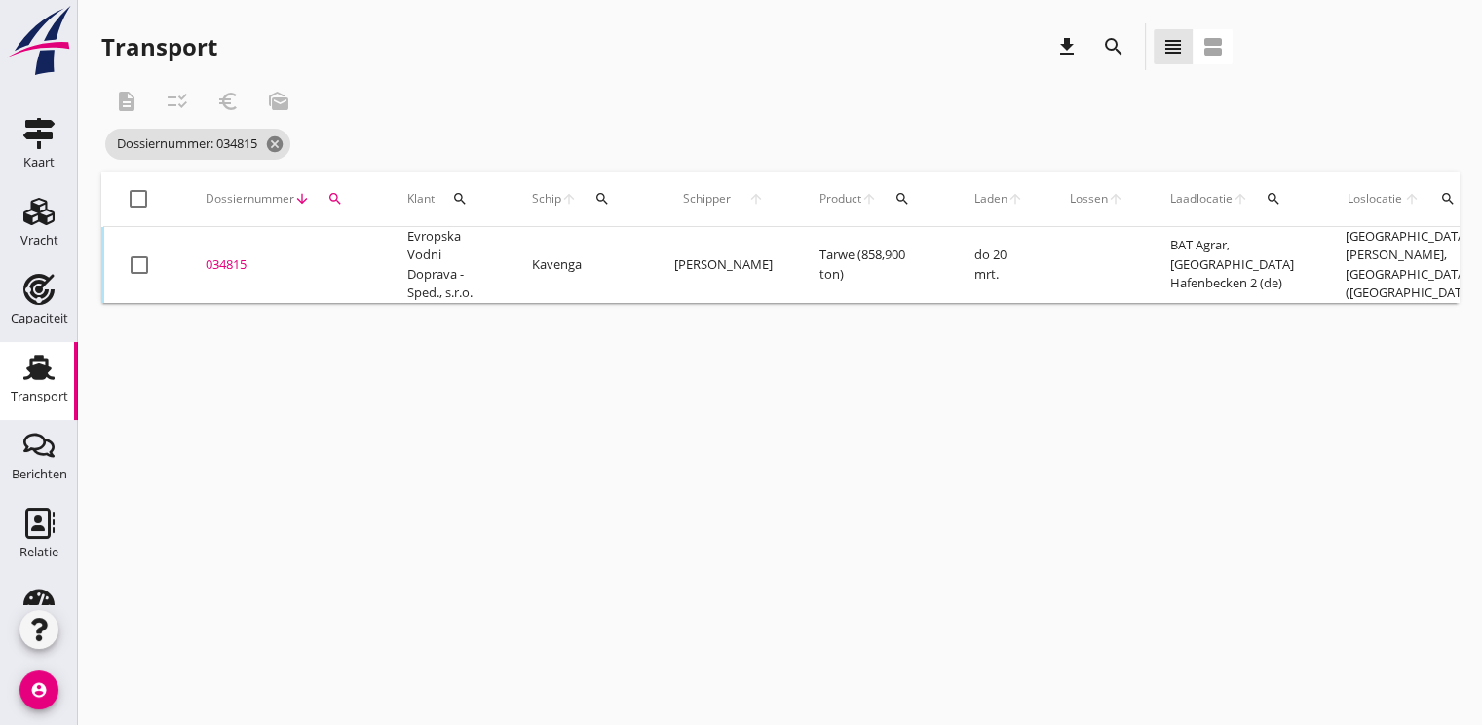
click at [596, 199] on icon "search" at bounding box center [602, 199] width 16 height 16
click at [615, 257] on input "Zoek op (scheeps)naam" at bounding box center [693, 255] width 203 height 31
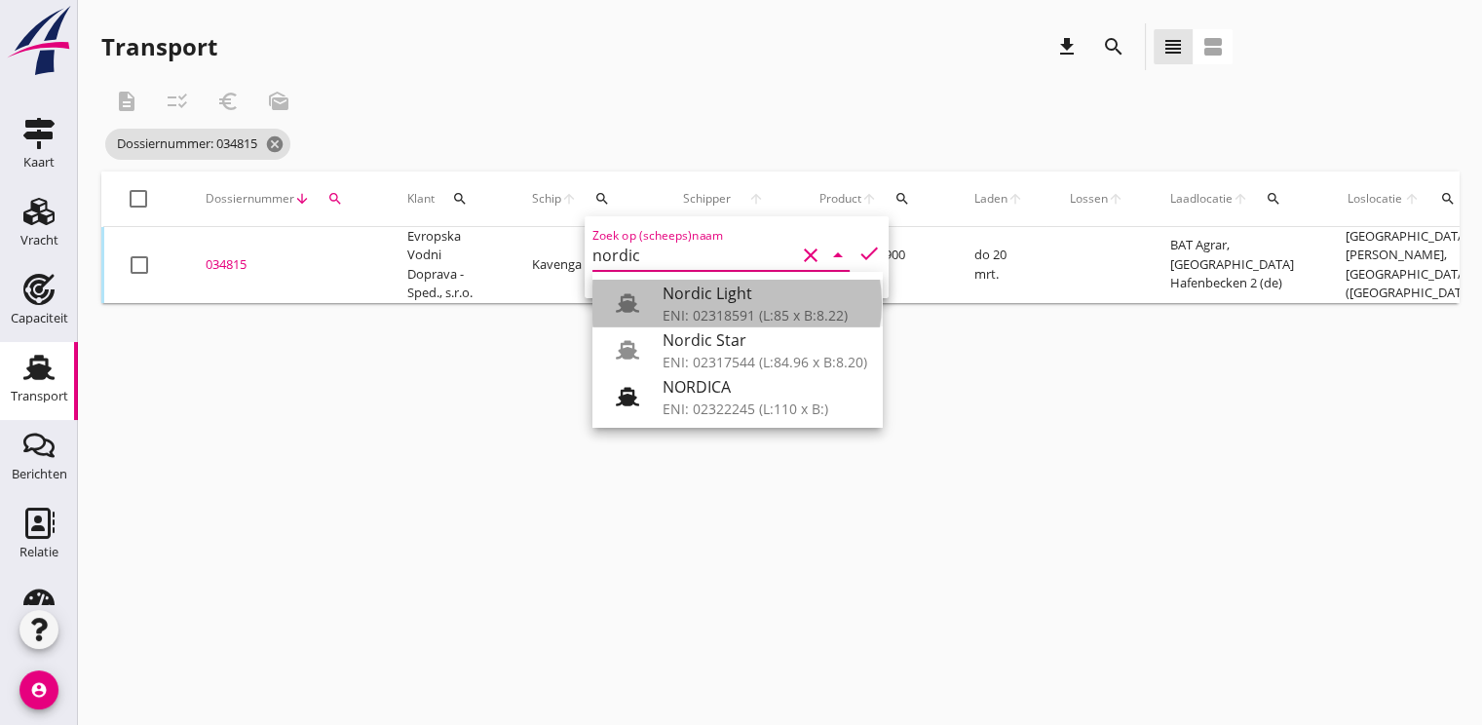
click at [696, 296] on div "Nordic Light" at bounding box center [764, 293] width 205 height 23
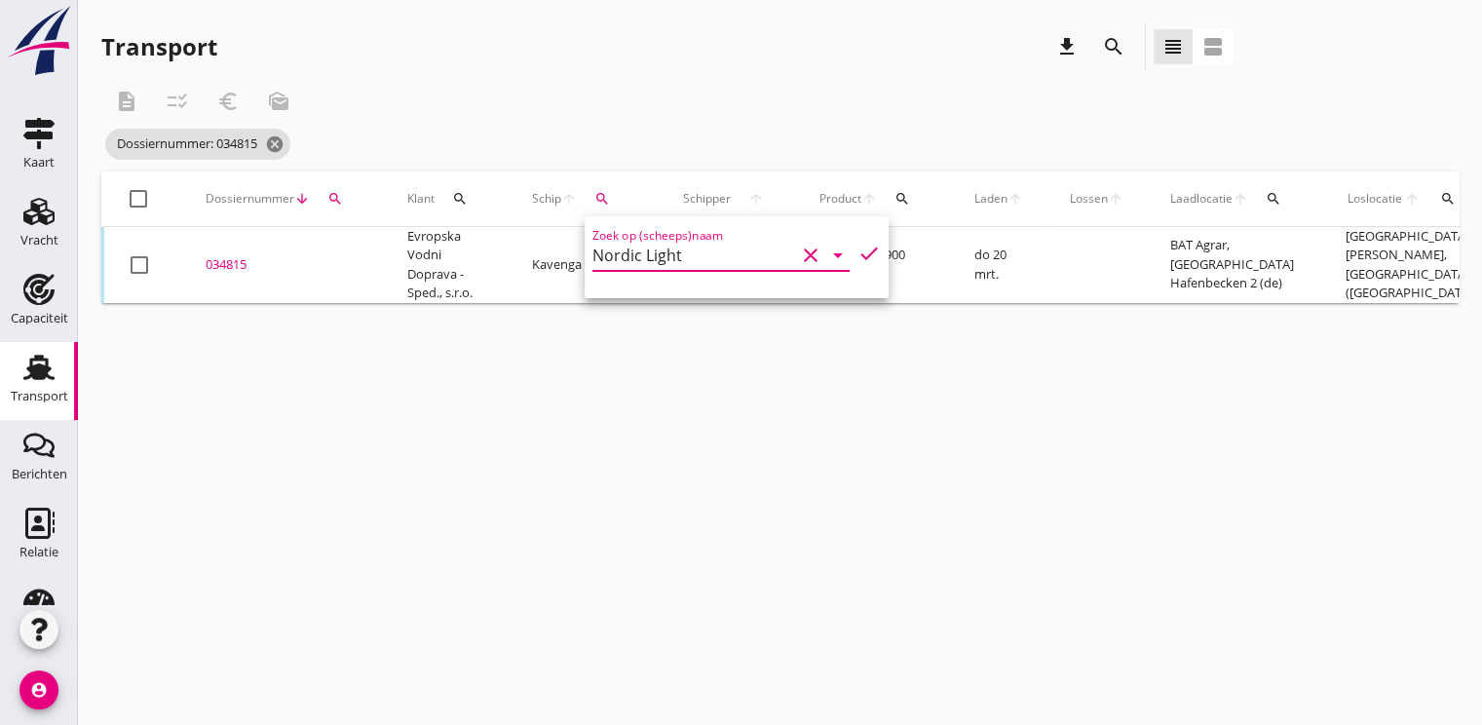
click at [857, 261] on icon "check" at bounding box center [868, 253] width 23 height 23
type input "Nordic Light"
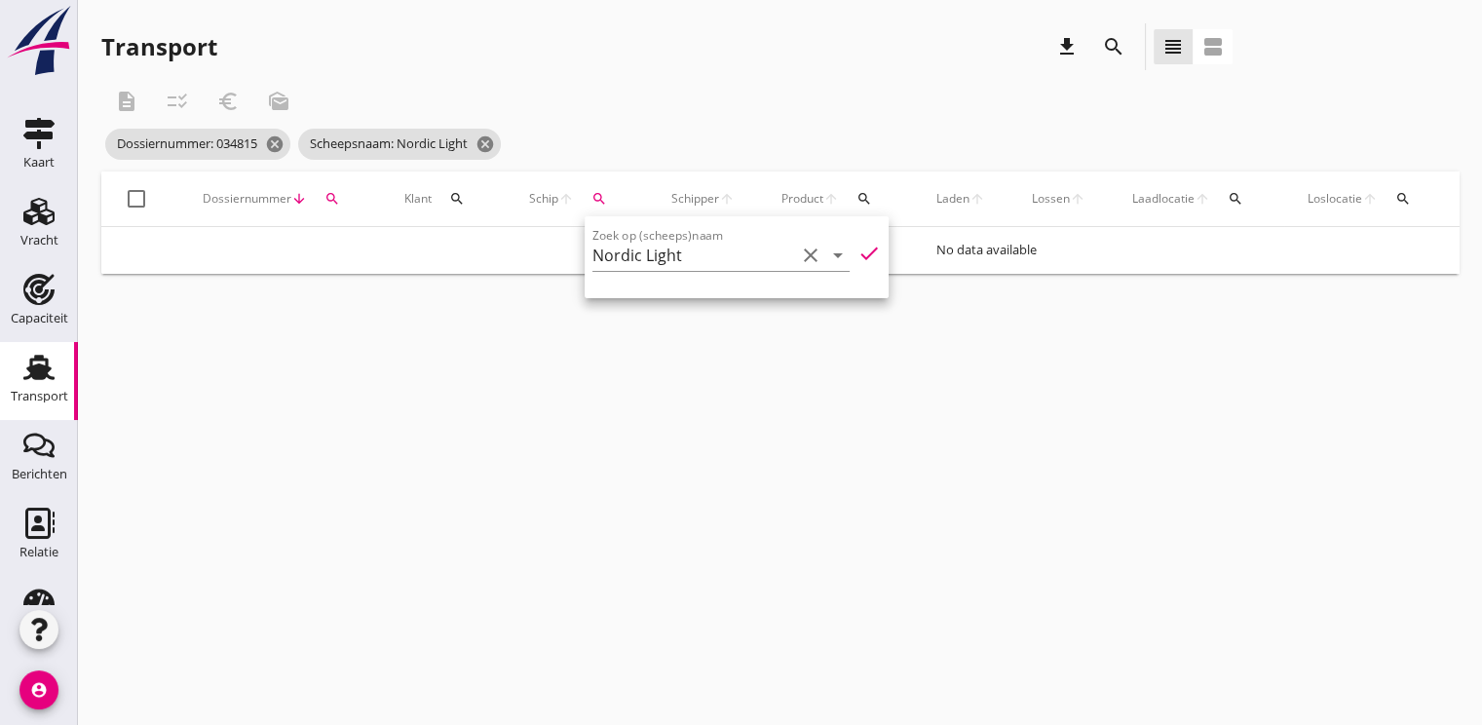
click at [857, 253] on icon "check" at bounding box center [868, 253] width 23 height 23
click at [280, 150] on icon "cancel" at bounding box center [274, 143] width 19 height 19
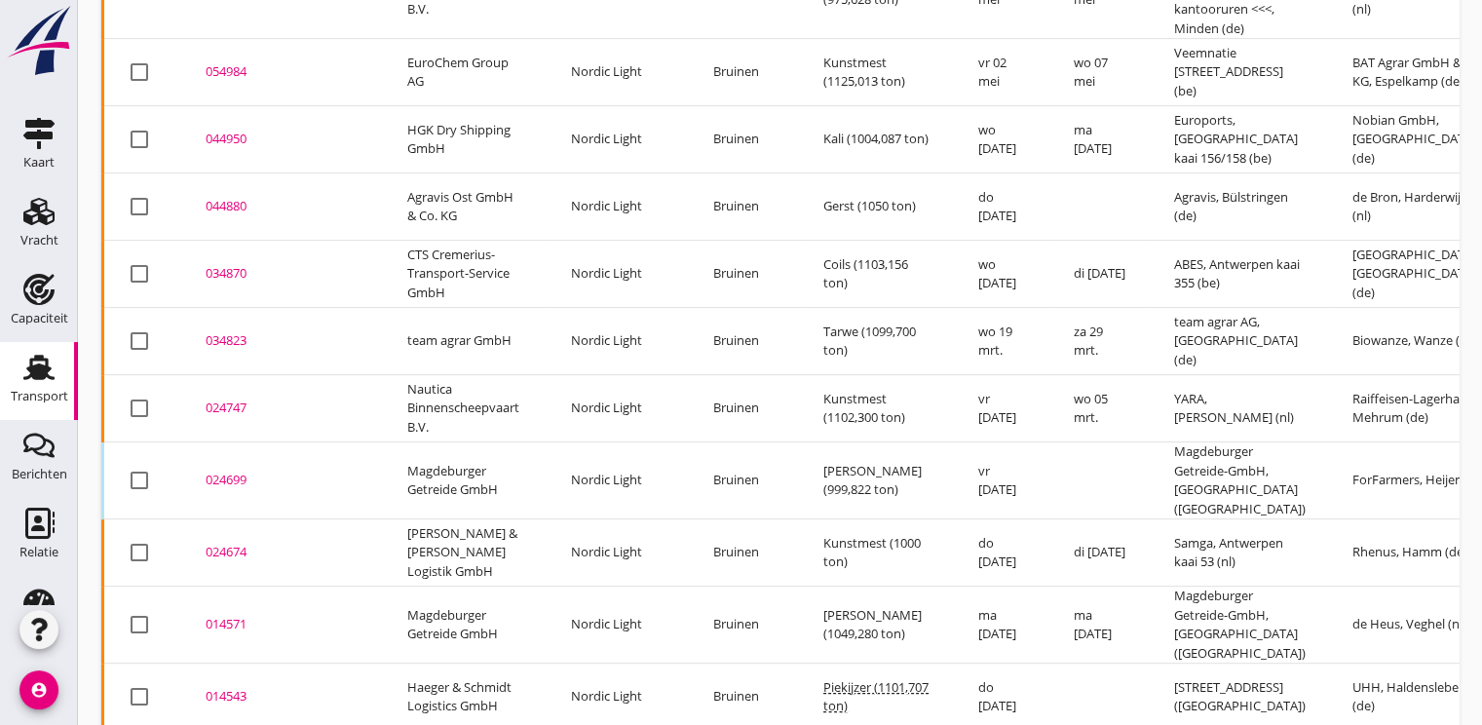
scroll to position [779, 0]
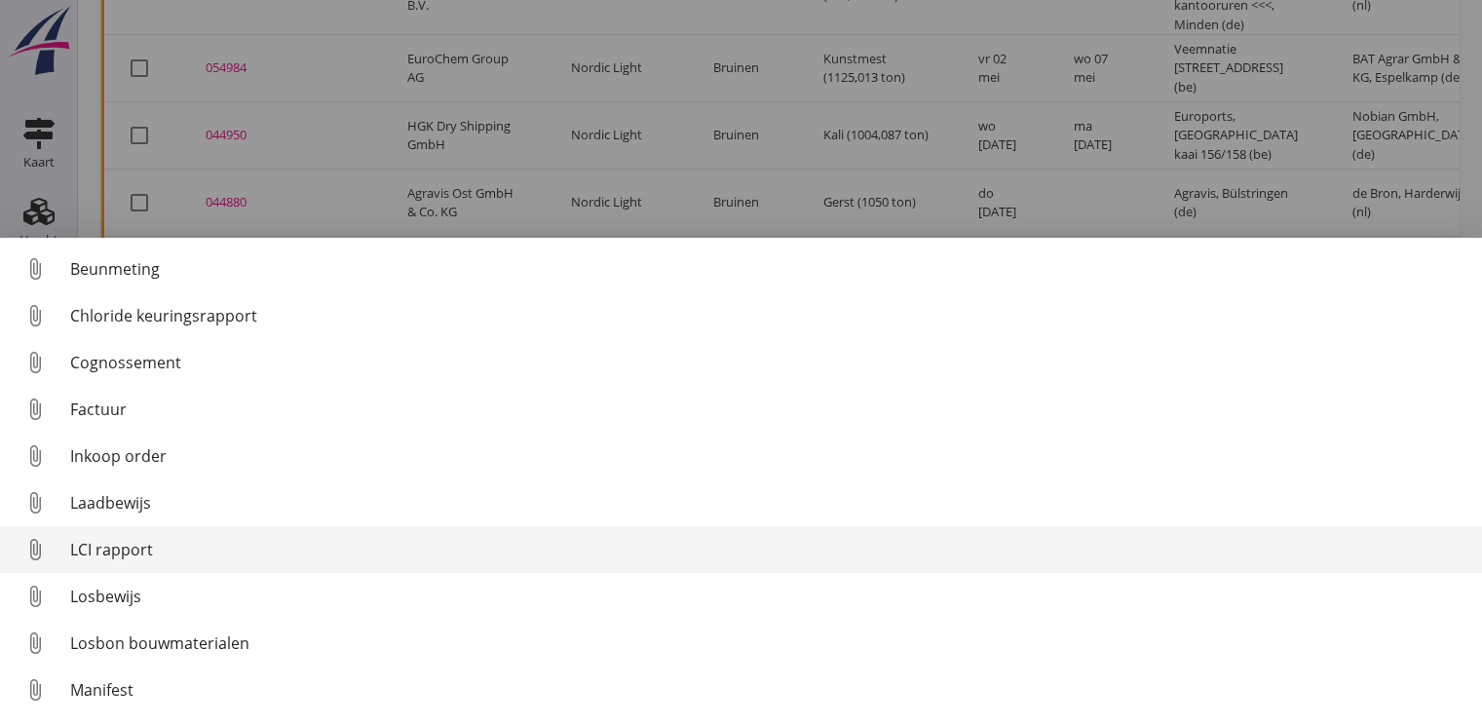
click at [94, 546] on div "LCI rapport" at bounding box center [768, 549] width 1396 height 23
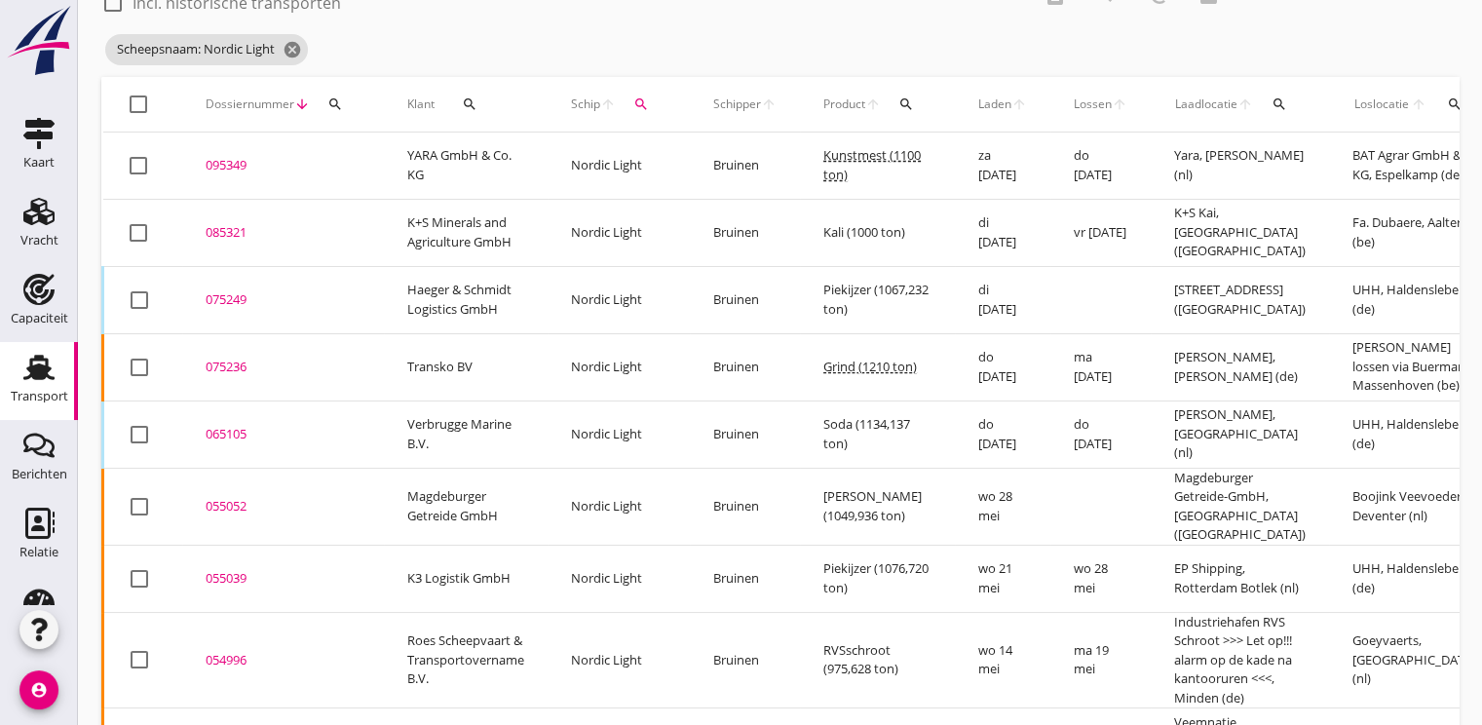
scroll to position [0, 0]
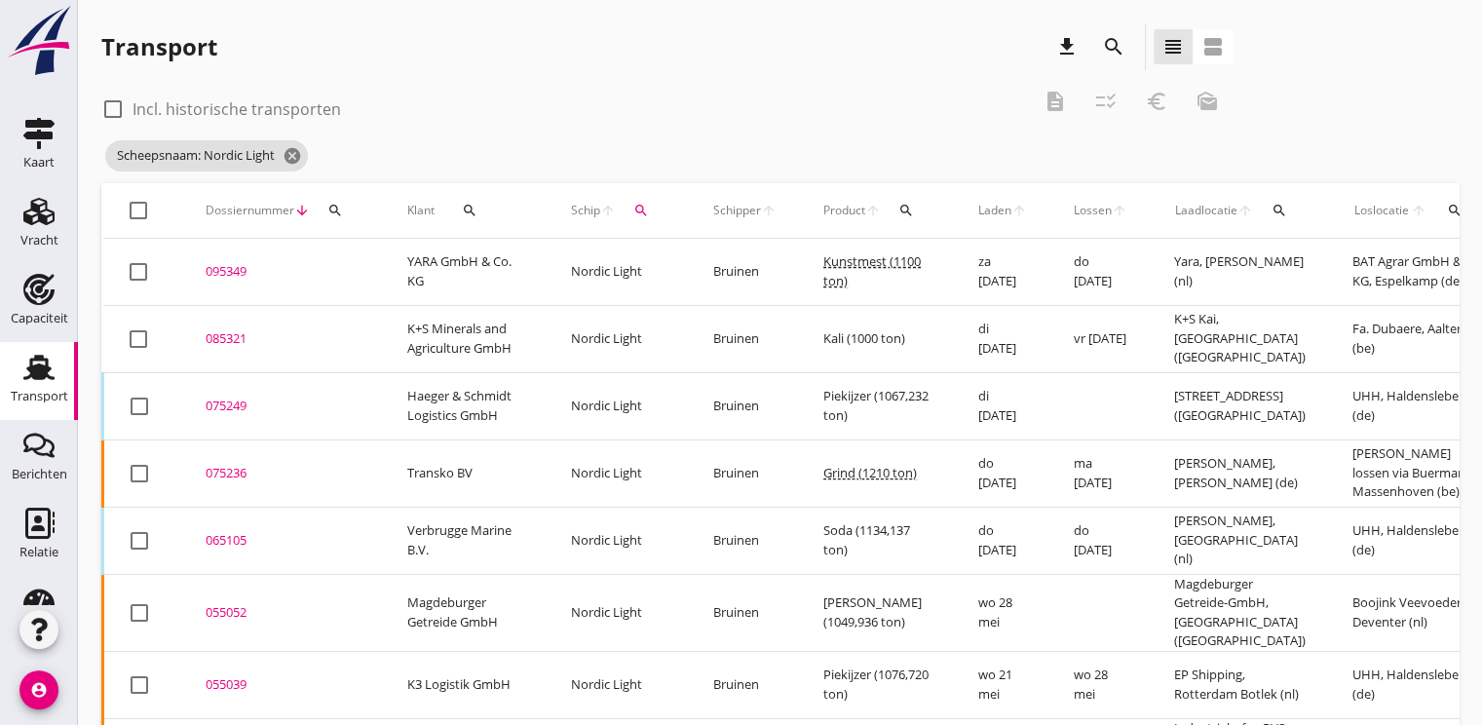
click at [327, 210] on icon "search" at bounding box center [335, 211] width 16 height 16
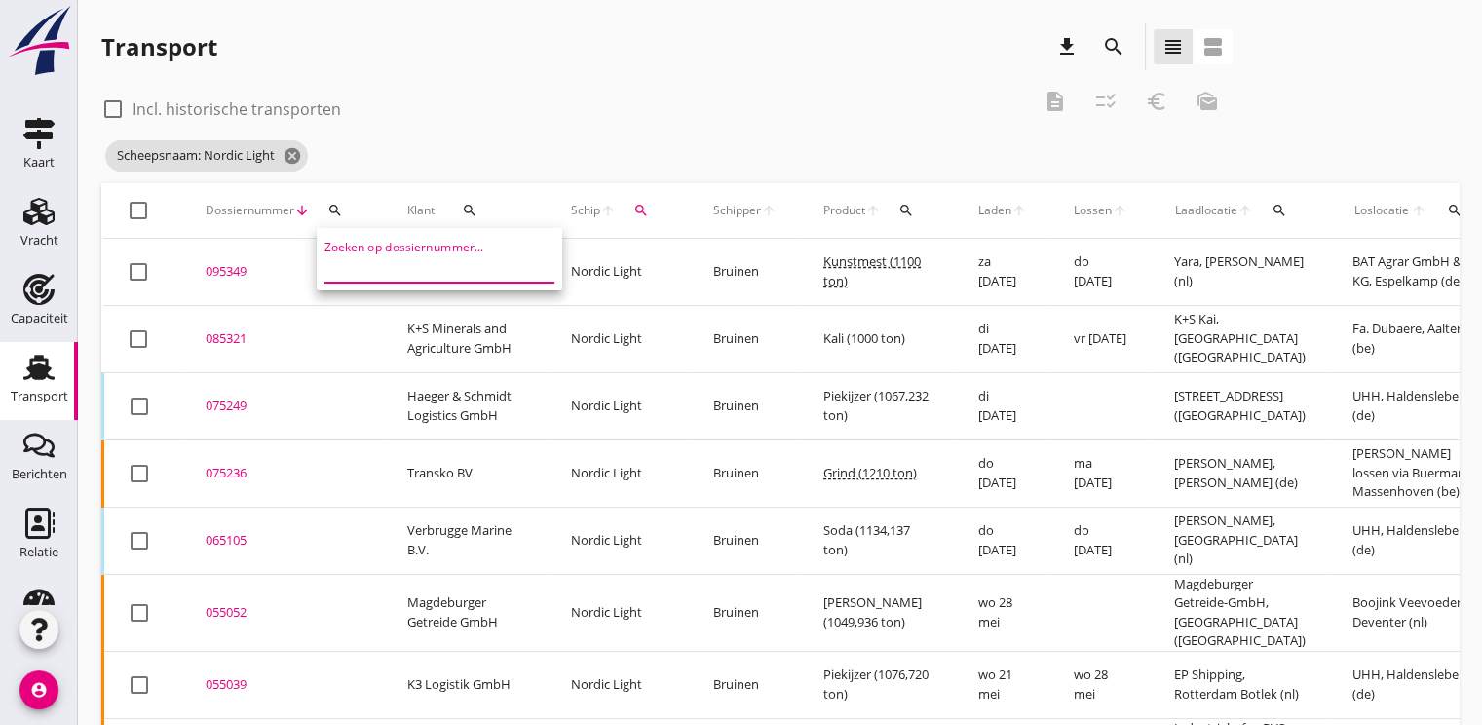
click at [356, 262] on input "Zoeken op dossiernummer..." at bounding box center [425, 266] width 203 height 31
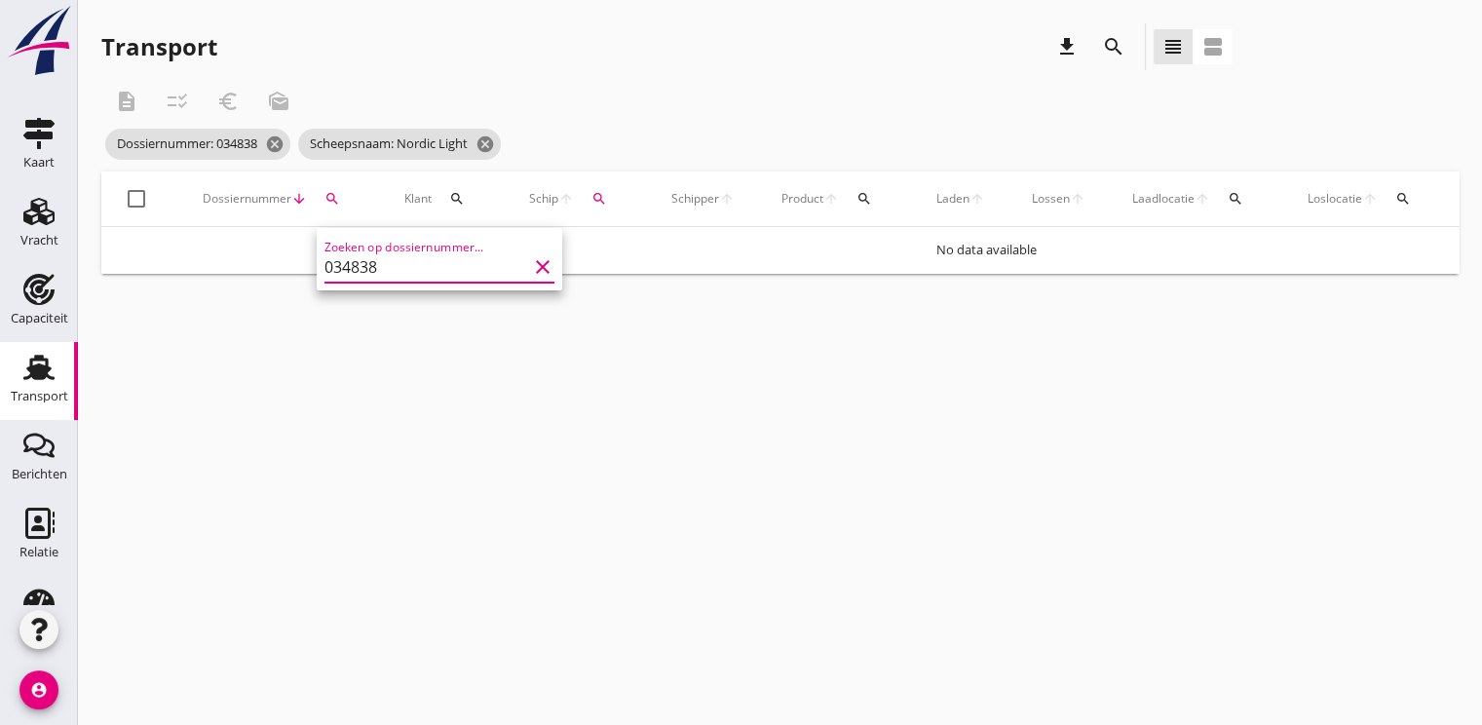
click at [409, 269] on input "034838" at bounding box center [425, 266] width 203 height 31
type input "034838"
click at [495, 142] on icon "cancel" at bounding box center [484, 143] width 19 height 19
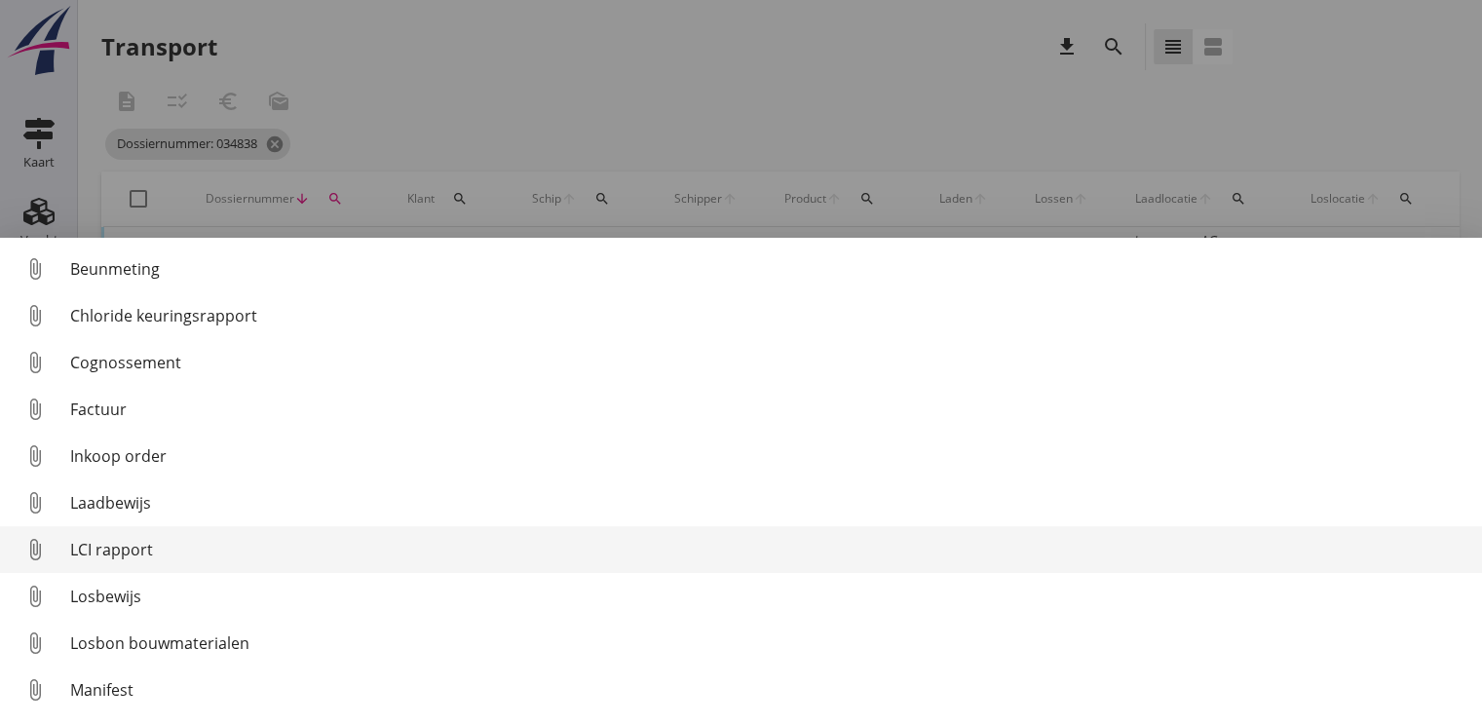
click at [115, 556] on div "LCI rapport" at bounding box center [768, 549] width 1396 height 23
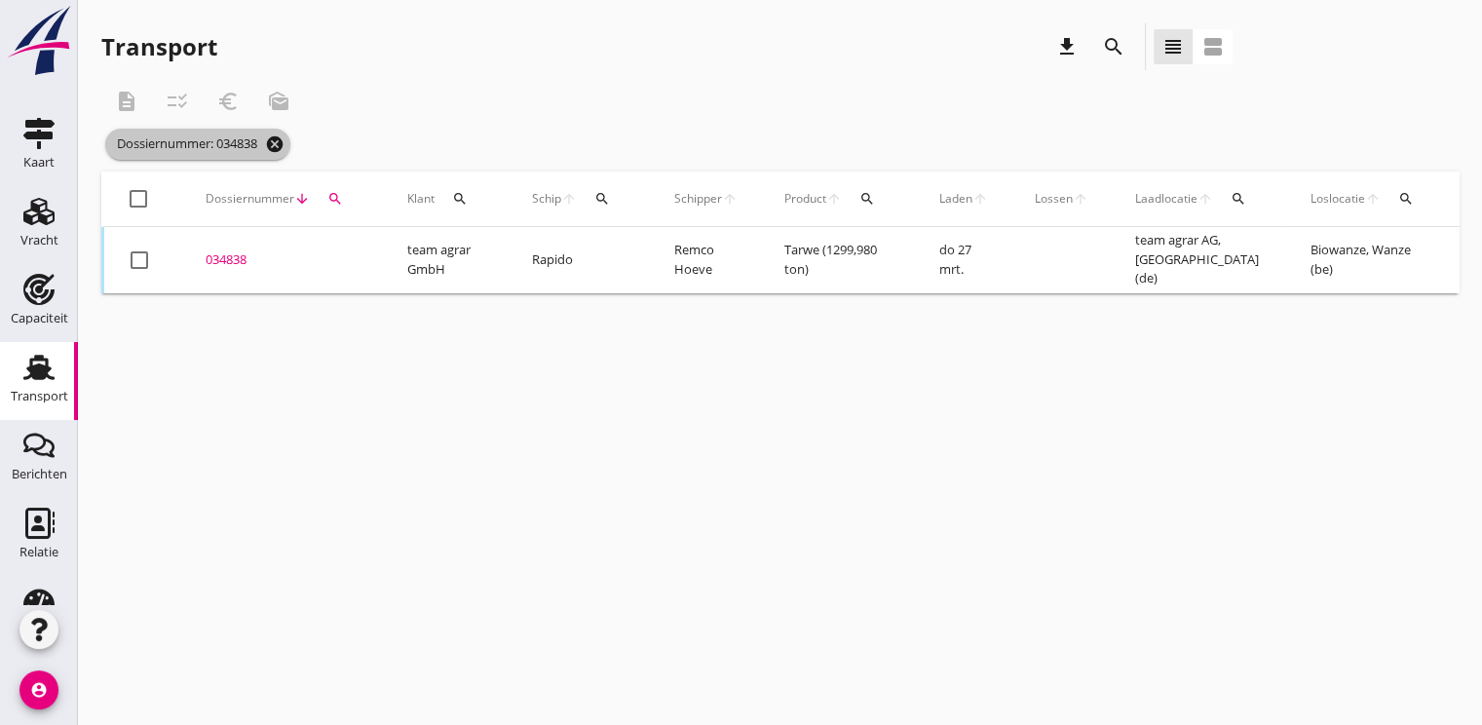
click at [284, 151] on icon "cancel" at bounding box center [274, 143] width 19 height 19
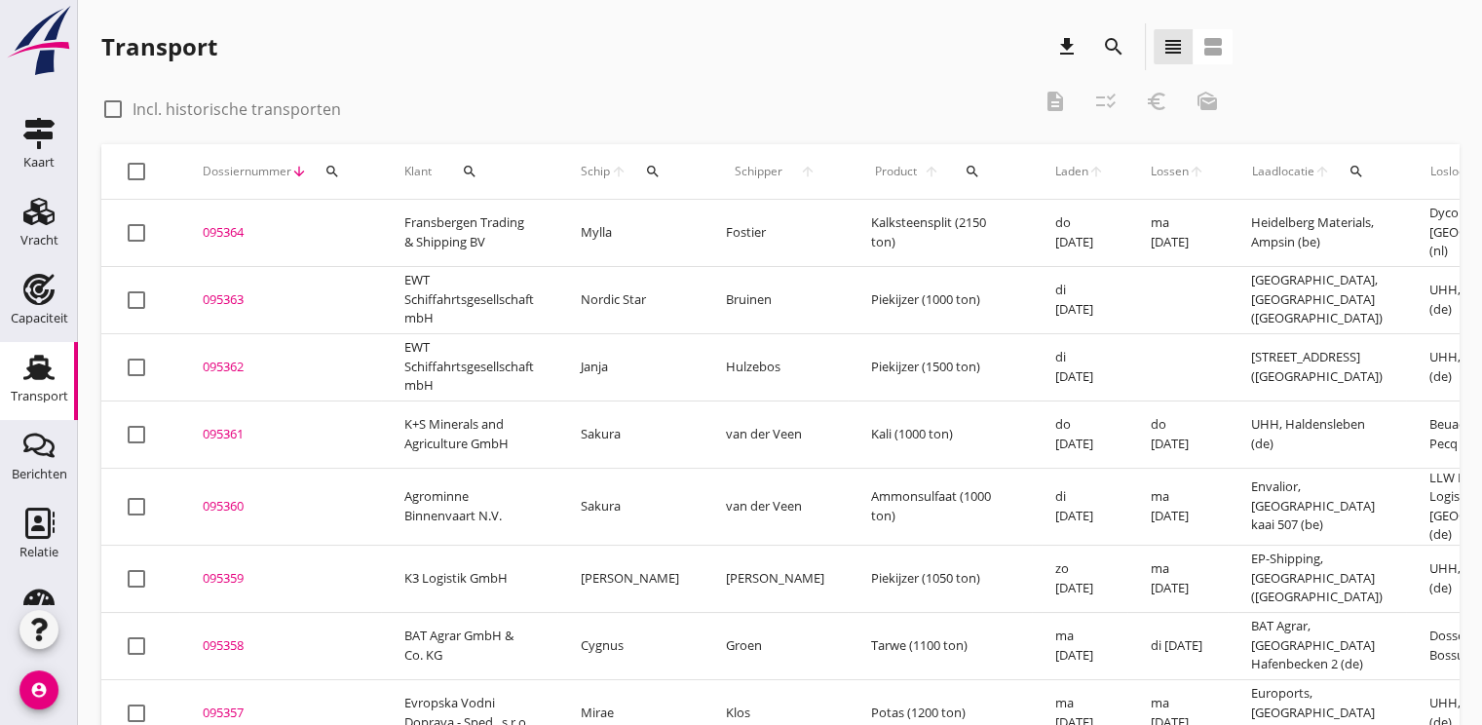
click at [332, 179] on button "search" at bounding box center [332, 171] width 35 height 35
click at [330, 217] on input "Zoeken op dossiernummer..." at bounding box center [423, 227] width 203 height 31
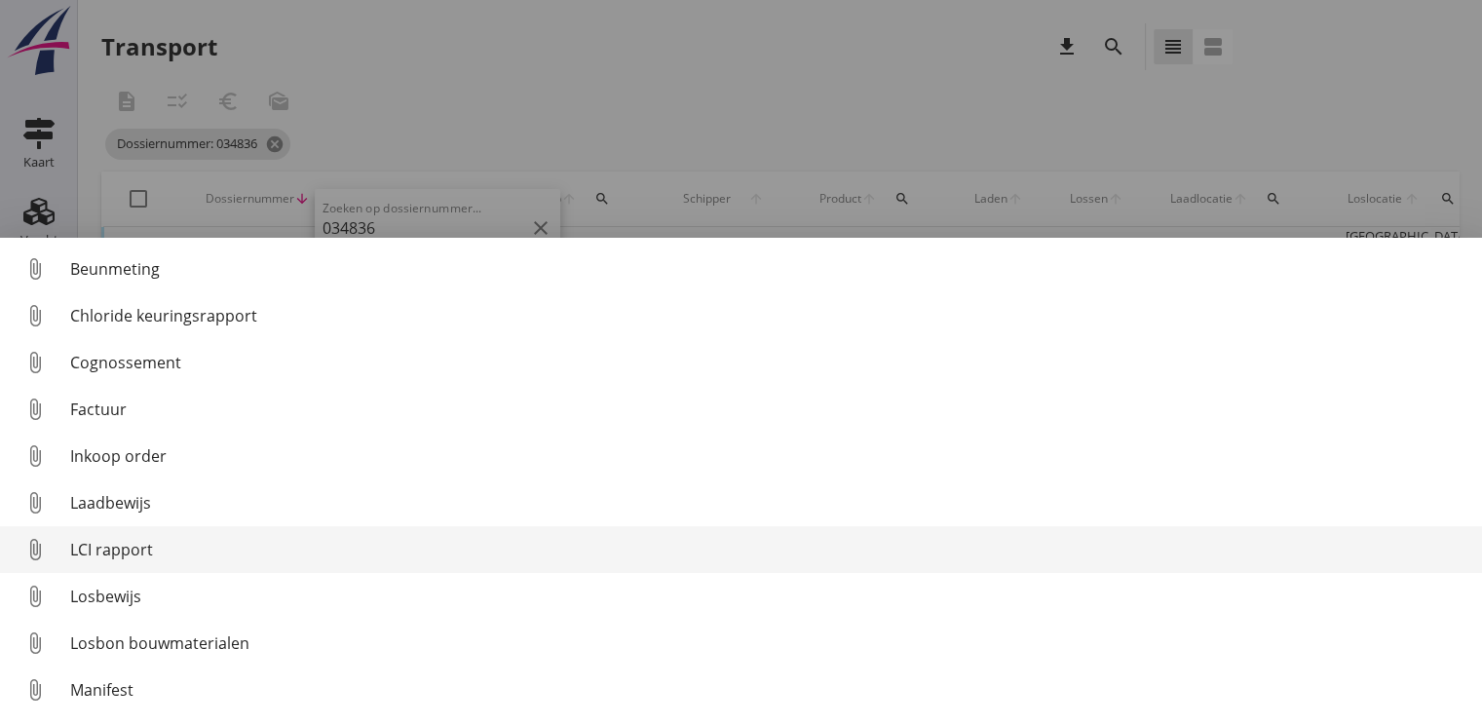
click at [116, 555] on div "LCI rapport" at bounding box center [768, 549] width 1396 height 23
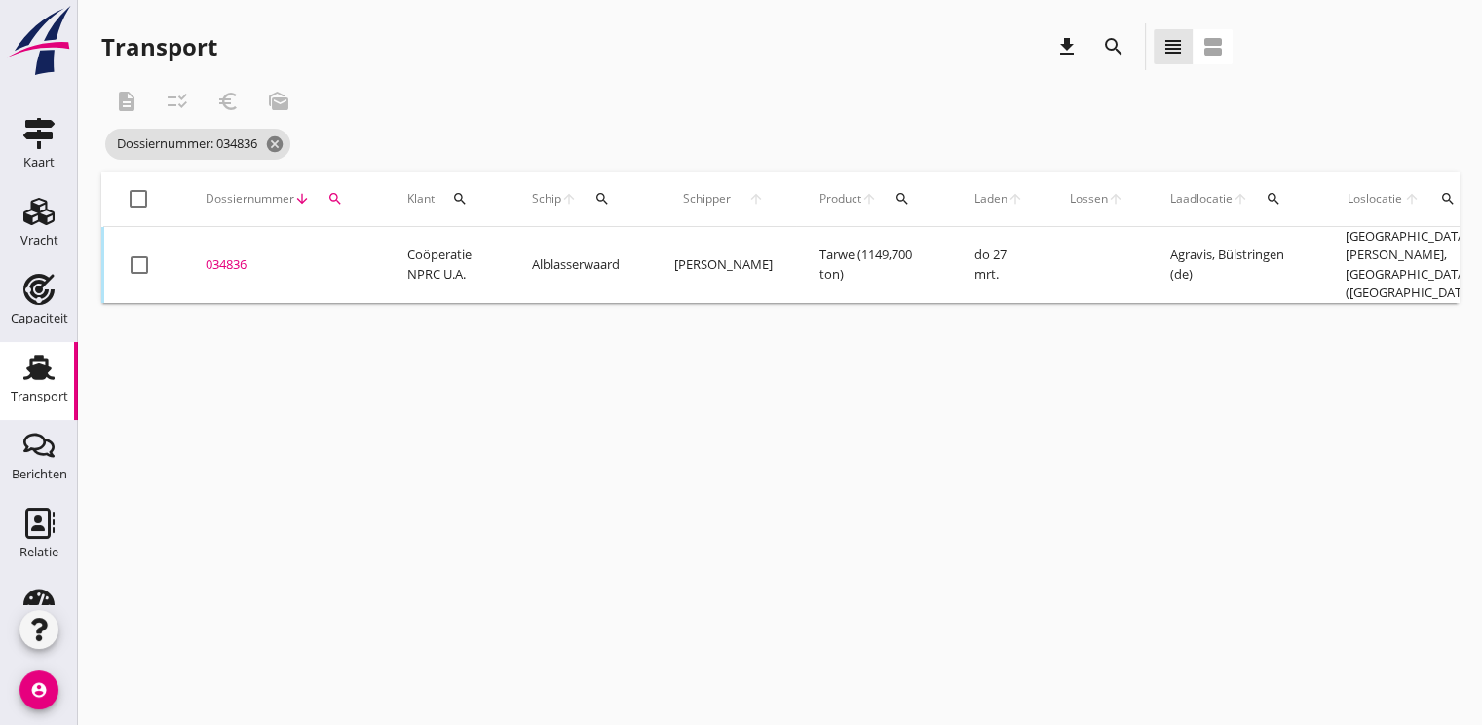
click at [325, 195] on div "search" at bounding box center [335, 199] width 35 height 16
click at [390, 255] on input "034836" at bounding box center [425, 255] width 203 height 31
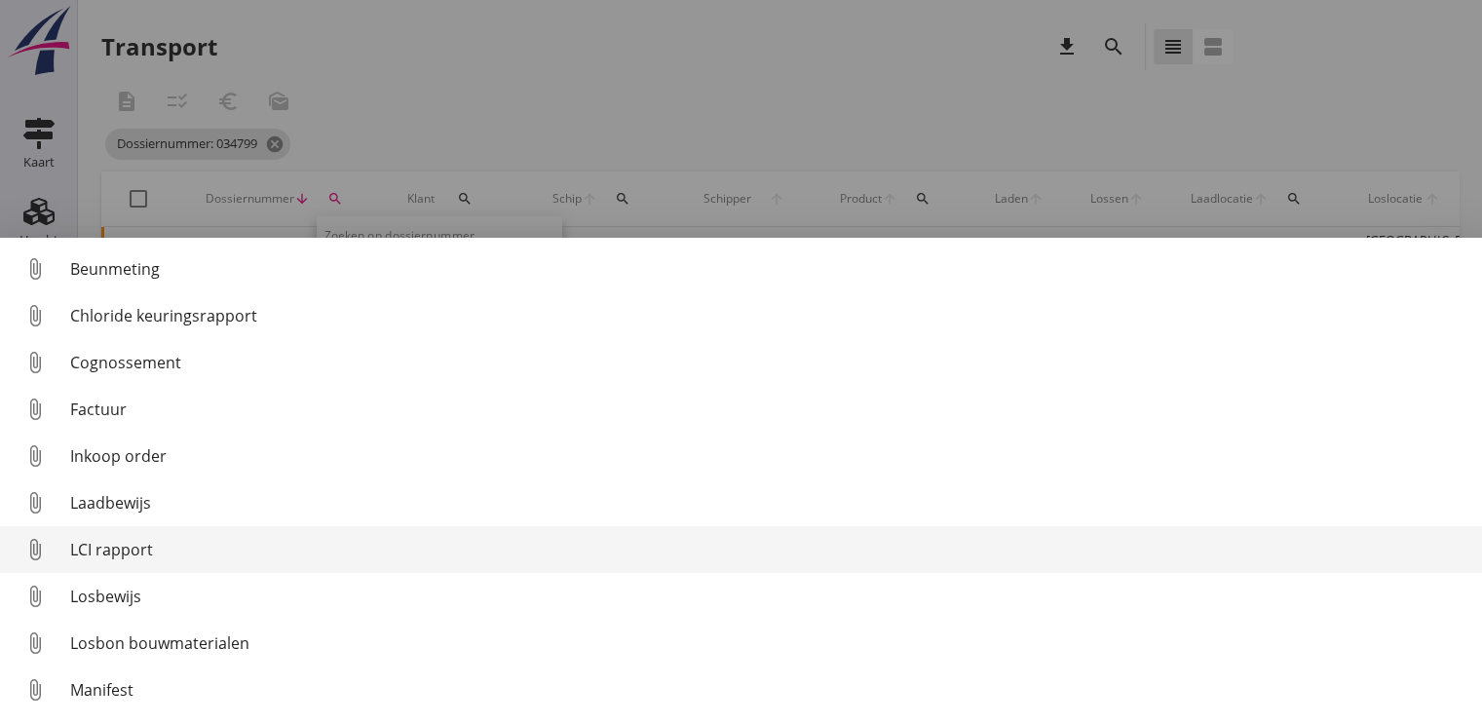
click at [113, 546] on div "LCI rapport" at bounding box center [768, 549] width 1396 height 23
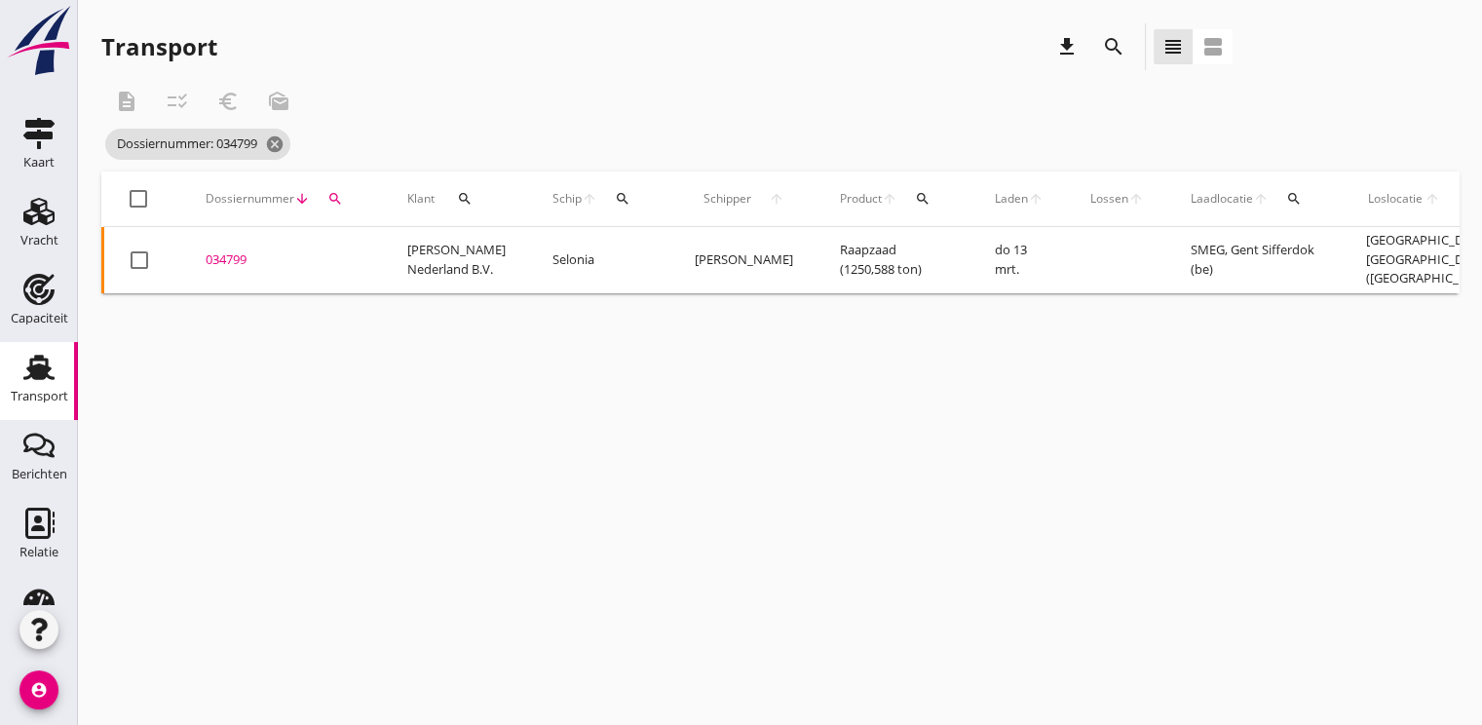
click at [339, 203] on icon "search" at bounding box center [335, 199] width 16 height 16
click at [394, 255] on input "034799" at bounding box center [425, 255] width 203 height 31
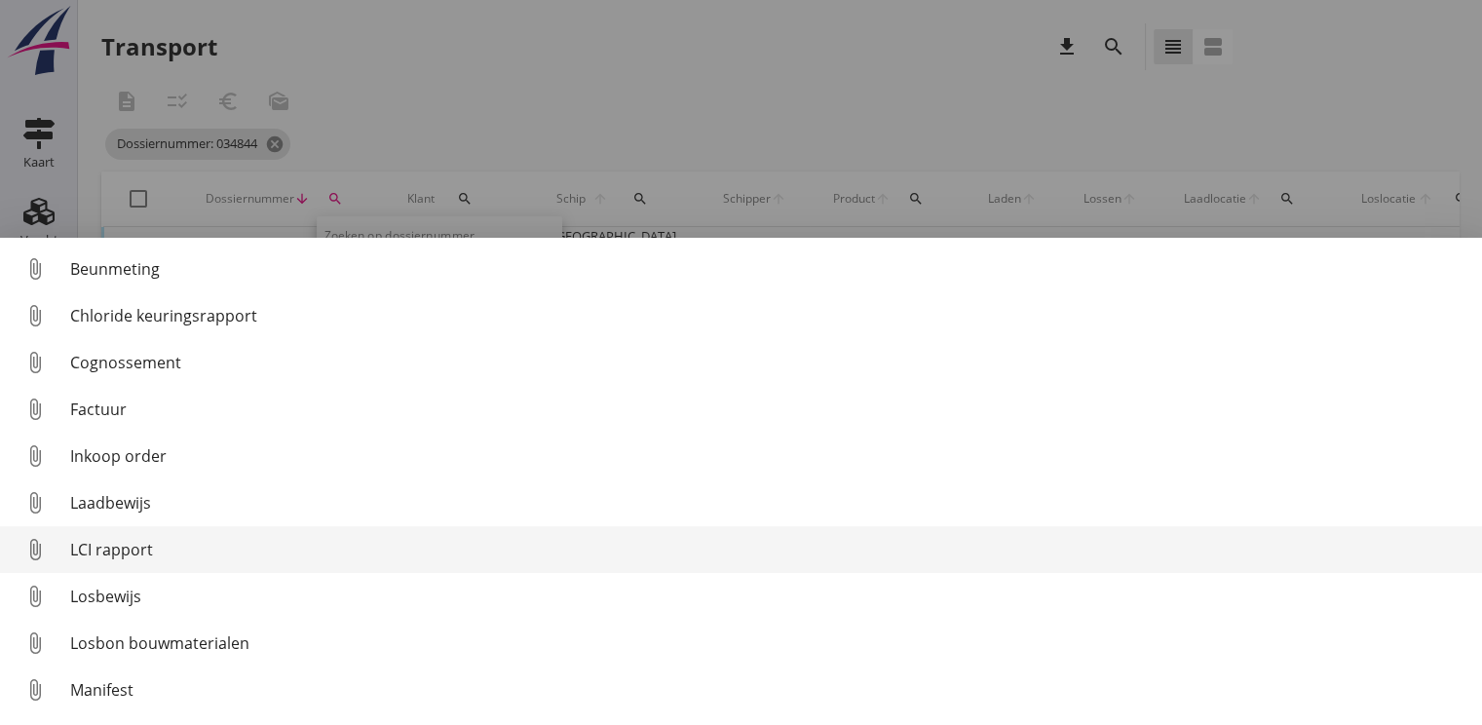
click at [120, 551] on div "LCI rapport" at bounding box center [768, 549] width 1396 height 23
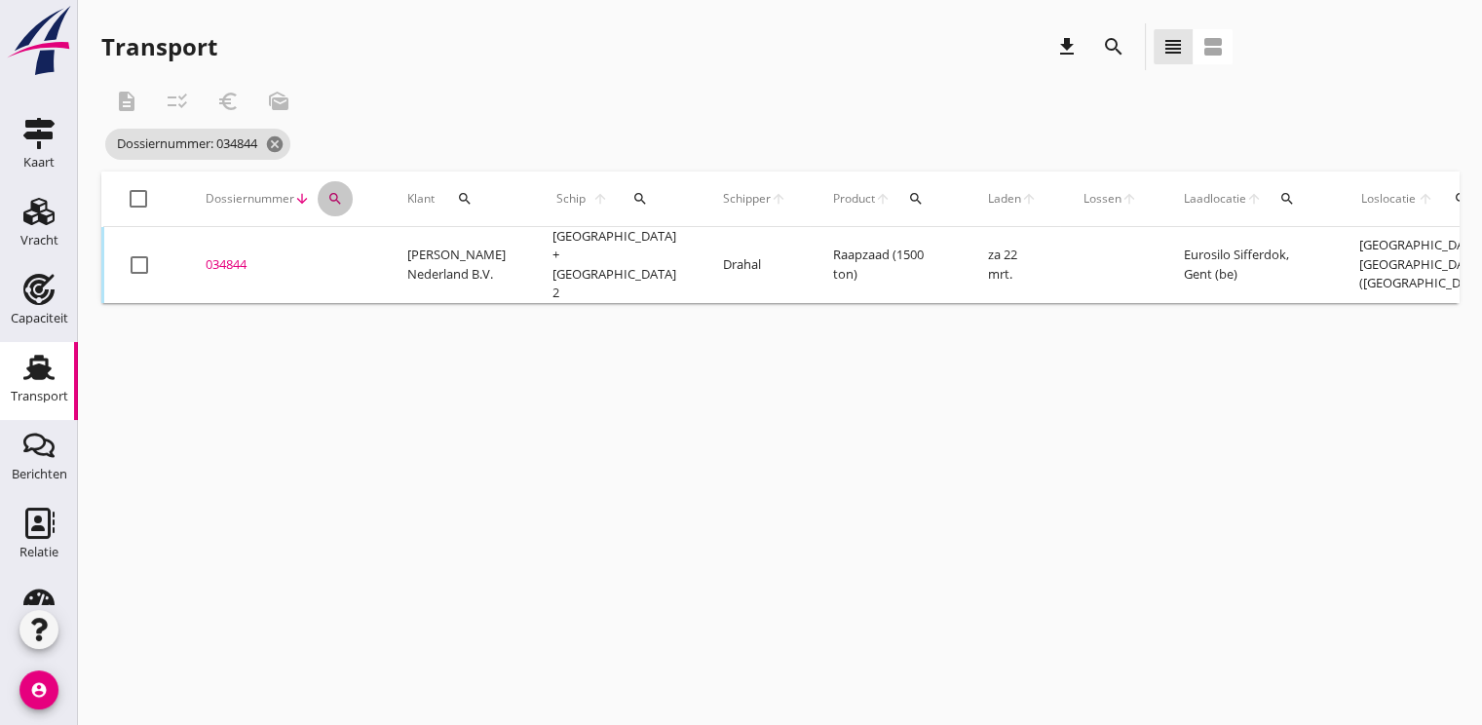
click at [331, 203] on icon "search" at bounding box center [335, 199] width 16 height 16
click at [395, 262] on input "034844" at bounding box center [425, 255] width 203 height 31
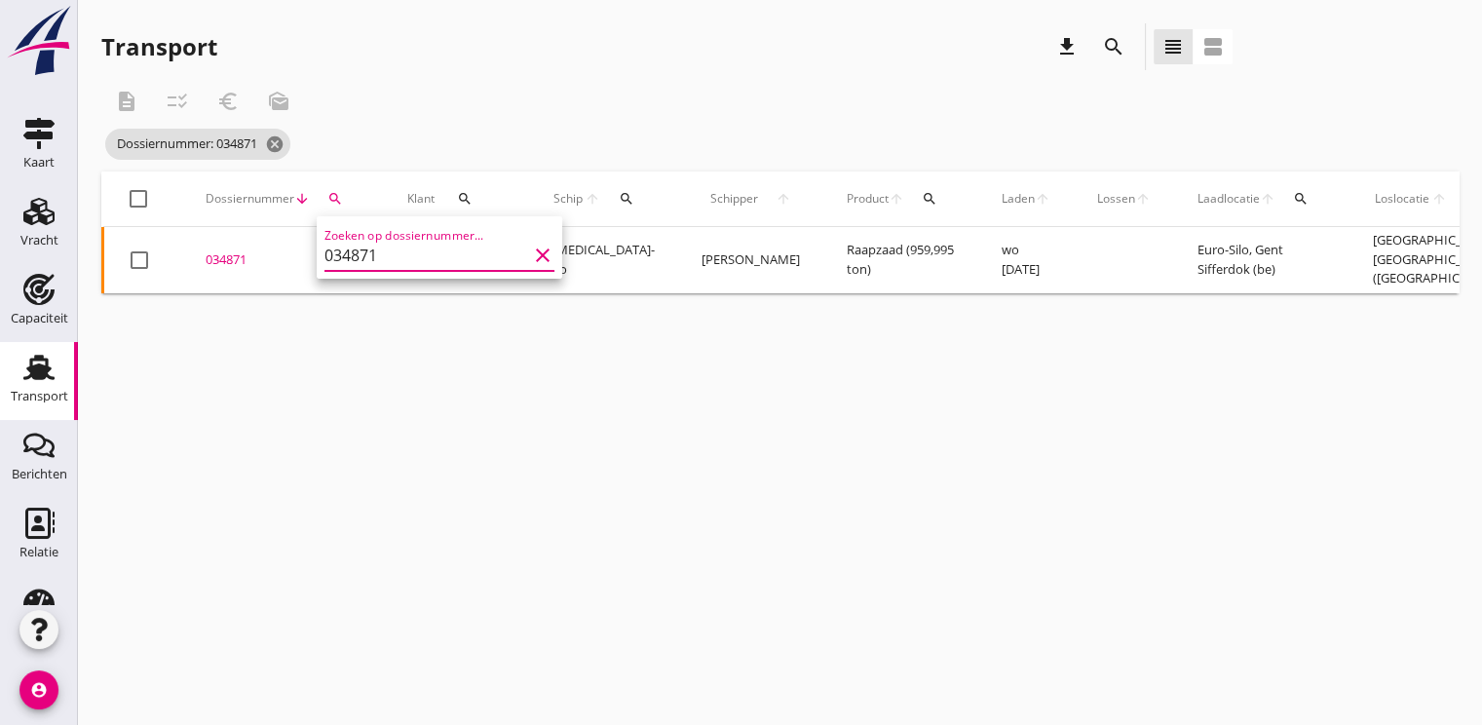
type input "034871"
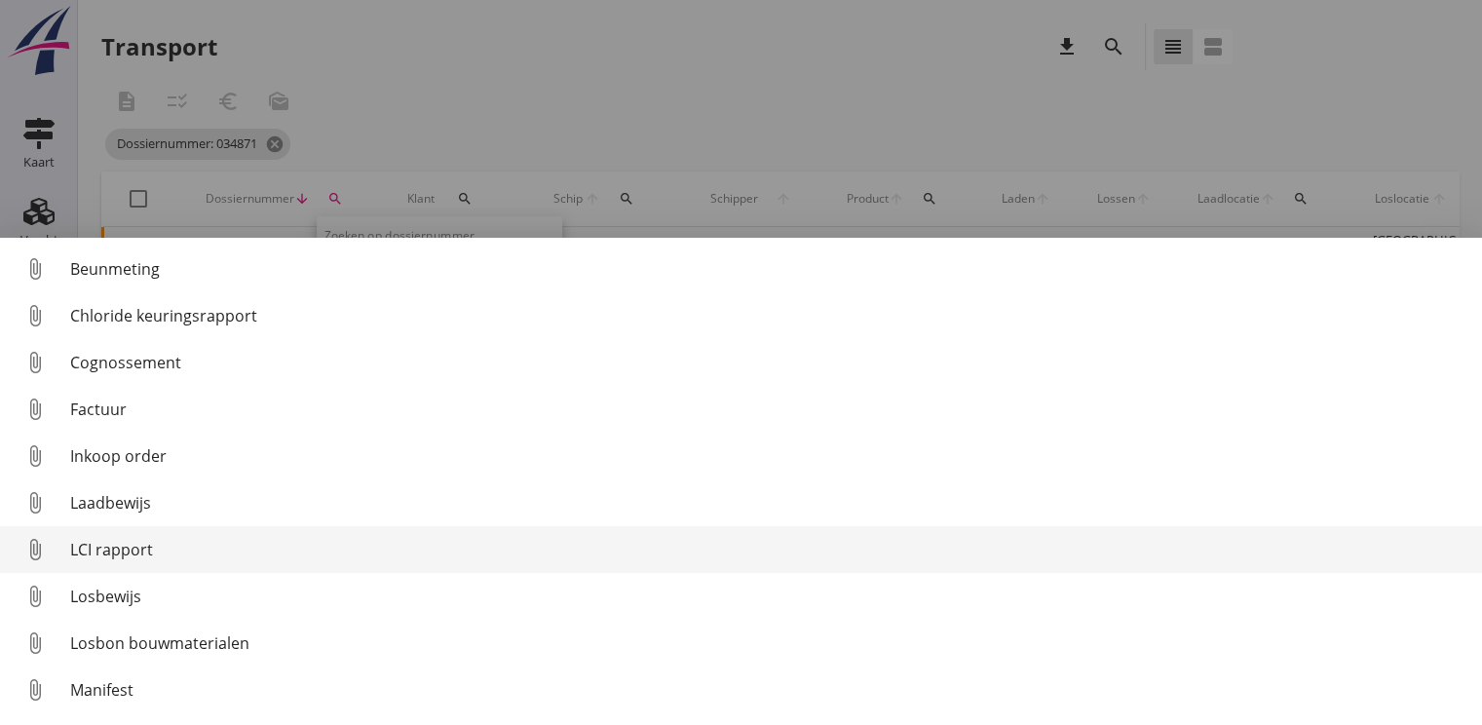
click at [132, 558] on div "LCI rapport" at bounding box center [768, 549] width 1396 height 23
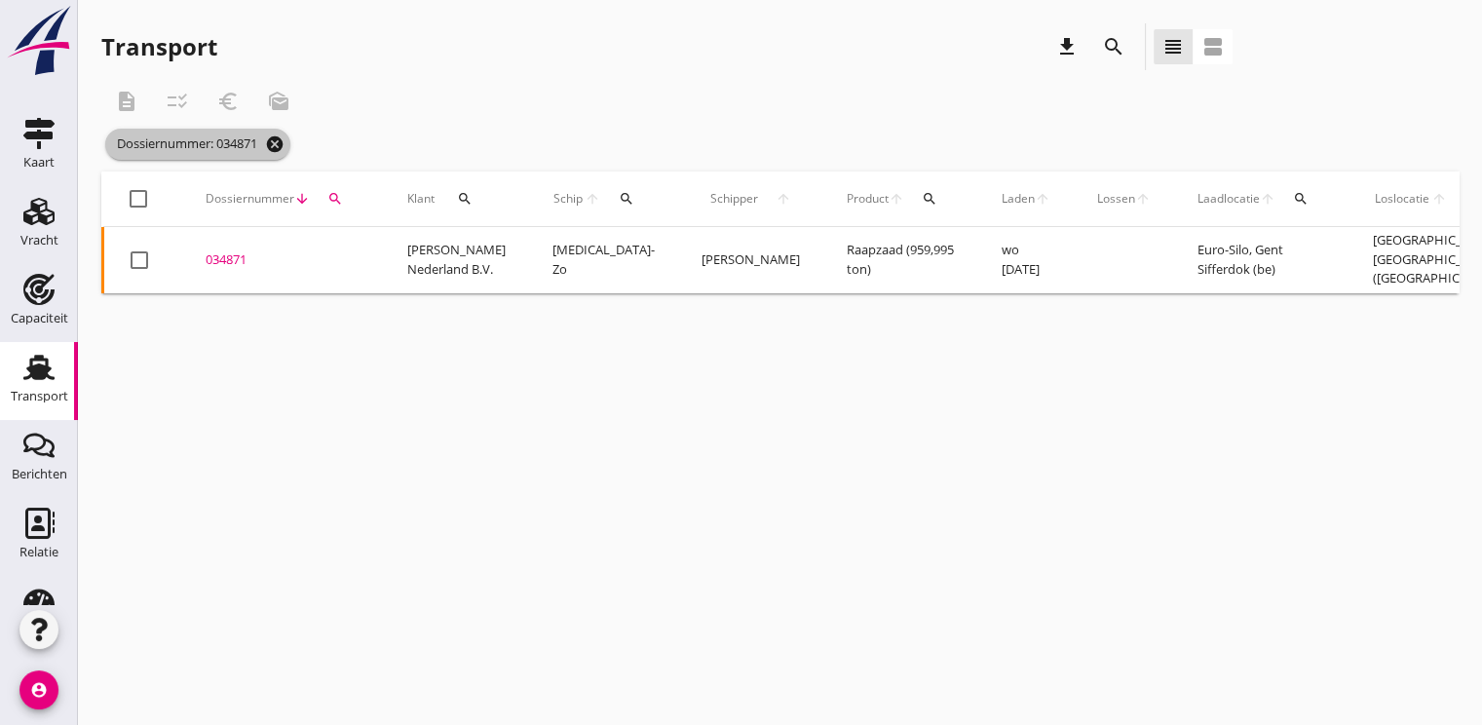
click at [283, 150] on icon "cancel" at bounding box center [274, 143] width 19 height 19
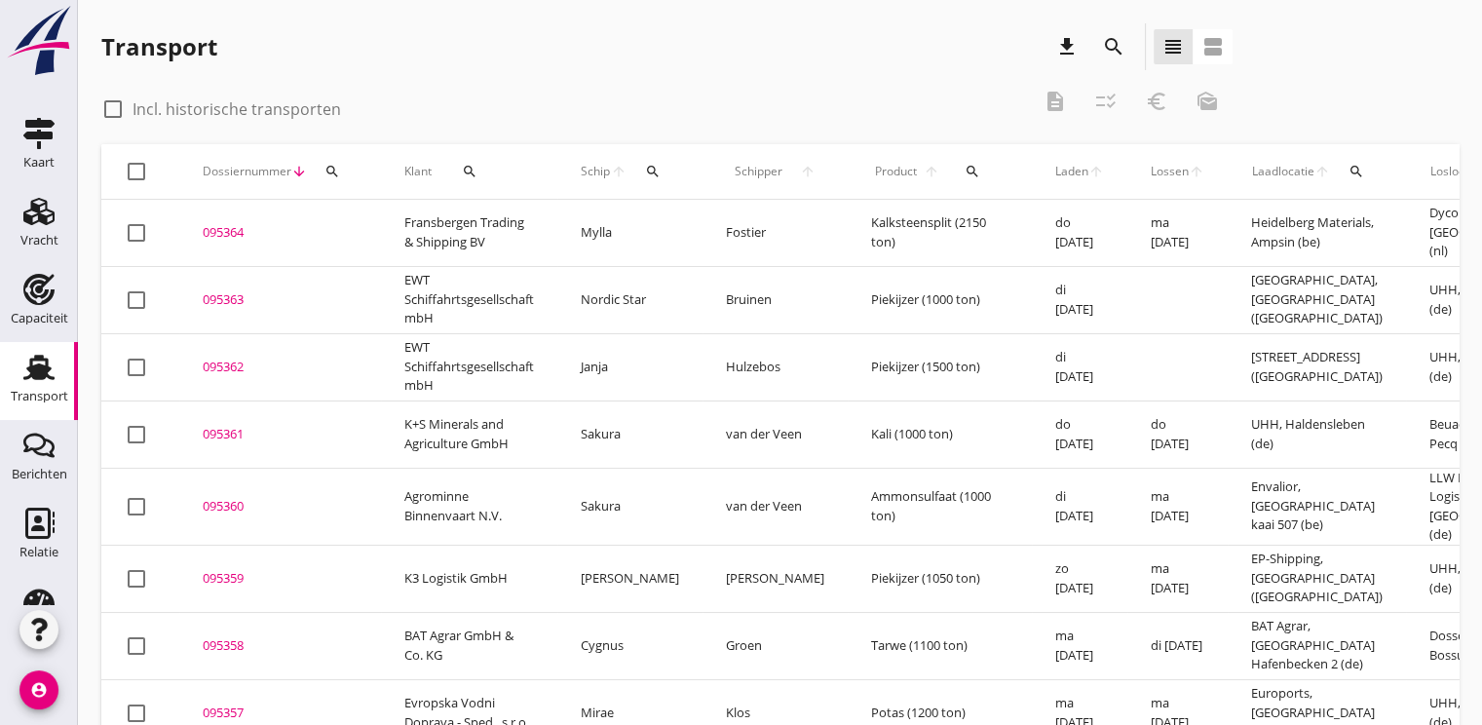
click at [343, 177] on div "search" at bounding box center [332, 172] width 35 height 16
click at [380, 239] on input "Zoeken op dossiernummer..." at bounding box center [423, 227] width 203 height 31
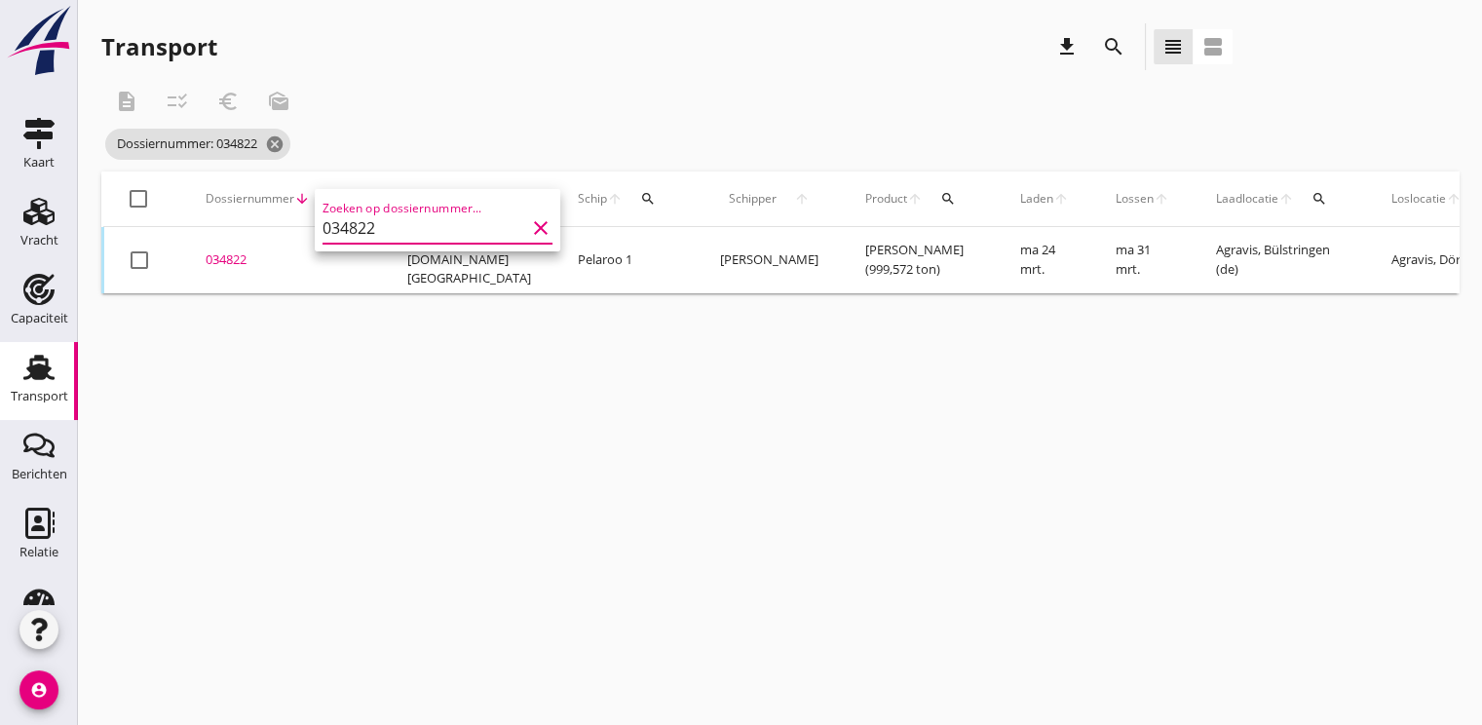
type input "034822"
click at [247, 262] on div "034822" at bounding box center [283, 259] width 155 height 19
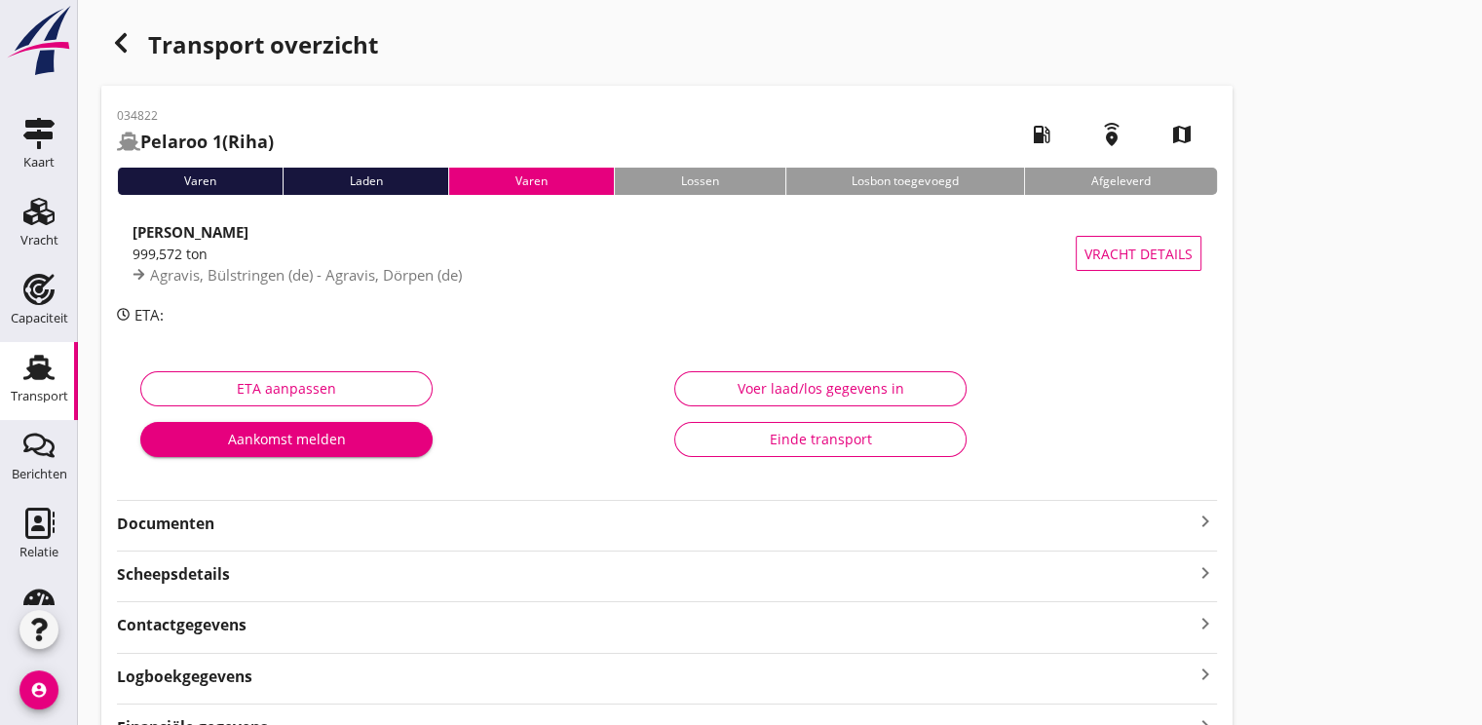
click at [183, 529] on strong "Documenten" at bounding box center [655, 523] width 1076 height 22
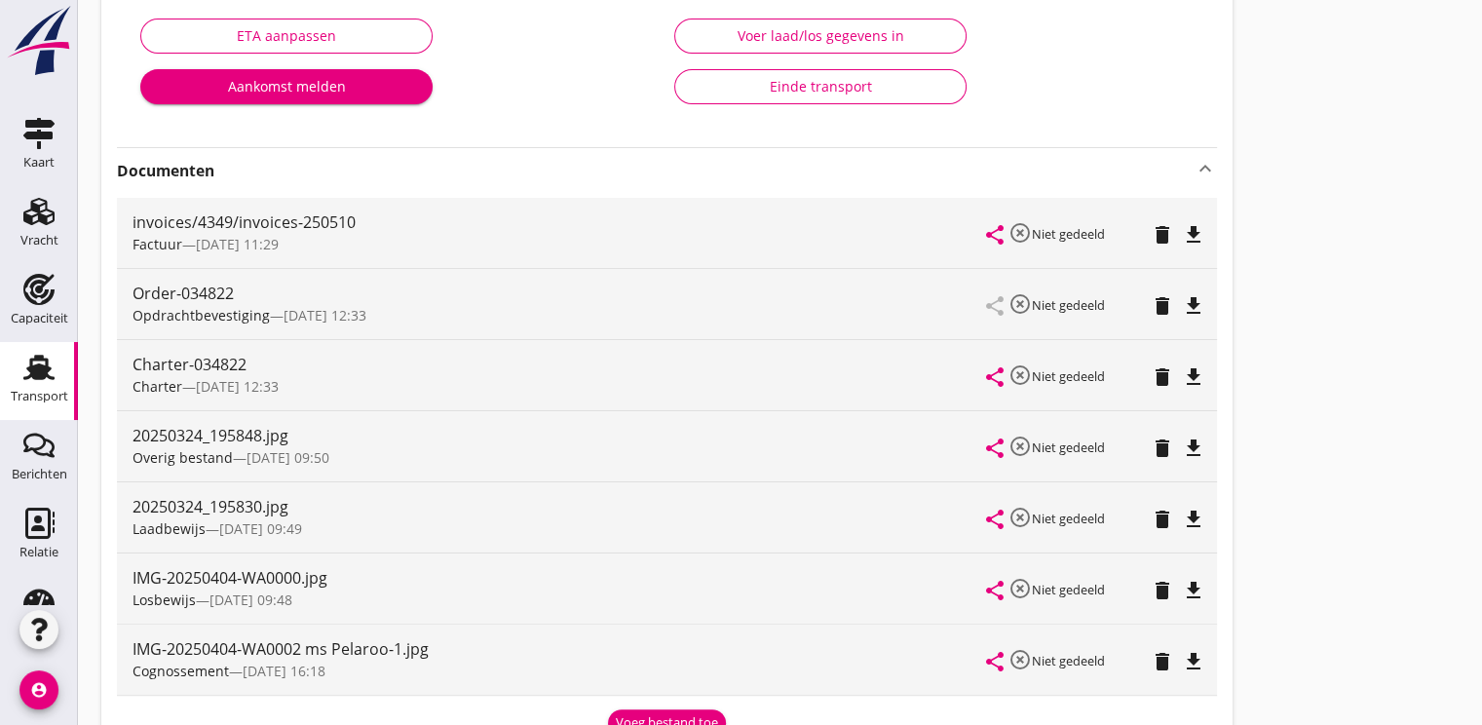
scroll to position [390, 0]
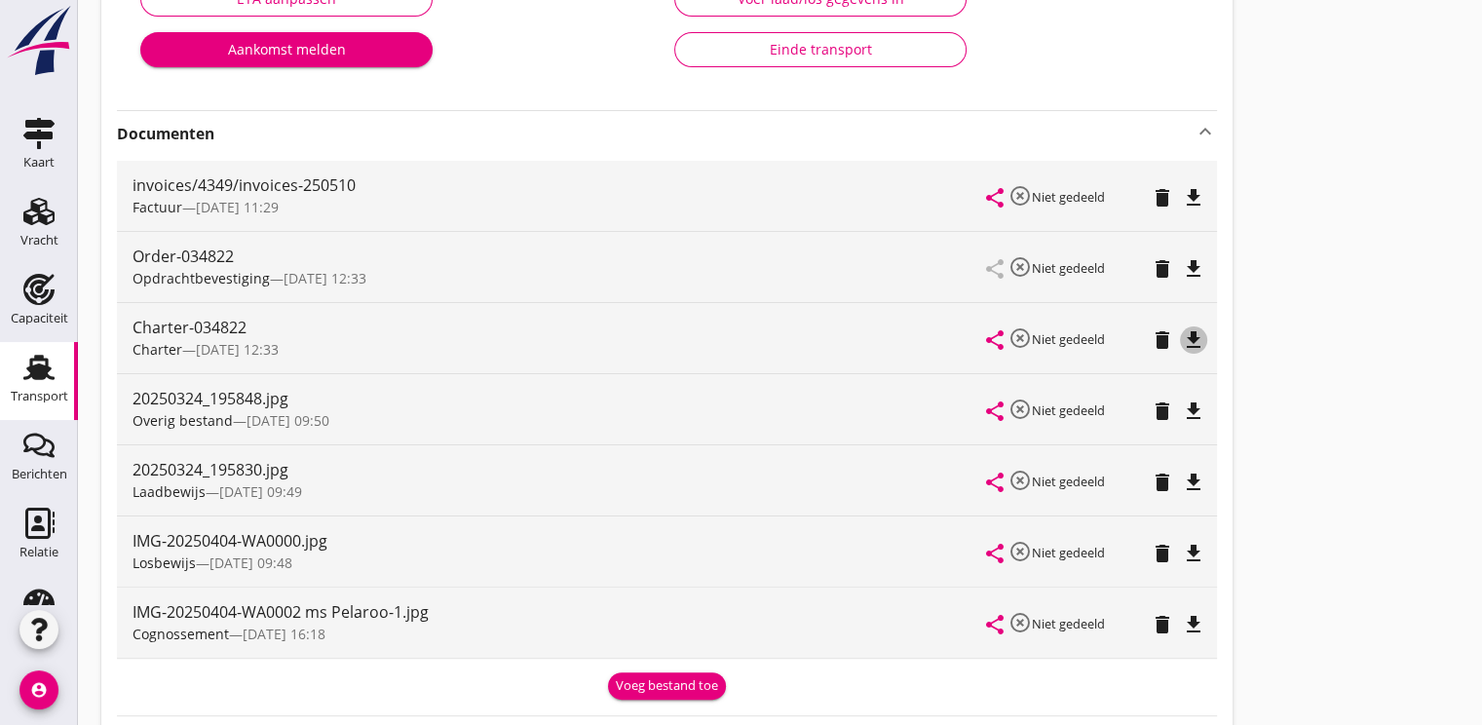
click at [1186, 335] on icon "file_download" at bounding box center [1193, 339] width 23 height 23
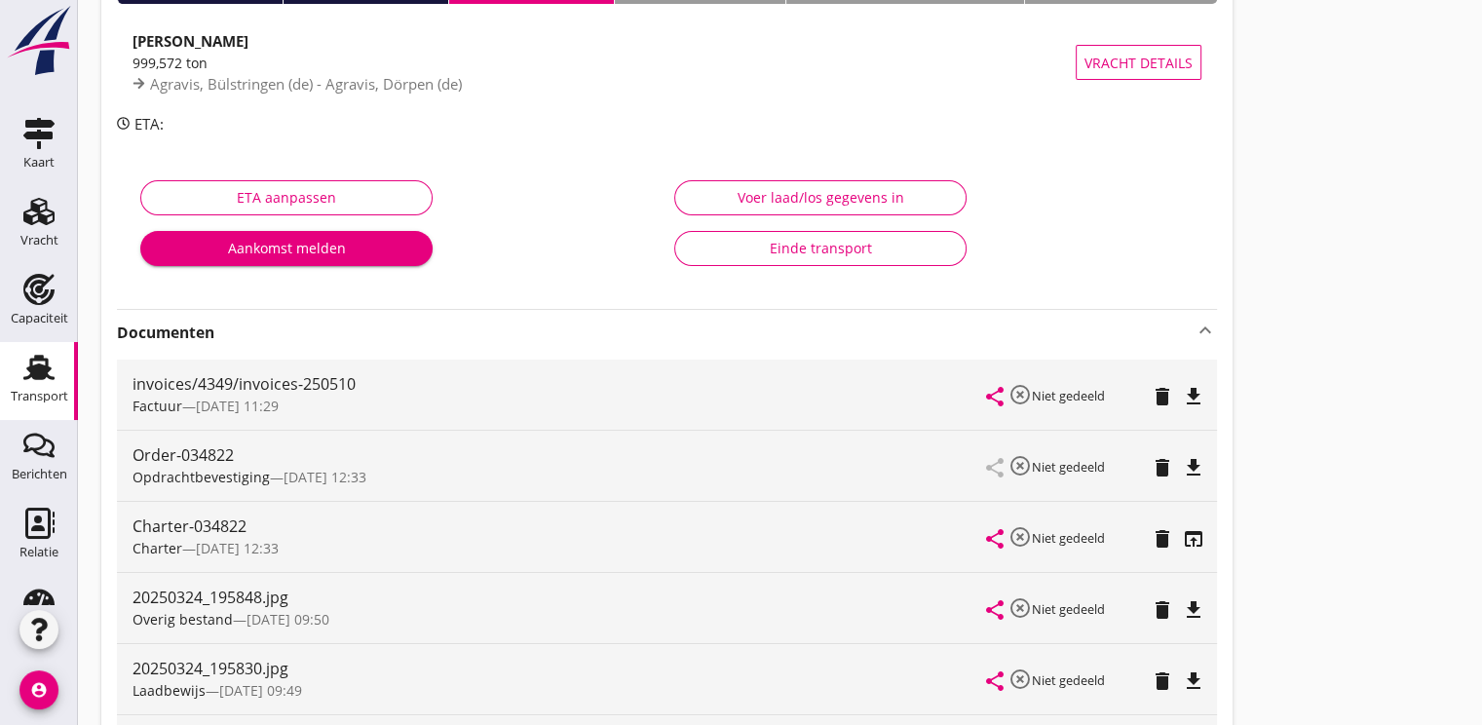
scroll to position [0, 0]
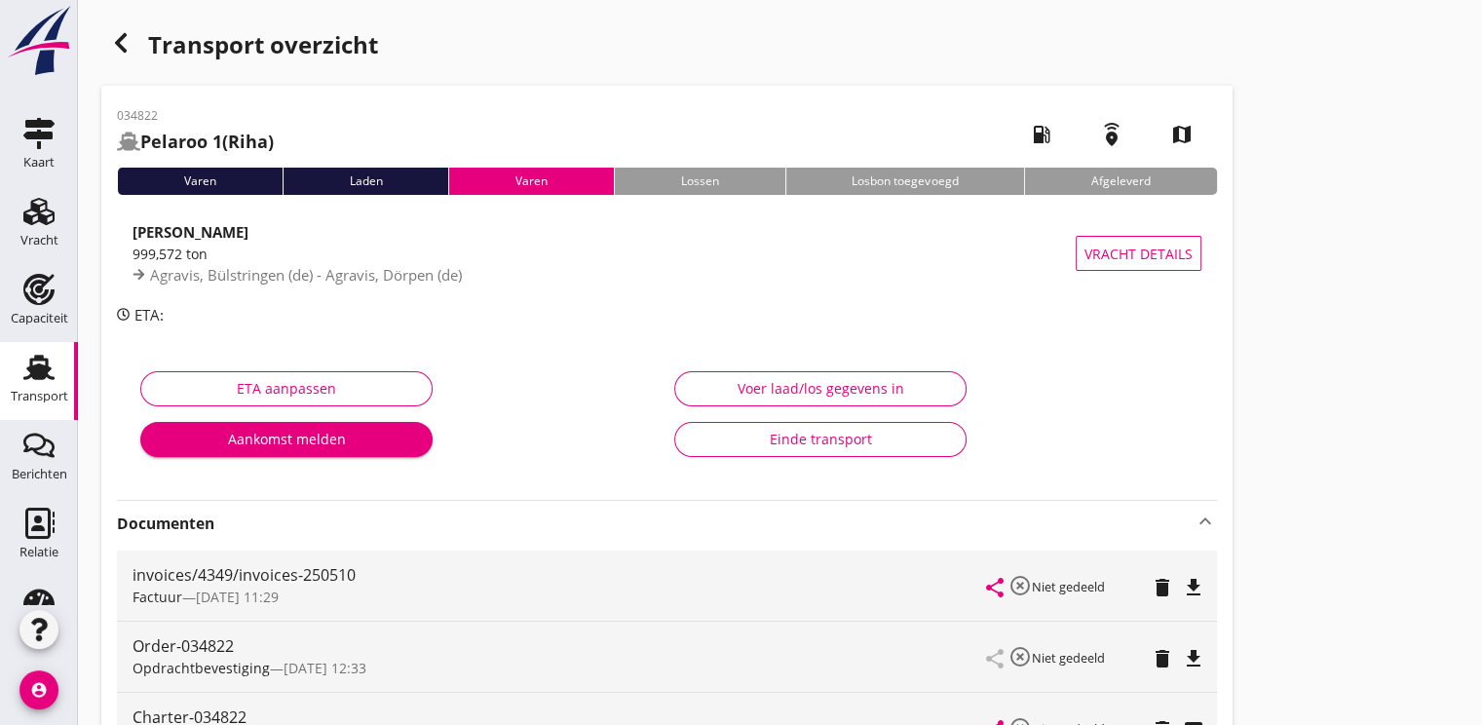
click at [130, 58] on div "button" at bounding box center [120, 42] width 39 height 39
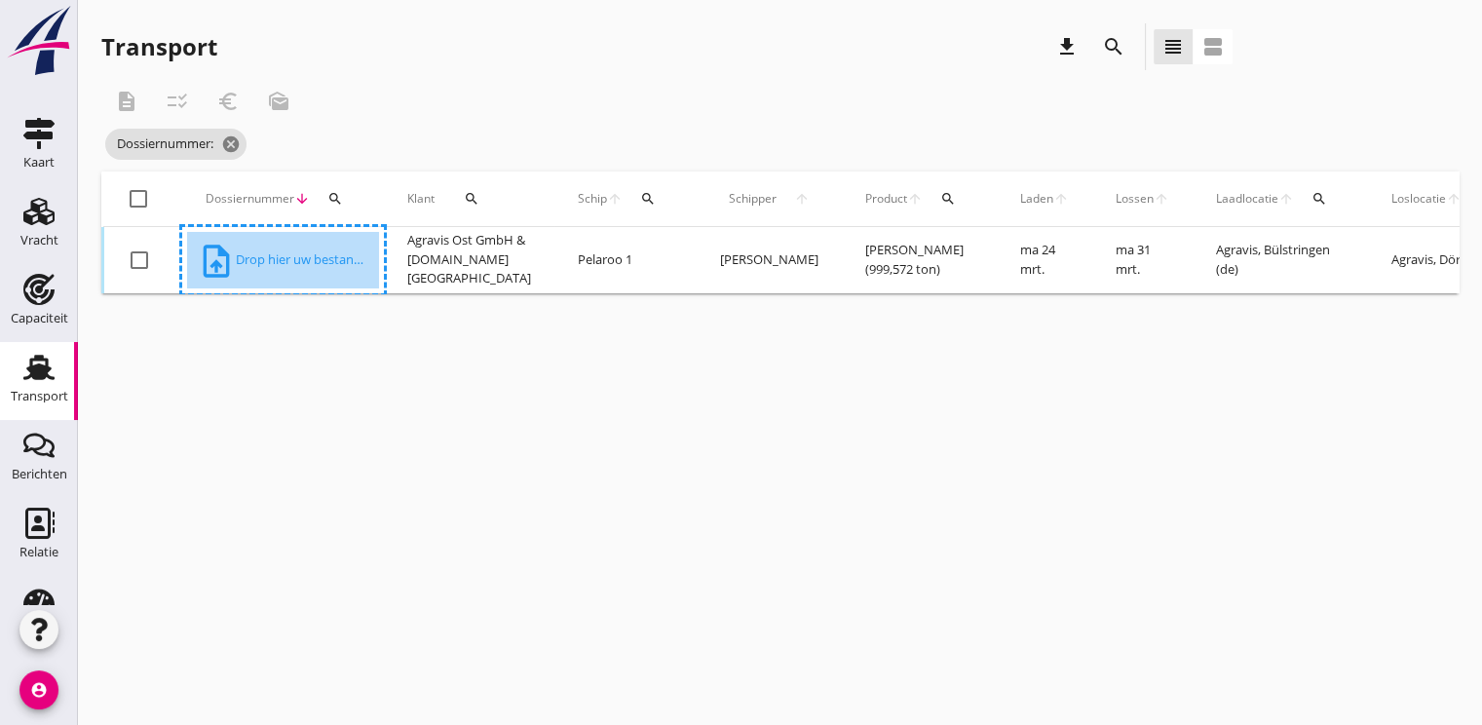
click at [218, 264] on icon "upload_file" at bounding box center [216, 261] width 39 height 39
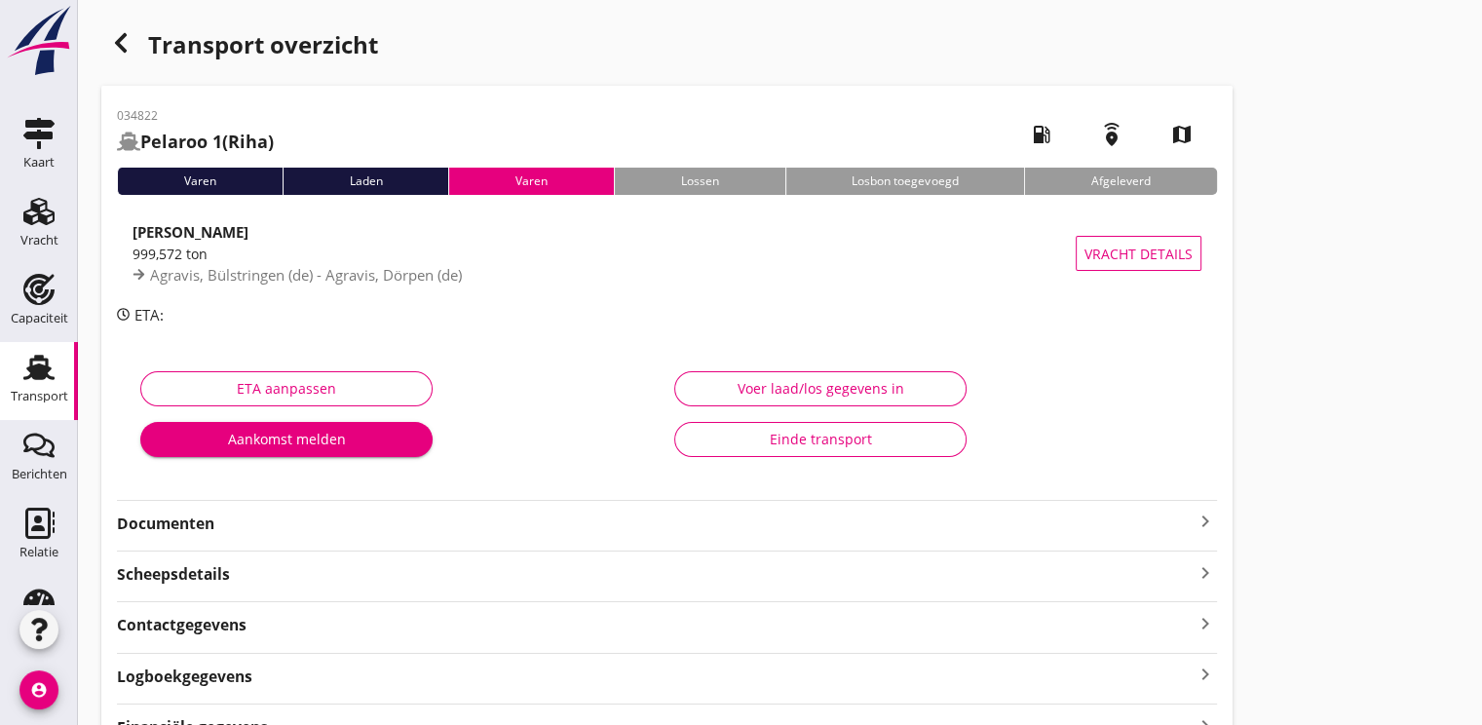
click at [147, 524] on strong "Documenten" at bounding box center [655, 523] width 1076 height 22
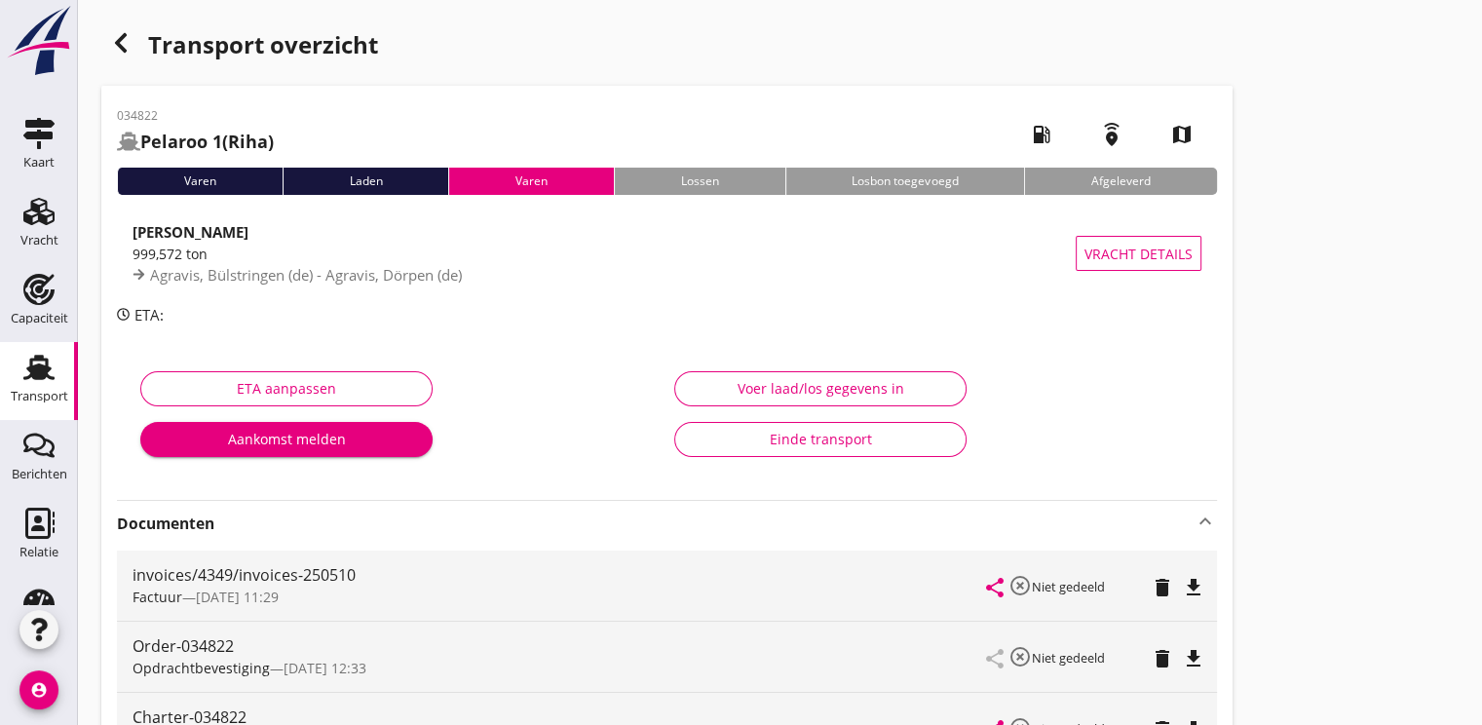
click at [125, 47] on icon "button" at bounding box center [120, 42] width 23 height 23
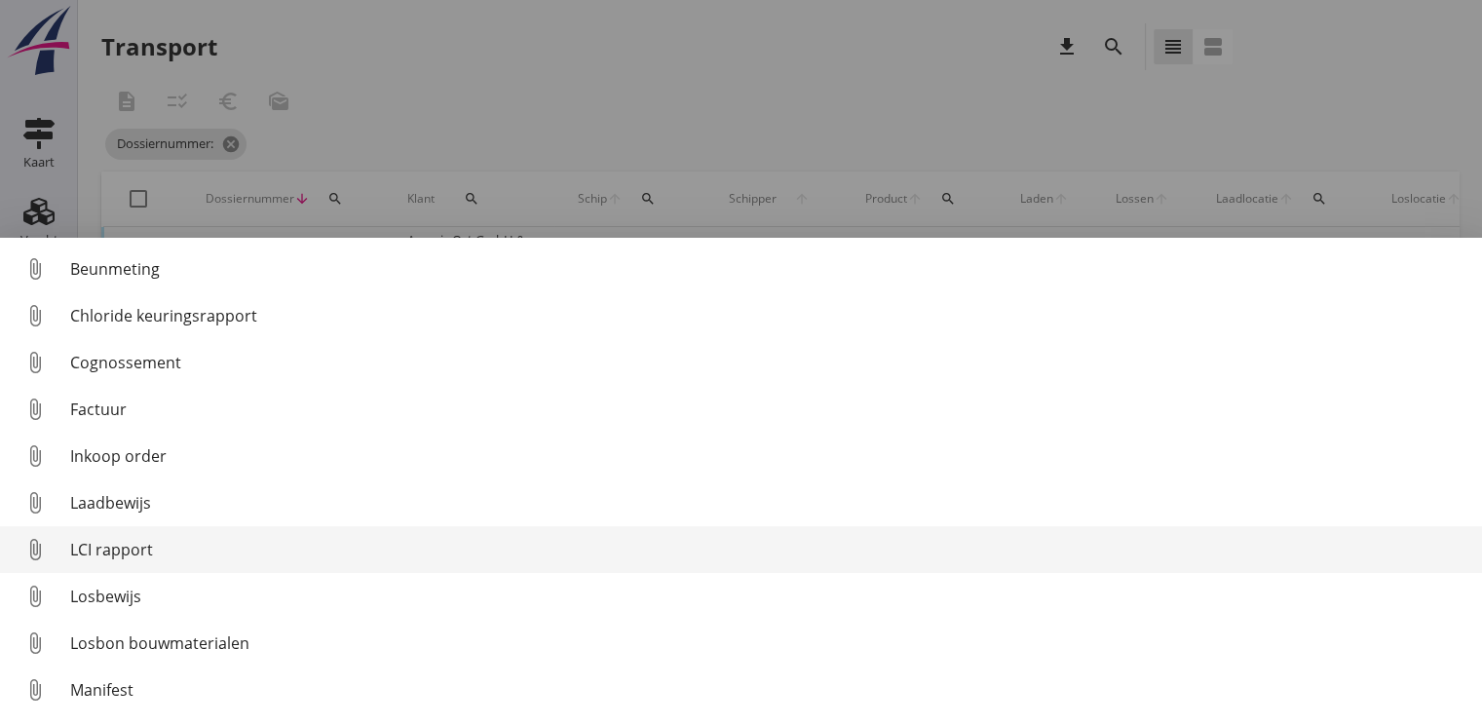
click at [126, 549] on div "LCI rapport" at bounding box center [768, 549] width 1396 height 23
